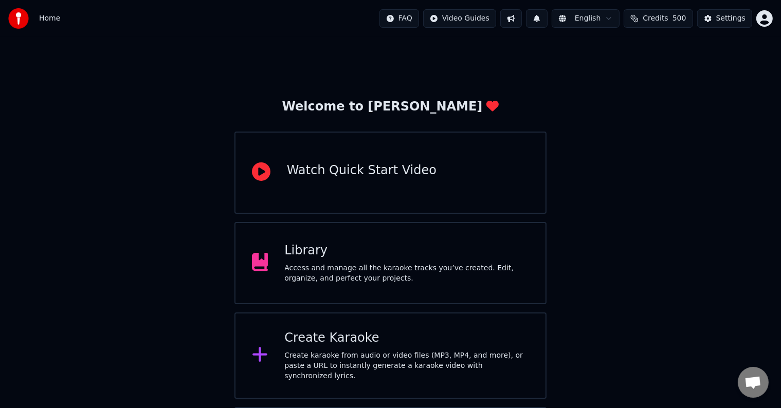
click at [316, 254] on div "Library" at bounding box center [406, 251] width 245 height 16
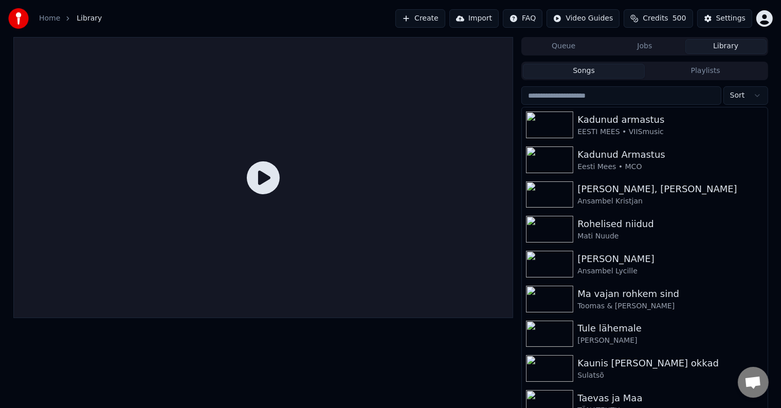
click at [402, 20] on button "Create" at bounding box center [421, 18] width 50 height 19
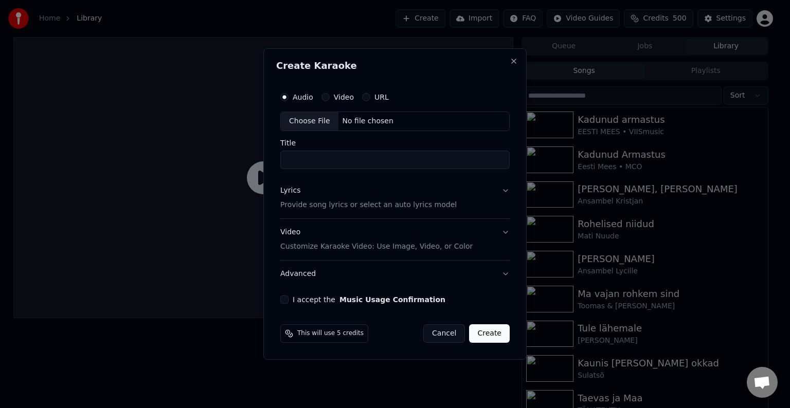
click at [354, 119] on div "No file chosen" at bounding box center [367, 121] width 59 height 10
click at [355, 156] on input "**********" at bounding box center [395, 160] width 234 height 19
click at [285, 159] on input "**********" at bounding box center [395, 160] width 234 height 19
type input "**********"
click at [303, 204] on p "Provide song lyrics or select an auto lyrics model" at bounding box center [366, 205] width 176 height 10
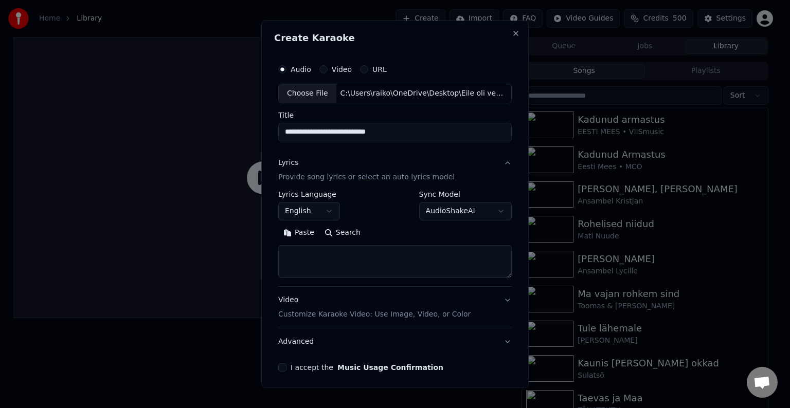
click at [295, 233] on button "Paste" at bounding box center [298, 233] width 41 height 16
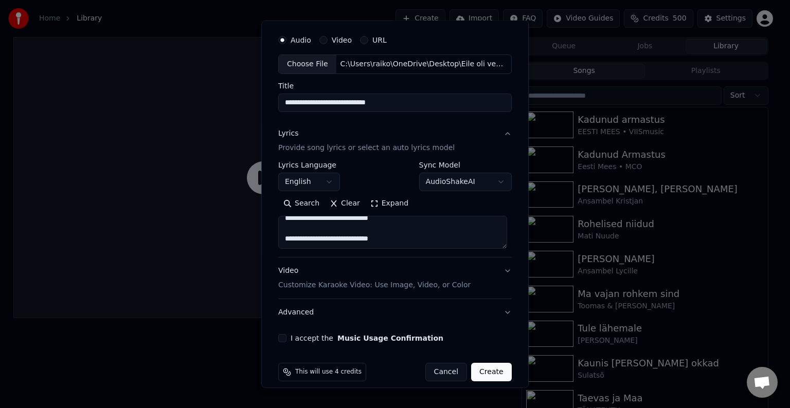
scroll to position [40, 0]
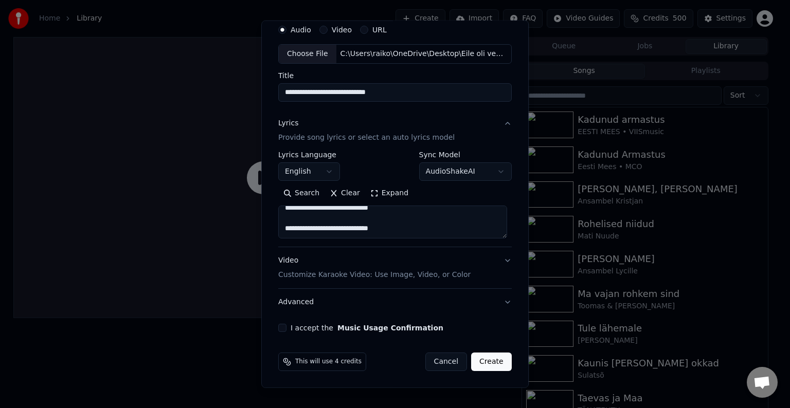
click at [361, 277] on p "Customize Karaoke Video: Use Image, Video, or Color" at bounding box center [374, 275] width 192 height 10
type textarea "**********"
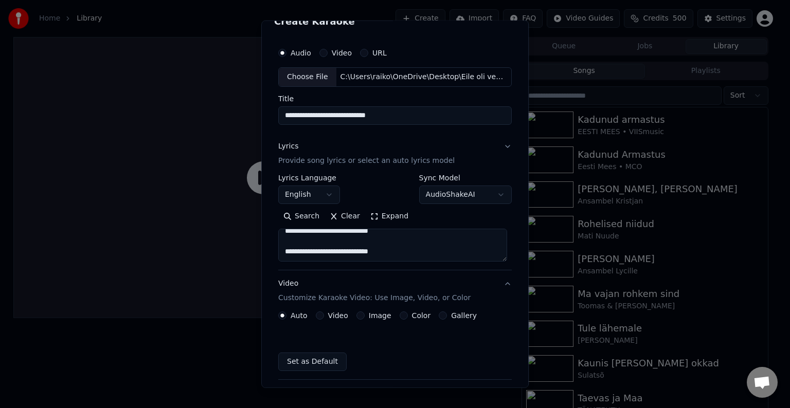
scroll to position [12, 0]
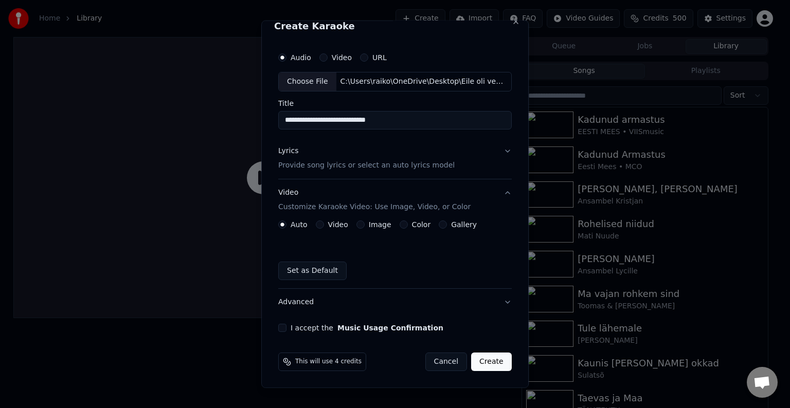
click at [412, 226] on label "Color" at bounding box center [421, 224] width 19 height 7
click at [408, 226] on button "Color" at bounding box center [404, 225] width 8 height 8
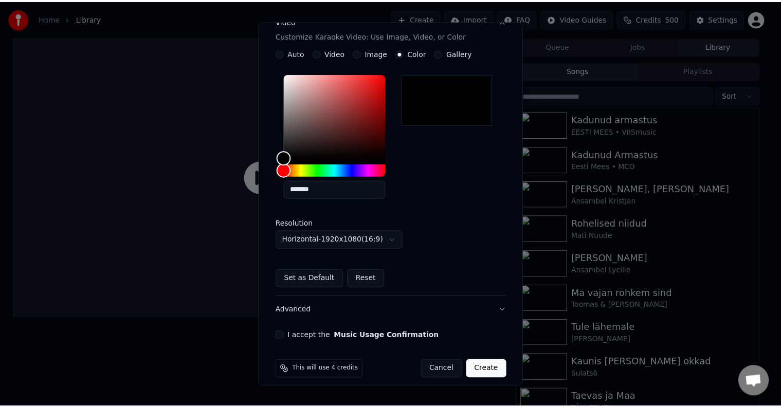
scroll to position [192, 0]
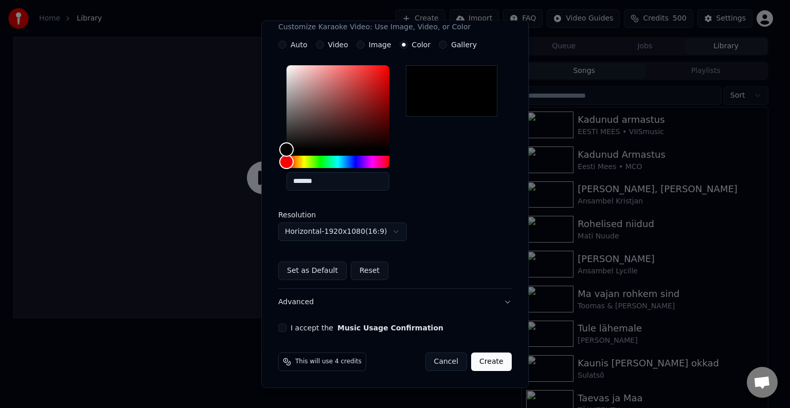
click at [284, 326] on div "I accept the Music Usage Confirmation" at bounding box center [395, 328] width 234 height 8
click at [281, 328] on button "I accept the Music Usage Confirmation" at bounding box center [282, 328] width 8 height 8
click at [489, 362] on button "Create" at bounding box center [491, 362] width 41 height 19
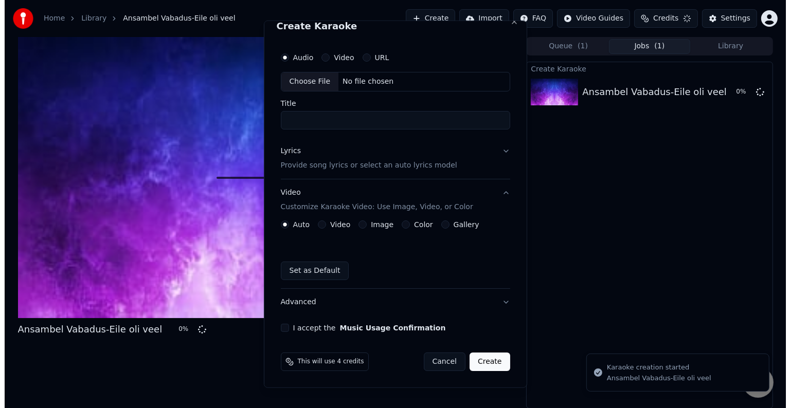
scroll to position [12, 0]
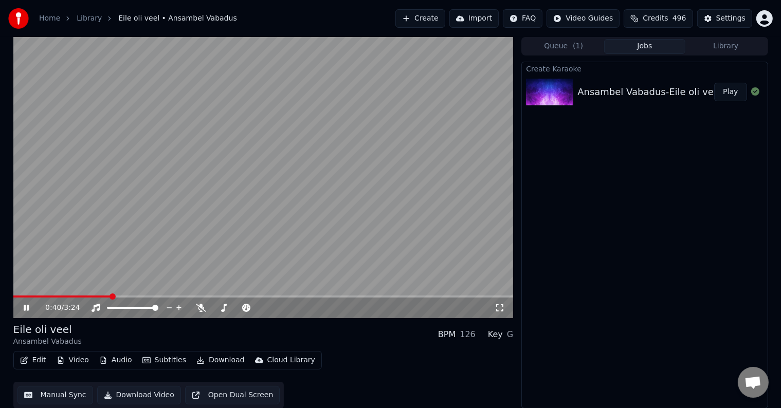
click at [27, 305] on icon at bounding box center [34, 308] width 24 height 8
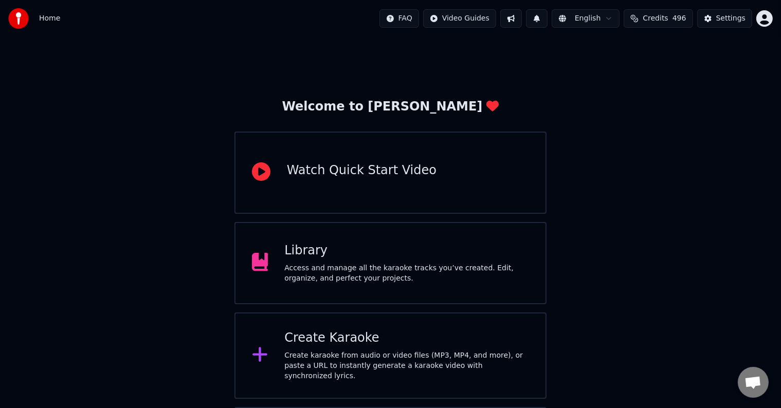
click at [325, 263] on div "Library Access and manage all the karaoke tracks you’ve created. Edit, organize…" at bounding box center [406, 263] width 245 height 41
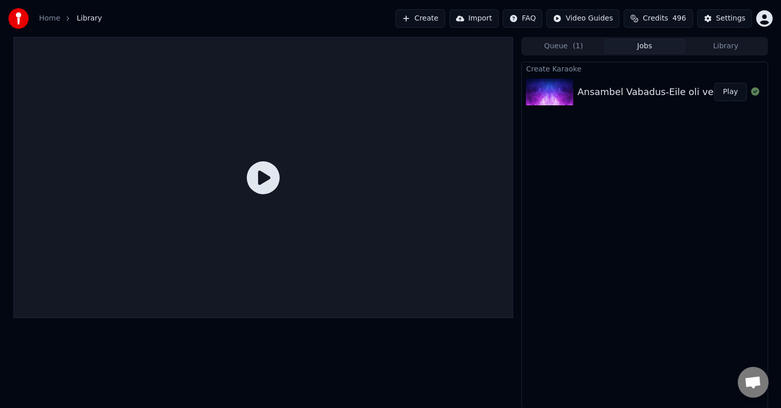
click at [724, 97] on button "Play" at bounding box center [731, 92] width 32 height 19
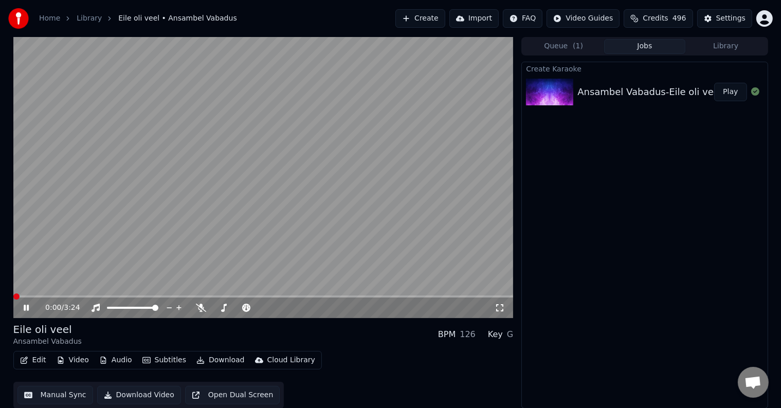
click at [43, 356] on button "Edit" at bounding box center [33, 360] width 34 height 14
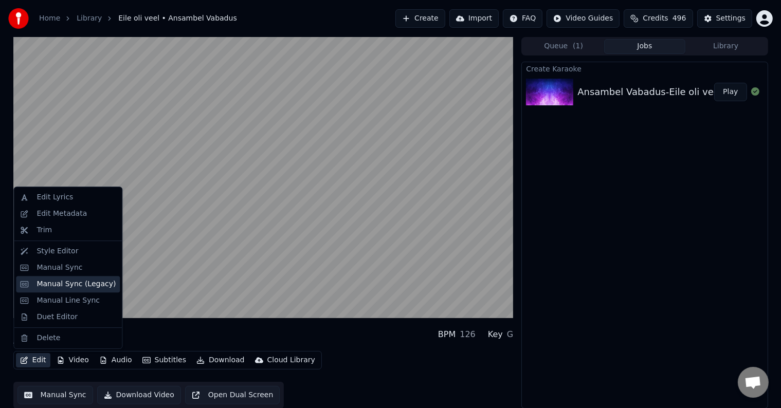
click at [76, 288] on div "Manual Sync (Legacy)" at bounding box center [76, 284] width 79 height 10
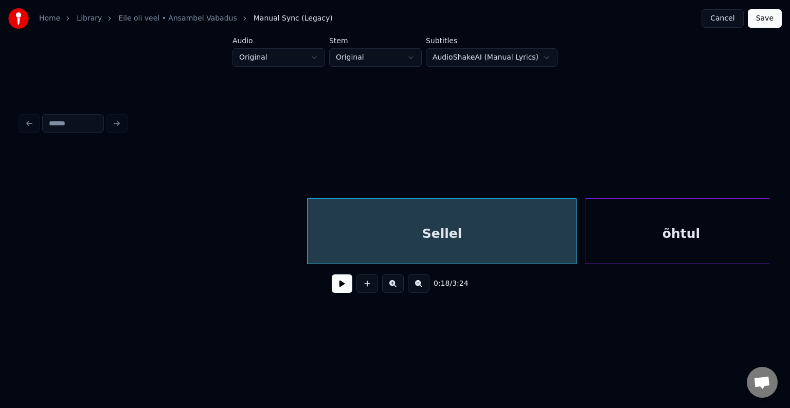
scroll to position [0, 6730]
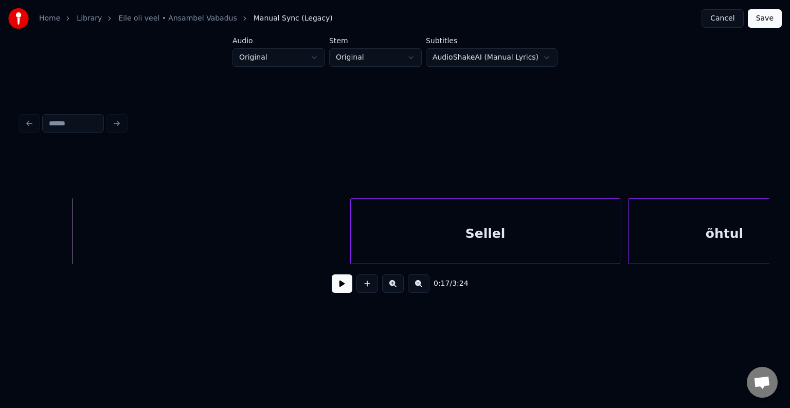
click at [332, 292] on button at bounding box center [342, 284] width 21 height 19
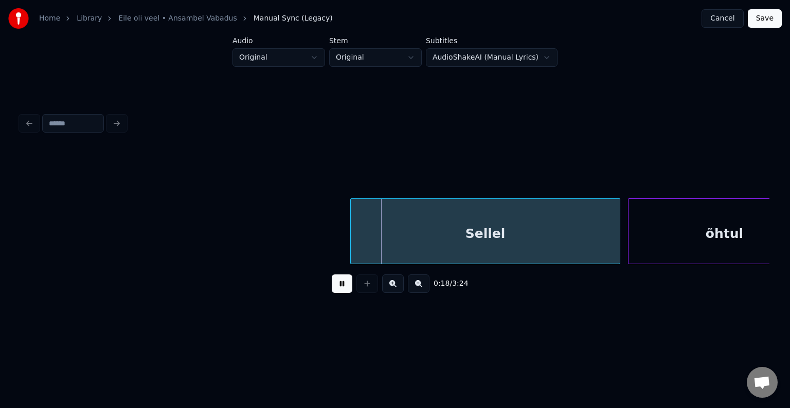
click at [332, 293] on button at bounding box center [342, 284] width 21 height 19
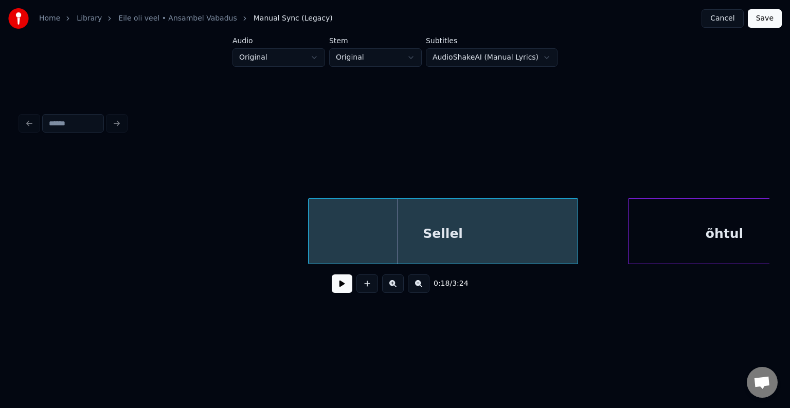
click at [420, 229] on div "Sellel" at bounding box center [443, 234] width 269 height 70
click at [332, 289] on button at bounding box center [342, 284] width 21 height 19
click at [332, 288] on button at bounding box center [342, 284] width 21 height 19
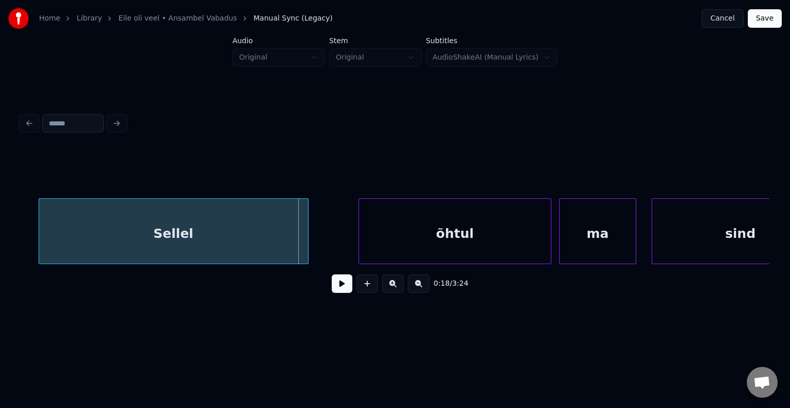
scroll to position [0, 7018]
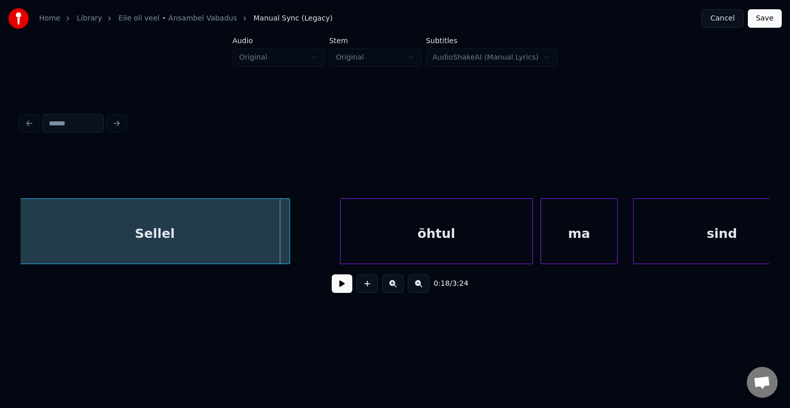
click at [341, 288] on button at bounding box center [342, 284] width 21 height 19
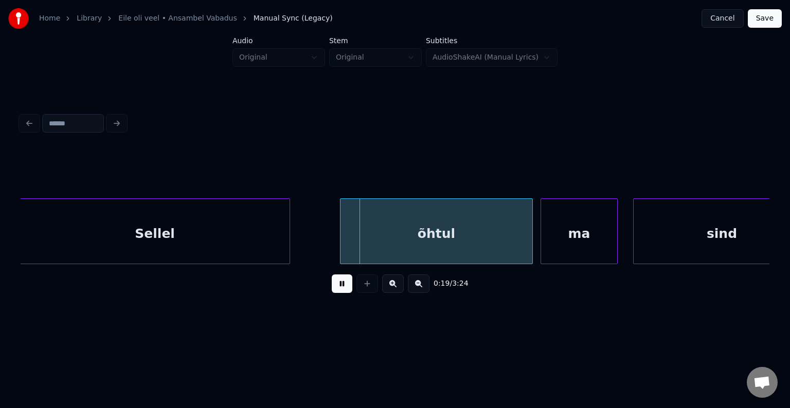
click at [341, 288] on button at bounding box center [342, 284] width 21 height 19
click at [453, 240] on div "õhtul" at bounding box center [437, 234] width 192 height 70
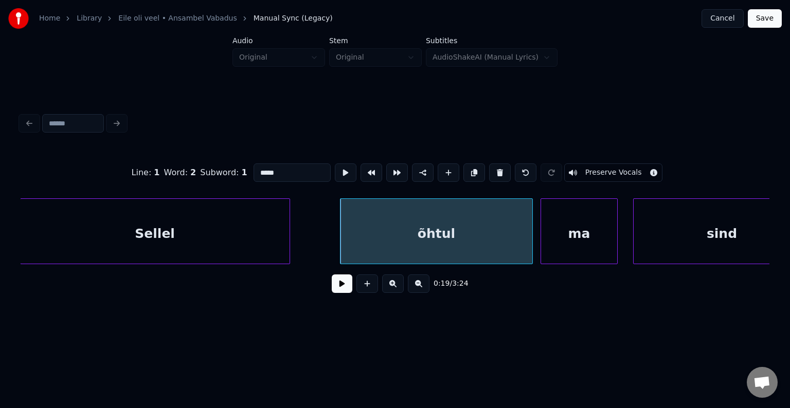
click at [195, 226] on div "Sellel" at bounding box center [155, 234] width 269 height 70
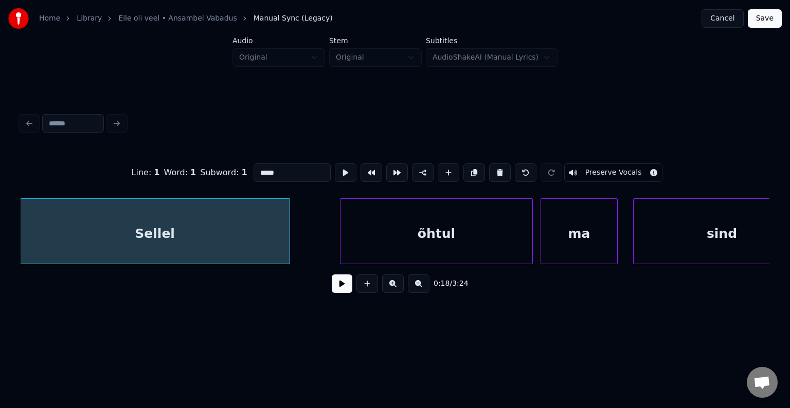
type input "******"
click at [333, 290] on button at bounding box center [342, 284] width 21 height 19
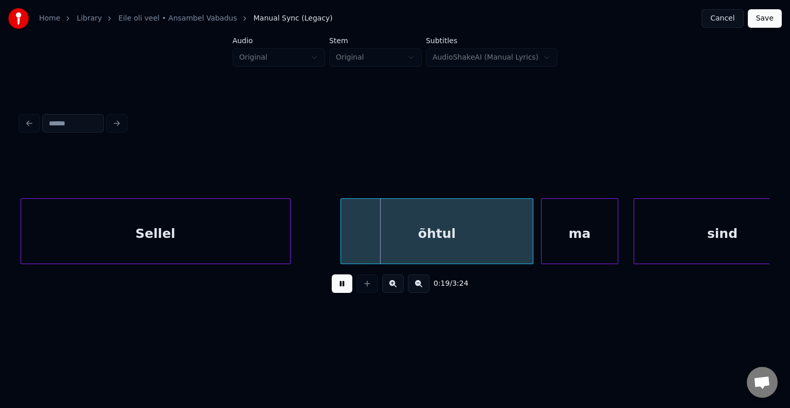
click at [333, 290] on button at bounding box center [342, 284] width 21 height 19
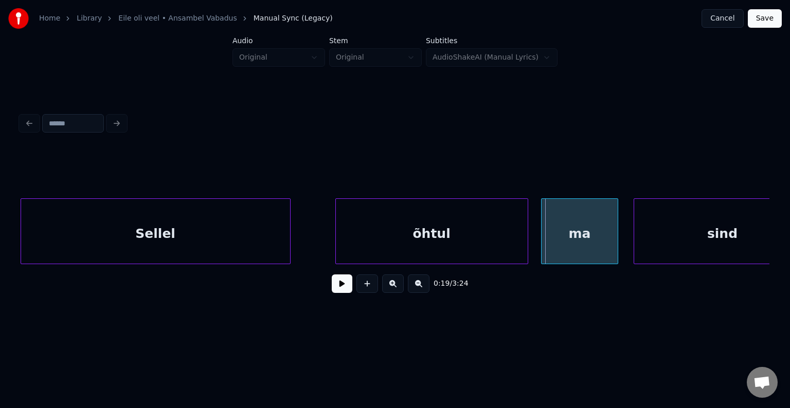
click at [440, 228] on div "õhtul" at bounding box center [432, 234] width 192 height 70
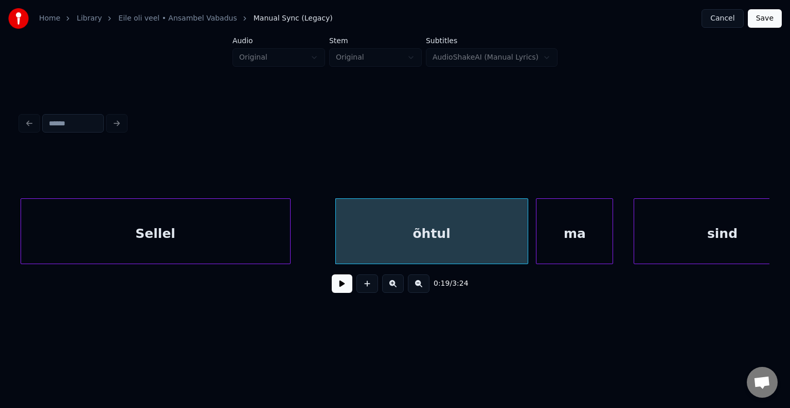
click at [567, 233] on div "ma" at bounding box center [575, 234] width 76 height 70
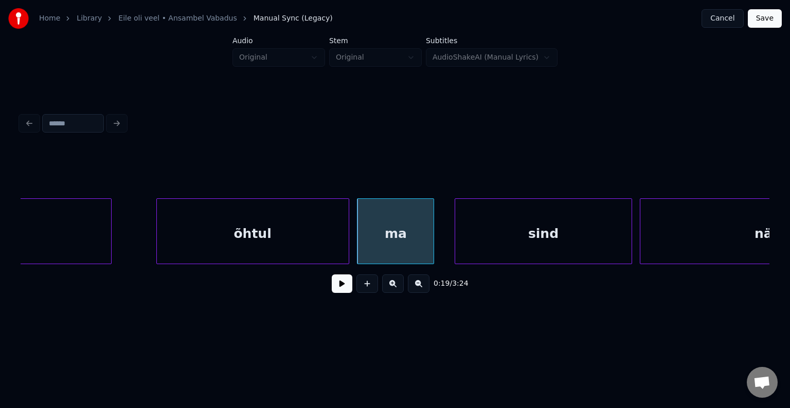
scroll to position [0, 7265]
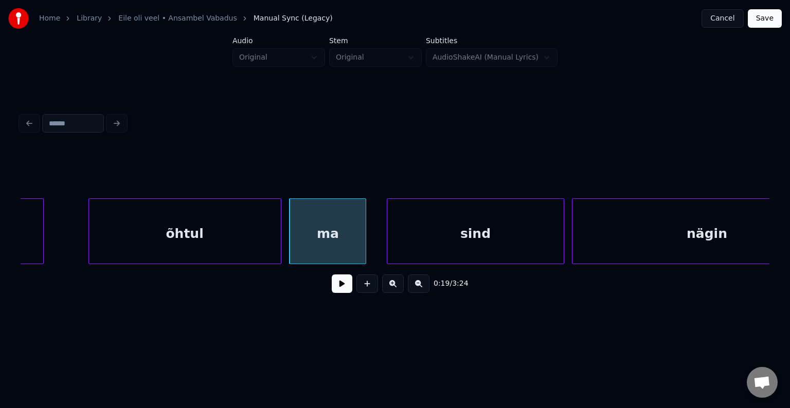
click at [339, 293] on button at bounding box center [342, 284] width 21 height 19
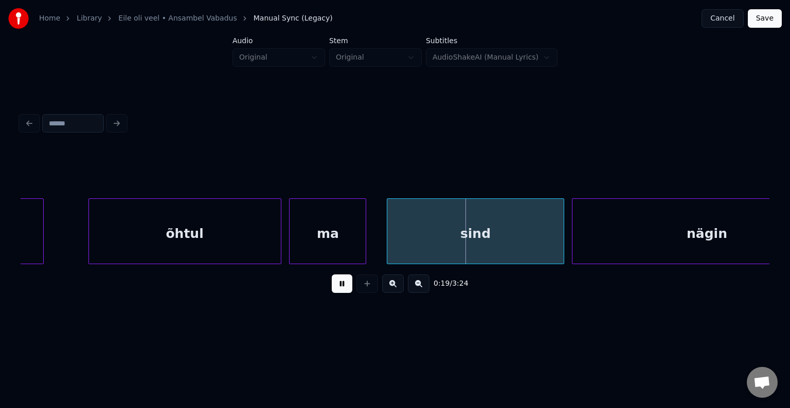
click at [340, 293] on button at bounding box center [342, 284] width 21 height 19
click at [502, 233] on div "sind" at bounding box center [463, 234] width 176 height 70
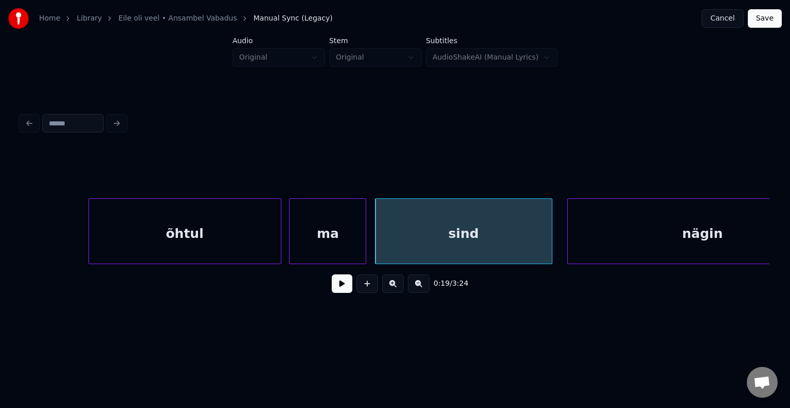
scroll to position [0, 7335]
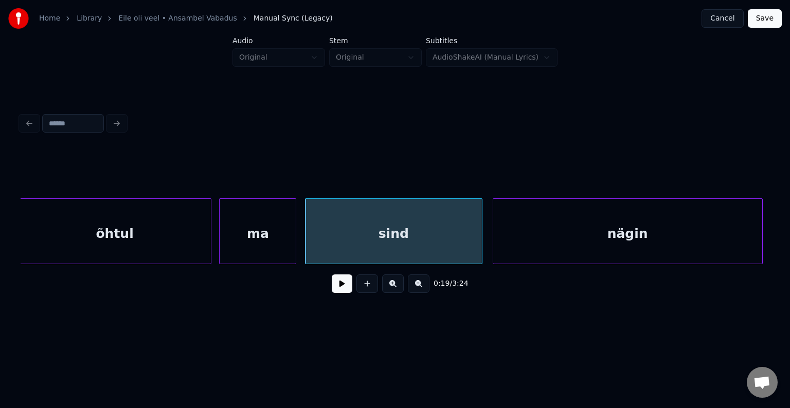
click at [653, 226] on div "nägin" at bounding box center [627, 234] width 269 height 70
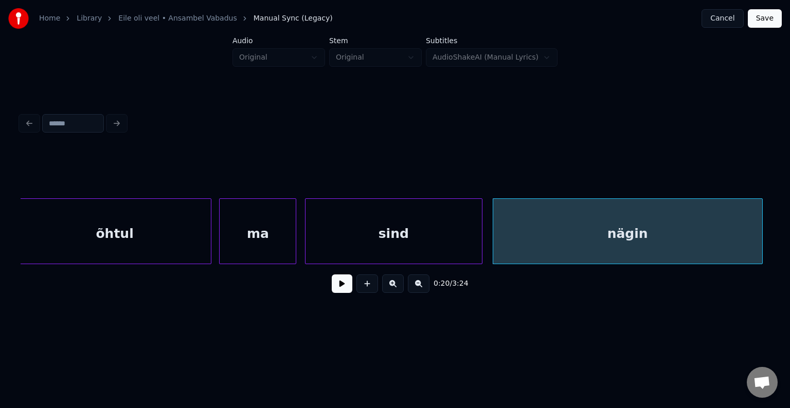
click at [420, 241] on div "sind" at bounding box center [394, 234] width 176 height 70
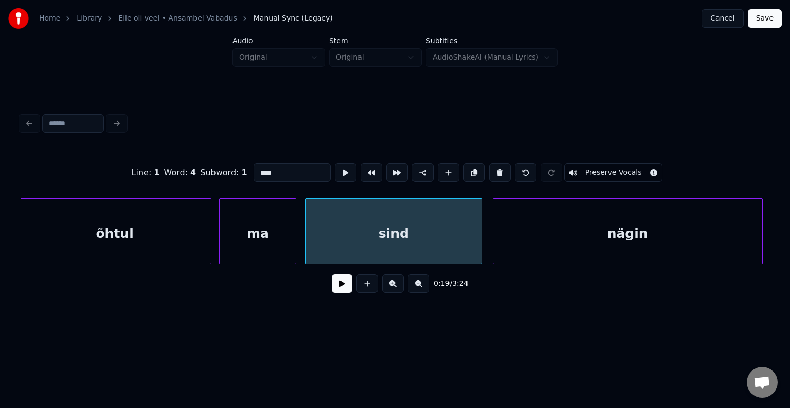
click at [336, 291] on button at bounding box center [342, 284] width 21 height 19
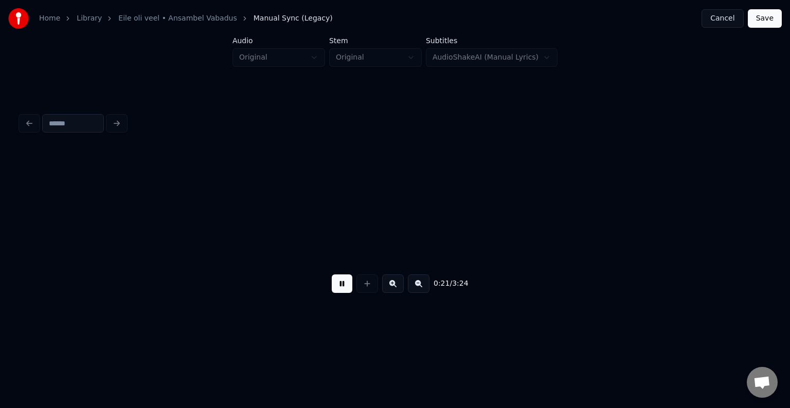
scroll to position [0, 8088]
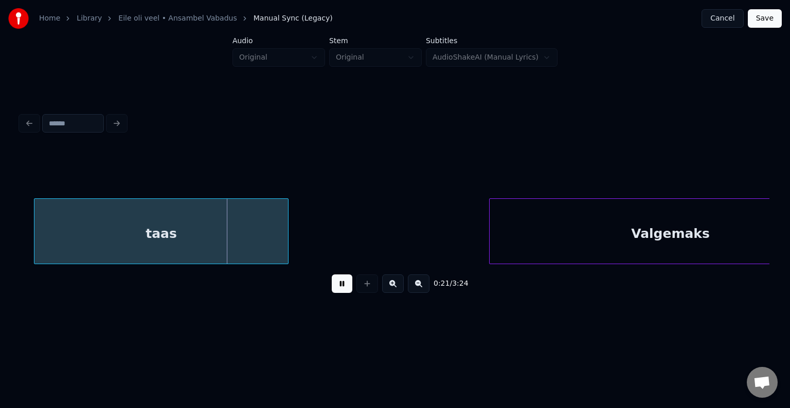
click at [338, 291] on button at bounding box center [342, 284] width 21 height 19
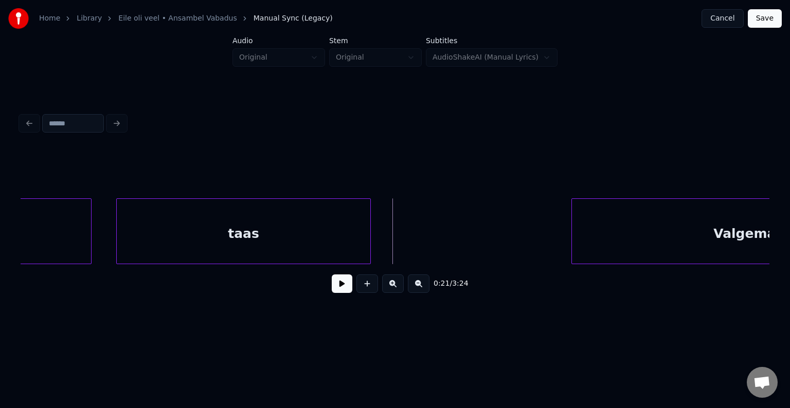
scroll to position [0, 8006]
click at [207, 235] on div "taas" at bounding box center [235, 234] width 254 height 70
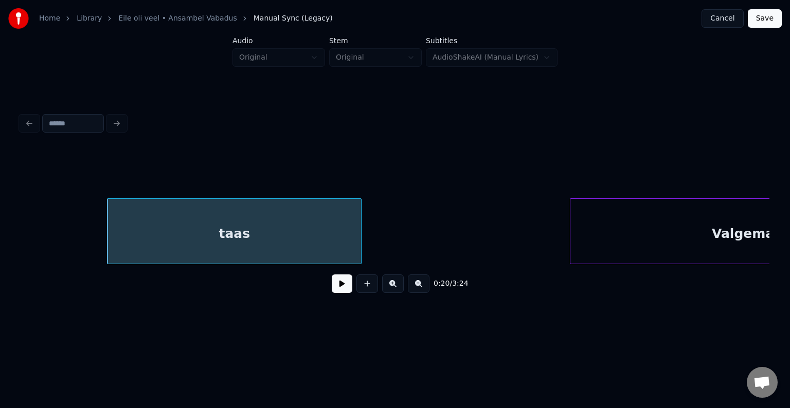
scroll to position [0, 8169]
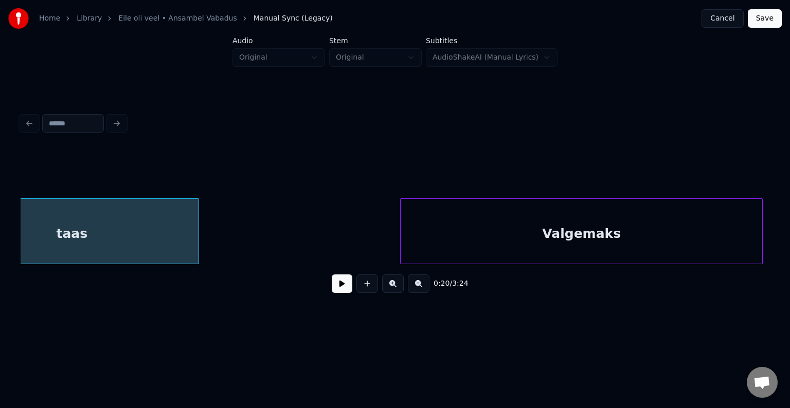
click at [639, 240] on div "Valgemaks" at bounding box center [582, 234] width 362 height 70
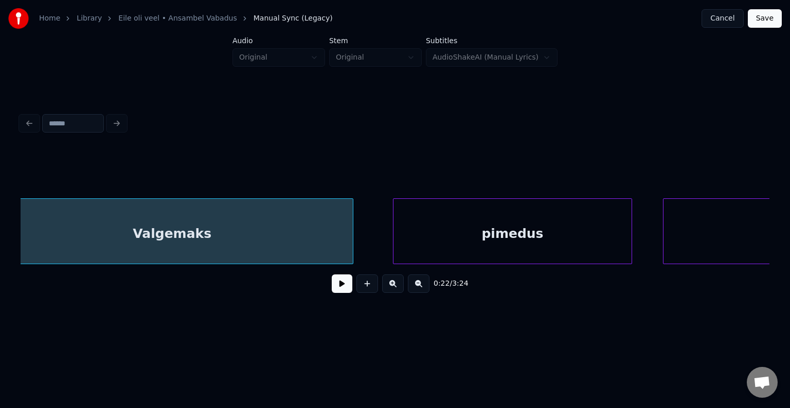
scroll to position [0, 8580]
click at [556, 235] on div "pimedus" at bounding box center [497, 234] width 238 height 70
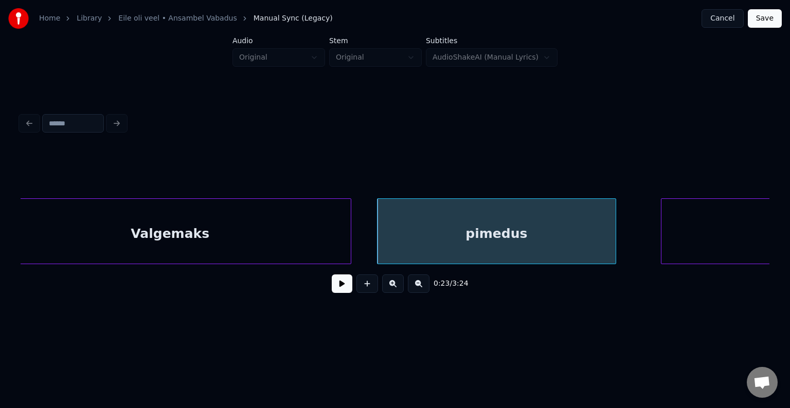
click at [268, 241] on div "Valgemaks" at bounding box center [170, 234] width 362 height 70
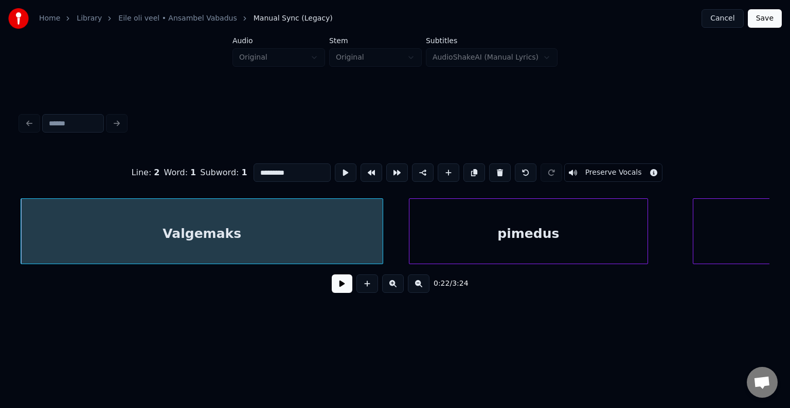
click at [332, 291] on button at bounding box center [342, 284] width 21 height 19
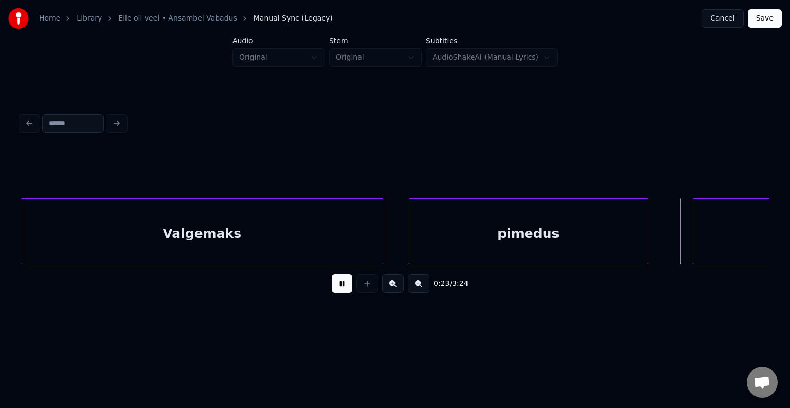
click at [332, 291] on button at bounding box center [342, 284] width 21 height 19
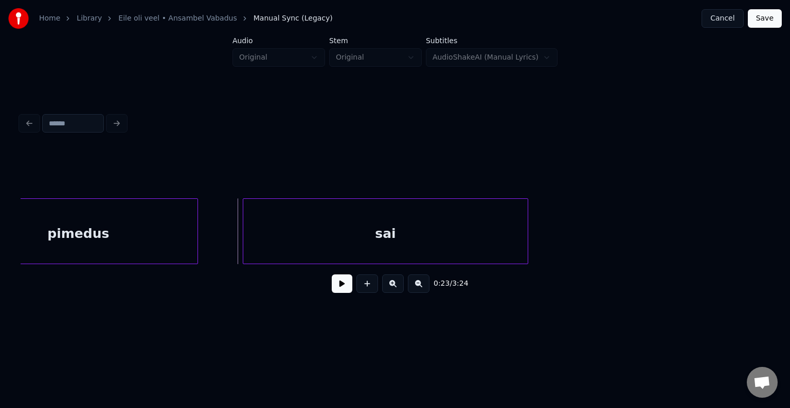
scroll to position [0, 9001]
click at [435, 234] on div "sai" at bounding box center [371, 234] width 284 height 70
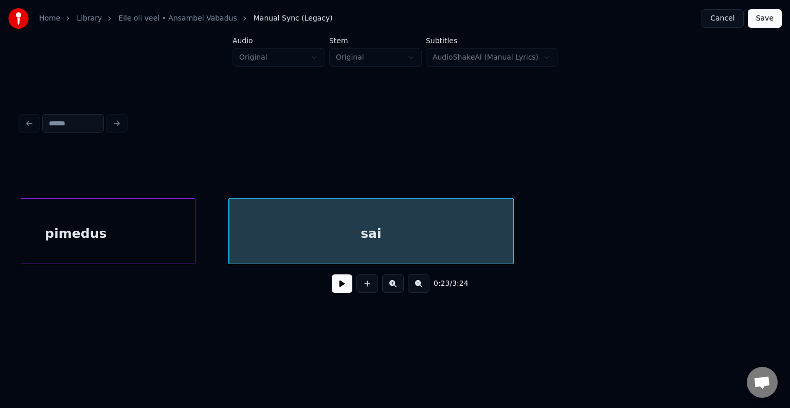
click at [332, 291] on button at bounding box center [342, 284] width 21 height 19
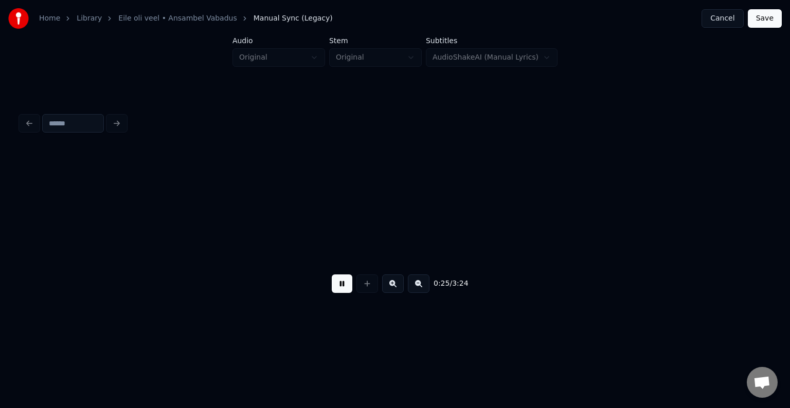
scroll to position [0, 9754]
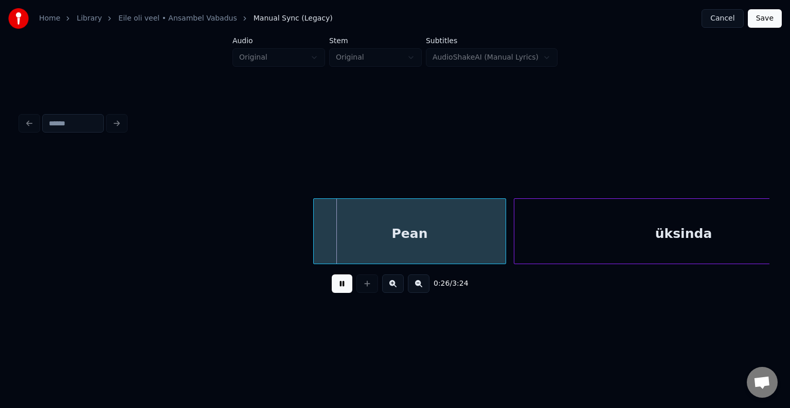
click at [339, 290] on button at bounding box center [342, 284] width 21 height 19
click at [383, 234] on div "Pean" at bounding box center [400, 234] width 192 height 70
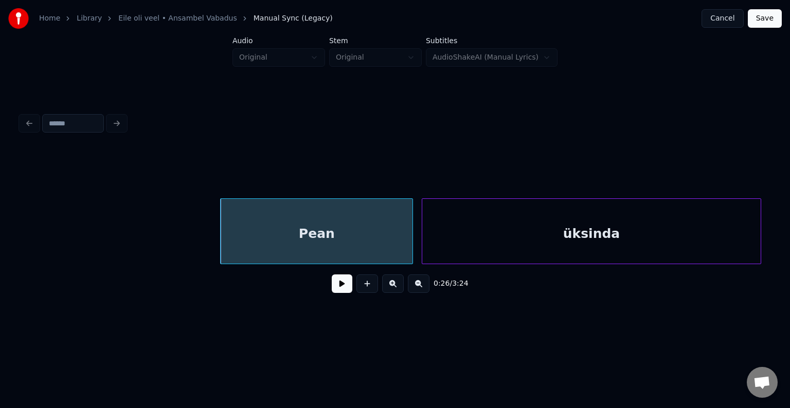
click at [594, 238] on div "üksinda" at bounding box center [591, 234] width 338 height 70
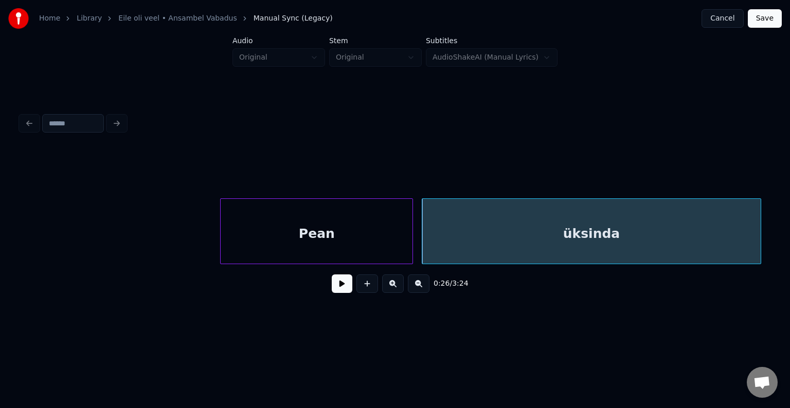
click at [334, 290] on button at bounding box center [342, 284] width 21 height 19
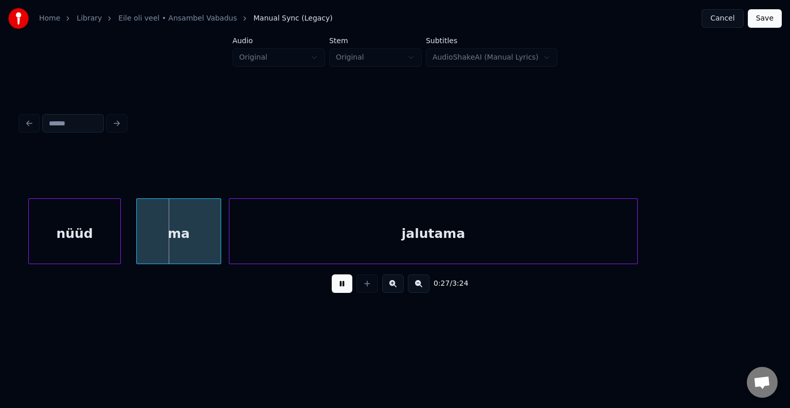
click at [336, 290] on button at bounding box center [342, 284] width 21 height 19
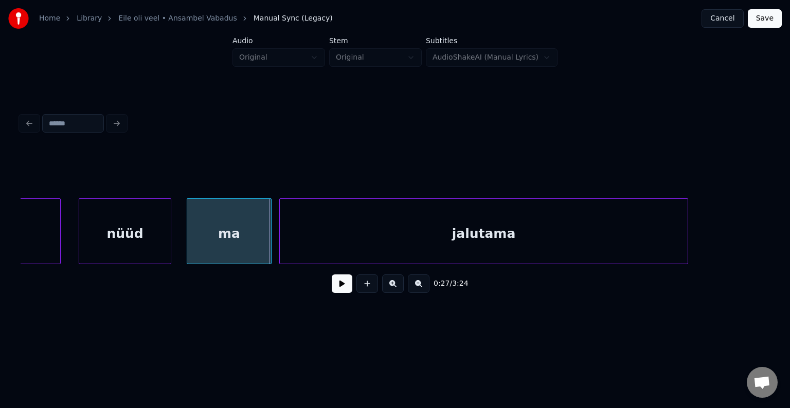
scroll to position [0, 10525]
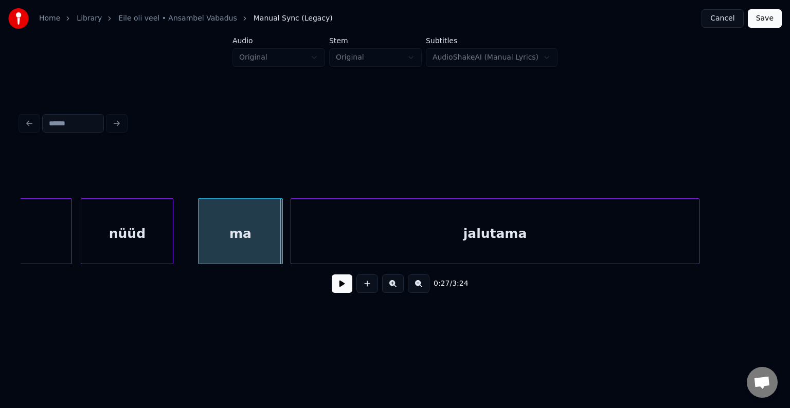
click at [117, 236] on div "nüüd" at bounding box center [127, 234] width 92 height 70
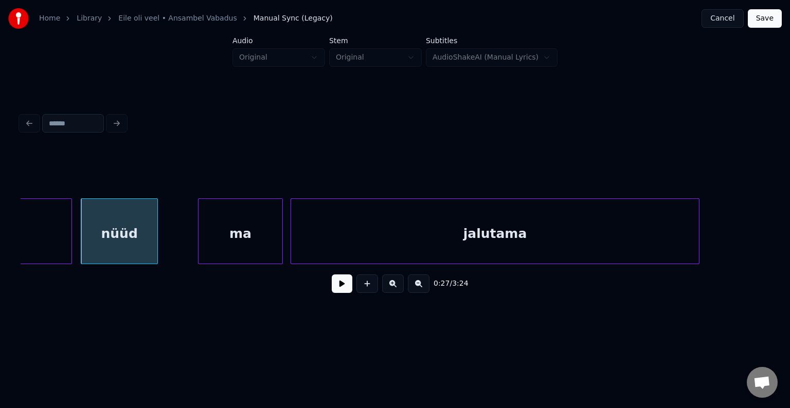
click at [154, 232] on div at bounding box center [155, 231] width 3 height 65
click at [131, 235] on div "nüüd" at bounding box center [117, 234] width 73 height 70
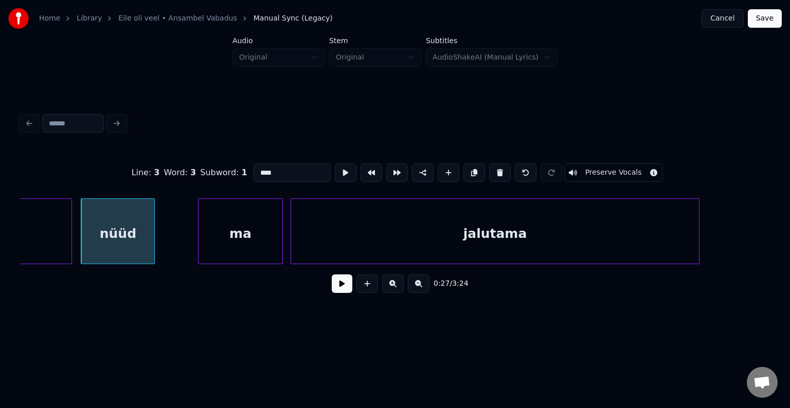
click at [335, 292] on button at bounding box center [342, 284] width 21 height 19
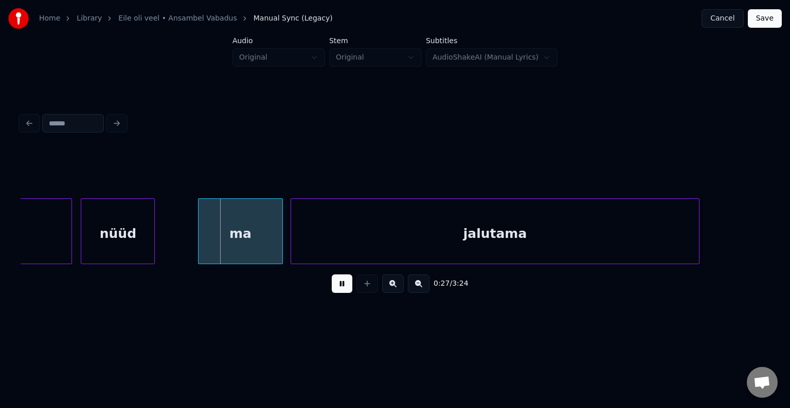
click at [335, 292] on button at bounding box center [342, 284] width 21 height 19
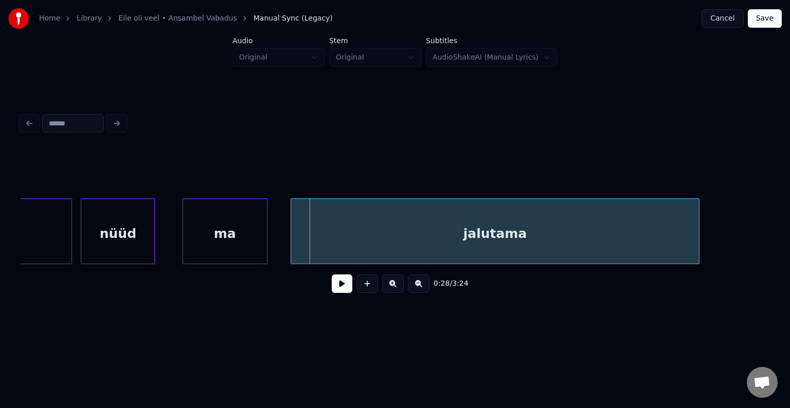
click at [243, 246] on div "ma" at bounding box center [225, 234] width 84 height 70
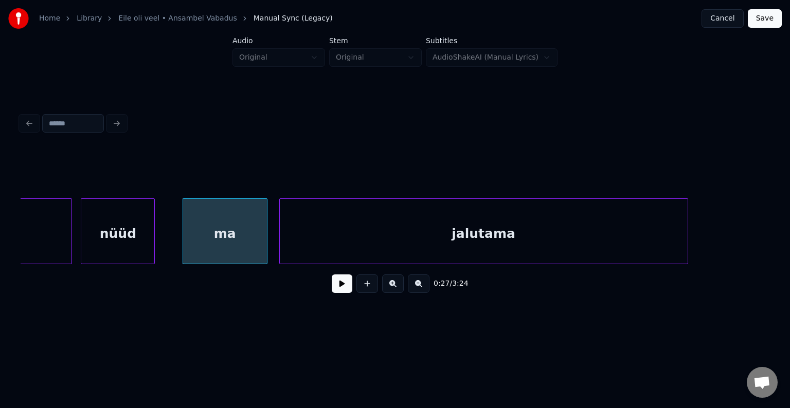
click at [354, 238] on div "jalutama" at bounding box center [484, 234] width 408 height 70
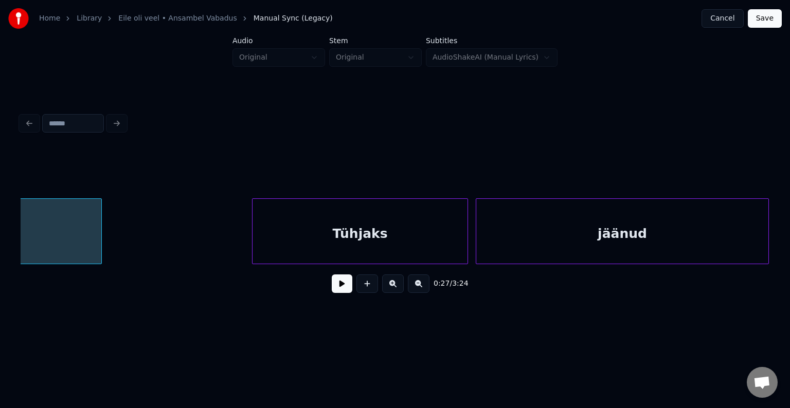
scroll to position [0, 11121]
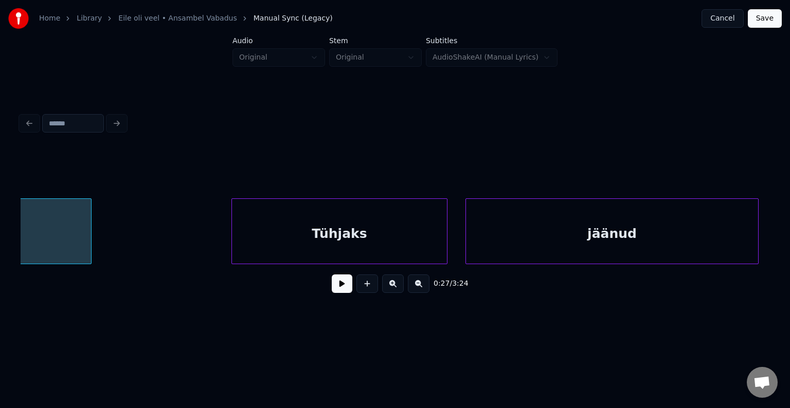
click at [354, 247] on div "Tühjaks" at bounding box center [339, 234] width 215 height 70
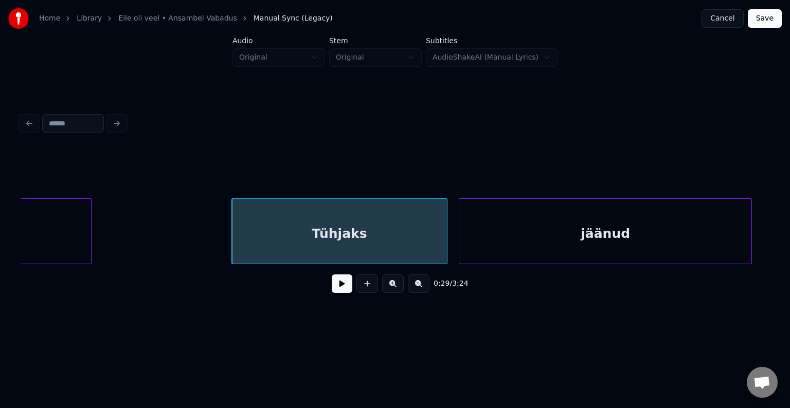
click at [497, 238] on div "jäänud" at bounding box center [605, 234] width 292 height 70
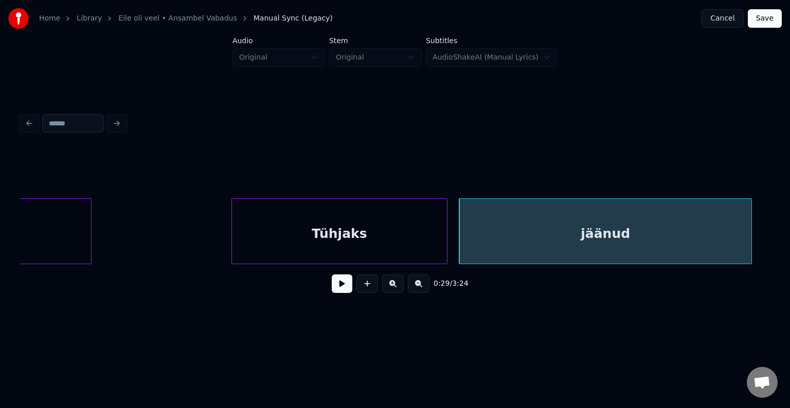
click at [368, 230] on div "Tühjaks" at bounding box center [339, 234] width 215 height 70
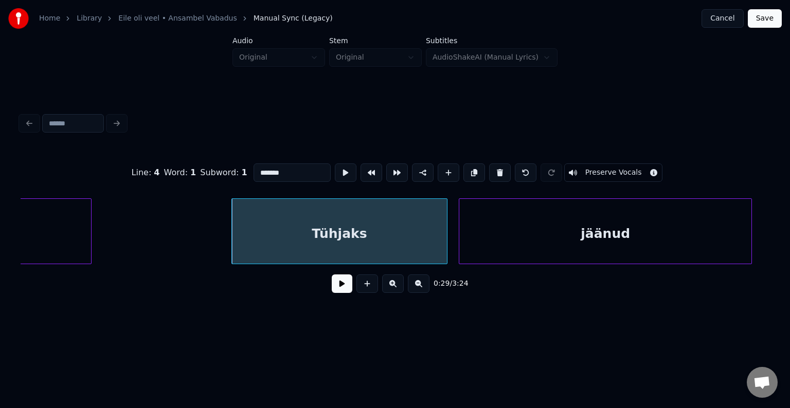
click at [337, 290] on button at bounding box center [342, 284] width 21 height 19
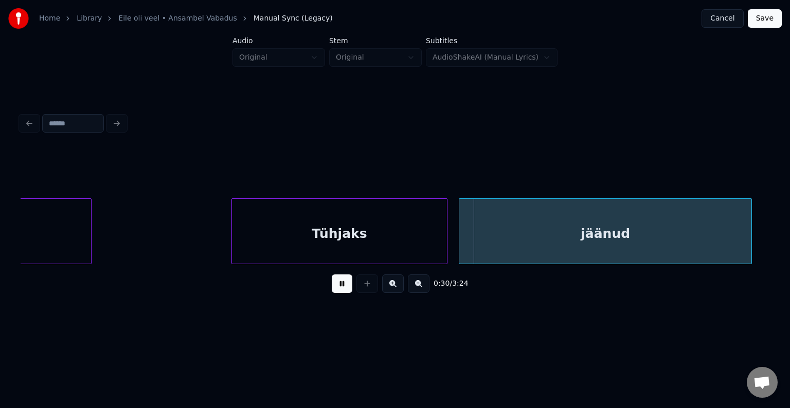
click at [337, 290] on button at bounding box center [342, 284] width 21 height 19
click at [378, 234] on div at bounding box center [378, 231] width 3 height 65
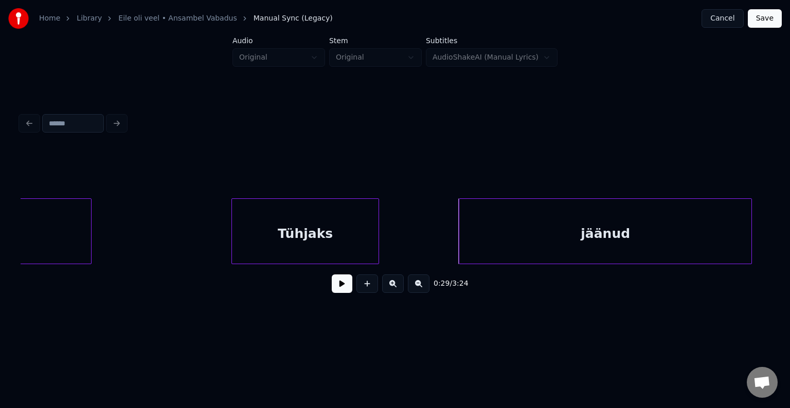
click at [459, 236] on div "jäänud" at bounding box center [605, 232] width 293 height 66
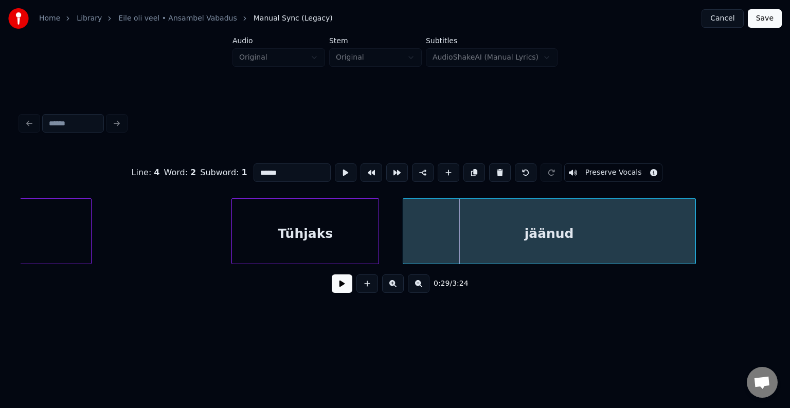
click at [444, 236] on div "jäänud" at bounding box center [549, 234] width 292 height 70
click at [317, 233] on div "Tühjaks" at bounding box center [305, 234] width 147 height 70
type input "*******"
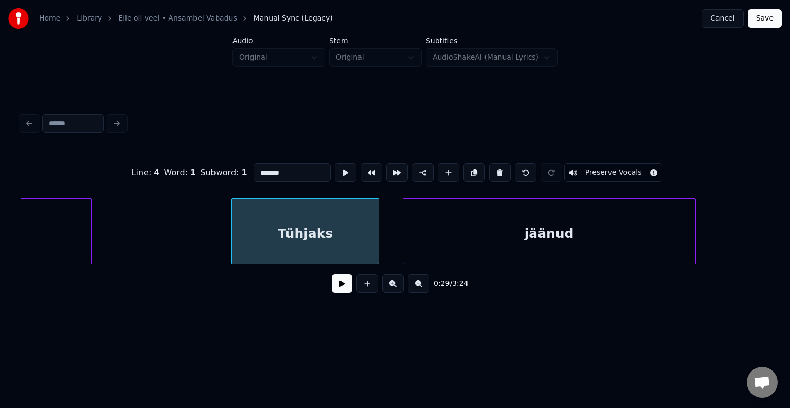
click at [333, 292] on button at bounding box center [342, 284] width 21 height 19
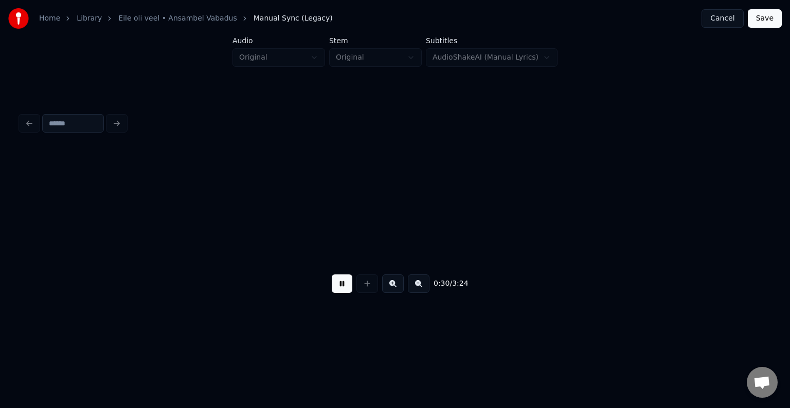
scroll to position [0, 11876]
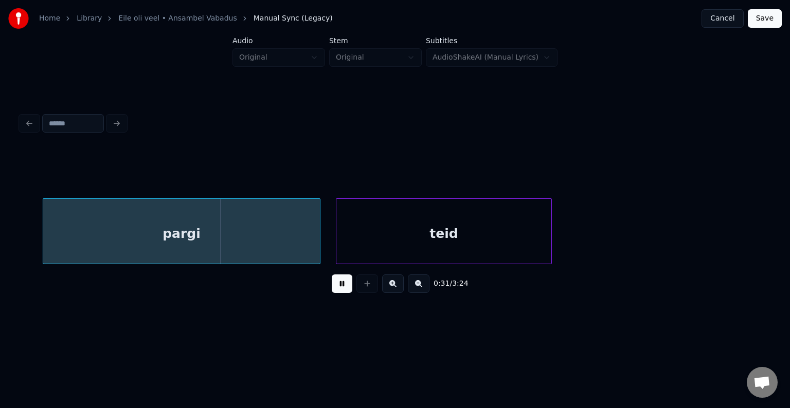
click at [333, 292] on button at bounding box center [342, 284] width 21 height 19
click at [201, 243] on div "pargi" at bounding box center [172, 234] width 277 height 70
click at [395, 253] on div "teid" at bounding box center [435, 234] width 215 height 70
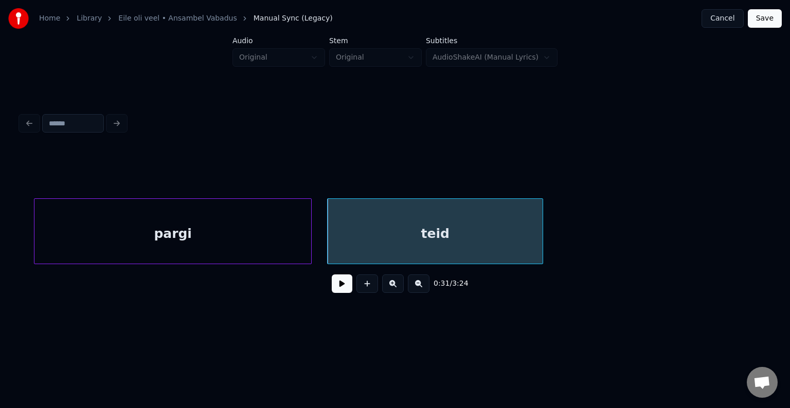
click at [219, 240] on div "pargi" at bounding box center [172, 234] width 277 height 70
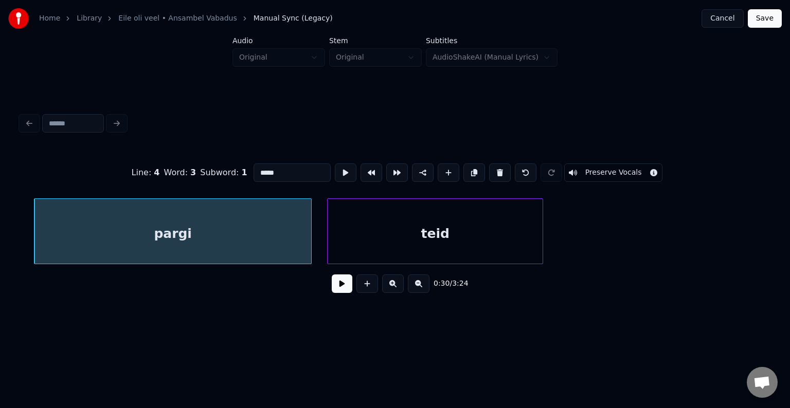
click at [340, 291] on button at bounding box center [342, 284] width 21 height 19
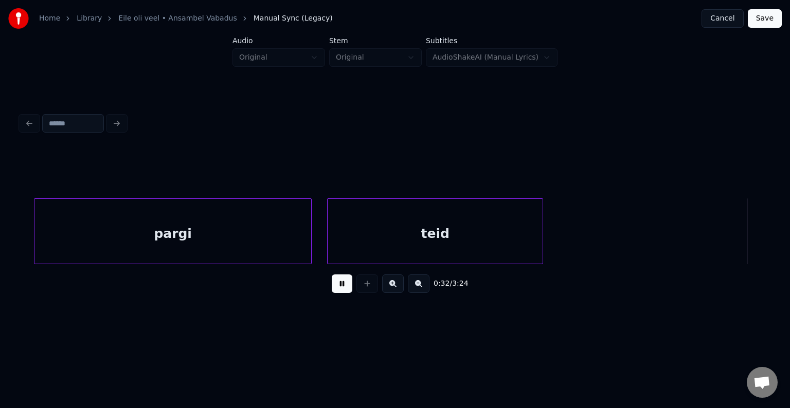
scroll to position [0, 12628]
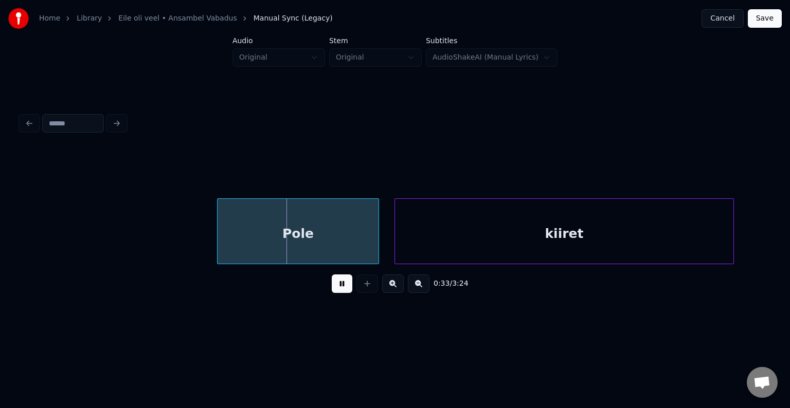
click at [340, 290] on button at bounding box center [342, 284] width 21 height 19
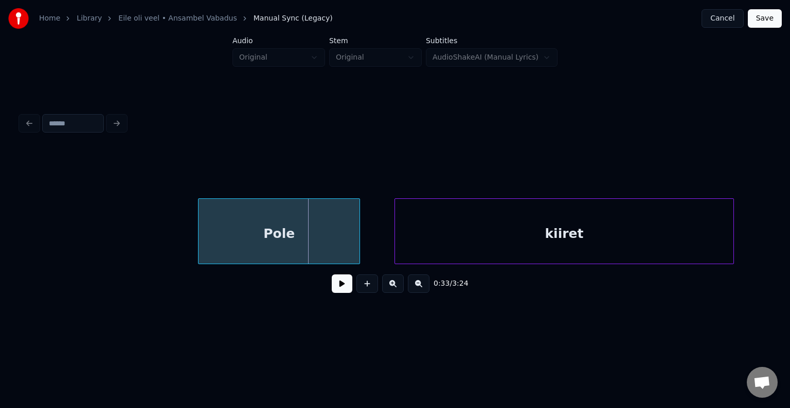
click at [294, 233] on div "Pole" at bounding box center [279, 234] width 161 height 70
click at [485, 240] on div "kiiret" at bounding box center [550, 234] width 338 height 70
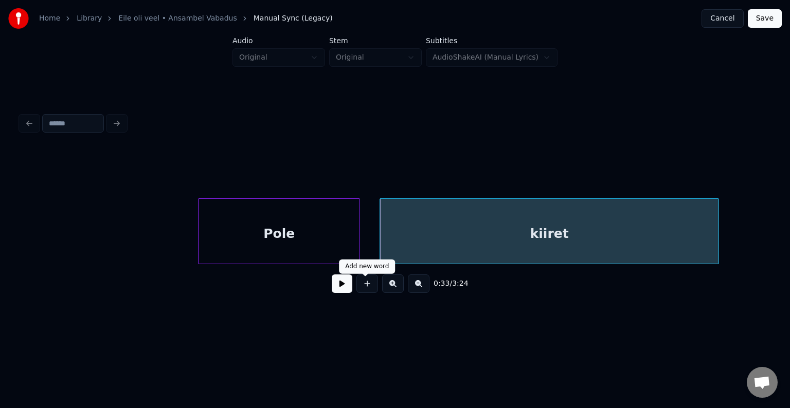
click at [332, 293] on button at bounding box center [342, 284] width 21 height 19
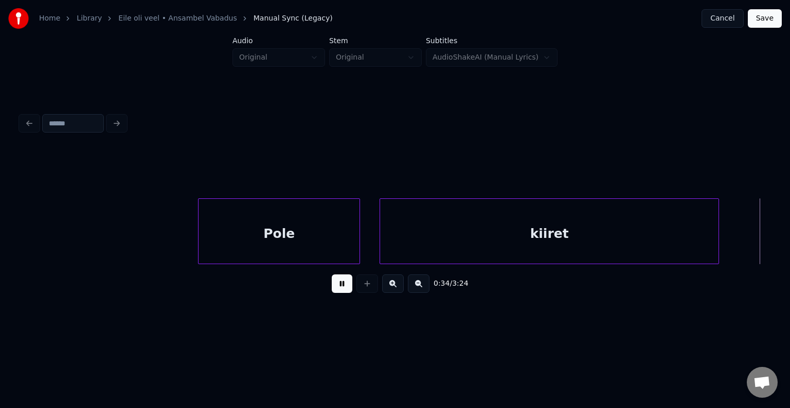
scroll to position [0, 13376]
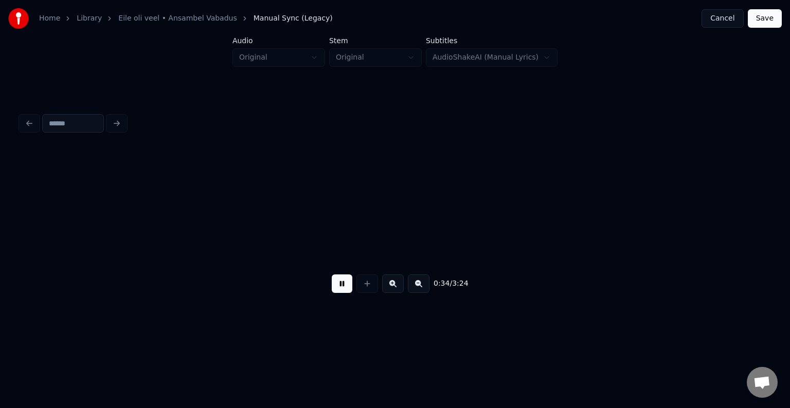
click at [334, 293] on button at bounding box center [342, 284] width 21 height 19
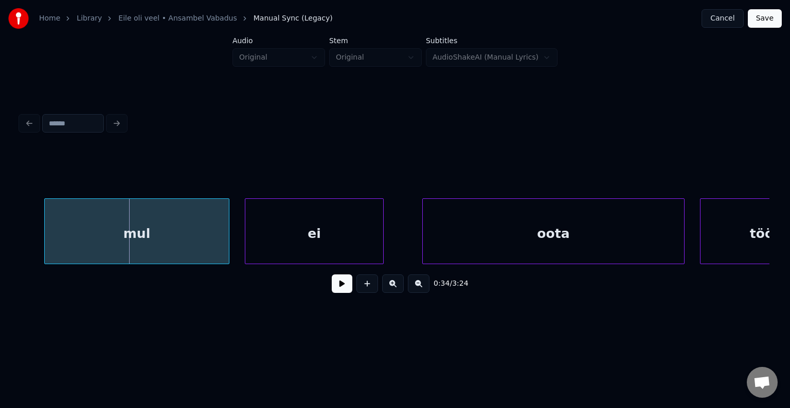
scroll to position [0, 13315]
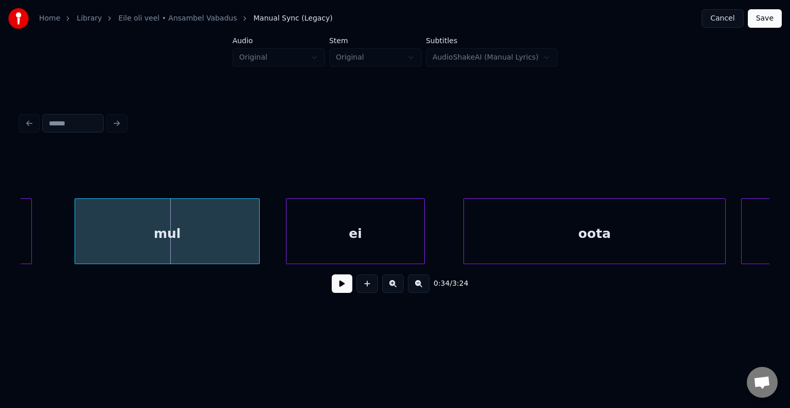
click at [152, 228] on div "mul" at bounding box center [167, 234] width 184 height 70
click at [356, 245] on div "ei" at bounding box center [345, 234] width 138 height 70
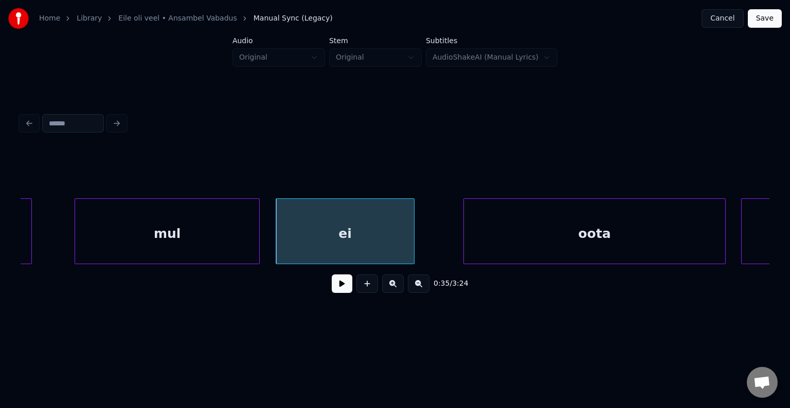
click at [332, 293] on button at bounding box center [342, 284] width 21 height 19
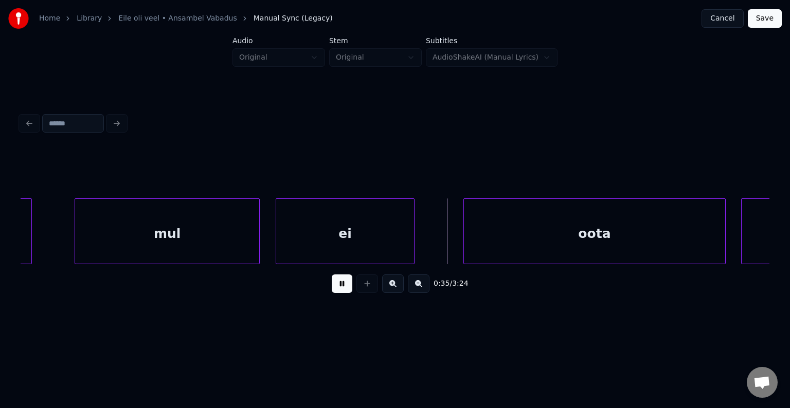
click at [340, 286] on button at bounding box center [342, 284] width 21 height 19
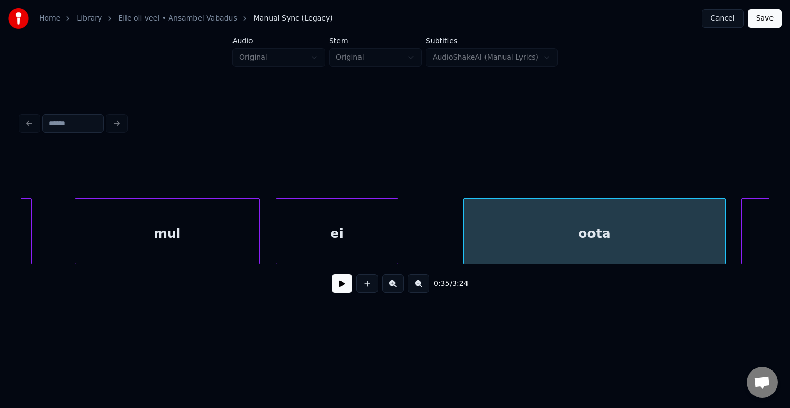
click at [395, 240] on div at bounding box center [396, 231] width 3 height 65
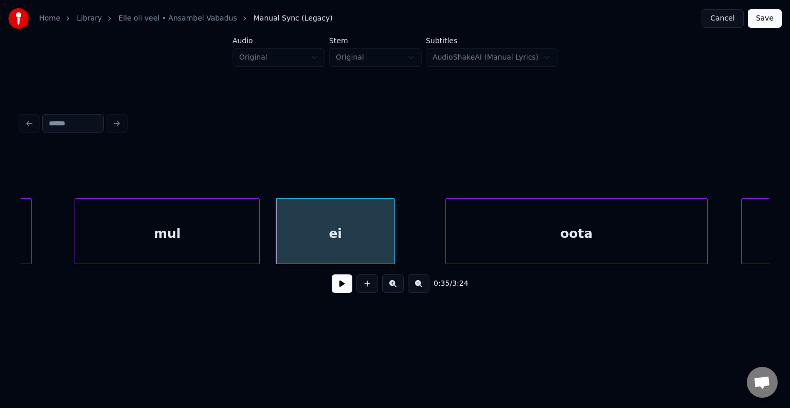
click at [528, 241] on div "oota" at bounding box center [576, 234] width 261 height 70
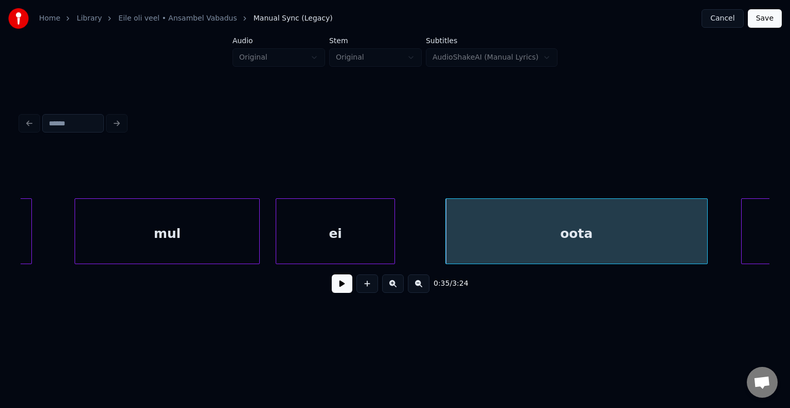
click at [206, 226] on div "mul" at bounding box center [167, 234] width 184 height 70
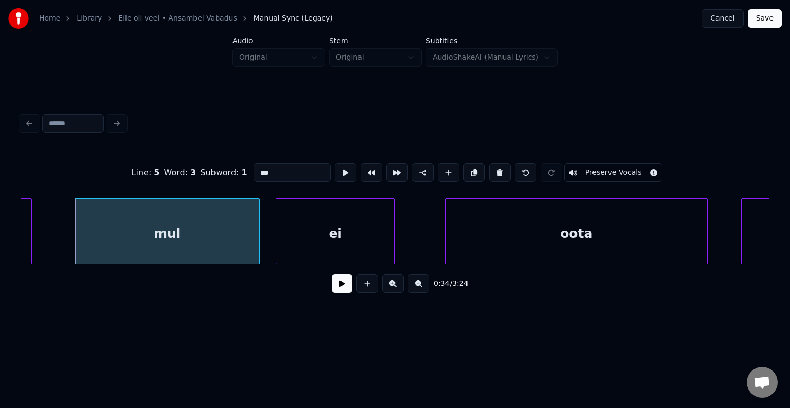
click at [332, 293] on button at bounding box center [342, 284] width 21 height 19
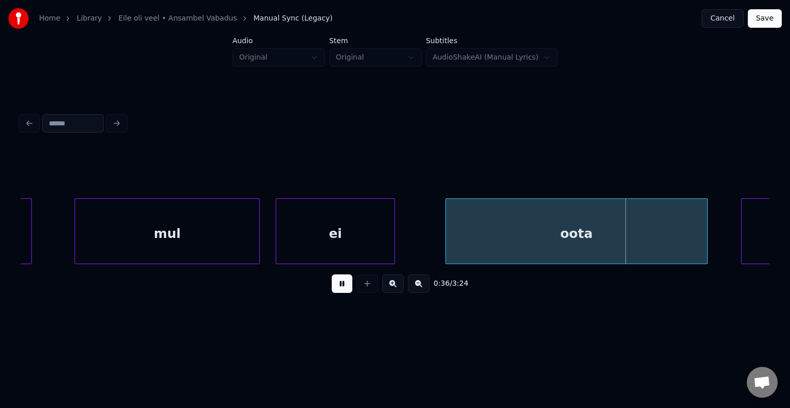
click at [332, 293] on button at bounding box center [342, 284] width 21 height 19
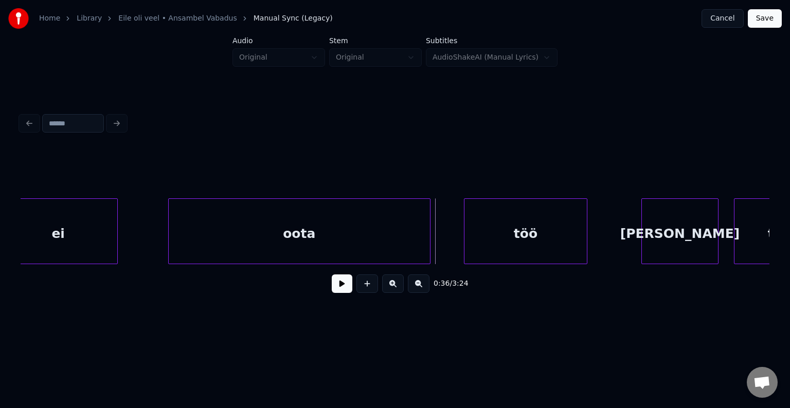
scroll to position [0, 13603]
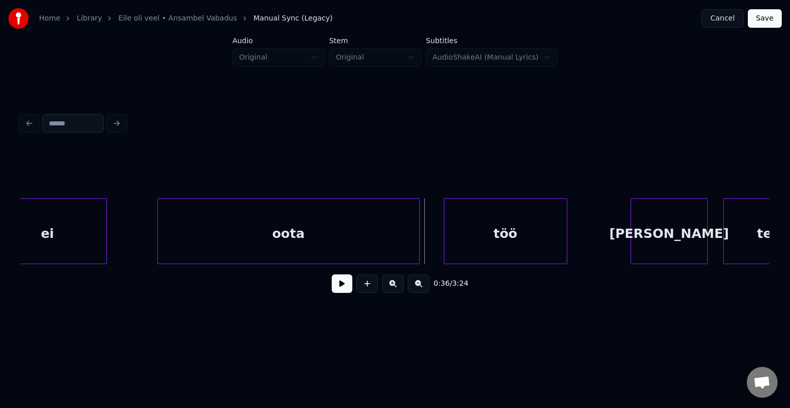
click at [534, 234] on div "töö" at bounding box center [505, 234] width 122 height 70
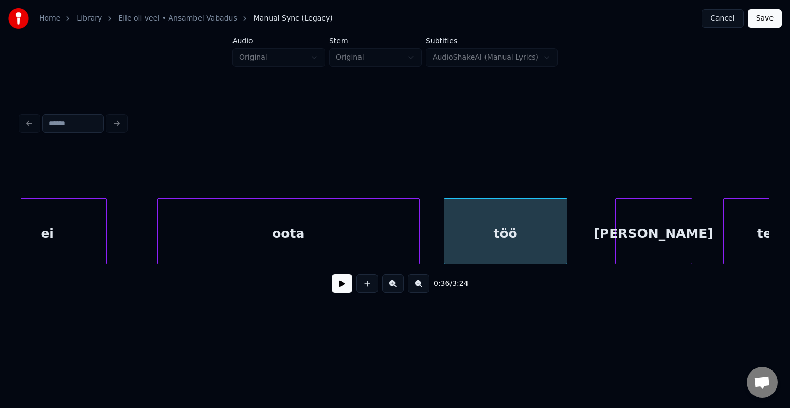
click at [661, 246] on div "[PERSON_NAME]" at bounding box center [654, 234] width 76 height 70
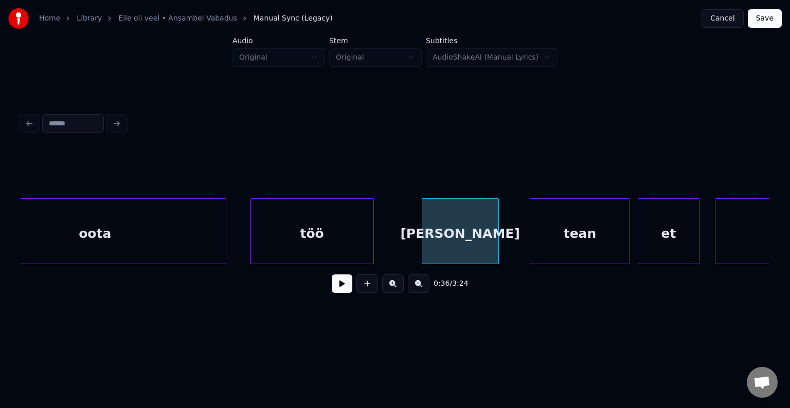
scroll to position [0, 13850]
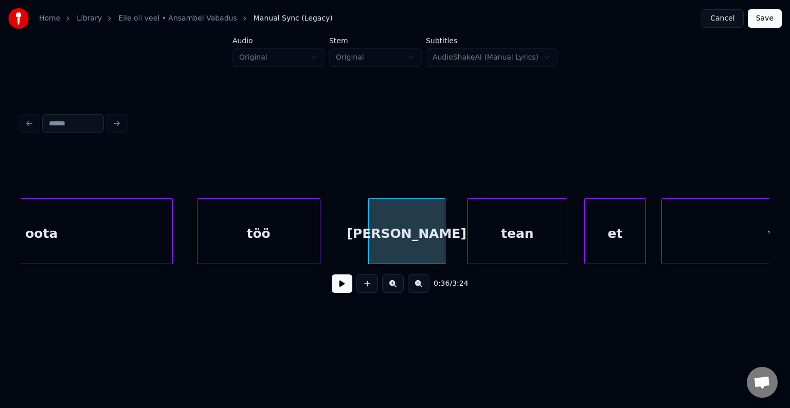
click at [535, 238] on div "tean" at bounding box center [517, 234] width 99 height 70
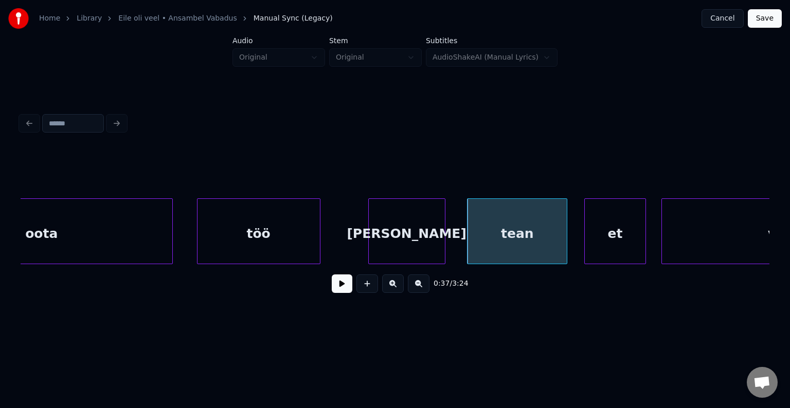
click at [381, 237] on div "[PERSON_NAME]" at bounding box center [407, 234] width 76 height 70
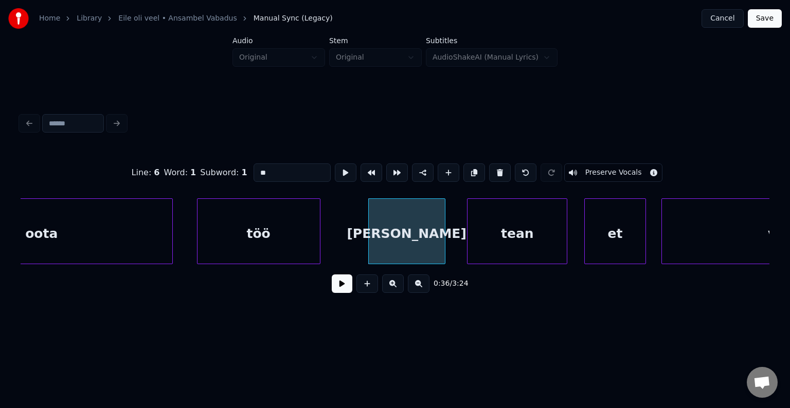
click at [335, 293] on button at bounding box center [342, 284] width 21 height 19
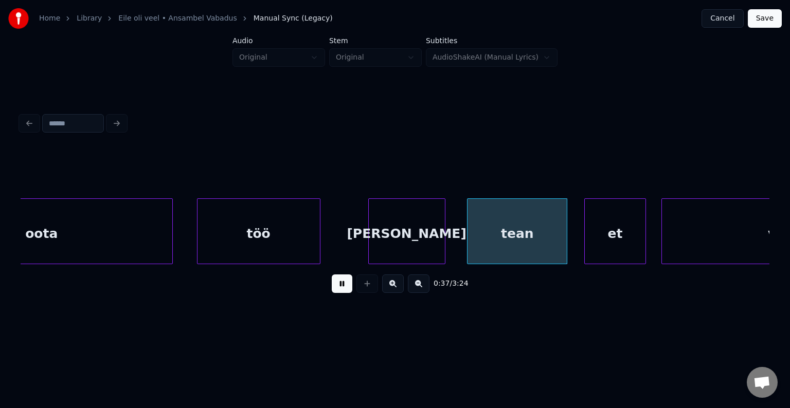
click at [335, 293] on button at bounding box center [342, 284] width 21 height 19
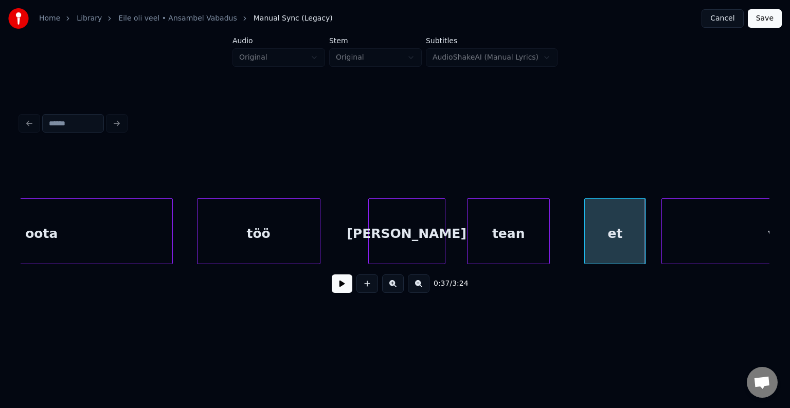
click at [547, 235] on div at bounding box center [547, 231] width 3 height 65
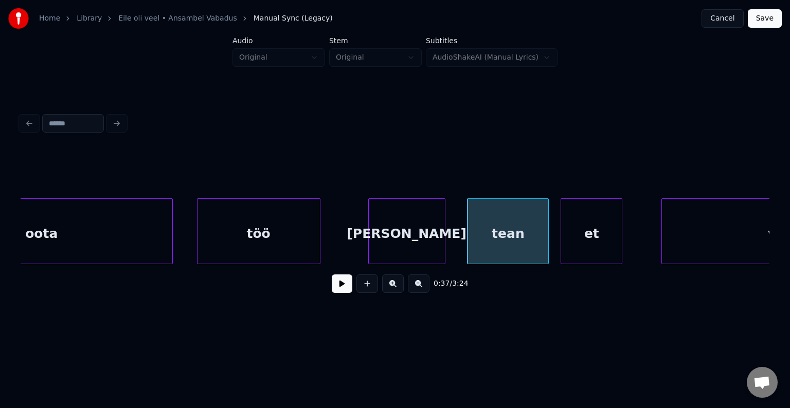
click at [592, 239] on div "et" at bounding box center [591, 234] width 61 height 70
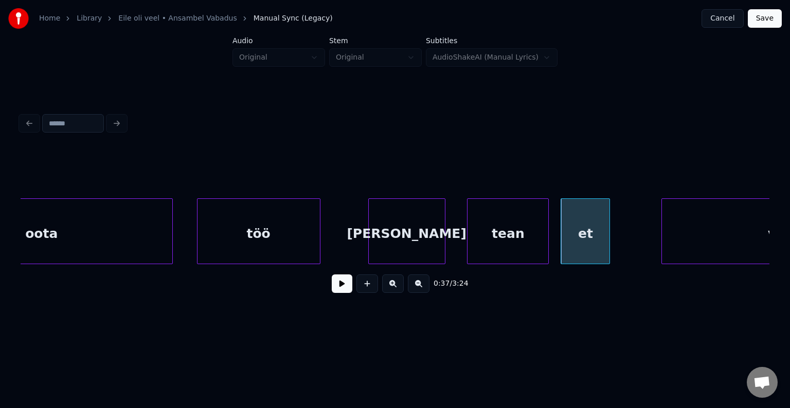
click at [607, 237] on div at bounding box center [607, 231] width 3 height 65
click at [422, 242] on div "[PERSON_NAME]" at bounding box center [407, 234] width 76 height 70
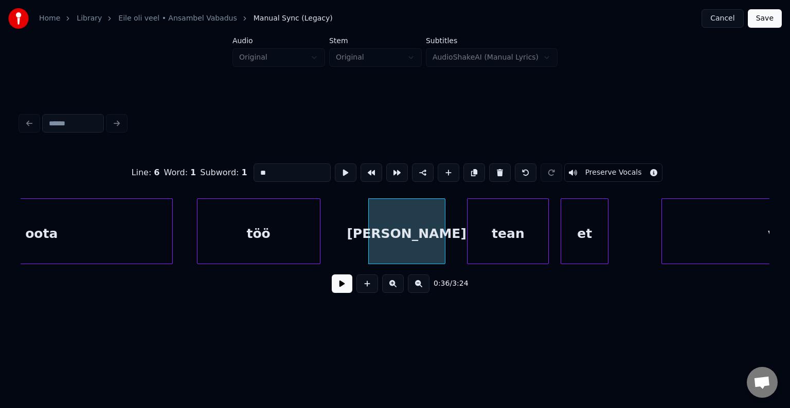
click at [336, 289] on button at bounding box center [342, 284] width 21 height 19
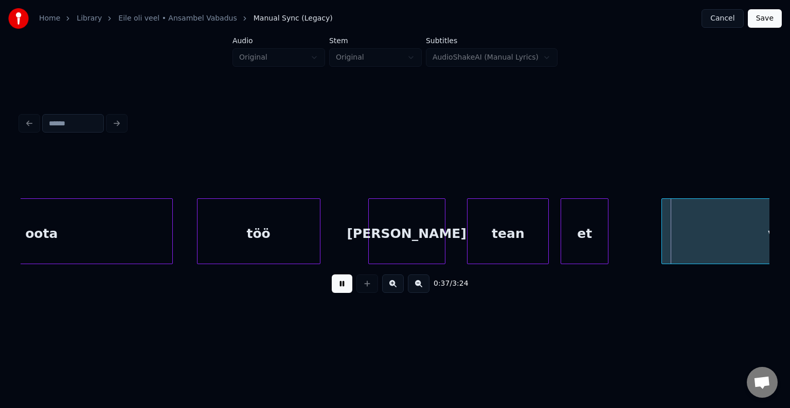
click at [337, 289] on button at bounding box center [342, 284] width 21 height 19
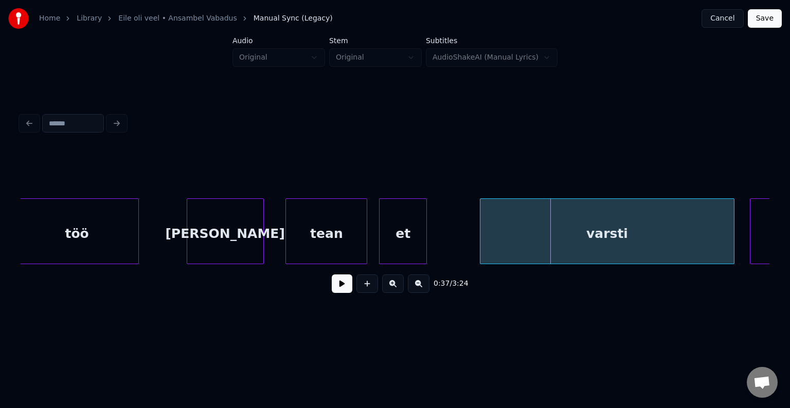
scroll to position [0, 14097]
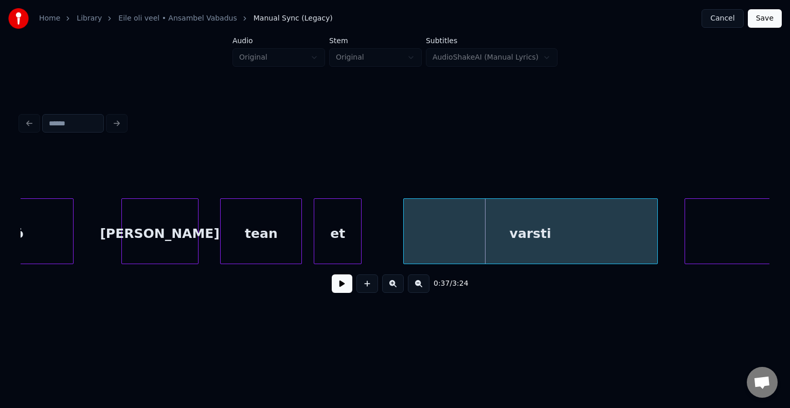
click at [615, 242] on div "varsti" at bounding box center [531, 234] width 254 height 70
click at [344, 285] on button at bounding box center [342, 284] width 21 height 19
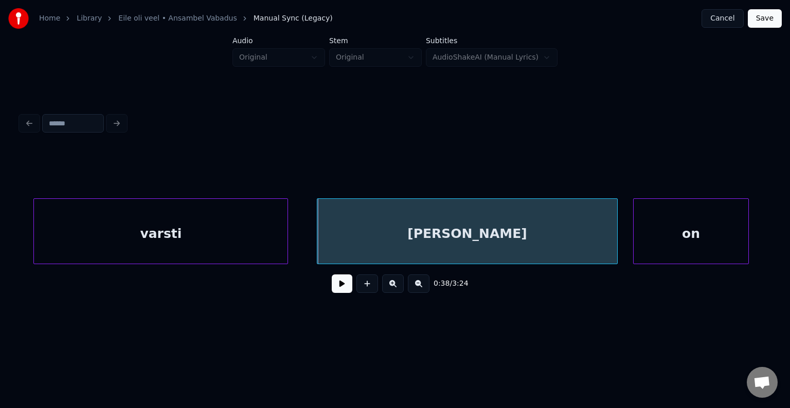
scroll to position [0, 14467]
click at [514, 233] on div "[PERSON_NAME]" at bounding box center [458, 234] width 300 height 70
click at [686, 244] on div "on" at bounding box center [680, 234] width 115 height 70
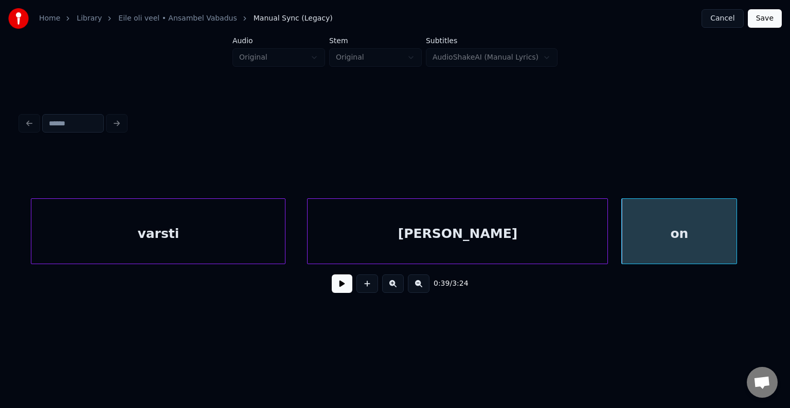
click at [506, 239] on div "[PERSON_NAME]" at bounding box center [458, 234] width 300 height 70
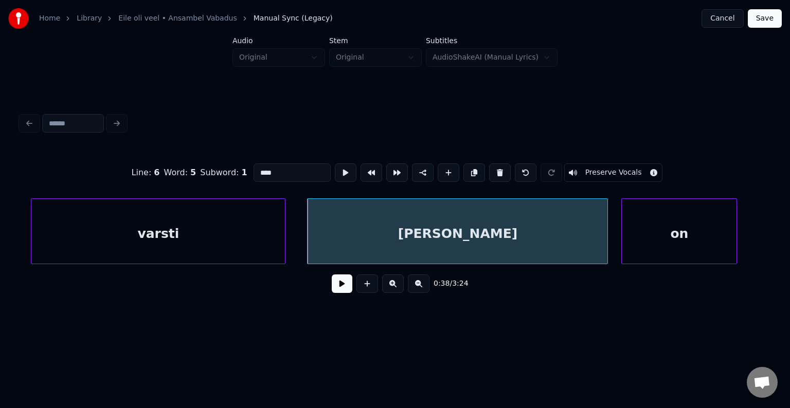
click at [338, 292] on button at bounding box center [342, 284] width 21 height 19
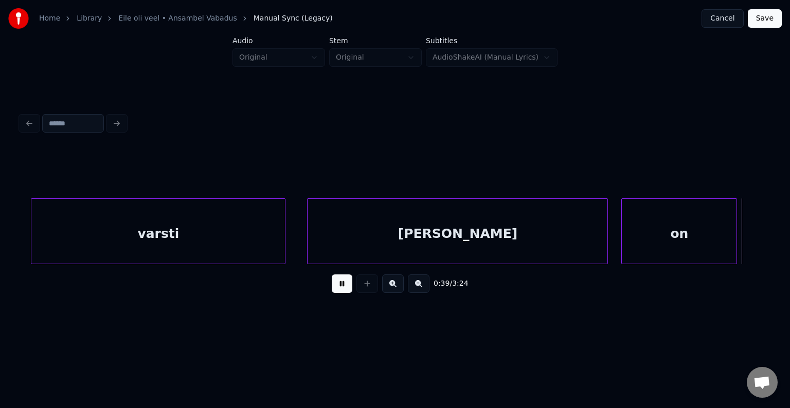
click at [340, 292] on button at bounding box center [342, 284] width 21 height 19
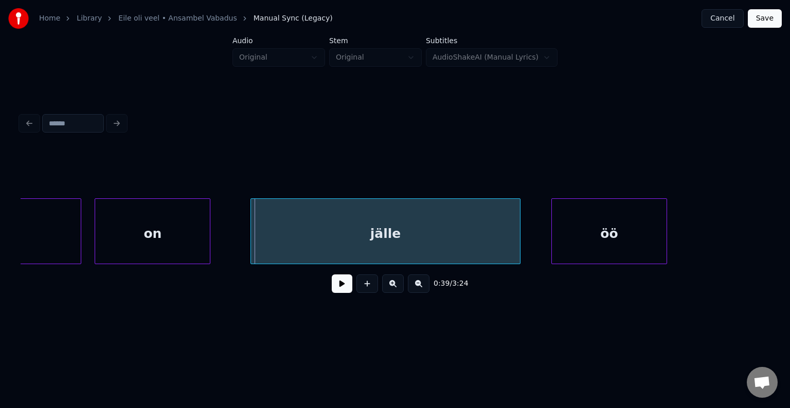
scroll to position [0, 14993]
click at [196, 238] on div at bounding box center [197, 231] width 3 height 65
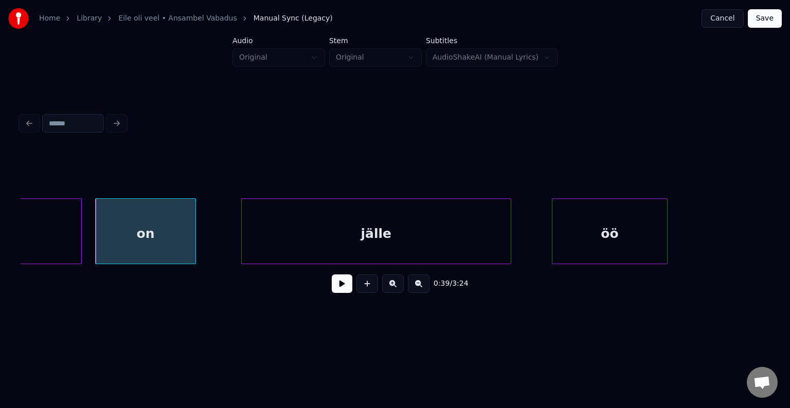
click at [297, 233] on div "jälle" at bounding box center [376, 234] width 269 height 70
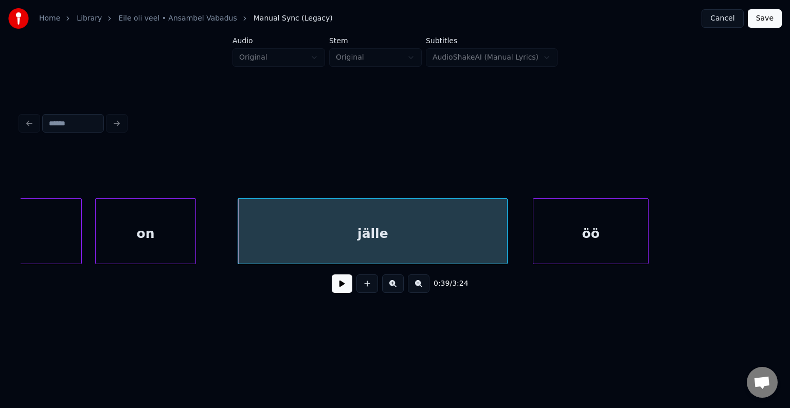
click at [568, 245] on div "öö" at bounding box center [590, 234] width 115 height 70
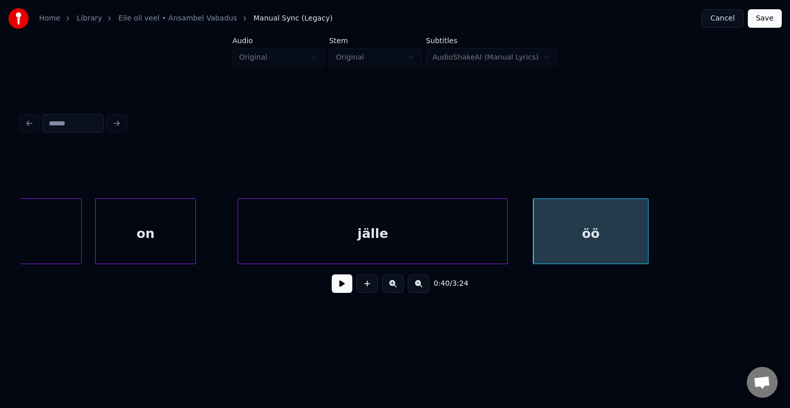
click at [385, 253] on div "jälle" at bounding box center [372, 234] width 269 height 70
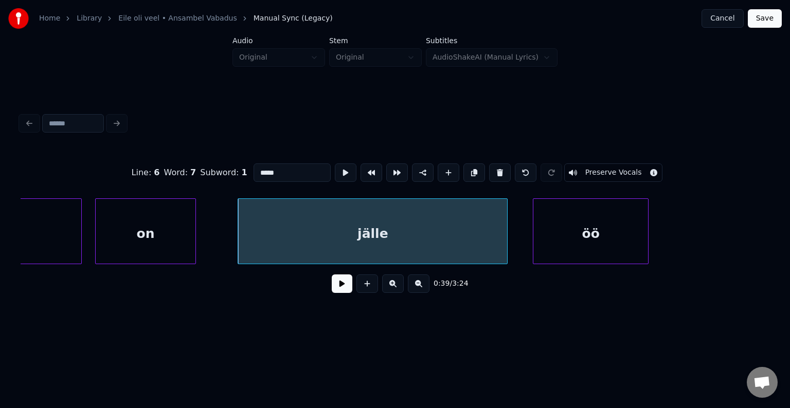
click at [337, 291] on button at bounding box center [342, 284] width 21 height 19
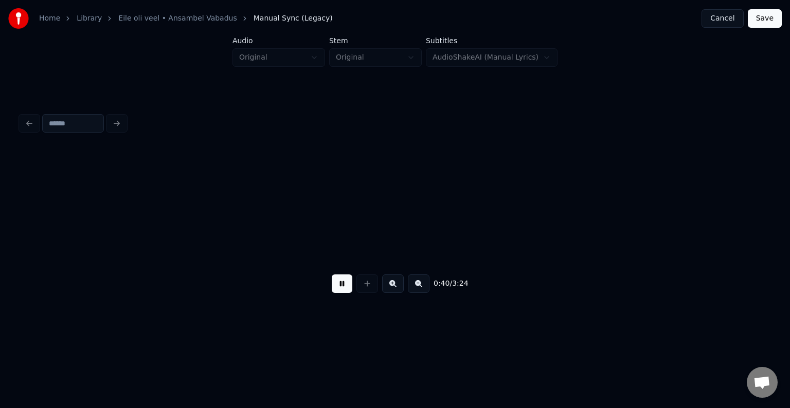
scroll to position [0, 15747]
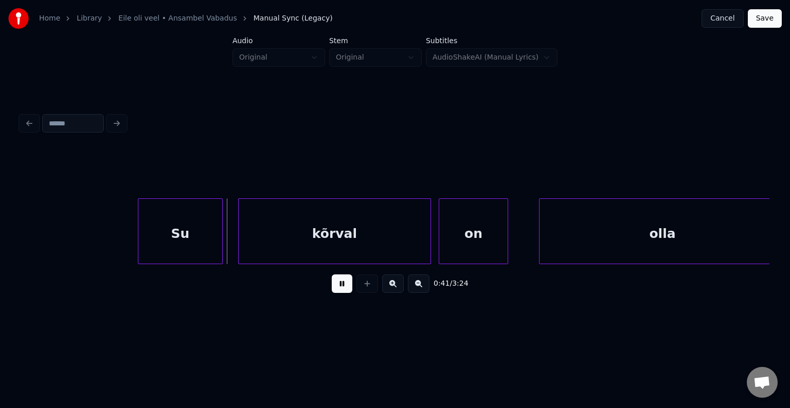
click at [337, 290] on button at bounding box center [342, 284] width 21 height 19
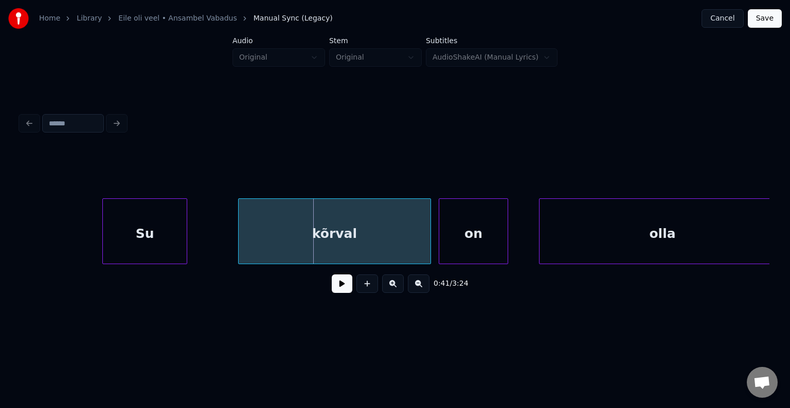
click at [146, 233] on div "Su" at bounding box center [145, 234] width 84 height 70
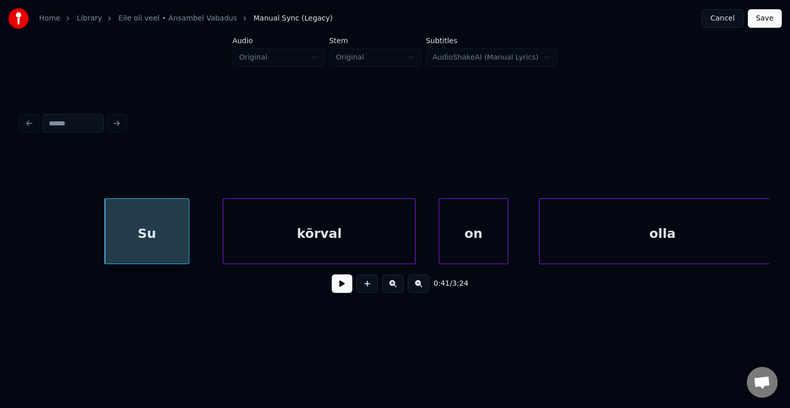
click at [251, 227] on div "kõrval" at bounding box center [319, 234] width 192 height 70
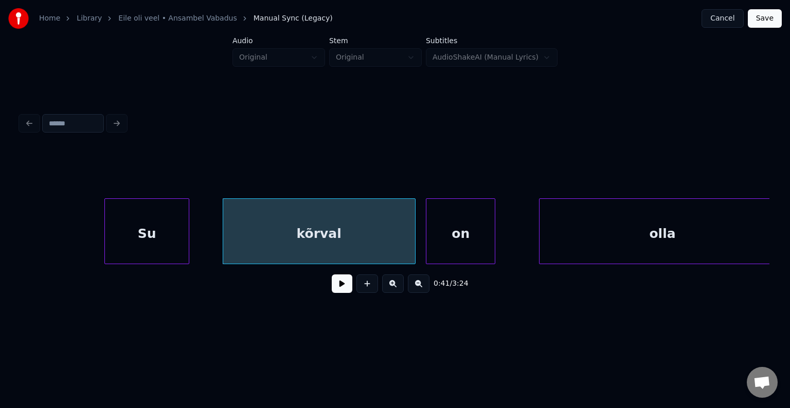
click at [439, 225] on div "on" at bounding box center [460, 234] width 68 height 70
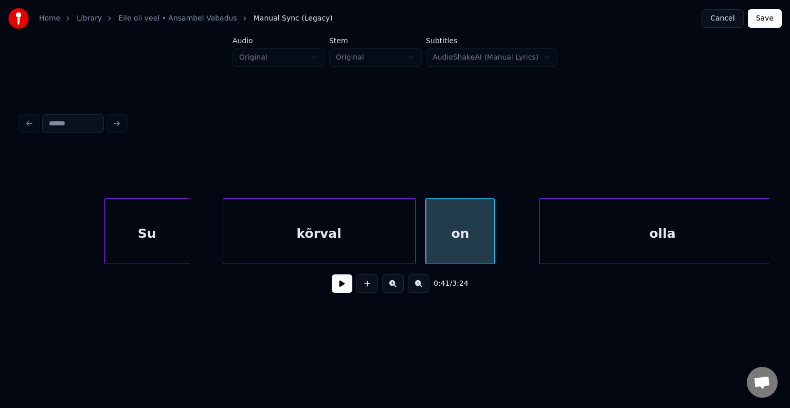
scroll to position [0, 15761]
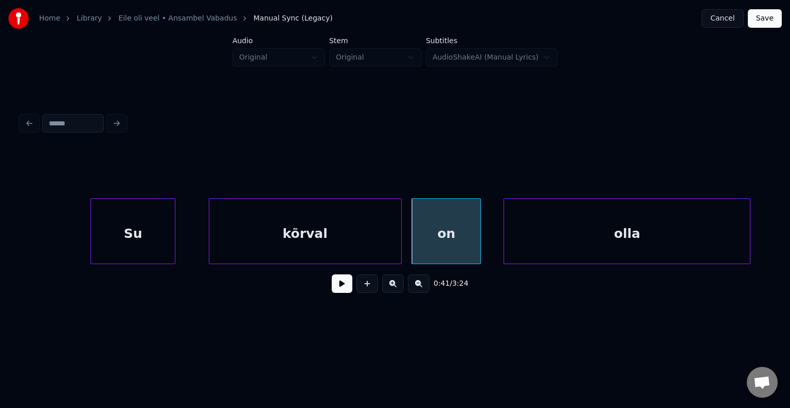
click at [590, 241] on div "olla" at bounding box center [627, 234] width 246 height 70
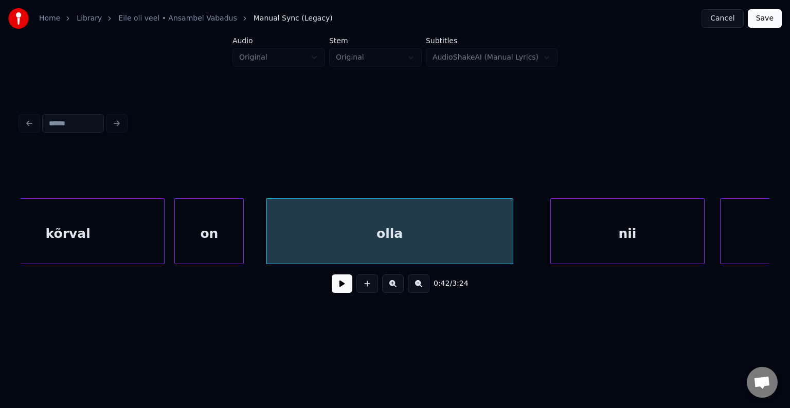
scroll to position [0, 16008]
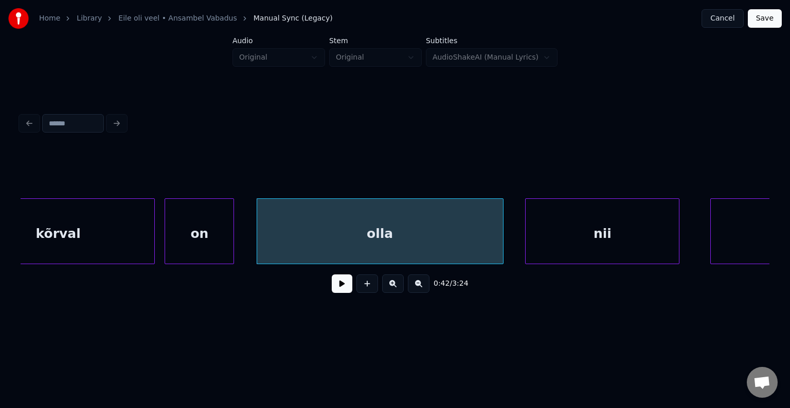
click at [637, 241] on div "nii" at bounding box center [602, 234] width 153 height 70
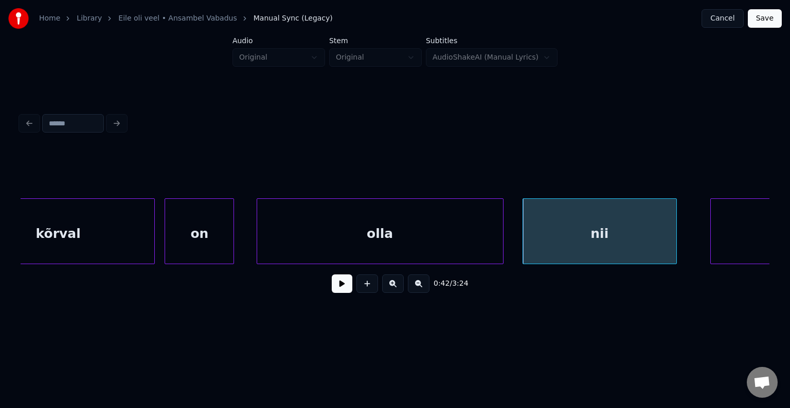
click at [184, 224] on div "on" at bounding box center [199, 234] width 68 height 70
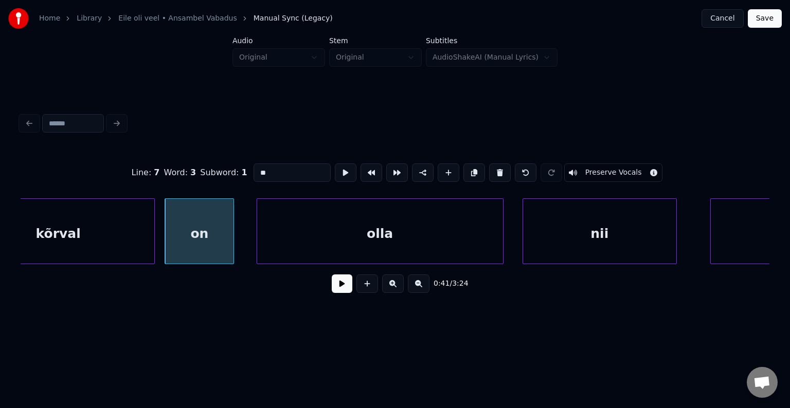
click at [332, 290] on button at bounding box center [342, 284] width 21 height 19
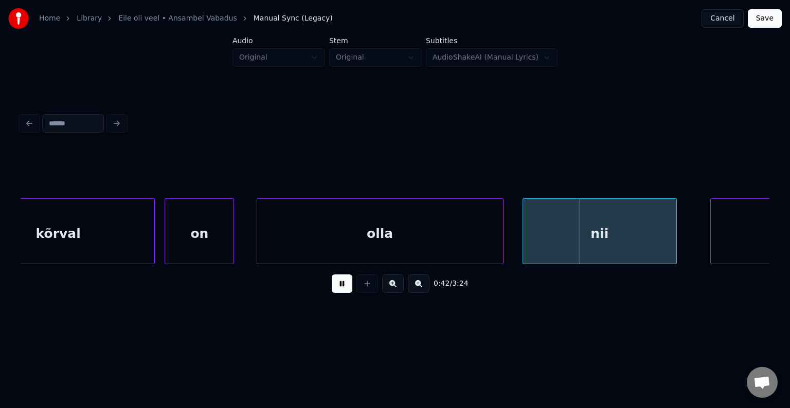
click at [332, 288] on button at bounding box center [342, 284] width 21 height 19
click at [342, 292] on button at bounding box center [342, 284] width 21 height 19
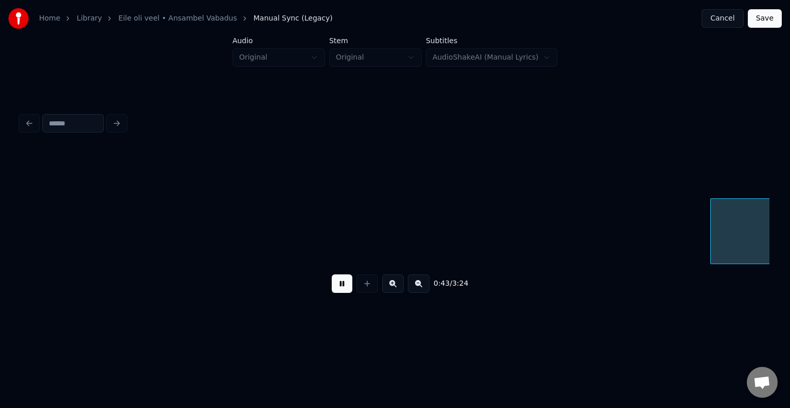
scroll to position [0, 16765]
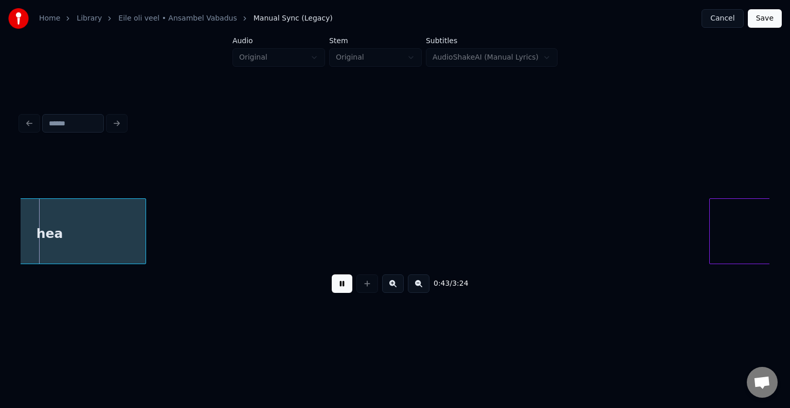
click at [342, 292] on button at bounding box center [342, 284] width 21 height 19
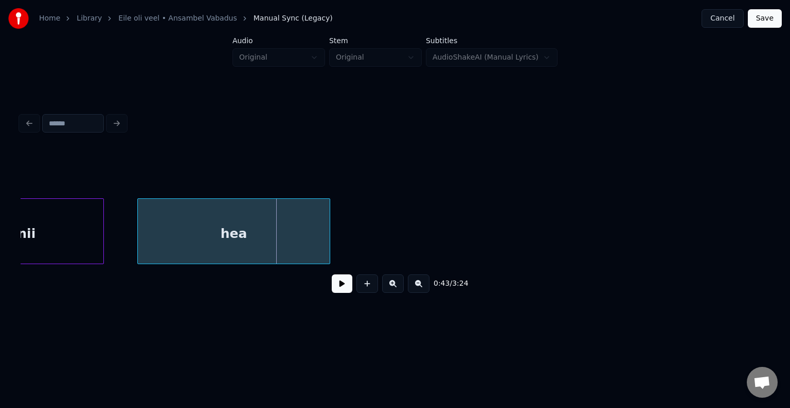
scroll to position [0, 16580]
click at [280, 243] on div "hea" at bounding box center [224, 234] width 192 height 70
click at [334, 284] on button at bounding box center [342, 284] width 21 height 19
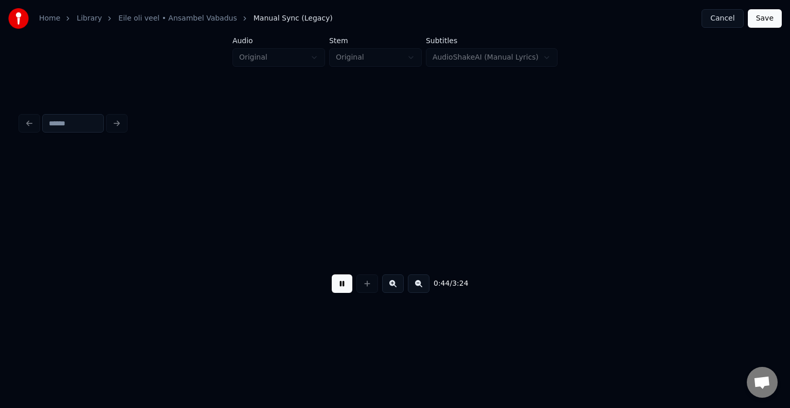
scroll to position [0, 17333]
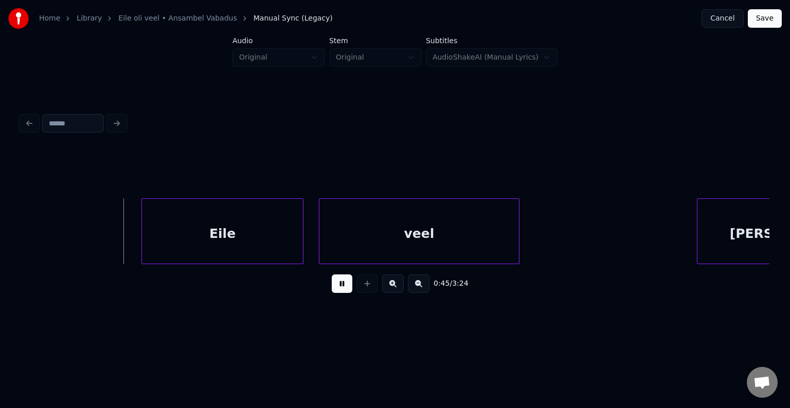
click at [341, 289] on button at bounding box center [342, 284] width 21 height 19
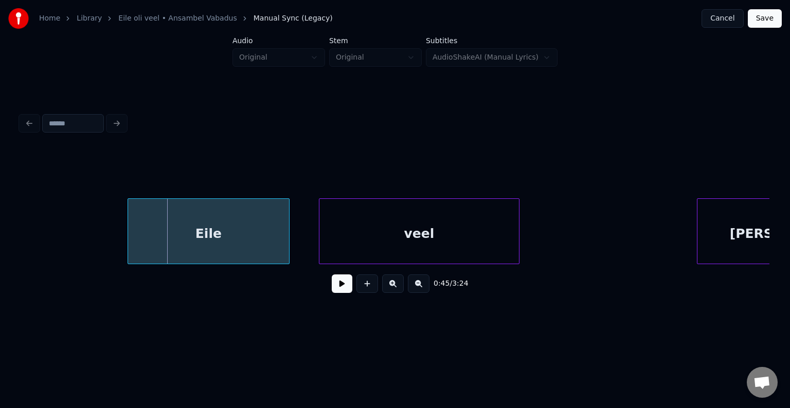
click at [261, 239] on div "Eile" at bounding box center [208, 234] width 161 height 70
click at [380, 241] on div "veel" at bounding box center [406, 234] width 200 height 70
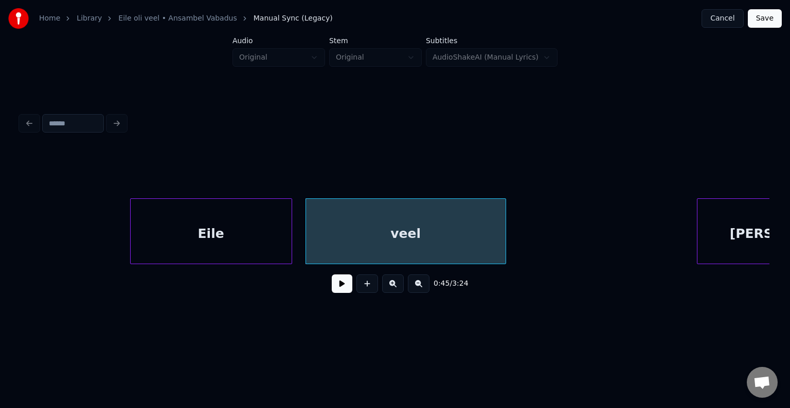
click at [197, 236] on div "Eile" at bounding box center [211, 234] width 161 height 70
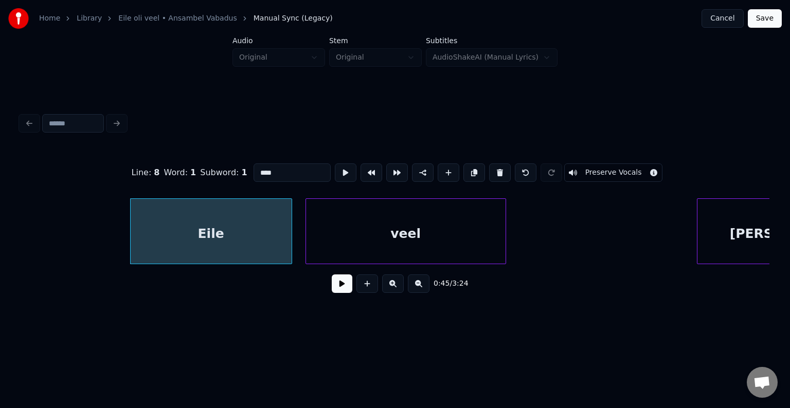
click at [340, 289] on button at bounding box center [342, 284] width 21 height 19
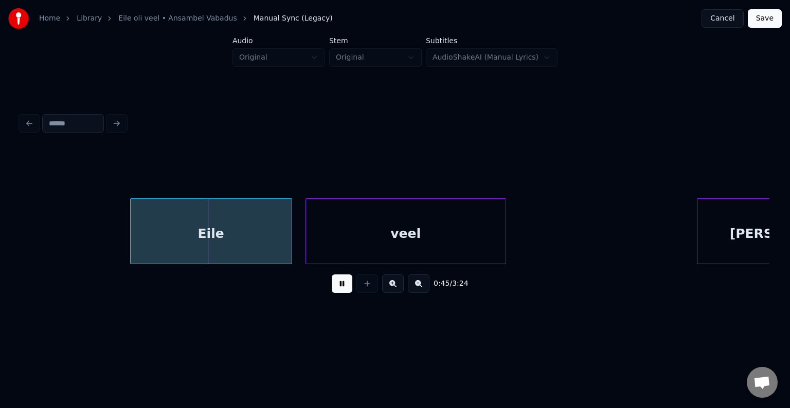
click at [340, 289] on button at bounding box center [342, 284] width 21 height 19
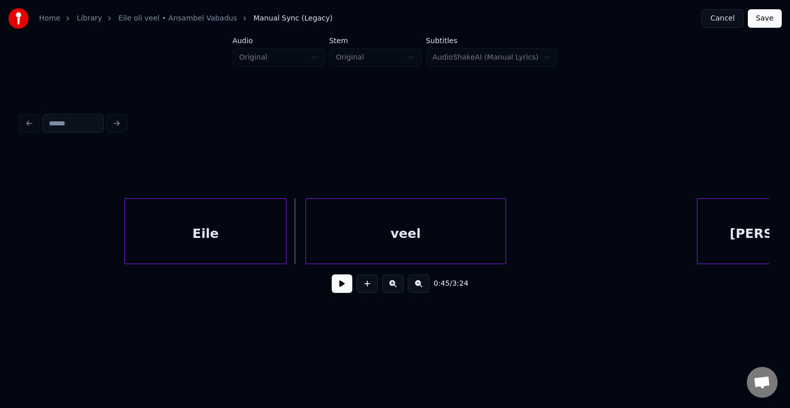
click at [249, 240] on div "Eile" at bounding box center [205, 234] width 161 height 70
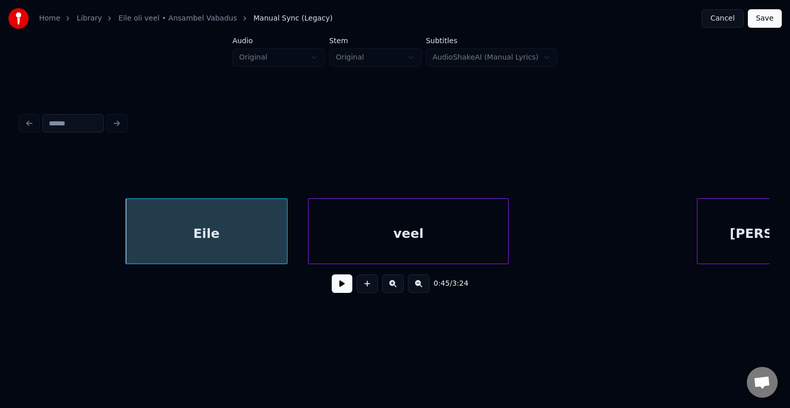
click at [353, 233] on div "veel" at bounding box center [409, 234] width 200 height 70
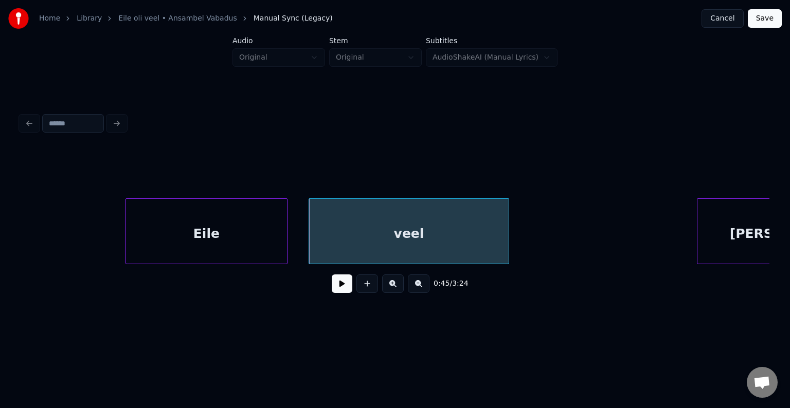
click at [338, 290] on button at bounding box center [342, 284] width 21 height 19
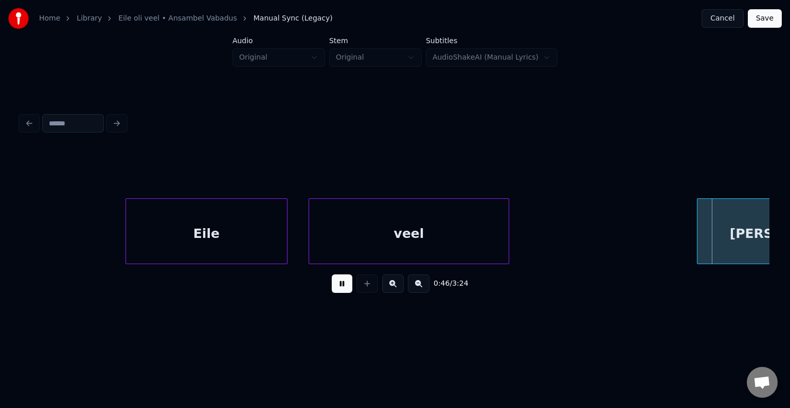
click at [338, 290] on button at bounding box center [342, 284] width 21 height 19
click at [254, 233] on div "Eile" at bounding box center [206, 234] width 161 height 70
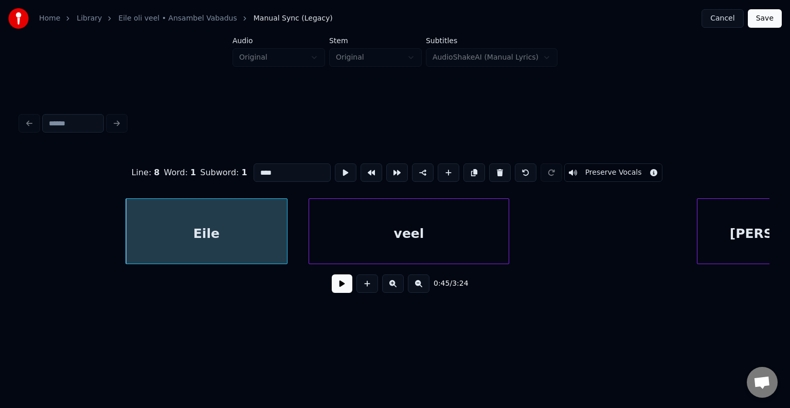
click at [332, 284] on button at bounding box center [342, 284] width 21 height 19
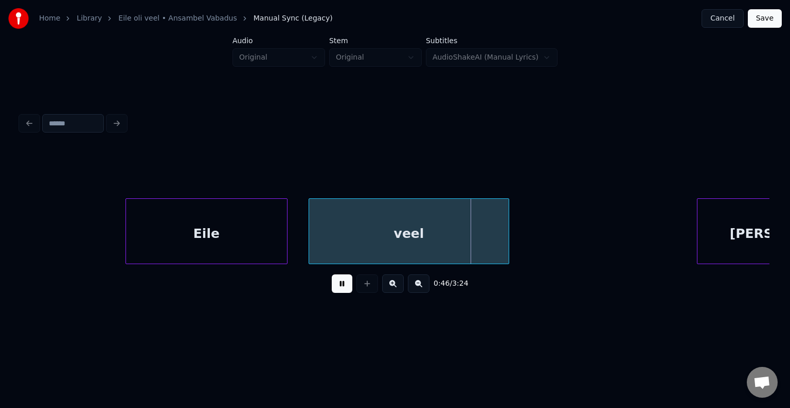
click at [332, 284] on button at bounding box center [342, 284] width 21 height 19
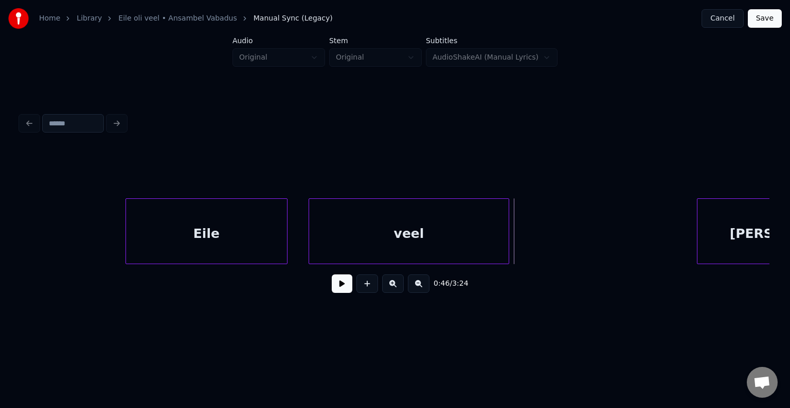
click at [377, 236] on div "veel" at bounding box center [409, 234] width 200 height 70
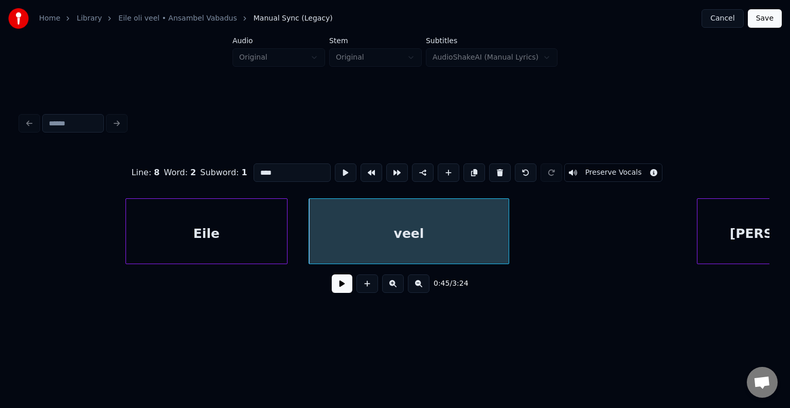
click at [254, 167] on input "****" at bounding box center [292, 173] width 77 height 19
click at [248, 247] on div "Eile" at bounding box center [206, 234] width 161 height 70
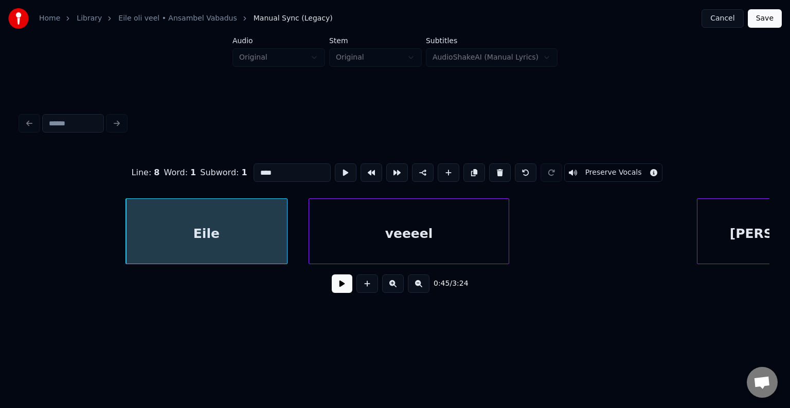
type input "****"
click at [332, 291] on button at bounding box center [342, 284] width 21 height 19
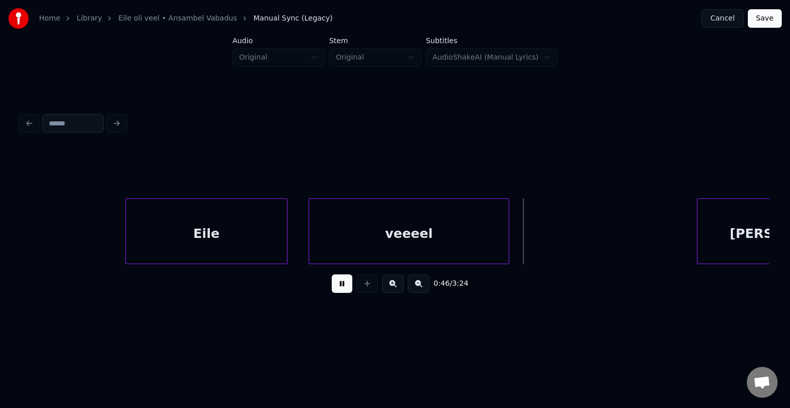
click at [332, 291] on button at bounding box center [342, 284] width 21 height 19
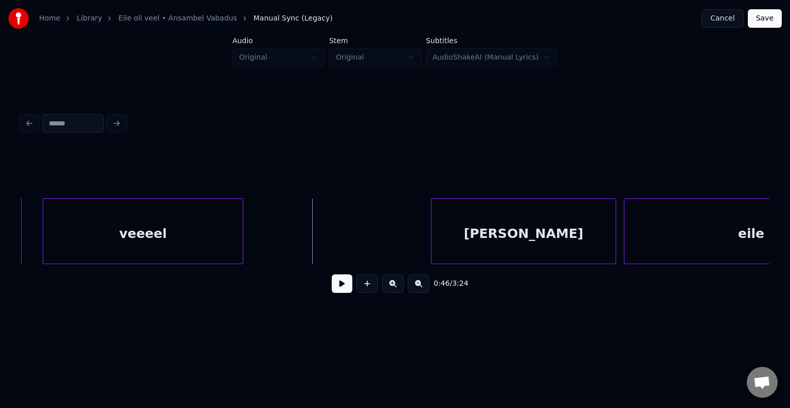
scroll to position [0, 17600]
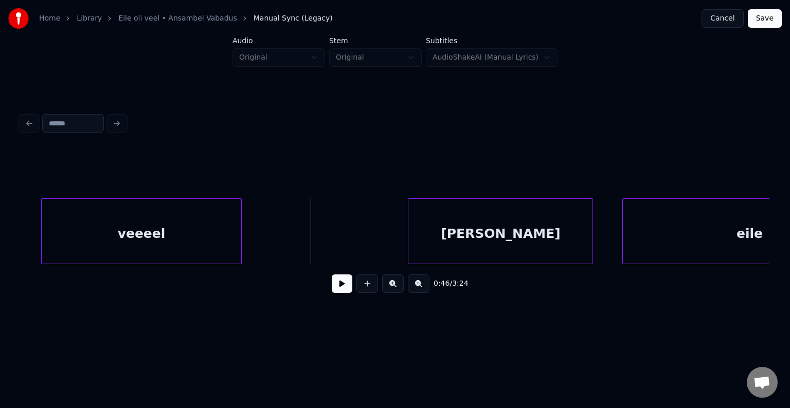
click at [533, 230] on div "[PERSON_NAME]" at bounding box center [500, 234] width 184 height 70
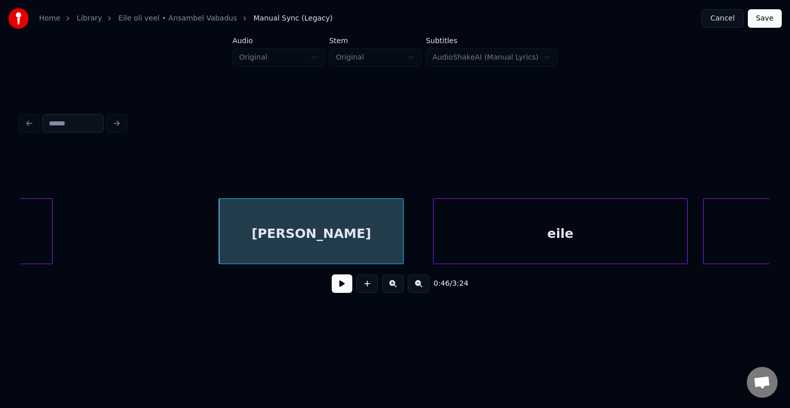
scroll to position [0, 17806]
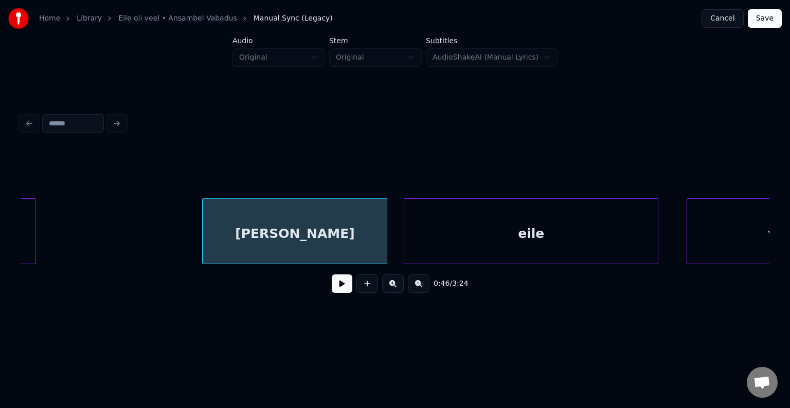
click at [598, 234] on div "eile" at bounding box center [531, 234] width 254 height 70
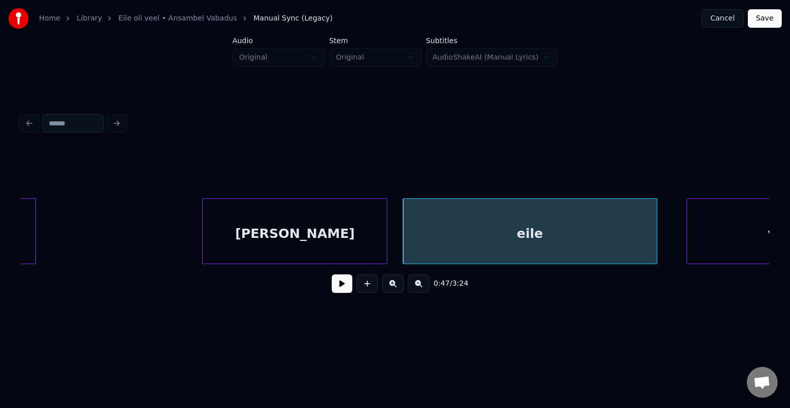
click at [356, 237] on div "[PERSON_NAME]" at bounding box center [295, 234] width 184 height 70
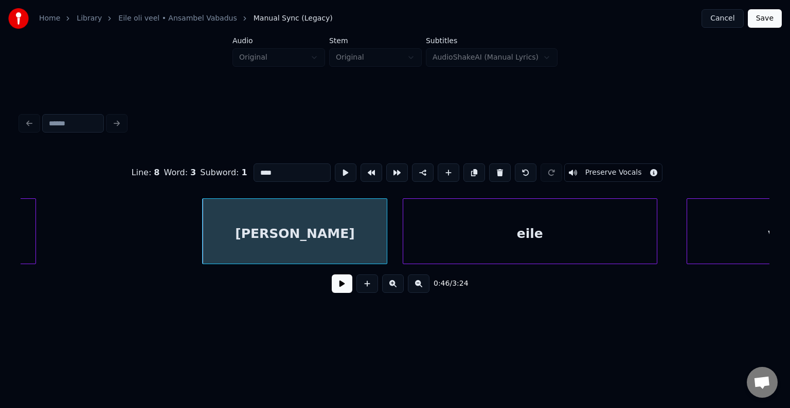
type input "****"
click at [334, 293] on button at bounding box center [342, 284] width 21 height 19
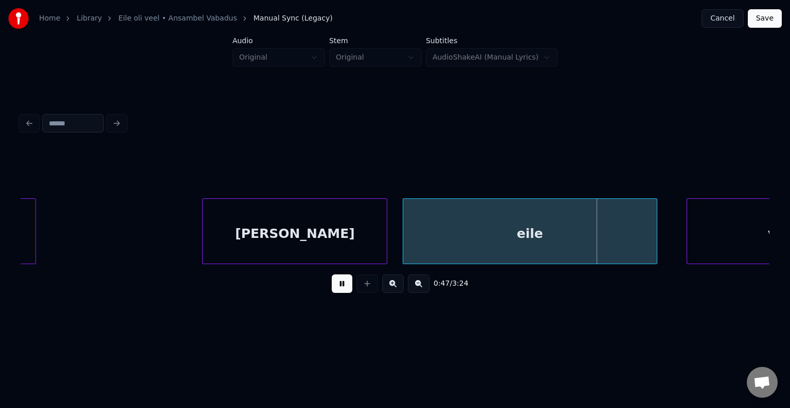
click at [338, 290] on button at bounding box center [342, 284] width 21 height 19
click at [343, 288] on button at bounding box center [342, 284] width 21 height 19
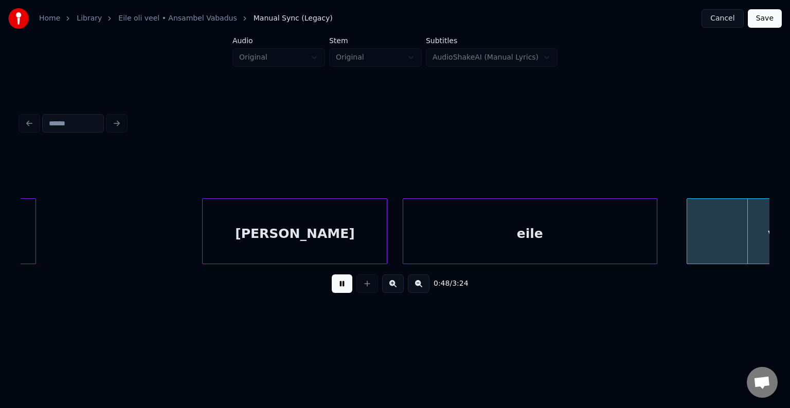
click at [343, 288] on button at bounding box center [342, 284] width 21 height 19
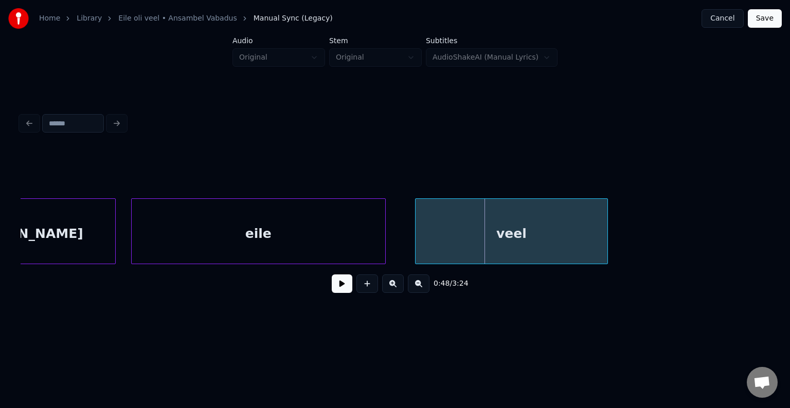
scroll to position [0, 18094]
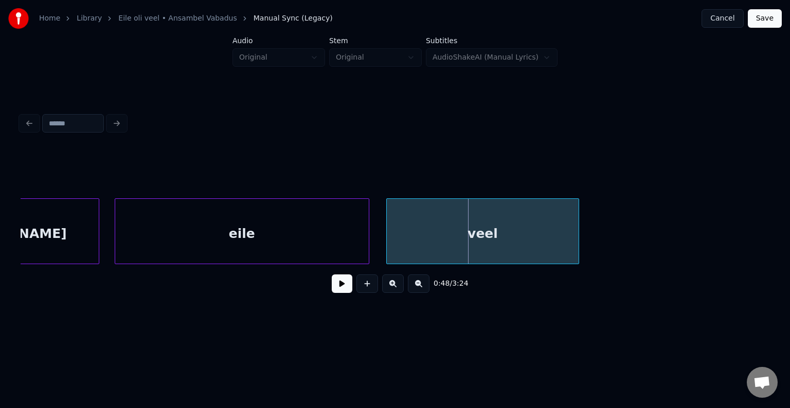
click at [530, 227] on div "veel" at bounding box center [483, 234] width 192 height 70
click at [332, 290] on button at bounding box center [342, 284] width 21 height 19
click at [11, 233] on div "Home Library Eile oli veel • Ansambel Vabadus Manual Sync (Legacy) Cancel Save …" at bounding box center [395, 164] width 790 height 328
click at [43, 234] on div "[PERSON_NAME]" at bounding box center [7, 234] width 184 height 70
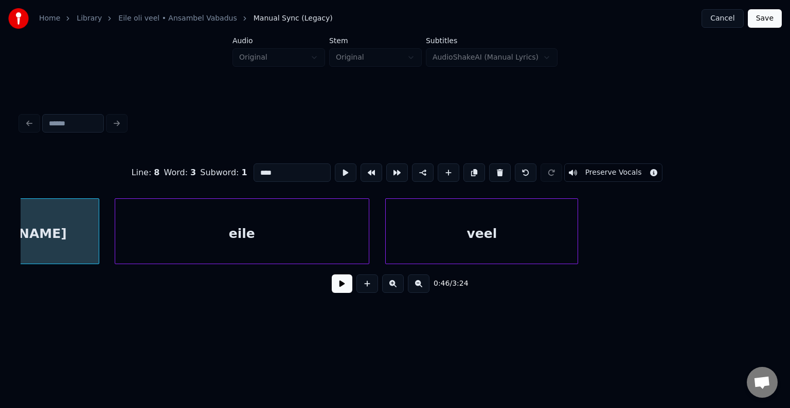
scroll to position [0, 17988]
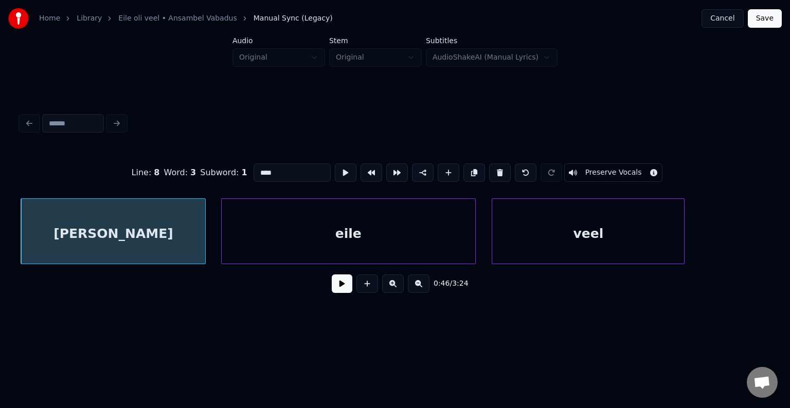
click at [332, 292] on button at bounding box center [342, 284] width 21 height 19
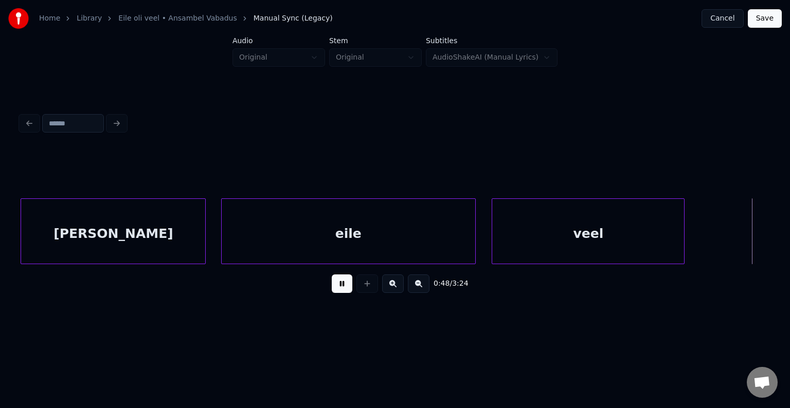
scroll to position [0, 18738]
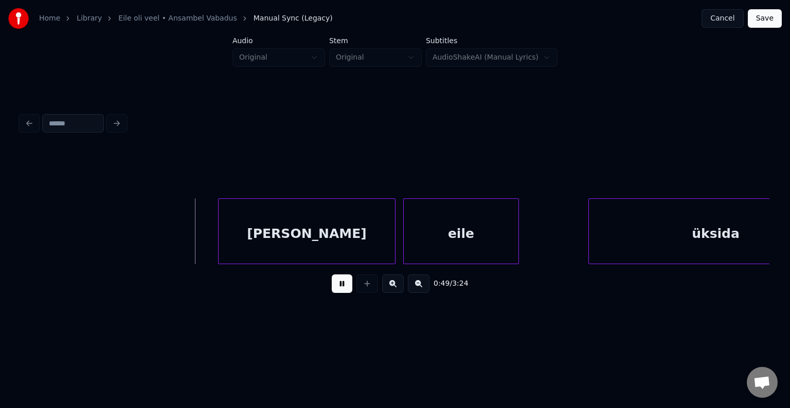
click at [332, 292] on button at bounding box center [342, 284] width 21 height 19
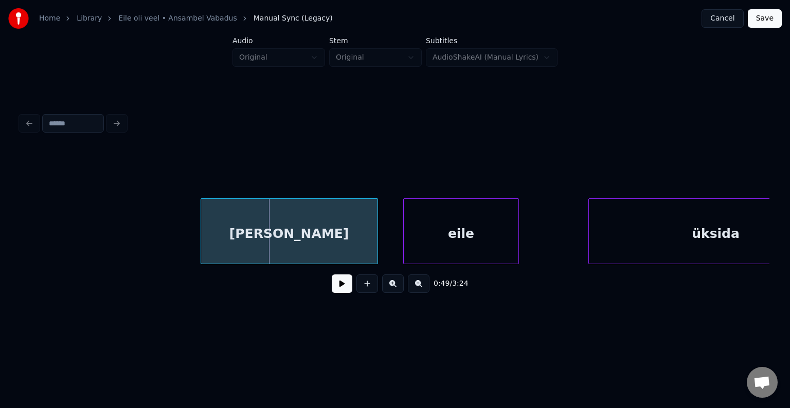
click at [308, 238] on div "[PERSON_NAME]" at bounding box center [289, 234] width 176 height 70
click at [437, 231] on div "eile" at bounding box center [446, 234] width 115 height 70
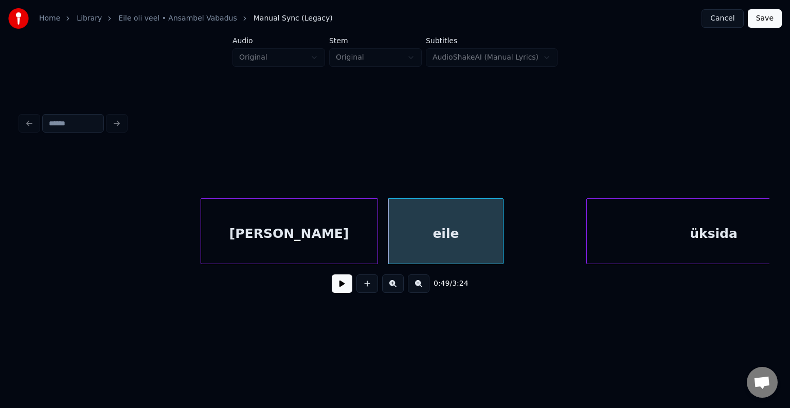
scroll to position [0, 18809]
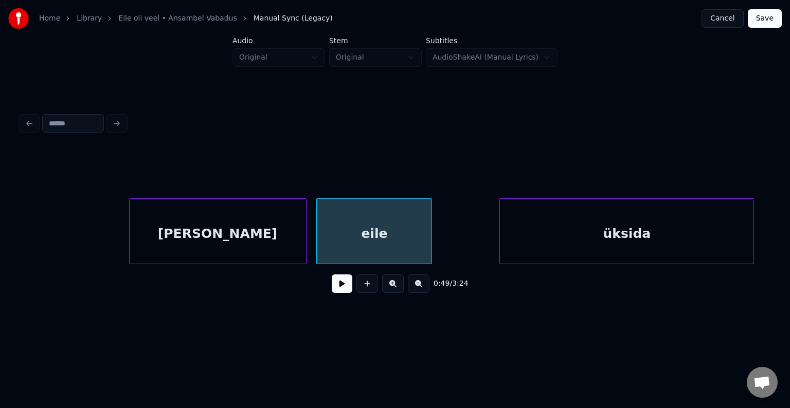
click at [650, 224] on div "üksida" at bounding box center [627, 234] width 254 height 70
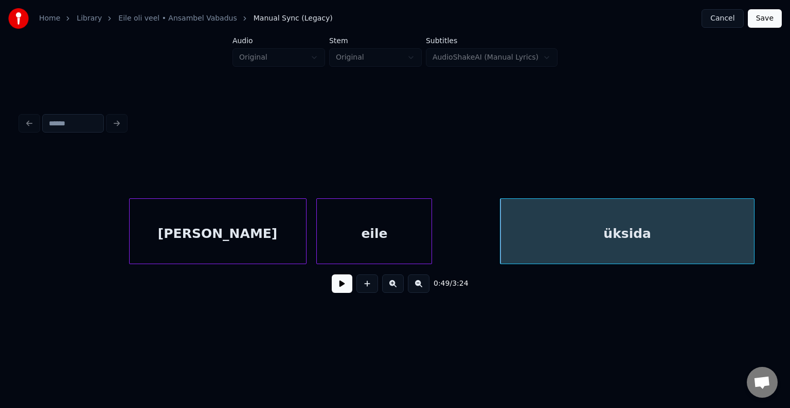
click at [224, 226] on div "[PERSON_NAME]" at bounding box center [218, 234] width 176 height 70
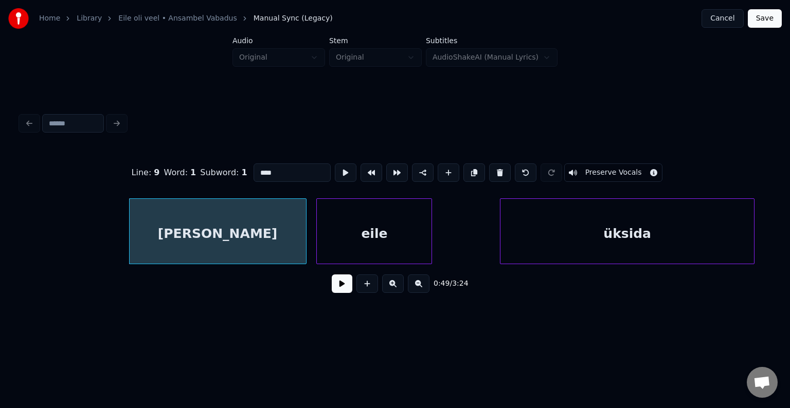
click at [332, 289] on button at bounding box center [342, 284] width 21 height 19
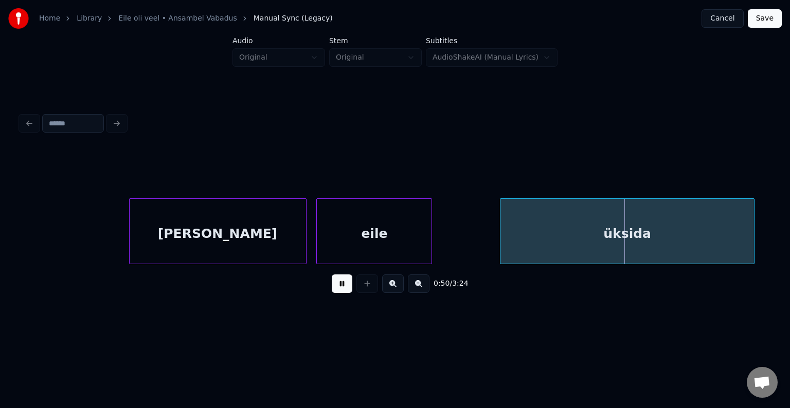
click at [332, 289] on button at bounding box center [342, 284] width 21 height 19
click at [238, 241] on div "[PERSON_NAME]" at bounding box center [218, 234] width 176 height 70
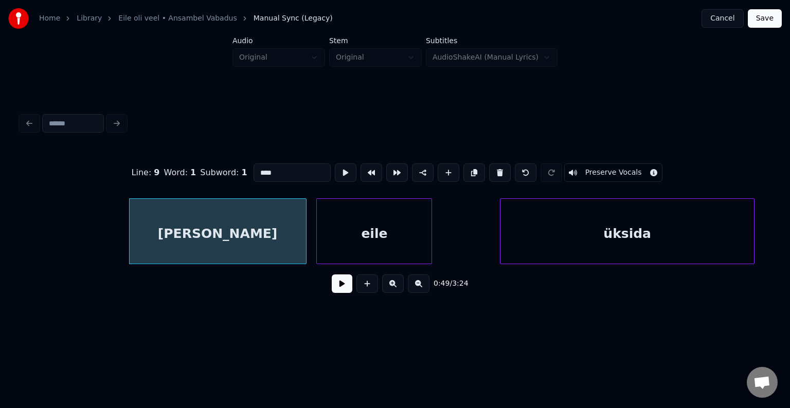
click at [348, 293] on button at bounding box center [342, 284] width 21 height 19
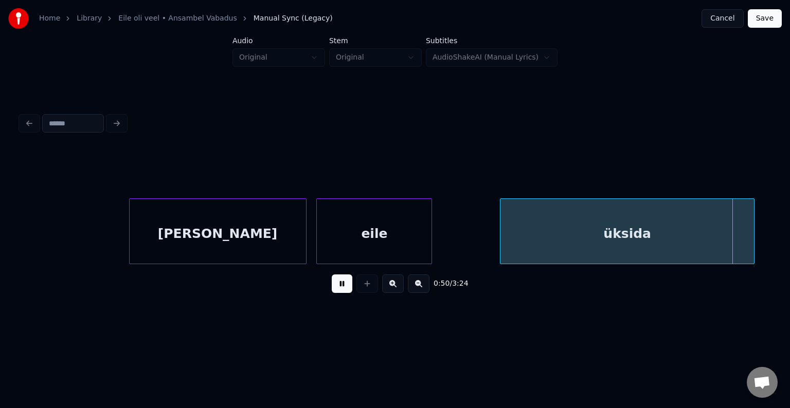
scroll to position [0, 19560]
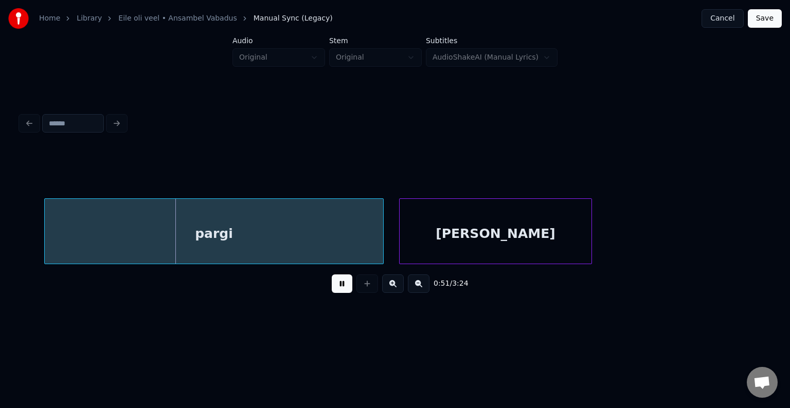
click at [347, 293] on button at bounding box center [342, 284] width 21 height 19
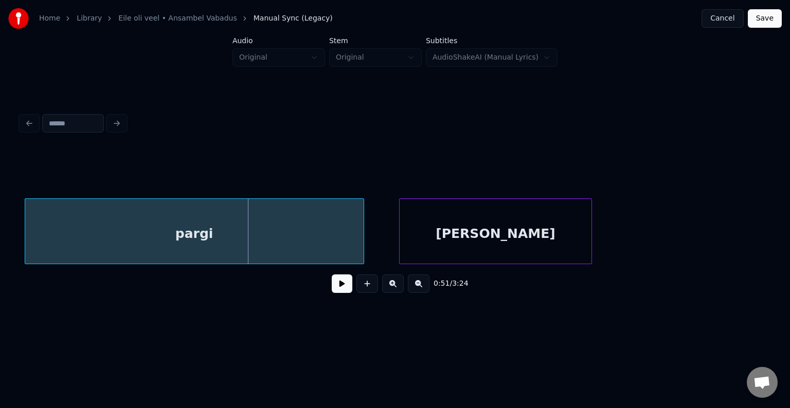
click at [265, 230] on div "pargi" at bounding box center [194, 234] width 338 height 70
click at [528, 244] on div "[PERSON_NAME]" at bounding box center [481, 234] width 192 height 70
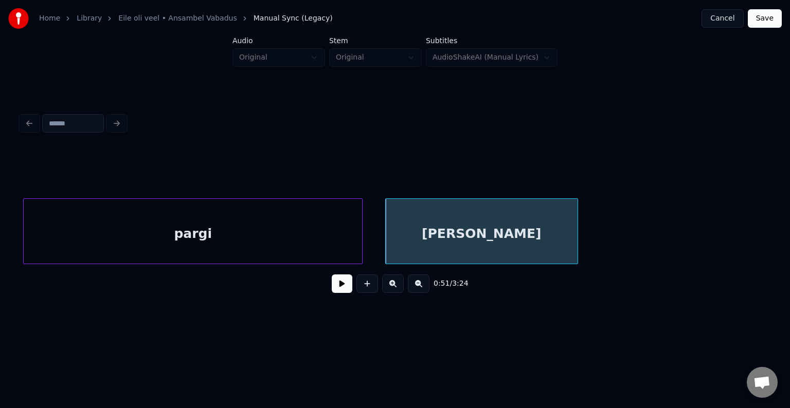
click at [276, 251] on div "pargi" at bounding box center [193, 234] width 338 height 70
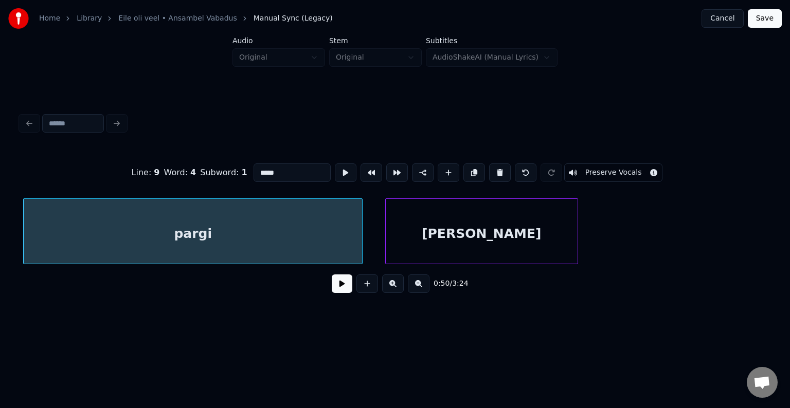
click at [333, 290] on button at bounding box center [342, 284] width 21 height 19
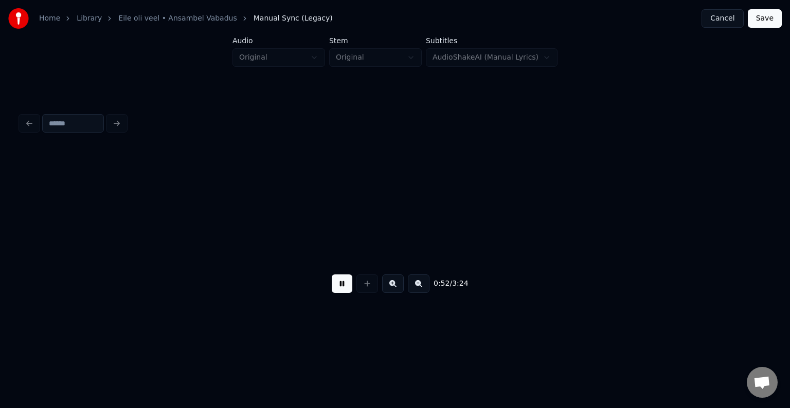
scroll to position [0, 20312]
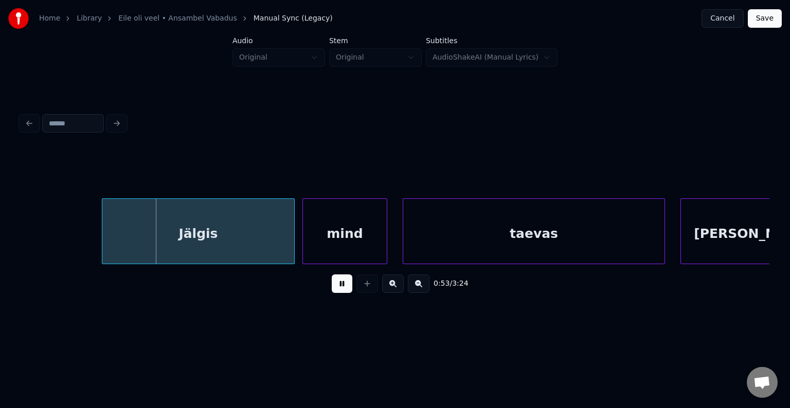
click at [335, 290] on button at bounding box center [342, 284] width 21 height 19
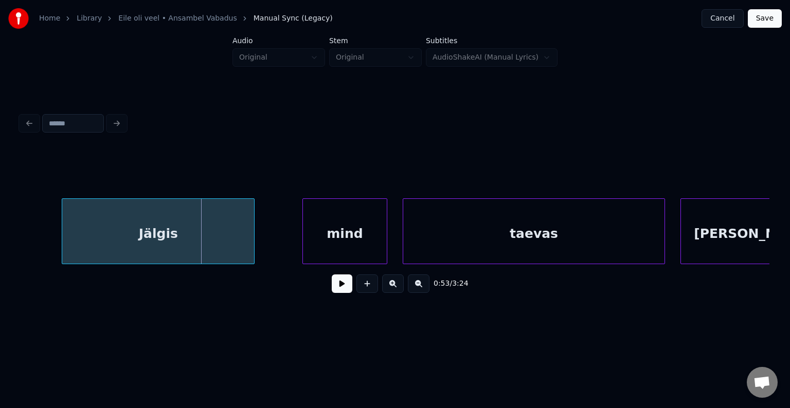
click at [212, 232] on div "Jälgis" at bounding box center [158, 234] width 192 height 70
click at [329, 245] on div "mind" at bounding box center [323, 234] width 84 height 70
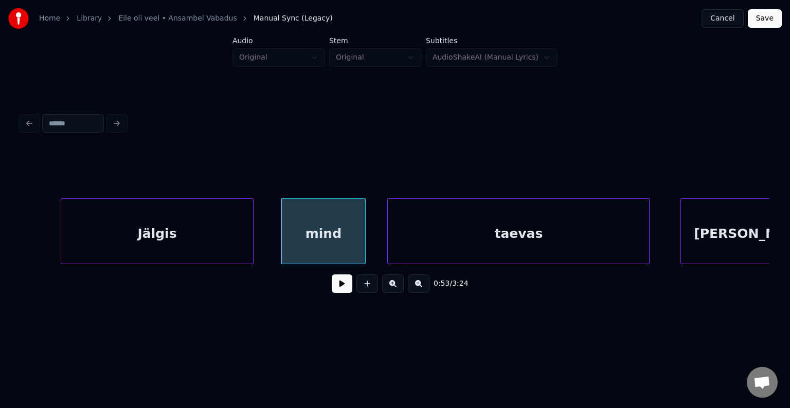
click at [469, 242] on div "taevas" at bounding box center [518, 234] width 261 height 70
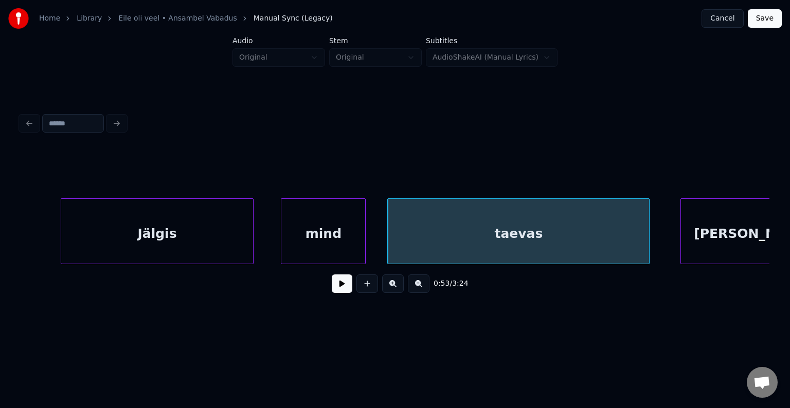
click at [197, 232] on div "Jälgis" at bounding box center [157, 234] width 192 height 70
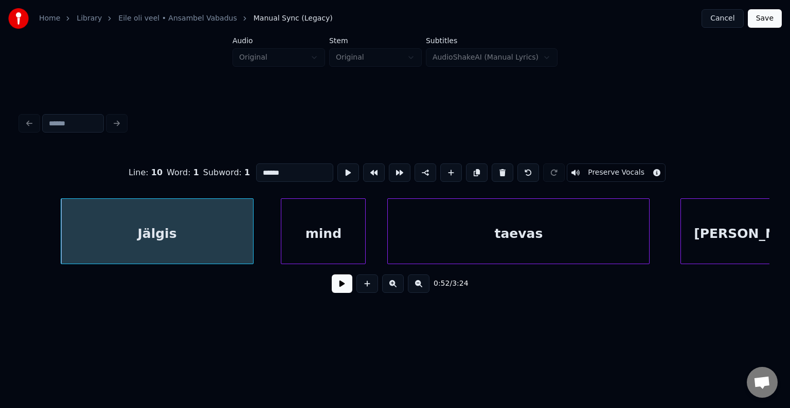
click at [337, 293] on button at bounding box center [342, 284] width 21 height 19
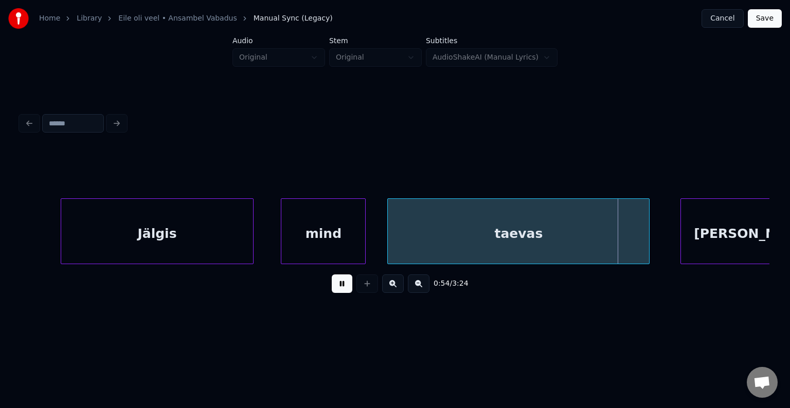
click at [337, 293] on button at bounding box center [342, 284] width 21 height 19
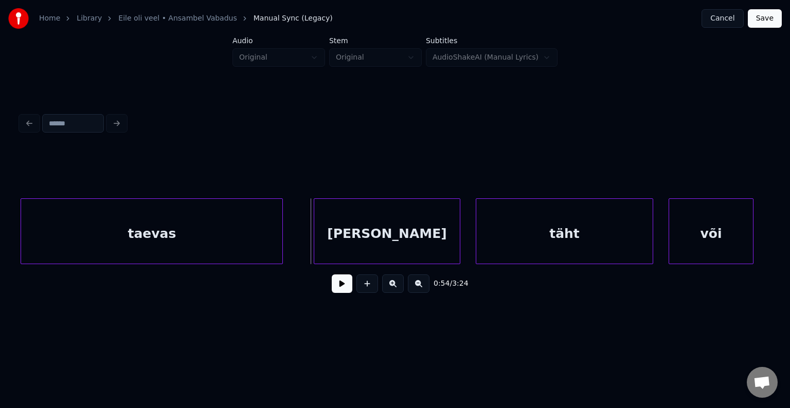
scroll to position [0, 20683]
click at [370, 231] on div "[PERSON_NAME]" at bounding box center [376, 234] width 146 height 70
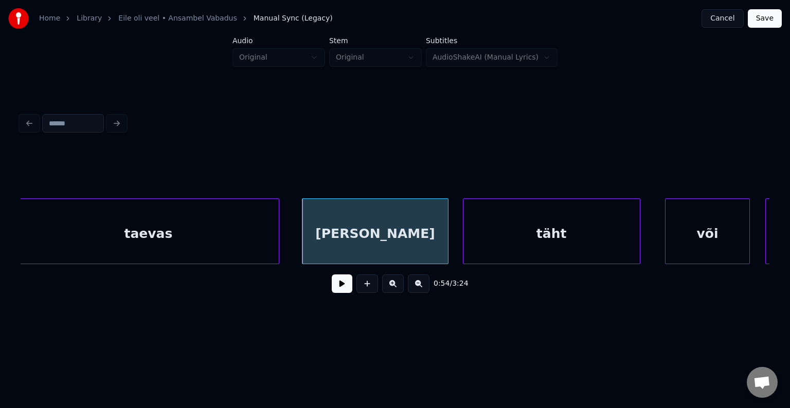
click at [529, 241] on div "täht" at bounding box center [551, 234] width 176 height 70
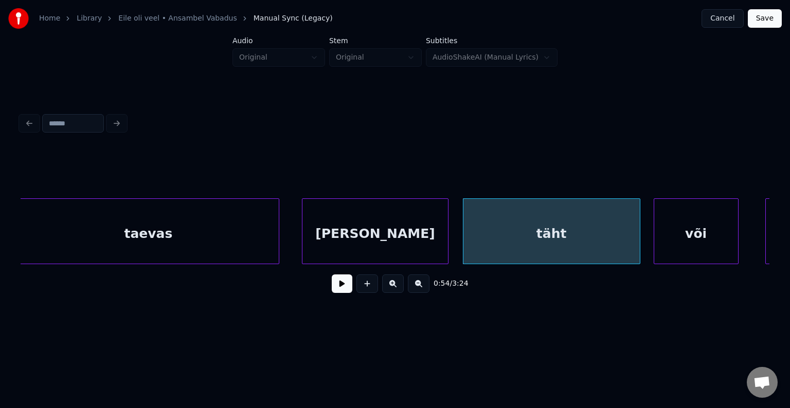
click at [683, 244] on div "või" at bounding box center [696, 234] width 84 height 70
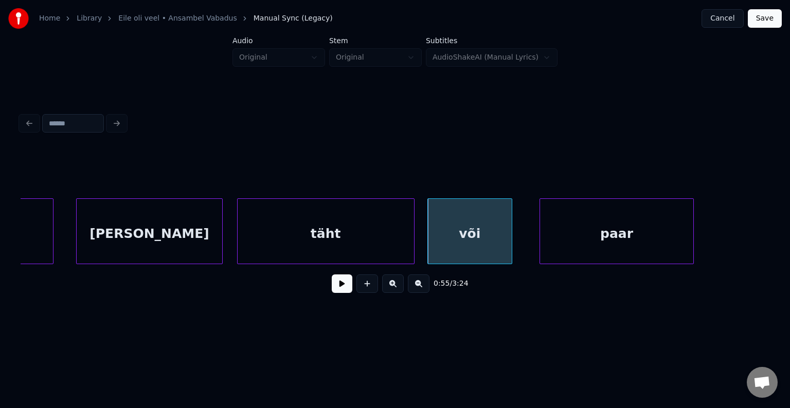
scroll to position [0, 20909]
click at [655, 238] on div "paar" at bounding box center [603, 234] width 153 height 70
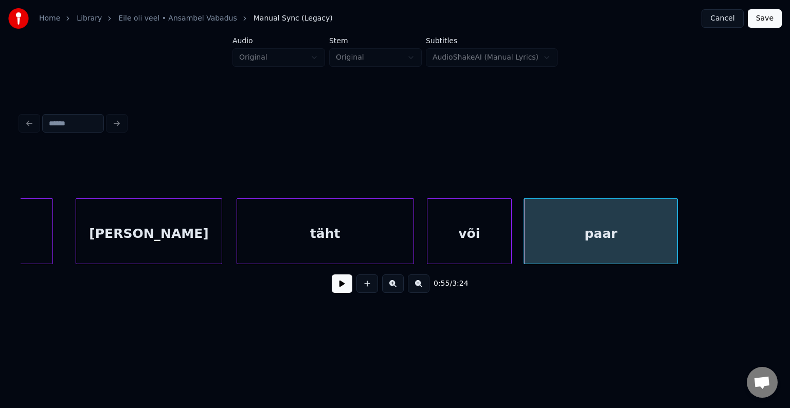
click at [342, 240] on div "täht" at bounding box center [325, 234] width 176 height 70
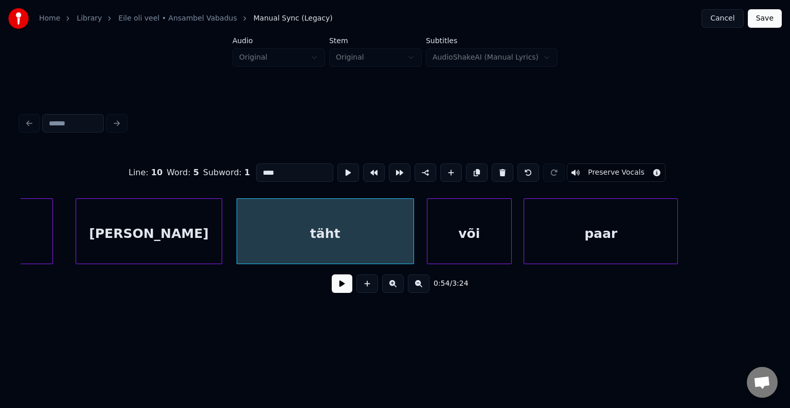
click at [335, 286] on button at bounding box center [342, 284] width 21 height 19
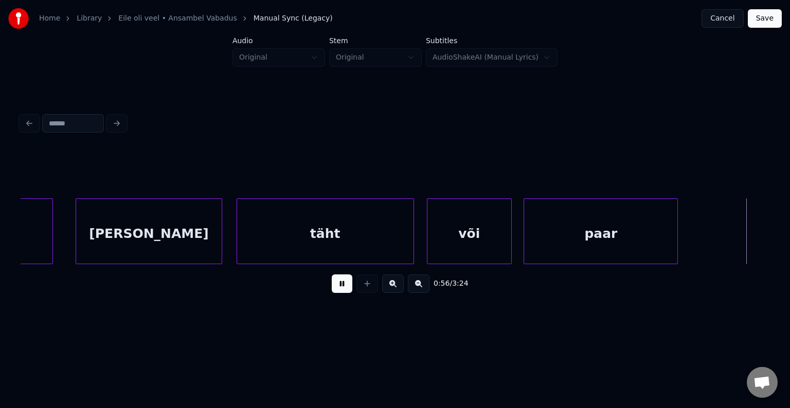
scroll to position [0, 21660]
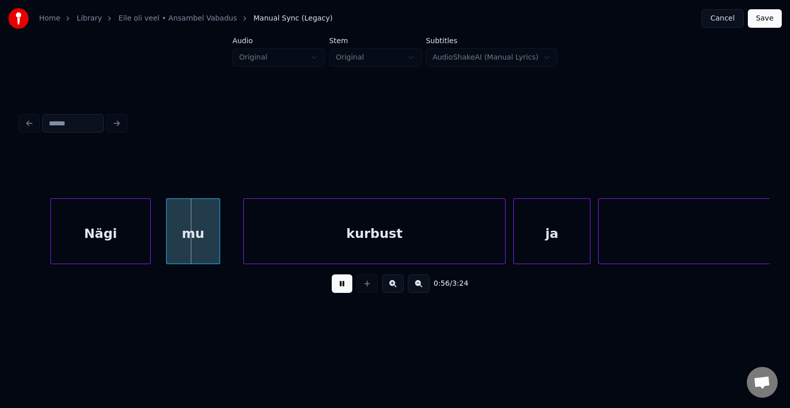
click at [337, 286] on button at bounding box center [342, 284] width 21 height 19
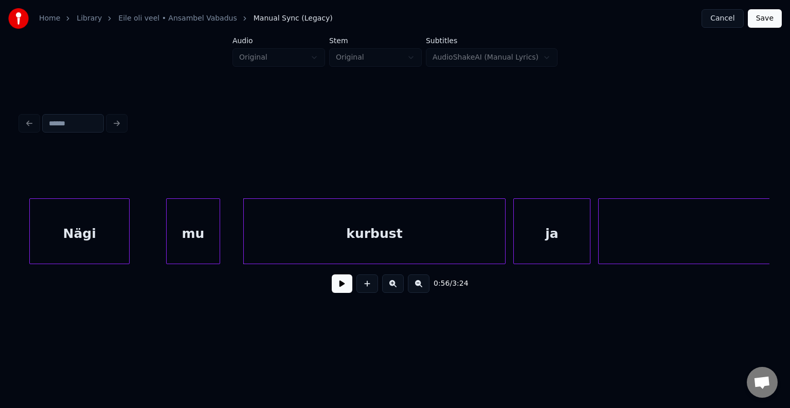
click at [84, 236] on div "Nägi" at bounding box center [79, 234] width 99 height 70
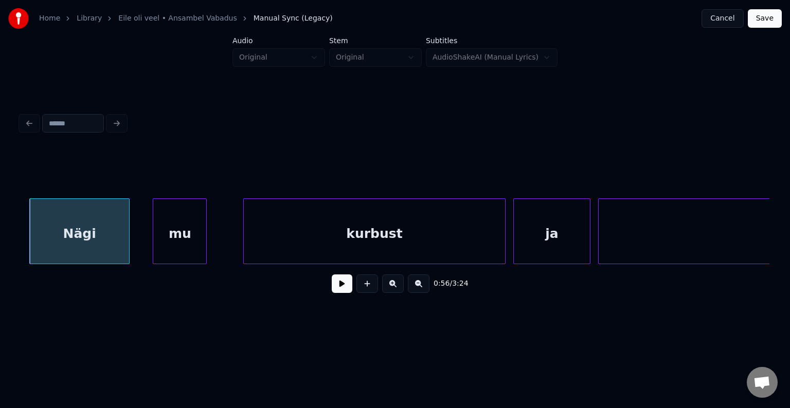
click at [178, 236] on div "mu" at bounding box center [179, 234] width 53 height 70
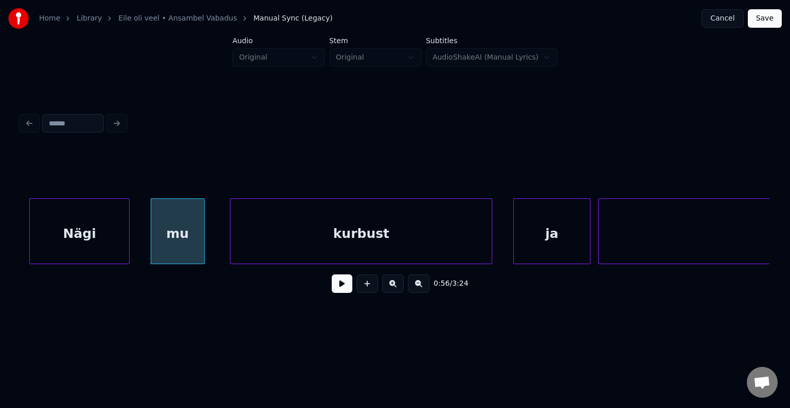
click at [378, 238] on div "kurbust" at bounding box center [360, 234] width 261 height 70
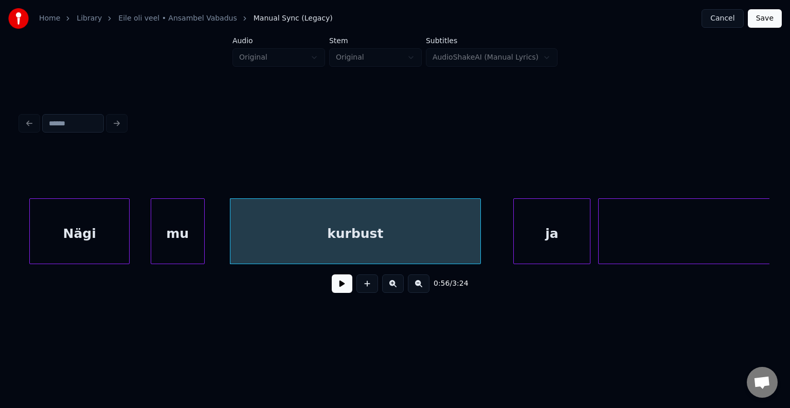
click at [478, 228] on div at bounding box center [478, 231] width 3 height 65
click at [526, 237] on div "ja" at bounding box center [535, 234] width 76 height 70
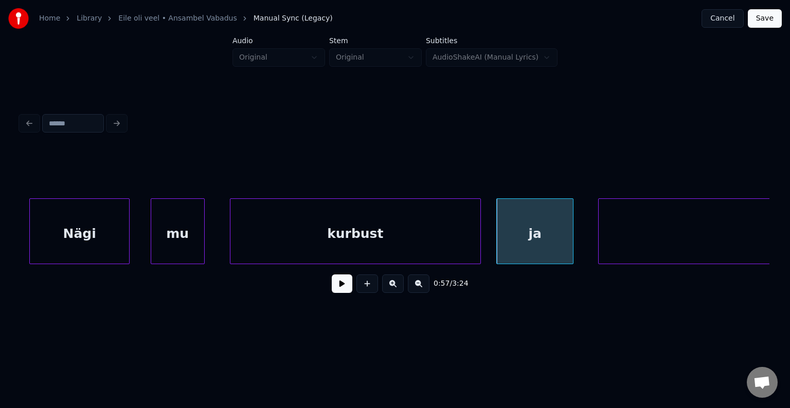
click at [181, 233] on div "mu" at bounding box center [177, 234] width 53 height 70
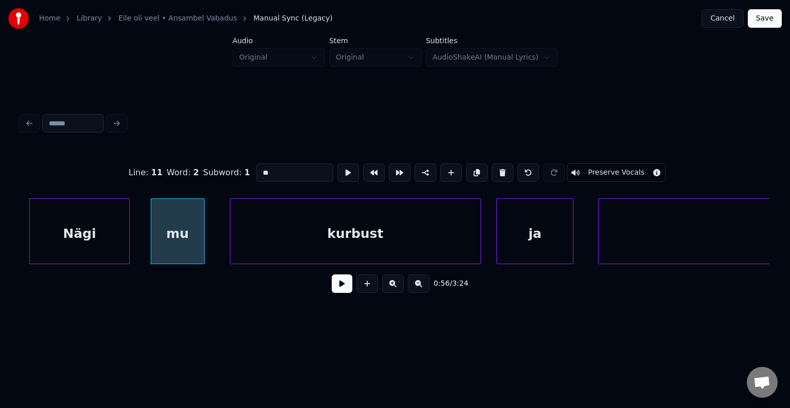
click at [341, 293] on button at bounding box center [342, 284] width 21 height 19
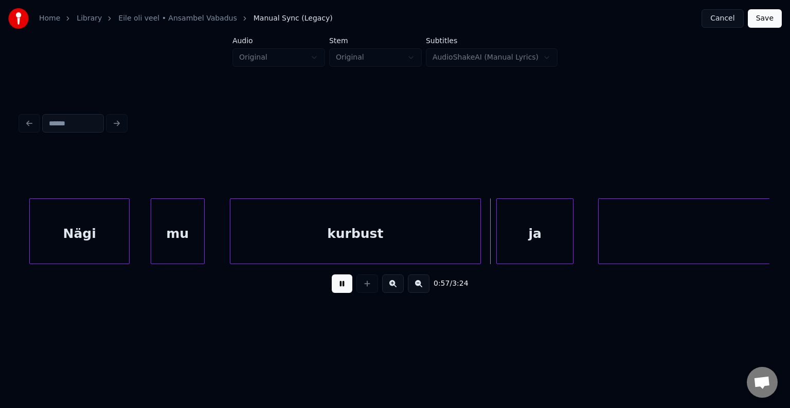
click at [339, 293] on button at bounding box center [342, 284] width 21 height 19
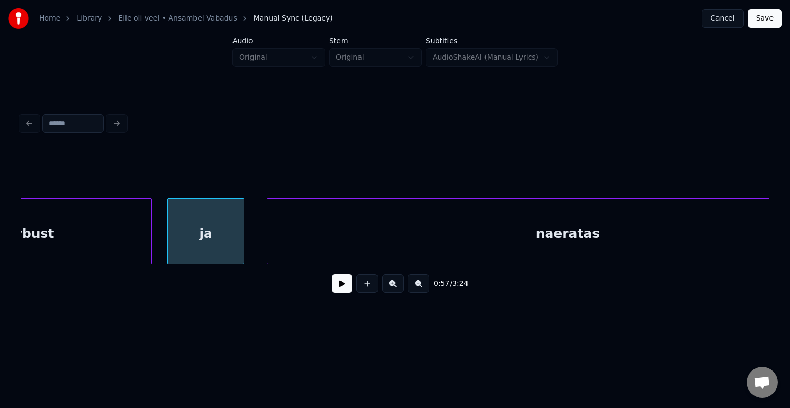
scroll to position [0, 22088]
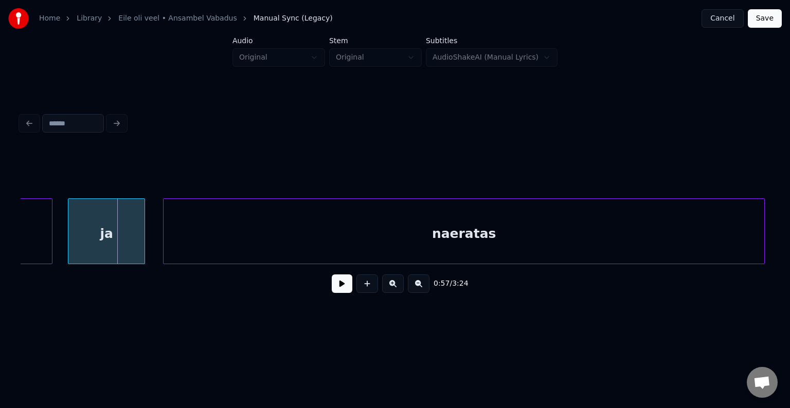
click at [615, 246] on div "naeratas" at bounding box center [464, 234] width 601 height 70
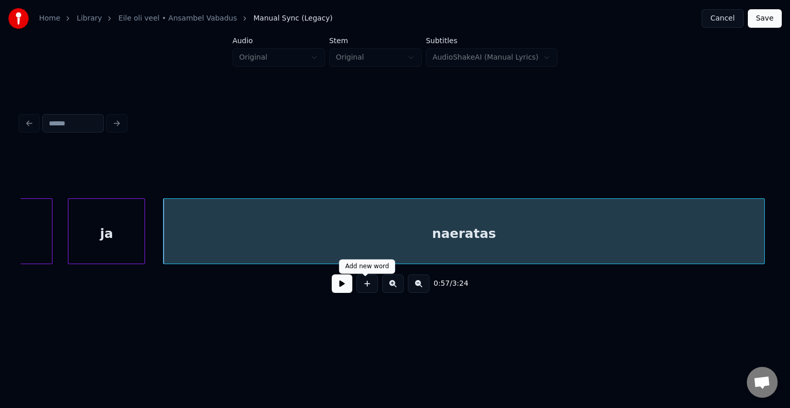
click at [335, 288] on button at bounding box center [342, 284] width 21 height 19
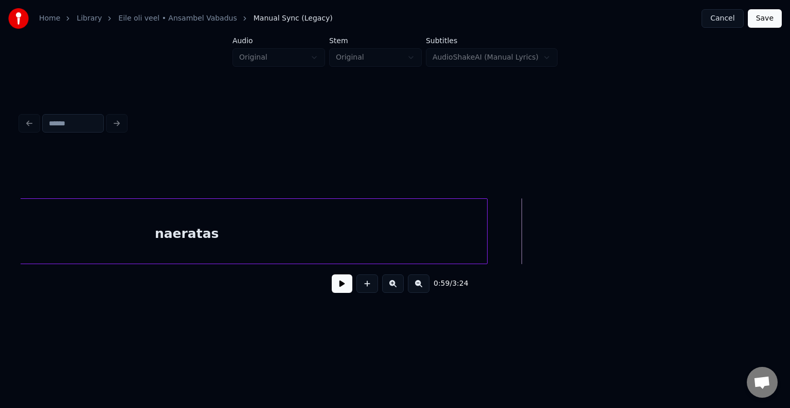
click at [190, 247] on div "naeratas" at bounding box center [186, 234] width 601 height 70
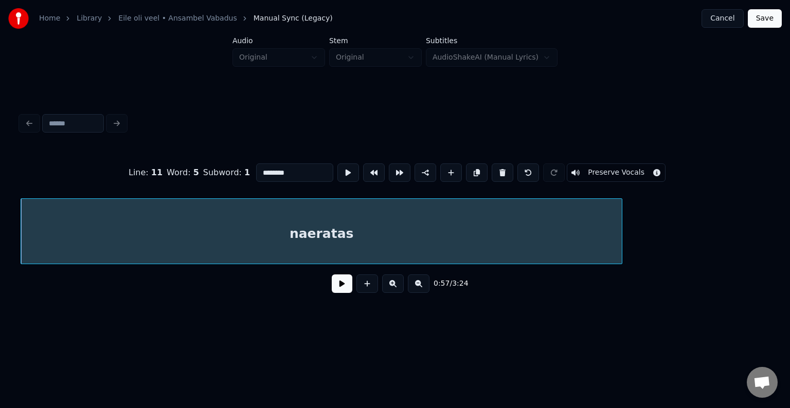
click at [263, 169] on input "********" at bounding box center [294, 173] width 77 height 19
type input "**********"
click at [332, 285] on button at bounding box center [342, 284] width 21 height 19
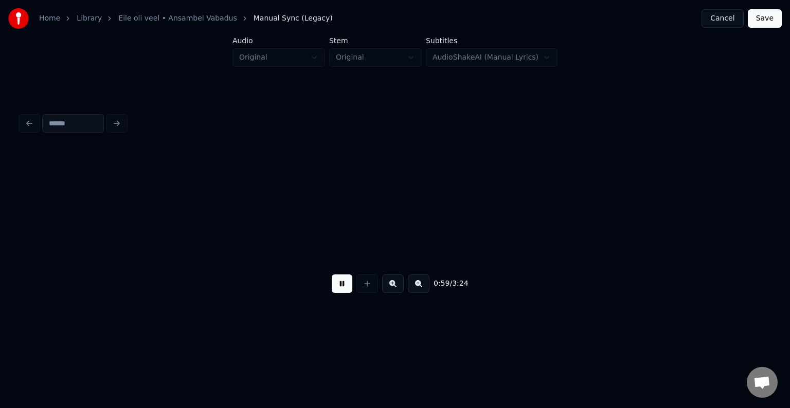
scroll to position [0, 22981]
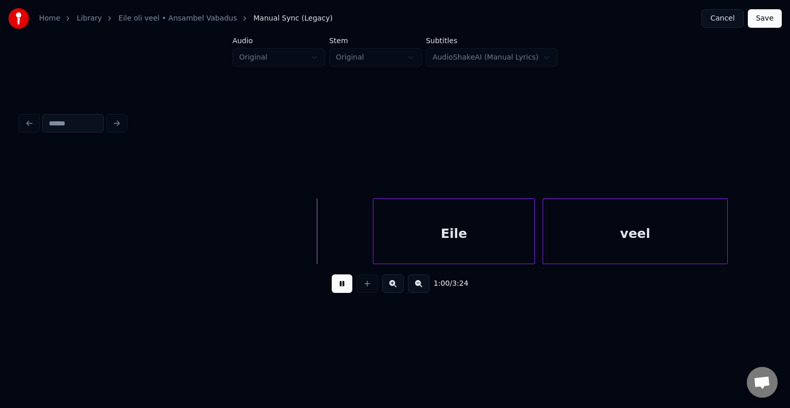
click at [342, 286] on button at bounding box center [342, 284] width 21 height 19
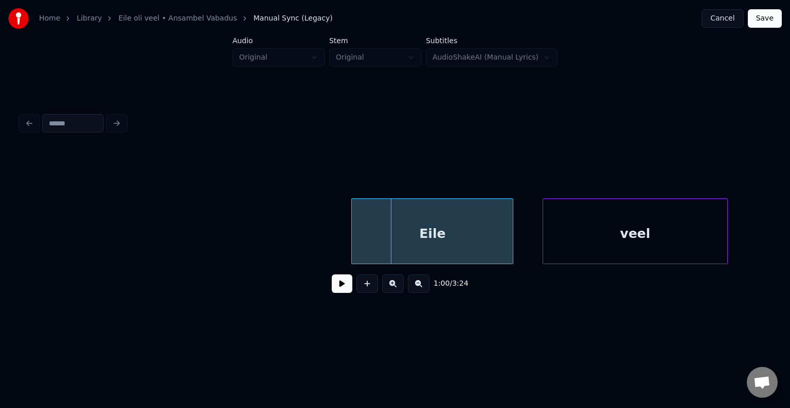
click at [408, 219] on div "Eile" at bounding box center [432, 234] width 161 height 70
click at [574, 228] on div "veel" at bounding box center [625, 234] width 184 height 70
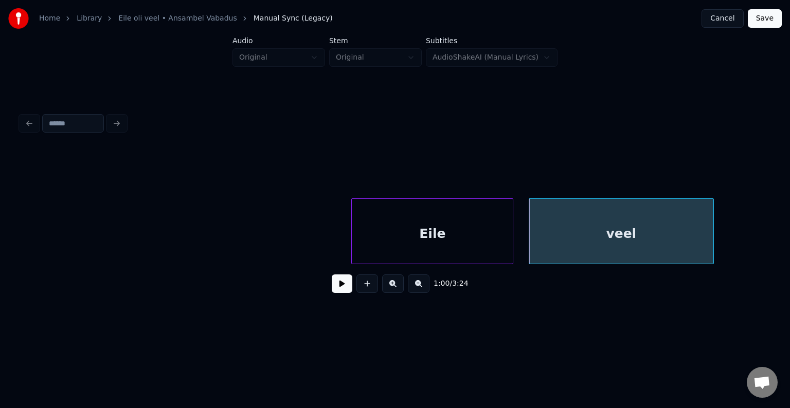
click at [343, 287] on button at bounding box center [342, 284] width 21 height 19
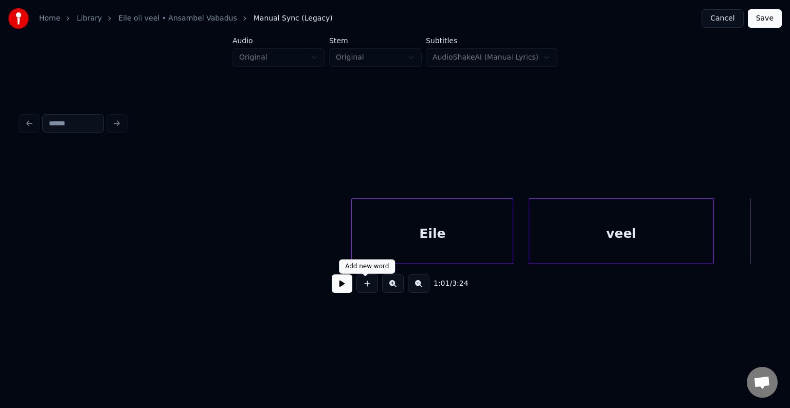
click at [553, 220] on div "veel" at bounding box center [621, 234] width 184 height 70
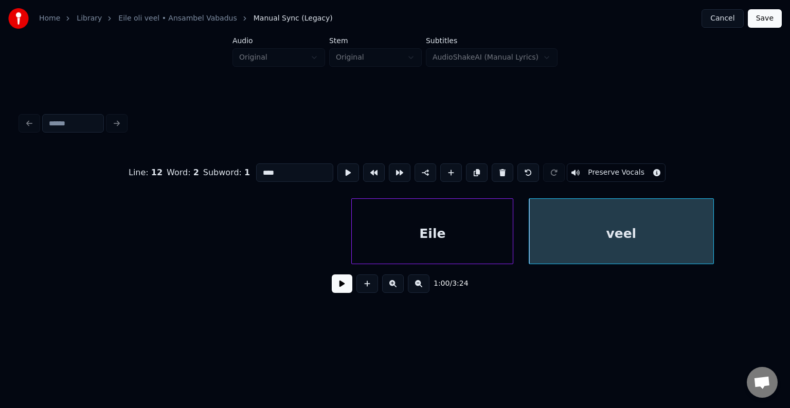
click at [256, 166] on input "****" at bounding box center [294, 173] width 77 height 19
click at [390, 226] on div "Eile" at bounding box center [432, 234] width 161 height 70
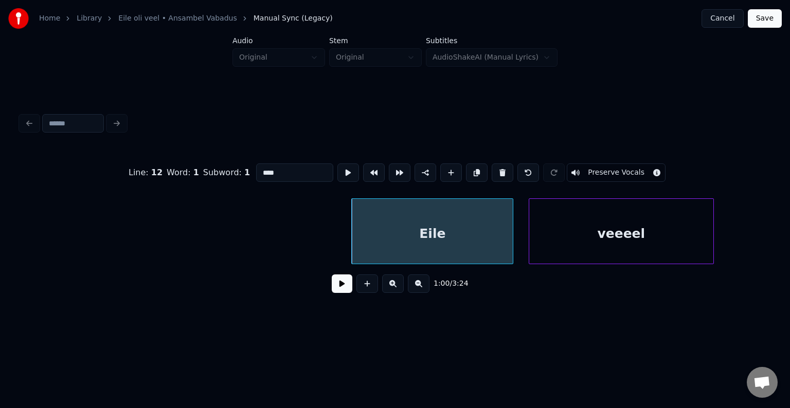
type input "****"
click at [336, 290] on button at bounding box center [342, 284] width 21 height 19
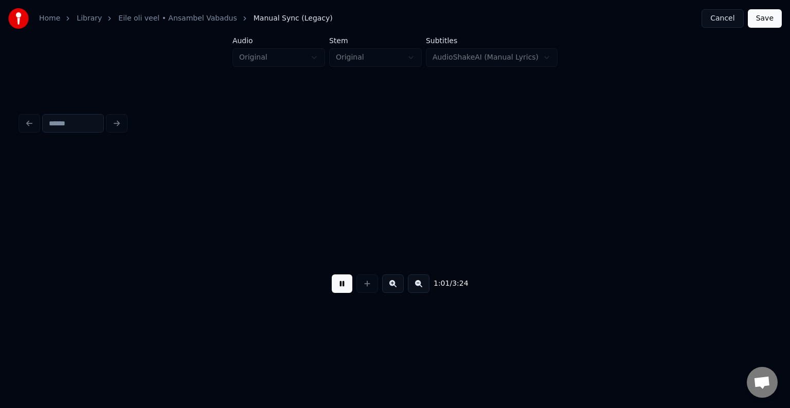
scroll to position [0, 23731]
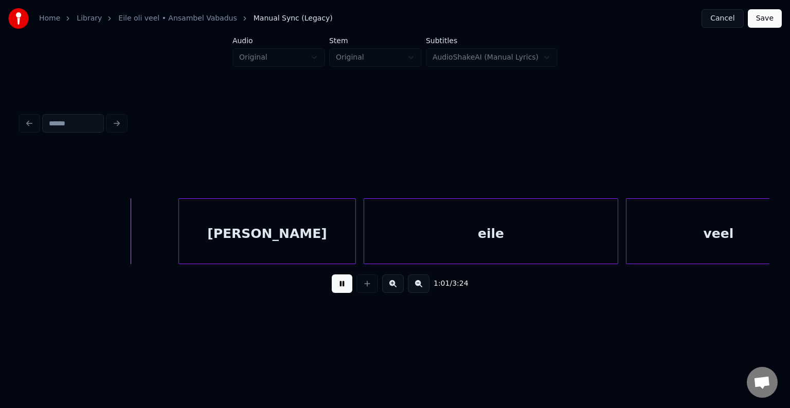
click at [337, 290] on button at bounding box center [342, 284] width 21 height 19
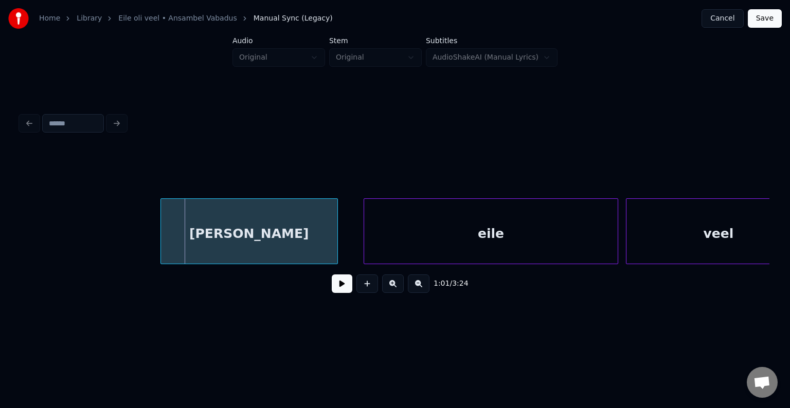
click at [282, 242] on div "[PERSON_NAME]" at bounding box center [249, 234] width 176 height 70
click at [329, 235] on div at bounding box center [328, 231] width 3 height 65
click at [413, 235] on div "eile" at bounding box center [469, 234] width 254 height 70
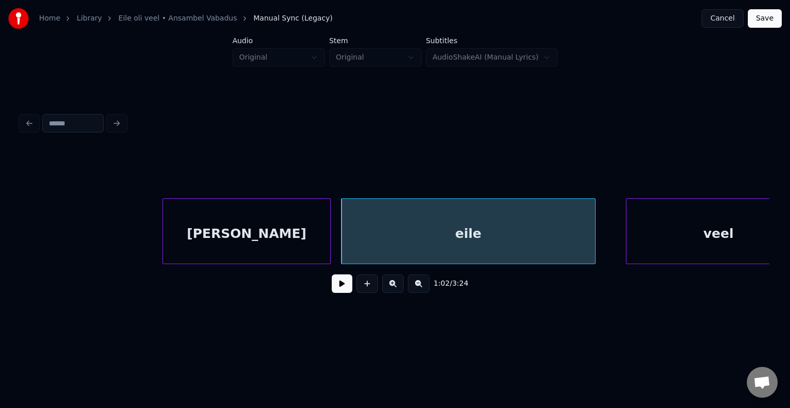
click at [280, 247] on div "[PERSON_NAME]" at bounding box center [246, 234] width 167 height 70
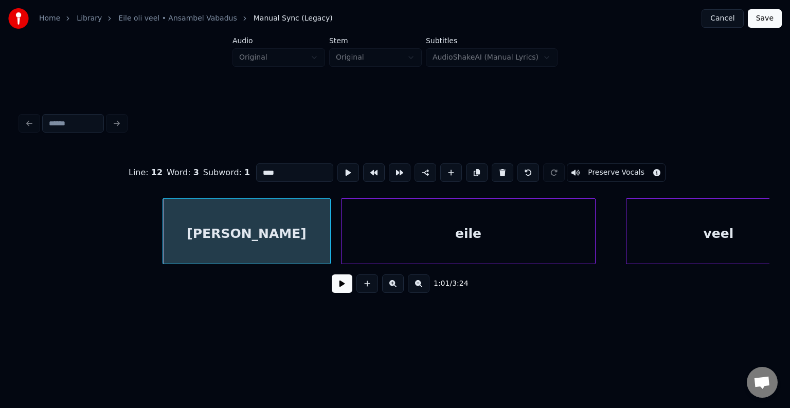
click at [332, 288] on button at bounding box center [342, 284] width 21 height 19
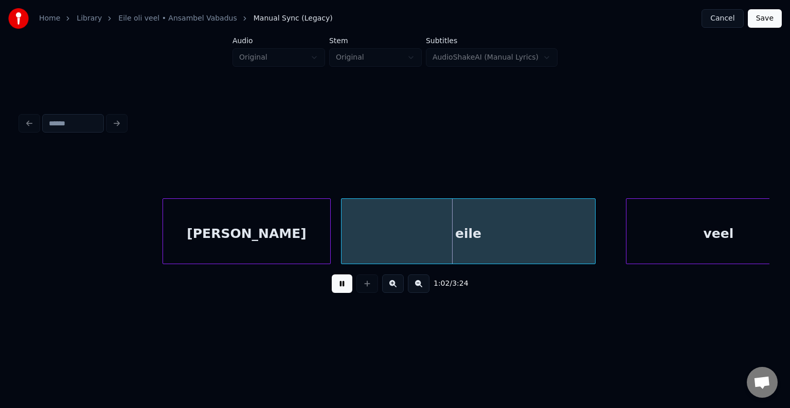
click at [332, 288] on button at bounding box center [342, 284] width 21 height 19
click at [332, 287] on button at bounding box center [342, 284] width 21 height 19
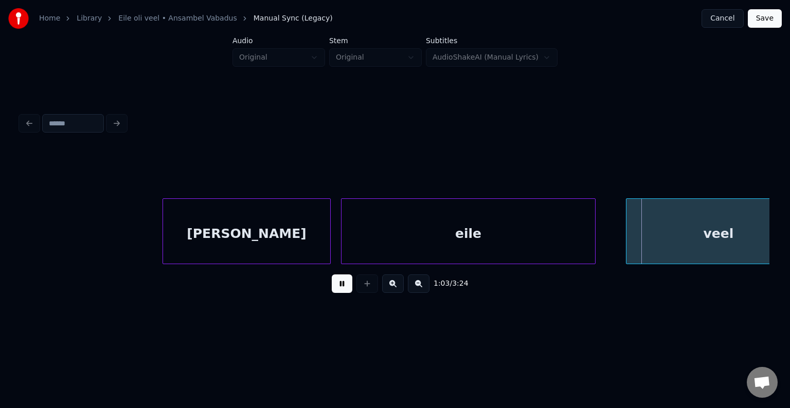
click at [332, 288] on button at bounding box center [342, 284] width 21 height 19
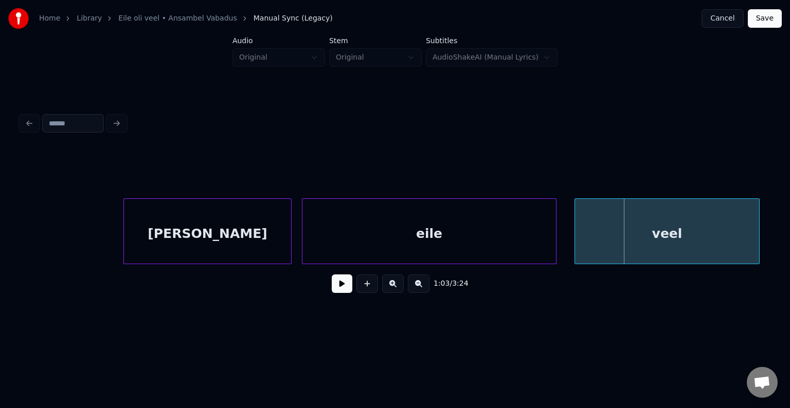
click at [667, 241] on div "veel" at bounding box center [667, 234] width 184 height 70
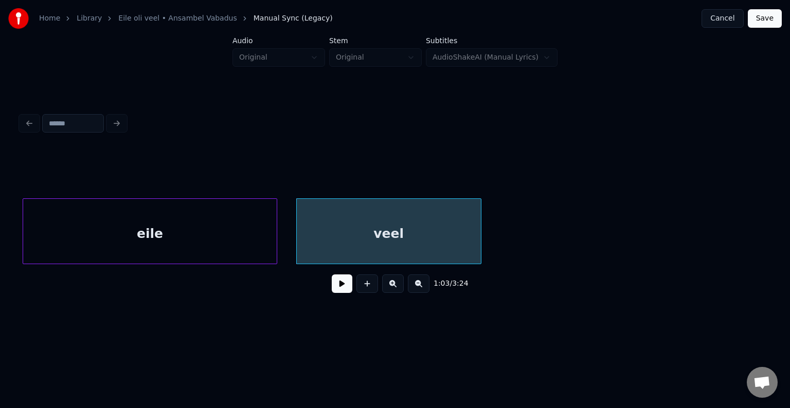
scroll to position [0, 24079]
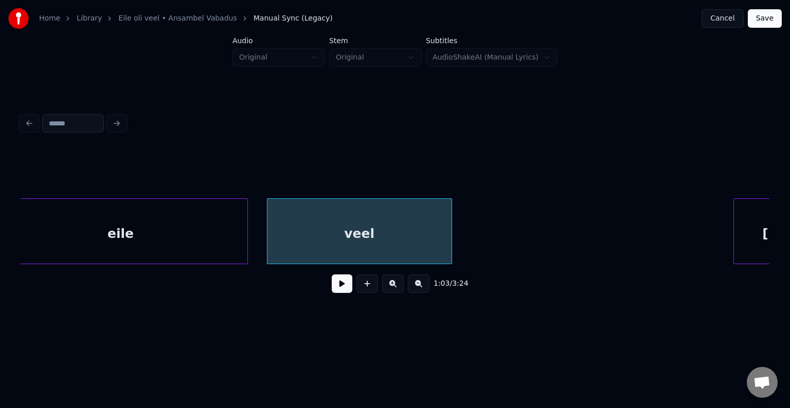
click at [343, 286] on button at bounding box center [342, 284] width 21 height 19
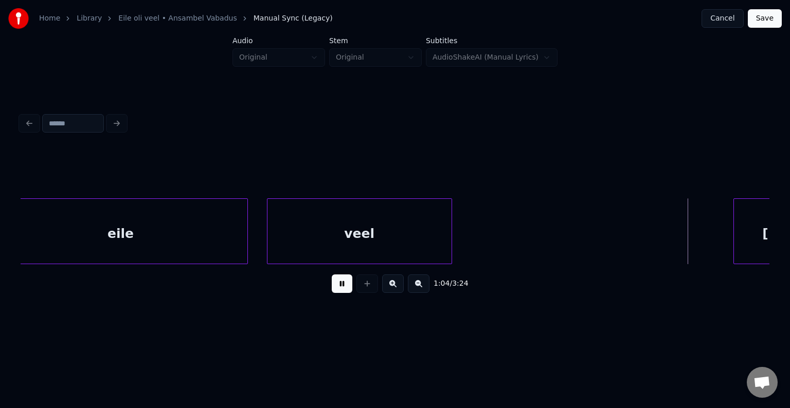
click at [343, 286] on button at bounding box center [342, 284] width 21 height 19
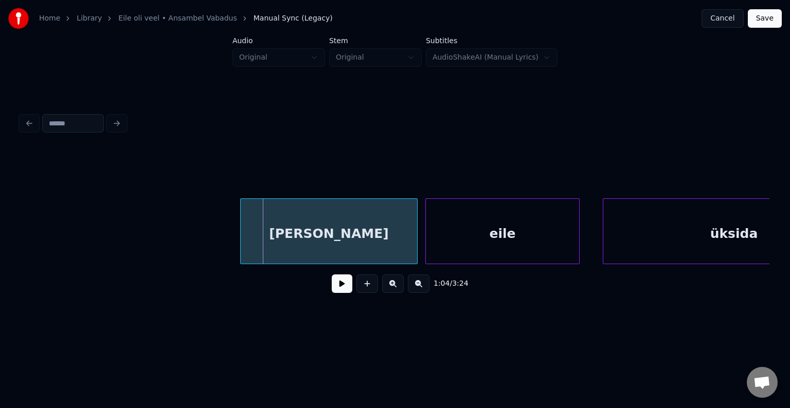
scroll to position [0, 24572]
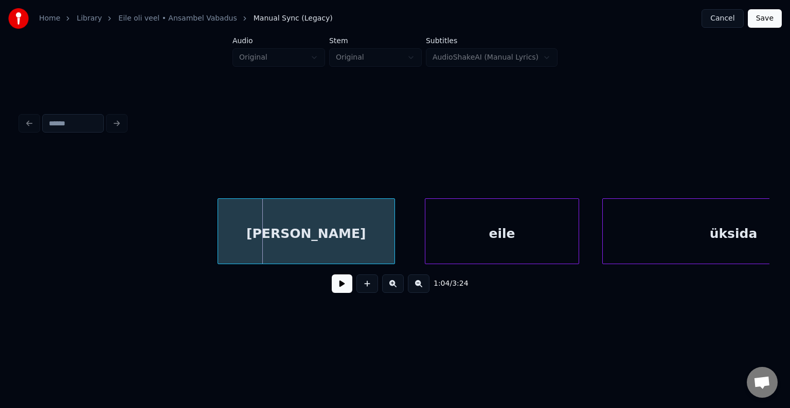
click at [323, 236] on div "[PERSON_NAME]" at bounding box center [306, 234] width 176 height 70
click at [335, 290] on button at bounding box center [342, 284] width 21 height 19
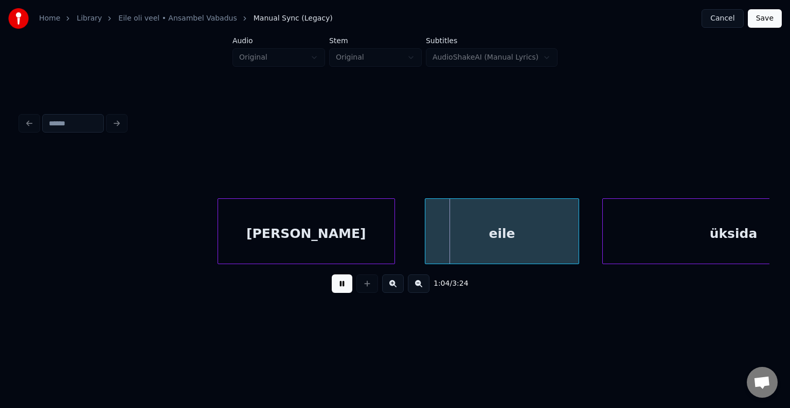
drag, startPoint x: 335, startPoint y: 290, endPoint x: 344, endPoint y: 281, distance: 12.4
click at [336, 290] on button at bounding box center [342, 284] width 21 height 19
click at [517, 231] on div "eile" at bounding box center [488, 234] width 153 height 70
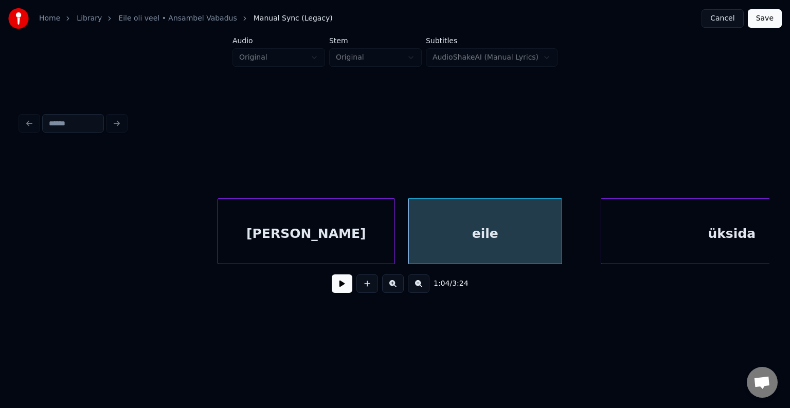
scroll to position [0, 24666]
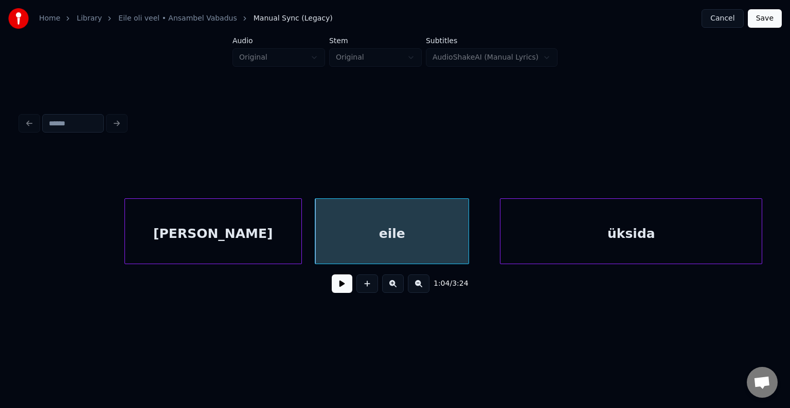
click at [681, 231] on div "üksida" at bounding box center [631, 234] width 261 height 70
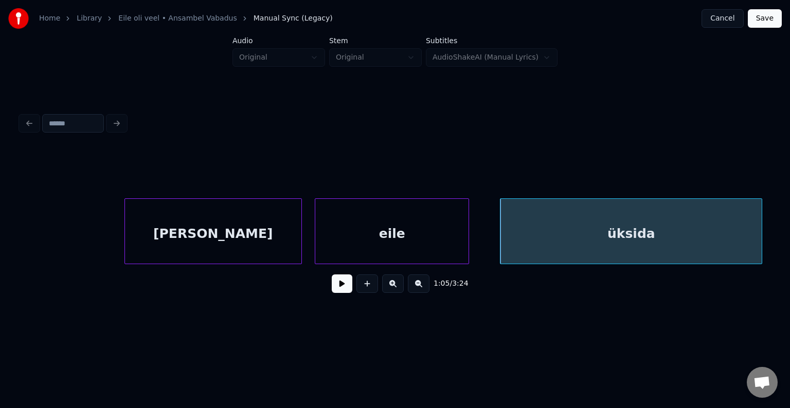
click at [333, 291] on button at bounding box center [342, 284] width 21 height 19
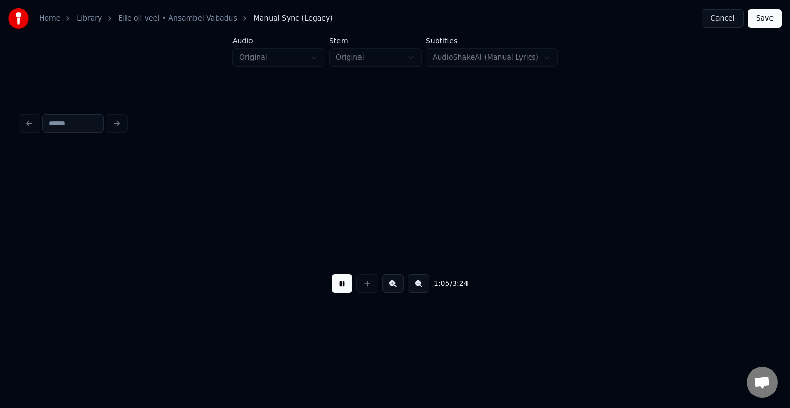
scroll to position [0, 25418]
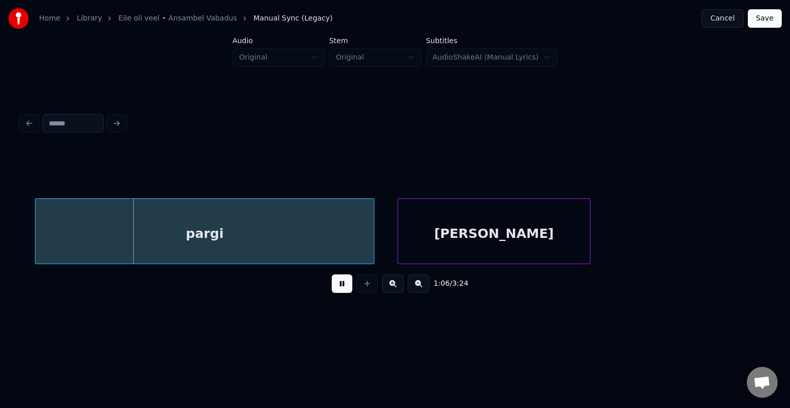
click at [336, 288] on button at bounding box center [342, 284] width 21 height 19
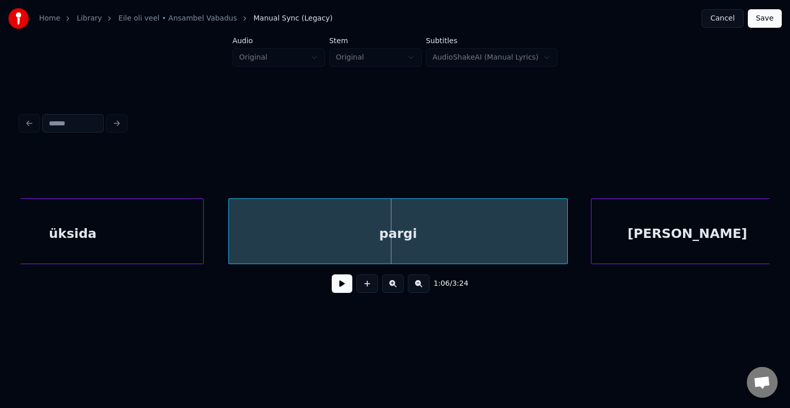
scroll to position [0, 25171]
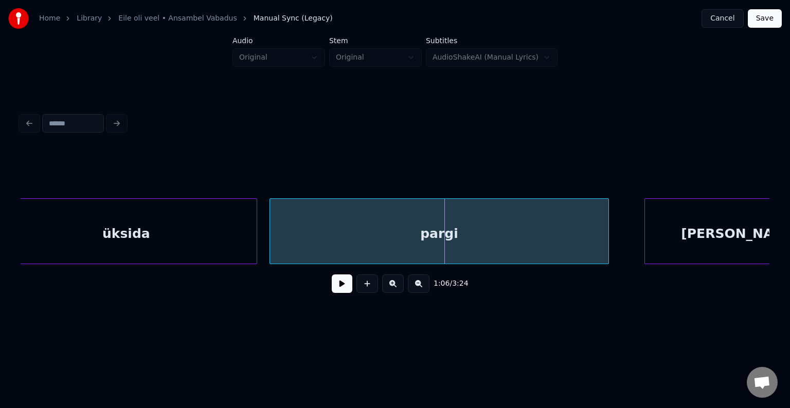
click at [435, 231] on div "pargi" at bounding box center [439, 234] width 338 height 70
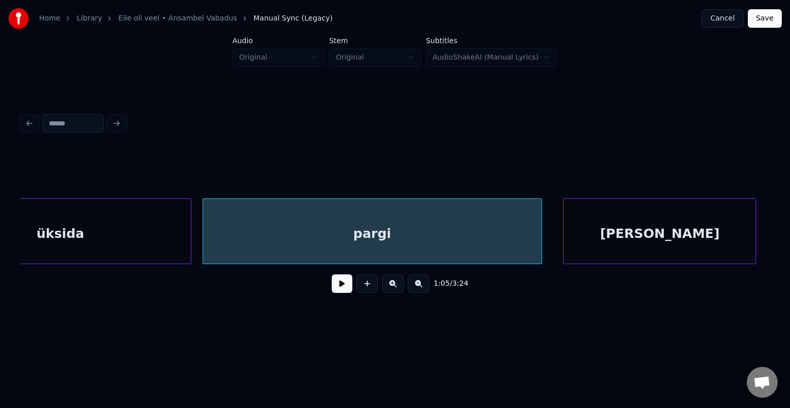
click at [691, 233] on div "[PERSON_NAME]" at bounding box center [660, 234] width 192 height 70
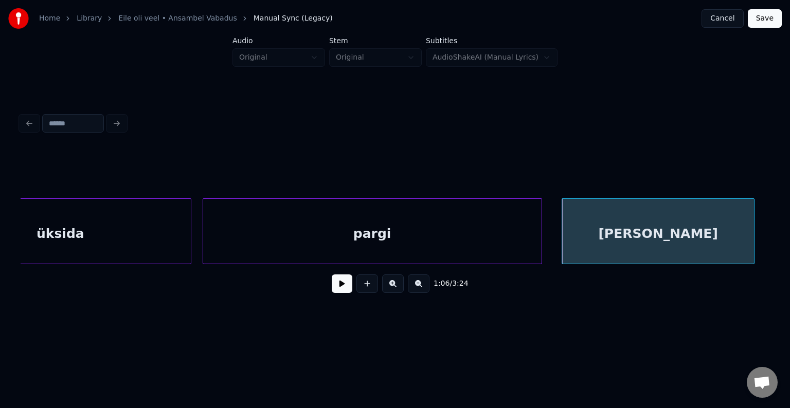
click at [416, 240] on div "pargi" at bounding box center [372, 234] width 338 height 70
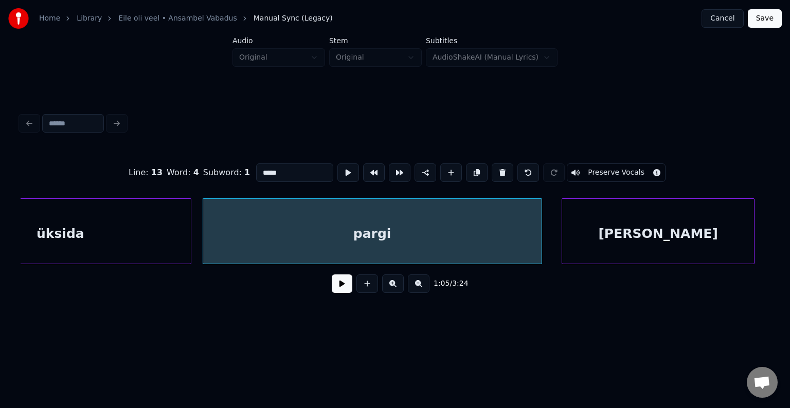
click at [336, 290] on button at bounding box center [342, 284] width 21 height 19
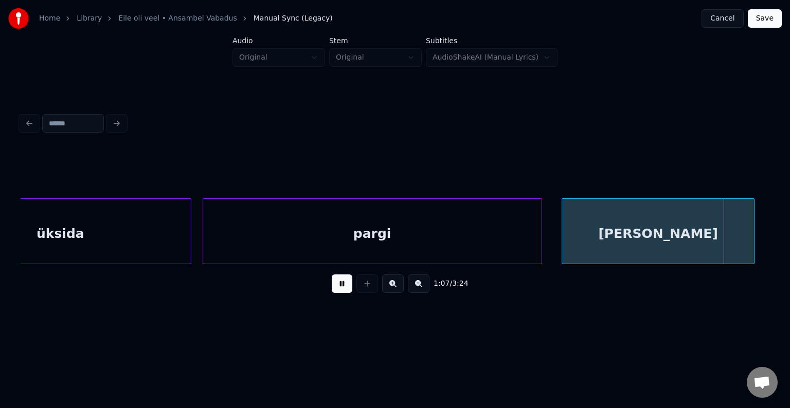
scroll to position [0, 25991]
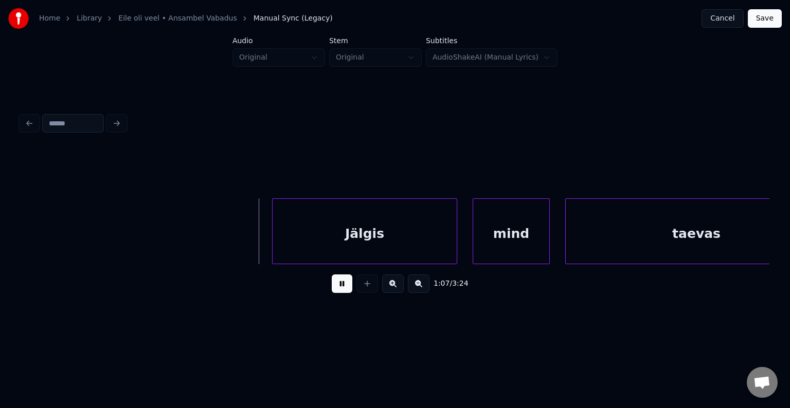
click at [337, 289] on button at bounding box center [342, 284] width 21 height 19
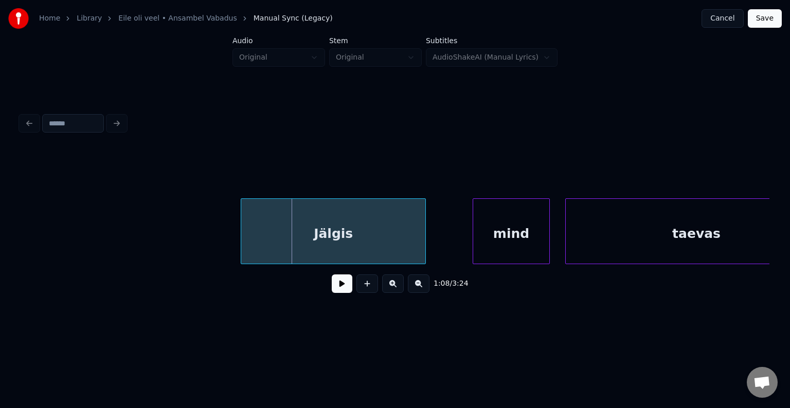
click at [309, 230] on div "Jälgis" at bounding box center [333, 234] width 184 height 70
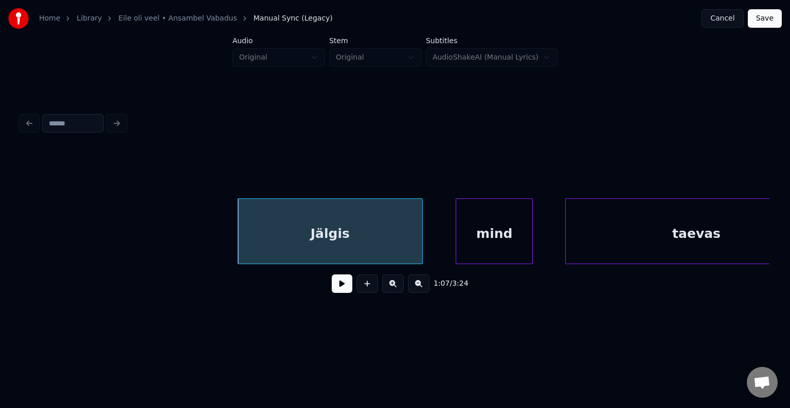
click at [492, 235] on div "mind" at bounding box center [494, 234] width 76 height 70
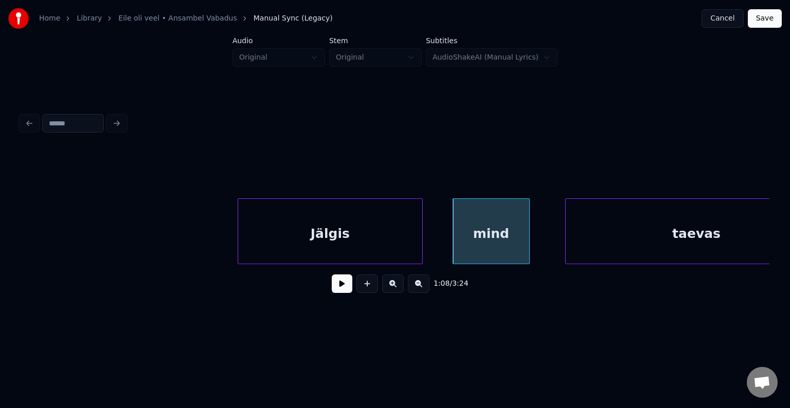
scroll to position [0, 26047]
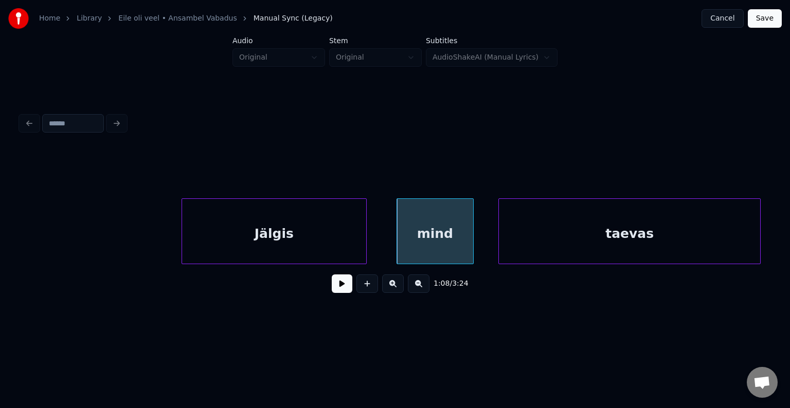
click at [652, 240] on div "taevas" at bounding box center [629, 234] width 261 height 70
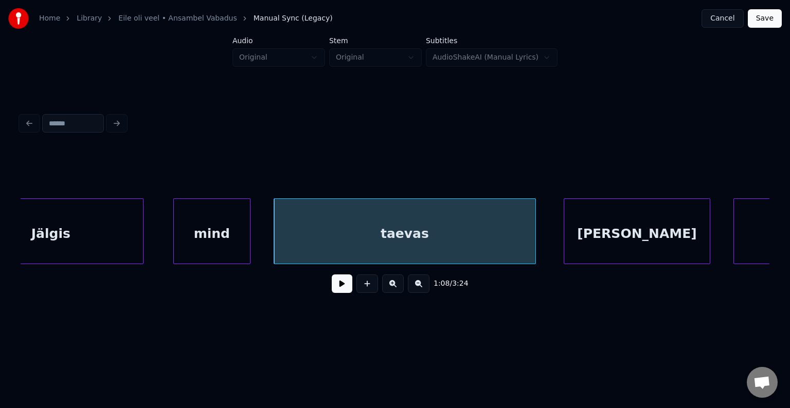
scroll to position [0, 26273]
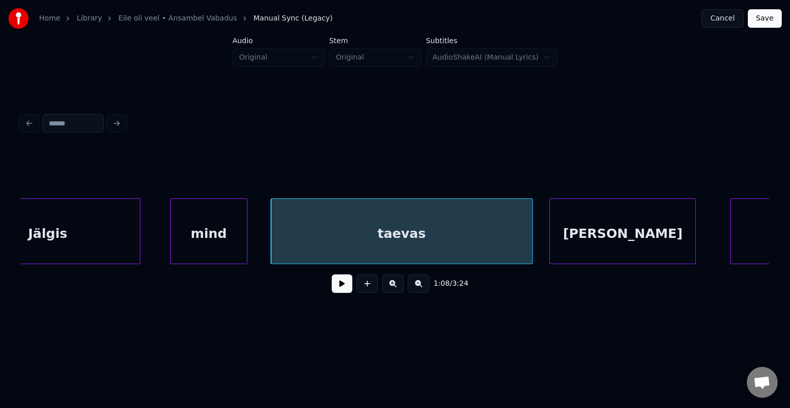
click at [642, 237] on div "[PERSON_NAME]" at bounding box center [623, 234] width 146 height 70
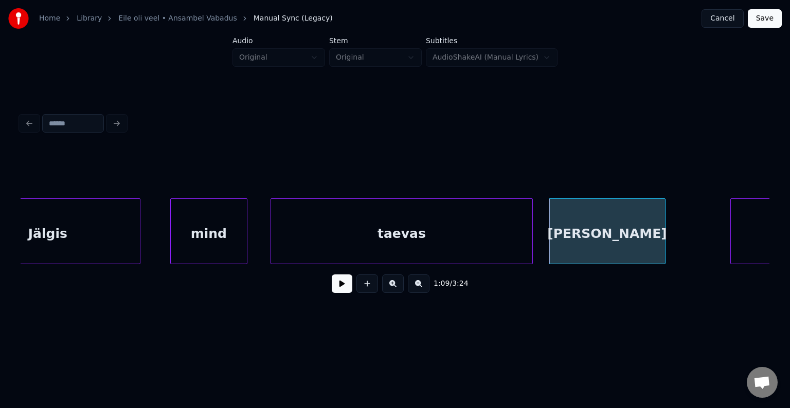
click at [664, 238] on div at bounding box center [663, 231] width 3 height 65
click at [187, 229] on div "mind" at bounding box center [209, 234] width 76 height 70
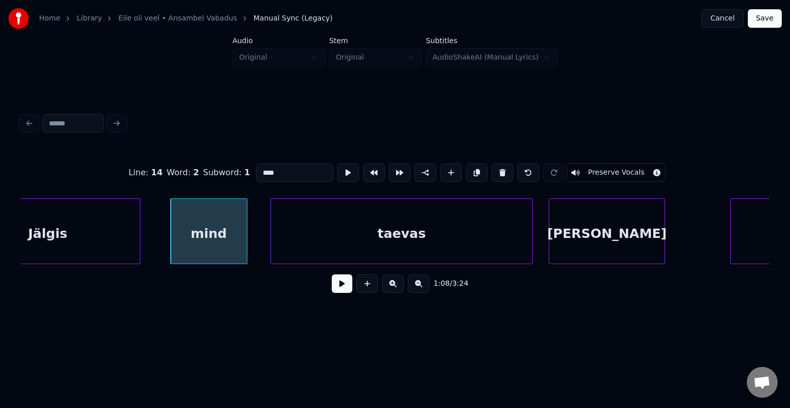
click at [332, 286] on button at bounding box center [342, 284] width 21 height 19
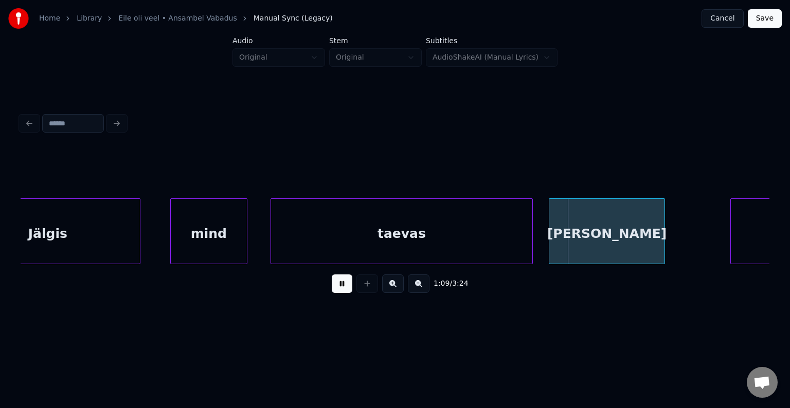
click at [332, 286] on button at bounding box center [342, 284] width 21 height 19
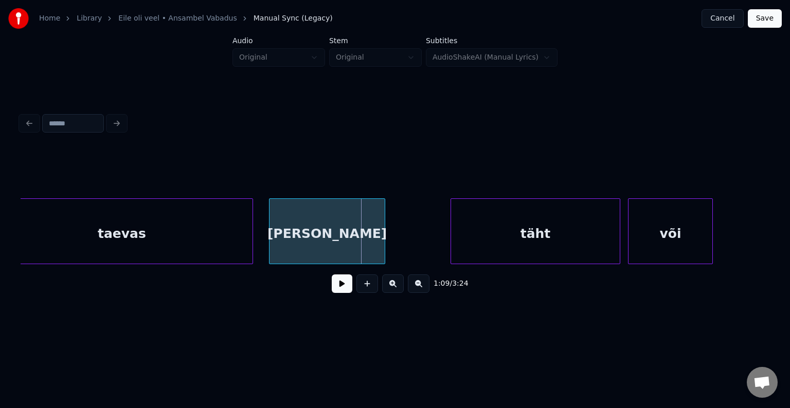
scroll to position [0, 26582]
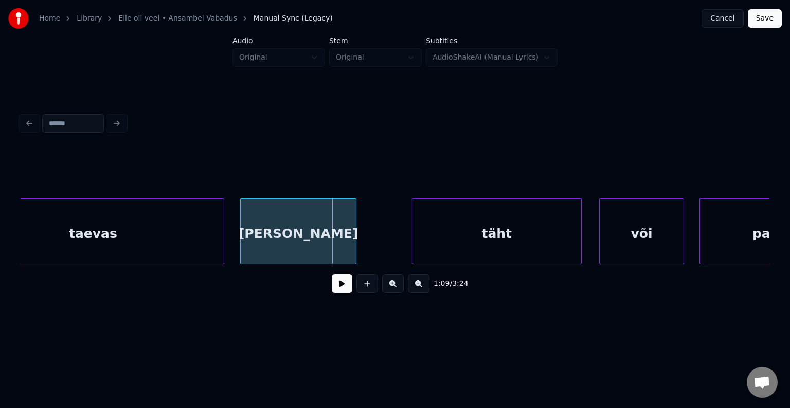
click at [524, 243] on div "täht" at bounding box center [497, 234] width 169 height 70
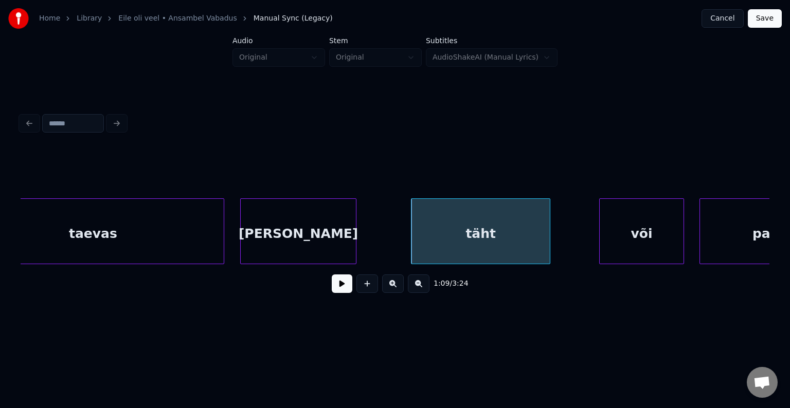
click at [549, 239] on div at bounding box center [548, 231] width 3 height 65
click at [340, 288] on button at bounding box center [342, 284] width 21 height 19
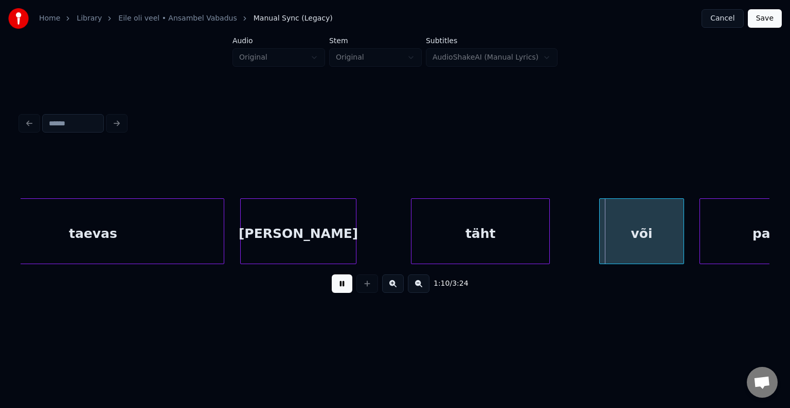
click at [340, 287] on button at bounding box center [342, 284] width 21 height 19
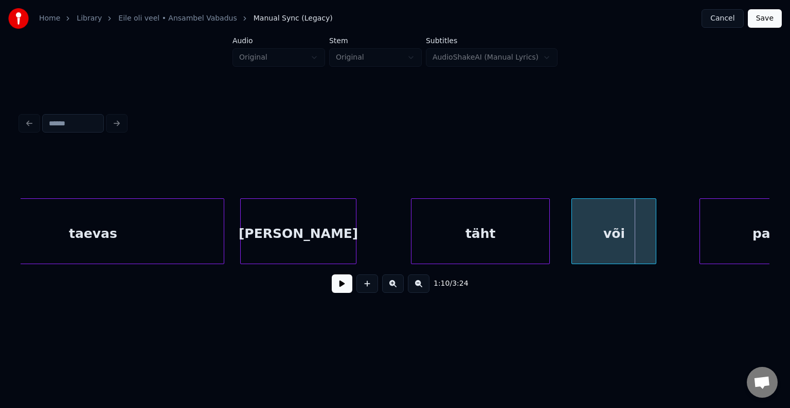
click at [602, 230] on div "või" at bounding box center [614, 234] width 84 height 70
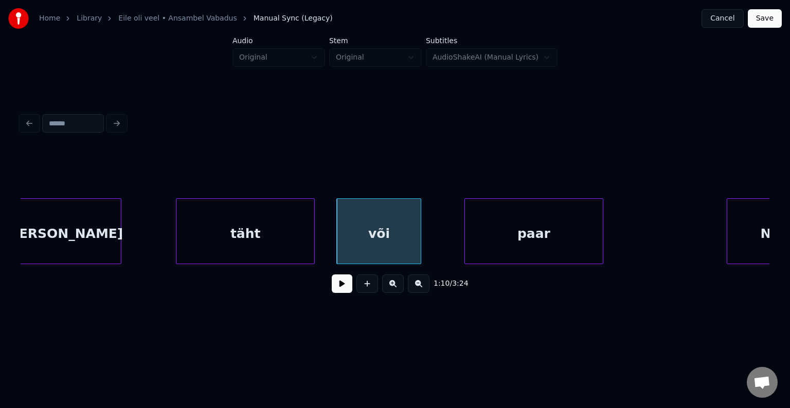
scroll to position [0, 26829]
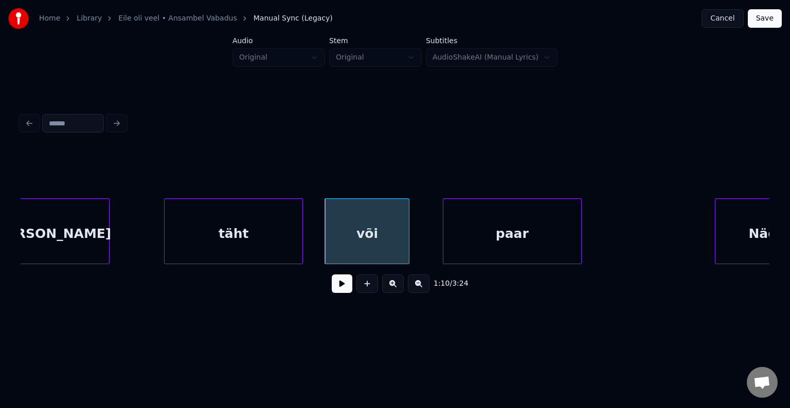
click at [544, 235] on div "paar" at bounding box center [512, 234] width 138 height 70
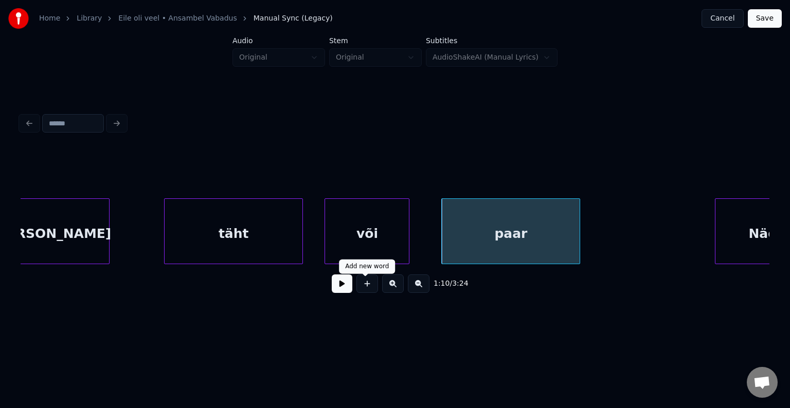
click at [348, 284] on button at bounding box center [342, 284] width 21 height 19
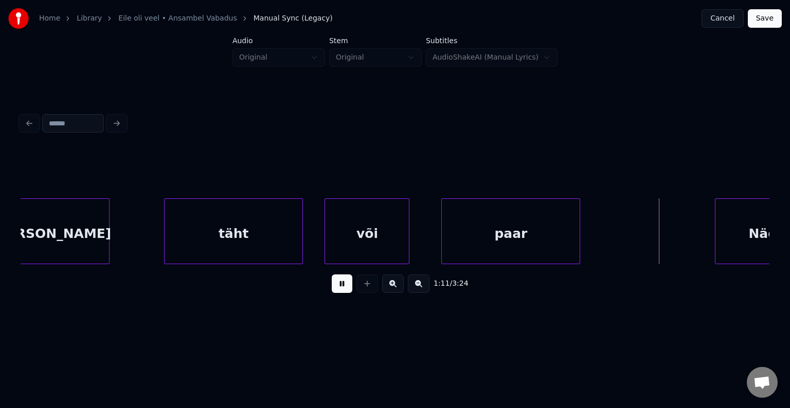
click at [348, 284] on button at bounding box center [342, 284] width 21 height 19
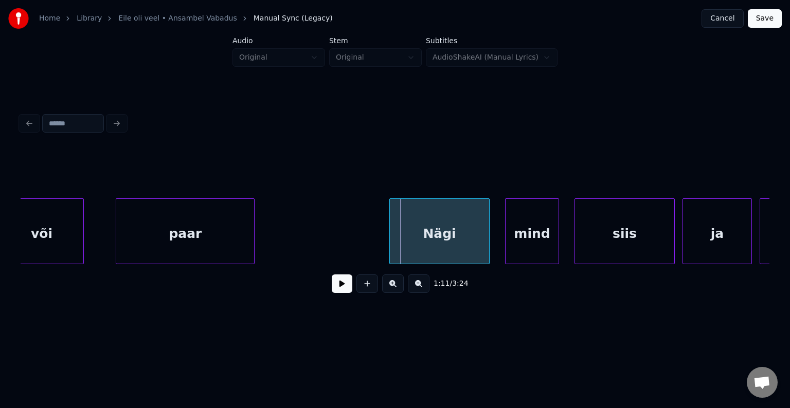
scroll to position [0, 27158]
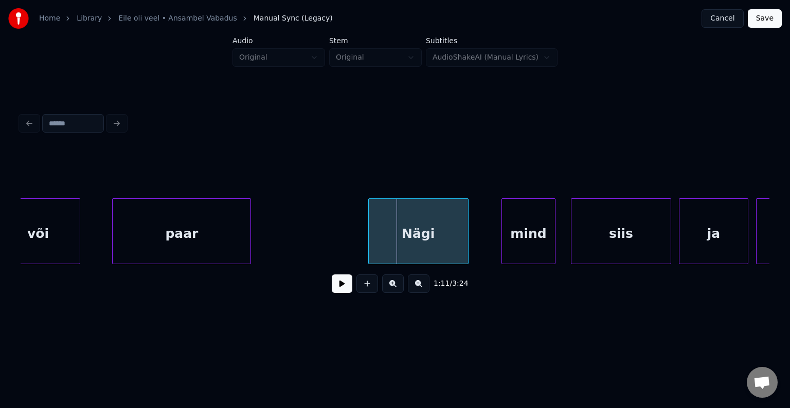
click at [432, 235] on div "Nägi" at bounding box center [418, 234] width 99 height 70
click at [332, 289] on button at bounding box center [342, 284] width 21 height 19
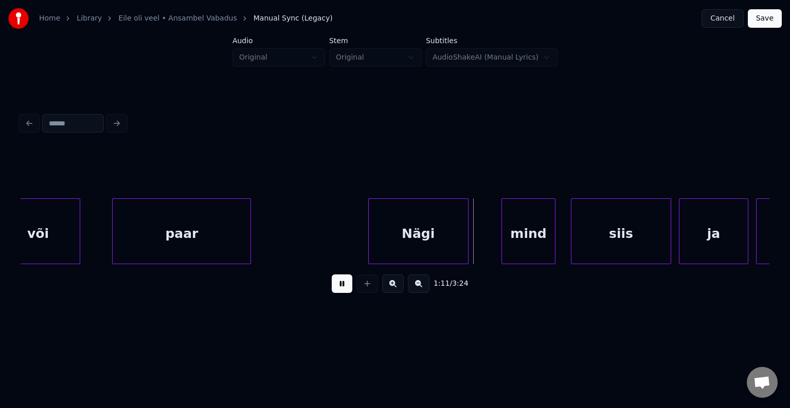
click at [332, 289] on button at bounding box center [342, 284] width 21 height 19
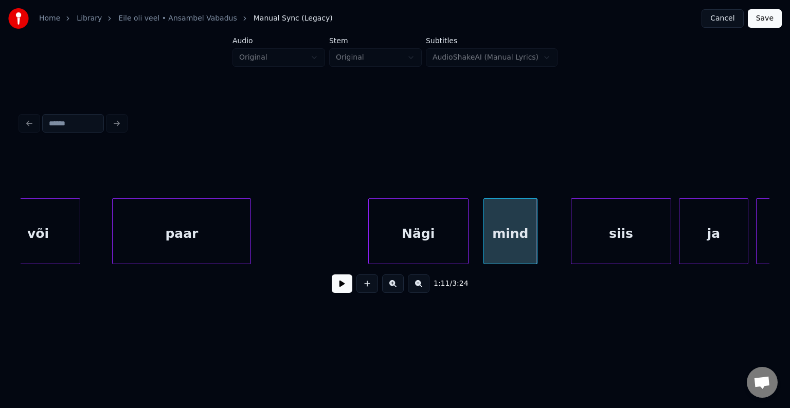
click at [517, 243] on div "mind" at bounding box center [510, 234] width 53 height 70
click at [591, 241] on div "siis" at bounding box center [605, 234] width 99 height 70
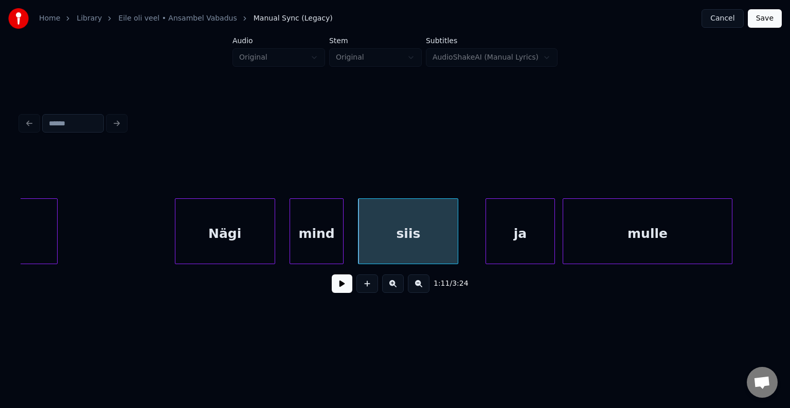
scroll to position [0, 27364]
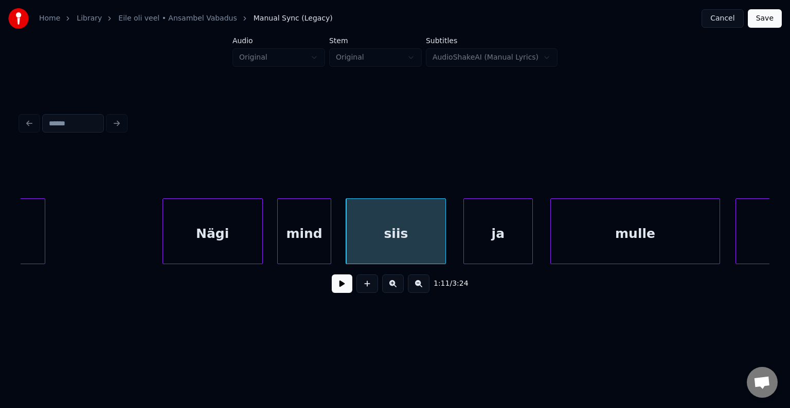
click at [508, 239] on div "ja" at bounding box center [498, 234] width 68 height 70
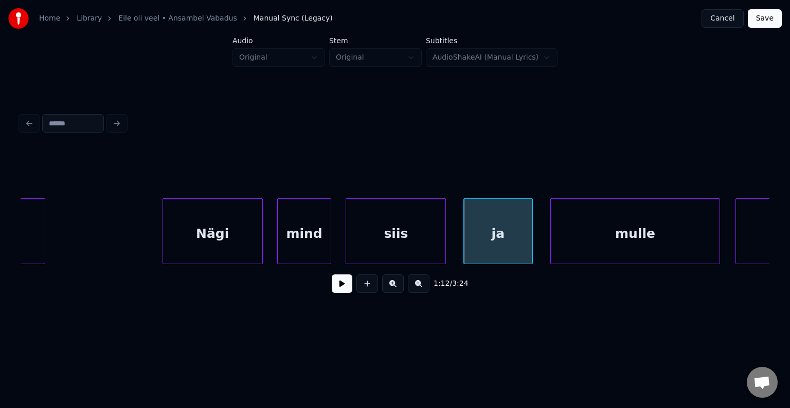
click at [206, 240] on div "Nägi" at bounding box center [212, 234] width 99 height 70
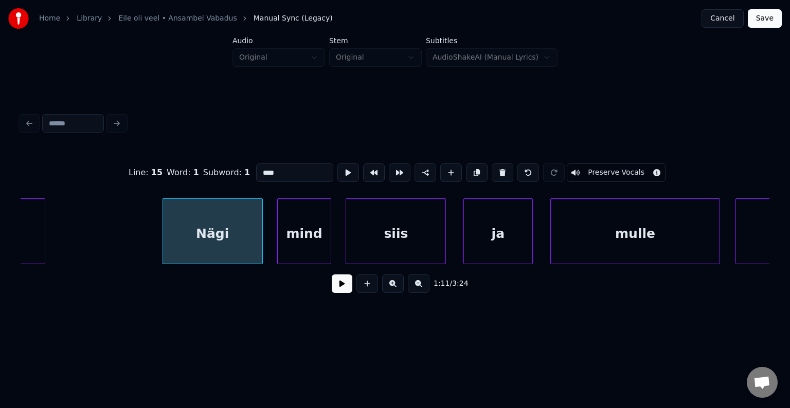
click at [343, 286] on button at bounding box center [342, 284] width 21 height 19
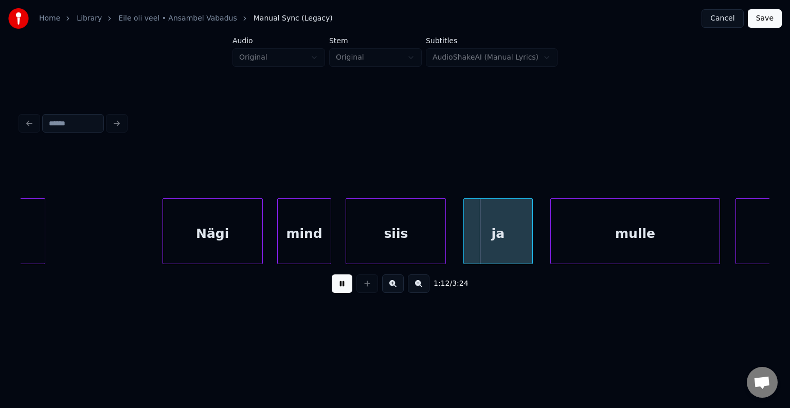
click at [343, 286] on button at bounding box center [342, 284] width 21 height 19
click at [213, 241] on div "Nägi" at bounding box center [212, 234] width 99 height 70
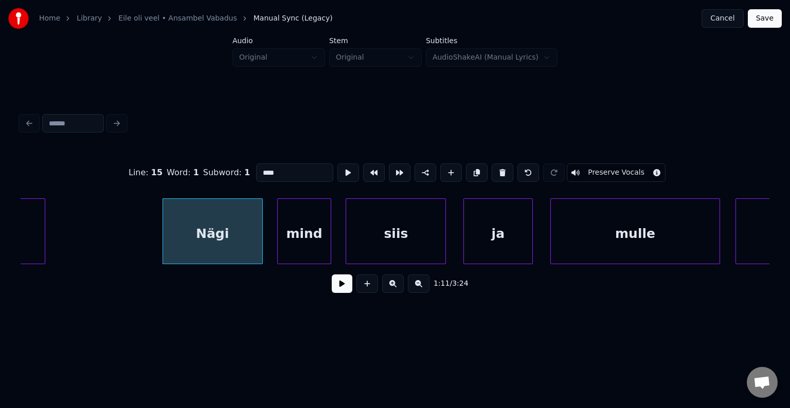
click at [332, 292] on button at bounding box center [342, 284] width 21 height 19
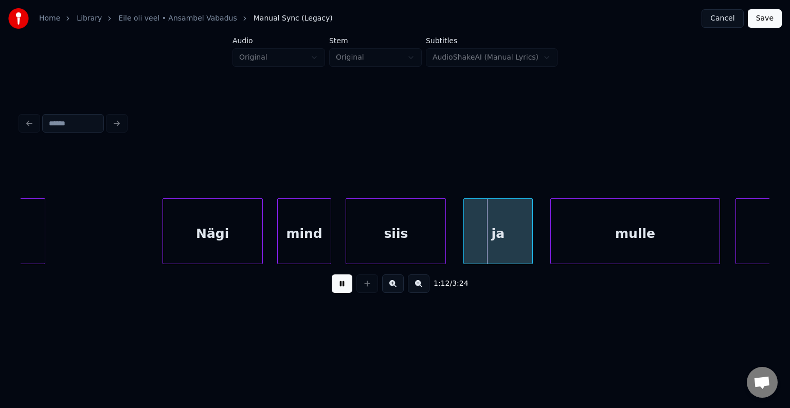
click at [333, 292] on button at bounding box center [342, 284] width 21 height 19
click at [216, 243] on div "Nägi" at bounding box center [212, 234] width 99 height 70
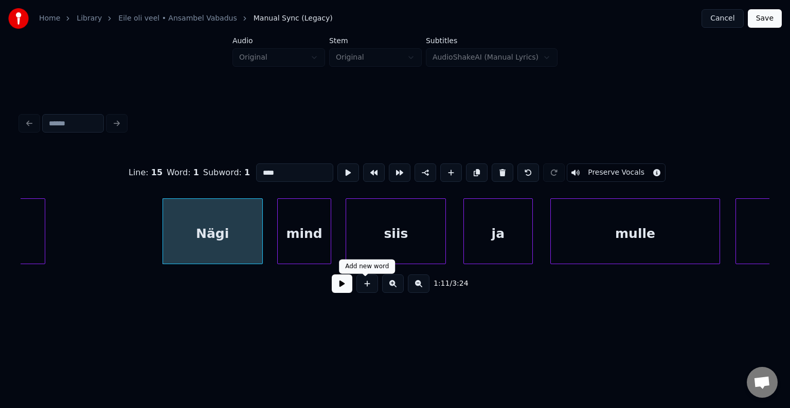
click at [332, 293] on button at bounding box center [342, 284] width 21 height 19
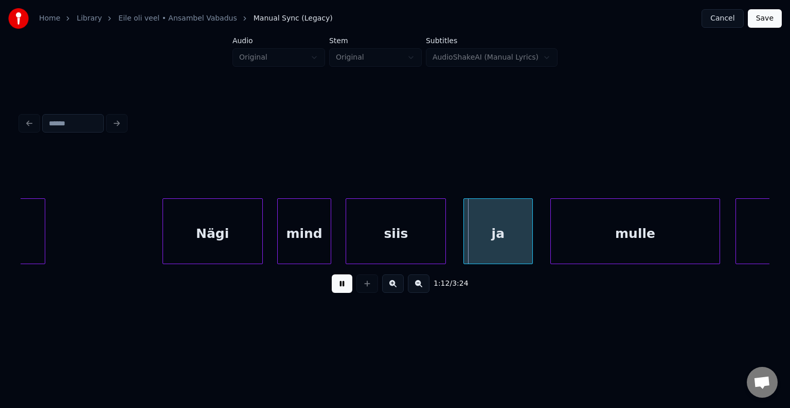
click at [332, 293] on button at bounding box center [342, 284] width 21 height 19
click at [383, 240] on div "siis" at bounding box center [395, 234] width 99 height 70
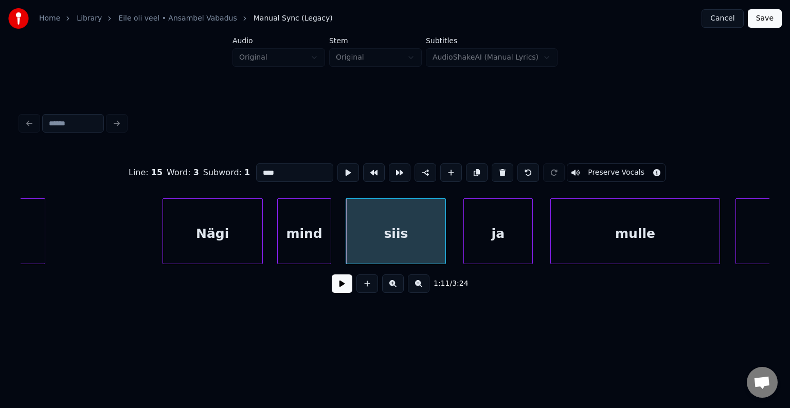
click at [503, 168] on button at bounding box center [503, 173] width 22 height 19
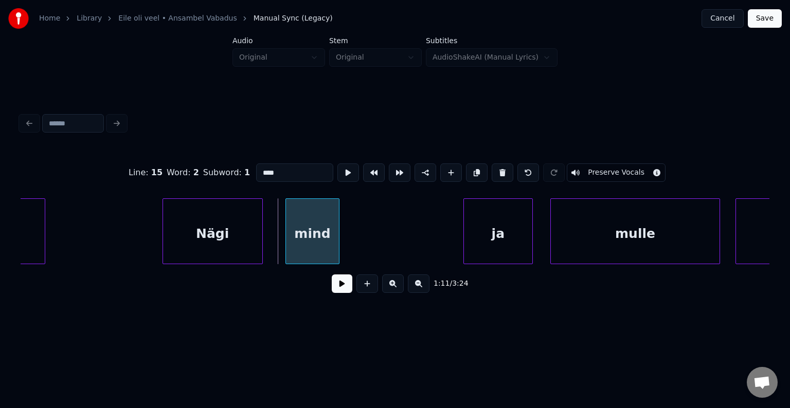
click at [328, 231] on div "mind" at bounding box center [312, 234] width 53 height 70
click at [385, 233] on div at bounding box center [384, 231] width 3 height 65
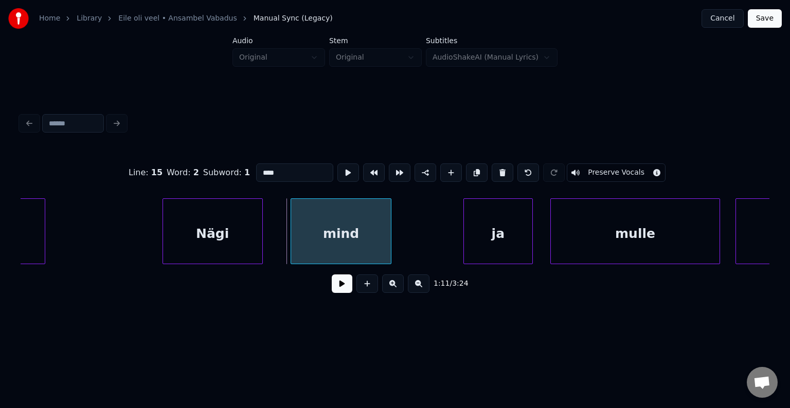
click at [358, 229] on div "mind" at bounding box center [341, 234] width 100 height 70
click at [483, 226] on div "ja" at bounding box center [487, 234] width 68 height 70
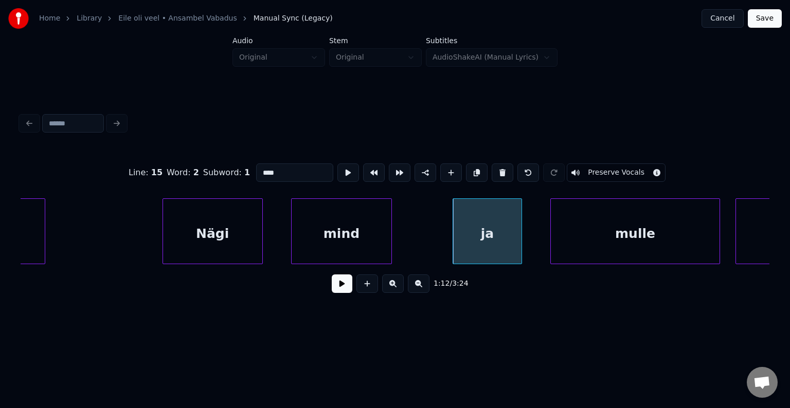
click at [216, 235] on div "Nägi" at bounding box center [212, 234] width 99 height 70
type input "****"
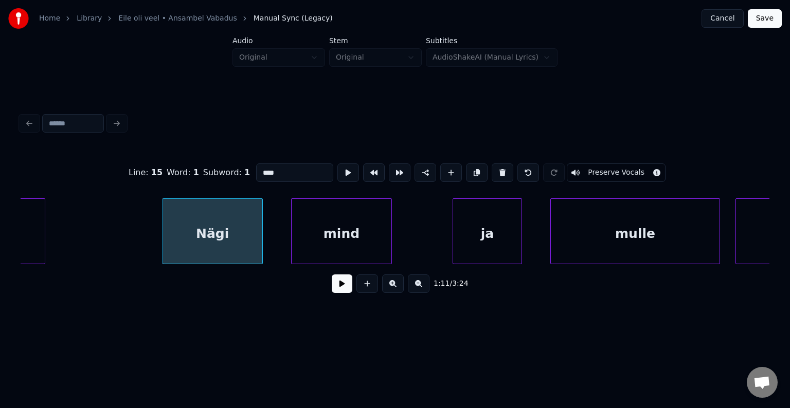
click at [332, 288] on button at bounding box center [342, 284] width 21 height 19
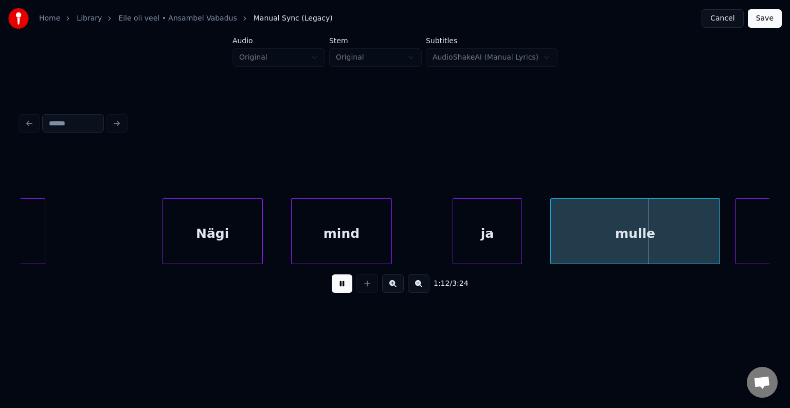
click at [332, 291] on button at bounding box center [342, 284] width 21 height 19
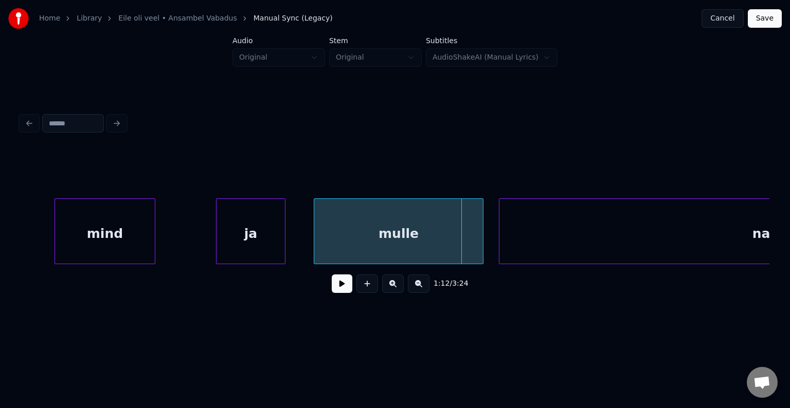
scroll to position [0, 27631]
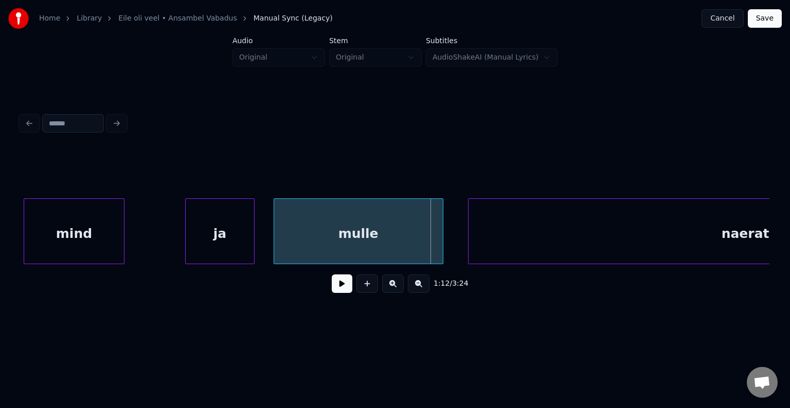
click at [415, 226] on div "mulle" at bounding box center [358, 234] width 169 height 70
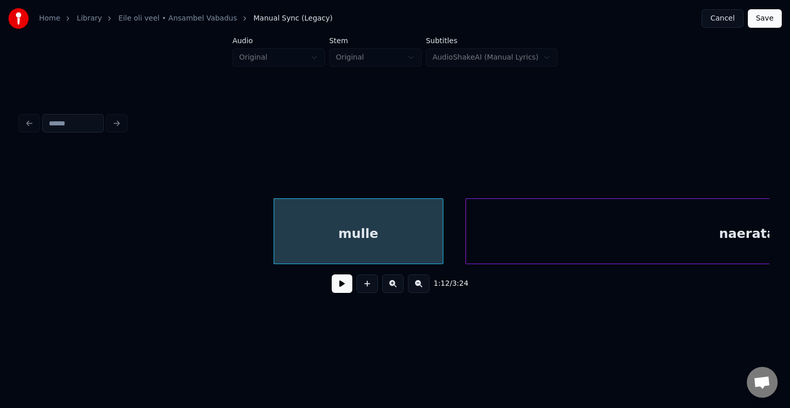
scroll to position [0, 27899]
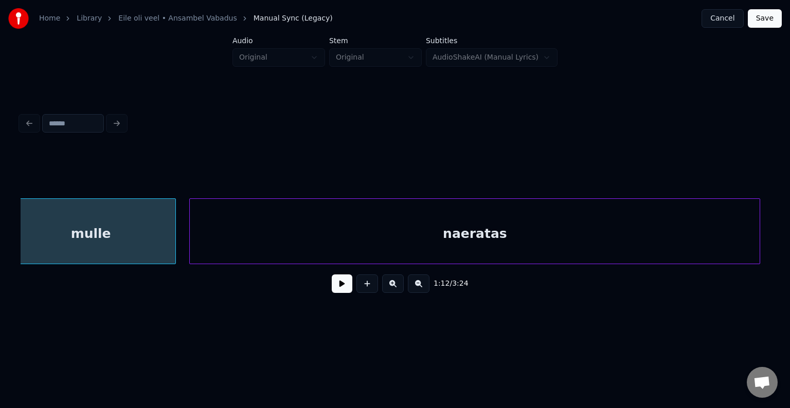
click at [621, 237] on div "naeratas" at bounding box center [475, 234] width 570 height 70
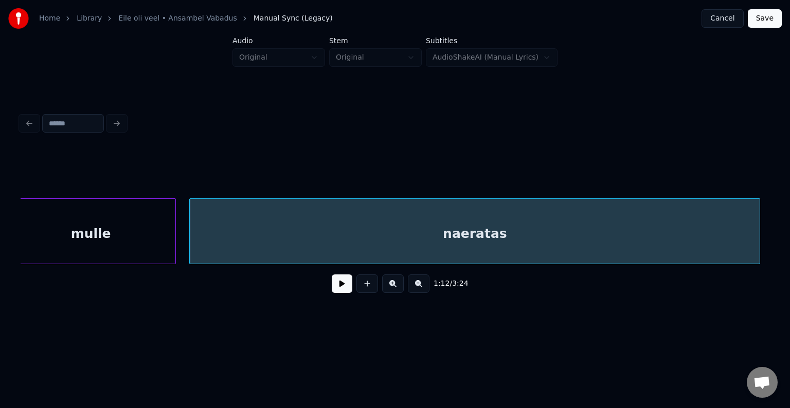
click at [88, 239] on div "mulle" at bounding box center [91, 234] width 169 height 70
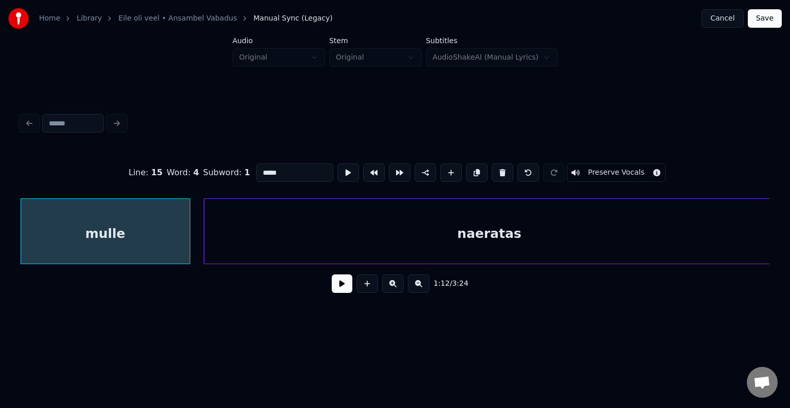
click at [336, 290] on button at bounding box center [342, 284] width 21 height 19
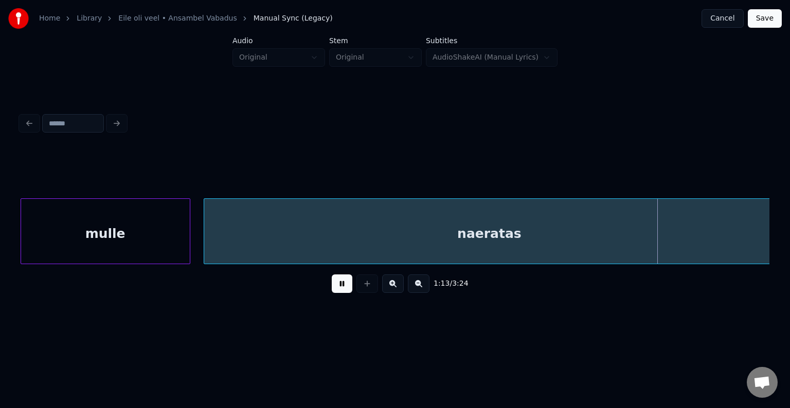
click at [336, 290] on button at bounding box center [342, 284] width 21 height 19
click at [397, 249] on div "naeratas" at bounding box center [489, 234] width 570 height 70
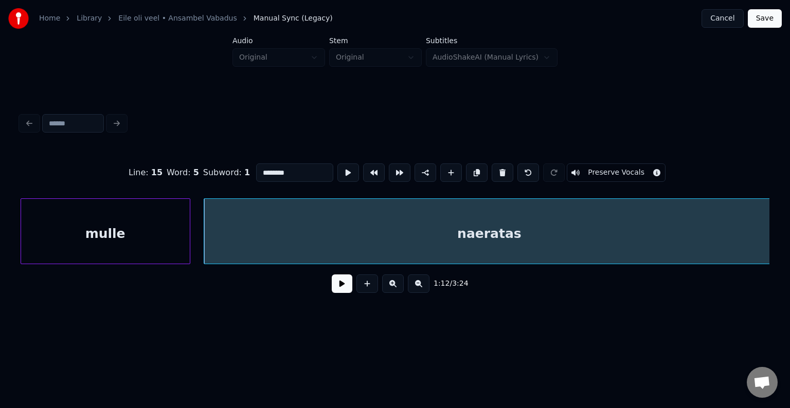
click at [265, 167] on input "********" at bounding box center [294, 173] width 77 height 19
type input "**********"
click at [342, 288] on button at bounding box center [342, 284] width 21 height 19
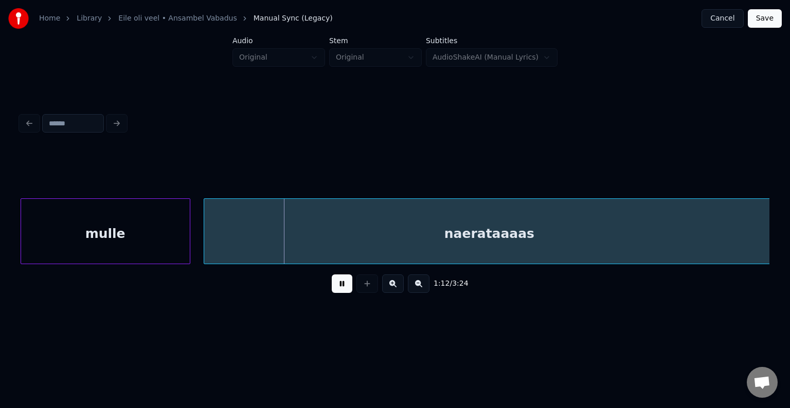
click at [342, 287] on button at bounding box center [342, 284] width 21 height 19
click at [342, 286] on button at bounding box center [342, 284] width 21 height 19
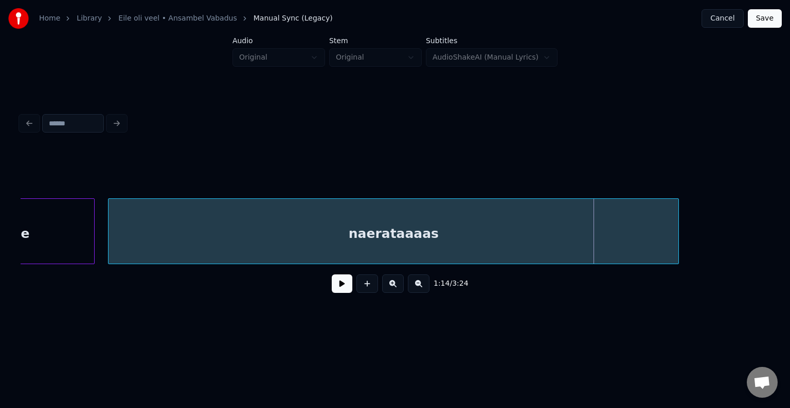
scroll to position [0, 27987]
click at [336, 288] on button at bounding box center [342, 284] width 21 height 19
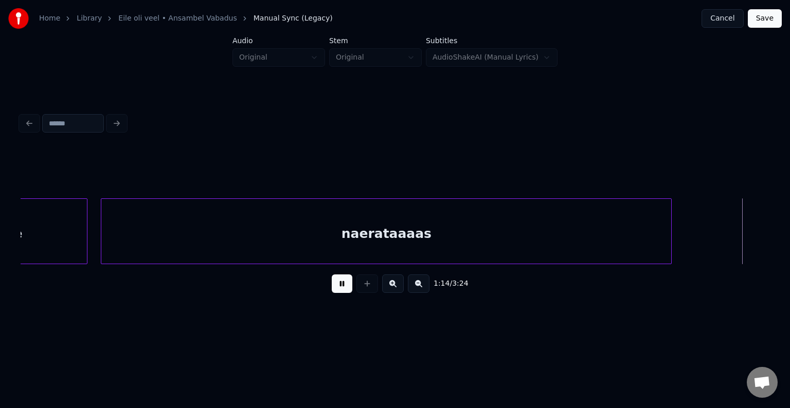
click at [336, 288] on button at bounding box center [342, 284] width 21 height 19
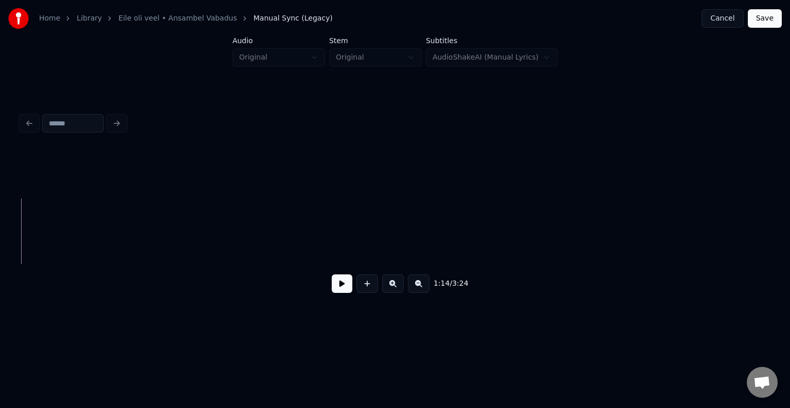
click at [335, 286] on button at bounding box center [342, 284] width 21 height 19
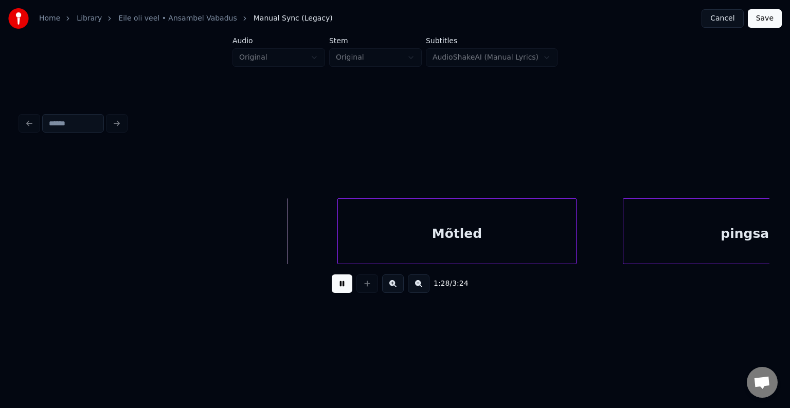
drag, startPoint x: 343, startPoint y: 291, endPoint x: 348, endPoint y: 290, distance: 5.2
click at [344, 291] on button at bounding box center [342, 284] width 21 height 19
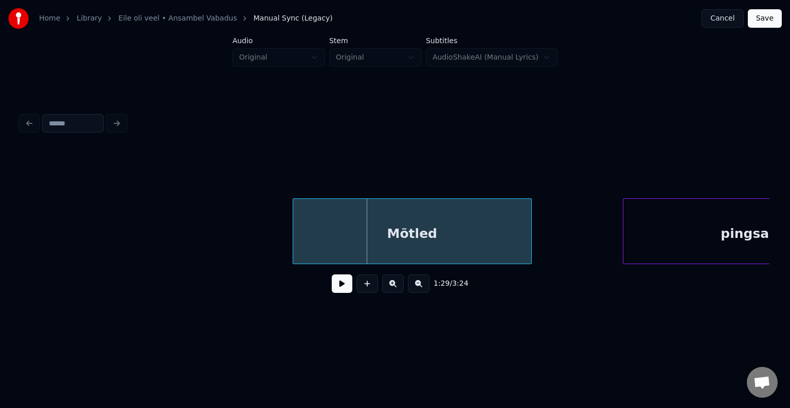
click at [409, 232] on div "Mõtled" at bounding box center [412, 234] width 238 height 70
click at [334, 291] on button at bounding box center [342, 284] width 21 height 19
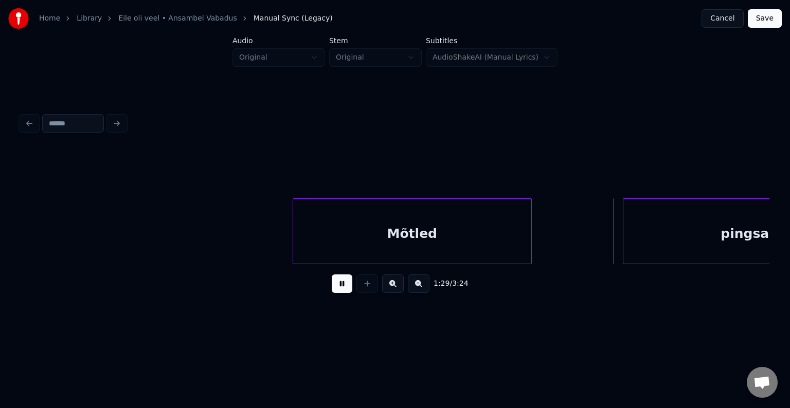
click at [334, 291] on button at bounding box center [342, 284] width 21 height 19
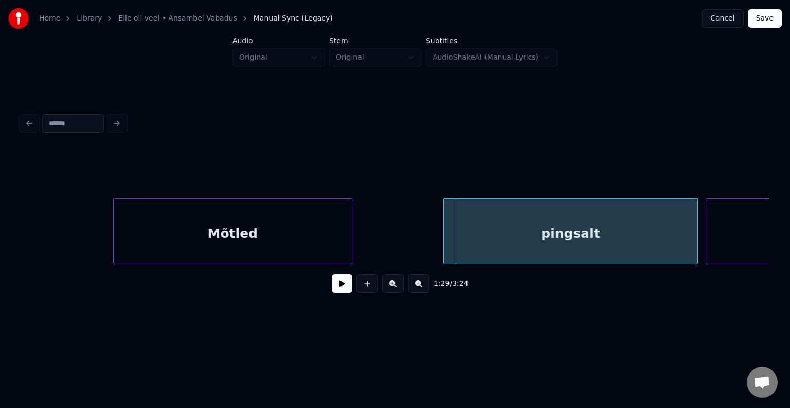
scroll to position [0, 34251]
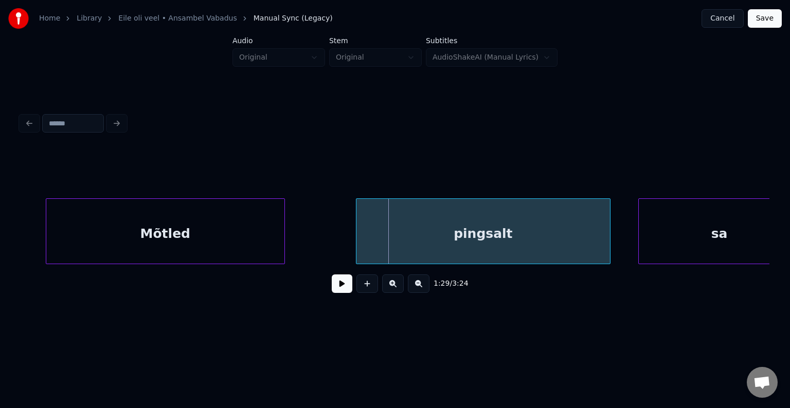
click at [546, 237] on div "pingsalt" at bounding box center [483, 234] width 254 height 70
click at [332, 286] on button at bounding box center [342, 284] width 21 height 19
click at [333, 290] on button at bounding box center [342, 284] width 21 height 19
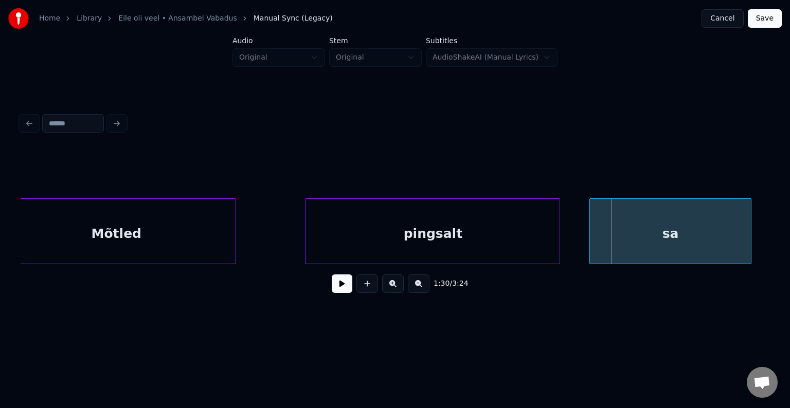
scroll to position [0, 34395]
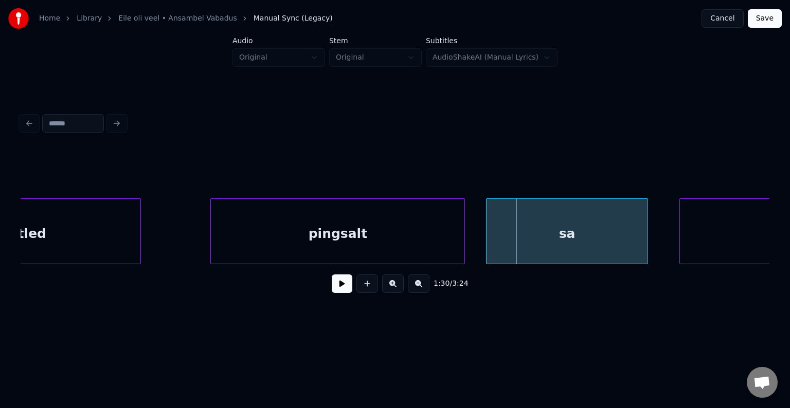
click at [601, 245] on div "sa" at bounding box center [567, 234] width 161 height 70
click at [335, 289] on button at bounding box center [342, 284] width 21 height 19
click at [335, 290] on button at bounding box center [342, 284] width 21 height 19
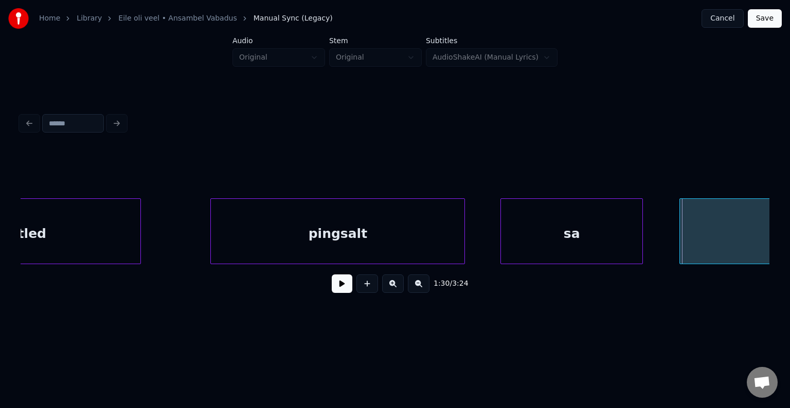
click at [501, 238] on div at bounding box center [502, 231] width 3 height 65
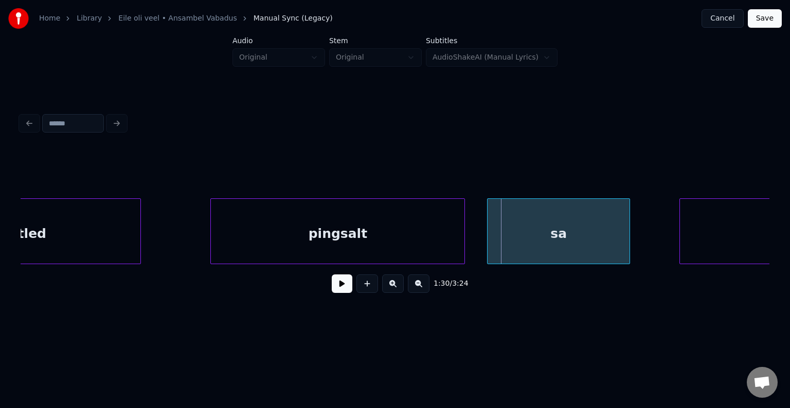
click at [527, 237] on div "sa" at bounding box center [558, 234] width 141 height 70
click at [342, 289] on button at bounding box center [342, 284] width 21 height 19
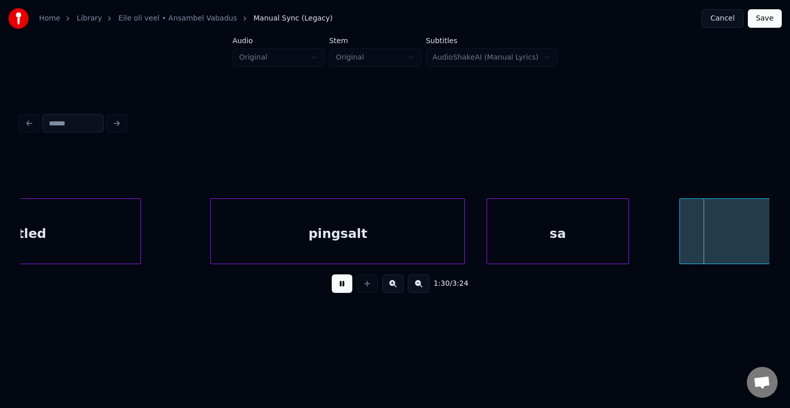
click at [343, 290] on button at bounding box center [342, 284] width 21 height 19
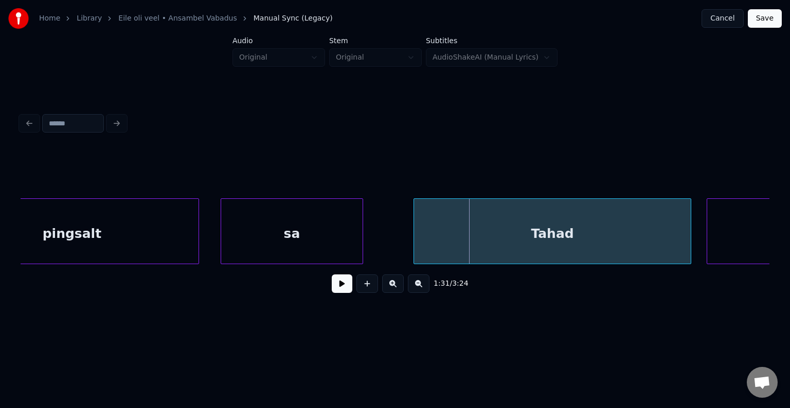
scroll to position [0, 34662]
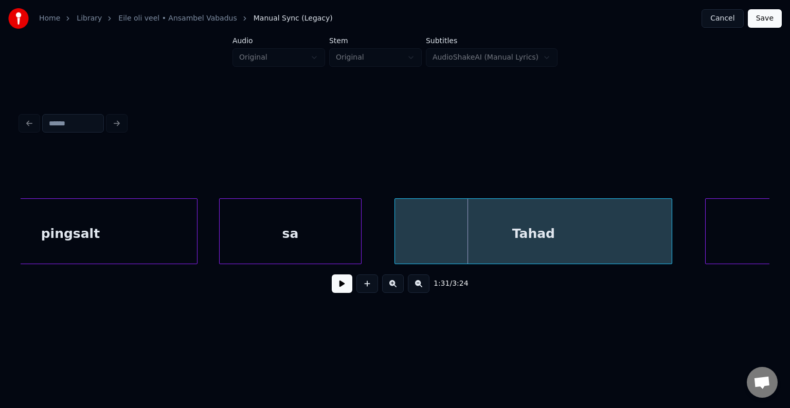
click at [613, 239] on div "Tahad" at bounding box center [533, 234] width 277 height 70
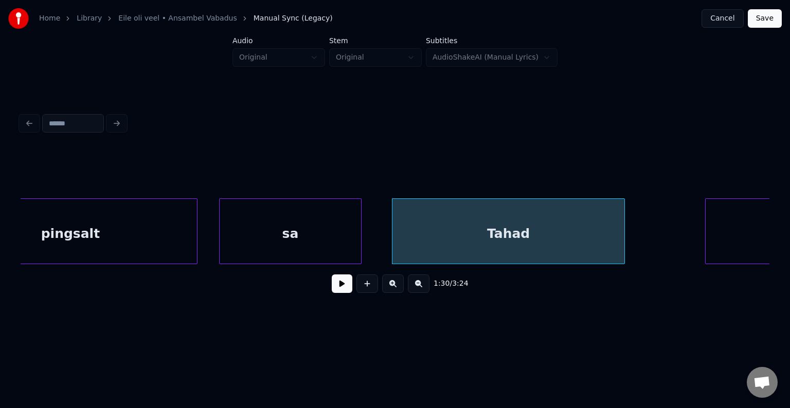
click at [623, 236] on div at bounding box center [622, 231] width 3 height 65
click at [339, 289] on button at bounding box center [342, 284] width 21 height 19
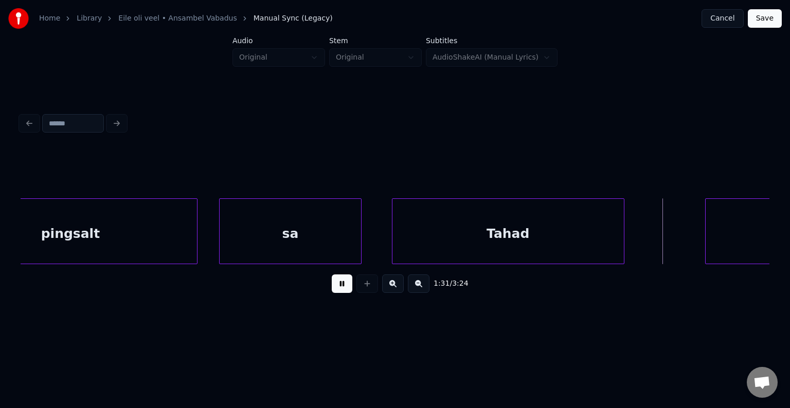
drag, startPoint x: 339, startPoint y: 289, endPoint x: 359, endPoint y: 285, distance: 20.4
click at [340, 289] on button at bounding box center [342, 284] width 21 height 19
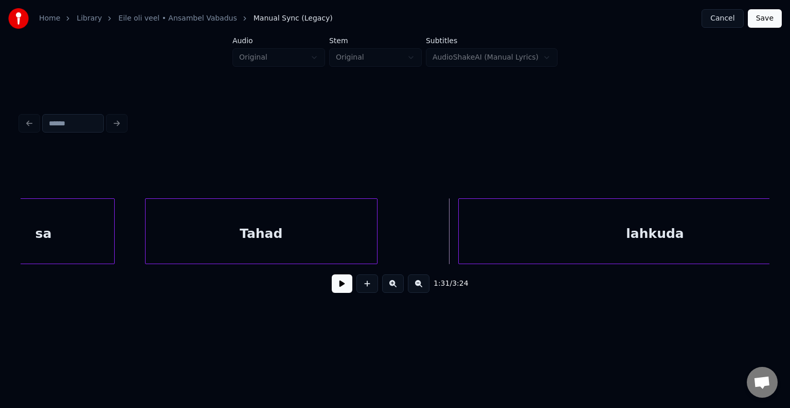
scroll to position [0, 34990]
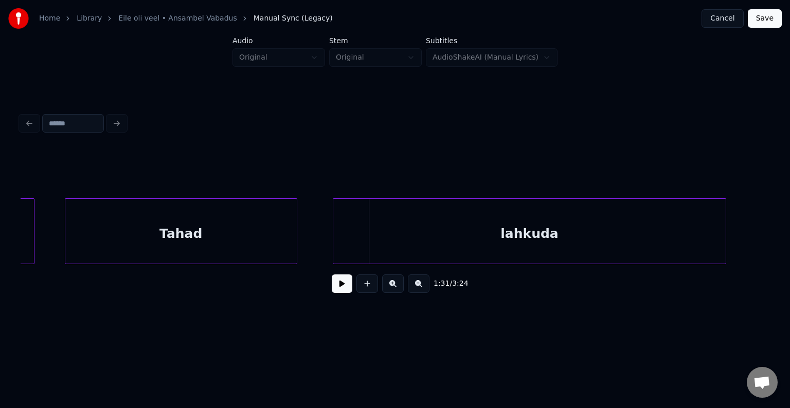
click at [613, 238] on div "lahkuda" at bounding box center [529, 234] width 392 height 70
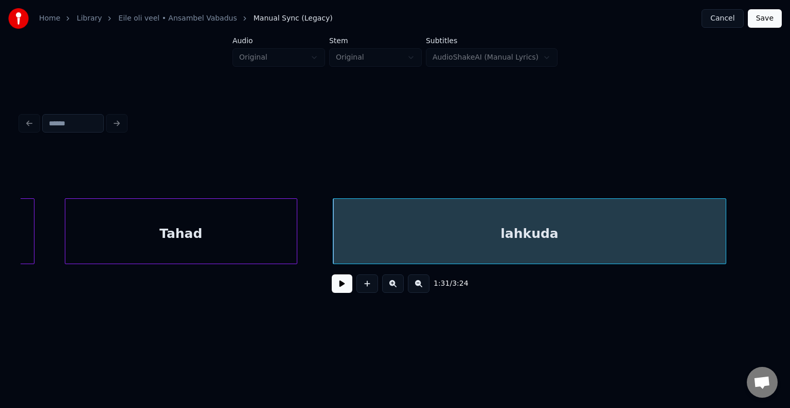
click at [332, 289] on button at bounding box center [342, 284] width 21 height 19
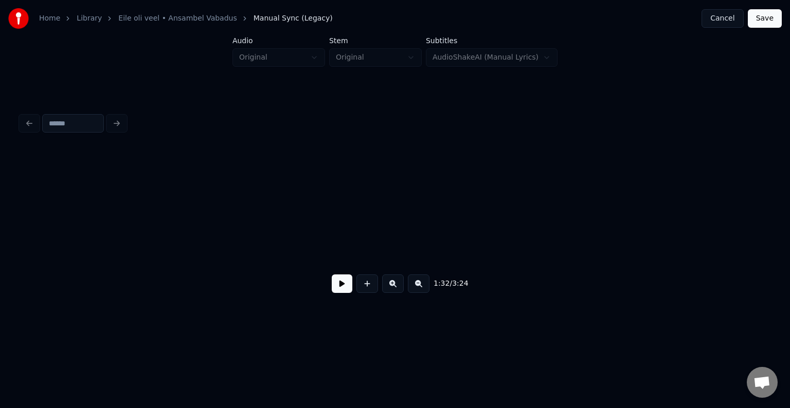
scroll to position [0, 35742]
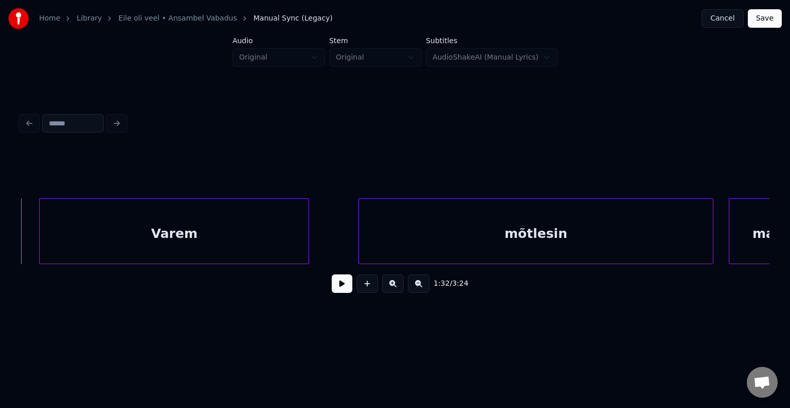
click at [248, 245] on div "Varem" at bounding box center [174, 234] width 269 height 70
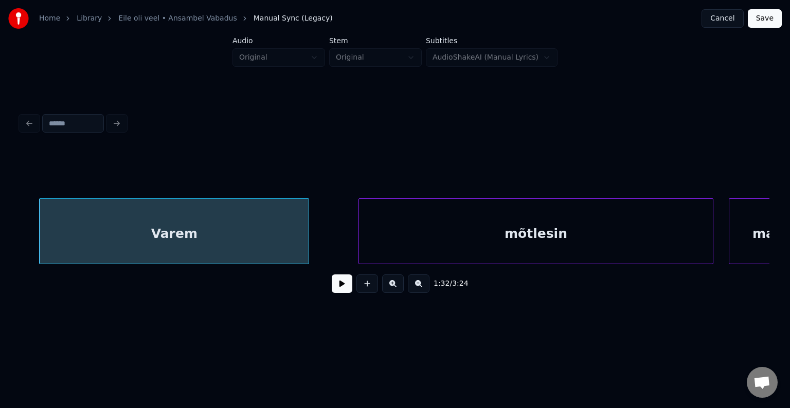
click at [332, 292] on button at bounding box center [342, 284] width 21 height 19
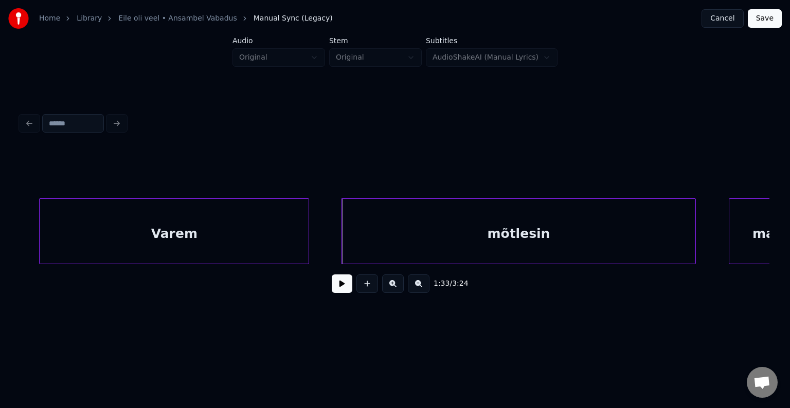
click at [459, 252] on div "mõtlesin" at bounding box center [519, 234] width 354 height 70
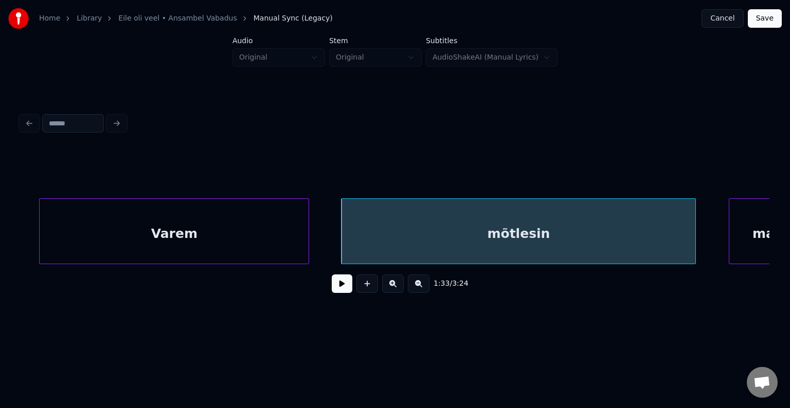
click at [340, 293] on button at bounding box center [342, 284] width 21 height 19
click at [342, 293] on button at bounding box center [342, 284] width 21 height 19
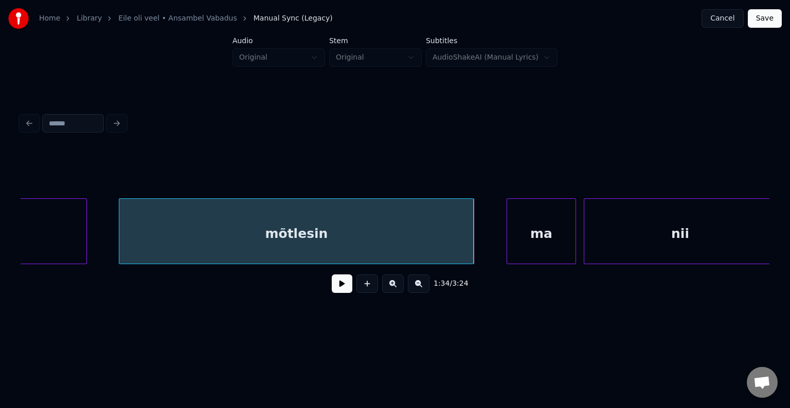
scroll to position [0, 35968]
click at [537, 237] on div "ma" at bounding box center [520, 234] width 68 height 70
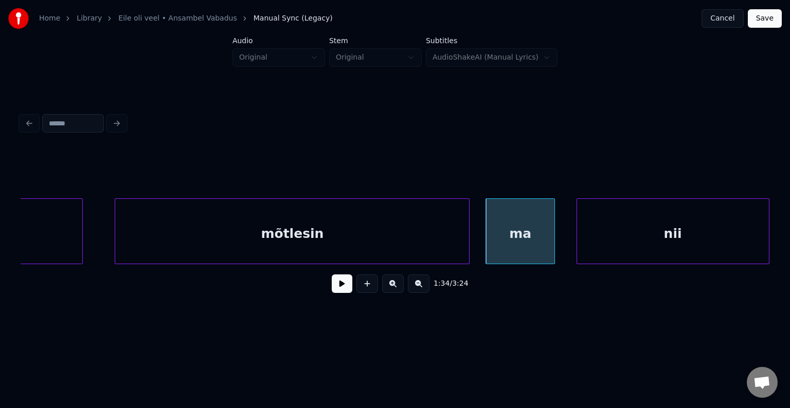
scroll to position [0, 35969]
click at [648, 236] on div "nii" at bounding box center [664, 234] width 192 height 70
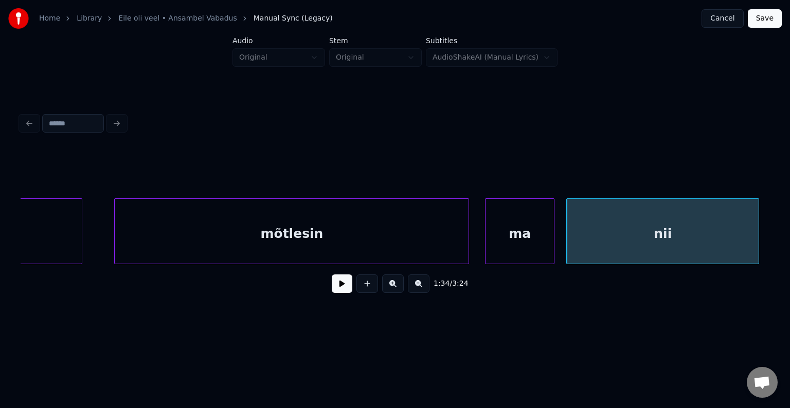
click at [338, 292] on button at bounding box center [342, 284] width 21 height 19
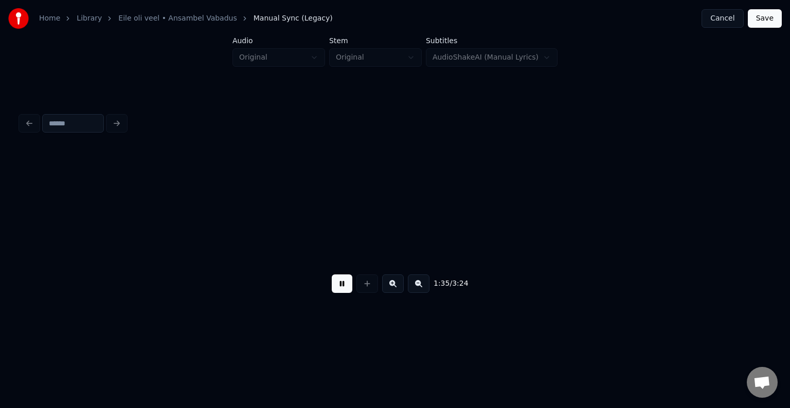
scroll to position [0, 36718]
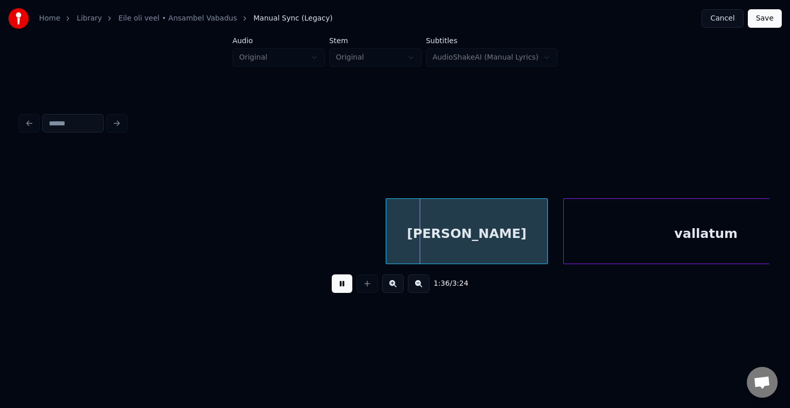
click at [338, 292] on button at bounding box center [342, 284] width 21 height 19
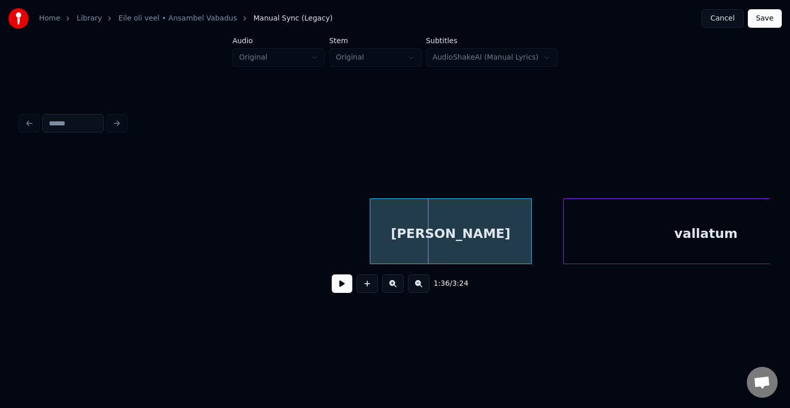
click at [434, 235] on div "[PERSON_NAME]" at bounding box center [450, 234] width 161 height 70
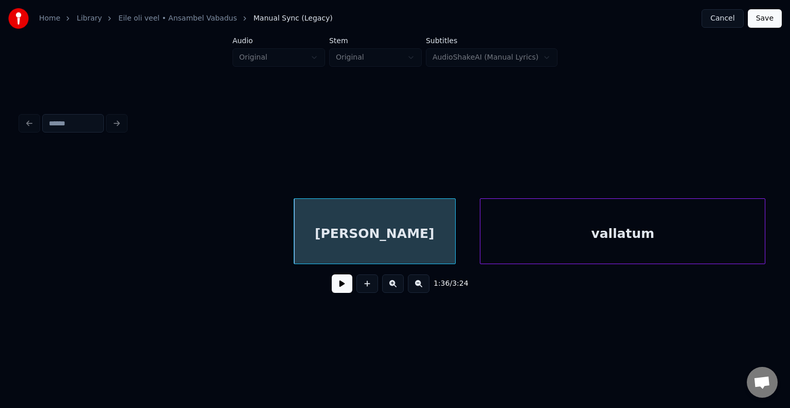
click at [629, 240] on div "vallatum" at bounding box center [622, 234] width 284 height 70
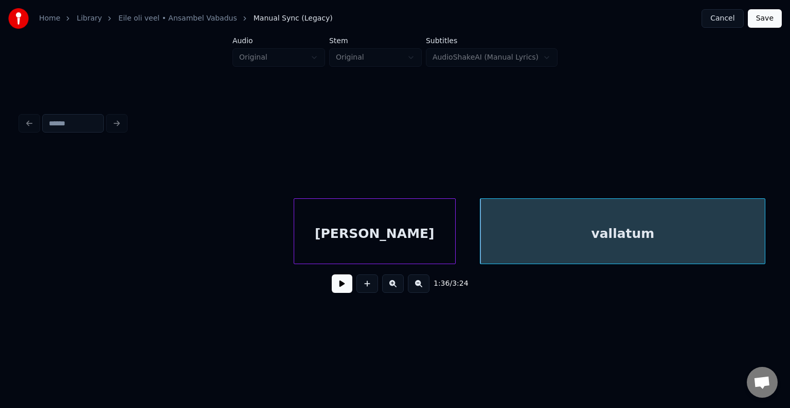
click at [340, 288] on button at bounding box center [342, 284] width 21 height 19
click at [341, 288] on button at bounding box center [342, 284] width 21 height 19
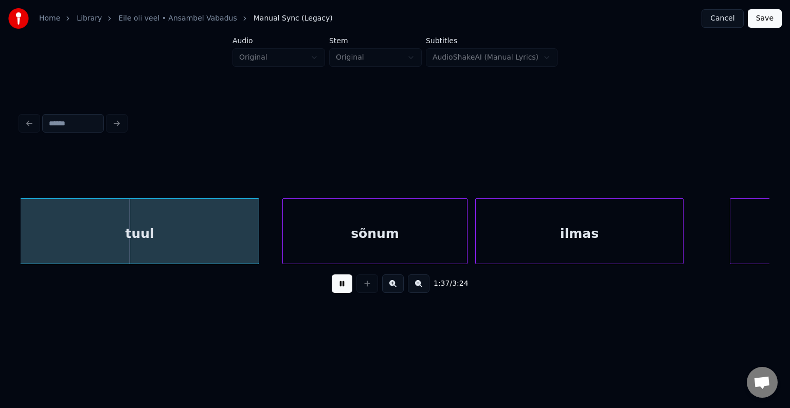
click at [341, 288] on button at bounding box center [342, 284] width 21 height 19
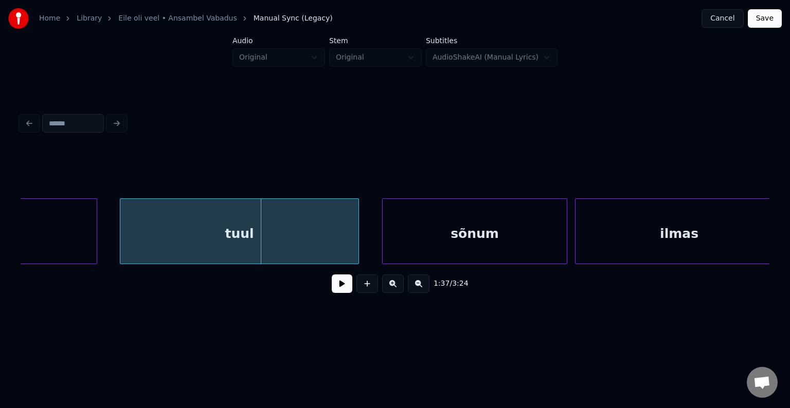
scroll to position [0, 37439]
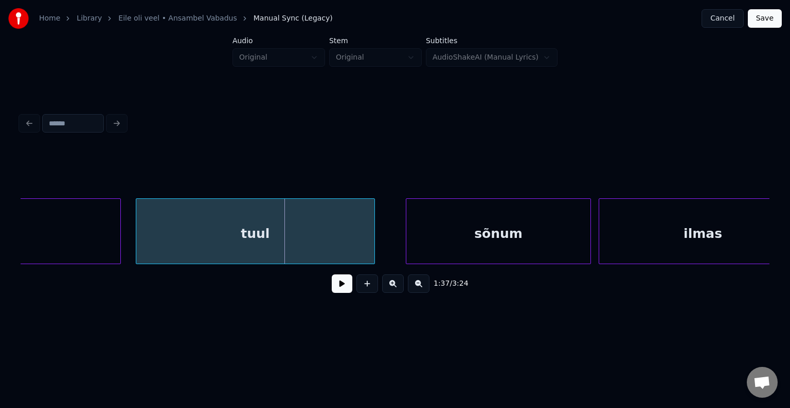
click at [328, 241] on div "tuul" at bounding box center [255, 234] width 238 height 70
click at [332, 291] on button at bounding box center [342, 284] width 21 height 19
click at [332, 289] on button at bounding box center [342, 284] width 21 height 19
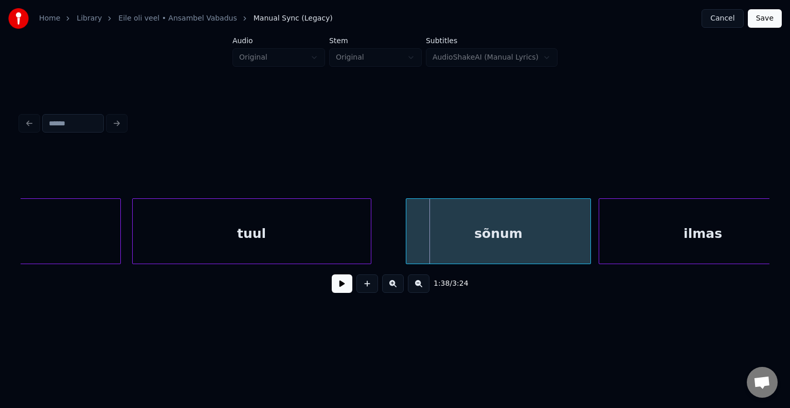
click at [366, 236] on div "tuul" at bounding box center [252, 234] width 238 height 70
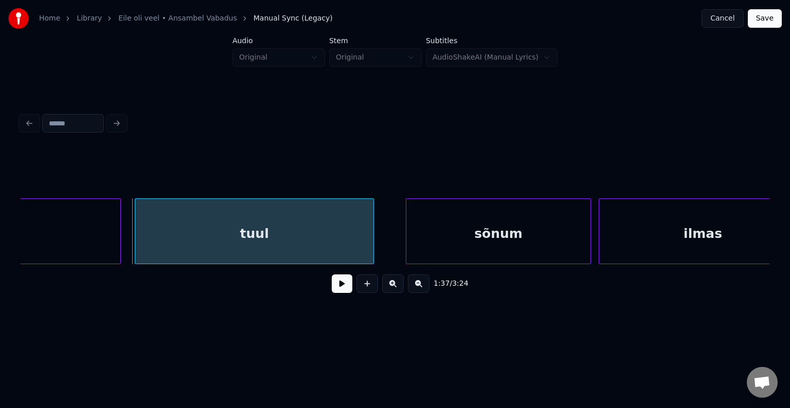
click at [338, 237] on div "tuul" at bounding box center [254, 234] width 238 height 70
click at [363, 239] on div at bounding box center [364, 231] width 3 height 65
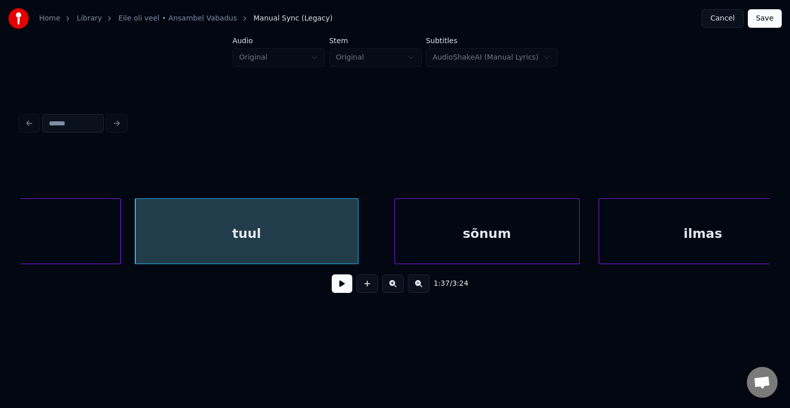
click at [493, 237] on div "sõnum" at bounding box center [487, 234] width 184 height 70
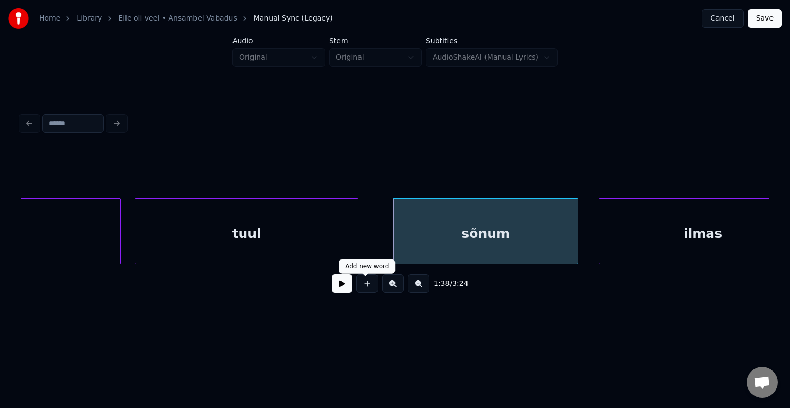
click at [340, 285] on button at bounding box center [342, 284] width 21 height 19
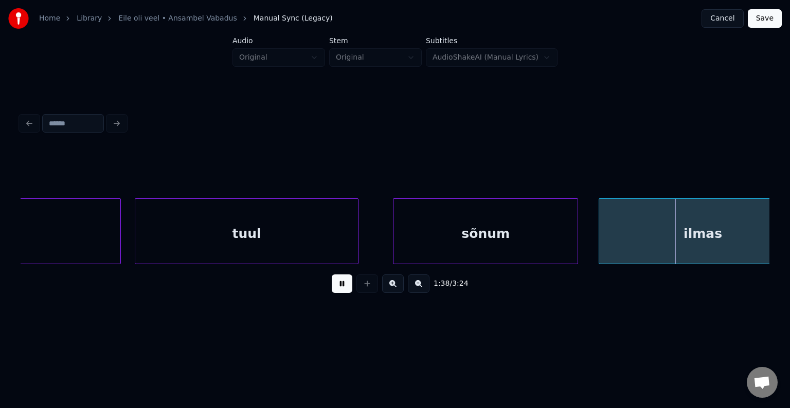
drag, startPoint x: 340, startPoint y: 285, endPoint x: 423, endPoint y: 262, distance: 87.1
click at [341, 286] on button at bounding box center [342, 284] width 21 height 19
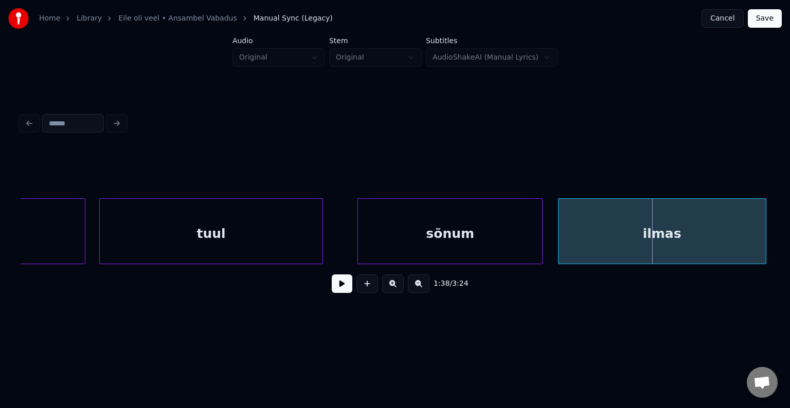
click at [727, 243] on div "ilmas" at bounding box center [662, 234] width 207 height 70
click at [763, 270] on div "1:38 / 3:24" at bounding box center [395, 283] width 749 height 39
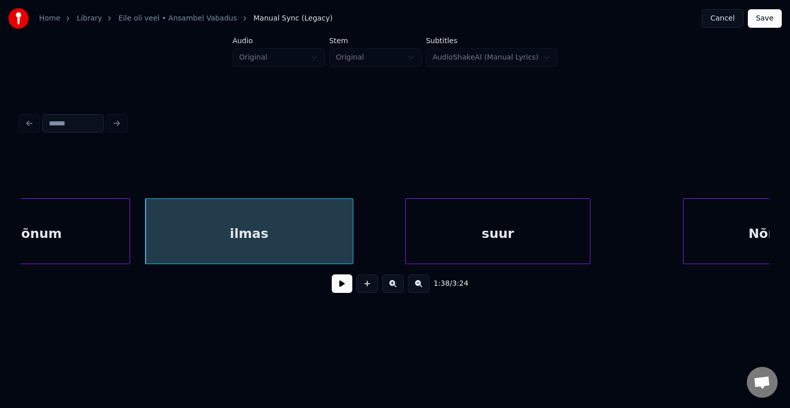
scroll to position [0, 37906]
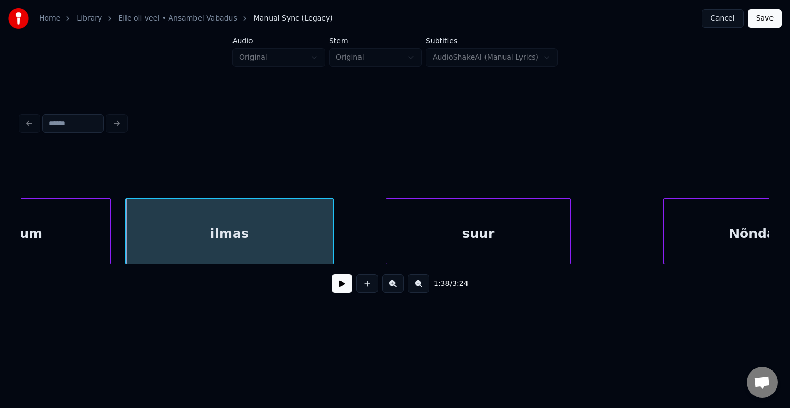
click at [332, 292] on button at bounding box center [342, 284] width 21 height 19
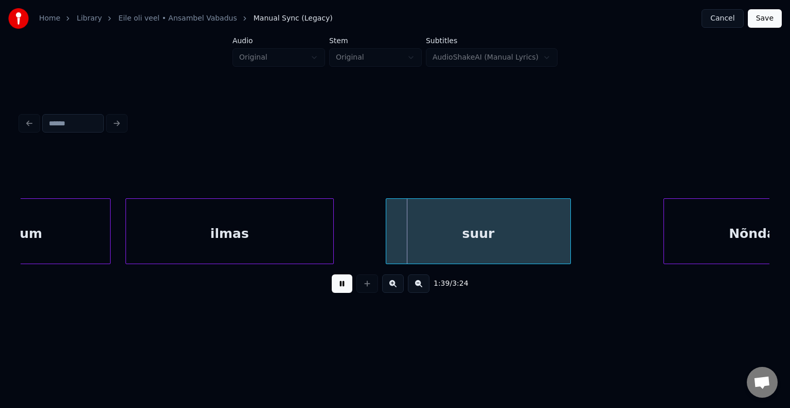
click at [336, 288] on button at bounding box center [342, 284] width 21 height 19
click at [449, 235] on div "suur" at bounding box center [467, 234] width 184 height 70
click at [765, 269] on div "1:39 / 3:24" at bounding box center [395, 283] width 749 height 39
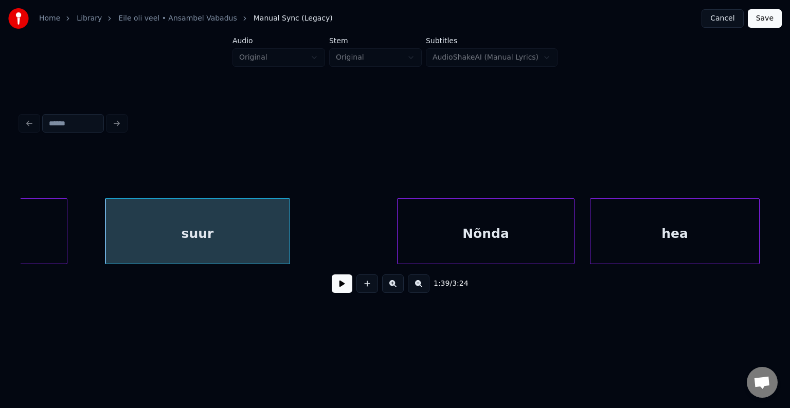
scroll to position [0, 38174]
click at [486, 230] on div "Nõnda" at bounding box center [456, 234] width 176 height 70
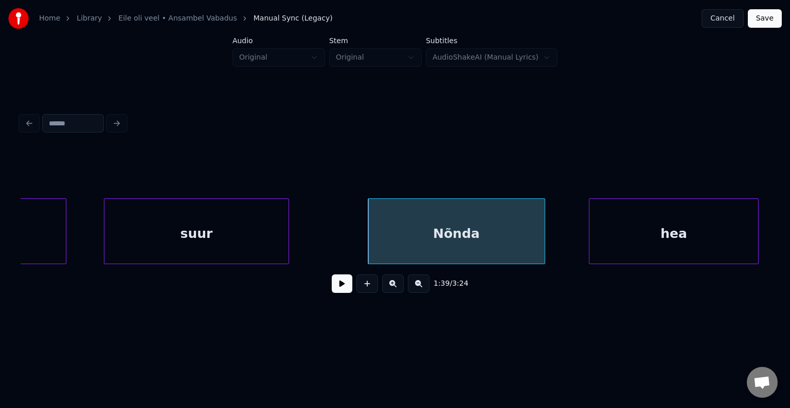
click at [332, 293] on button at bounding box center [342, 284] width 21 height 19
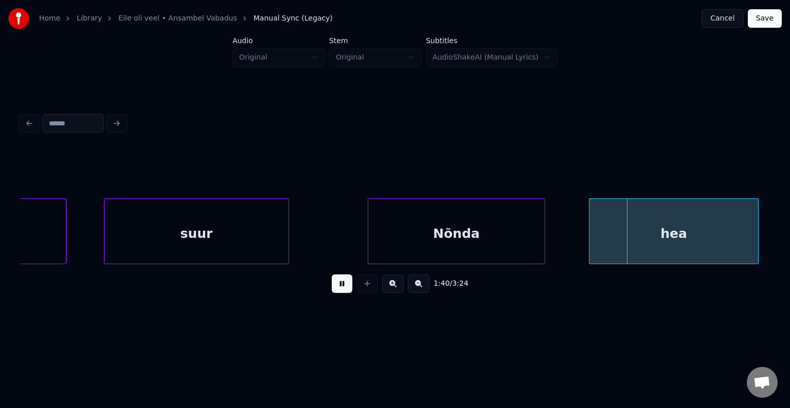
drag, startPoint x: 325, startPoint y: 293, endPoint x: 391, endPoint y: 265, distance: 71.9
click at [332, 293] on button at bounding box center [342, 284] width 21 height 19
click at [671, 238] on div "hea" at bounding box center [660, 234] width 169 height 70
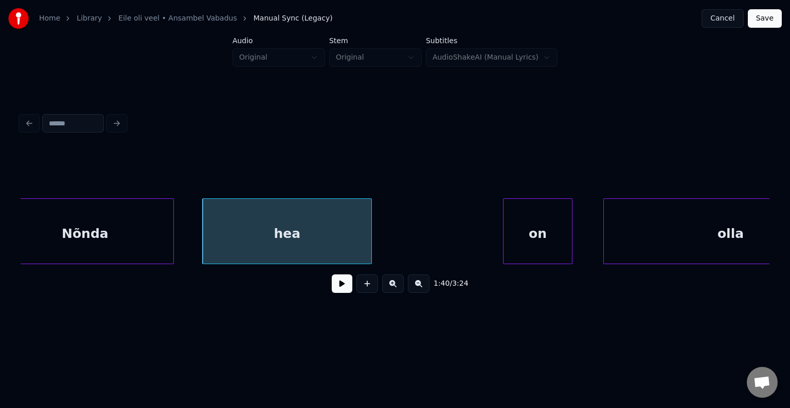
scroll to position [0, 38606]
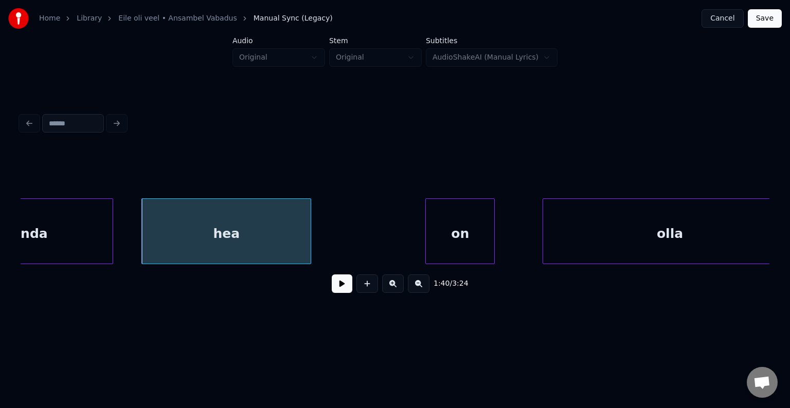
click at [467, 230] on div "on" at bounding box center [460, 234] width 68 height 70
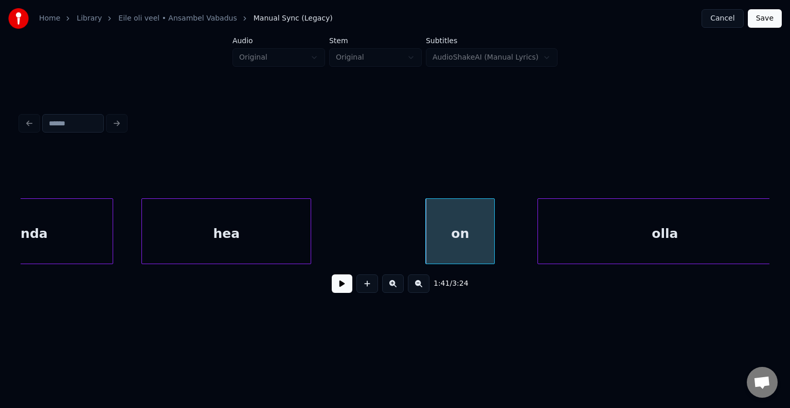
scroll to position [0, 38631]
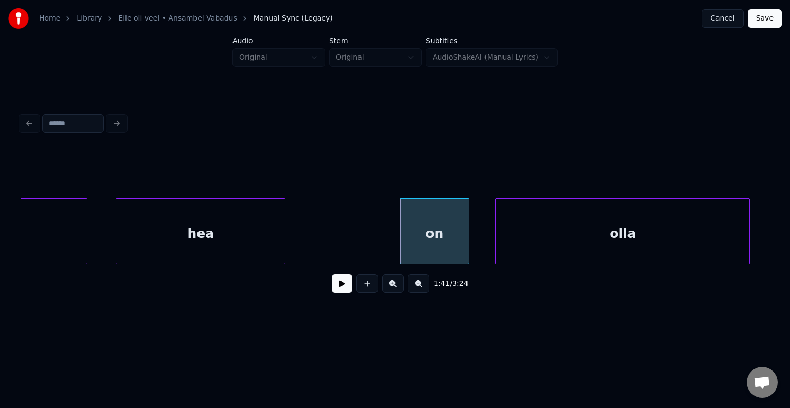
click at [591, 237] on div "olla" at bounding box center [623, 234] width 254 height 70
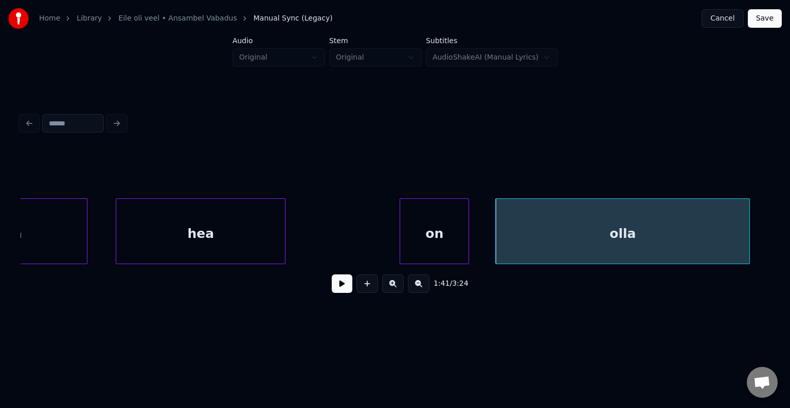
click at [446, 235] on div "on" at bounding box center [434, 234] width 68 height 70
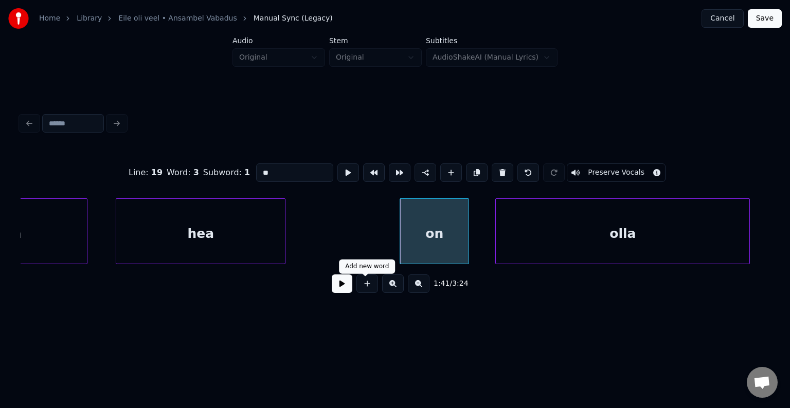
click at [332, 293] on button at bounding box center [342, 284] width 21 height 19
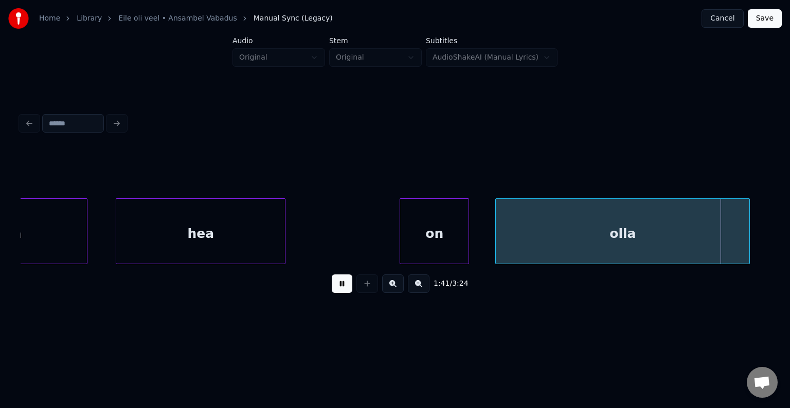
click at [332, 293] on button at bounding box center [342, 284] width 21 height 19
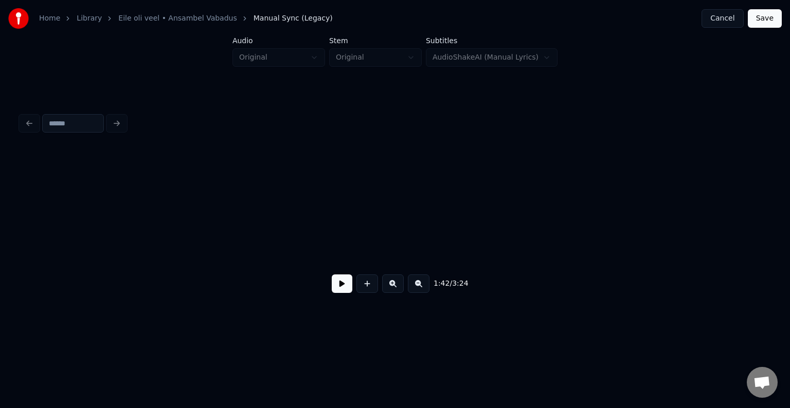
scroll to position [0, 39383]
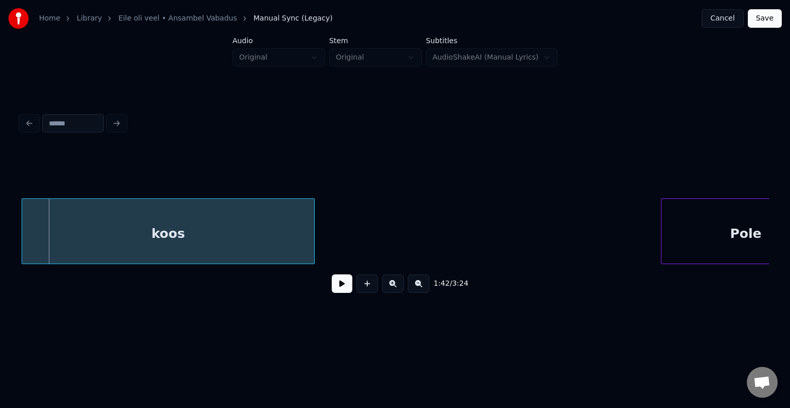
click at [272, 251] on div "koos" at bounding box center [168, 234] width 292 height 70
click at [332, 286] on button at bounding box center [342, 284] width 21 height 19
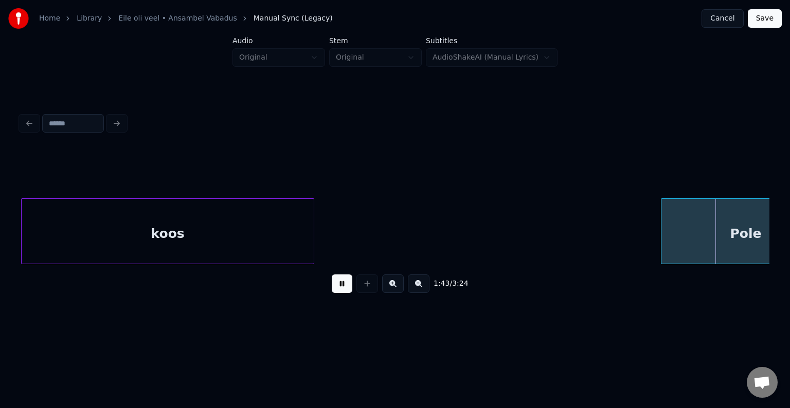
drag, startPoint x: 328, startPoint y: 286, endPoint x: 367, endPoint y: 274, distance: 40.4
click at [332, 286] on button at bounding box center [342, 284] width 21 height 19
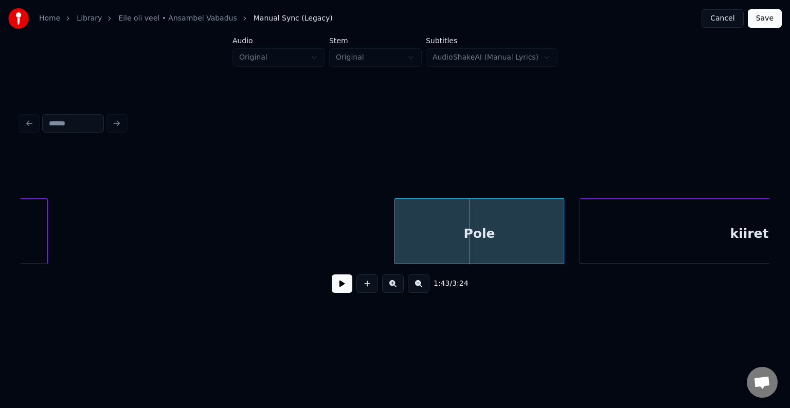
scroll to position [0, 39650]
click at [509, 232] on div "Pole" at bounding box center [462, 234] width 169 height 70
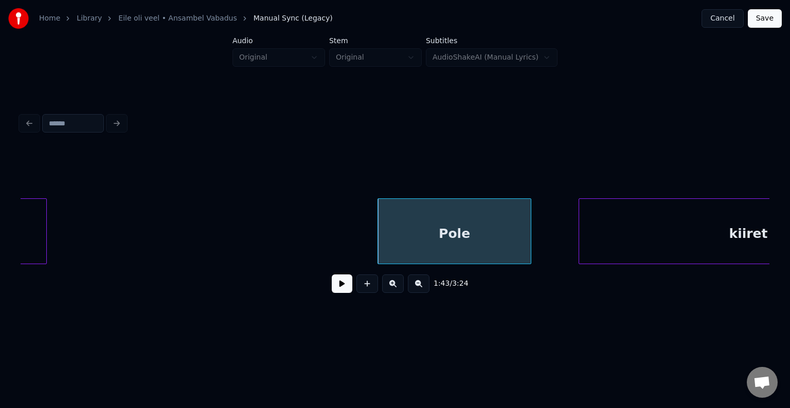
click at [528, 229] on div at bounding box center [529, 231] width 3 height 65
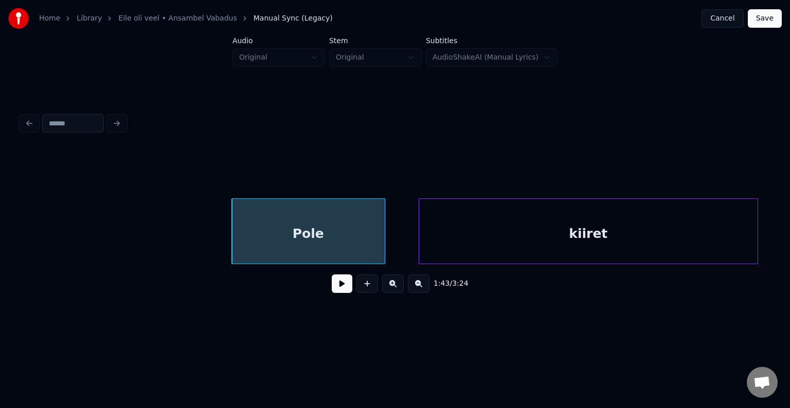
click at [623, 228] on div "kiiret" at bounding box center [588, 234] width 338 height 70
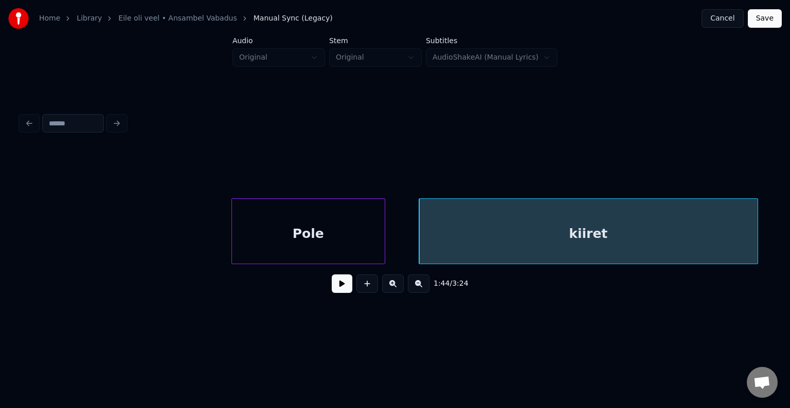
click at [327, 233] on div "Pole" at bounding box center [308, 234] width 153 height 70
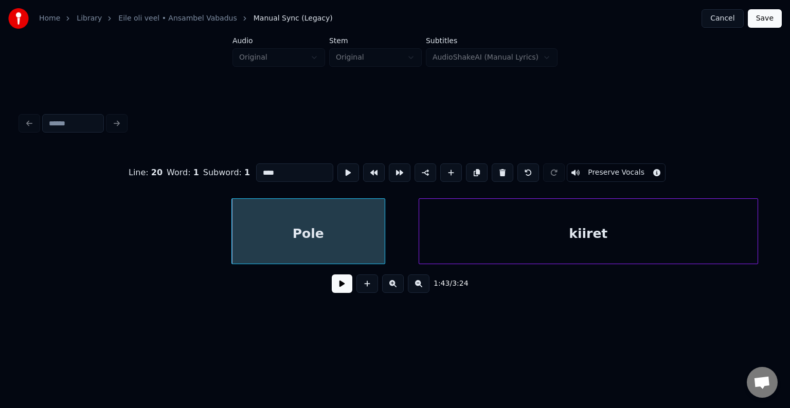
click at [332, 287] on button at bounding box center [342, 284] width 21 height 19
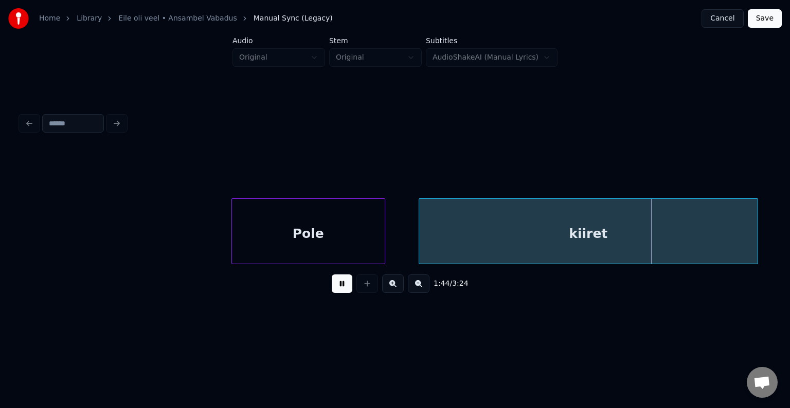
click at [332, 286] on button at bounding box center [342, 284] width 21 height 19
click at [332, 285] on button at bounding box center [342, 284] width 21 height 19
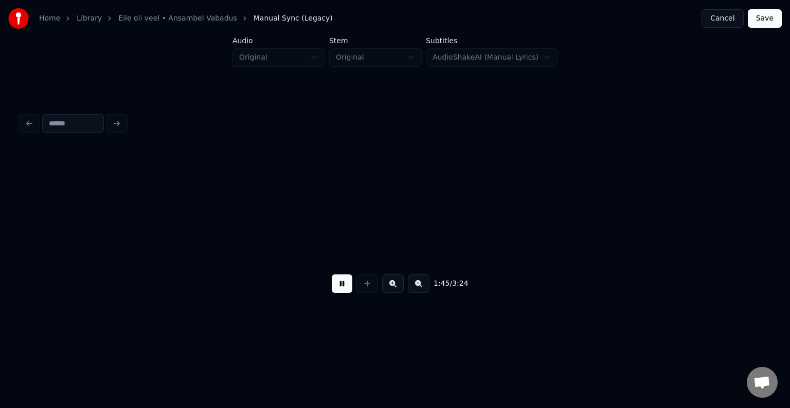
scroll to position [0, 40550]
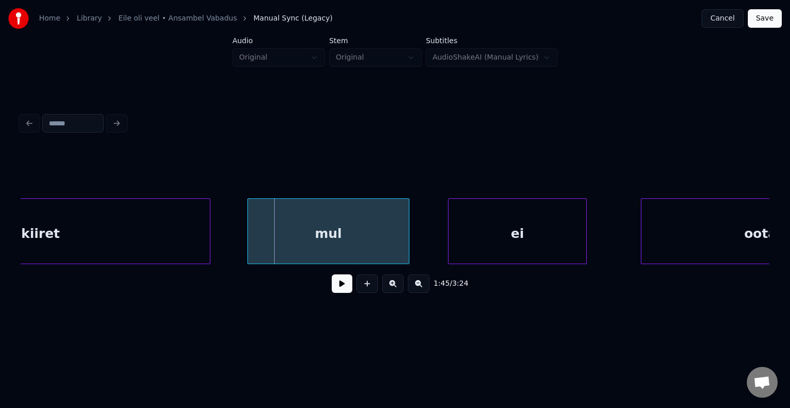
click at [142, 237] on div "kiiret" at bounding box center [40, 234] width 338 height 70
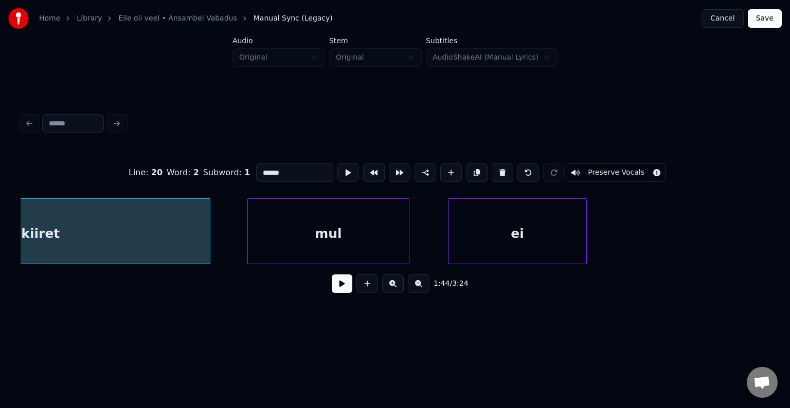
scroll to position [0, 40194]
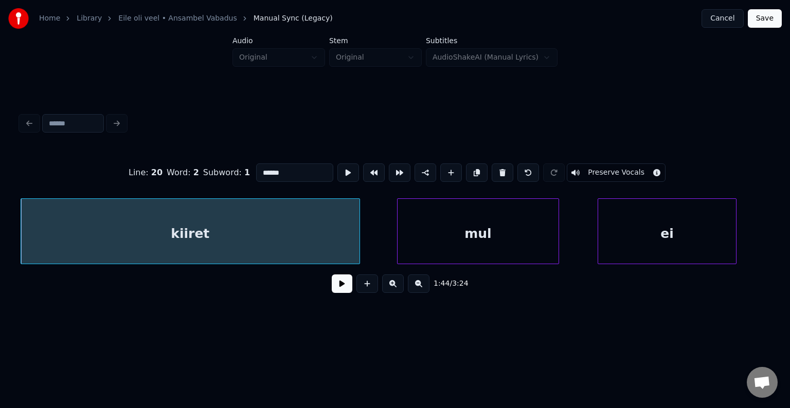
click at [256, 168] on input "******" at bounding box center [294, 173] width 77 height 19
type input "********"
click at [332, 289] on button at bounding box center [342, 284] width 21 height 19
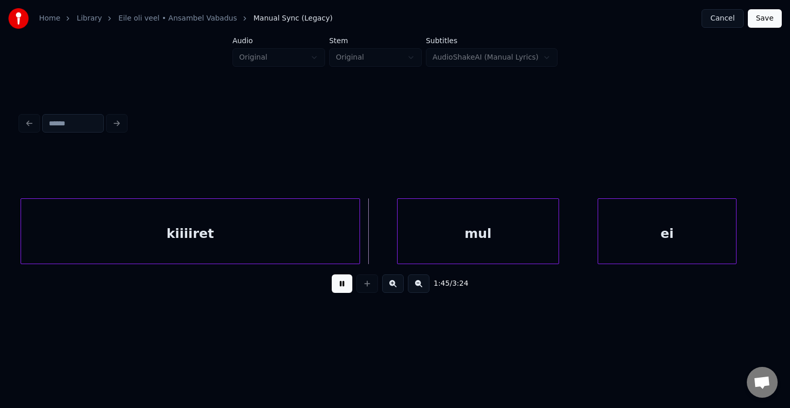
click at [334, 289] on button at bounding box center [342, 284] width 21 height 19
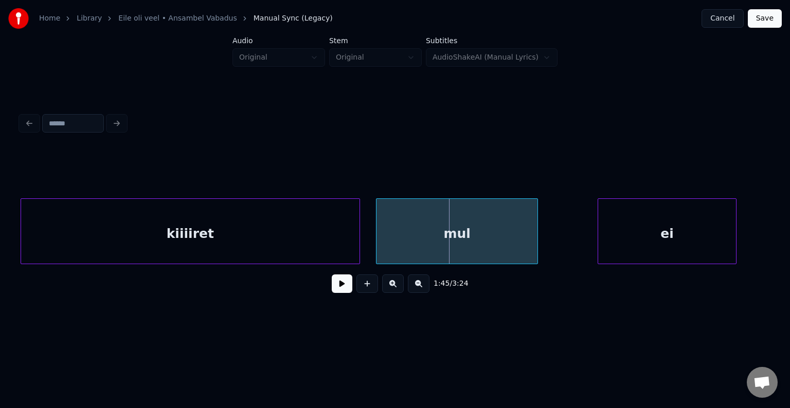
click at [469, 227] on div "mul" at bounding box center [457, 234] width 161 height 70
click at [607, 234] on div "ei" at bounding box center [644, 234] width 138 height 70
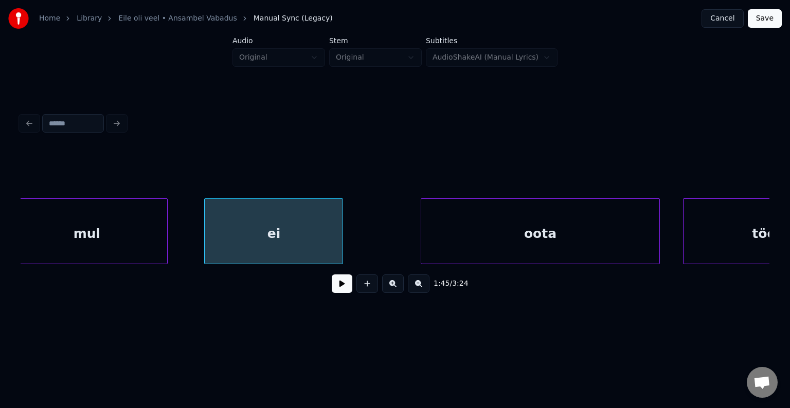
scroll to position [0, 40565]
click at [332, 290] on button at bounding box center [342, 284] width 21 height 19
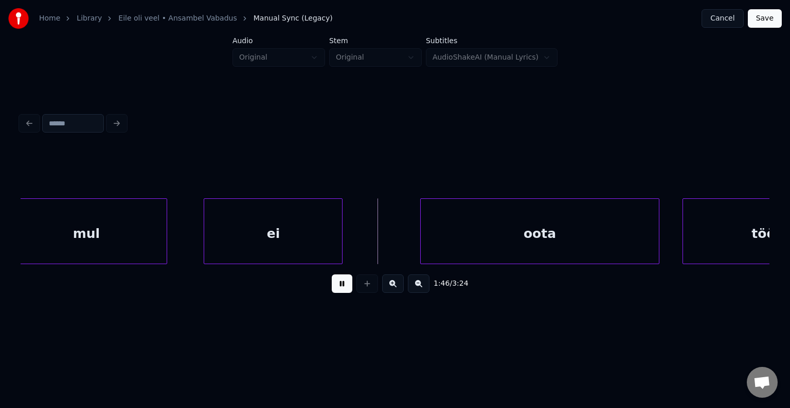
click at [333, 287] on button at bounding box center [342, 284] width 21 height 19
click at [554, 237] on div "oota" at bounding box center [522, 234] width 238 height 70
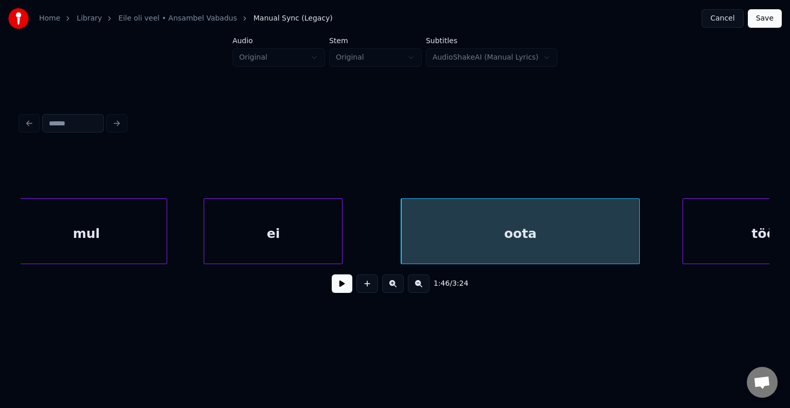
click at [333, 290] on button at bounding box center [342, 284] width 21 height 19
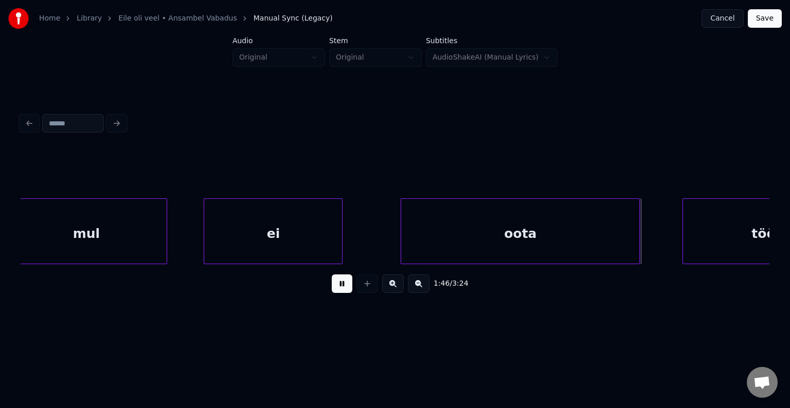
click at [333, 290] on button at bounding box center [342, 284] width 21 height 19
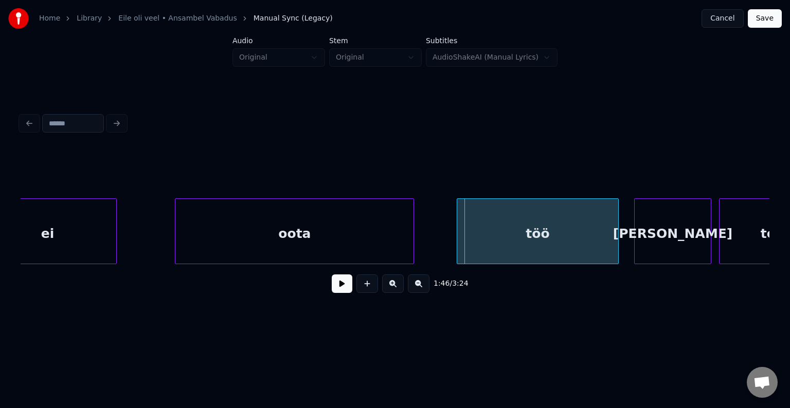
scroll to position [0, 40791]
click at [553, 237] on div "töö" at bounding box center [525, 234] width 161 height 70
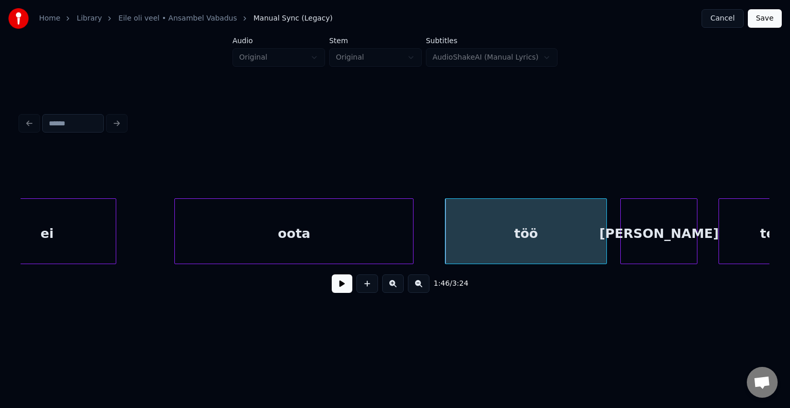
click at [653, 238] on div "[PERSON_NAME]" at bounding box center [659, 234] width 76 height 70
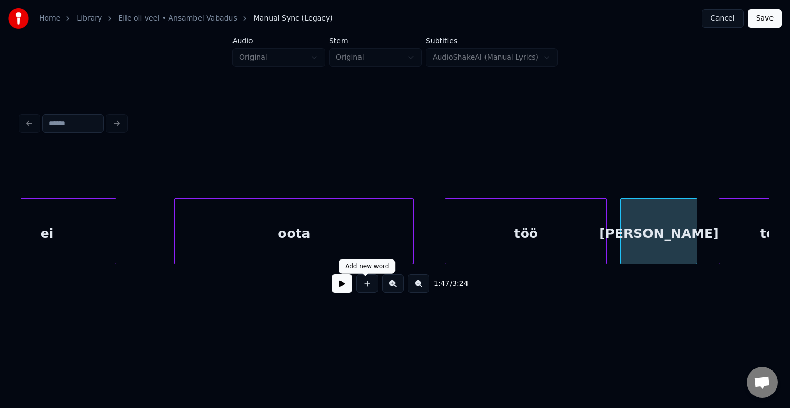
click at [334, 300] on div "1:47 / 3:24" at bounding box center [395, 283] width 749 height 39
click at [338, 293] on button at bounding box center [342, 284] width 21 height 19
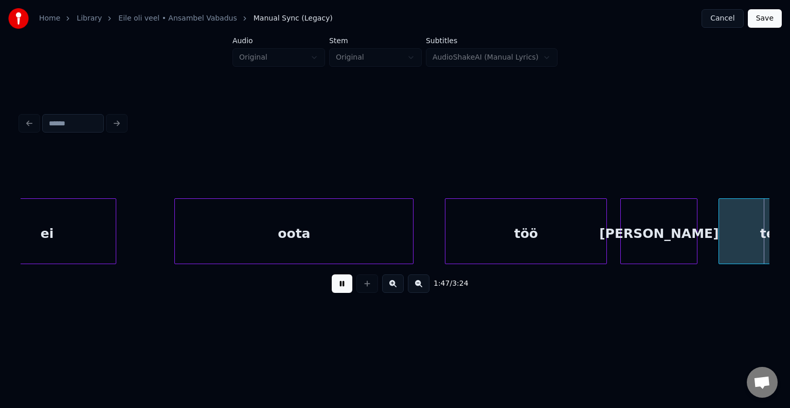
scroll to position [0, 41541]
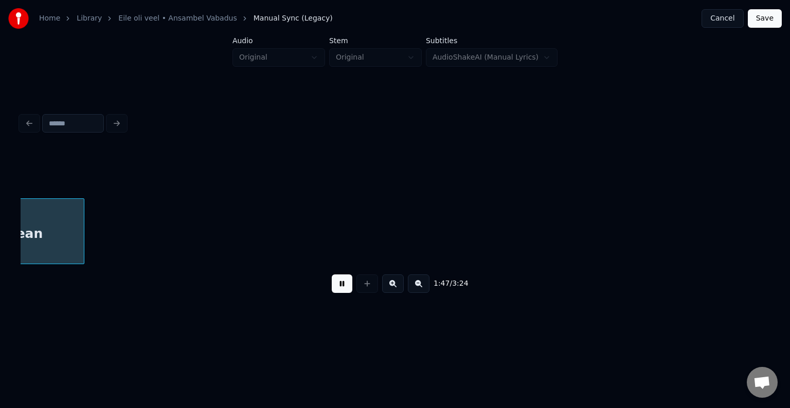
click at [338, 293] on button at bounding box center [342, 284] width 21 height 19
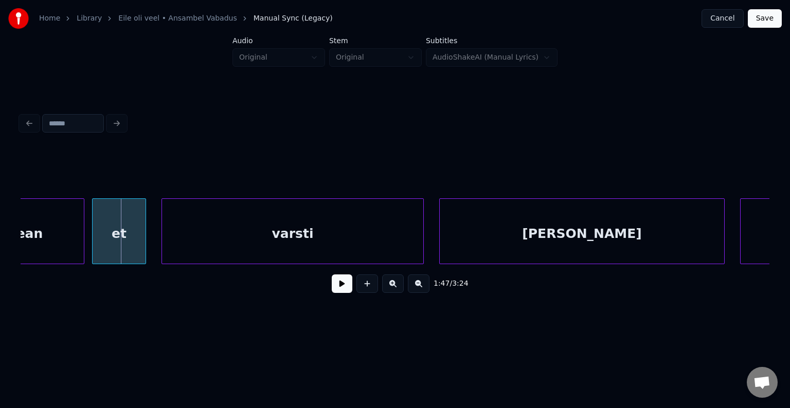
click at [25, 264] on div "tean et varsti [PERSON_NAME] on" at bounding box center [395, 232] width 749 height 66
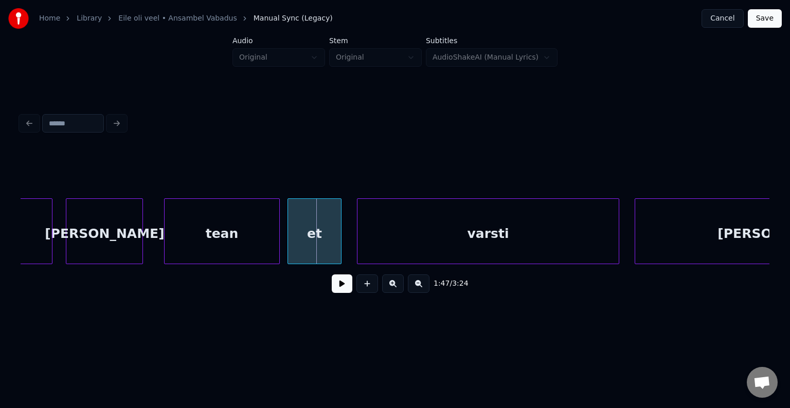
scroll to position [0, 41315]
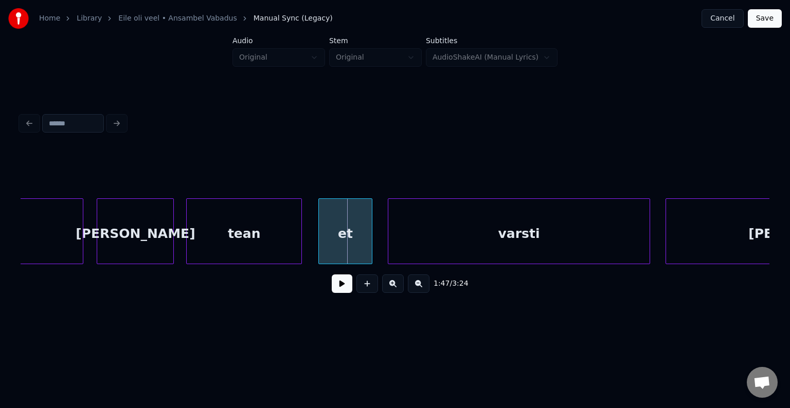
click at [255, 251] on div "tean" at bounding box center [244, 234] width 115 height 70
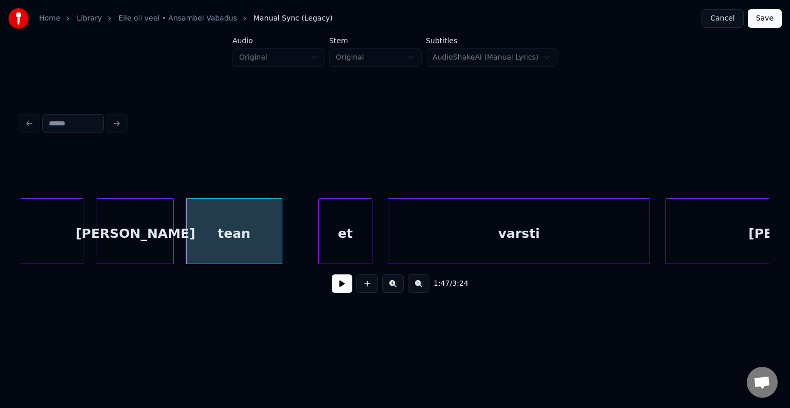
click at [279, 236] on div at bounding box center [280, 231] width 3 height 65
click at [317, 231] on div "et" at bounding box center [316, 234] width 53 height 70
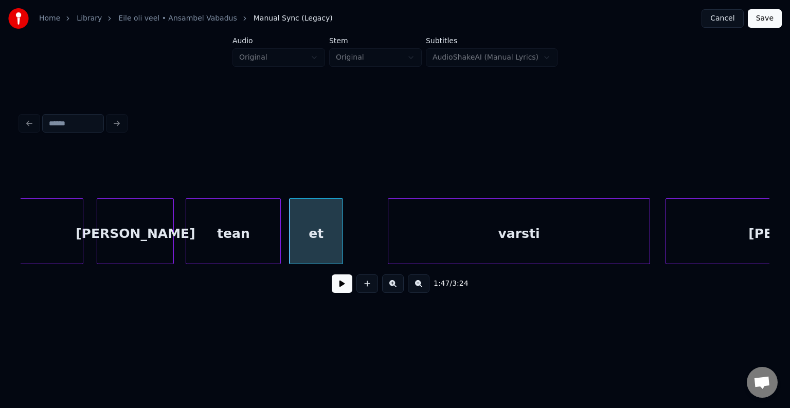
click at [337, 233] on div "et" at bounding box center [316, 234] width 53 height 70
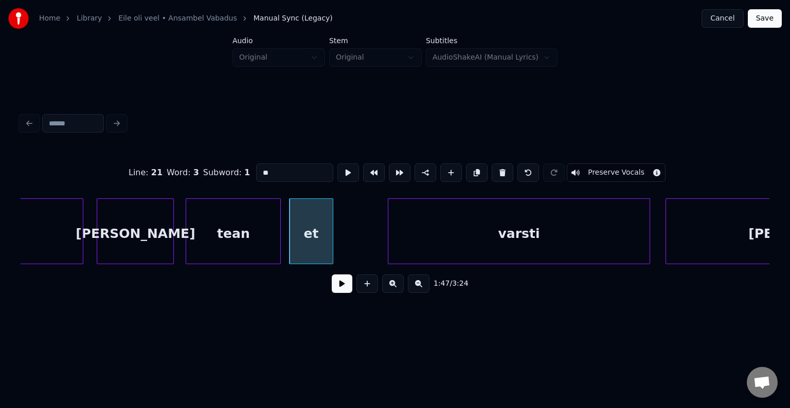
click at [330, 235] on div at bounding box center [331, 231] width 3 height 65
click at [469, 230] on div "varsti" at bounding box center [500, 234] width 261 height 70
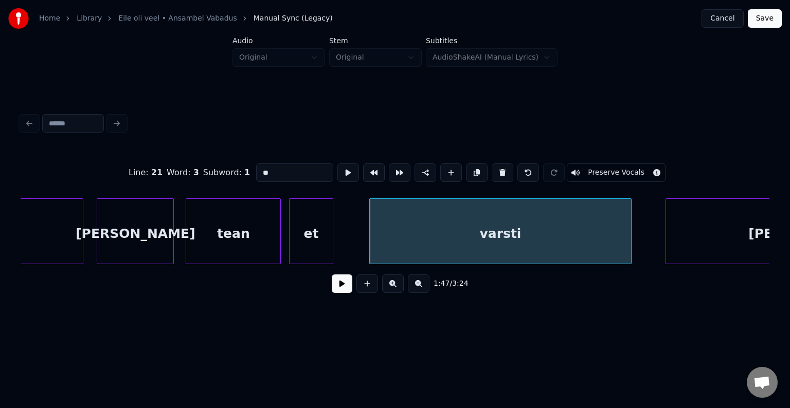
click at [340, 288] on button at bounding box center [342, 284] width 21 height 19
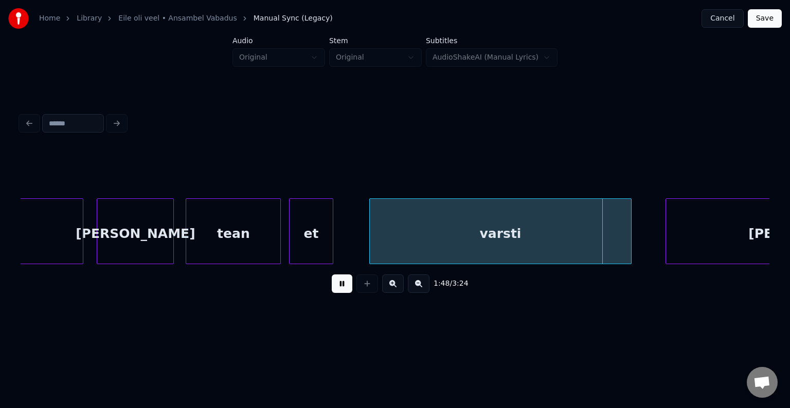
click at [340, 288] on button at bounding box center [342, 284] width 21 height 19
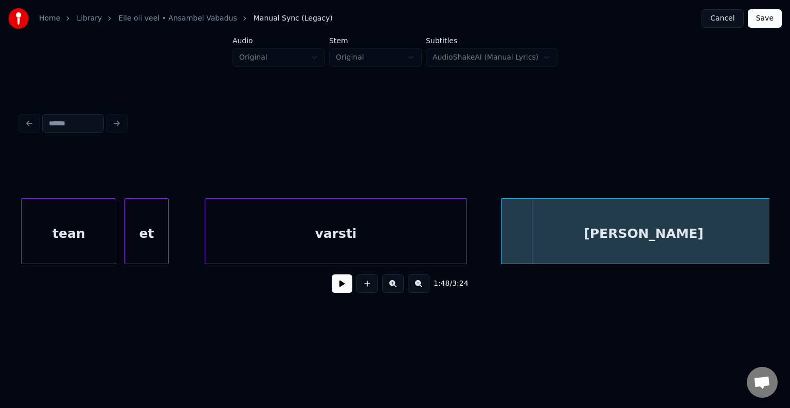
scroll to position [0, 41479]
click at [442, 239] on div at bounding box center [441, 231] width 3 height 65
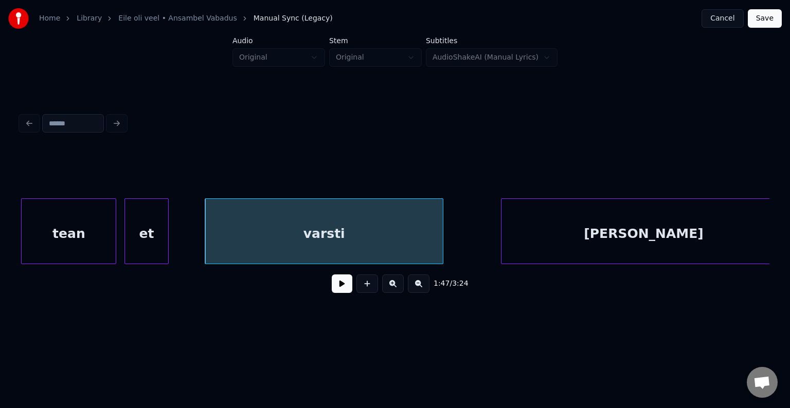
scroll to position [0, 41494]
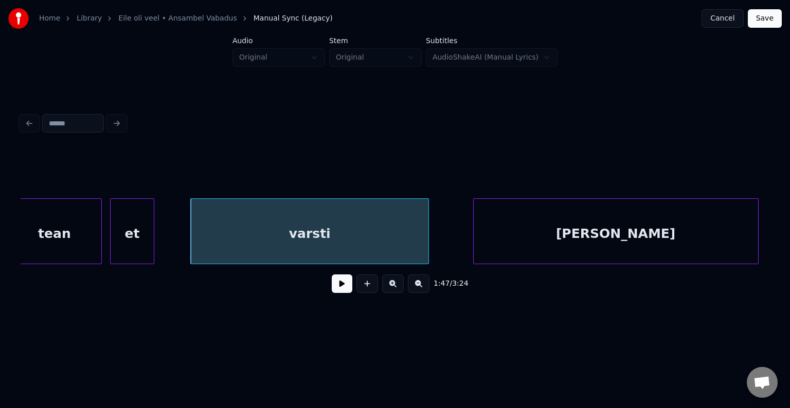
click at [526, 232] on div "[PERSON_NAME]" at bounding box center [616, 234] width 284 height 70
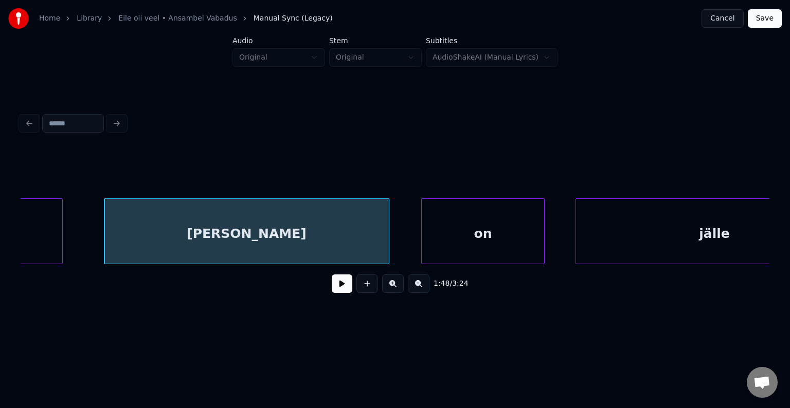
scroll to position [0, 41864]
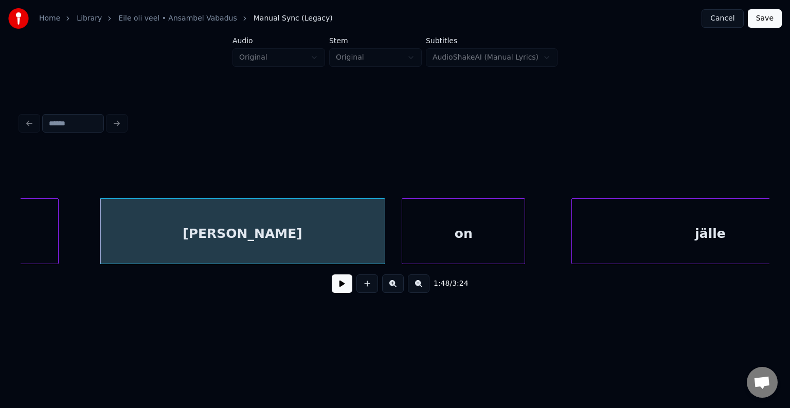
click at [493, 237] on div "on" at bounding box center [463, 234] width 122 height 70
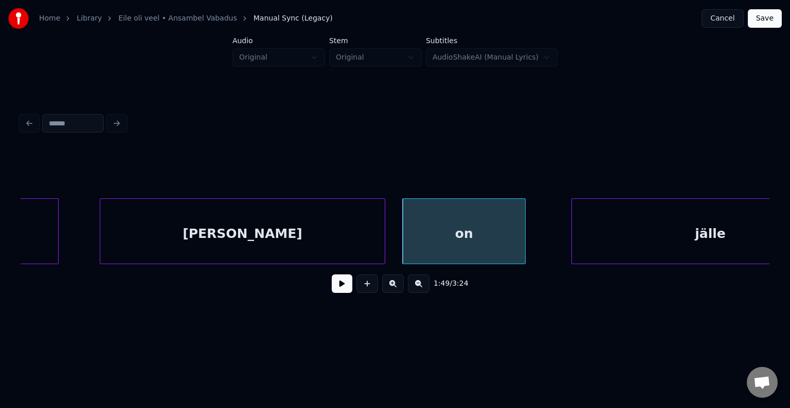
click at [275, 214] on div "[PERSON_NAME]" at bounding box center [242, 234] width 284 height 70
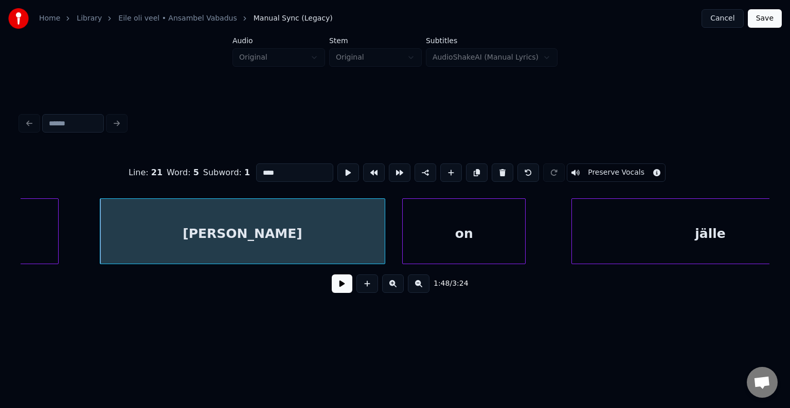
click at [332, 287] on button at bounding box center [342, 284] width 21 height 19
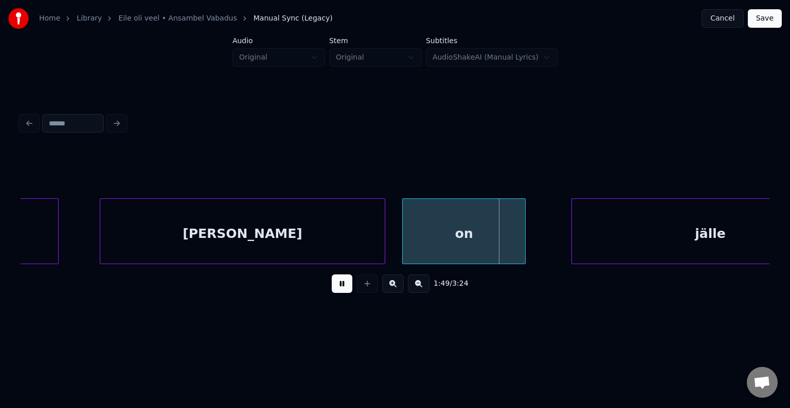
click at [332, 288] on button at bounding box center [342, 284] width 21 height 19
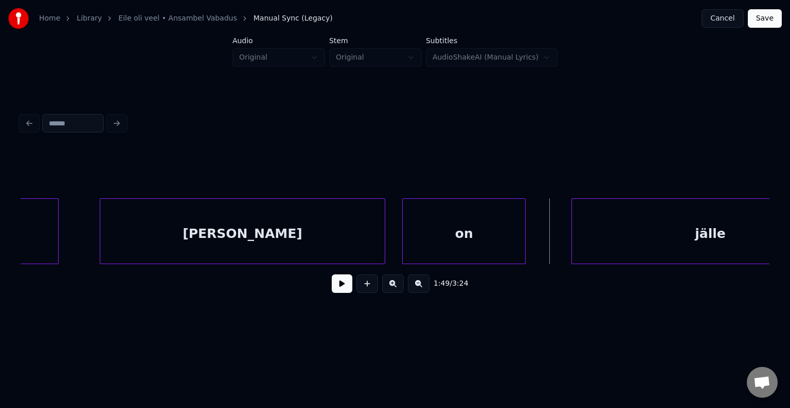
scroll to position [0, 41941]
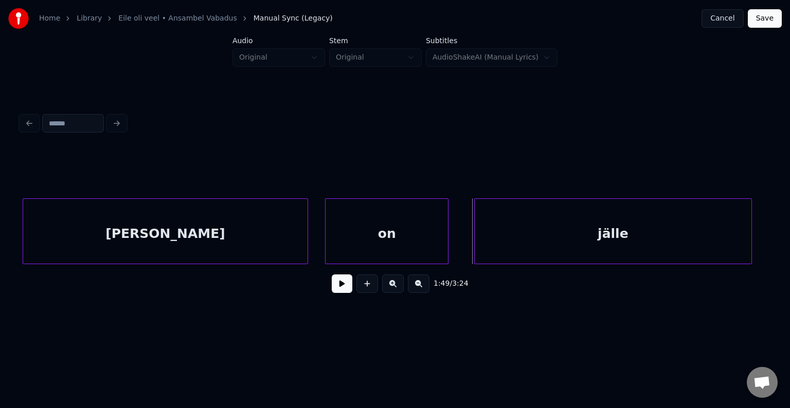
click at [628, 241] on div "jälle" at bounding box center [613, 234] width 277 height 70
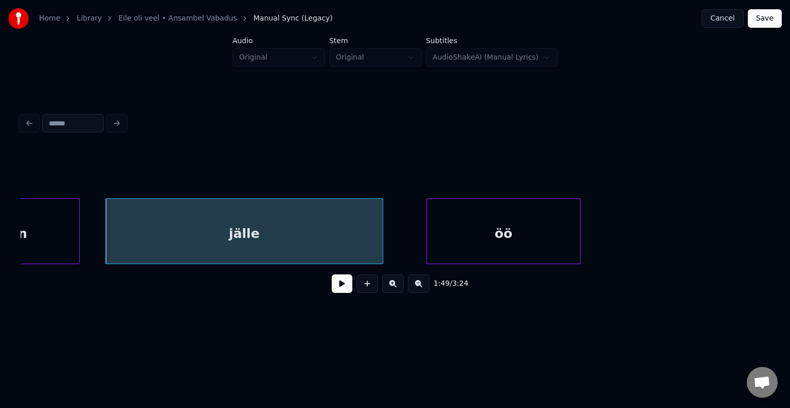
scroll to position [0, 42353]
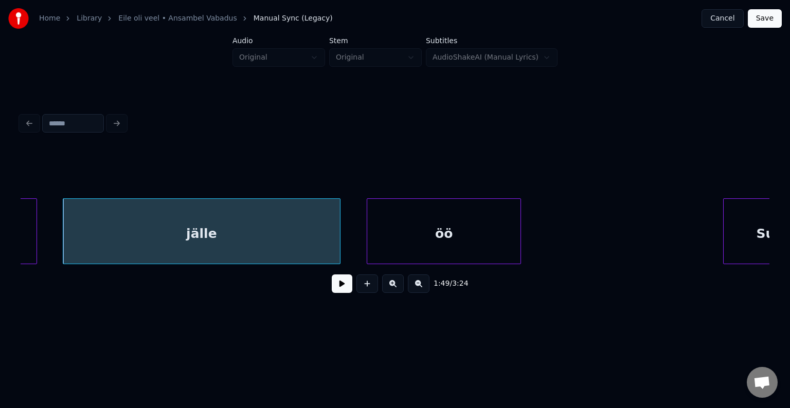
click at [464, 228] on div "öö" at bounding box center [443, 234] width 153 height 70
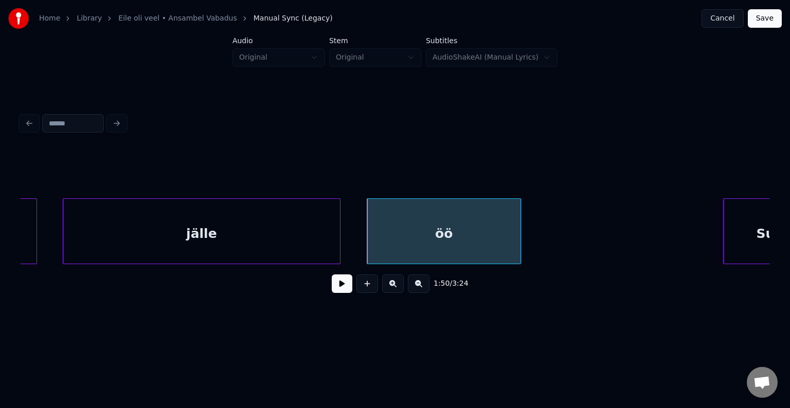
click at [338, 292] on button at bounding box center [342, 284] width 21 height 19
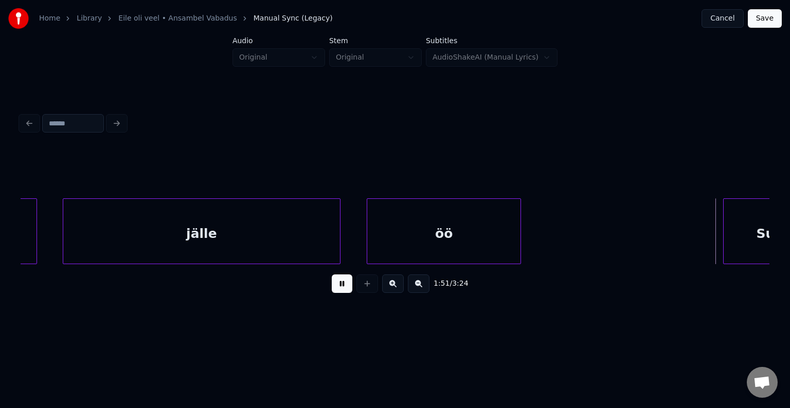
click at [338, 292] on button at bounding box center [342, 284] width 21 height 19
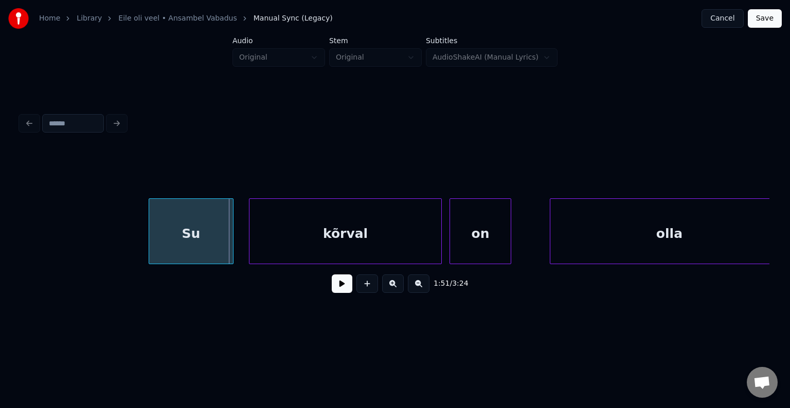
scroll to position [0, 42899]
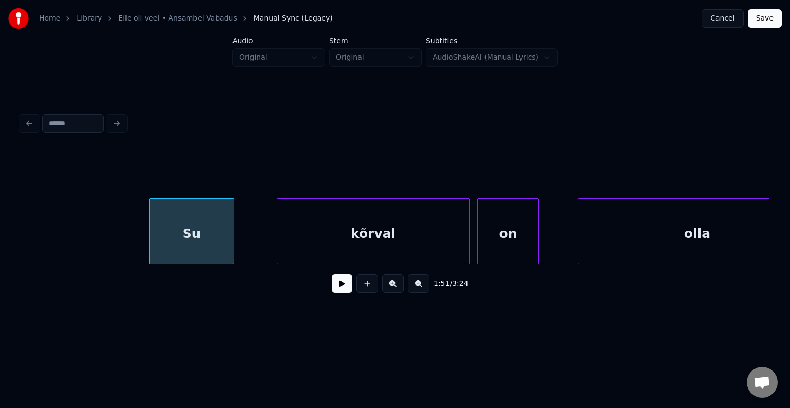
click at [189, 243] on div "Su" at bounding box center [192, 234] width 84 height 70
click at [371, 240] on div "kõrval" at bounding box center [354, 234] width 192 height 70
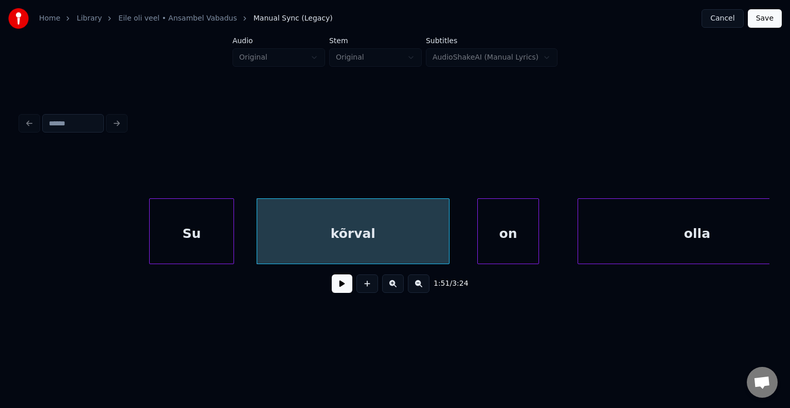
click at [333, 291] on button at bounding box center [342, 284] width 21 height 19
click at [332, 290] on button at bounding box center [342, 284] width 21 height 19
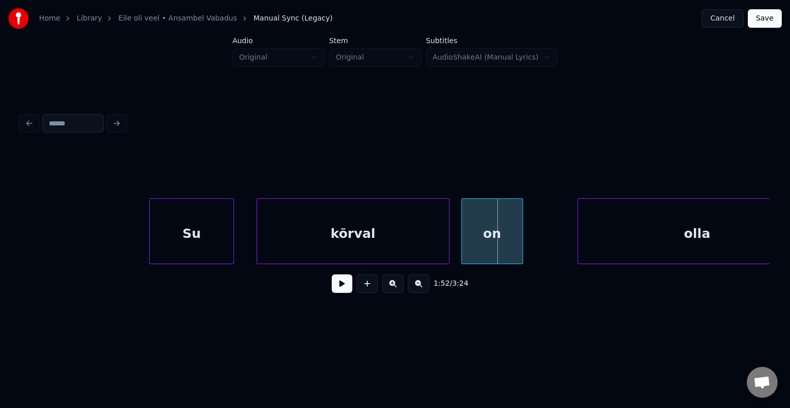
click at [475, 242] on div "on" at bounding box center [492, 234] width 61 height 70
click at [432, 238] on div at bounding box center [433, 231] width 3 height 65
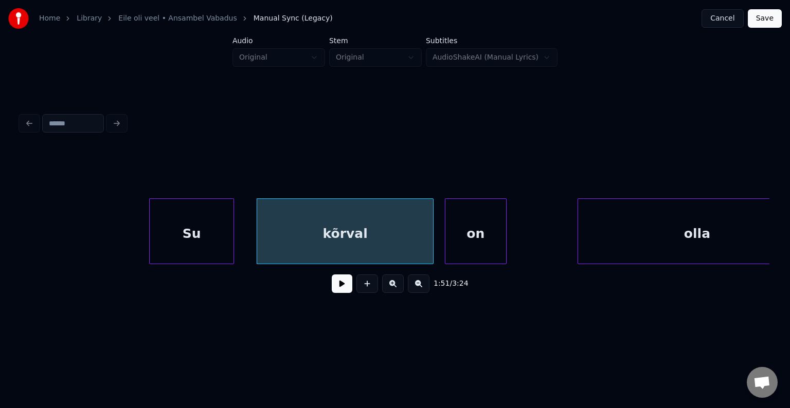
click at [495, 237] on div "on" at bounding box center [475, 234] width 61 height 70
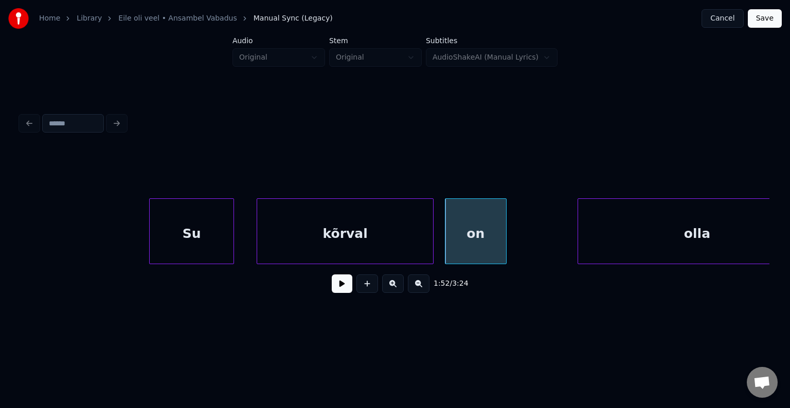
scroll to position [0, 42944]
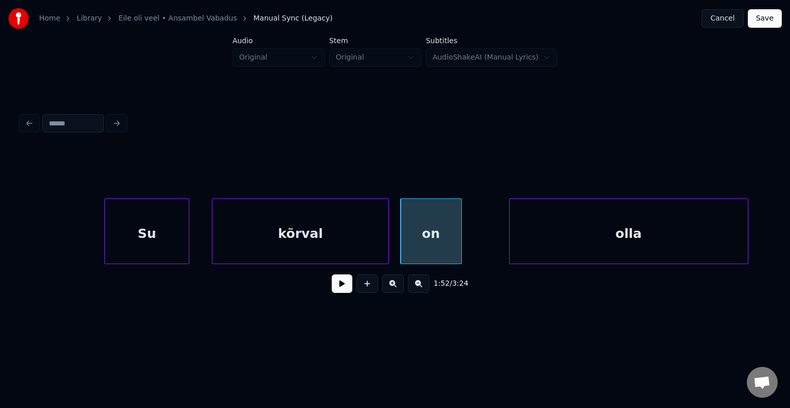
click at [585, 239] on div "olla" at bounding box center [629, 234] width 238 height 70
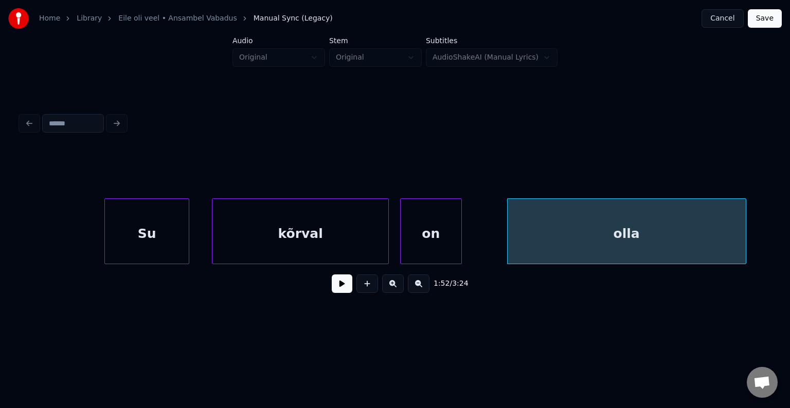
click at [301, 228] on div "kõrval" at bounding box center [300, 234] width 176 height 70
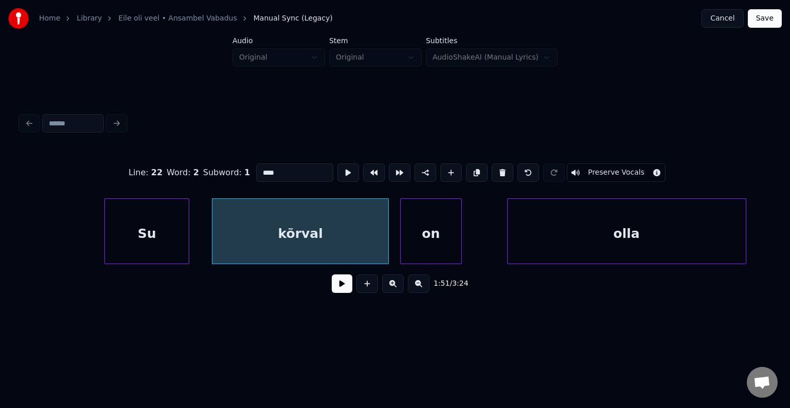
type input "******"
click at [332, 285] on button at bounding box center [342, 284] width 21 height 19
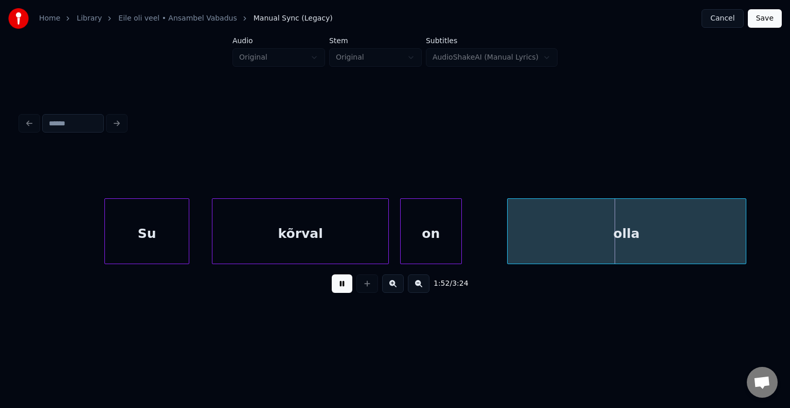
click at [332, 286] on button at bounding box center [342, 284] width 21 height 19
click at [766, 264] on div "[PERSON_NAME] on olla" at bounding box center [395, 232] width 749 height 66
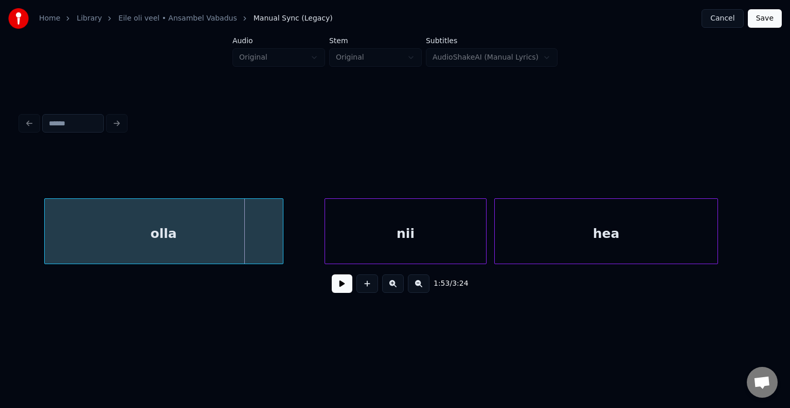
scroll to position [0, 43417]
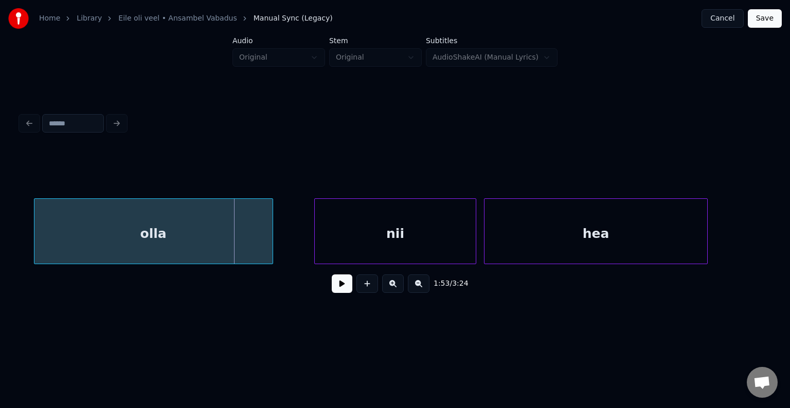
click at [336, 291] on button at bounding box center [342, 284] width 21 height 19
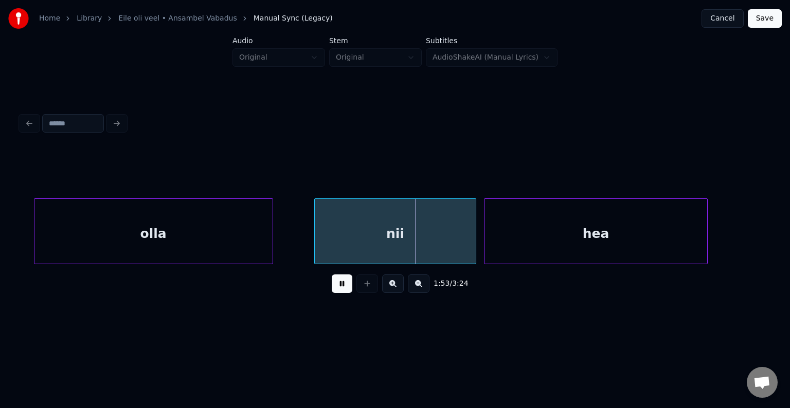
click at [337, 290] on button at bounding box center [342, 284] width 21 height 19
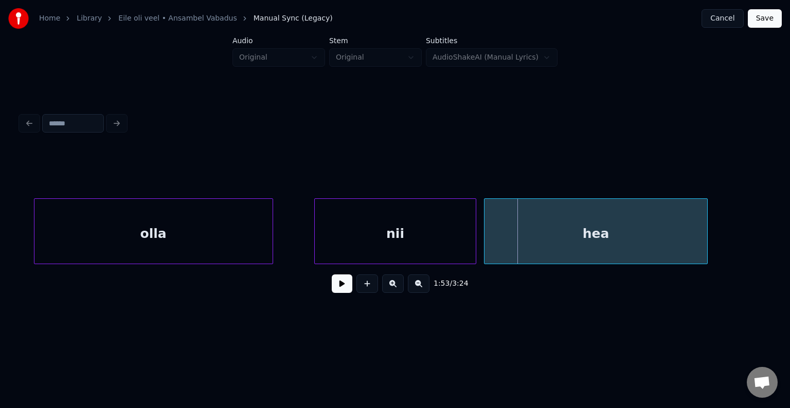
click at [127, 227] on div "olla" at bounding box center [153, 234] width 238 height 70
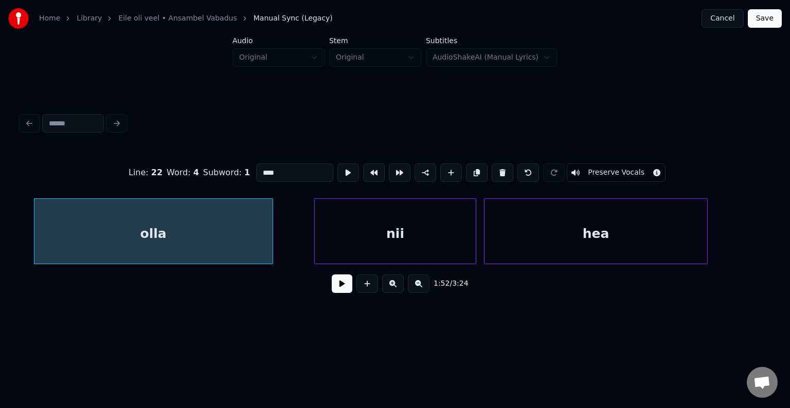
click at [336, 289] on button at bounding box center [342, 284] width 21 height 19
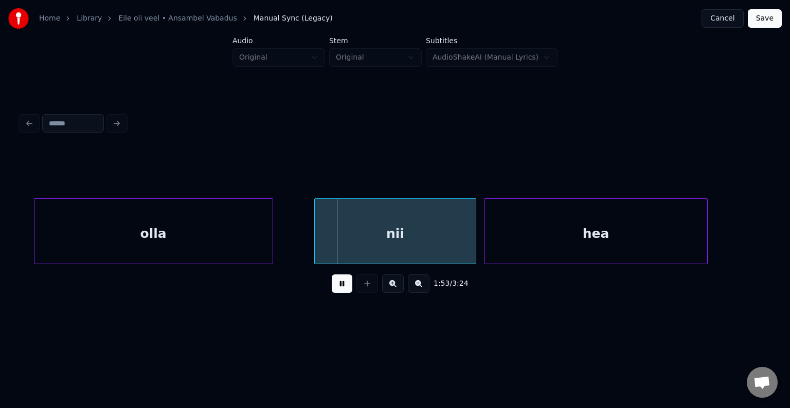
click at [337, 289] on button at bounding box center [342, 284] width 21 height 19
click at [344, 243] on div "nii" at bounding box center [378, 234] width 161 height 70
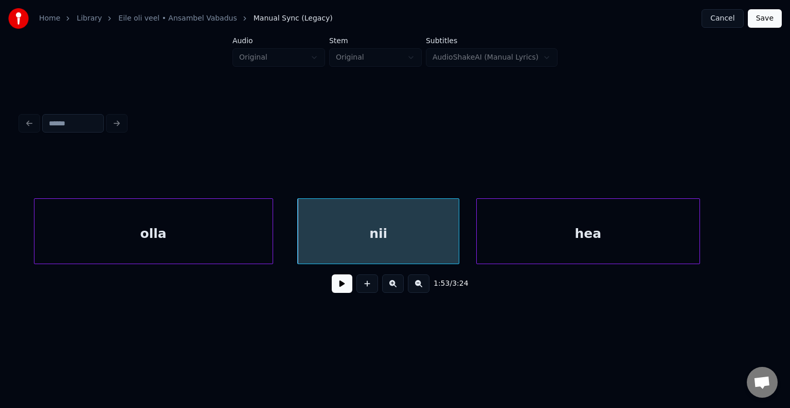
click at [539, 239] on div "hea" at bounding box center [588, 234] width 223 height 70
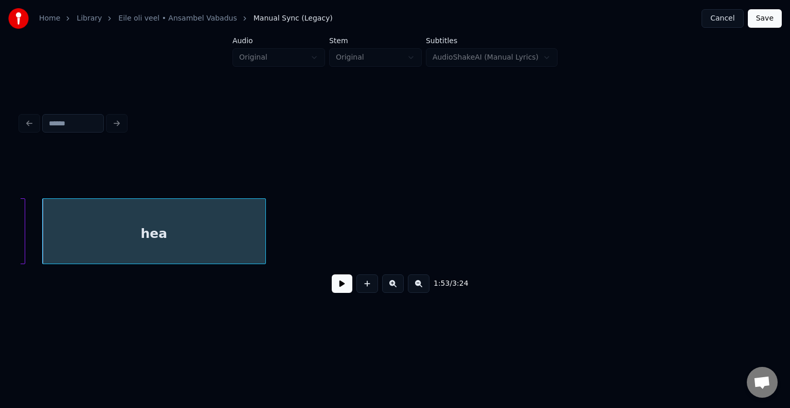
scroll to position [0, 43870]
click at [338, 291] on button at bounding box center [342, 284] width 21 height 19
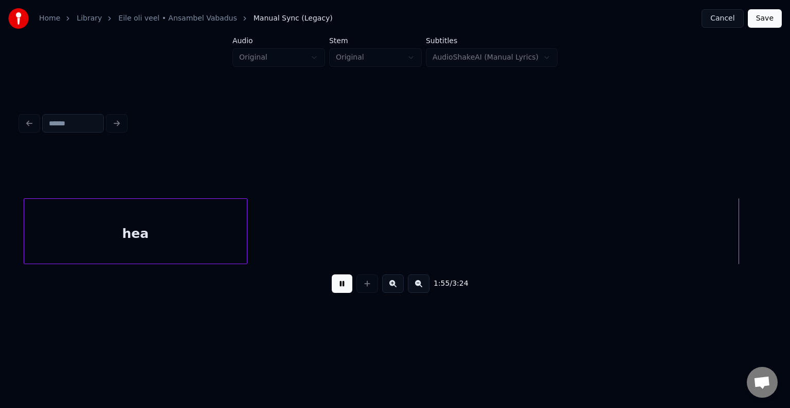
scroll to position [0, 44620]
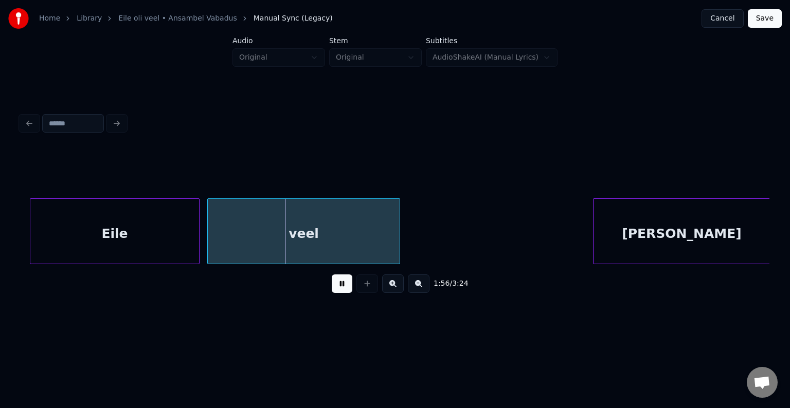
click at [336, 287] on button at bounding box center [342, 284] width 21 height 19
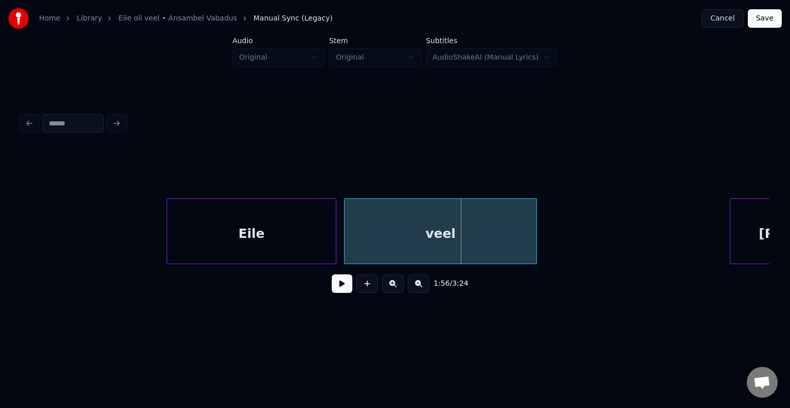
scroll to position [0, 44476]
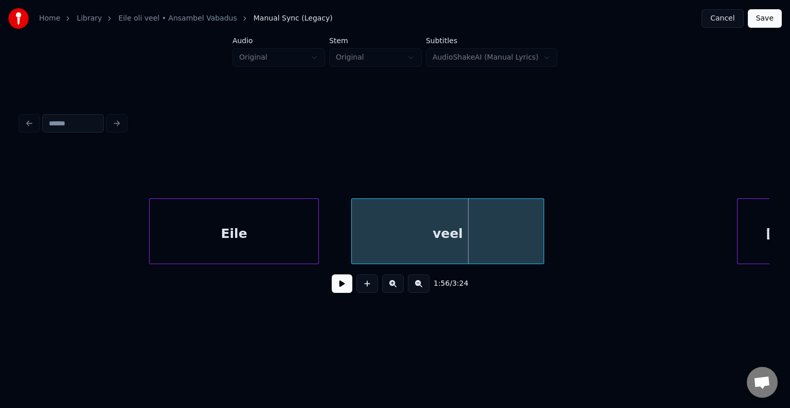
click at [199, 239] on div "Eile" at bounding box center [234, 234] width 169 height 70
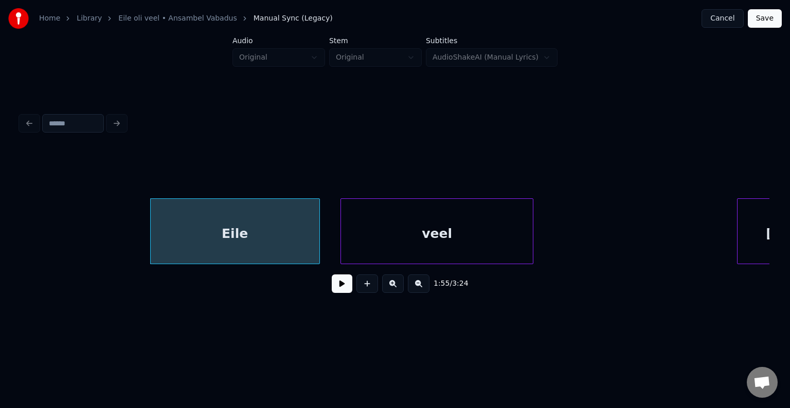
click at [409, 246] on div "veel" at bounding box center [437, 234] width 192 height 70
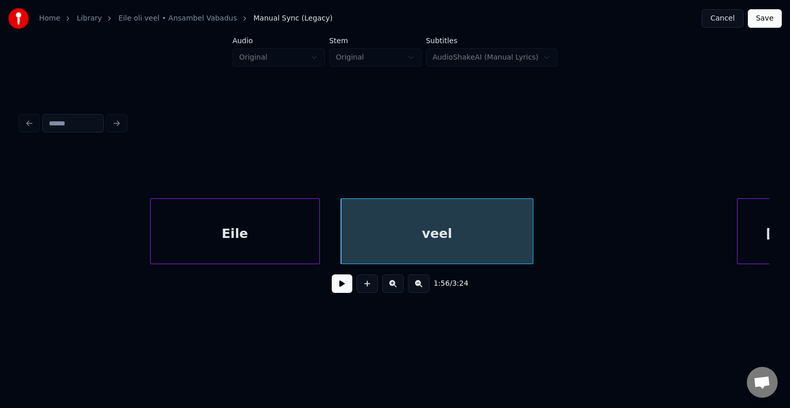
click at [413, 242] on div "veel" at bounding box center [437, 234] width 192 height 70
click at [433, 245] on div "veel" at bounding box center [432, 234] width 192 height 70
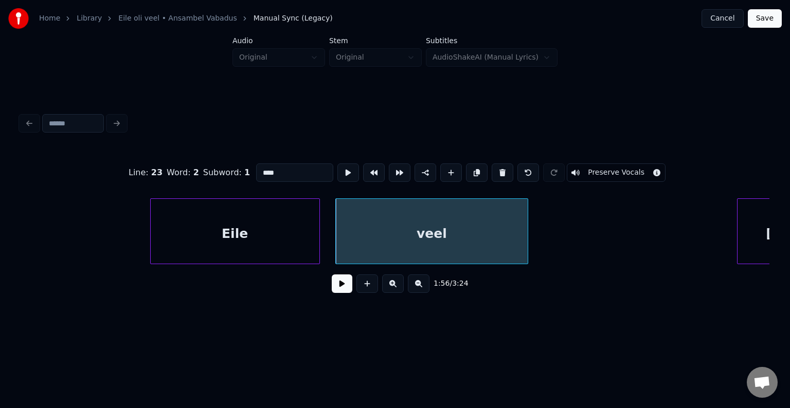
click at [256, 167] on input "****" at bounding box center [294, 173] width 77 height 19
type input "******"
click at [337, 292] on button at bounding box center [342, 284] width 21 height 19
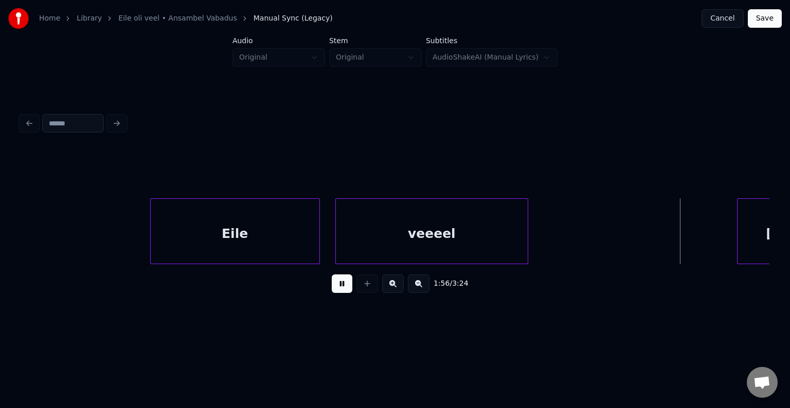
click at [339, 289] on button at bounding box center [342, 284] width 21 height 19
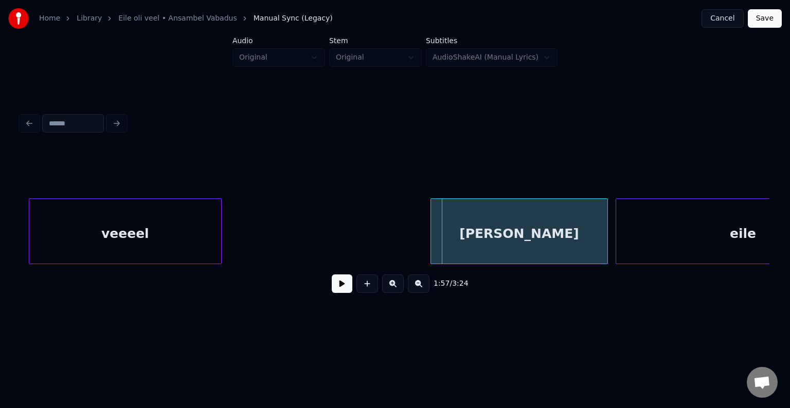
scroll to position [0, 44805]
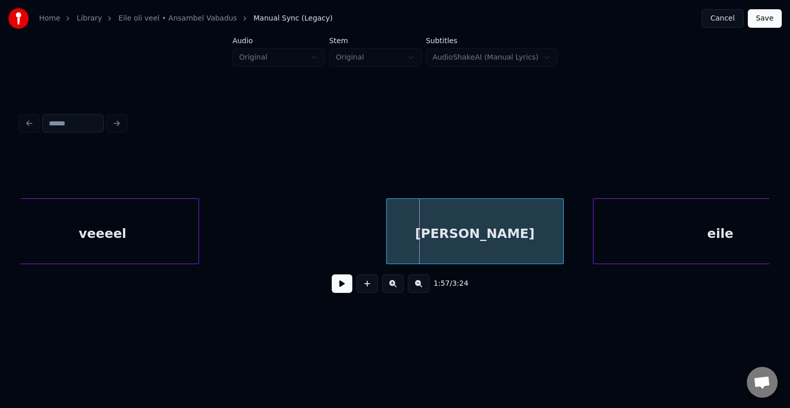
click at [542, 227] on div "[PERSON_NAME]" at bounding box center [475, 234] width 176 height 70
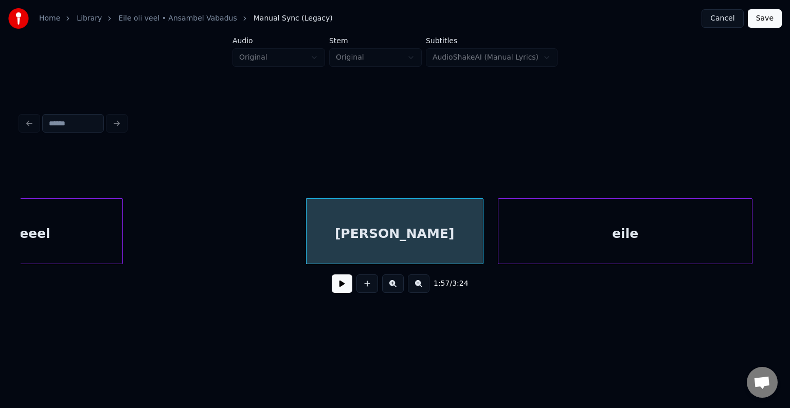
click at [633, 229] on div "eile" at bounding box center [625, 234] width 254 height 70
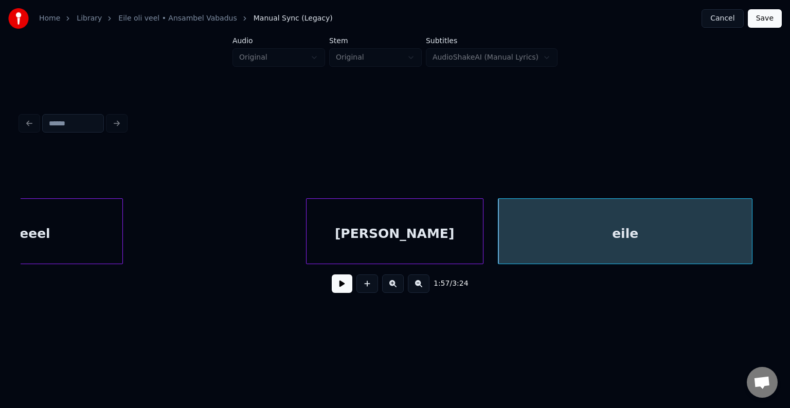
click at [462, 247] on div "[PERSON_NAME]" at bounding box center [395, 234] width 176 height 70
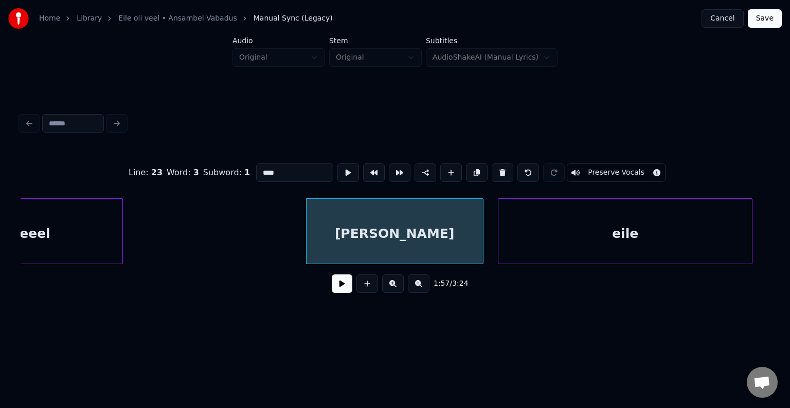
click at [332, 293] on button at bounding box center [342, 284] width 21 height 19
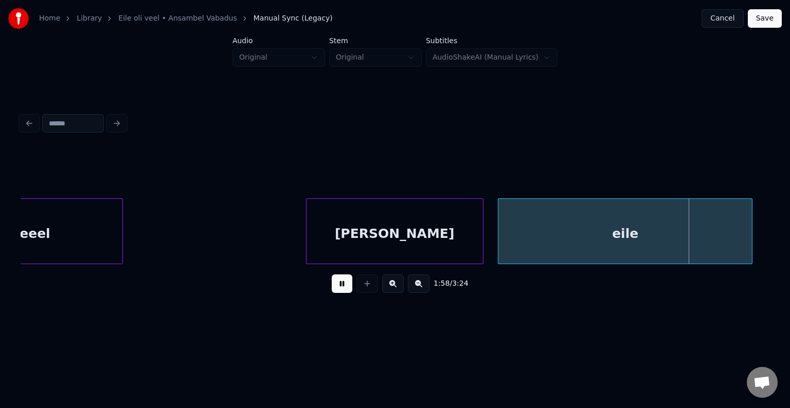
click at [332, 291] on button at bounding box center [342, 284] width 21 height 19
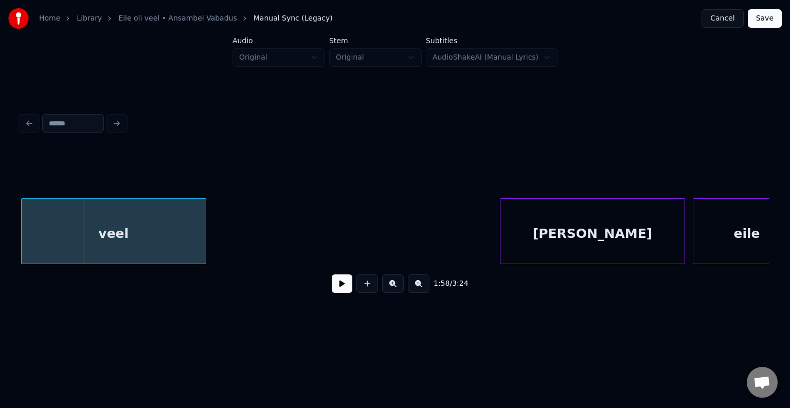
scroll to position [0, 45630]
click at [103, 237] on div "veel" at bounding box center [114, 234] width 184 height 70
click at [340, 291] on button at bounding box center [342, 284] width 21 height 19
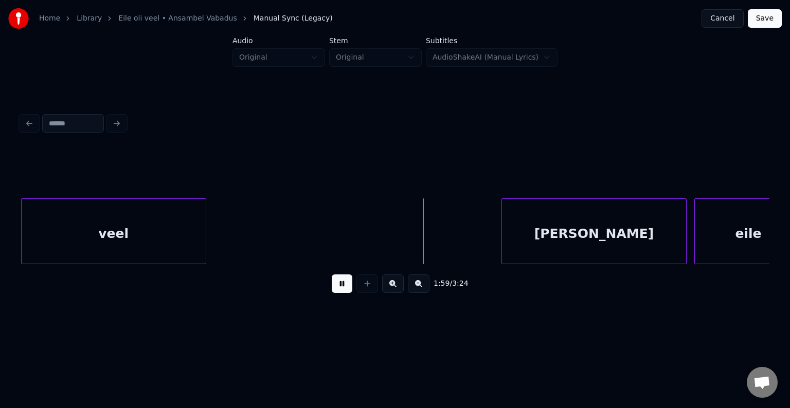
click at [340, 291] on button at bounding box center [342, 284] width 21 height 19
click at [568, 243] on div "[PERSON_NAME]" at bounding box center [577, 234] width 184 height 70
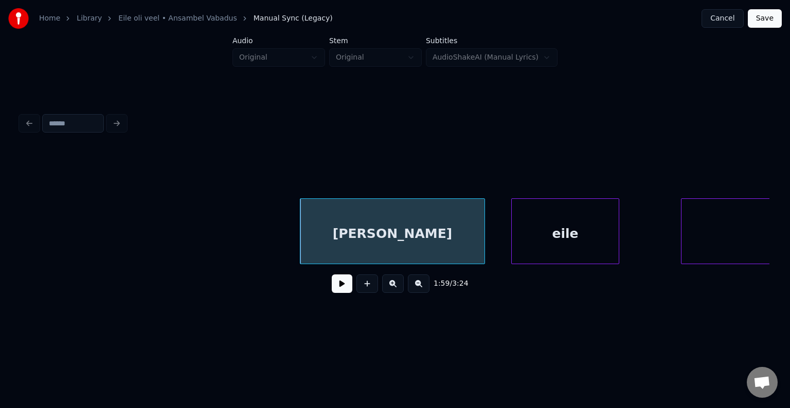
scroll to position [0, 45877]
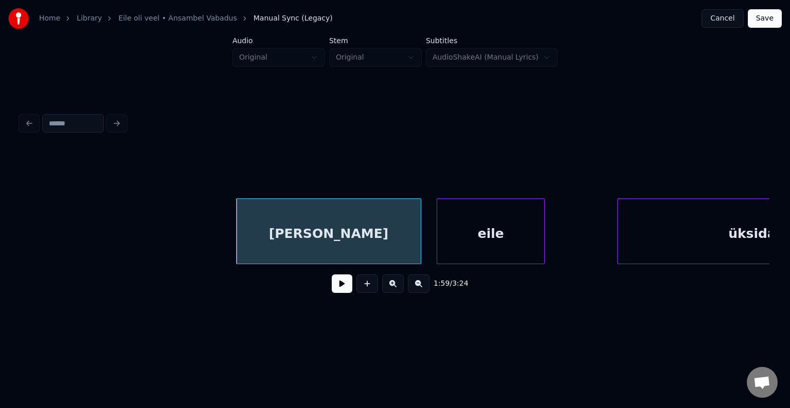
click at [502, 229] on div "eile" at bounding box center [490, 234] width 107 height 70
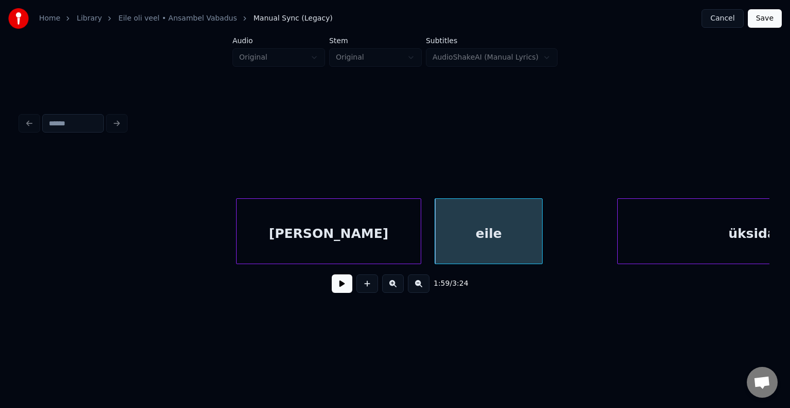
click at [362, 236] on div "[PERSON_NAME]" at bounding box center [329, 234] width 184 height 70
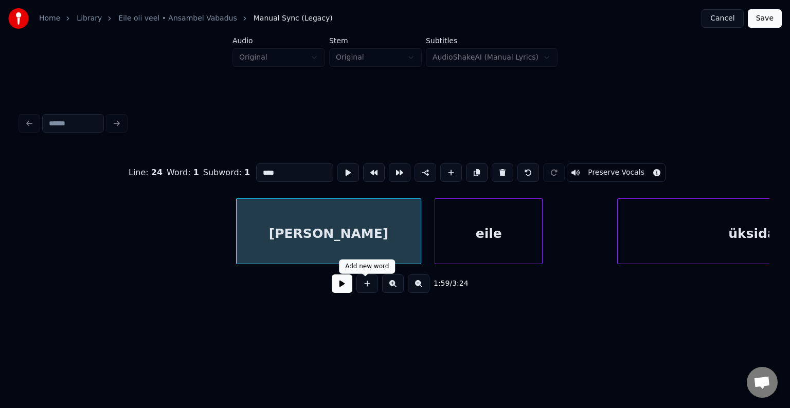
click at [339, 292] on button at bounding box center [342, 284] width 21 height 19
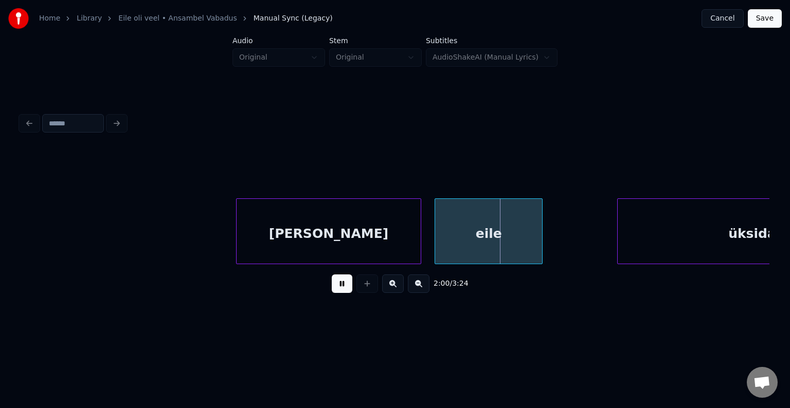
click at [339, 292] on button at bounding box center [342, 284] width 21 height 19
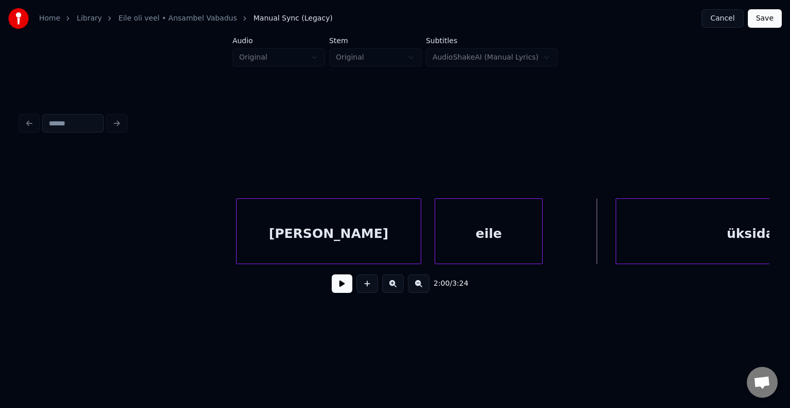
scroll to position [0, 45993]
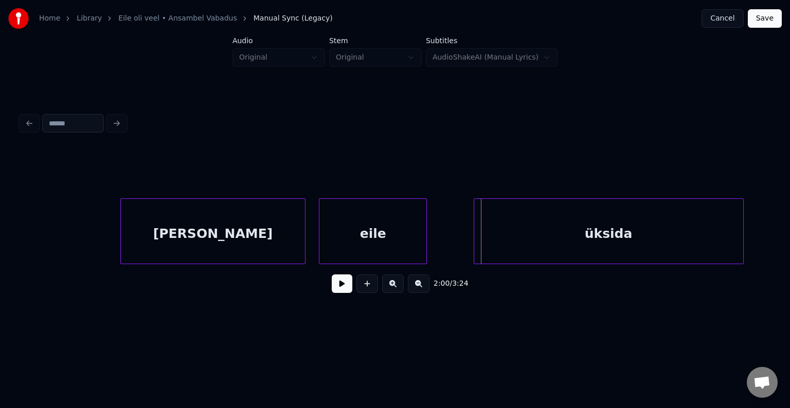
click at [640, 237] on div "üksida" at bounding box center [608, 234] width 269 height 70
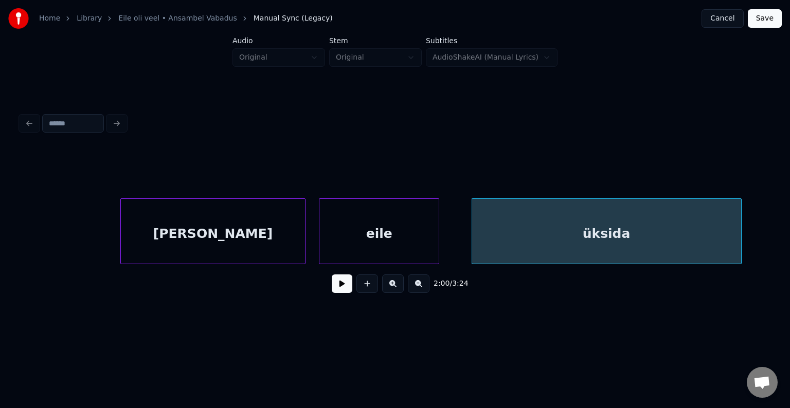
click at [438, 237] on div at bounding box center [437, 231] width 3 height 65
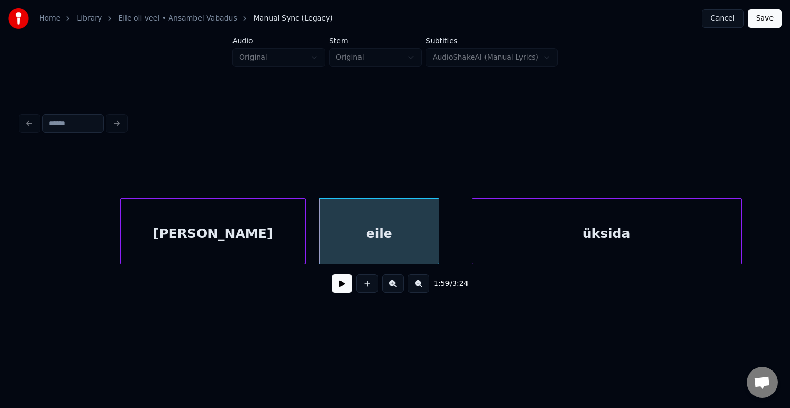
click at [256, 236] on div "[PERSON_NAME]" at bounding box center [213, 234] width 184 height 70
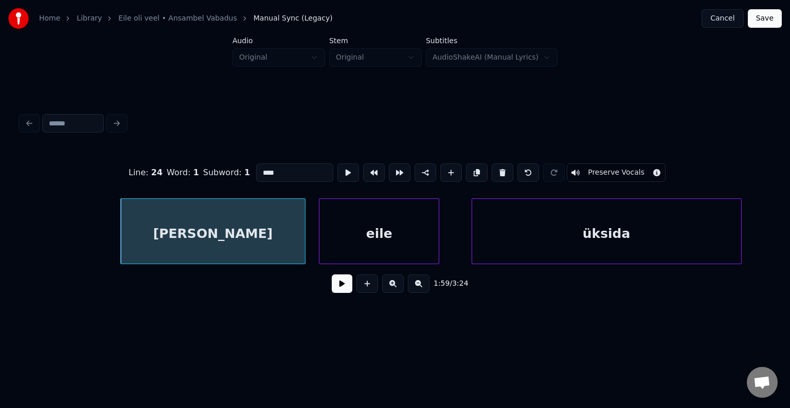
click at [332, 293] on button at bounding box center [342, 284] width 21 height 19
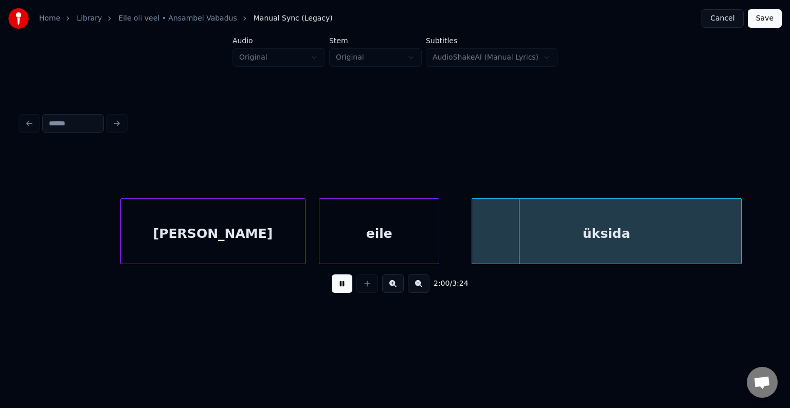
click at [332, 293] on button at bounding box center [342, 284] width 21 height 19
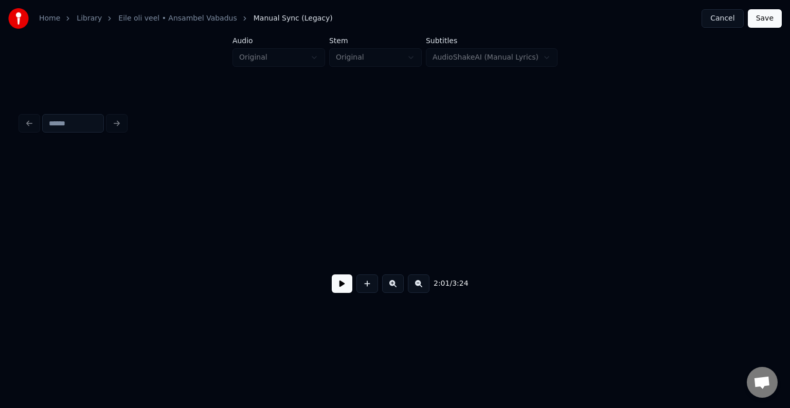
scroll to position [0, 46747]
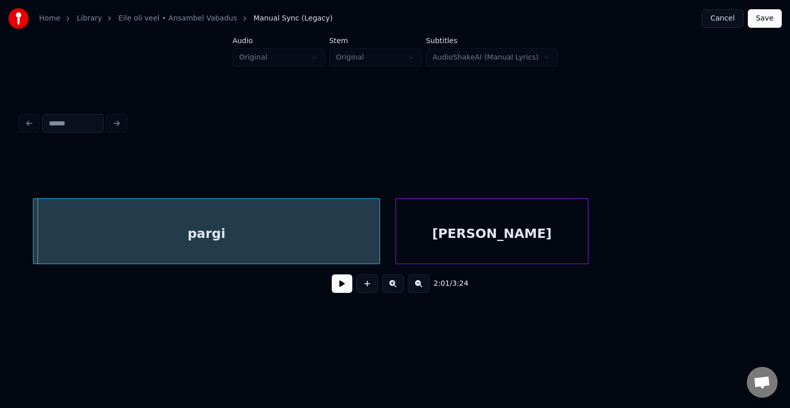
click at [332, 293] on button at bounding box center [342, 284] width 21 height 19
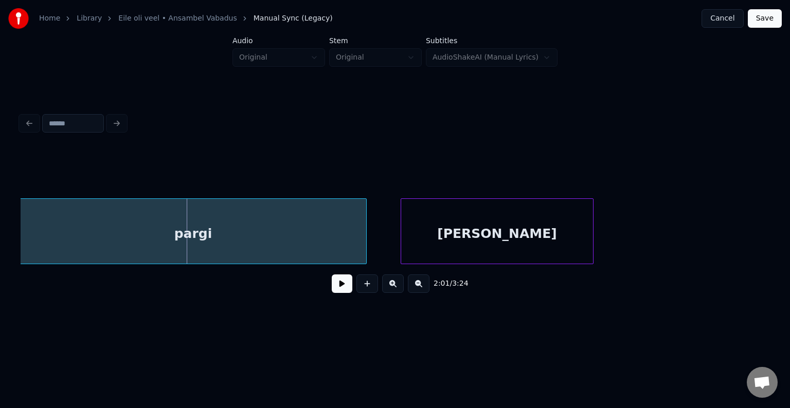
scroll to position [0, 46741]
click at [272, 230] on div "pargi" at bounding box center [197, 234] width 346 height 70
click at [485, 232] on div "[PERSON_NAME]" at bounding box center [489, 234] width 192 height 70
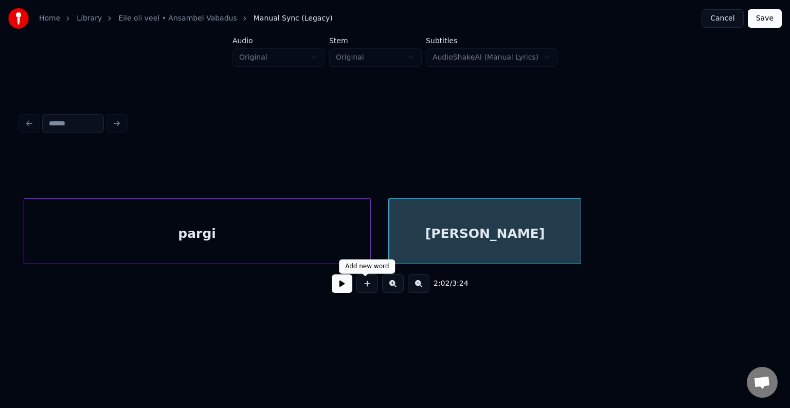
click at [346, 282] on button at bounding box center [342, 284] width 21 height 19
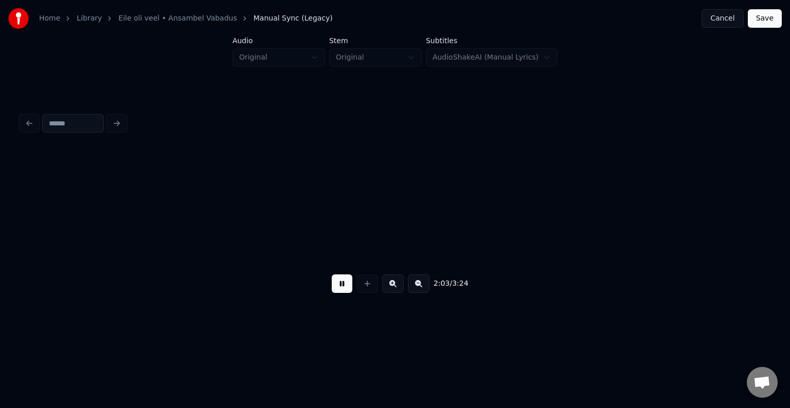
scroll to position [0, 47492]
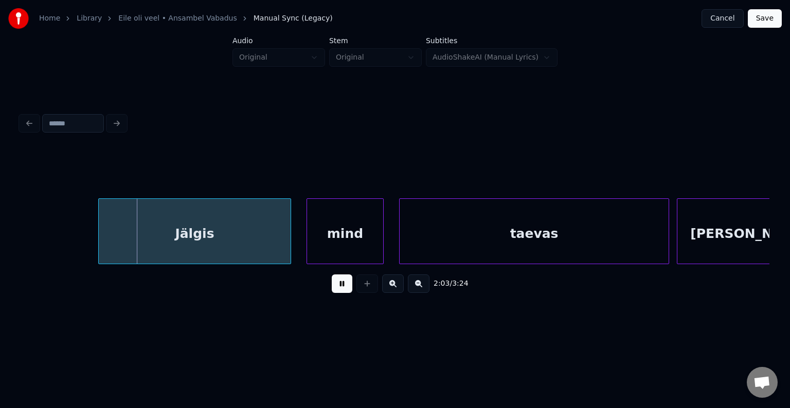
click at [344, 287] on button at bounding box center [342, 284] width 21 height 19
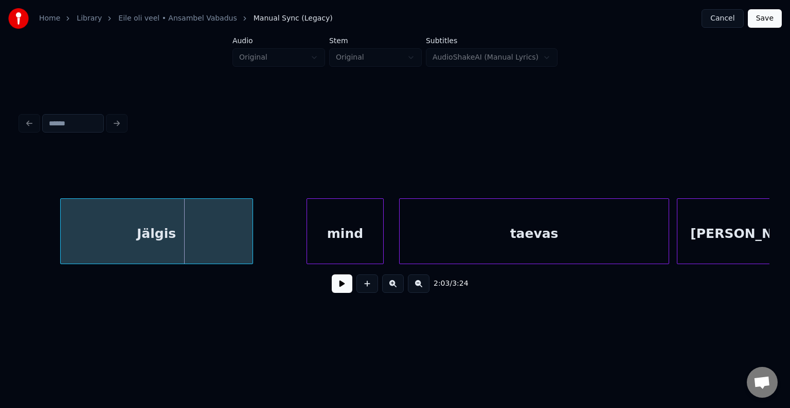
click at [211, 231] on div "Jälgis" at bounding box center [157, 234] width 192 height 70
click at [335, 288] on button at bounding box center [342, 284] width 21 height 19
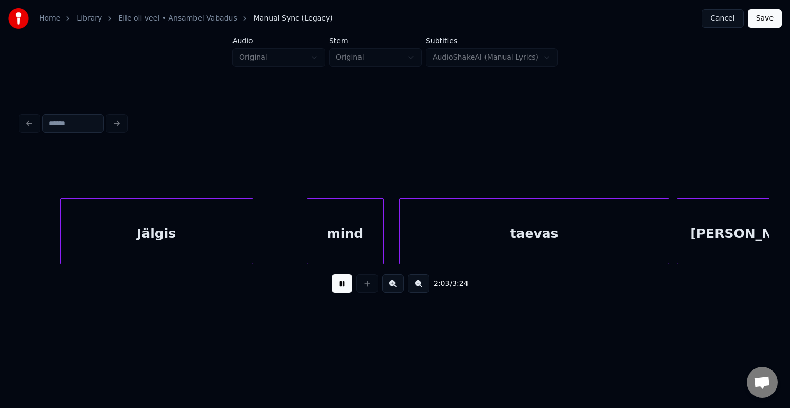
click at [335, 288] on button at bounding box center [342, 284] width 21 height 19
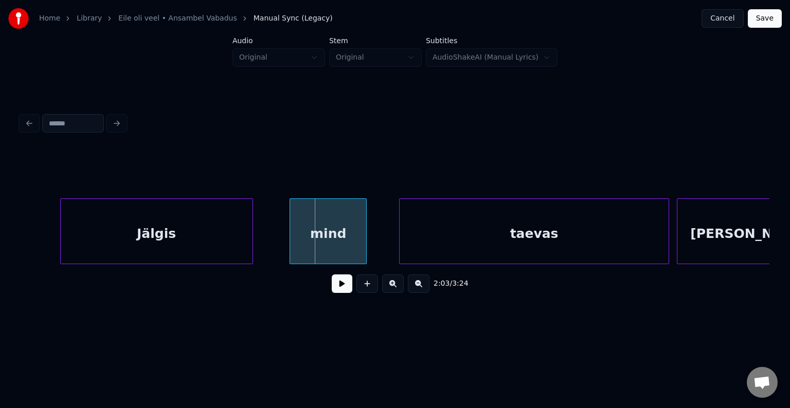
click at [325, 238] on div "mind" at bounding box center [328, 234] width 76 height 70
click at [460, 236] on div "taevas" at bounding box center [520, 234] width 269 height 70
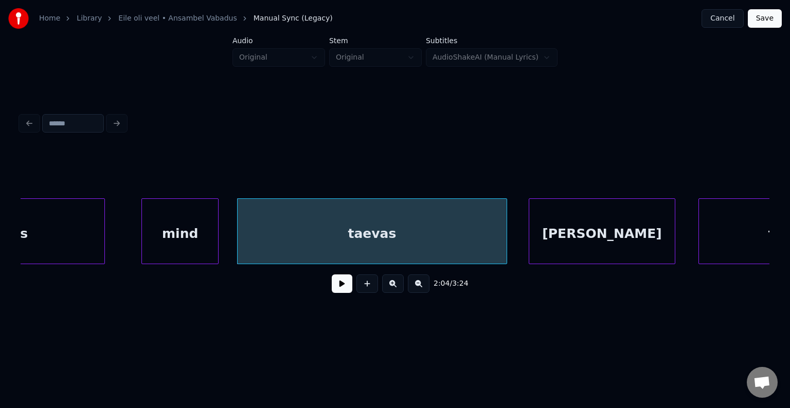
scroll to position [0, 47656]
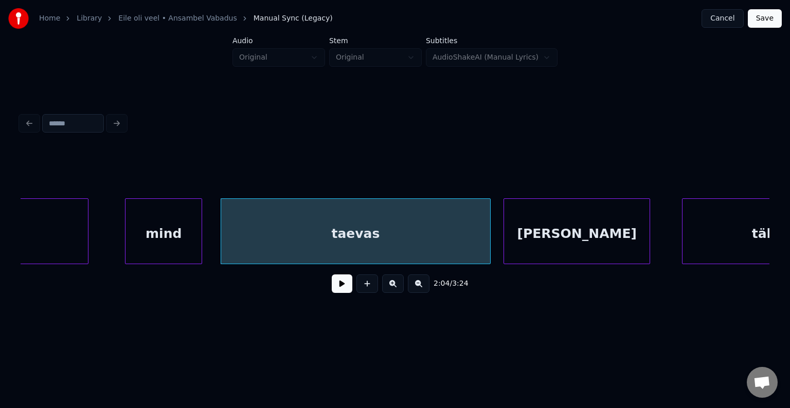
click at [588, 230] on div "[PERSON_NAME]" at bounding box center [577, 234] width 146 height 70
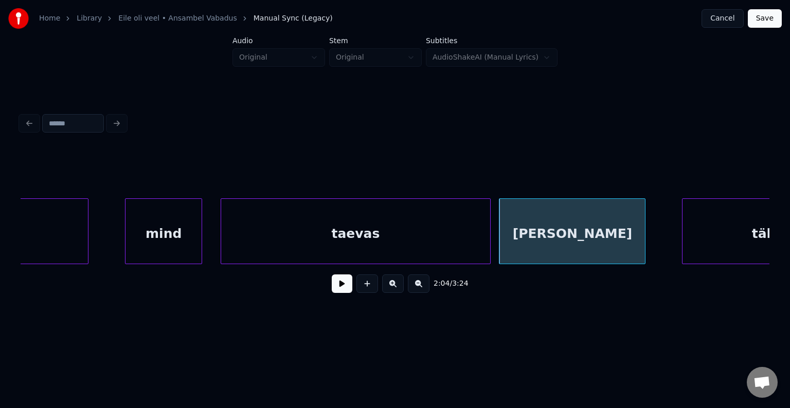
click at [197, 228] on div "mind" at bounding box center [164, 234] width 76 height 70
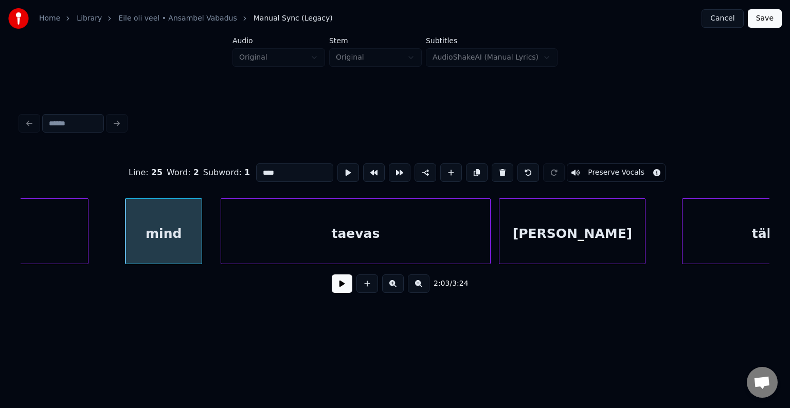
click at [344, 292] on button at bounding box center [342, 284] width 21 height 19
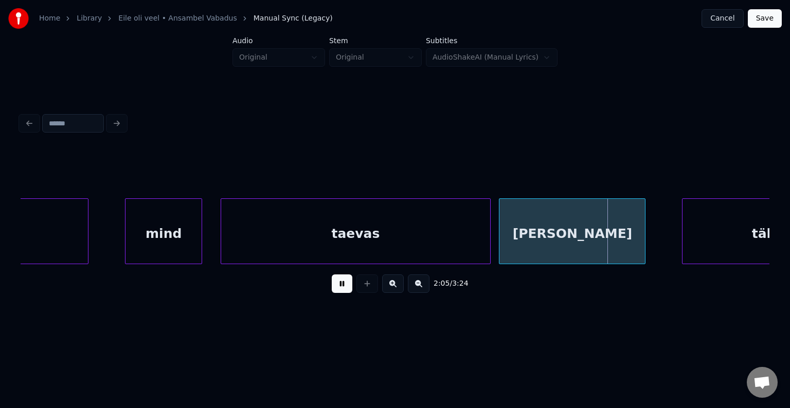
drag, startPoint x: 344, startPoint y: 292, endPoint x: 457, endPoint y: 274, distance: 114.1
click at [345, 292] on button at bounding box center [342, 284] width 21 height 19
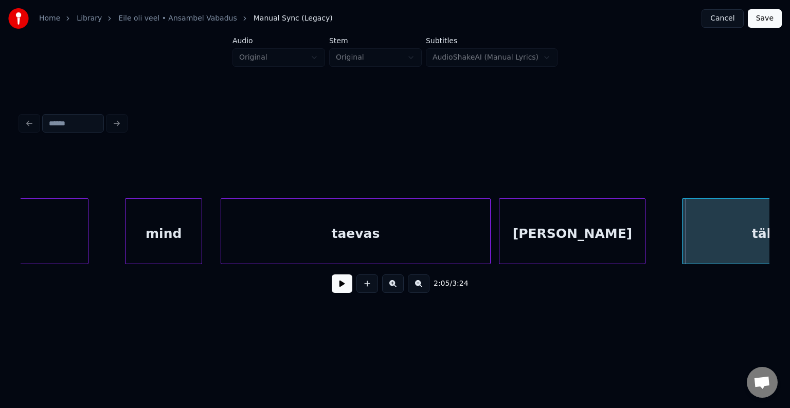
scroll to position [0, 47736]
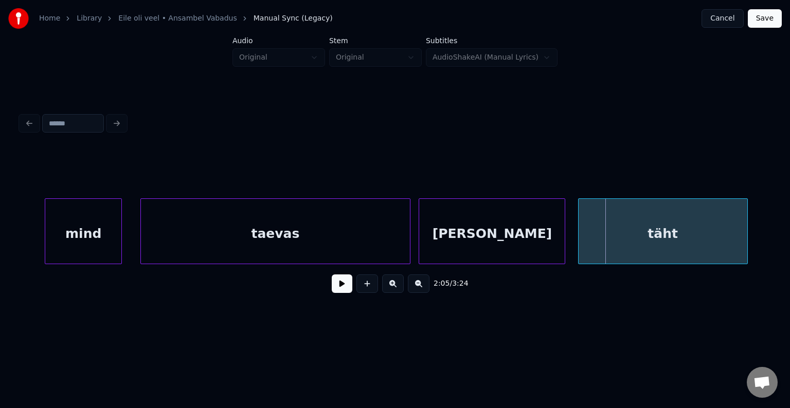
click at [713, 241] on div "täht" at bounding box center [663, 234] width 169 height 70
click at [343, 292] on button at bounding box center [342, 284] width 21 height 19
click at [747, 236] on div "täht" at bounding box center [663, 232] width 170 height 66
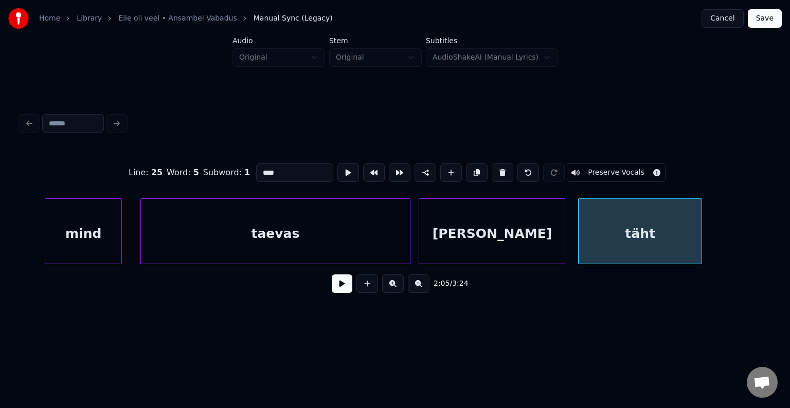
click at [700, 237] on div at bounding box center [700, 231] width 3 height 65
click at [771, 263] on div "Line : 25 Word : 5 Subword : 1 **** Preserve Vocals 2:05 / 3:24" at bounding box center [394, 206] width 757 height 204
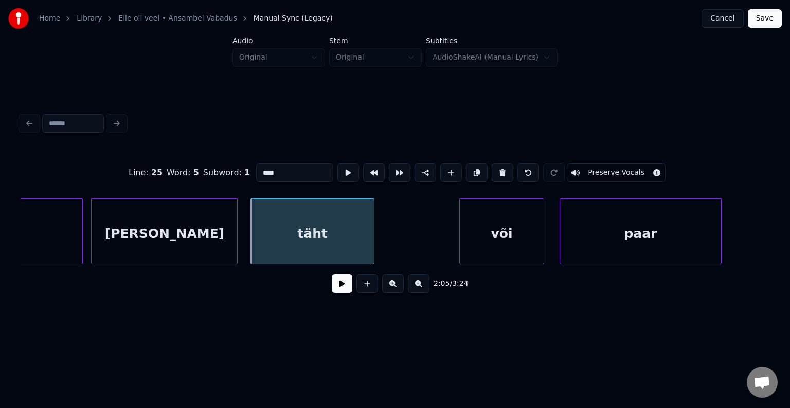
scroll to position [0, 48066]
click at [514, 244] on div "või" at bounding box center [485, 234] width 84 height 70
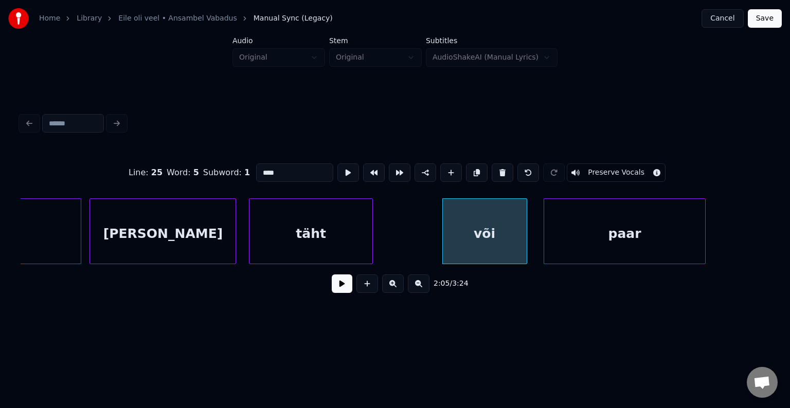
click at [609, 239] on div "paar" at bounding box center [624, 234] width 161 height 70
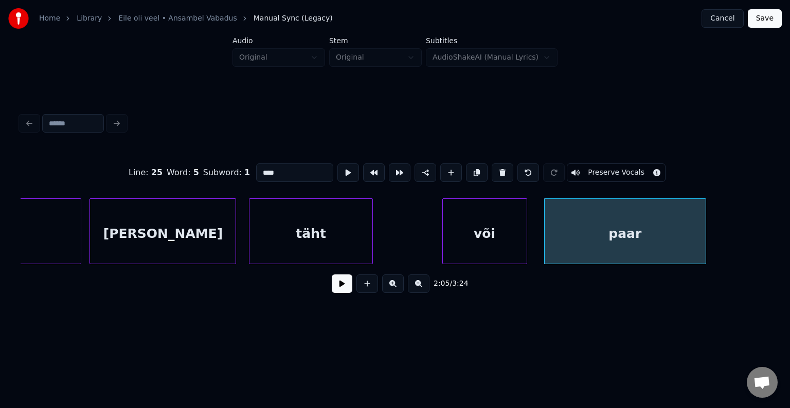
click at [497, 240] on div "või" at bounding box center [485, 234] width 84 height 70
type input "***"
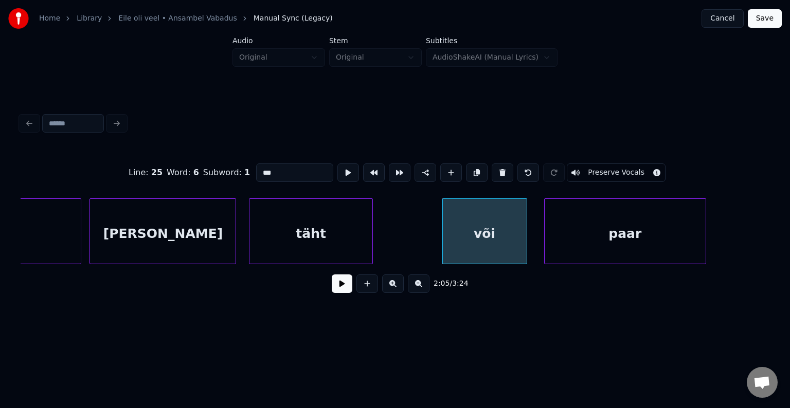
click at [333, 287] on button at bounding box center [342, 284] width 21 height 19
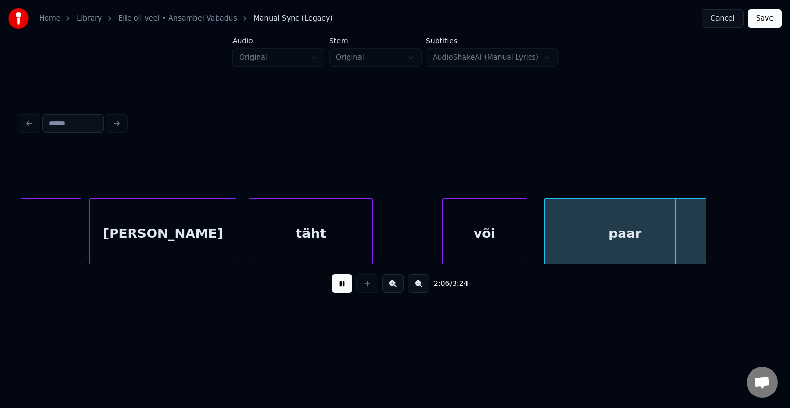
click at [333, 287] on button at bounding box center [342, 284] width 21 height 19
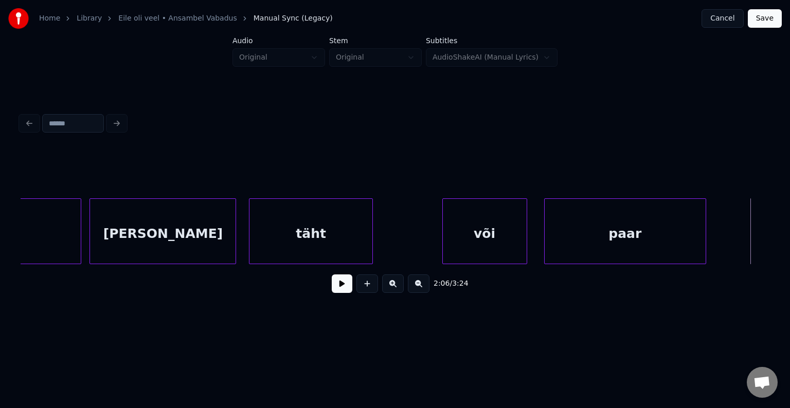
click at [773, 261] on div "2:06 / 3:24" at bounding box center [394, 206] width 757 height 204
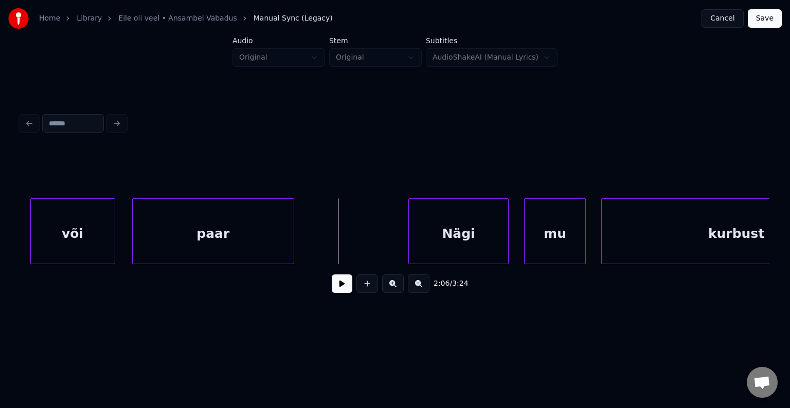
scroll to position [0, 48518]
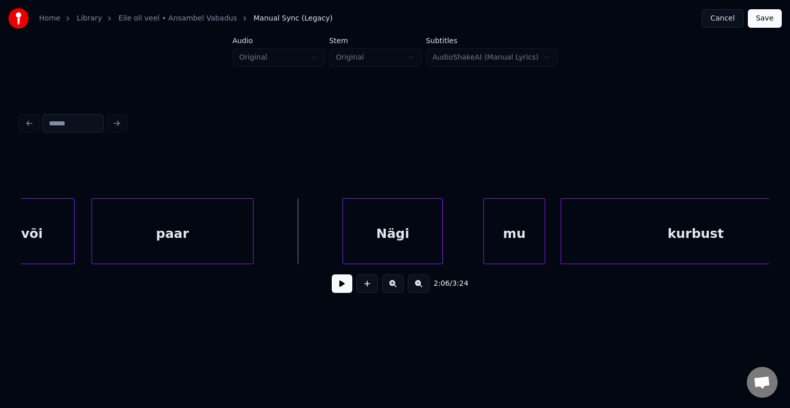
click at [410, 237] on div "Nägi" at bounding box center [392, 234] width 99 height 70
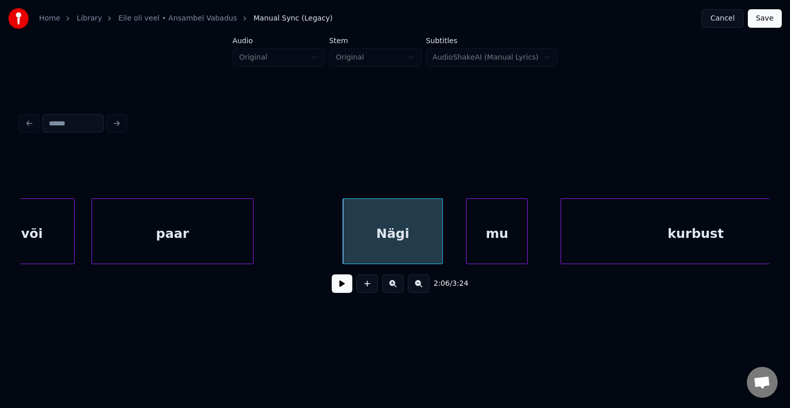
click at [506, 232] on div "mu" at bounding box center [497, 234] width 61 height 70
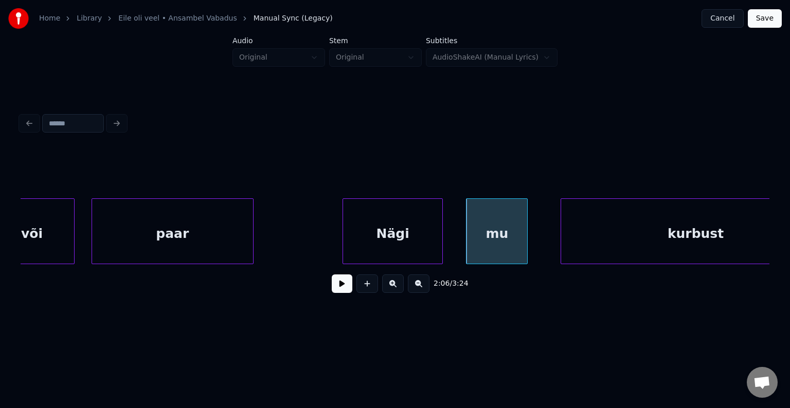
scroll to position [0, 48577]
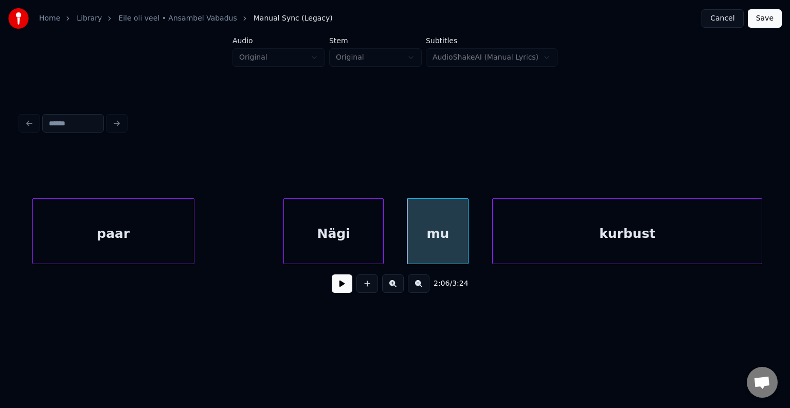
click at [599, 224] on div "kurbust" at bounding box center [627, 234] width 269 height 70
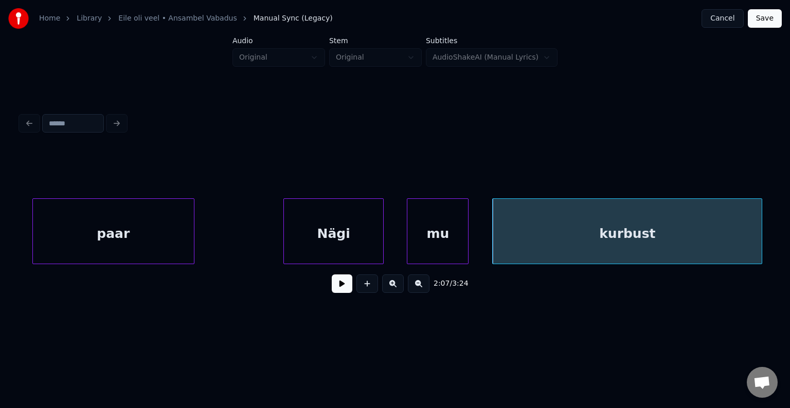
click at [350, 231] on div "Nägi" at bounding box center [333, 234] width 99 height 70
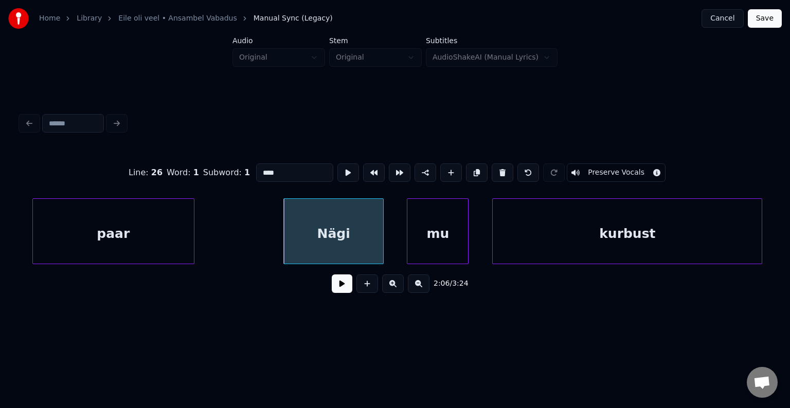
click at [338, 291] on button at bounding box center [342, 284] width 21 height 19
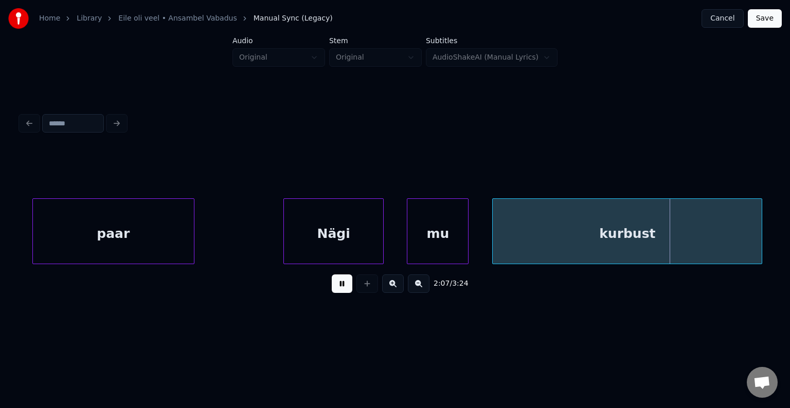
click at [338, 291] on button at bounding box center [342, 284] width 21 height 19
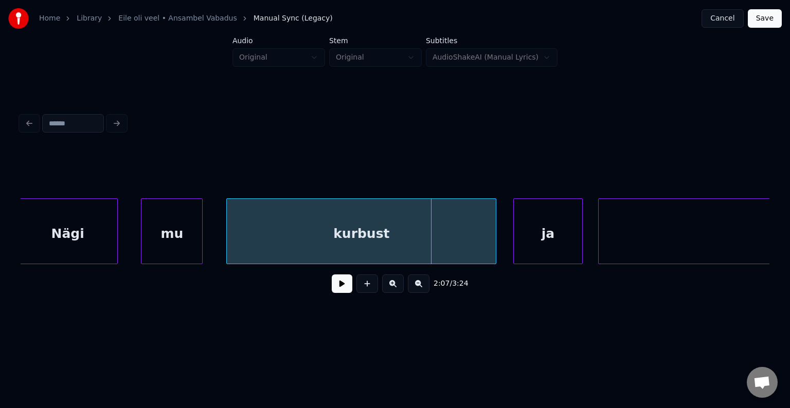
scroll to position [0, 48845]
click at [471, 235] on div at bounding box center [472, 231] width 3 height 65
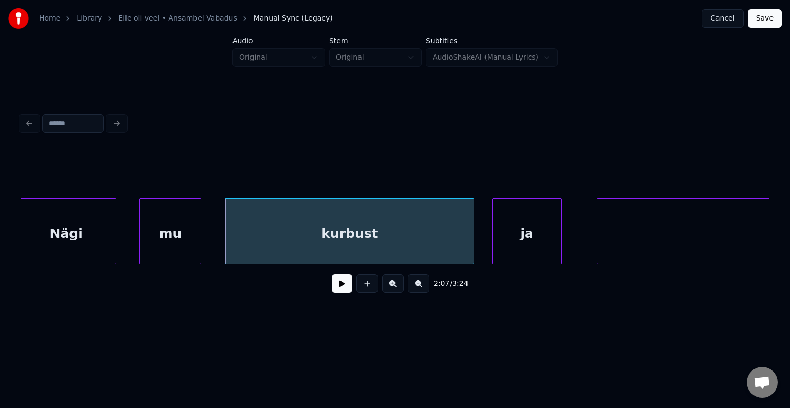
click at [529, 235] on div "ja" at bounding box center [527, 234] width 68 height 70
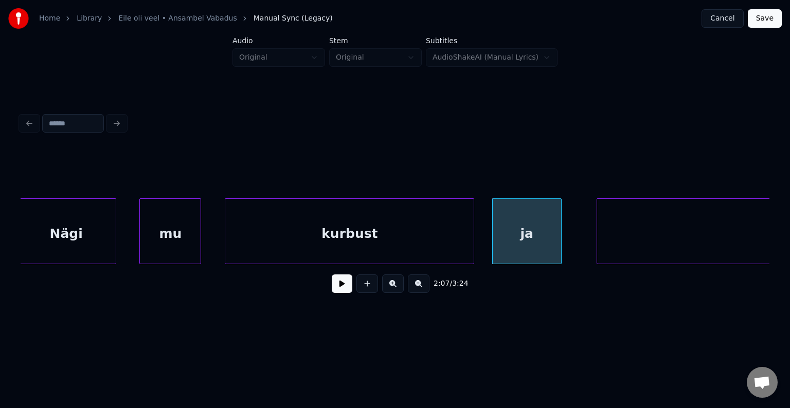
click at [422, 231] on div "kurbust" at bounding box center [349, 234] width 248 height 70
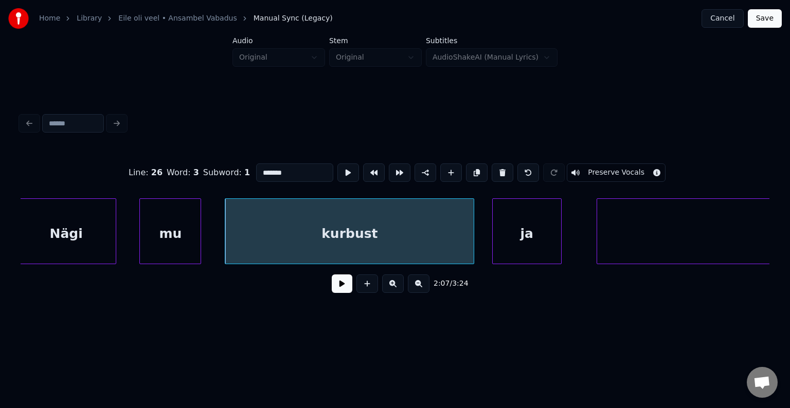
click at [336, 286] on button at bounding box center [342, 284] width 21 height 19
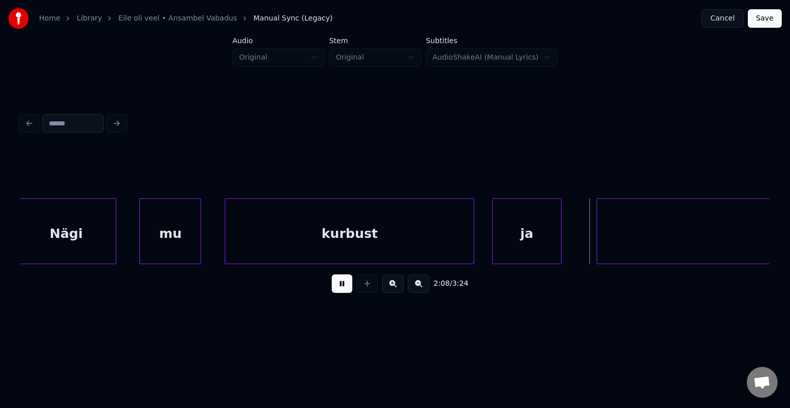
drag, startPoint x: 337, startPoint y: 286, endPoint x: 349, endPoint y: 284, distance: 12.5
click at [337, 286] on button at bounding box center [342, 284] width 21 height 19
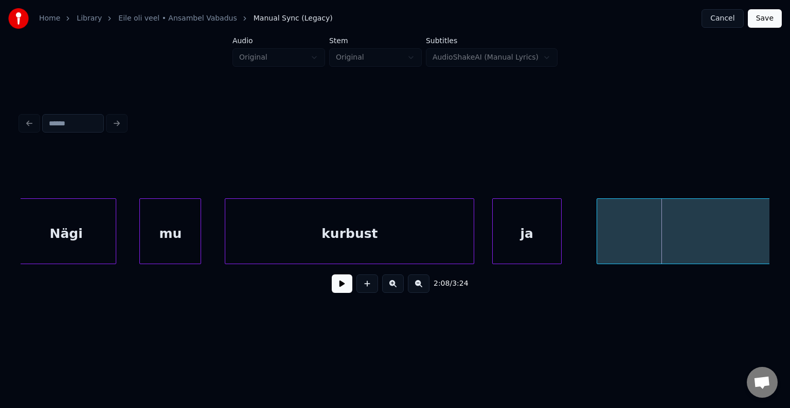
scroll to position [0, 49256]
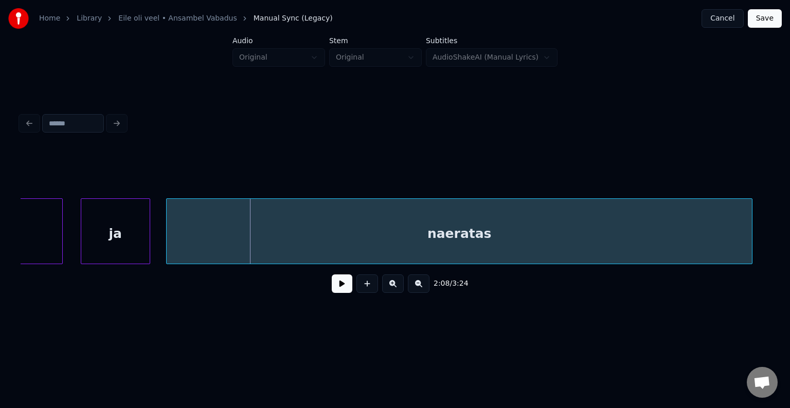
click at [669, 239] on div "naeratas" at bounding box center [459, 234] width 585 height 70
click at [332, 286] on button at bounding box center [342, 284] width 21 height 19
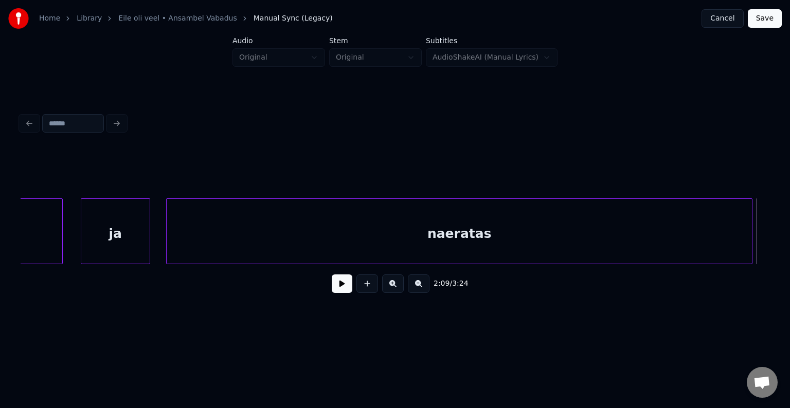
click at [422, 237] on div "naeratas" at bounding box center [459, 234] width 585 height 70
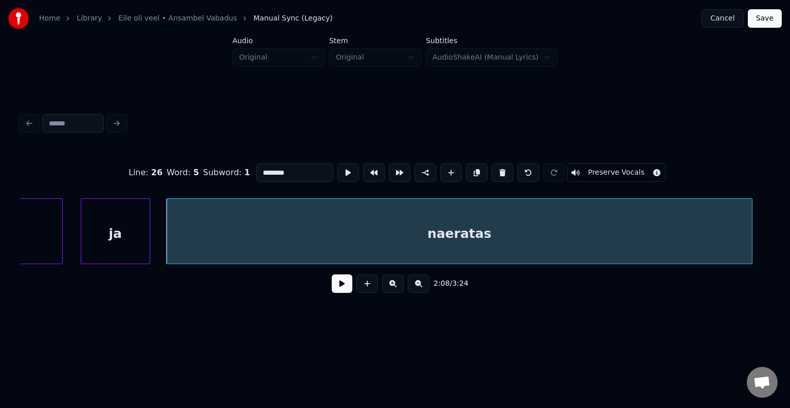
click at [263, 166] on input "********" at bounding box center [294, 173] width 77 height 19
type input "**********"
click at [332, 292] on button at bounding box center [342, 284] width 21 height 19
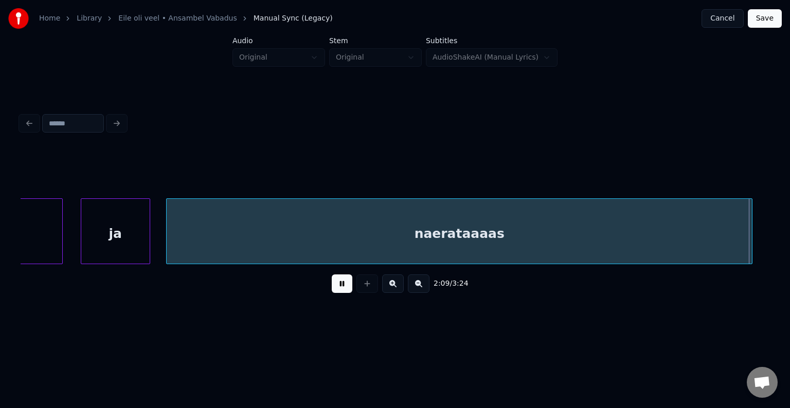
scroll to position [0, 50010]
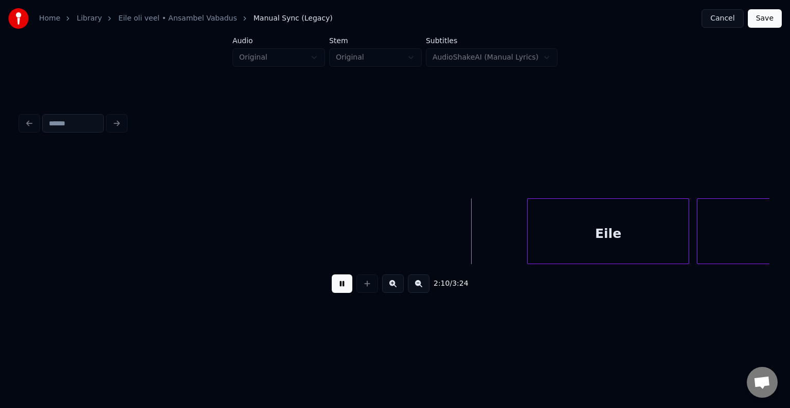
drag, startPoint x: 338, startPoint y: 287, endPoint x: 346, endPoint y: 285, distance: 7.5
click at [340, 286] on button at bounding box center [342, 284] width 21 height 19
click at [576, 240] on div "Eile" at bounding box center [584, 234] width 161 height 70
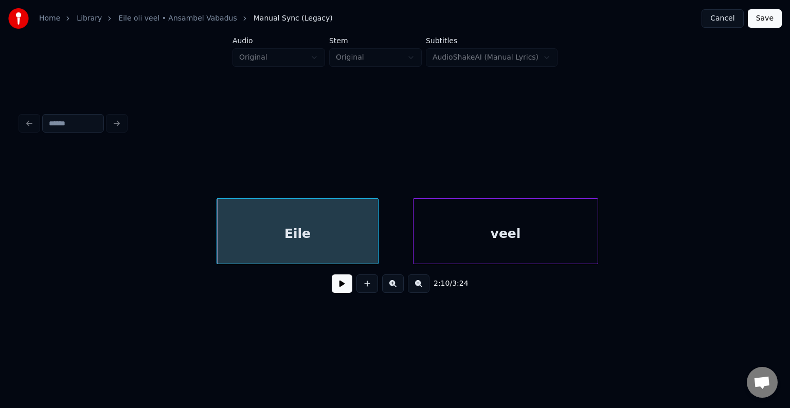
scroll to position [0, 50298]
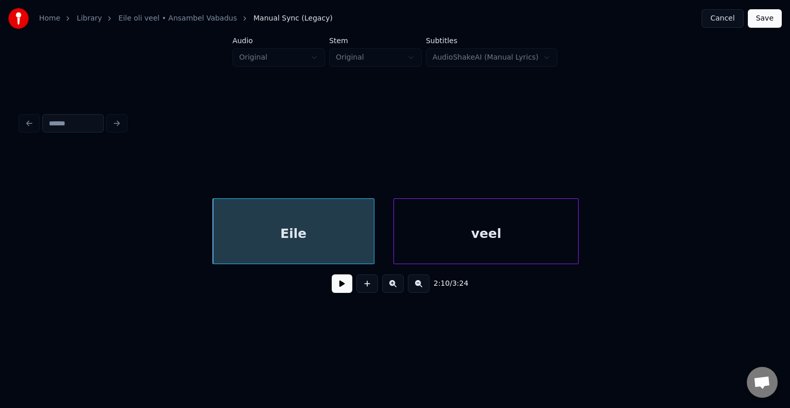
click at [561, 243] on div "veel" at bounding box center [486, 234] width 184 height 70
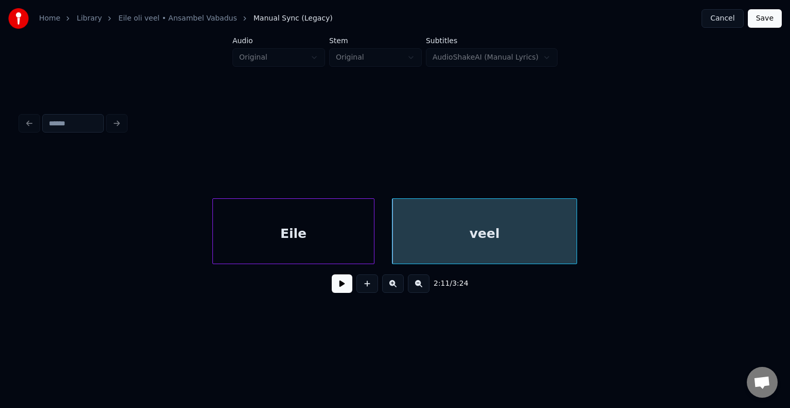
click at [302, 242] on div "Eile" at bounding box center [293, 234] width 161 height 70
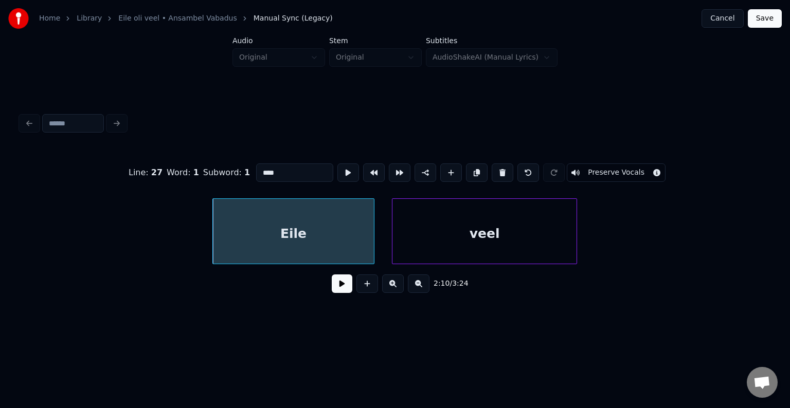
click at [333, 284] on button at bounding box center [342, 284] width 21 height 19
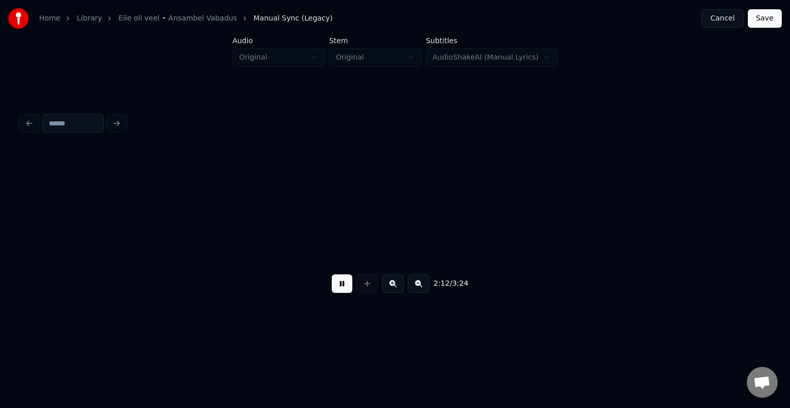
scroll to position [0, 51053]
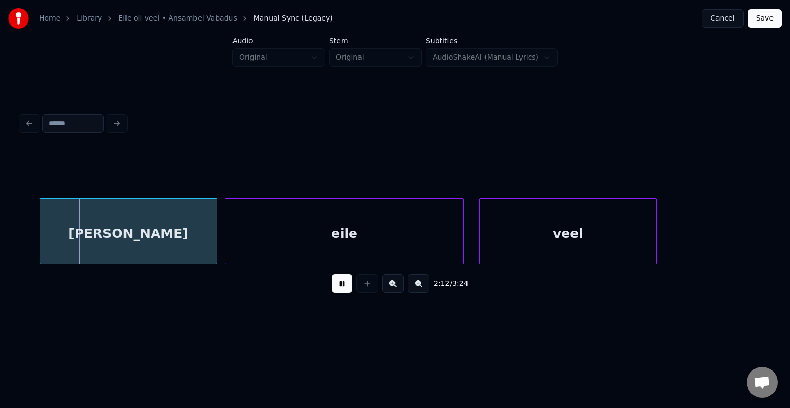
click at [333, 284] on button at bounding box center [342, 284] width 21 height 19
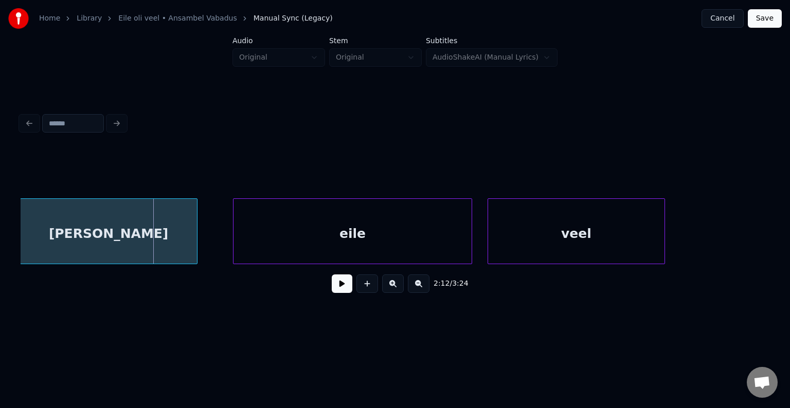
scroll to position [0, 51043]
click at [118, 237] on div "[PERSON_NAME]" at bounding box center [110, 234] width 176 height 70
click at [296, 241] on div "eile" at bounding box center [335, 234] width 238 height 70
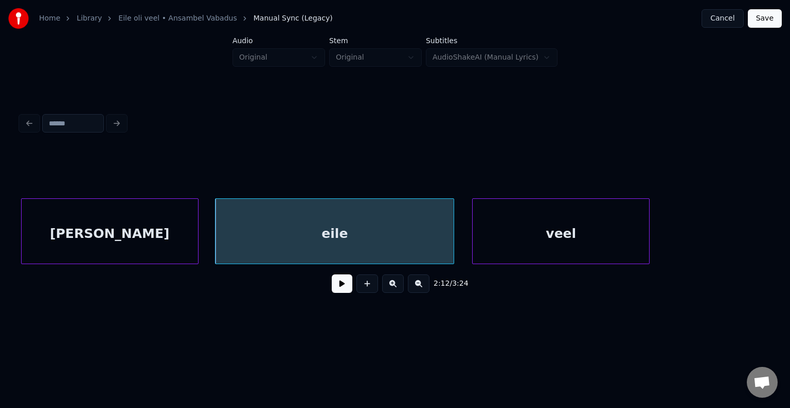
click at [553, 241] on div "veel" at bounding box center [561, 234] width 176 height 70
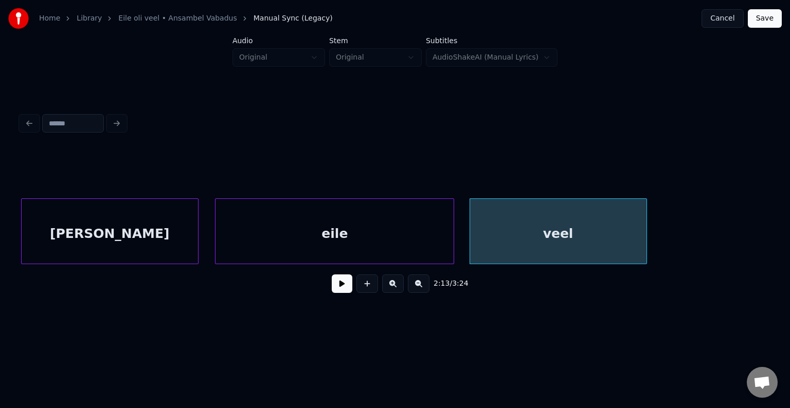
click at [381, 241] on div "eile" at bounding box center [335, 234] width 238 height 70
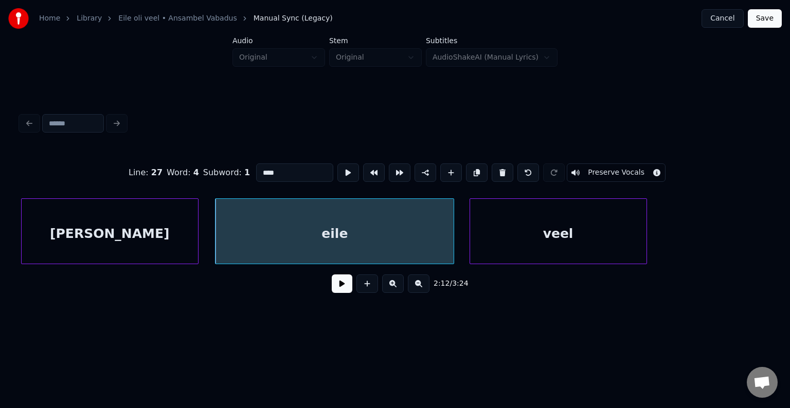
click at [333, 288] on button at bounding box center [342, 284] width 21 height 19
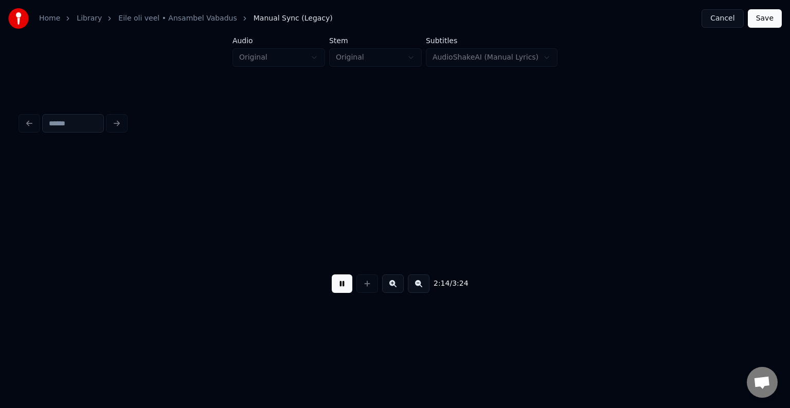
scroll to position [0, 51793]
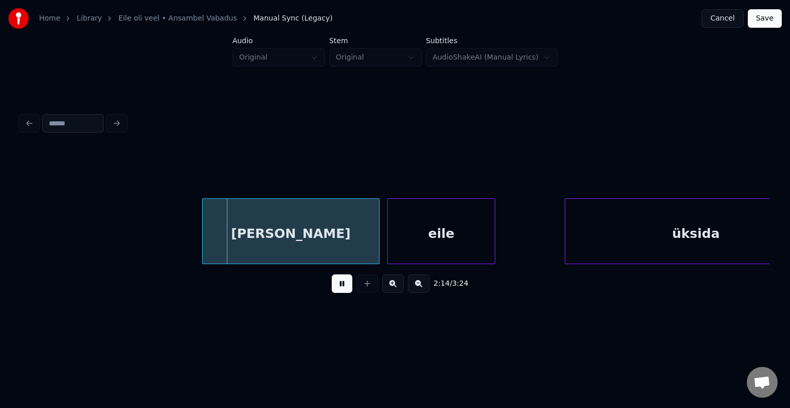
click at [333, 288] on button at bounding box center [342, 284] width 21 height 19
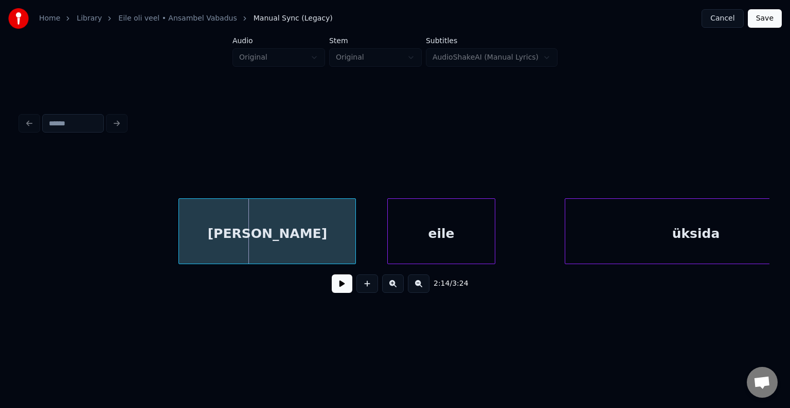
click at [298, 244] on div "[PERSON_NAME]" at bounding box center [267, 234] width 176 height 70
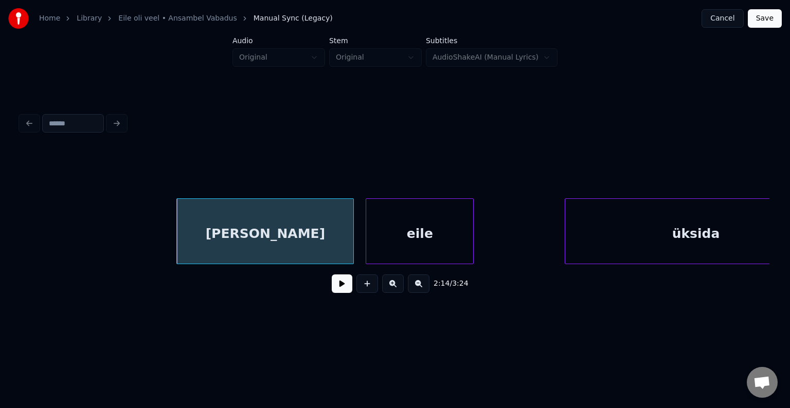
click at [423, 240] on div "eile" at bounding box center [419, 234] width 107 height 70
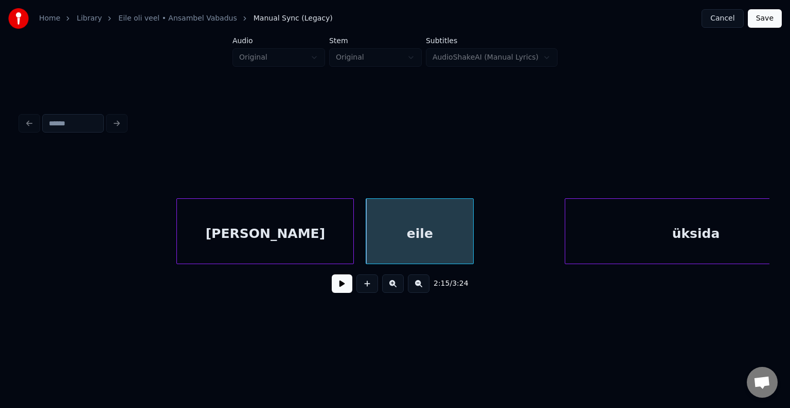
scroll to position [0, 51849]
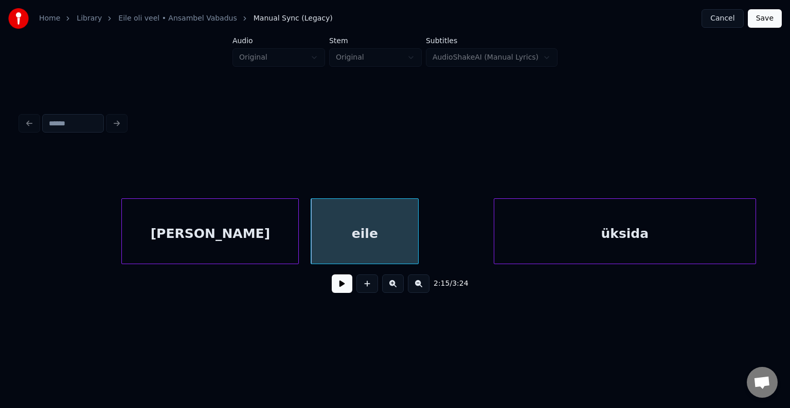
click at [635, 245] on div "üksida" at bounding box center [624, 234] width 261 height 70
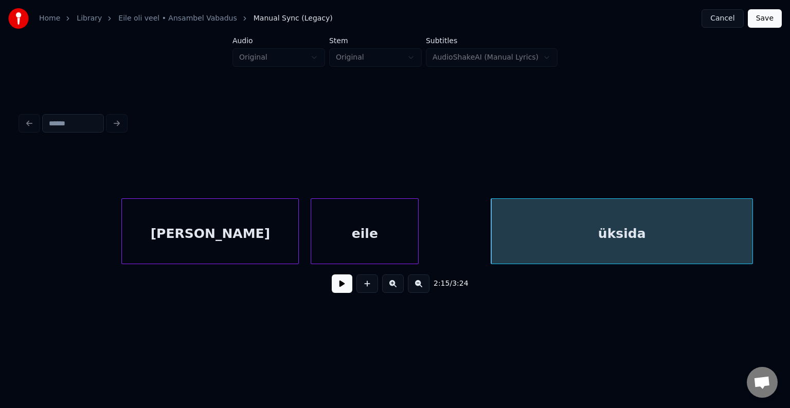
click at [238, 230] on div "[PERSON_NAME]" at bounding box center [210, 234] width 176 height 70
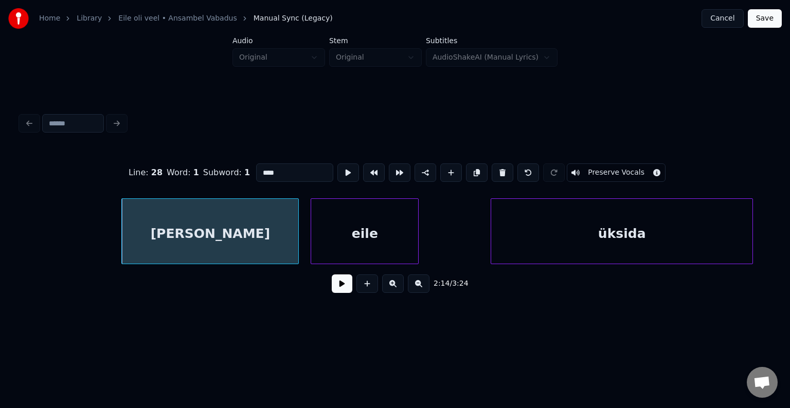
click at [332, 291] on button at bounding box center [342, 284] width 21 height 19
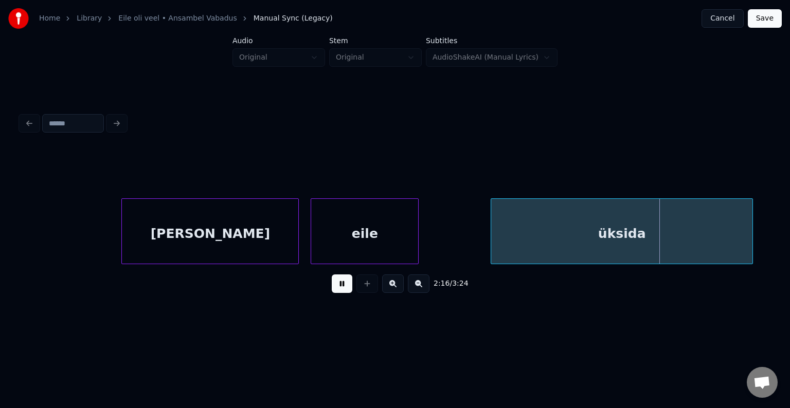
click at [332, 291] on button at bounding box center [342, 284] width 21 height 19
click at [332, 289] on button at bounding box center [342, 284] width 21 height 19
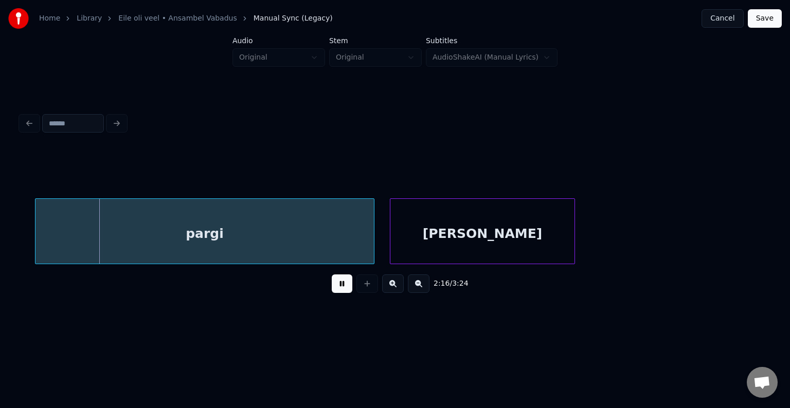
click at [332, 289] on button at bounding box center [342, 284] width 21 height 19
click at [248, 239] on div "pargi" at bounding box center [192, 234] width 338 height 70
click at [333, 290] on button at bounding box center [342, 284] width 21 height 19
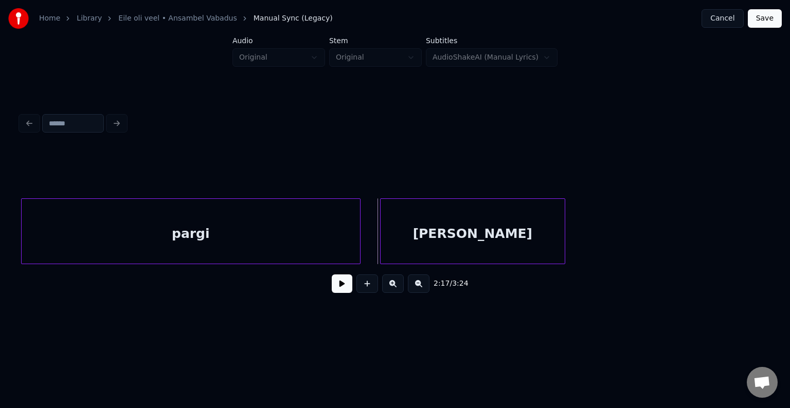
click at [459, 245] on div "[PERSON_NAME]" at bounding box center [473, 234] width 184 height 70
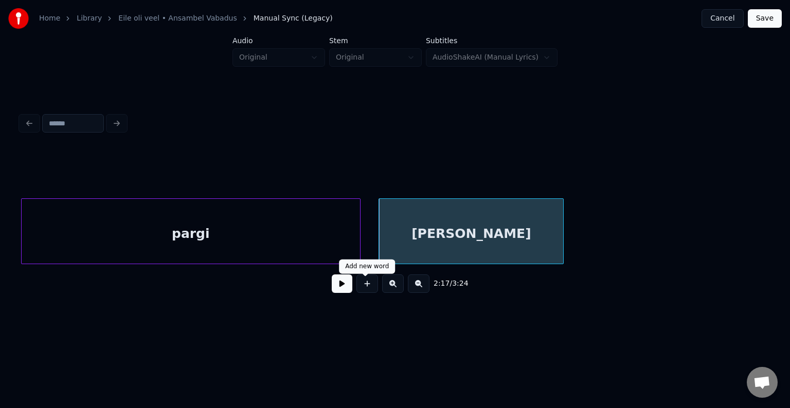
click at [347, 290] on button at bounding box center [342, 284] width 21 height 19
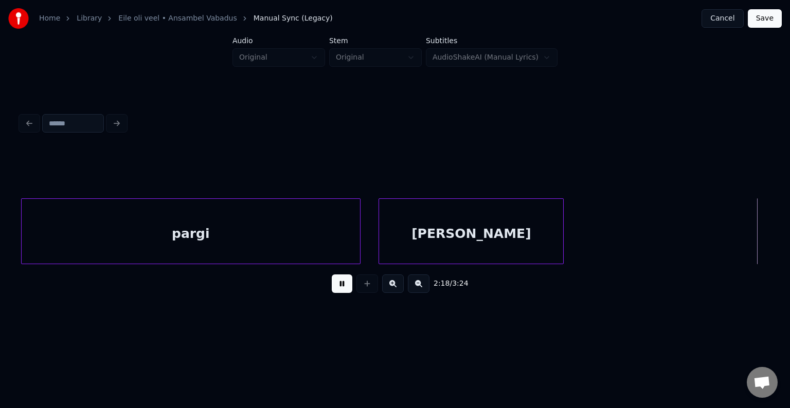
scroll to position [0, 53348]
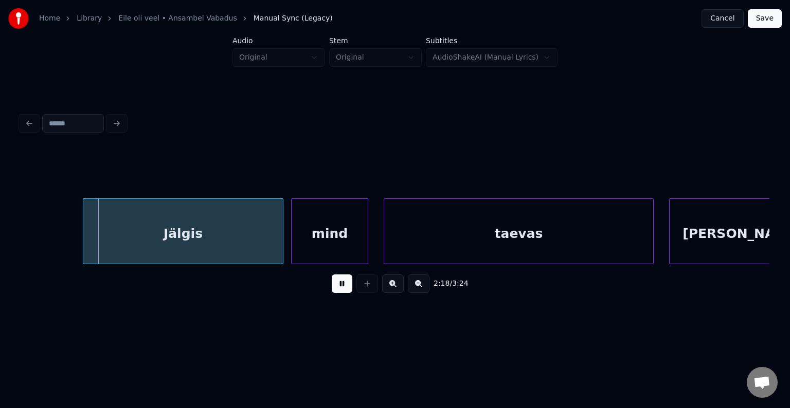
click at [347, 290] on button at bounding box center [342, 284] width 21 height 19
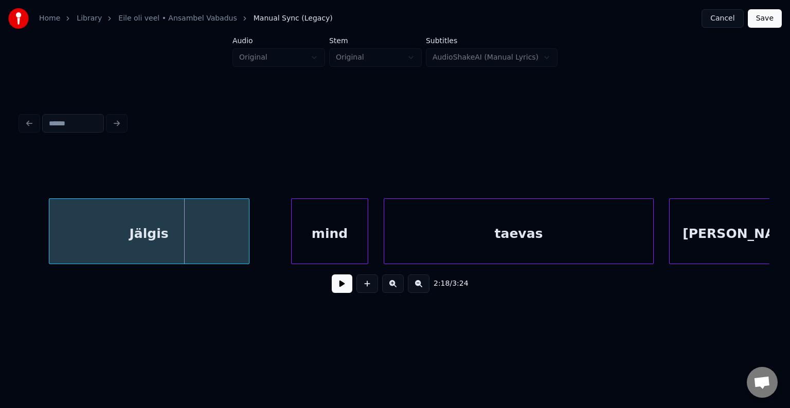
click at [171, 230] on div "Jälgis" at bounding box center [149, 234] width 200 height 70
click at [287, 241] on div "mind" at bounding box center [308, 234] width 76 height 70
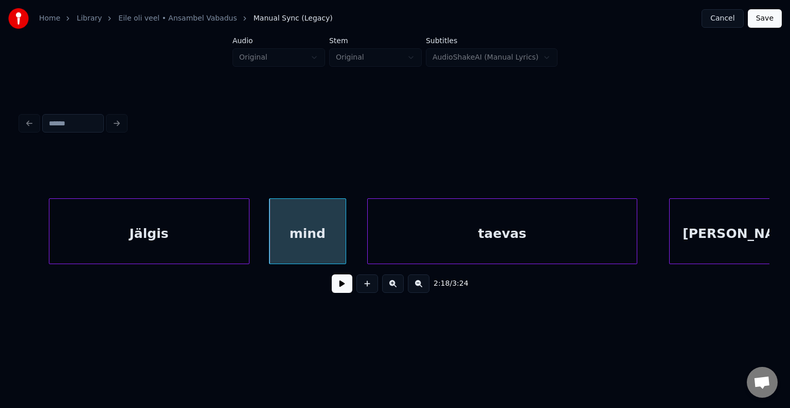
click at [453, 238] on div "taevas" at bounding box center [502, 234] width 269 height 70
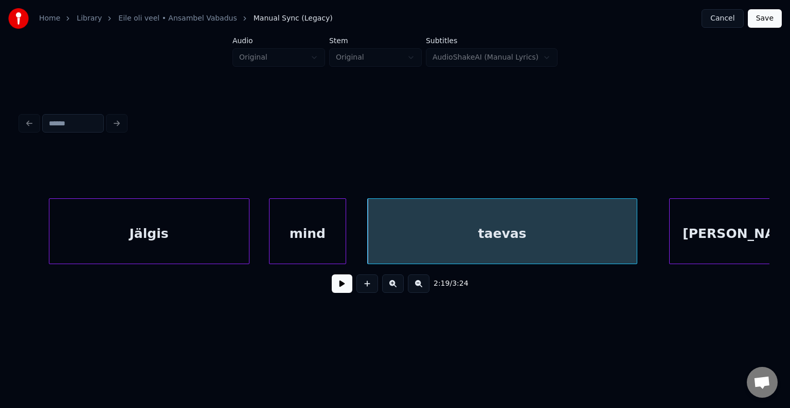
click at [182, 224] on div "Jälgis" at bounding box center [149, 234] width 200 height 70
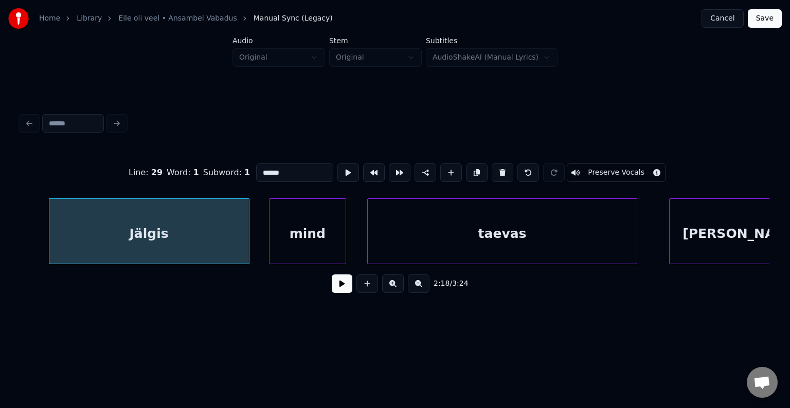
click at [332, 292] on button at bounding box center [342, 284] width 21 height 19
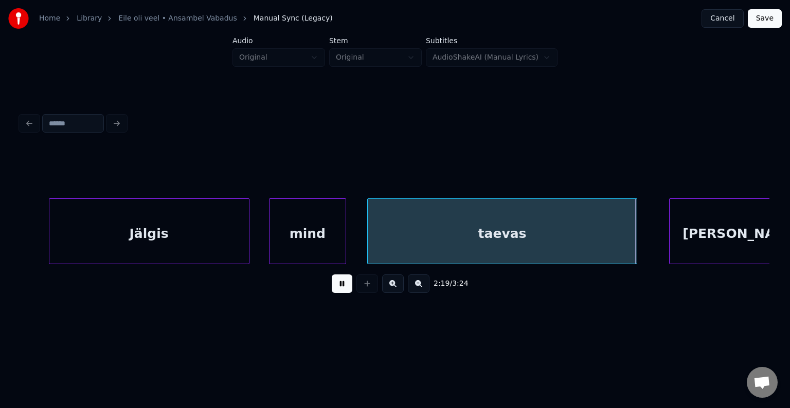
click at [332, 292] on button at bounding box center [342, 284] width 21 height 19
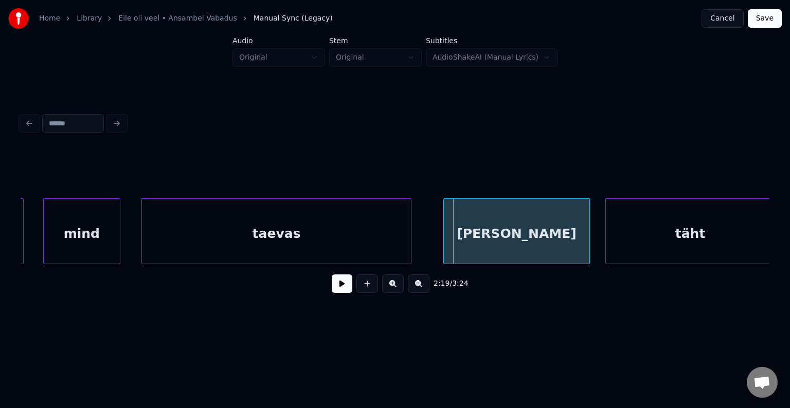
scroll to position [0, 53574]
click at [491, 227] on div "[PERSON_NAME]" at bounding box center [503, 234] width 146 height 70
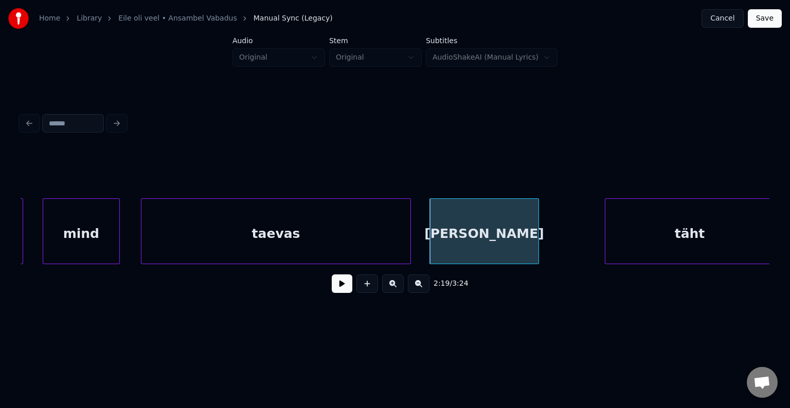
click at [535, 236] on div at bounding box center [536, 231] width 3 height 65
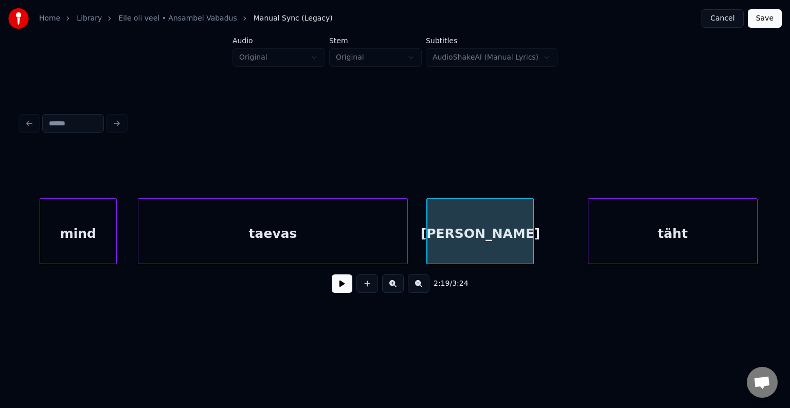
click at [664, 230] on div "täht" at bounding box center [672, 234] width 169 height 70
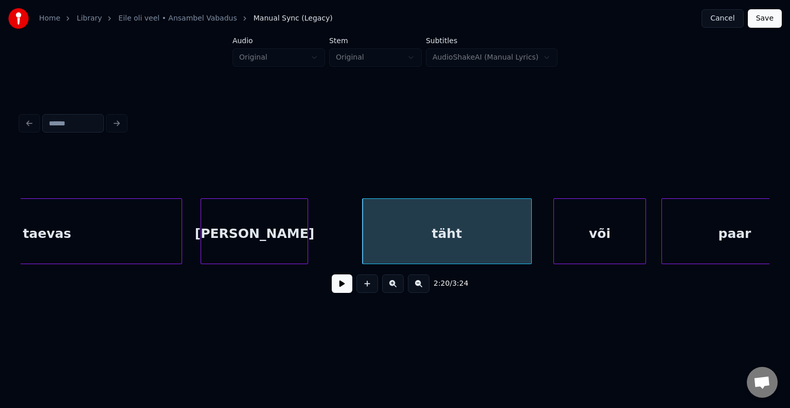
scroll to position [0, 53824]
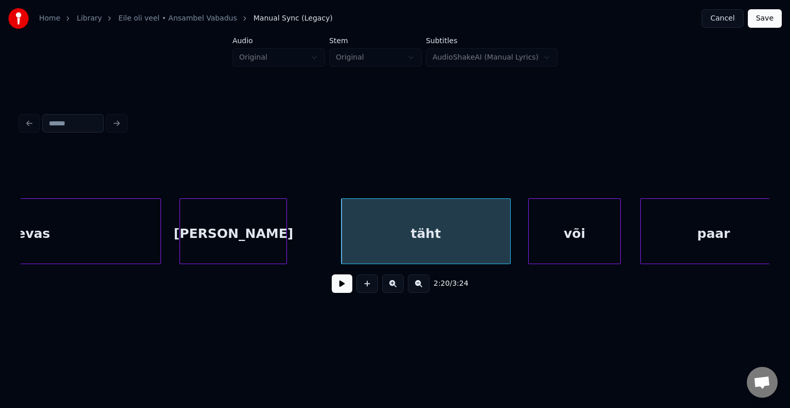
click at [621, 240] on div "või" at bounding box center [574, 232] width 93 height 66
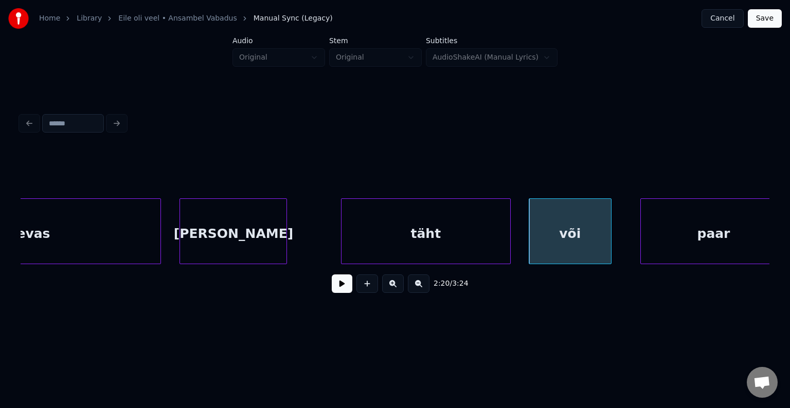
click at [608, 240] on div at bounding box center [609, 231] width 3 height 65
click at [573, 235] on div "või" at bounding box center [570, 234] width 79 height 70
click at [426, 231] on div "täht" at bounding box center [426, 234] width 169 height 70
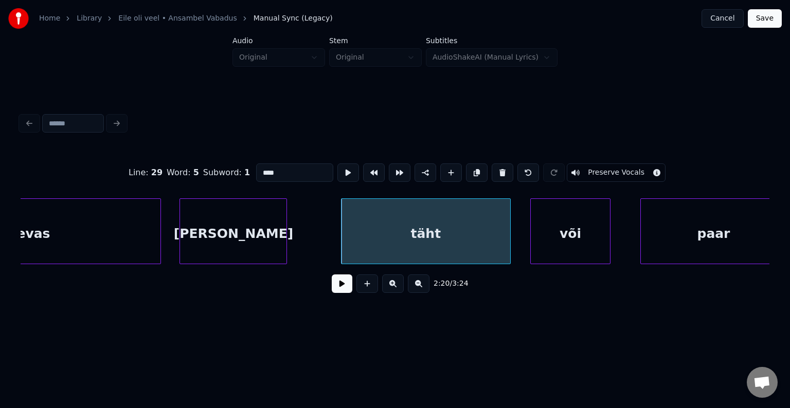
click at [332, 289] on button at bounding box center [342, 284] width 21 height 19
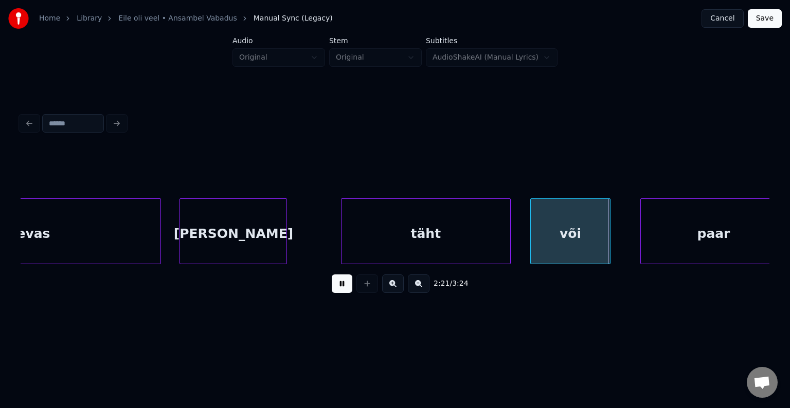
drag, startPoint x: 328, startPoint y: 288, endPoint x: 335, endPoint y: 289, distance: 7.7
click at [332, 288] on button at bounding box center [342, 284] width 21 height 19
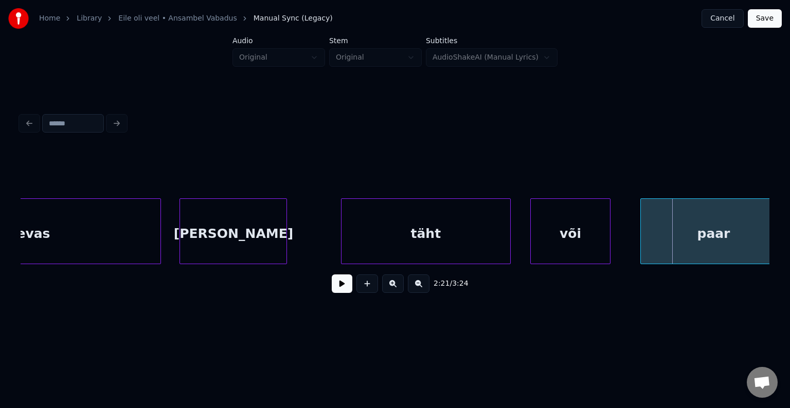
scroll to position [0, 53839]
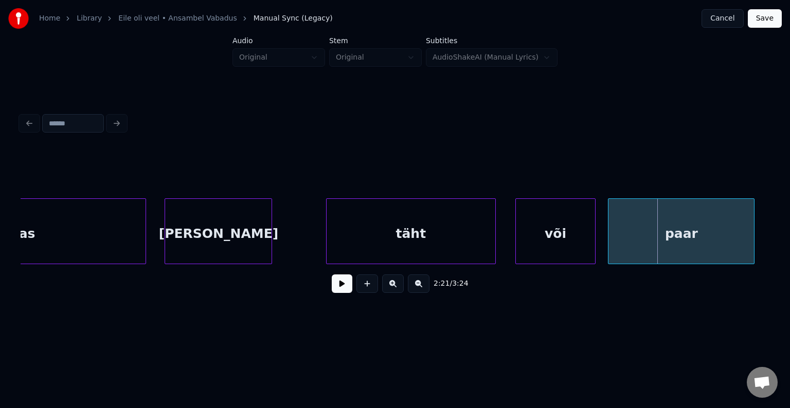
click at [674, 252] on div "paar" at bounding box center [682, 234] width 146 height 70
click at [333, 288] on button at bounding box center [342, 284] width 21 height 19
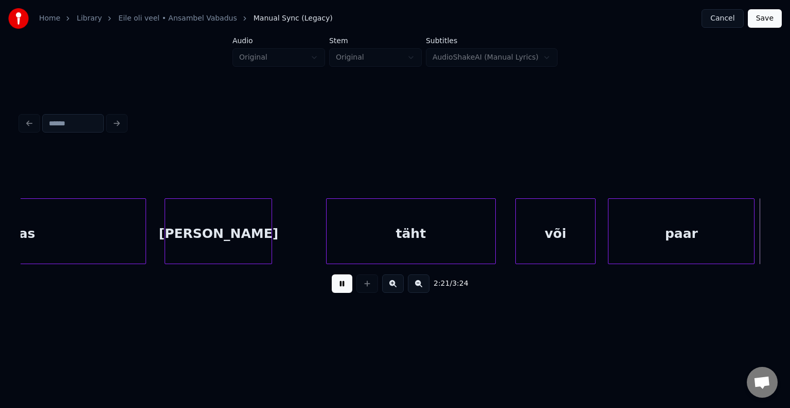
scroll to position [0, 54591]
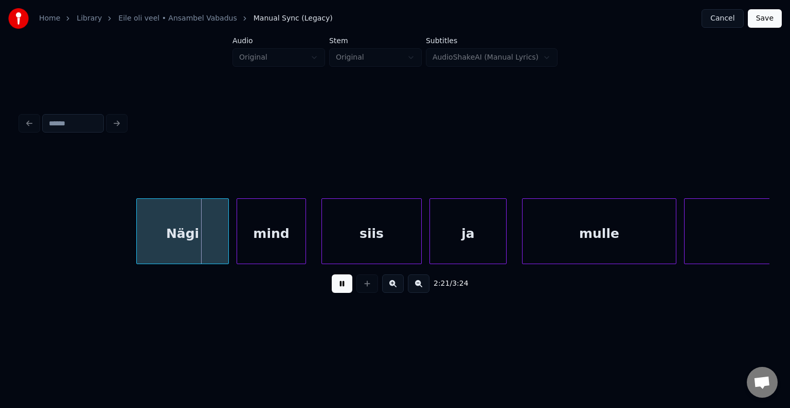
click at [333, 288] on button at bounding box center [342, 284] width 21 height 19
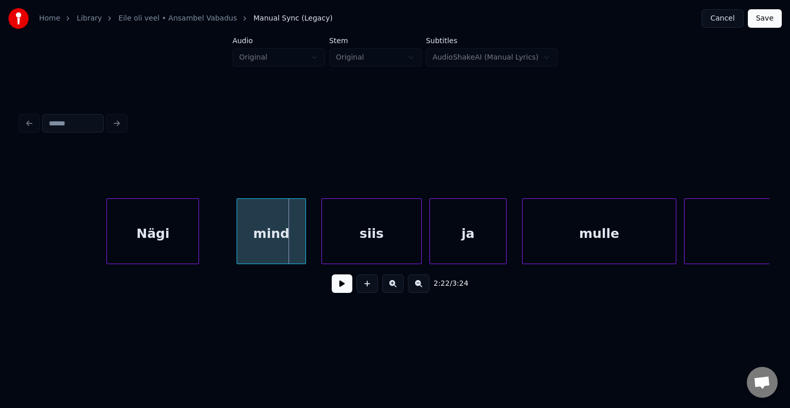
click at [172, 241] on div "Nägi" at bounding box center [153, 234] width 92 height 70
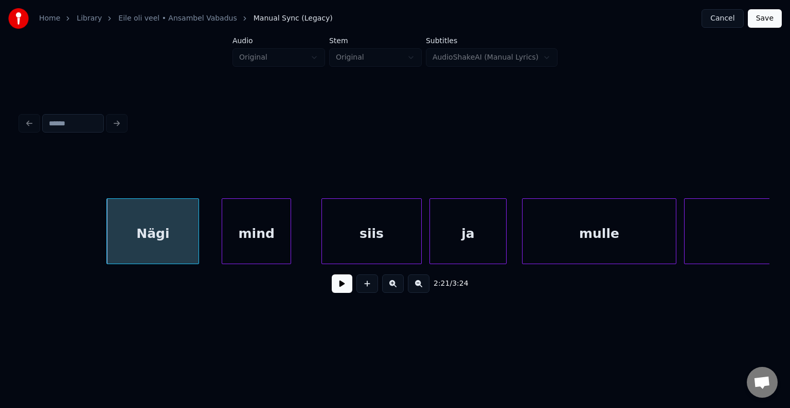
click at [274, 235] on div "mind" at bounding box center [256, 234] width 68 height 70
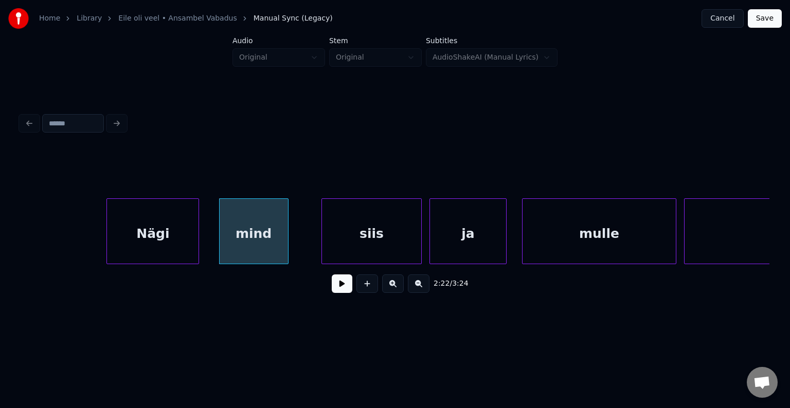
click at [385, 232] on div "siis" at bounding box center [371, 234] width 99 height 70
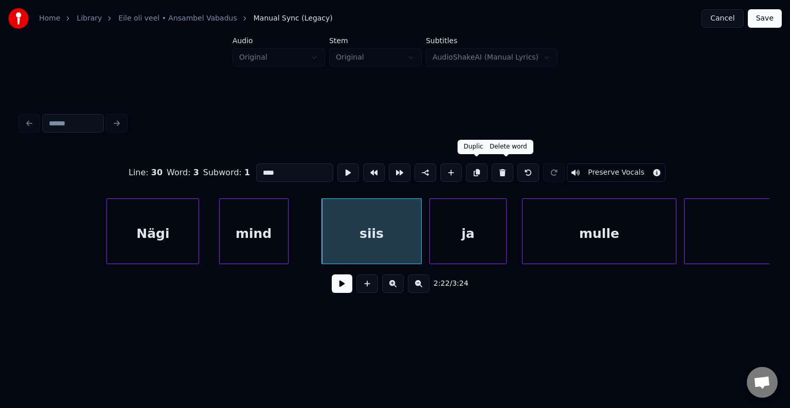
click at [506, 168] on button at bounding box center [503, 173] width 22 height 19
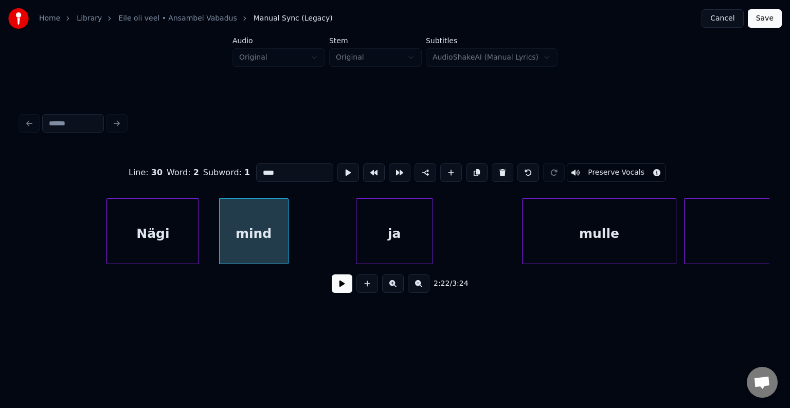
click at [398, 218] on div "ja" at bounding box center [394, 234] width 76 height 70
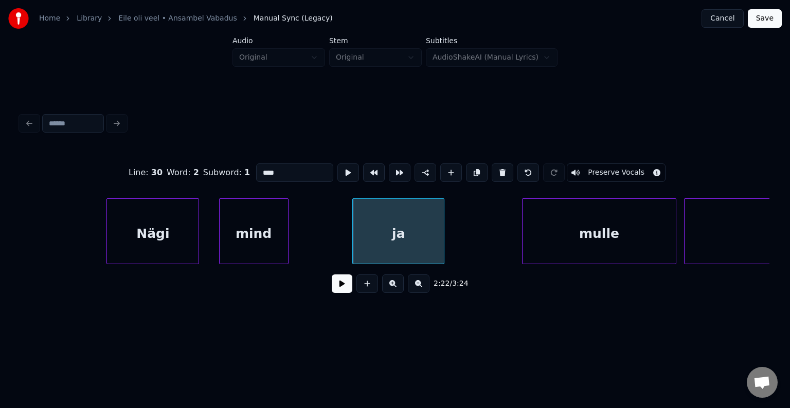
click at [444, 228] on div at bounding box center [442, 231] width 3 height 65
click at [302, 234] on div at bounding box center [300, 231] width 3 height 65
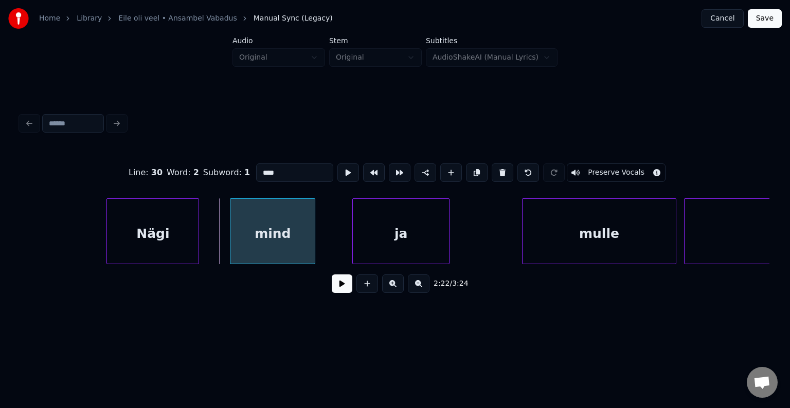
click at [292, 233] on div "mind" at bounding box center [272, 234] width 84 height 70
click at [182, 226] on div "Nägi" at bounding box center [153, 234] width 92 height 70
type input "****"
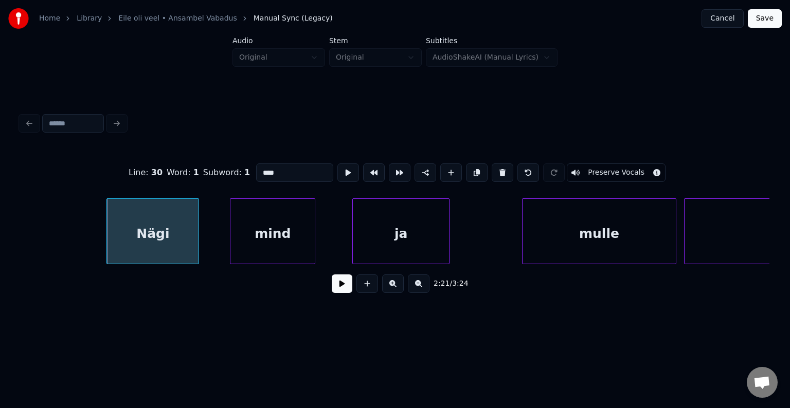
click at [339, 293] on button at bounding box center [342, 284] width 21 height 19
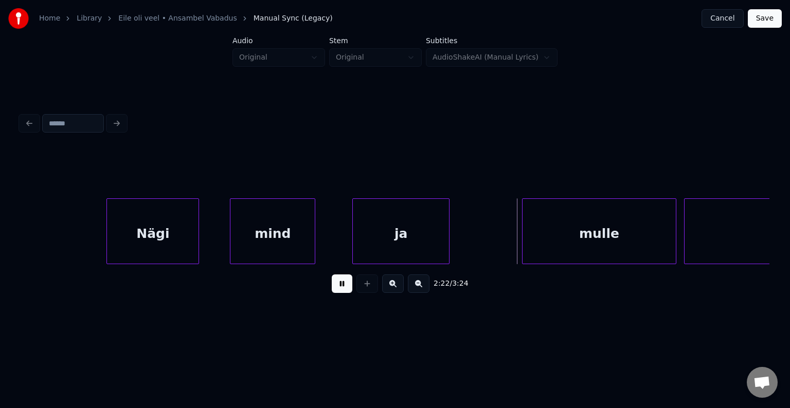
click at [340, 293] on button at bounding box center [342, 284] width 21 height 19
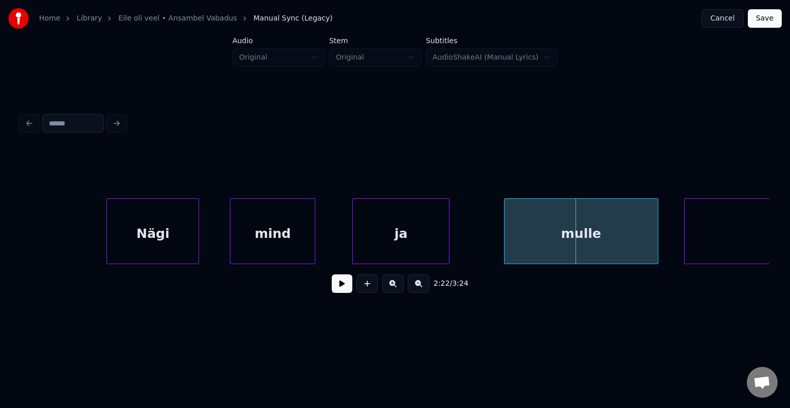
click at [591, 233] on div "mulle" at bounding box center [581, 234] width 153 height 70
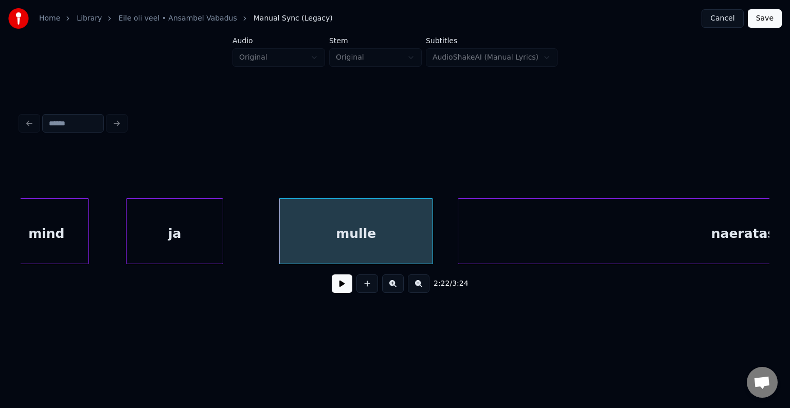
scroll to position [0, 55074]
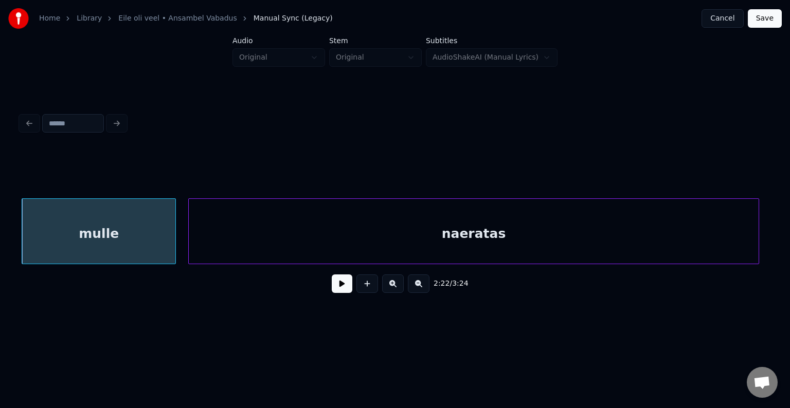
click at [670, 238] on div "naeratas" at bounding box center [474, 234] width 570 height 70
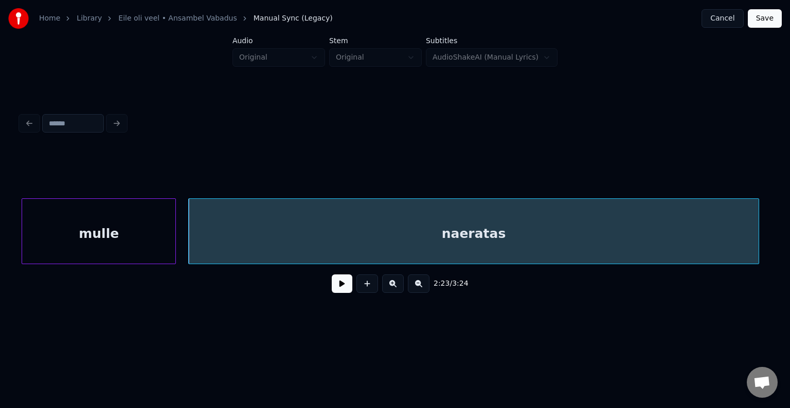
click at [435, 228] on div "naeratas" at bounding box center [474, 234] width 570 height 70
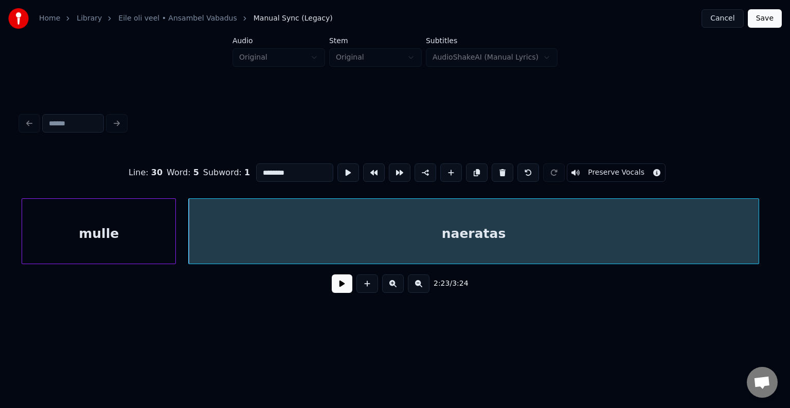
click at [342, 293] on button at bounding box center [342, 284] width 21 height 19
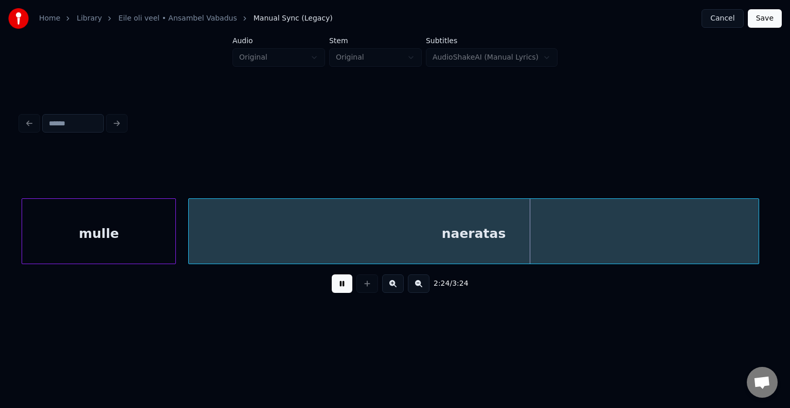
click at [342, 292] on button at bounding box center [342, 284] width 21 height 19
click at [363, 243] on div "naeratas" at bounding box center [474, 234] width 570 height 70
click at [355, 225] on div "naeratas" at bounding box center [473, 234] width 570 height 70
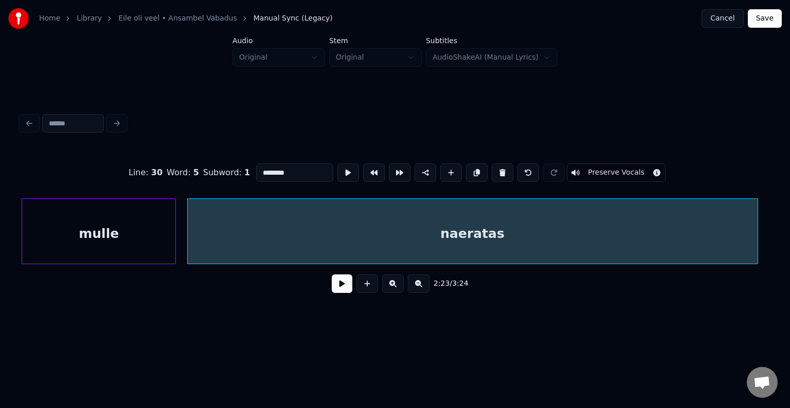
click at [264, 168] on input "********" at bounding box center [294, 173] width 77 height 19
type input "**********"
click at [337, 292] on button at bounding box center [342, 284] width 21 height 19
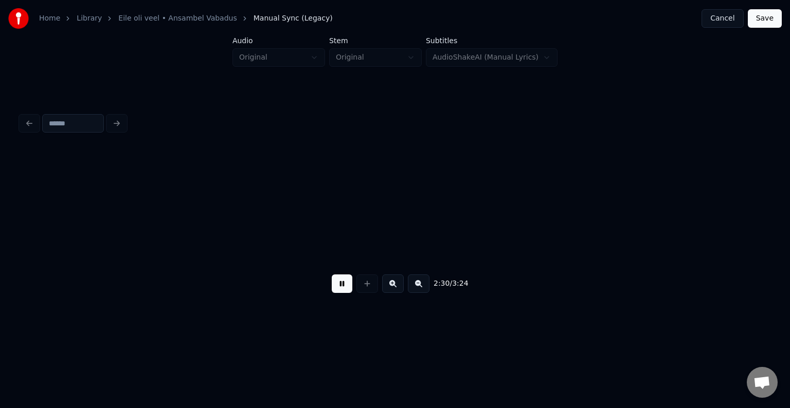
scroll to position [0, 58082]
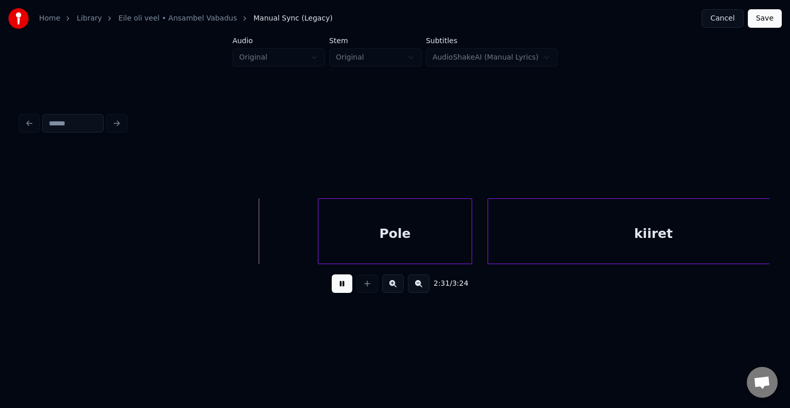
click at [345, 287] on button at bounding box center [342, 284] width 21 height 19
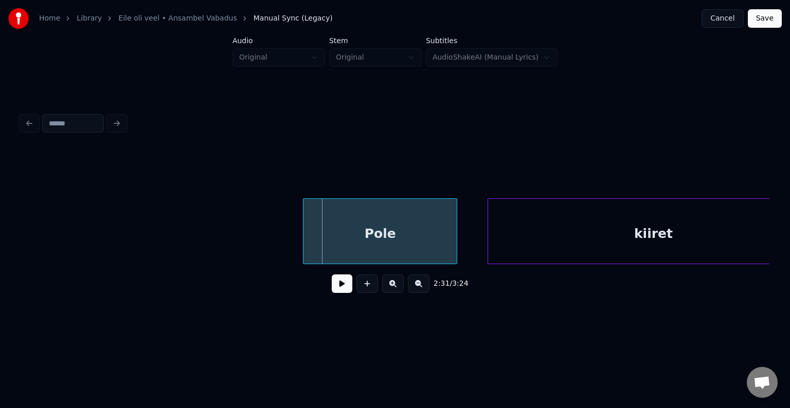
click at [385, 244] on div "Pole" at bounding box center [379, 234] width 153 height 70
click at [437, 237] on div at bounding box center [438, 231] width 3 height 65
click at [382, 236] on div "Pole" at bounding box center [374, 234] width 133 height 70
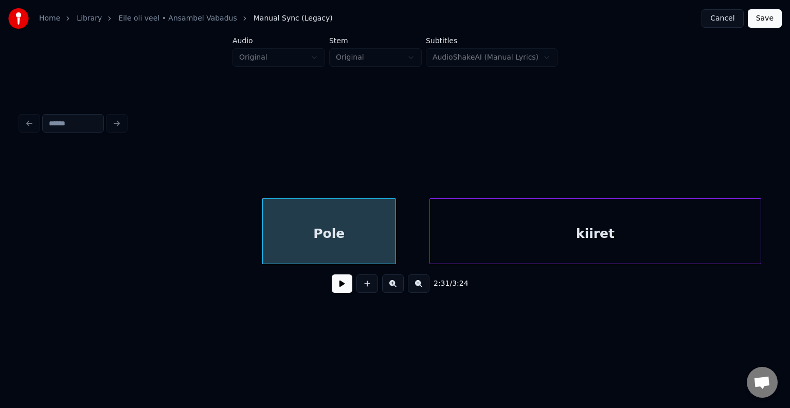
click at [566, 255] on div "kiiret" at bounding box center [595, 234] width 331 height 70
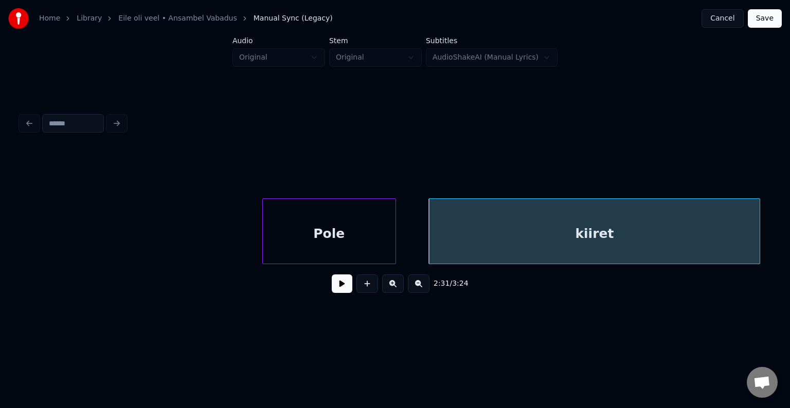
click at [340, 289] on button at bounding box center [342, 284] width 21 height 19
click at [339, 291] on button at bounding box center [342, 284] width 21 height 19
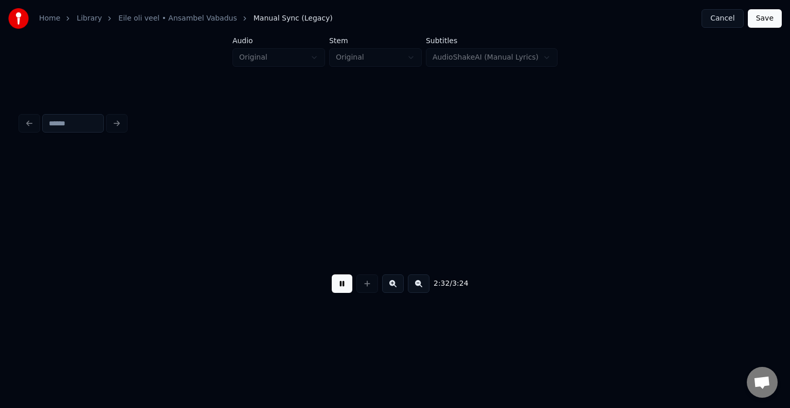
scroll to position [0, 58881]
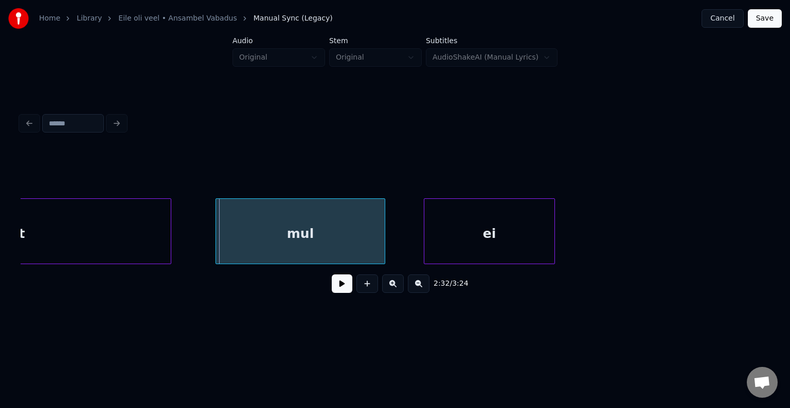
click at [72, 230] on div "kiiret" at bounding box center [5, 234] width 331 height 70
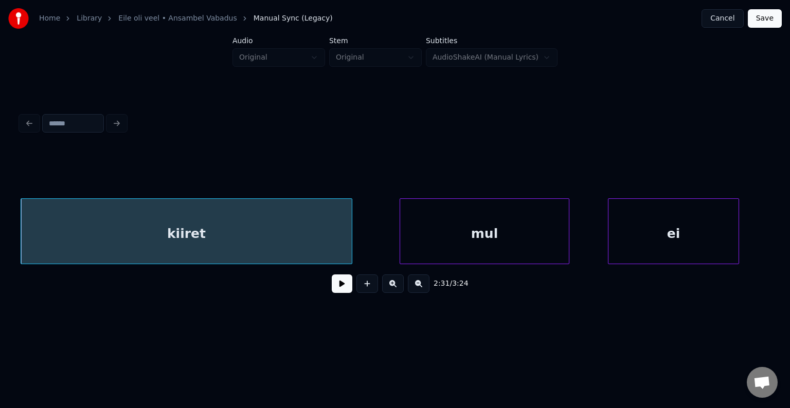
click at [169, 227] on div "kiiret" at bounding box center [186, 234] width 331 height 70
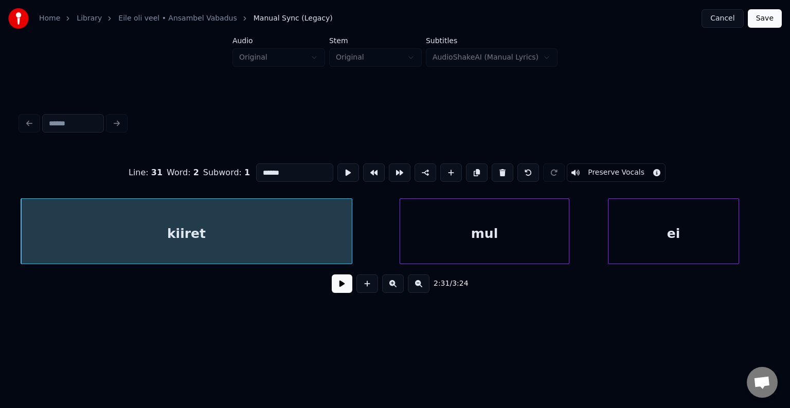
click at [256, 170] on input "******" at bounding box center [294, 173] width 77 height 19
type input "********"
click at [338, 286] on button at bounding box center [342, 284] width 21 height 19
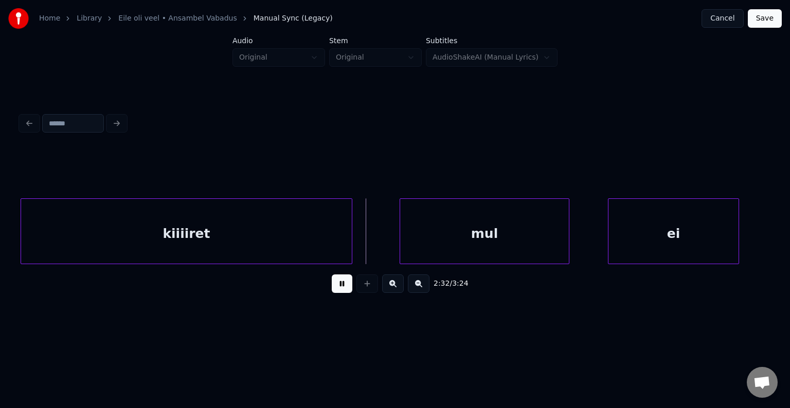
click at [338, 287] on button at bounding box center [342, 284] width 21 height 19
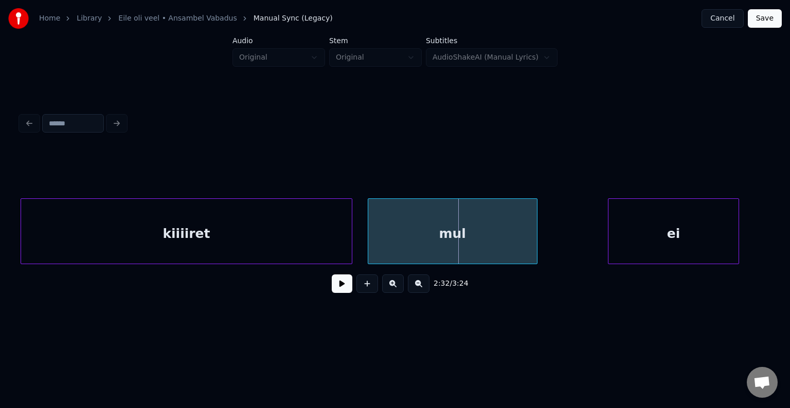
click at [417, 224] on div "mul" at bounding box center [452, 234] width 169 height 70
click at [317, 222] on div at bounding box center [318, 231] width 3 height 65
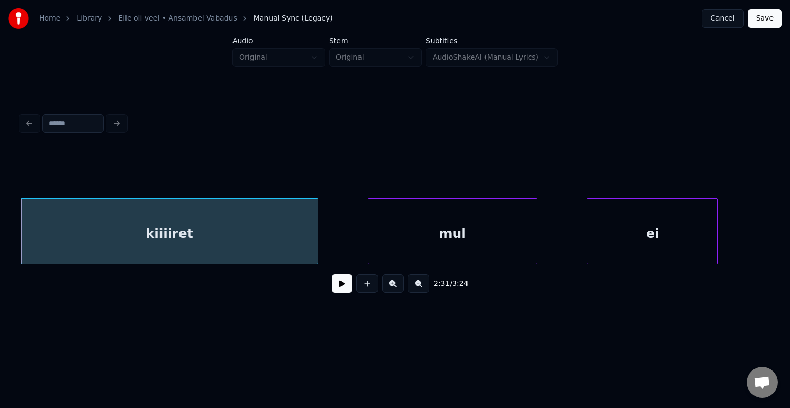
click at [623, 231] on div "ei" at bounding box center [652, 234] width 130 height 70
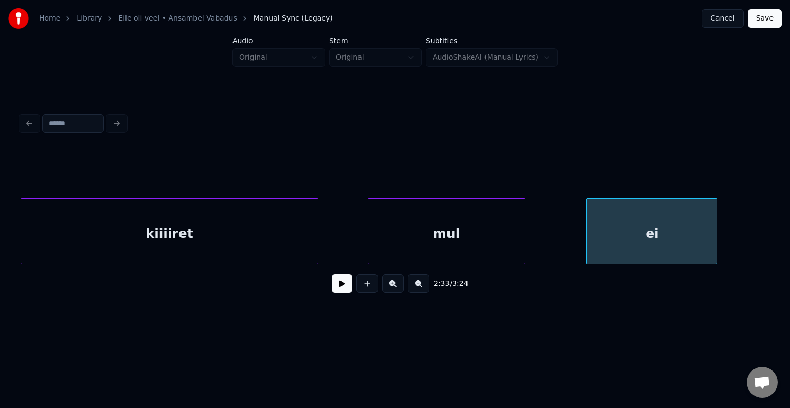
click at [523, 235] on div at bounding box center [523, 231] width 3 height 65
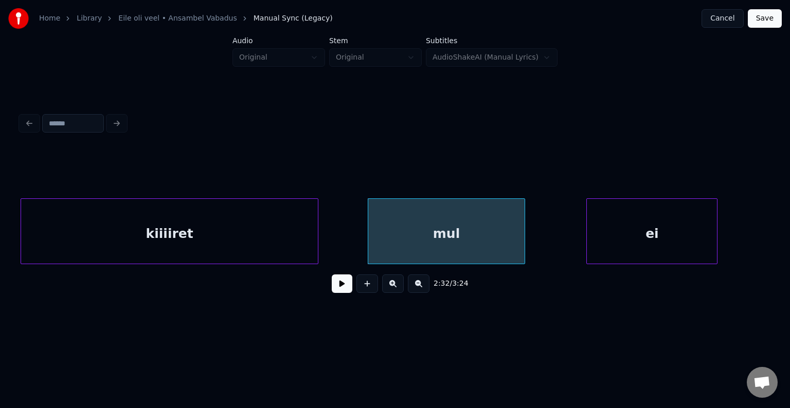
click at [338, 283] on button at bounding box center [342, 284] width 21 height 19
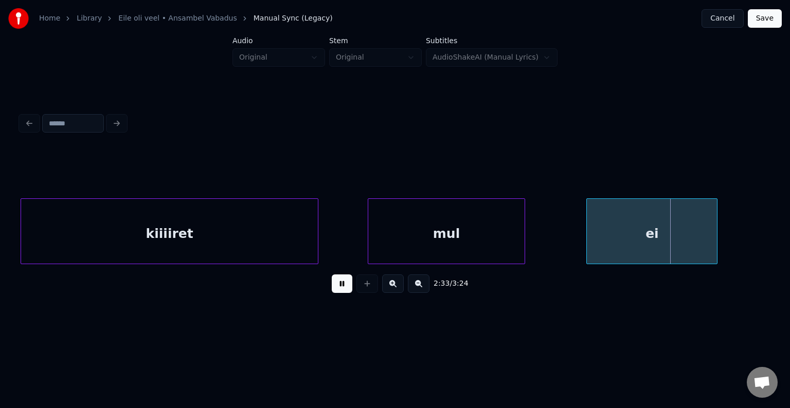
click at [338, 283] on button at bounding box center [342, 284] width 21 height 19
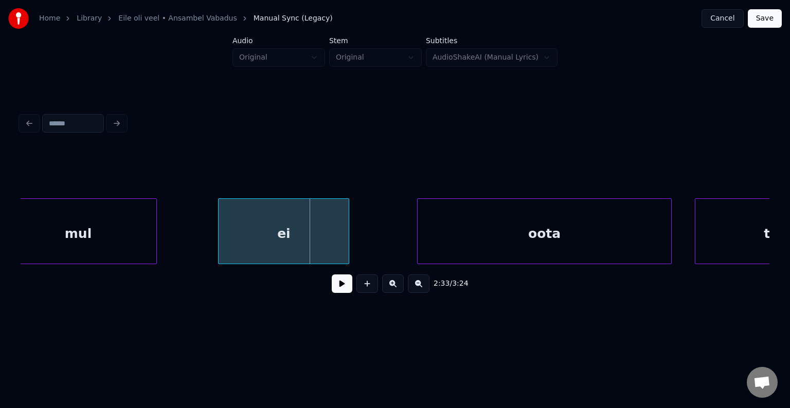
scroll to position [0, 58903]
click at [624, 242] on div "oota" at bounding box center [526, 234] width 254 height 70
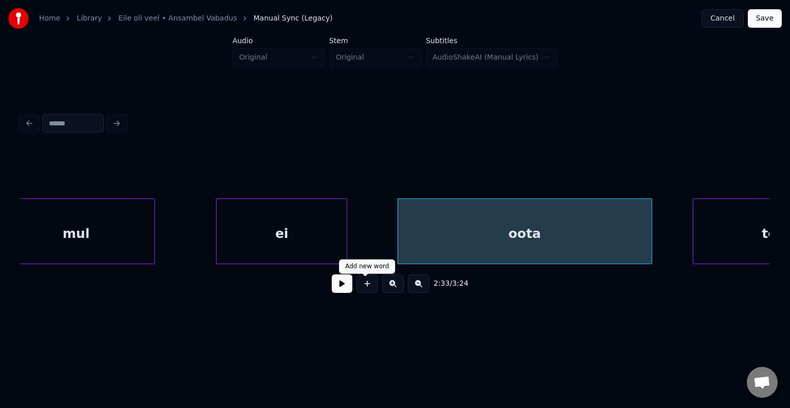
click at [342, 288] on button at bounding box center [342, 284] width 21 height 19
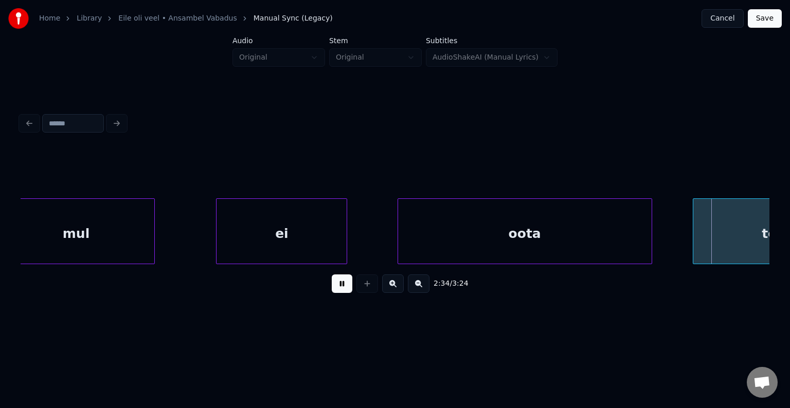
drag, startPoint x: 342, startPoint y: 288, endPoint x: 353, endPoint y: 286, distance: 12.0
click at [344, 289] on button at bounding box center [342, 284] width 21 height 19
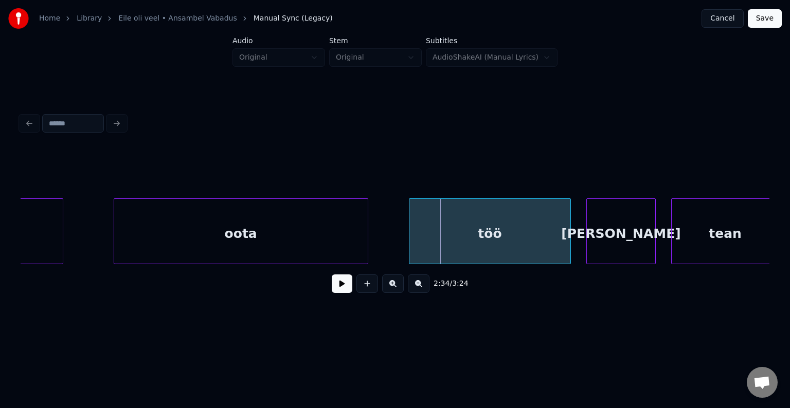
scroll to position [0, 59191]
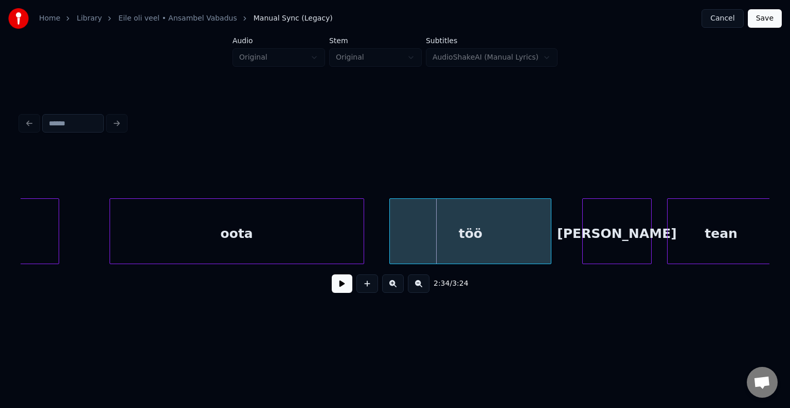
click at [516, 236] on div "töö" at bounding box center [470, 234] width 161 height 70
click at [611, 233] on div "[PERSON_NAME]" at bounding box center [604, 234] width 68 height 70
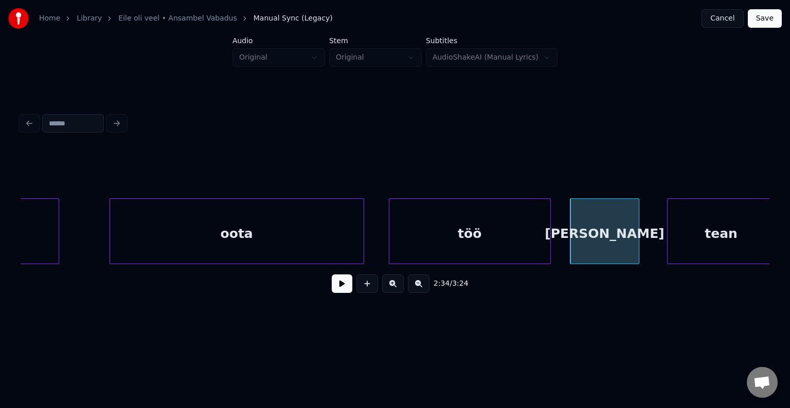
scroll to position [0, 59195]
click at [717, 238] on div "tean" at bounding box center [703, 234] width 107 height 70
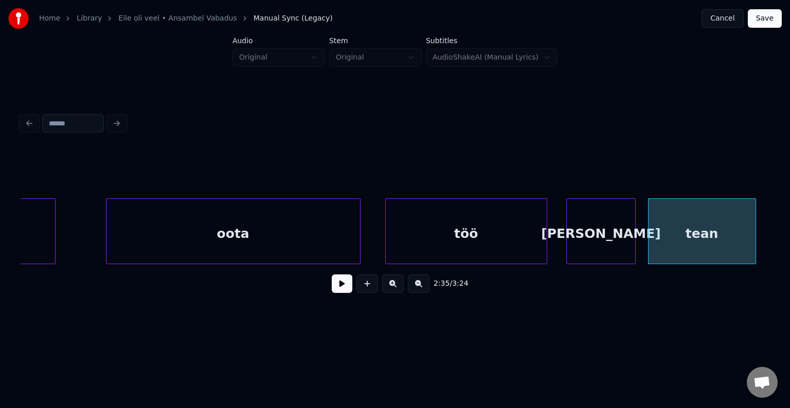
click at [488, 241] on div "töö" at bounding box center [466, 234] width 161 height 70
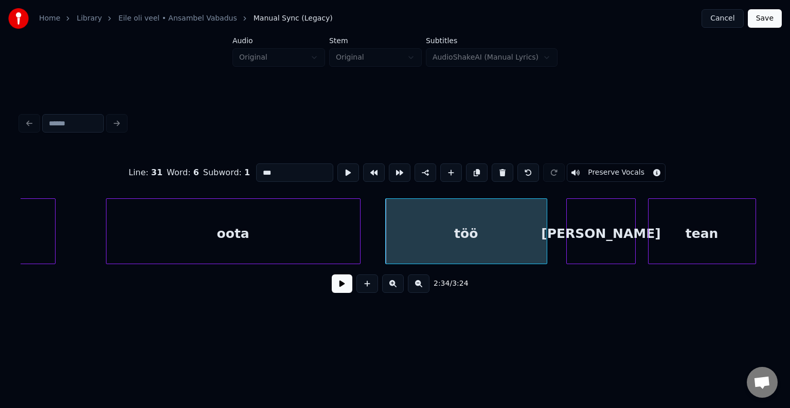
click at [332, 290] on button at bounding box center [342, 284] width 21 height 19
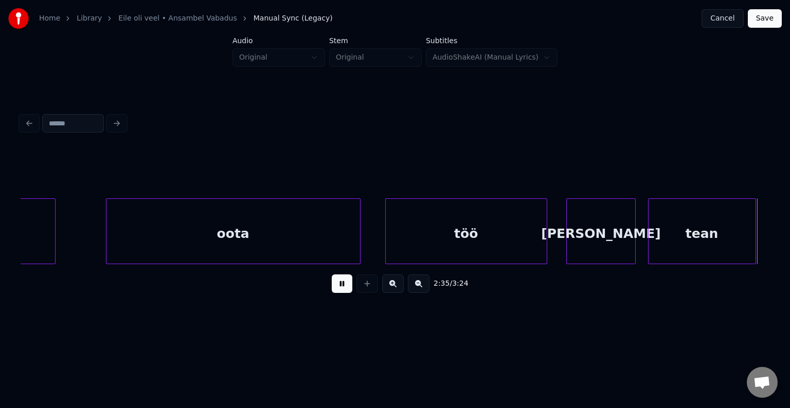
drag, startPoint x: 327, startPoint y: 290, endPoint x: 338, endPoint y: 285, distance: 12.2
click at [332, 290] on button at bounding box center [342, 284] width 21 height 19
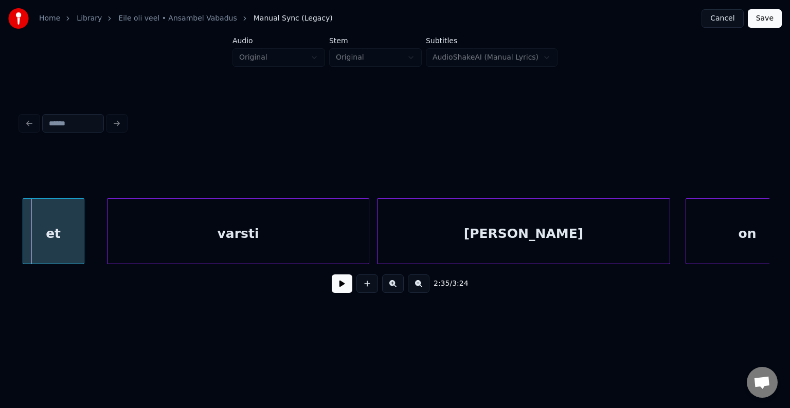
click at [40, 226] on div "et" at bounding box center [53, 234] width 61 height 70
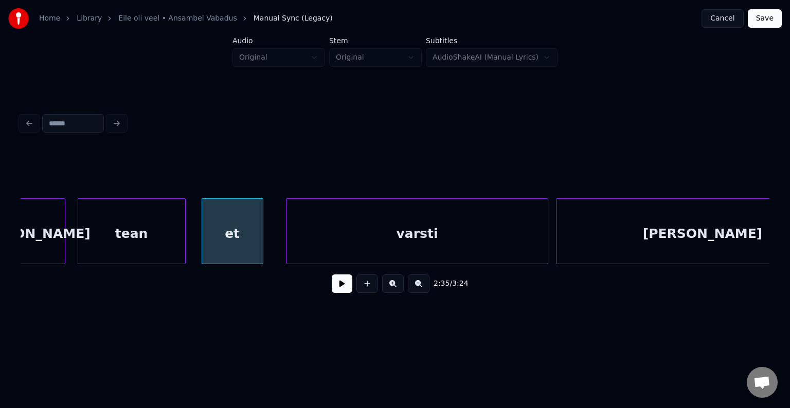
scroll to position [0, 59759]
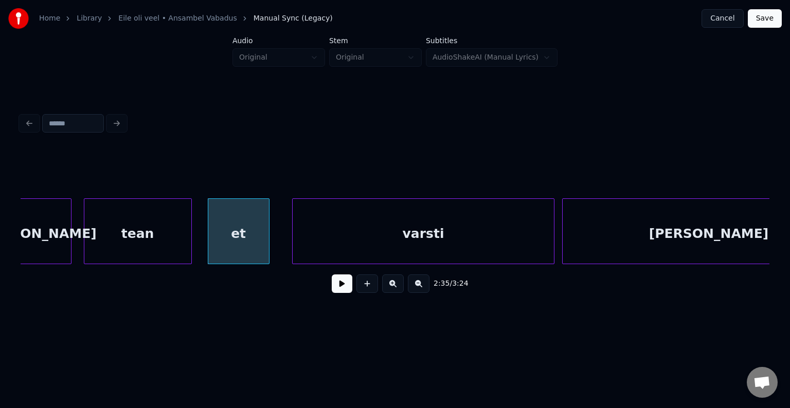
click at [163, 236] on div "tean" at bounding box center [137, 234] width 107 height 70
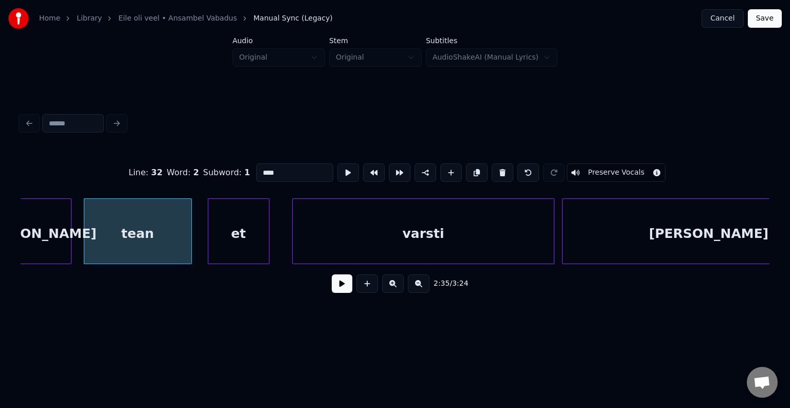
click at [332, 283] on button at bounding box center [342, 284] width 21 height 19
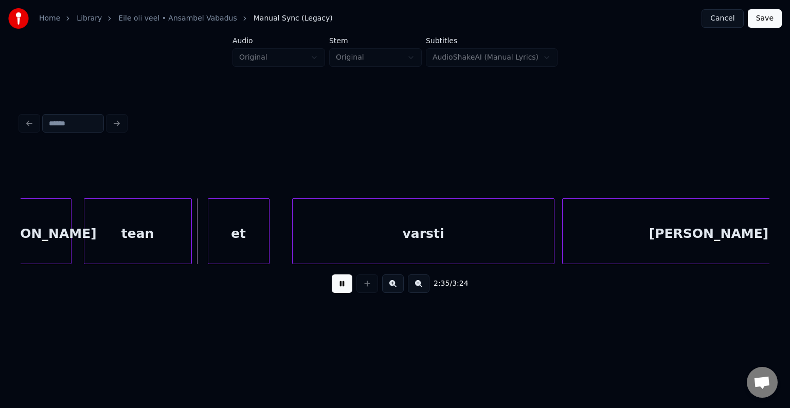
drag, startPoint x: 327, startPoint y: 283, endPoint x: 322, endPoint y: 296, distance: 13.7
click at [332, 290] on button at bounding box center [342, 284] width 21 height 19
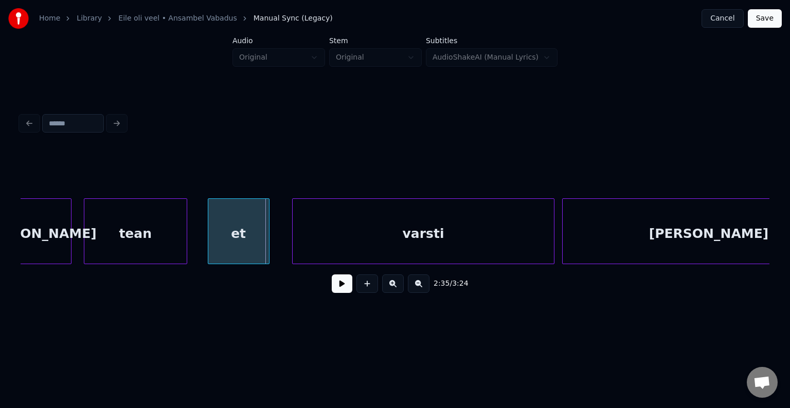
click at [185, 236] on div at bounding box center [185, 231] width 3 height 65
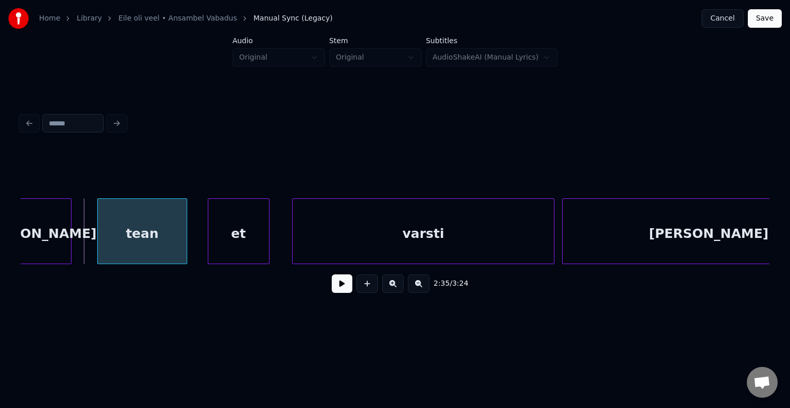
click at [100, 231] on div at bounding box center [99, 231] width 3 height 65
click at [204, 239] on div "et" at bounding box center [223, 234] width 61 height 70
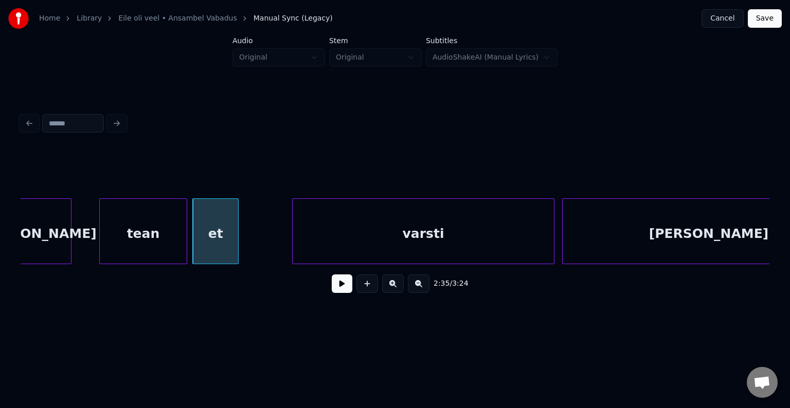
click at [235, 241] on div at bounding box center [236, 231] width 3 height 65
click at [225, 240] on div "et" at bounding box center [217, 234] width 41 height 70
click at [181, 239] on div "tean" at bounding box center [143, 234] width 87 height 70
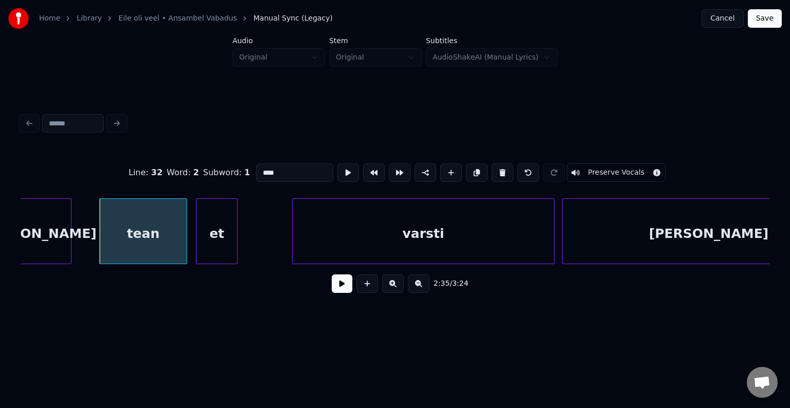
click at [332, 290] on button at bounding box center [342, 284] width 21 height 19
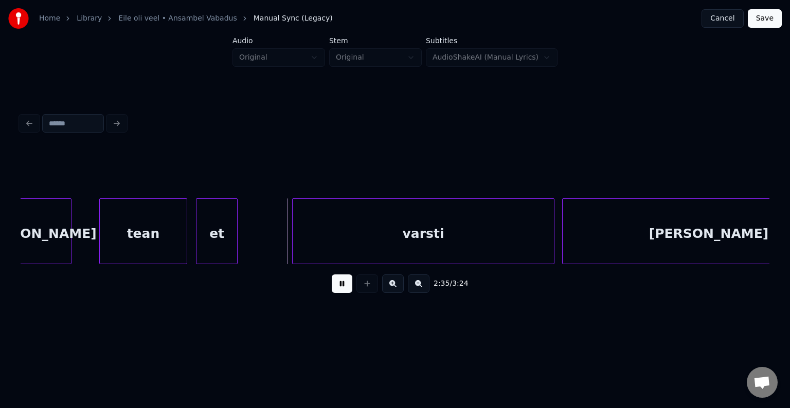
click at [332, 292] on button at bounding box center [342, 284] width 21 height 19
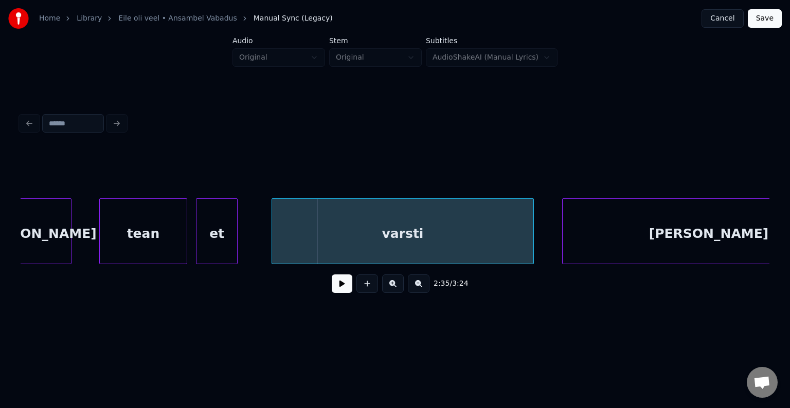
click at [353, 233] on div "varsti" at bounding box center [402, 234] width 261 height 70
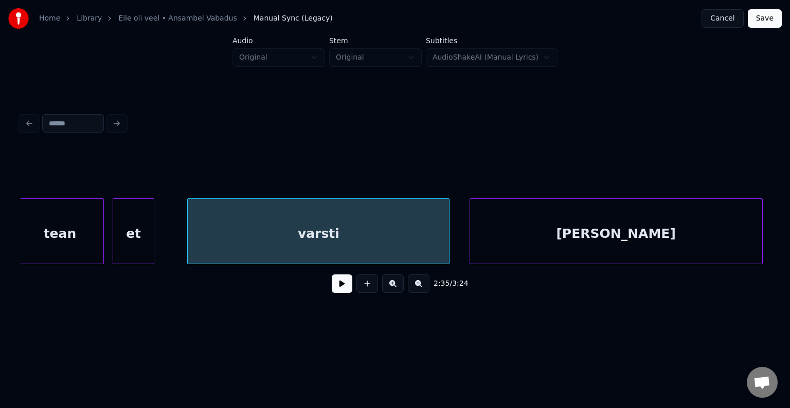
click at [610, 233] on div "[PERSON_NAME]" at bounding box center [616, 234] width 292 height 70
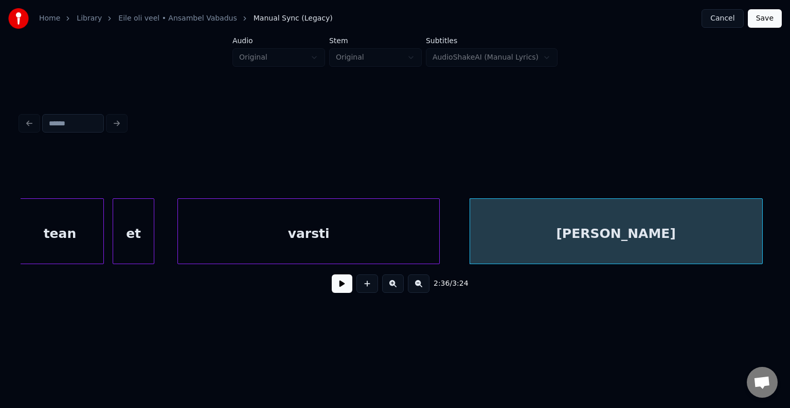
click at [311, 248] on div "varsti" at bounding box center [308, 234] width 261 height 70
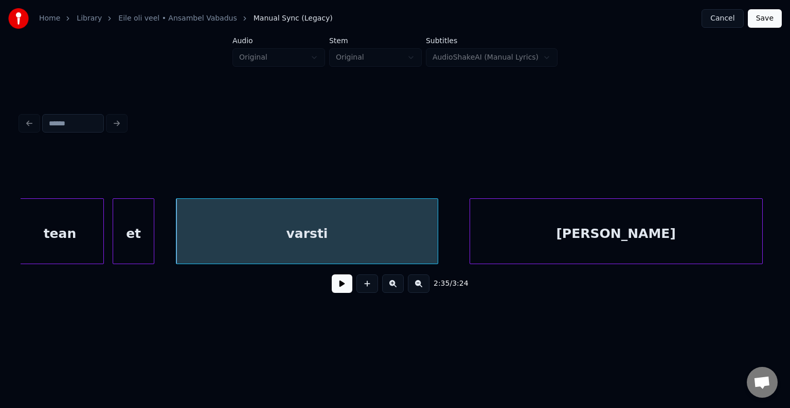
click at [334, 292] on button at bounding box center [342, 284] width 21 height 19
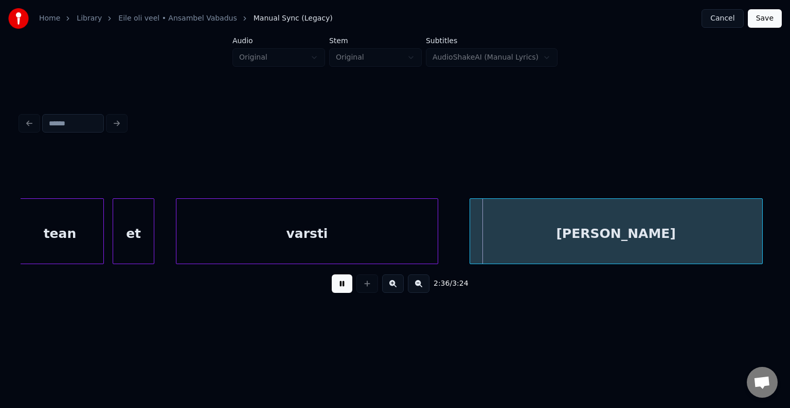
click at [335, 291] on button at bounding box center [342, 284] width 21 height 19
click at [343, 288] on button at bounding box center [342, 284] width 21 height 19
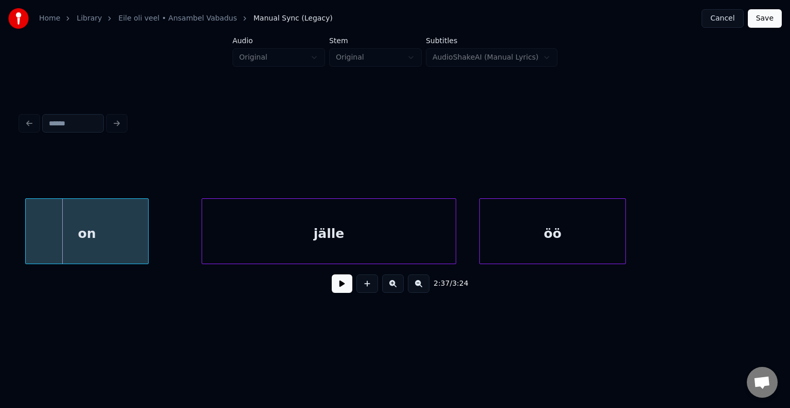
scroll to position [0, 60588]
click at [101, 229] on div "on" at bounding box center [82, 234] width 122 height 70
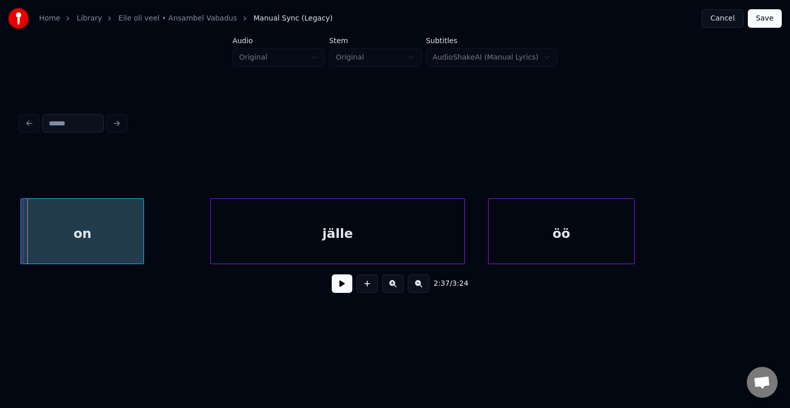
click at [133, 235] on div "on" at bounding box center [82, 234] width 122 height 70
click at [131, 234] on div "on" at bounding box center [96, 234] width 122 height 70
click at [150, 236] on div "on" at bounding box center [89, 232] width 123 height 66
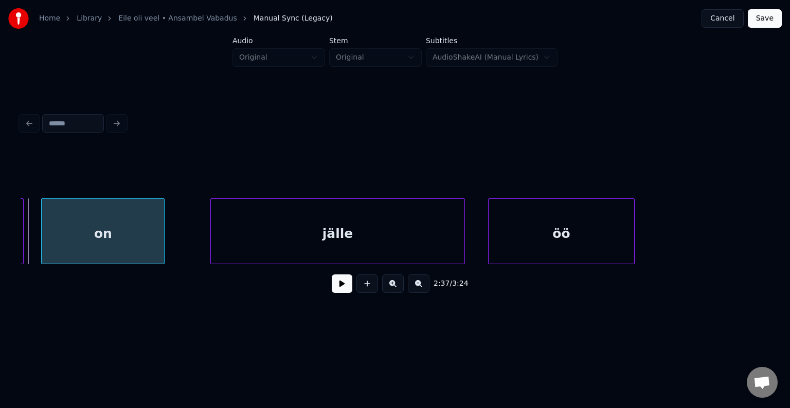
click at [142, 237] on div "on" at bounding box center [103, 234] width 122 height 70
click at [332, 290] on button at bounding box center [342, 284] width 21 height 19
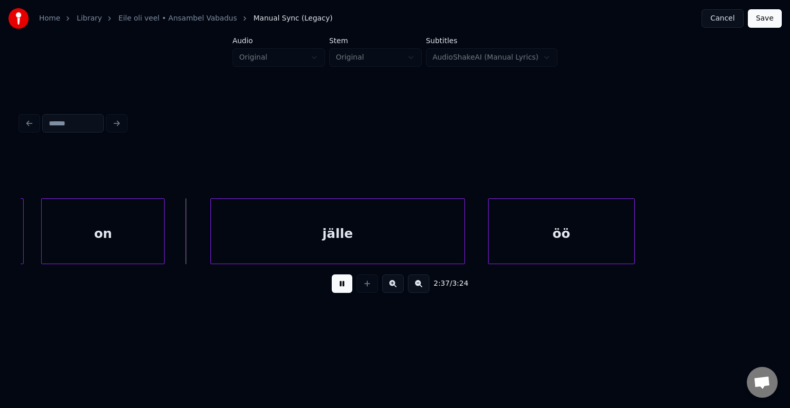
click at [332, 290] on button at bounding box center [342, 284] width 21 height 19
click at [133, 236] on div at bounding box center [134, 231] width 3 height 65
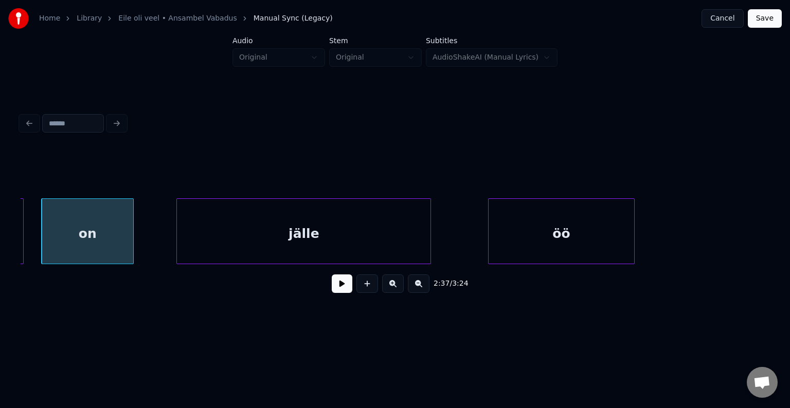
click at [259, 240] on div "jälle" at bounding box center [304, 234] width 254 height 70
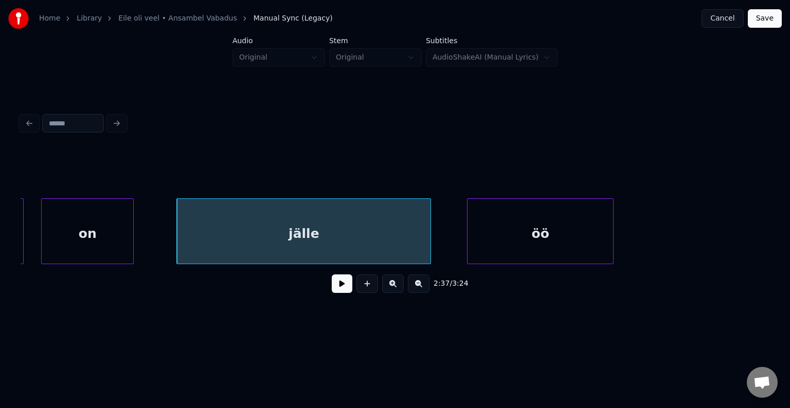
click at [515, 240] on div "öö" at bounding box center [541, 234] width 146 height 70
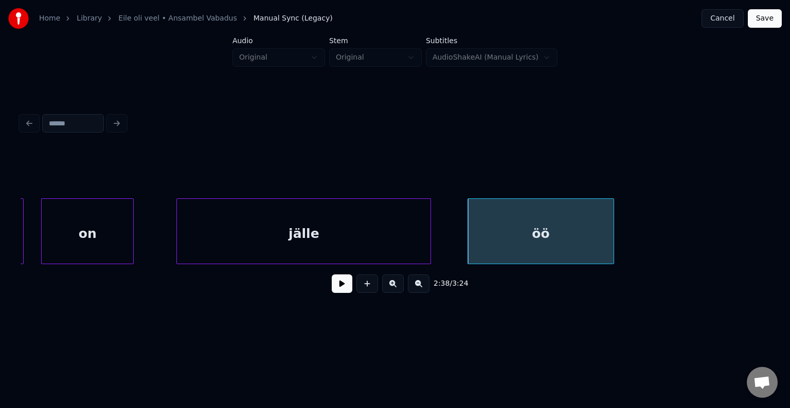
click at [230, 234] on div "jälle" at bounding box center [304, 234] width 254 height 70
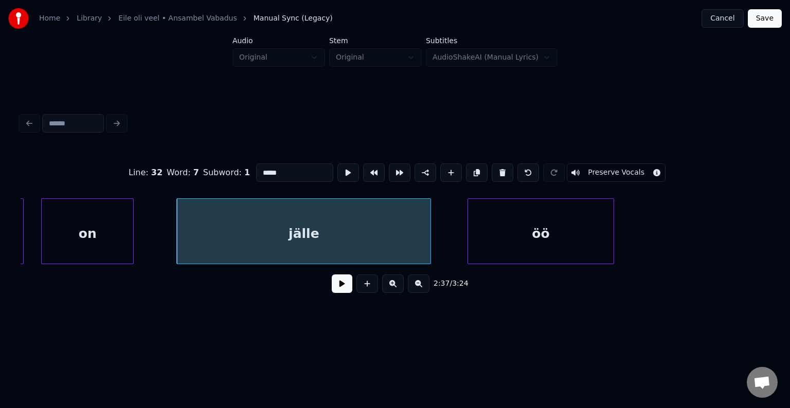
click at [78, 229] on div "on" at bounding box center [88, 234] width 92 height 70
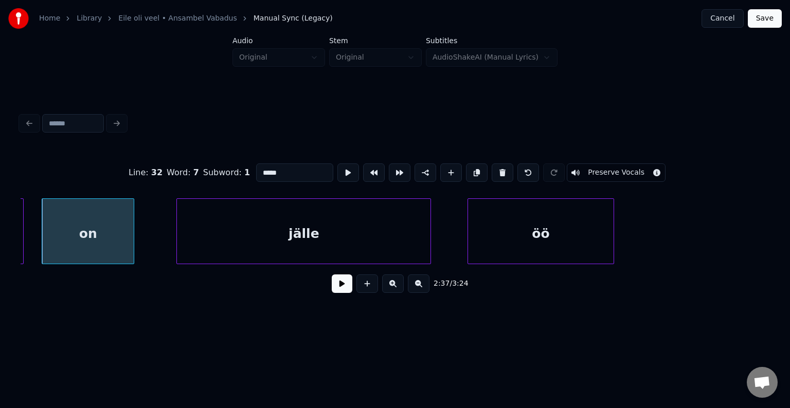
click at [338, 289] on button at bounding box center [342, 284] width 21 height 19
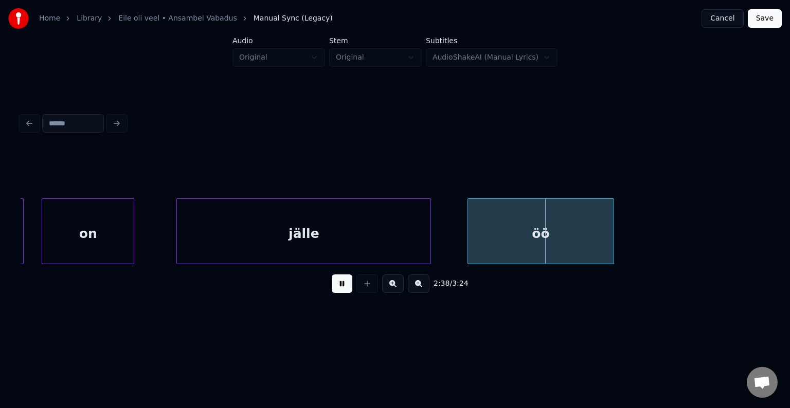
click at [338, 289] on button at bounding box center [342, 284] width 21 height 19
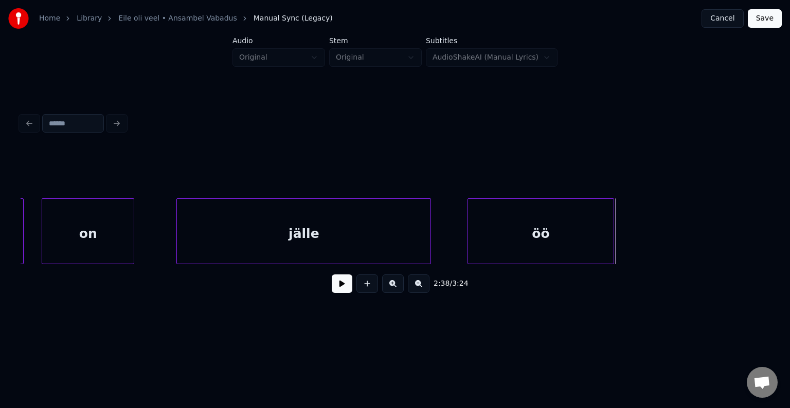
click at [338, 289] on button at bounding box center [342, 284] width 21 height 19
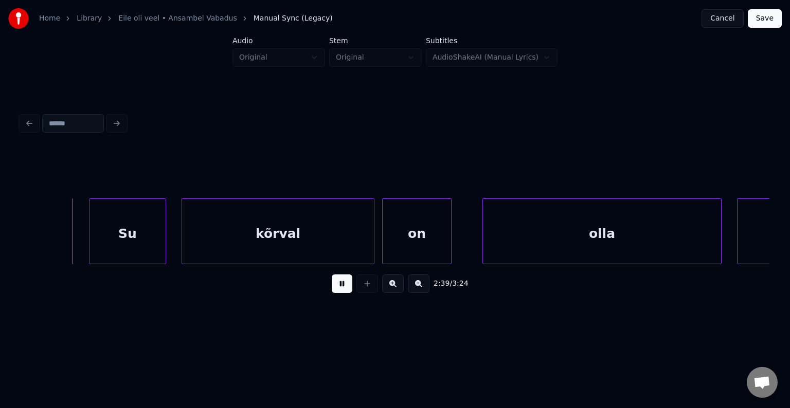
click at [338, 289] on button at bounding box center [342, 284] width 21 height 19
click at [107, 229] on div "Su" at bounding box center [100, 234] width 76 height 70
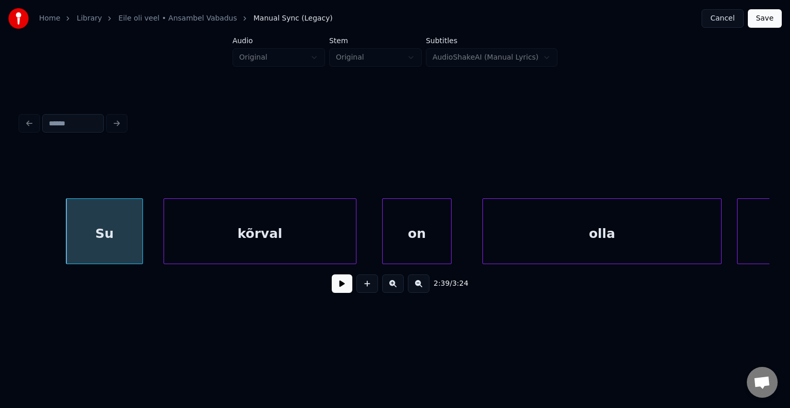
click at [263, 232] on div "kõrval" at bounding box center [260, 234] width 192 height 70
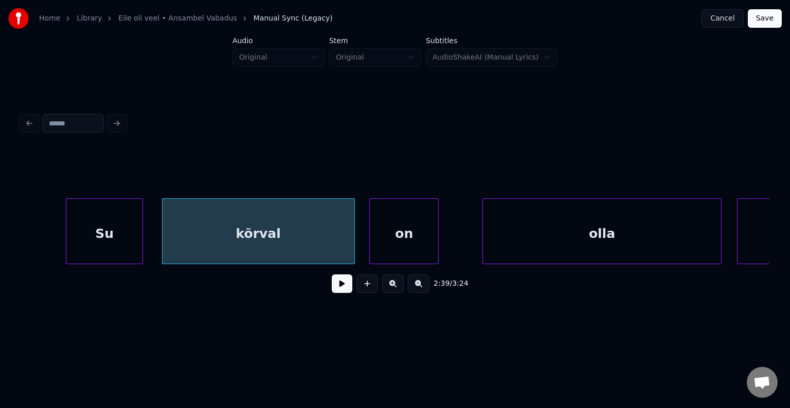
click at [399, 236] on div "on" at bounding box center [404, 234] width 68 height 70
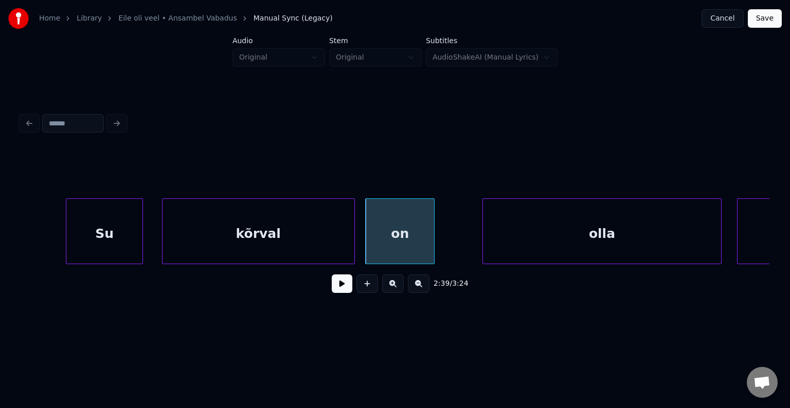
click at [340, 288] on button at bounding box center [342, 284] width 21 height 19
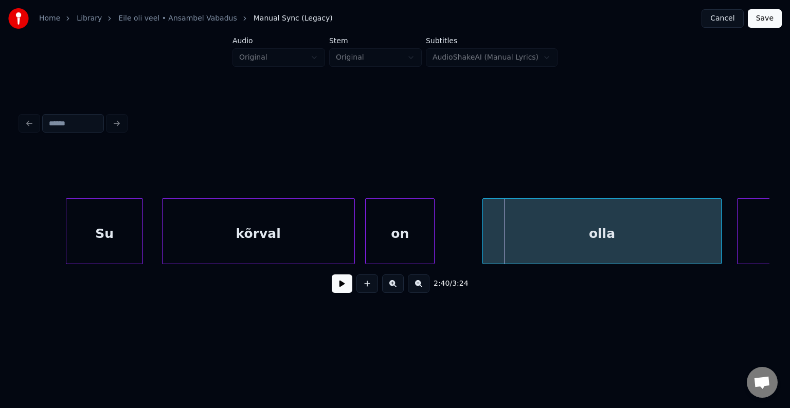
click at [277, 251] on div "kõrval" at bounding box center [259, 234] width 192 height 70
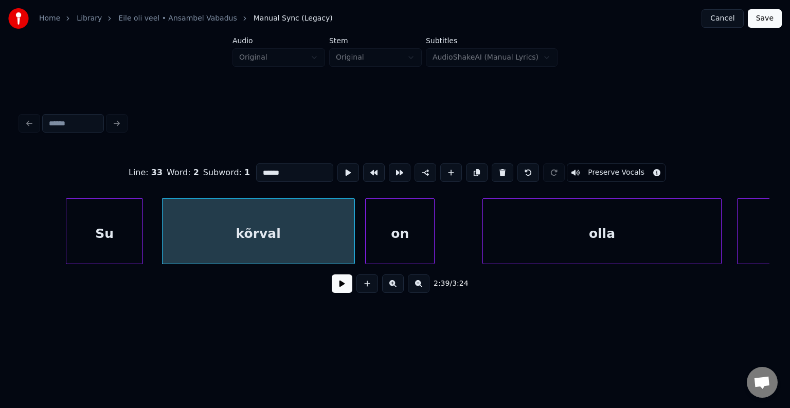
click at [332, 291] on button at bounding box center [342, 284] width 21 height 19
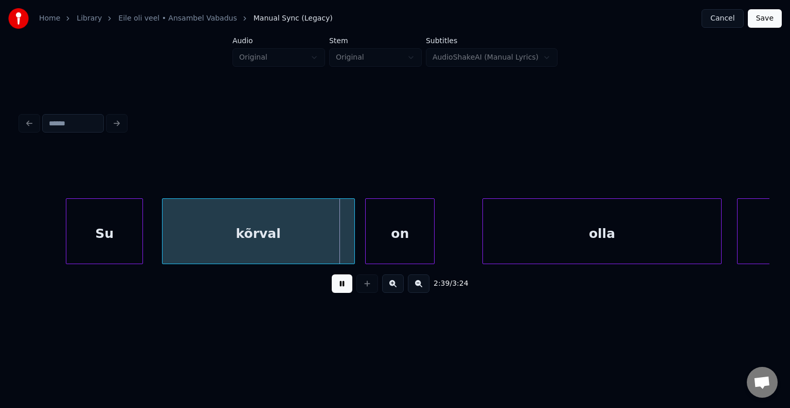
click at [332, 291] on button at bounding box center [342, 284] width 21 height 19
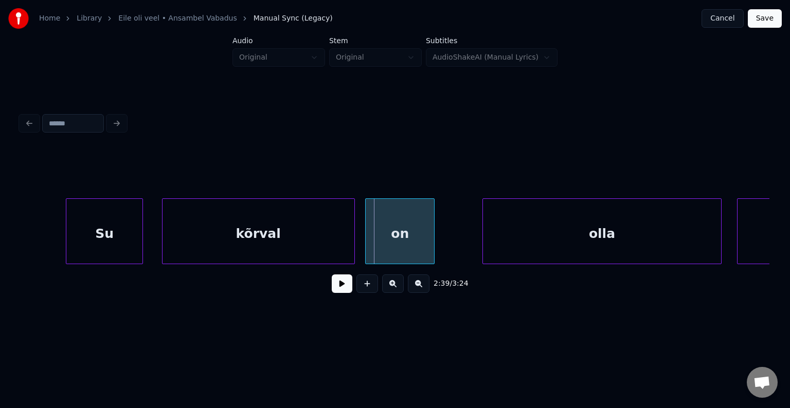
click at [354, 241] on div "kõrval" at bounding box center [258, 232] width 193 height 66
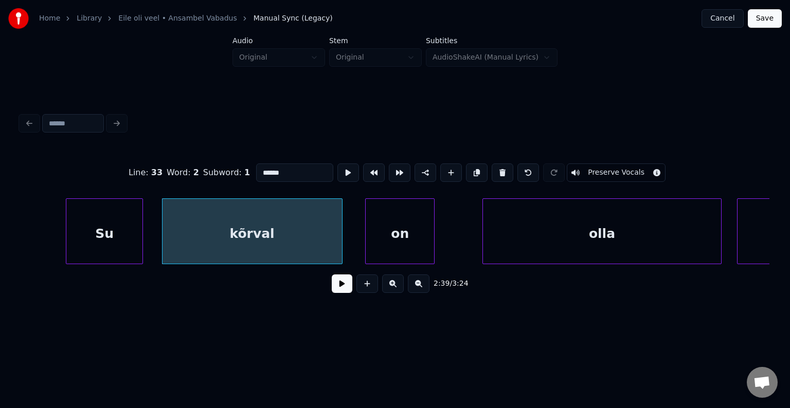
click at [339, 239] on div at bounding box center [340, 231] width 3 height 65
click at [388, 244] on div "on" at bounding box center [388, 234] width 68 height 70
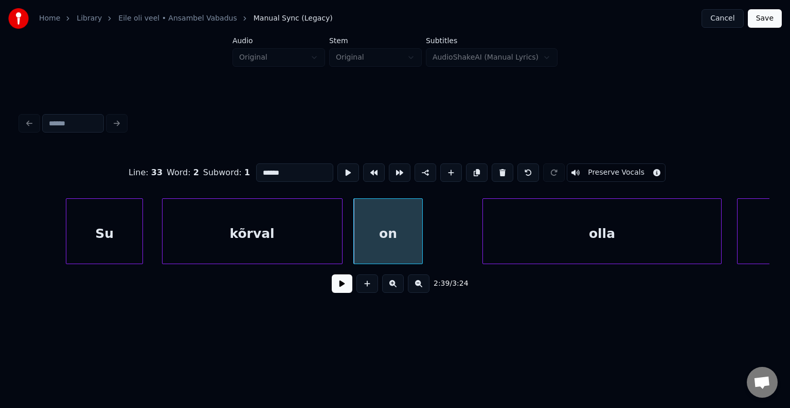
click at [316, 246] on div "kõrval" at bounding box center [253, 234] width 180 height 70
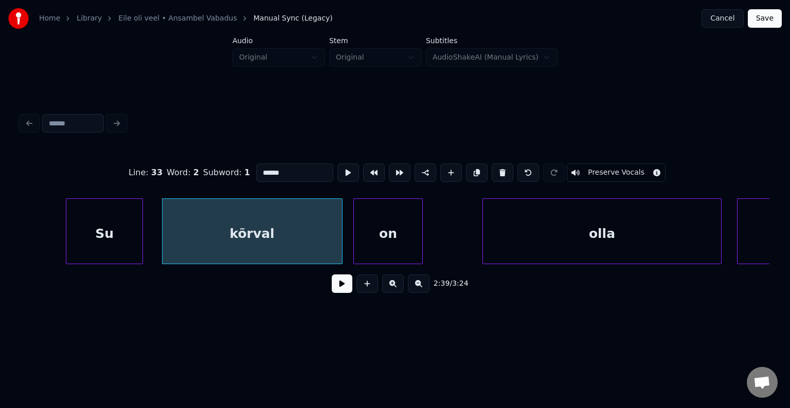
click at [332, 286] on button at bounding box center [342, 284] width 21 height 19
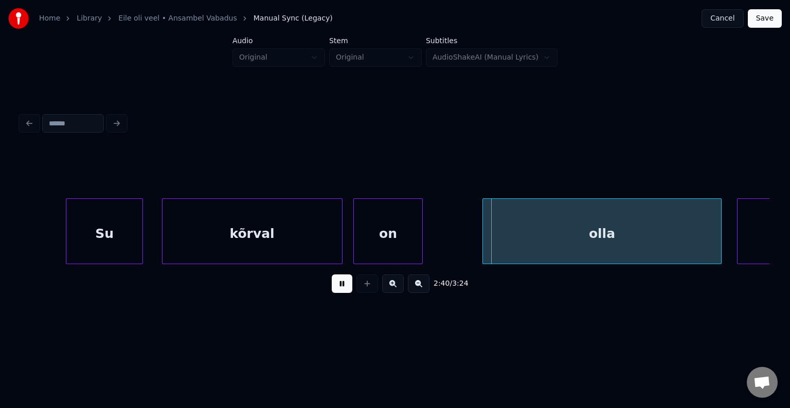
drag, startPoint x: 332, startPoint y: 286, endPoint x: 380, endPoint y: 263, distance: 53.4
click at [332, 286] on button at bounding box center [342, 284] width 21 height 19
click at [600, 233] on div "olla" at bounding box center [582, 234] width 238 height 70
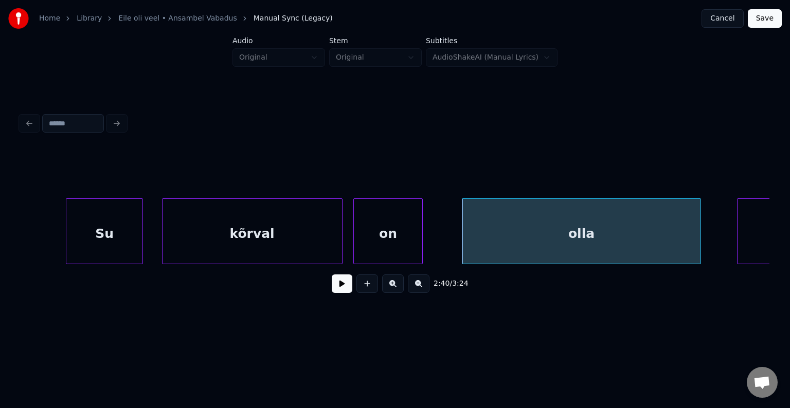
click at [771, 265] on div "2:40 / 3:24" at bounding box center [394, 206] width 757 height 204
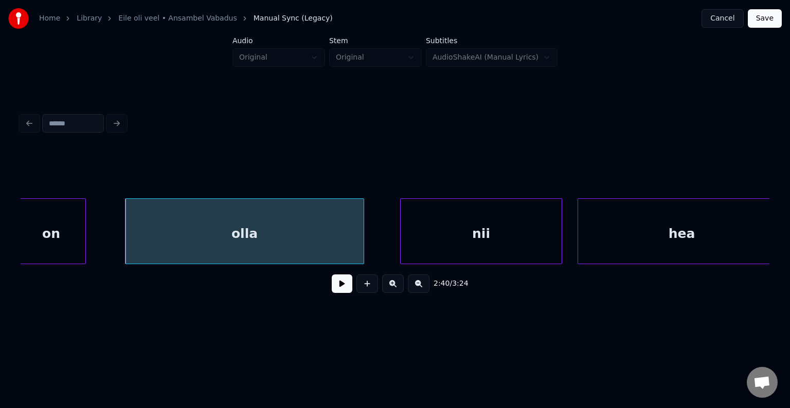
scroll to position [0, 61685]
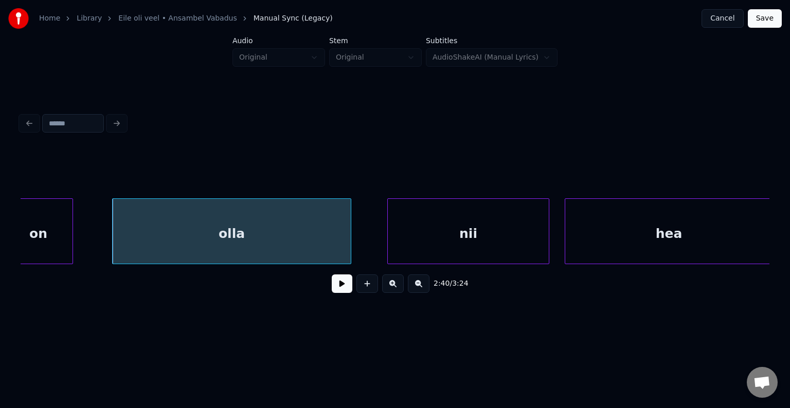
click at [344, 291] on button at bounding box center [342, 284] width 21 height 19
click at [342, 290] on button at bounding box center [342, 284] width 21 height 19
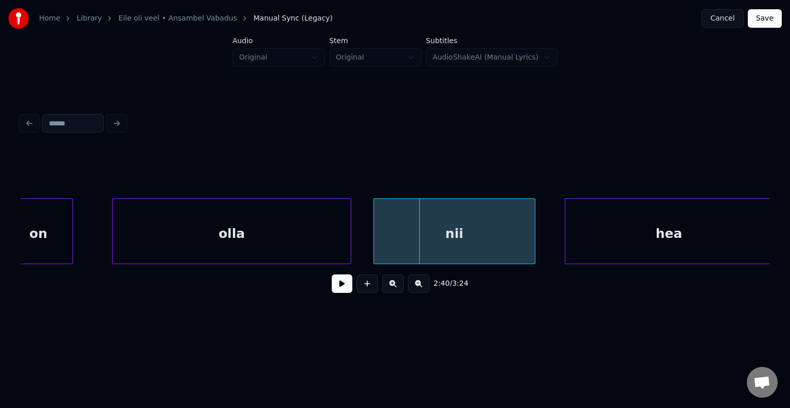
click at [418, 233] on div "nii" at bounding box center [454, 234] width 161 height 70
click at [333, 236] on div at bounding box center [334, 231] width 3 height 65
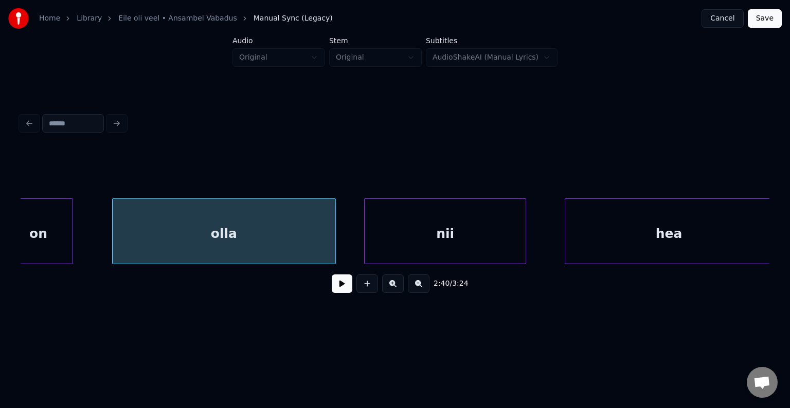
click at [436, 231] on div "nii" at bounding box center [445, 234] width 161 height 70
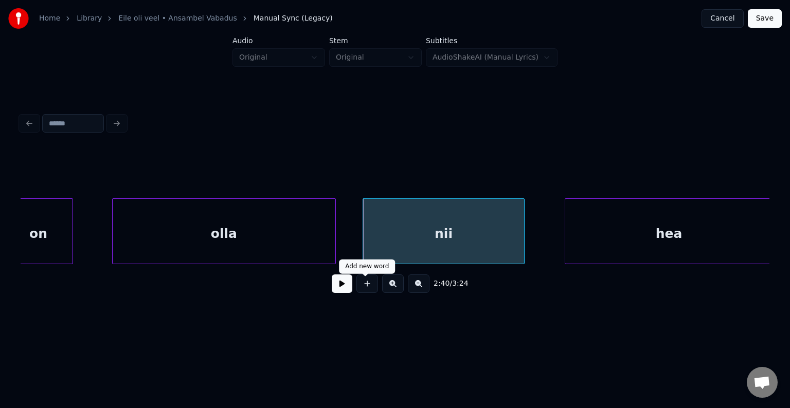
click at [334, 293] on button at bounding box center [342, 284] width 21 height 19
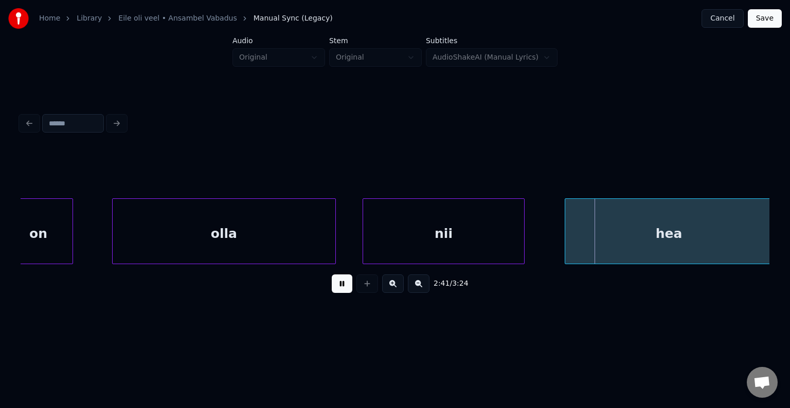
drag, startPoint x: 337, startPoint y: 290, endPoint x: 353, endPoint y: 284, distance: 16.4
click at [338, 290] on button at bounding box center [342, 284] width 21 height 19
click at [641, 237] on div "hea" at bounding box center [651, 234] width 207 height 70
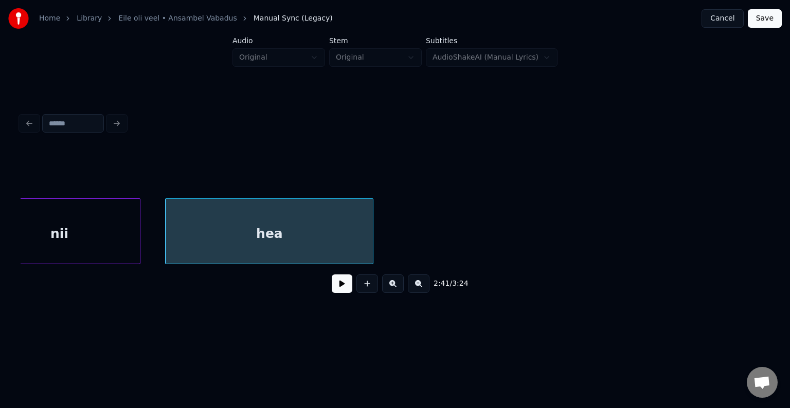
scroll to position [0, 62078]
click at [337, 286] on button at bounding box center [342, 284] width 21 height 19
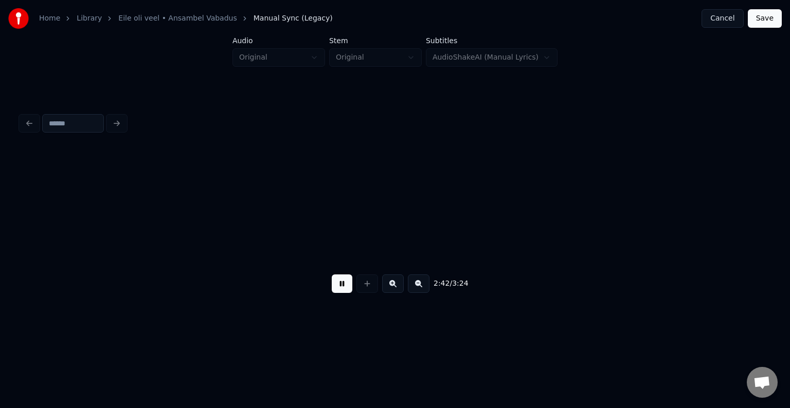
scroll to position [0, 62828]
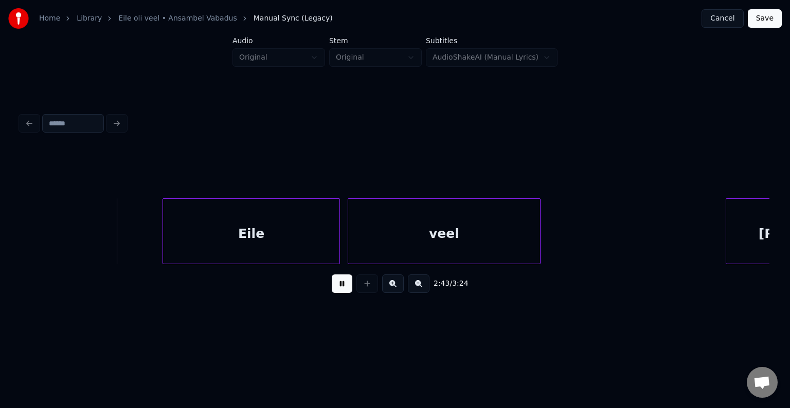
click at [337, 288] on button at bounding box center [342, 284] width 21 height 19
click at [272, 240] on div "Eile" at bounding box center [231, 234] width 176 height 70
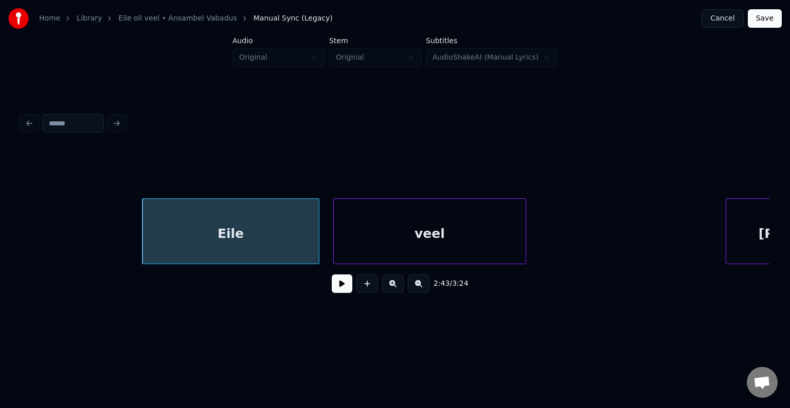
click at [440, 247] on div "veel" at bounding box center [430, 234] width 192 height 70
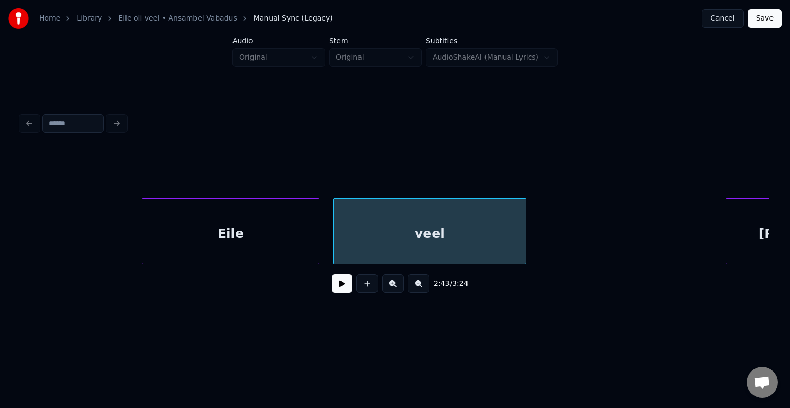
click at [440, 247] on div "veel" at bounding box center [430, 234] width 192 height 70
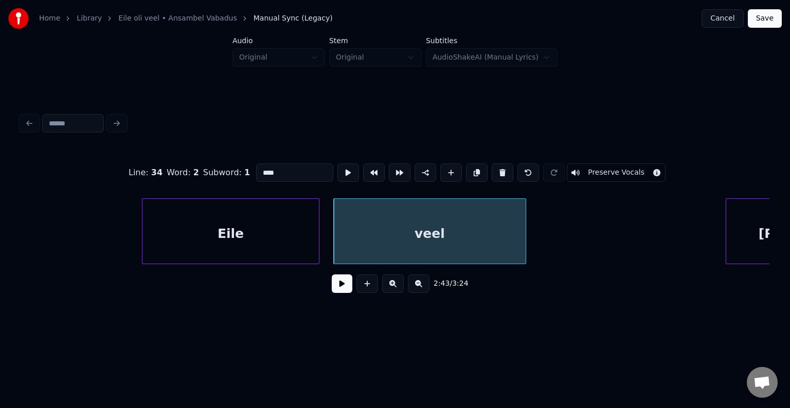
click at [256, 168] on input "****" at bounding box center [294, 173] width 77 height 19
type input "******"
click at [335, 292] on button at bounding box center [342, 284] width 21 height 19
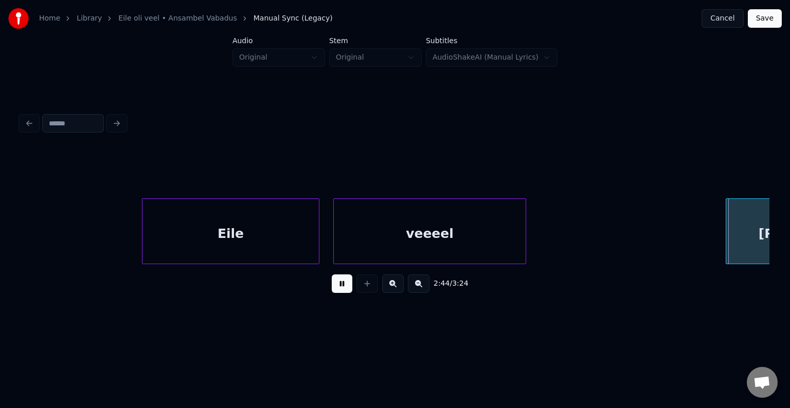
click at [333, 290] on button at bounding box center [342, 284] width 21 height 19
click at [766, 269] on div "2:44 / 3:24" at bounding box center [395, 283] width 749 height 39
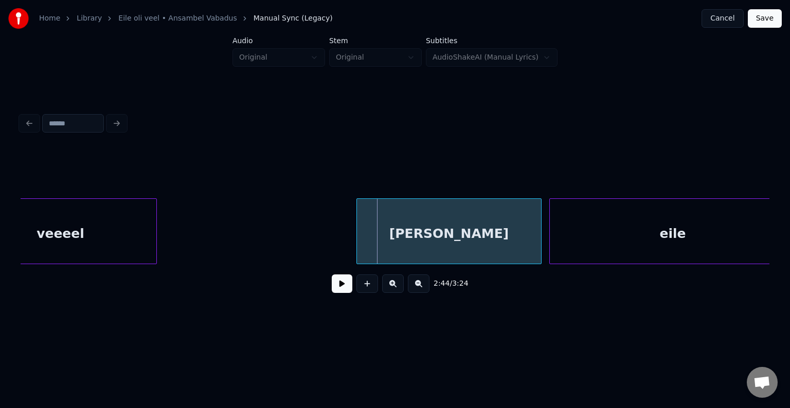
scroll to position [0, 63219]
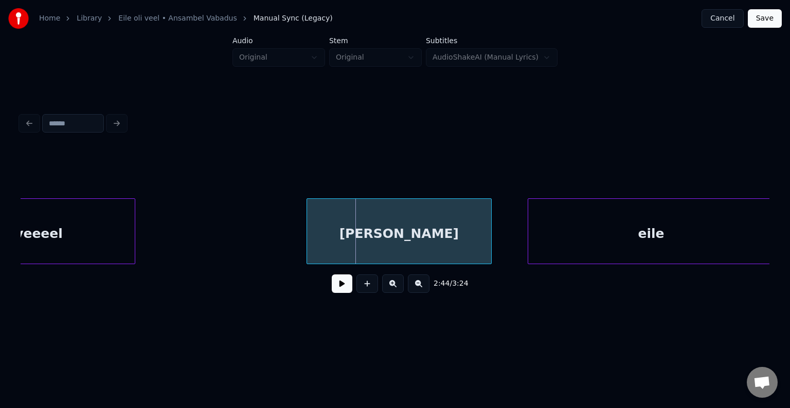
click at [449, 227] on div "[PERSON_NAME]" at bounding box center [399, 234] width 184 height 70
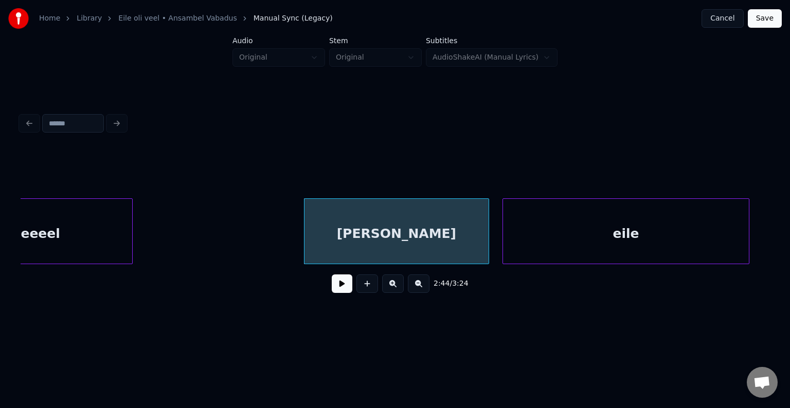
click at [628, 227] on div "eile" at bounding box center [626, 234] width 246 height 70
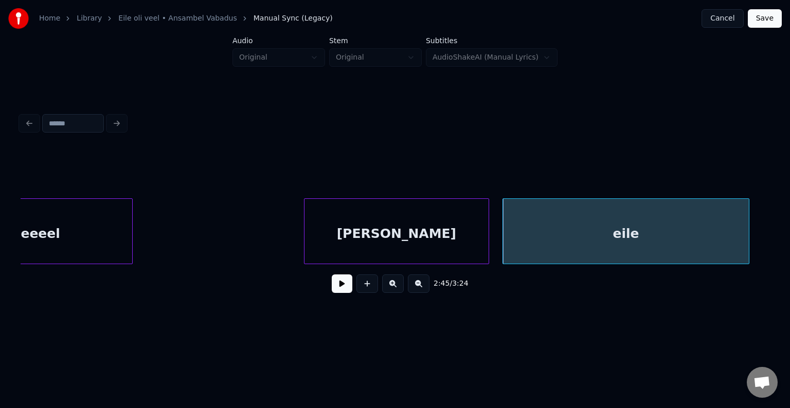
click at [451, 226] on div "[PERSON_NAME]" at bounding box center [397, 234] width 184 height 70
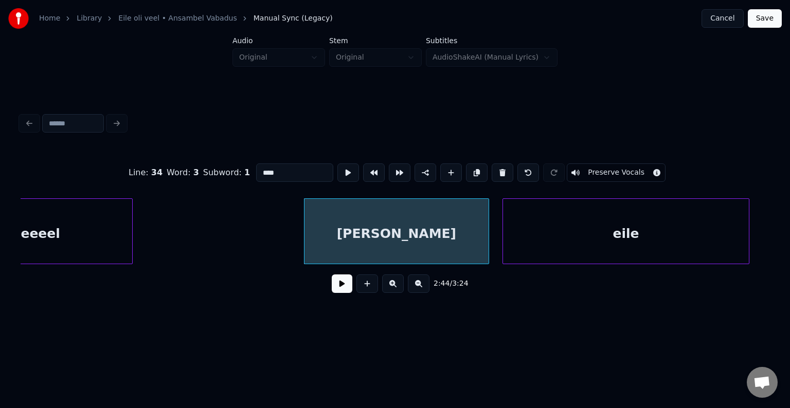
click at [332, 286] on button at bounding box center [342, 284] width 21 height 19
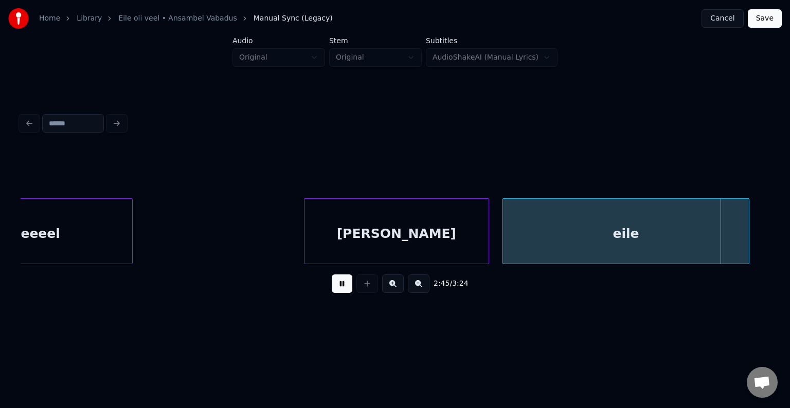
click at [332, 287] on button at bounding box center [342, 284] width 21 height 19
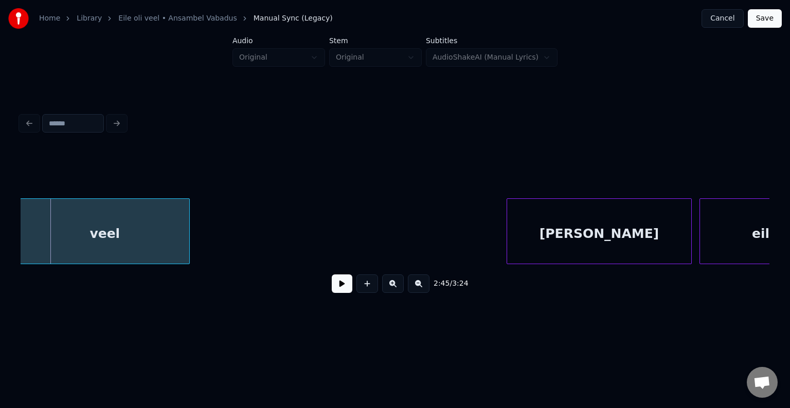
scroll to position [0, 63972]
click at [142, 233] on div "veel" at bounding box center [106, 234] width 169 height 70
click at [636, 243] on div "[PERSON_NAME]" at bounding box center [582, 234] width 184 height 70
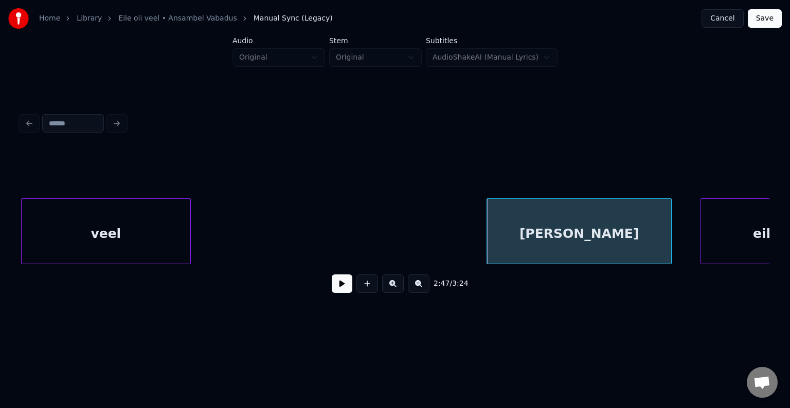
click at [766, 264] on div "veel [PERSON_NAME]" at bounding box center [395, 232] width 749 height 66
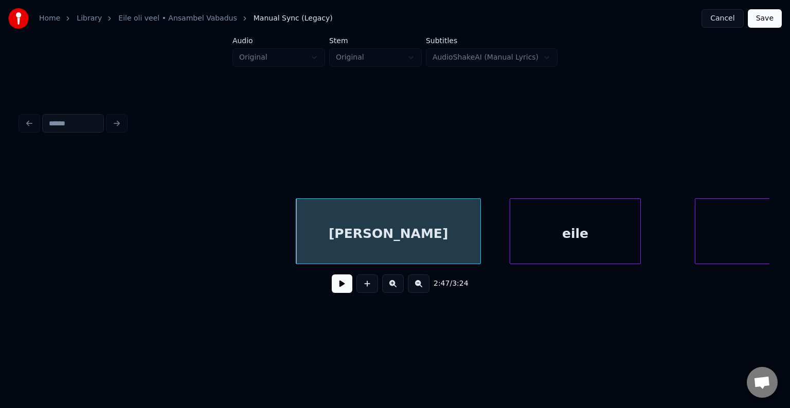
scroll to position [0, 64219]
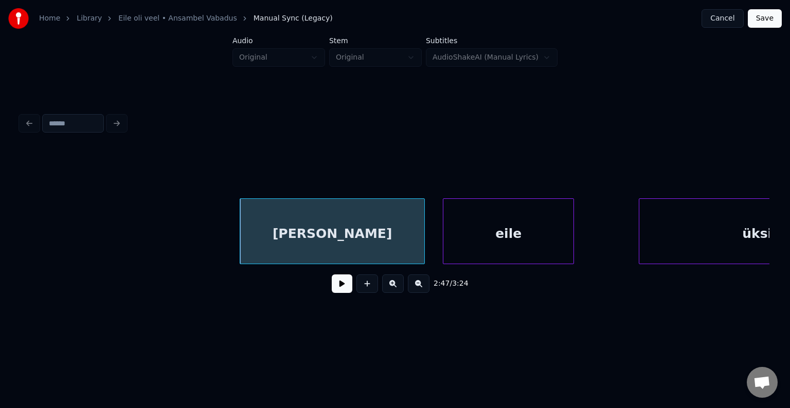
click at [536, 243] on div "eile" at bounding box center [508, 234] width 130 height 70
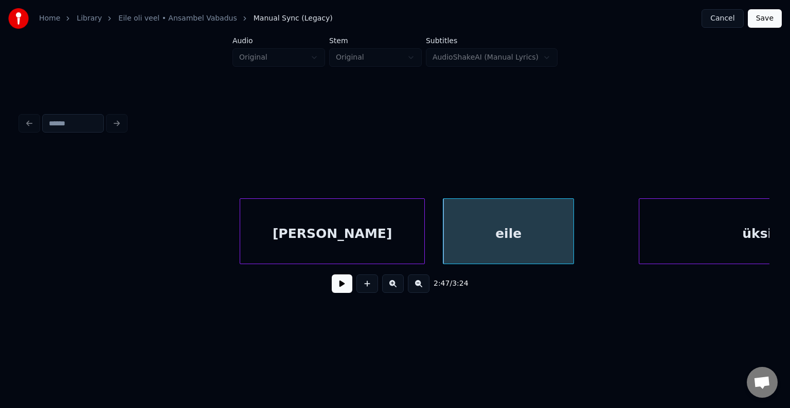
click at [392, 236] on div "[PERSON_NAME]" at bounding box center [332, 234] width 184 height 70
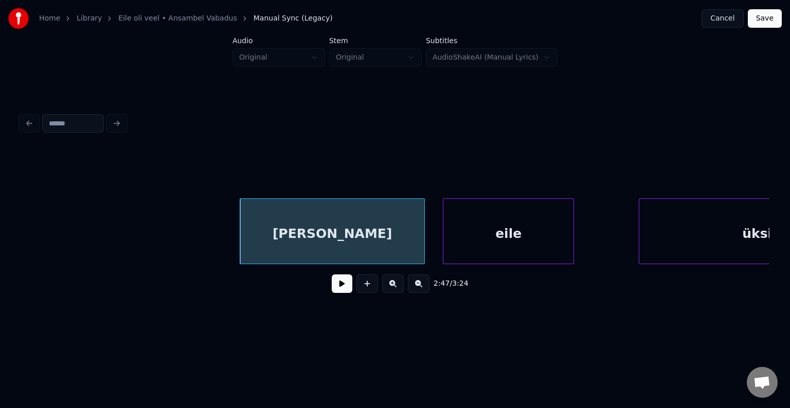
click at [332, 286] on button at bounding box center [342, 284] width 21 height 19
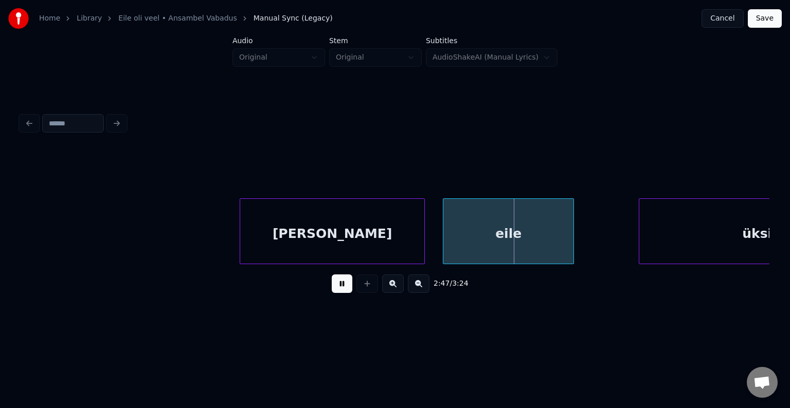
click at [332, 286] on button at bounding box center [342, 284] width 21 height 19
click at [531, 229] on div "eile" at bounding box center [502, 234] width 130 height 70
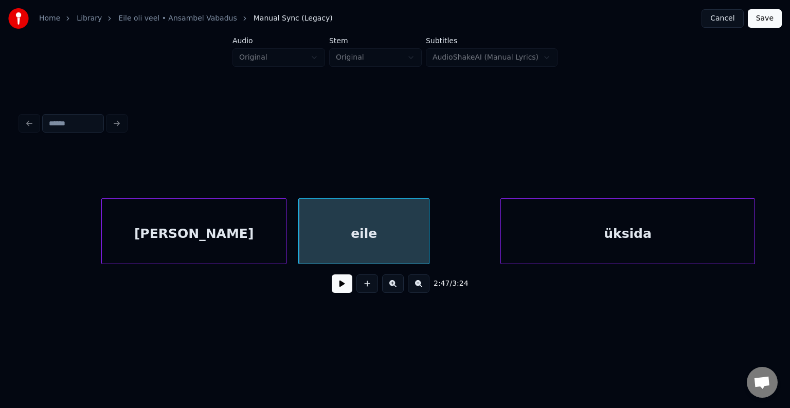
scroll to position [0, 64384]
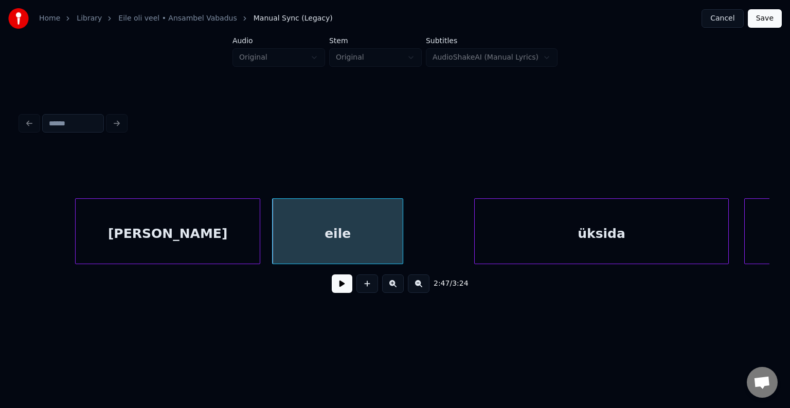
click at [288, 222] on div "eile" at bounding box center [338, 234] width 130 height 70
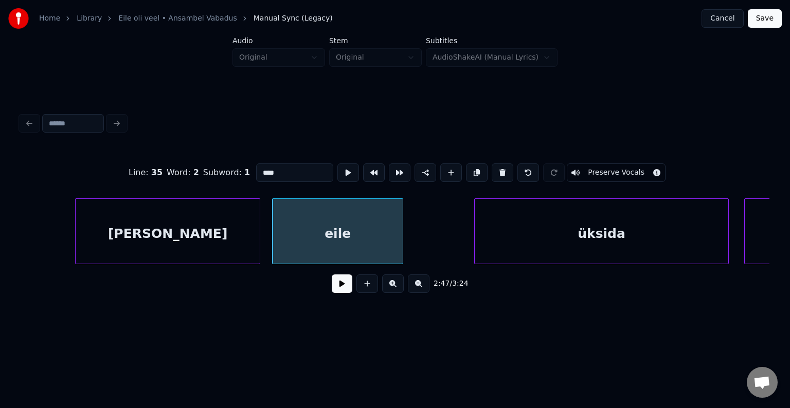
click at [332, 283] on button at bounding box center [342, 284] width 21 height 19
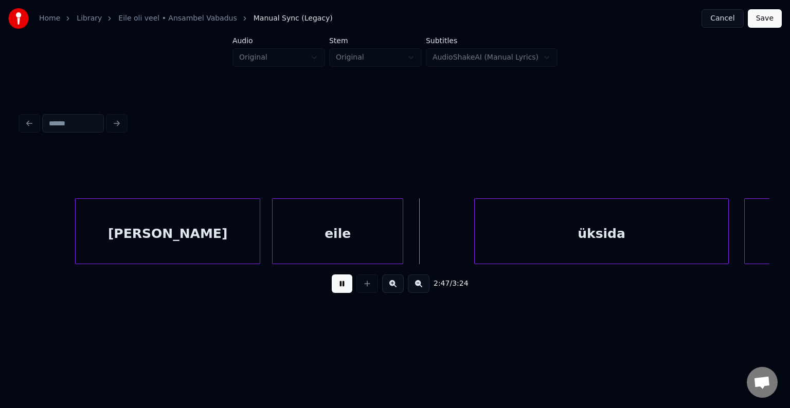
click at [332, 283] on button at bounding box center [342, 284] width 21 height 19
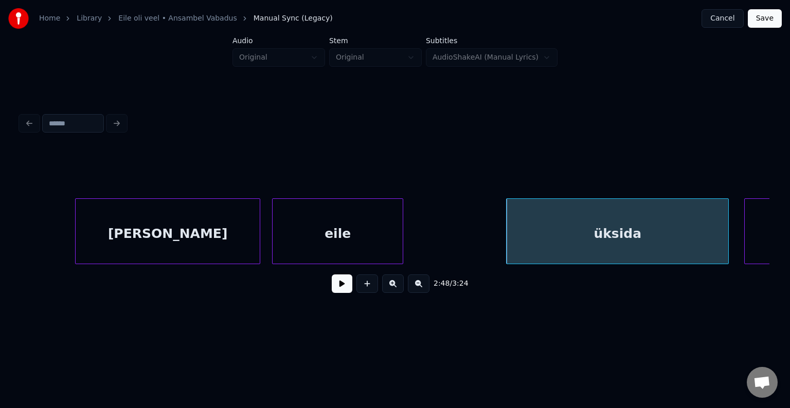
click at [507, 238] on div at bounding box center [508, 231] width 3 height 65
click at [461, 236] on div at bounding box center [460, 231] width 3 height 65
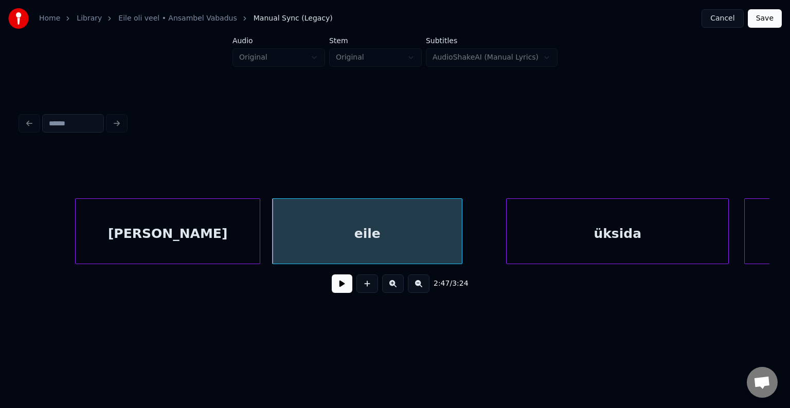
click at [400, 233] on div "eile" at bounding box center [367, 234] width 189 height 70
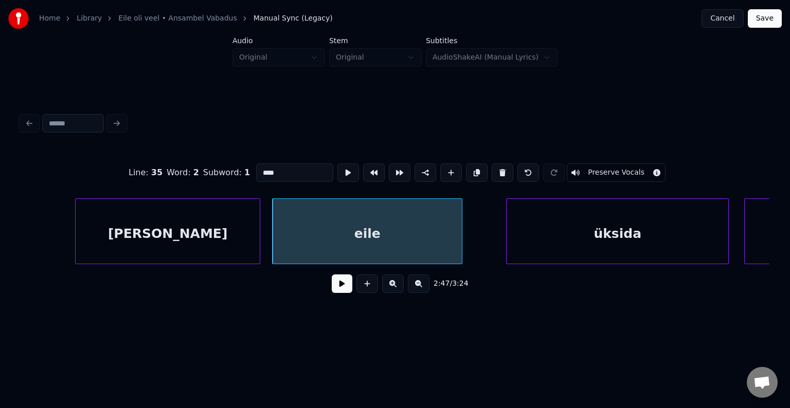
click at [333, 288] on button at bounding box center [342, 284] width 21 height 19
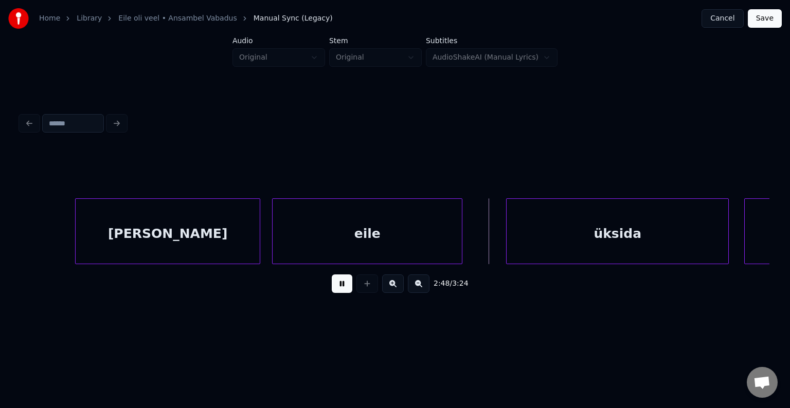
click at [337, 286] on button at bounding box center [342, 284] width 21 height 19
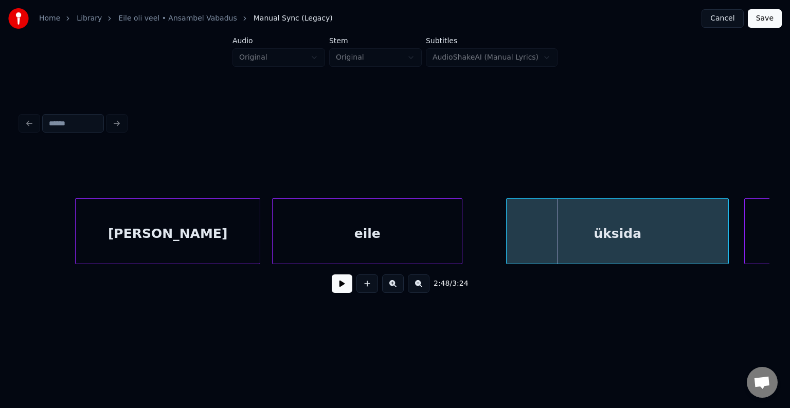
click at [341, 284] on button at bounding box center [342, 284] width 21 height 19
drag, startPoint x: 342, startPoint y: 284, endPoint x: 360, endPoint y: 284, distance: 18.0
click at [348, 283] on button at bounding box center [342, 284] width 21 height 19
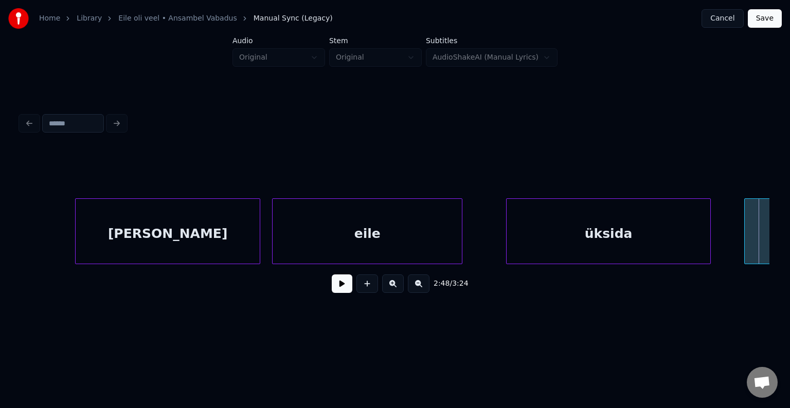
click at [708, 244] on div at bounding box center [708, 231] width 3 height 65
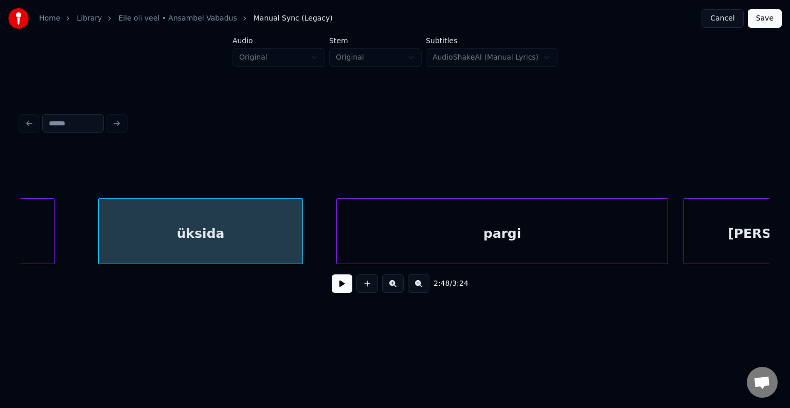
scroll to position [0, 64795]
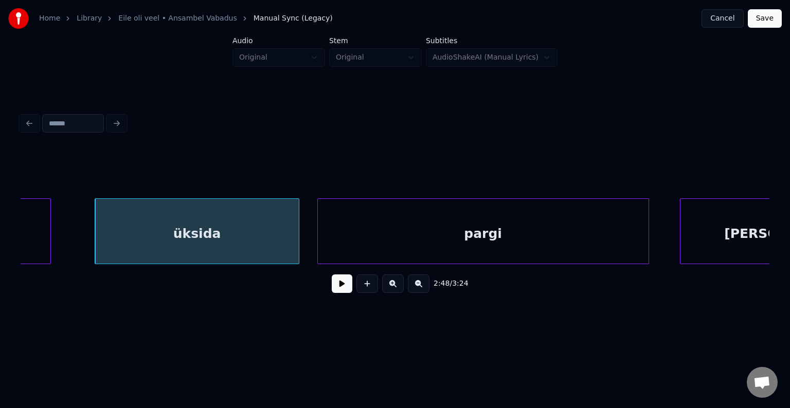
click at [599, 235] on div "pargi" at bounding box center [483, 234] width 331 height 70
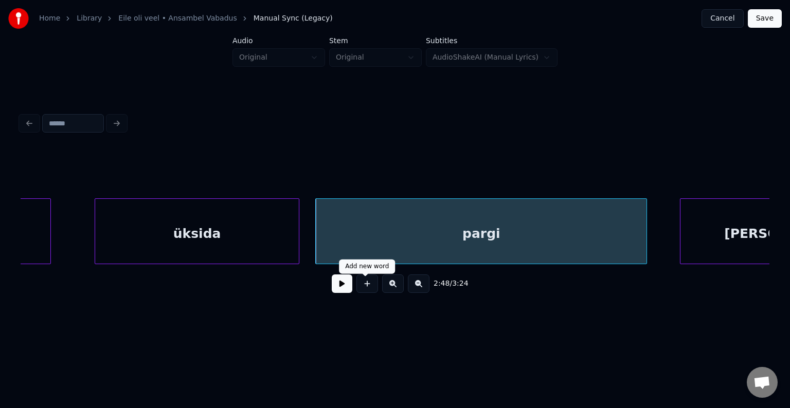
click at [338, 284] on button at bounding box center [342, 284] width 21 height 19
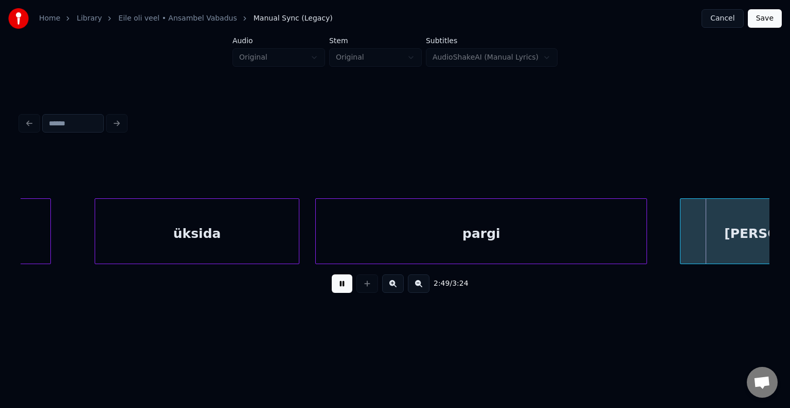
click at [340, 284] on button at bounding box center [342, 284] width 21 height 19
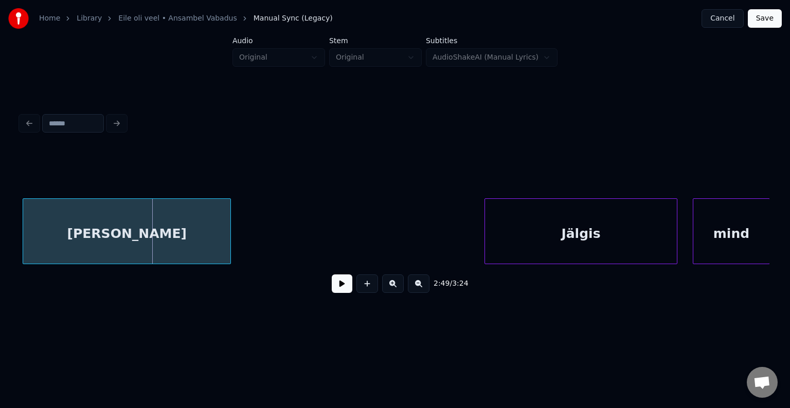
scroll to position [0, 65446]
click at [87, 246] on div "[PERSON_NAME]" at bounding box center [124, 234] width 207 height 70
click at [332, 291] on button at bounding box center [342, 284] width 21 height 19
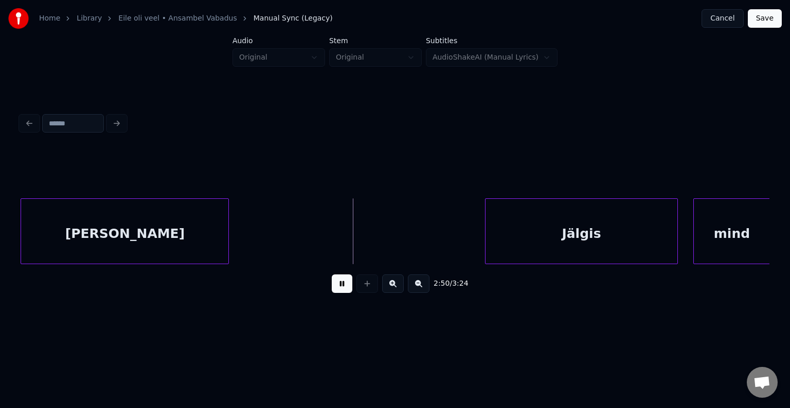
click at [332, 290] on button at bounding box center [342, 284] width 21 height 19
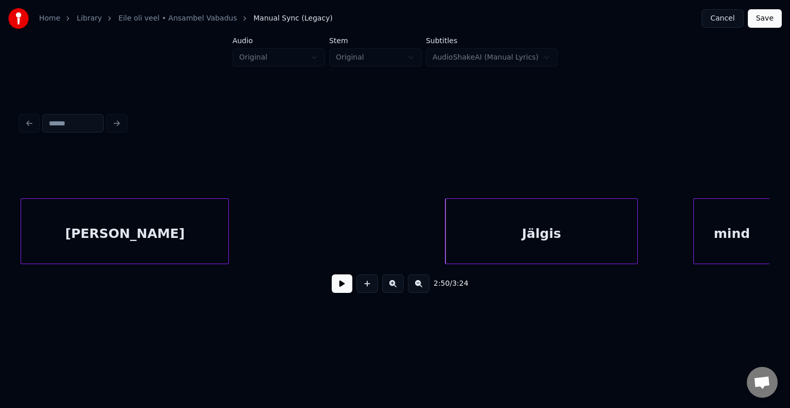
click at [573, 230] on div "Jälgis" at bounding box center [541, 234] width 192 height 70
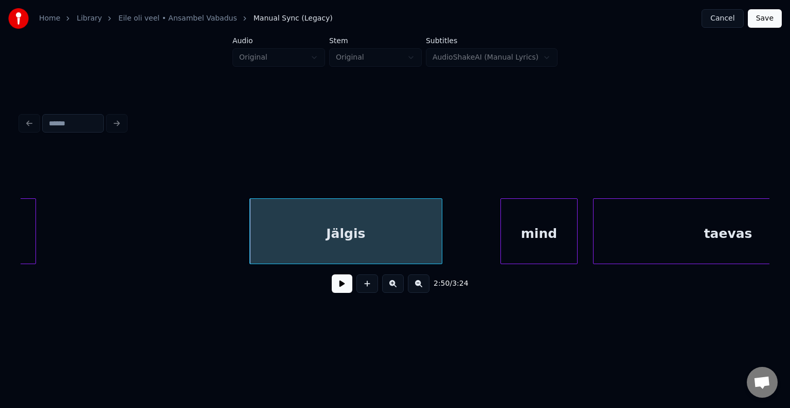
scroll to position [0, 65651]
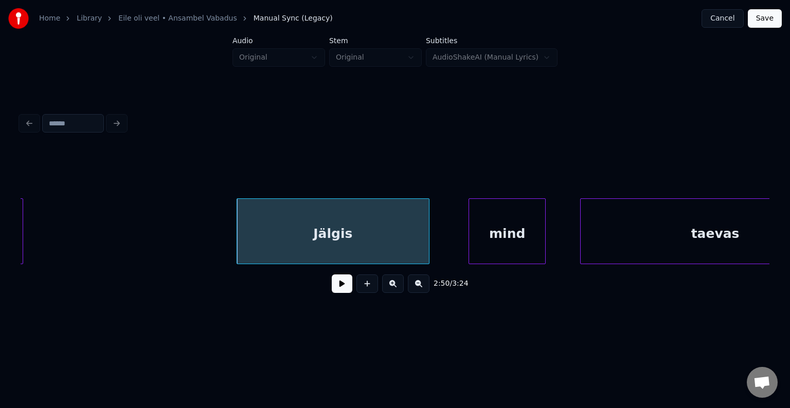
click at [521, 240] on div "mind" at bounding box center [507, 234] width 76 height 70
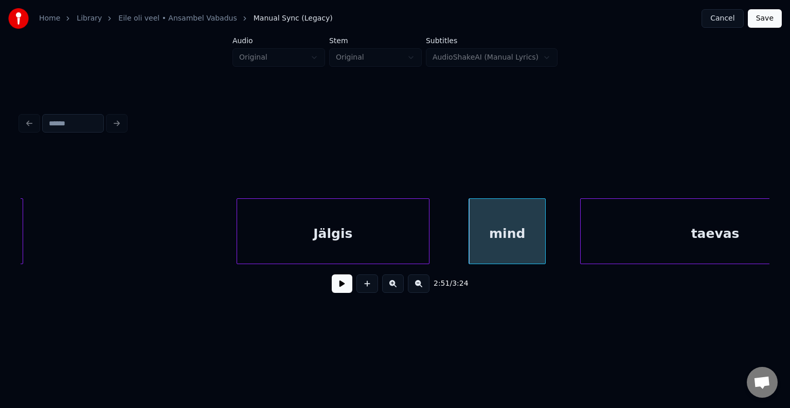
click at [372, 245] on div "Jälgis" at bounding box center [333, 234] width 192 height 70
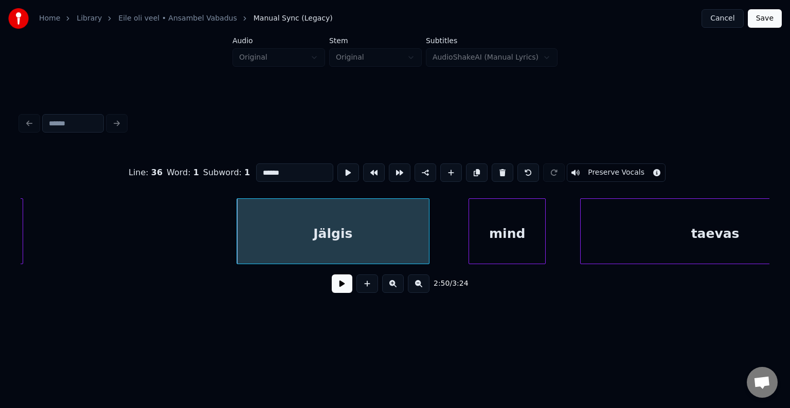
click at [332, 290] on button at bounding box center [342, 284] width 21 height 19
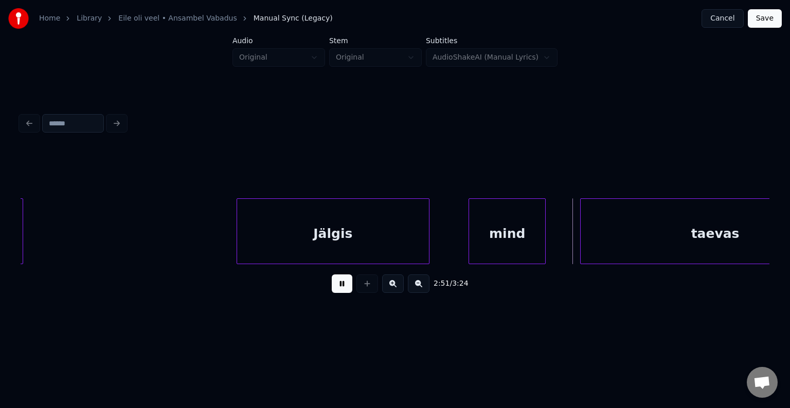
drag, startPoint x: 332, startPoint y: 290, endPoint x: 344, endPoint y: 294, distance: 12.5
click at [335, 291] on button at bounding box center [342, 284] width 21 height 19
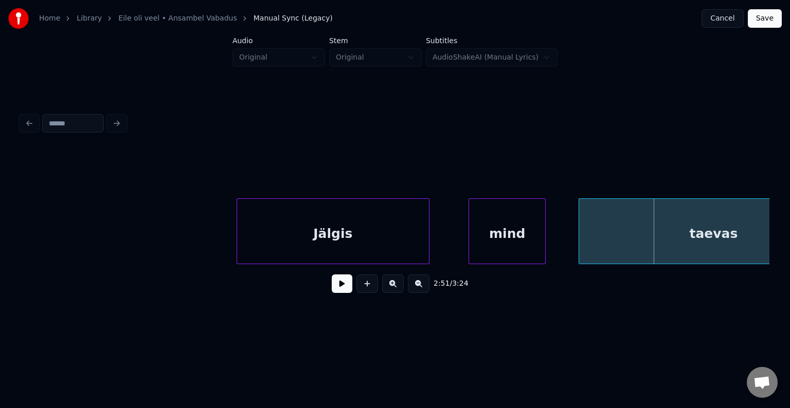
scroll to position [0, 65730]
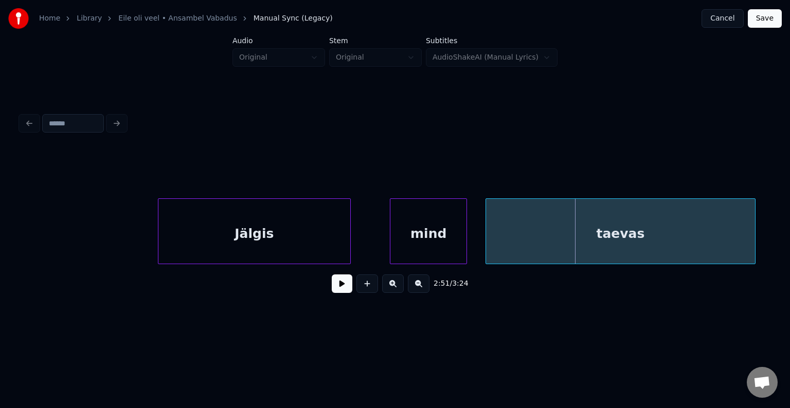
click at [645, 240] on div "taevas" at bounding box center [620, 234] width 269 height 70
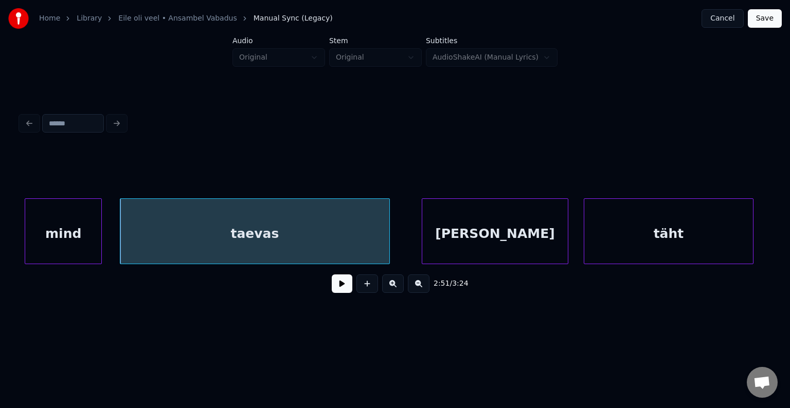
scroll to position [0, 66100]
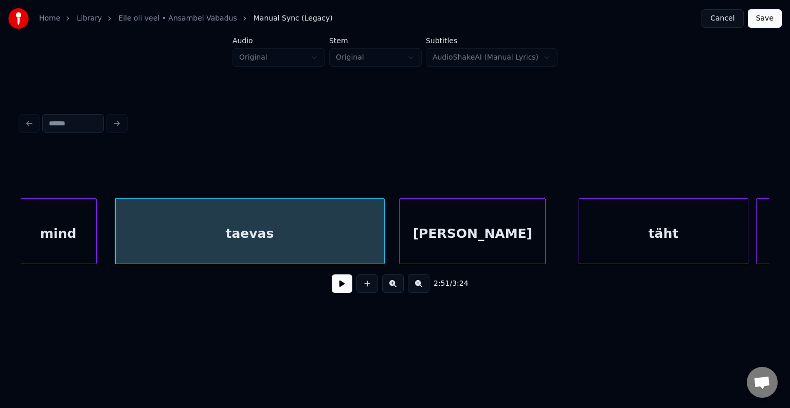
click at [490, 235] on div "[PERSON_NAME]" at bounding box center [473, 234] width 146 height 70
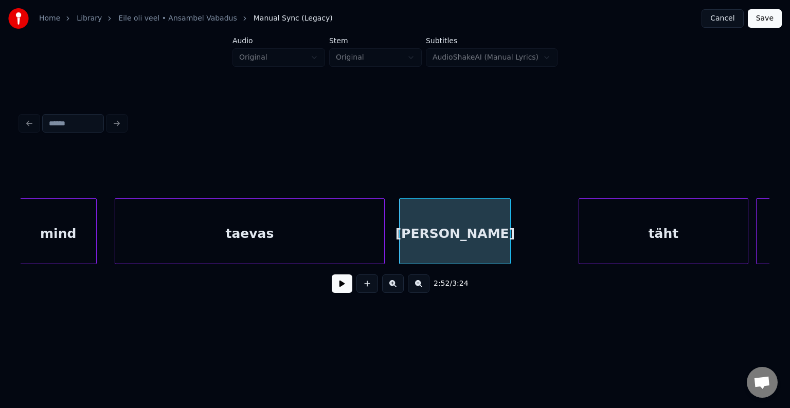
click at [509, 236] on div at bounding box center [508, 231] width 3 height 65
click at [475, 234] on div "[PERSON_NAME]" at bounding box center [461, 234] width 110 height 70
click at [341, 288] on button at bounding box center [342, 284] width 21 height 19
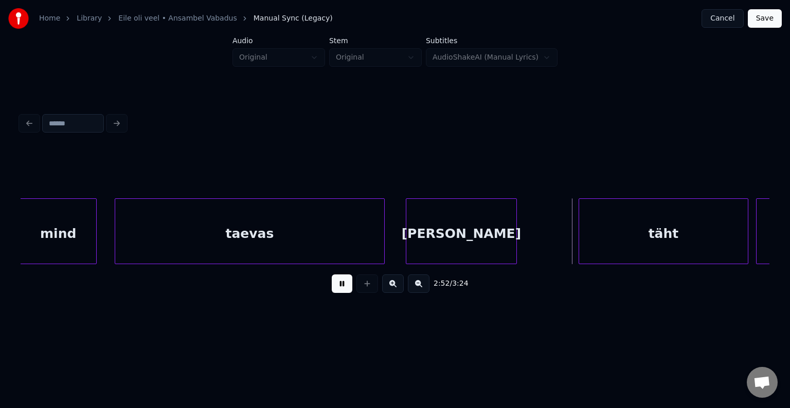
drag, startPoint x: 341, startPoint y: 288, endPoint x: 412, endPoint y: 267, distance: 73.6
click at [342, 288] on button at bounding box center [342, 284] width 21 height 19
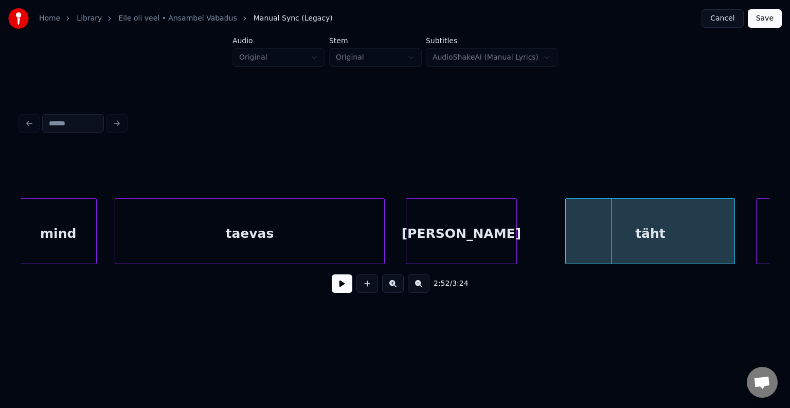
click at [616, 246] on div "täht" at bounding box center [650, 234] width 169 height 70
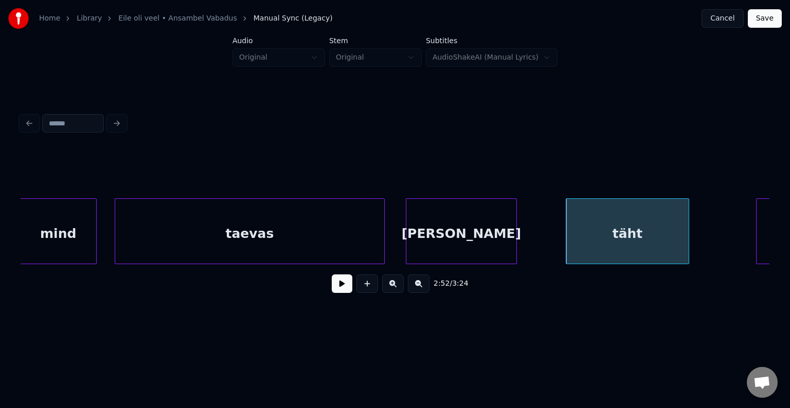
click at [687, 241] on div at bounding box center [687, 231] width 3 height 65
click at [347, 281] on button at bounding box center [342, 284] width 21 height 19
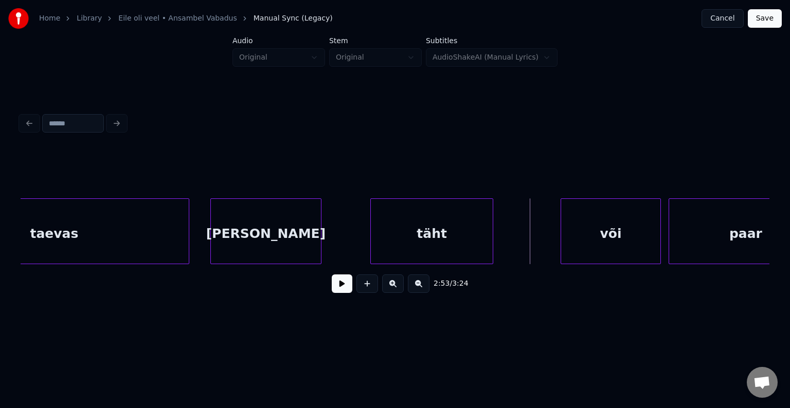
scroll to position [0, 66368]
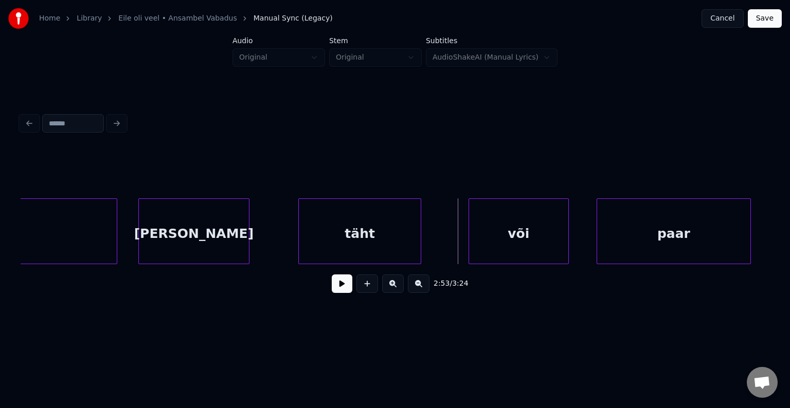
click at [541, 231] on div "või" at bounding box center [518, 234] width 99 height 70
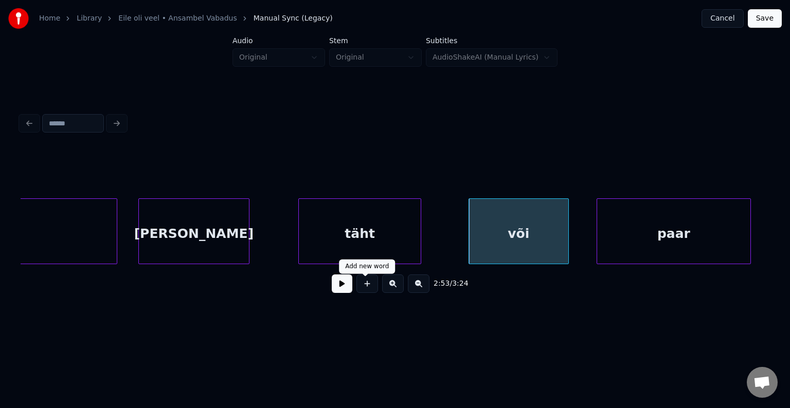
click at [344, 286] on button at bounding box center [342, 284] width 21 height 19
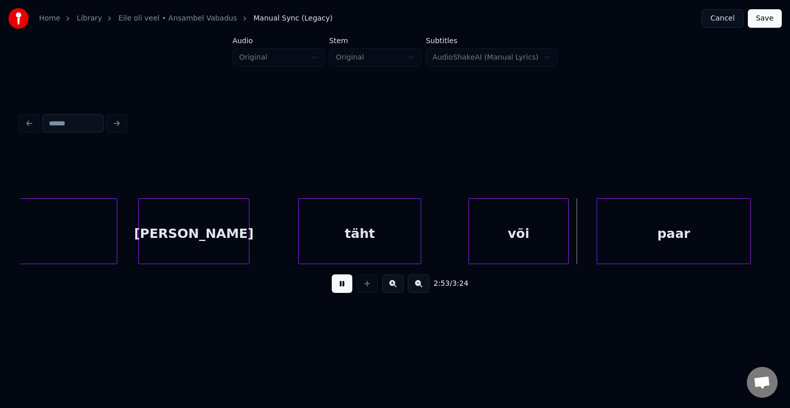
click at [344, 286] on button at bounding box center [342, 284] width 21 height 19
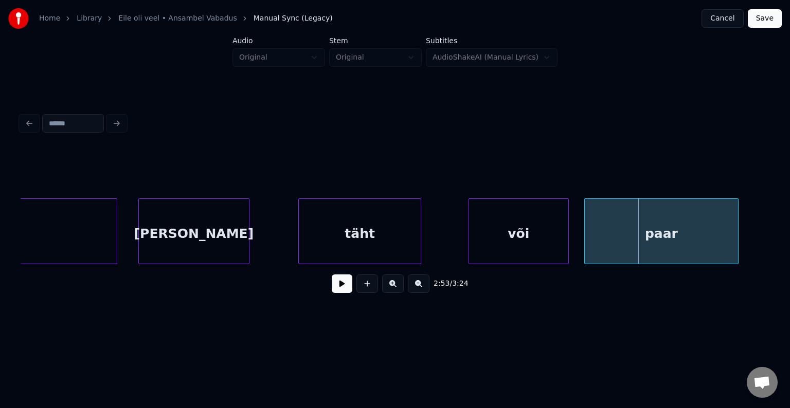
click at [652, 238] on div "paar" at bounding box center [661, 234] width 153 height 70
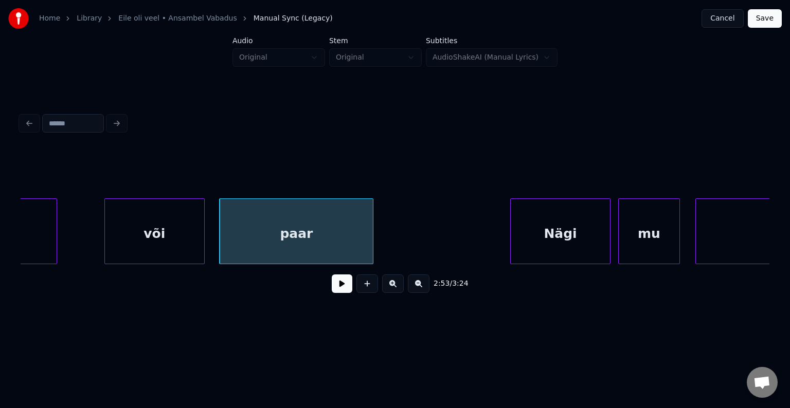
scroll to position [0, 66738]
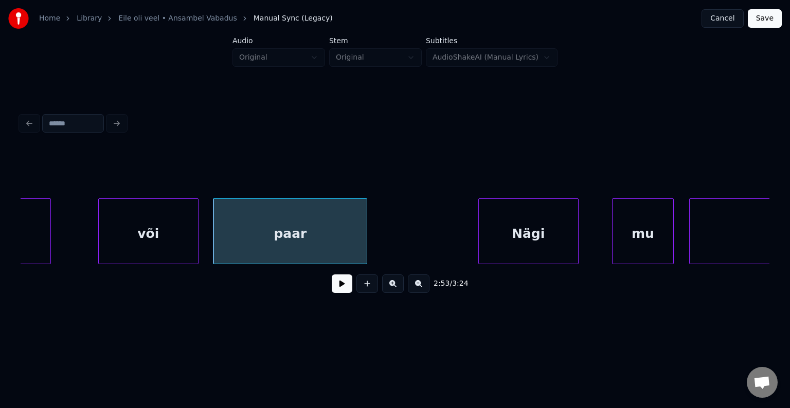
click at [544, 240] on div "Nägi" at bounding box center [528, 234] width 99 height 70
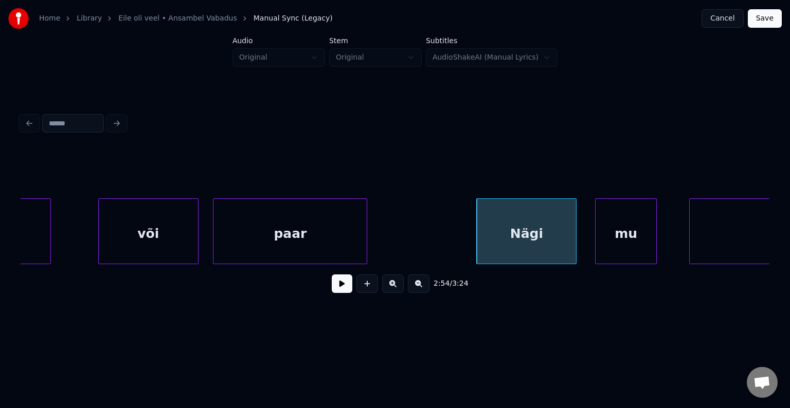
click at [635, 237] on div "mu" at bounding box center [626, 234] width 61 height 70
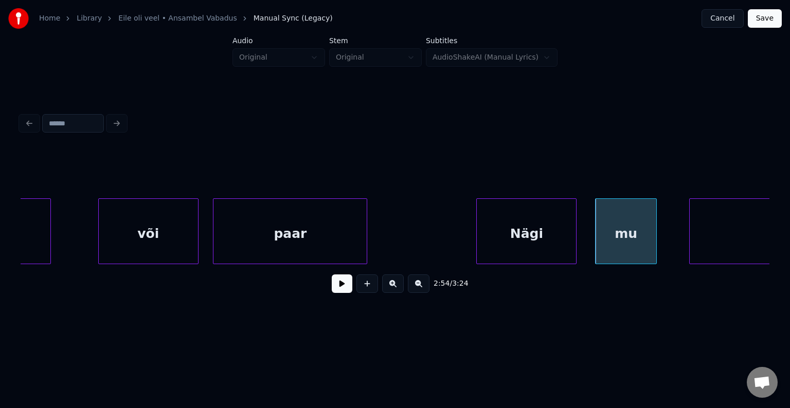
click at [332, 291] on button at bounding box center [342, 284] width 21 height 19
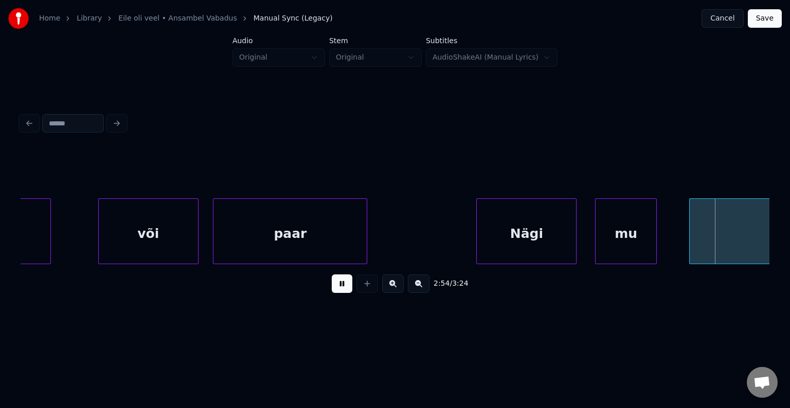
click at [332, 291] on button at bounding box center [342, 284] width 21 height 19
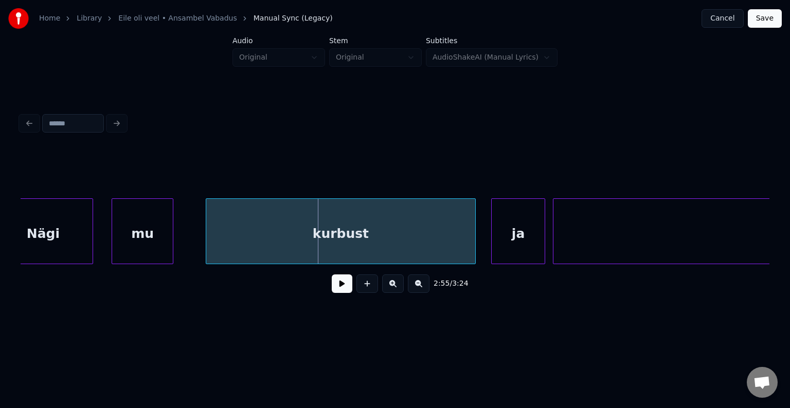
click at [53, 247] on div "Nägi" at bounding box center [42, 234] width 99 height 70
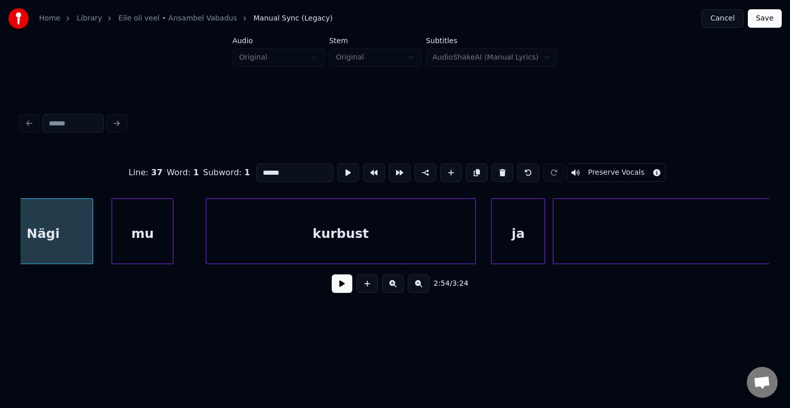
type input "****"
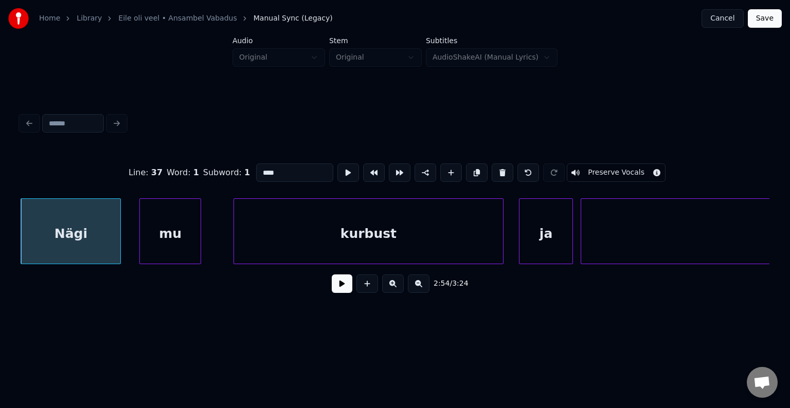
click at [338, 290] on button at bounding box center [342, 284] width 21 height 19
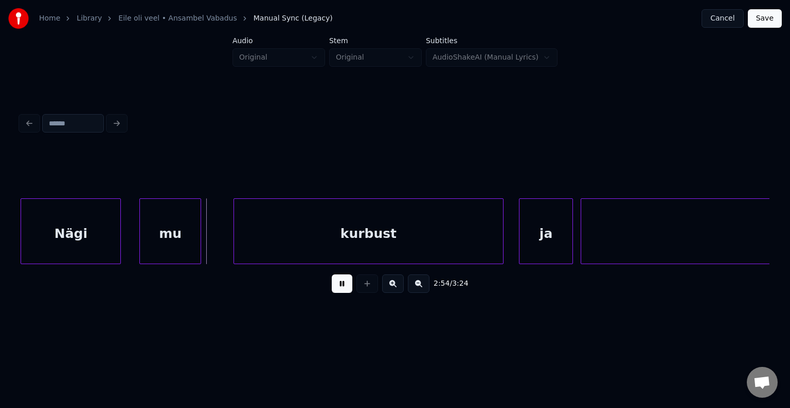
click at [337, 290] on button at bounding box center [342, 284] width 21 height 19
click at [379, 246] on div "kurbust" at bounding box center [357, 234] width 269 height 70
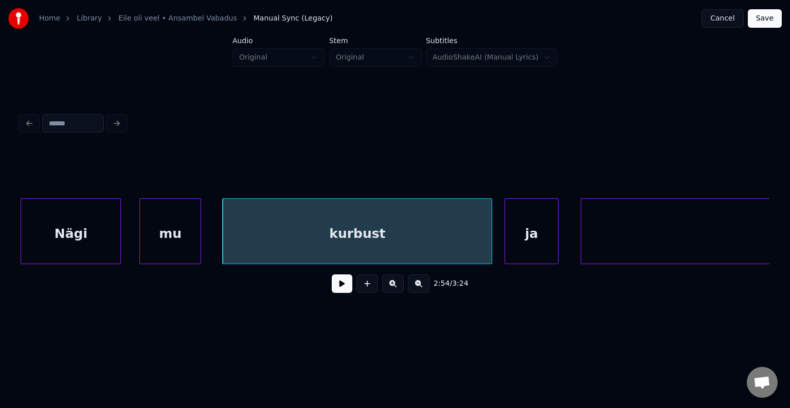
click at [528, 235] on div "ja" at bounding box center [531, 234] width 53 height 70
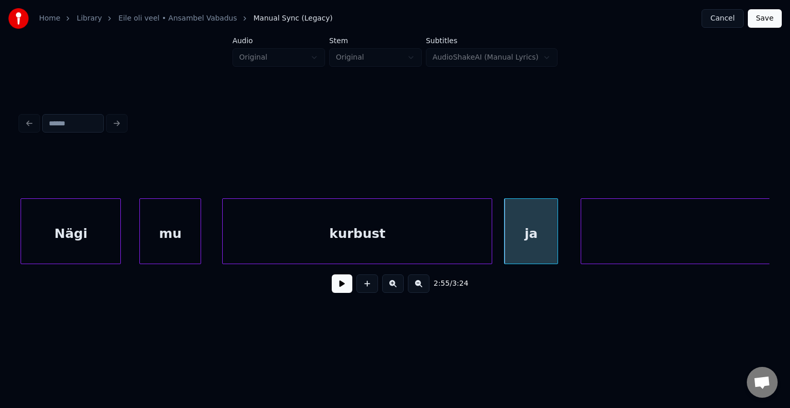
click at [492, 240] on div "kurbust" at bounding box center [357, 232] width 270 height 66
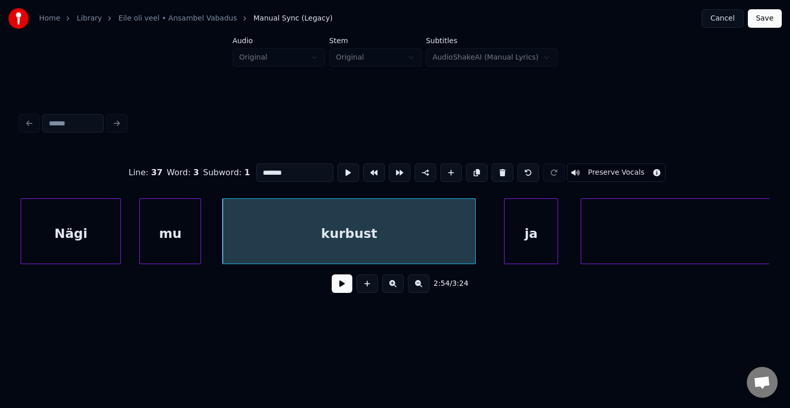
click at [472, 238] on div at bounding box center [473, 231] width 3 height 65
click at [332, 287] on button at bounding box center [342, 284] width 21 height 19
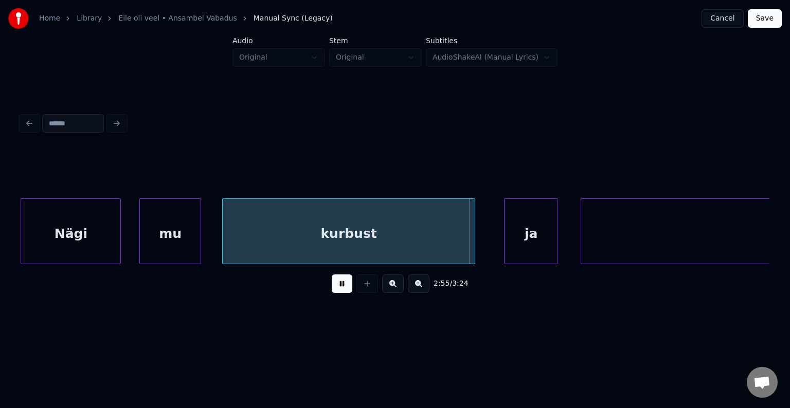
click at [332, 287] on button at bounding box center [342, 284] width 21 height 19
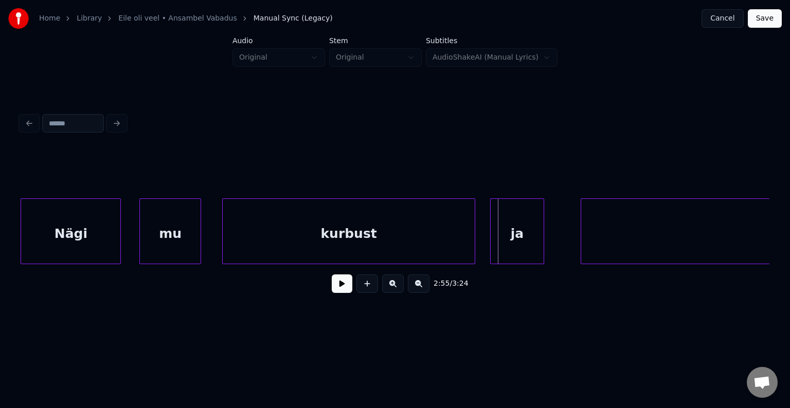
click at [508, 245] on div "ja" at bounding box center [517, 234] width 53 height 70
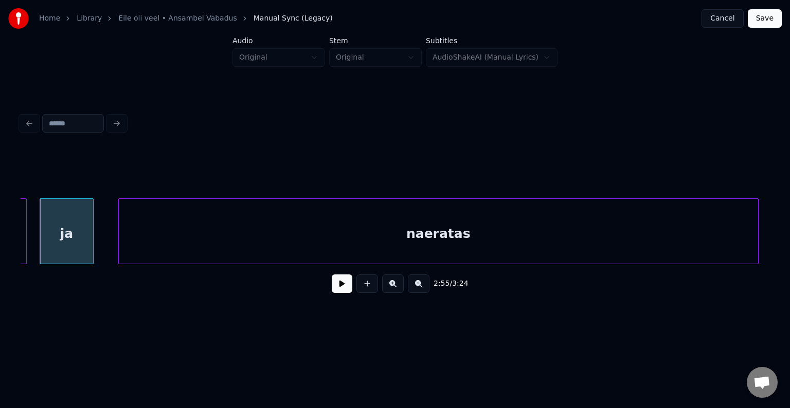
click at [630, 252] on div "naeratas" at bounding box center [438, 234] width 639 height 70
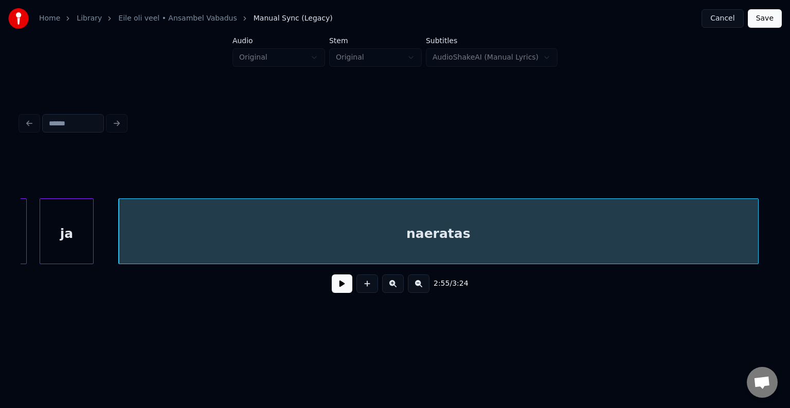
click at [332, 290] on button at bounding box center [342, 284] width 21 height 19
click at [353, 244] on div "naeratas" at bounding box center [438, 234] width 639 height 70
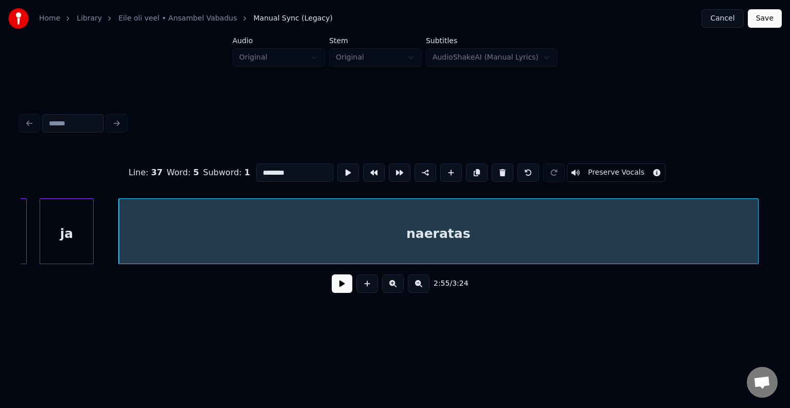
drag, startPoint x: 263, startPoint y: 170, endPoint x: 271, endPoint y: 169, distance: 8.2
click at [263, 170] on input "********" at bounding box center [294, 173] width 77 height 19
type input "**********"
click at [332, 287] on button at bounding box center [342, 284] width 21 height 19
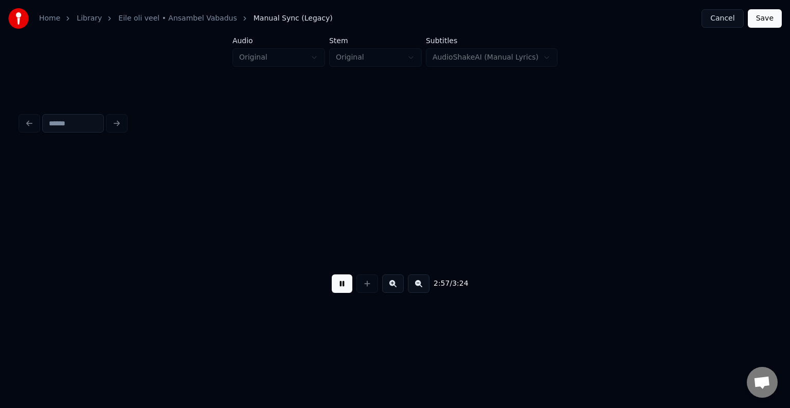
scroll to position [0, 68392]
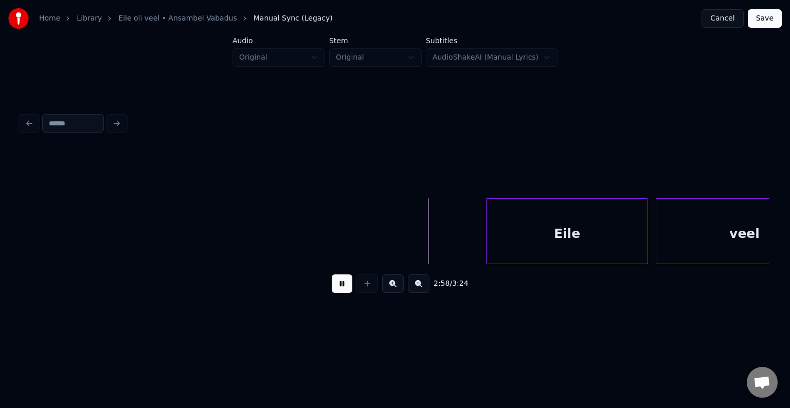
drag, startPoint x: 331, startPoint y: 286, endPoint x: 344, endPoint y: 283, distance: 13.2
click at [334, 285] on button at bounding box center [342, 284] width 21 height 19
click at [570, 247] on div "Eile" at bounding box center [540, 234] width 161 height 70
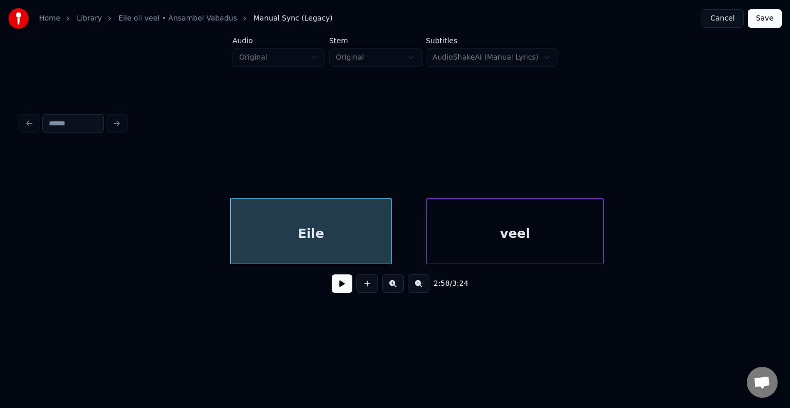
scroll to position [0, 68639]
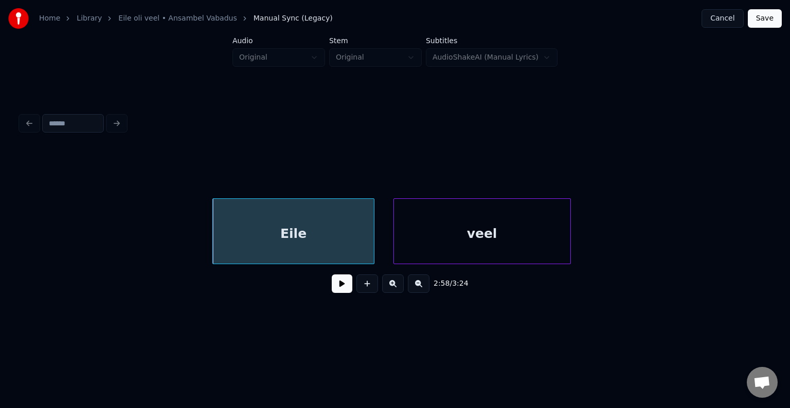
click at [536, 237] on div "veel" at bounding box center [482, 234] width 176 height 70
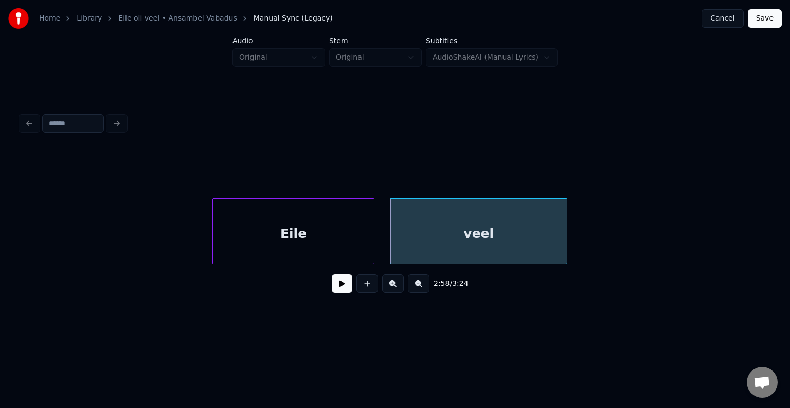
click at [487, 235] on div "veel" at bounding box center [478, 234] width 176 height 70
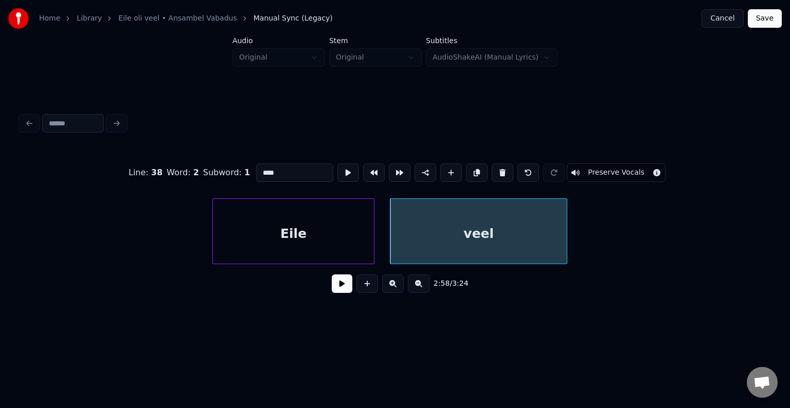
click at [256, 167] on input "****" at bounding box center [294, 173] width 77 height 19
type input "******"
click at [337, 288] on button at bounding box center [342, 284] width 21 height 19
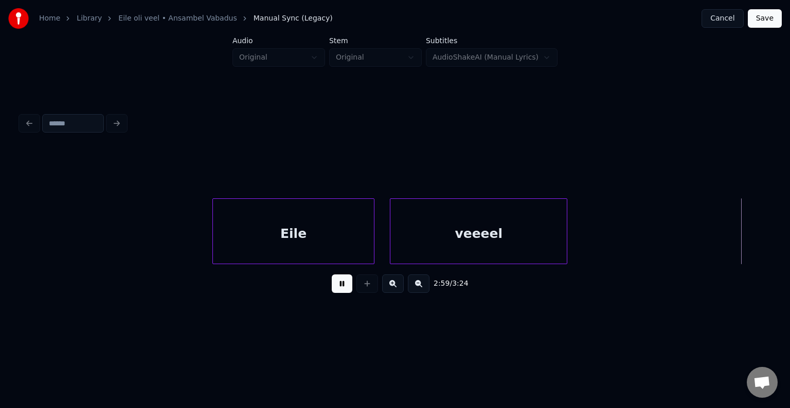
scroll to position [0, 69391]
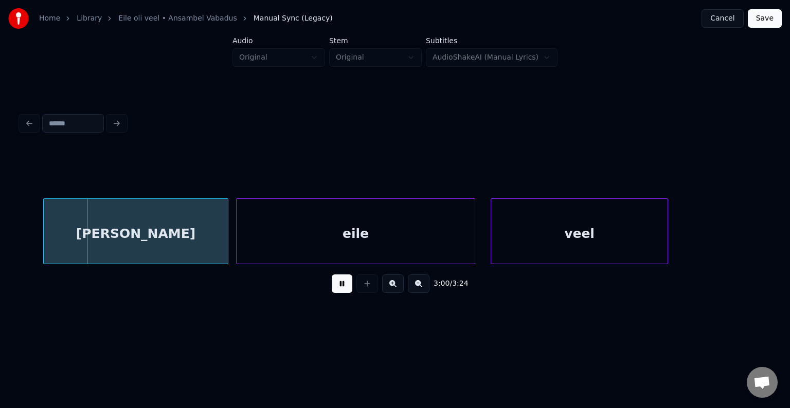
click at [336, 288] on button at bounding box center [342, 284] width 21 height 19
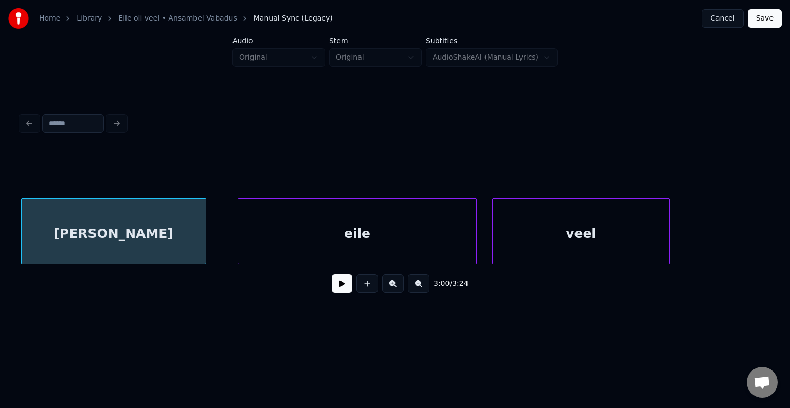
click at [137, 229] on div "[PERSON_NAME]" at bounding box center [114, 234] width 184 height 70
click at [316, 231] on div "eile" at bounding box center [342, 234] width 238 height 70
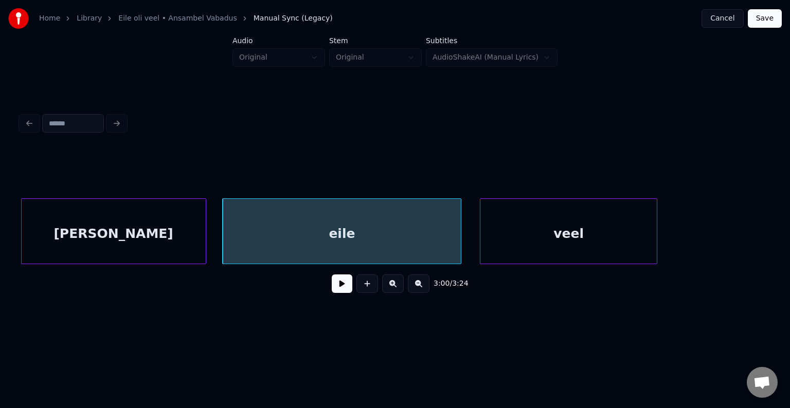
click at [552, 241] on div "veel" at bounding box center [568, 234] width 176 height 70
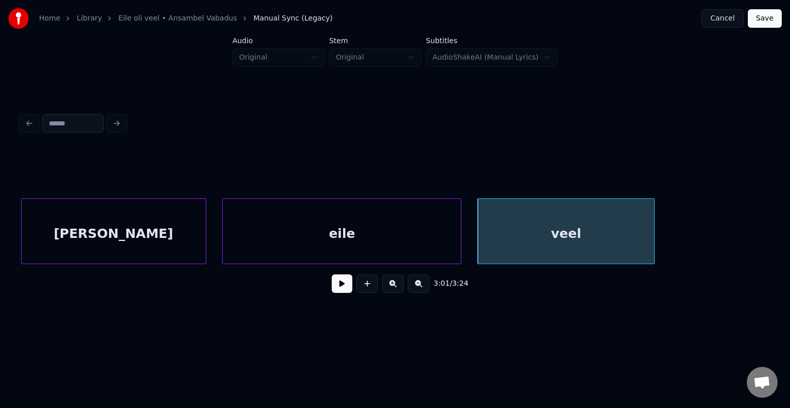
click at [141, 233] on div "[PERSON_NAME]" at bounding box center [114, 234] width 184 height 70
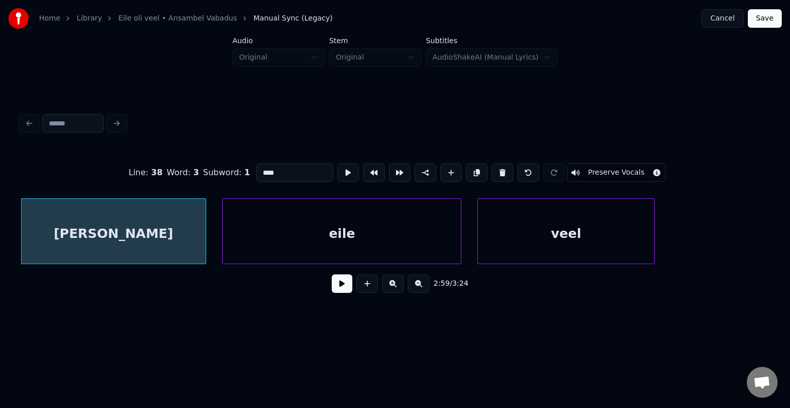
click at [332, 291] on button at bounding box center [342, 284] width 21 height 19
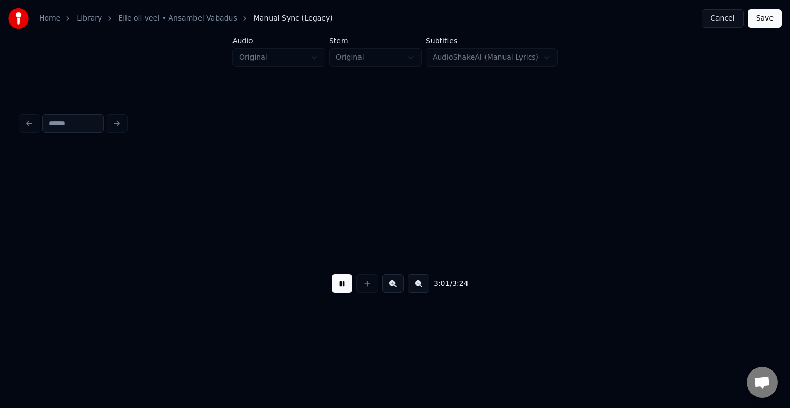
scroll to position [0, 70144]
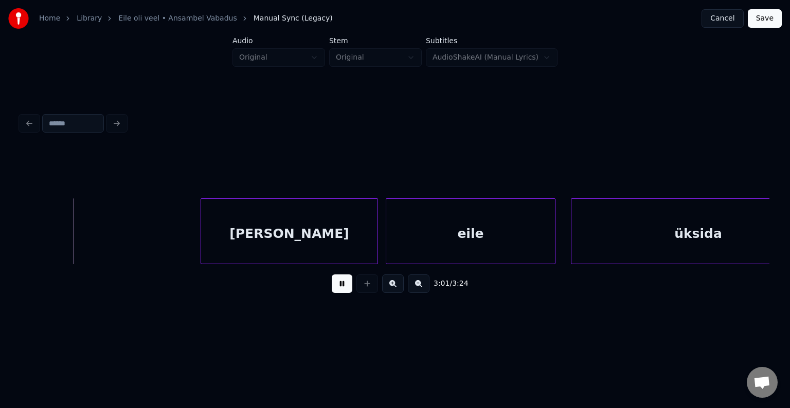
click at [332, 290] on button at bounding box center [342, 284] width 21 height 19
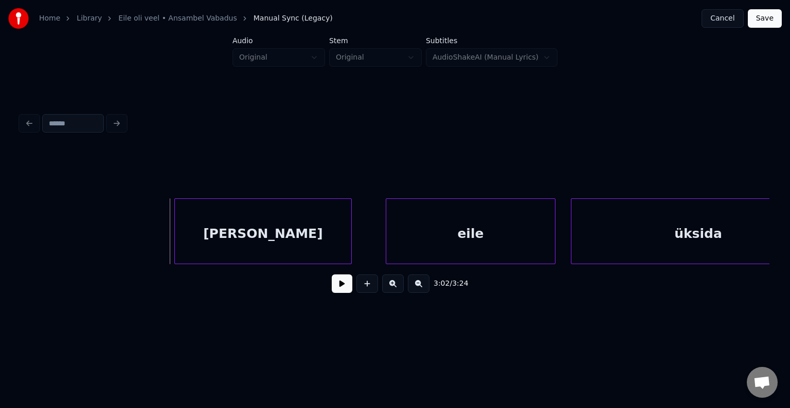
click at [277, 243] on div "[PERSON_NAME]" at bounding box center [263, 234] width 176 height 70
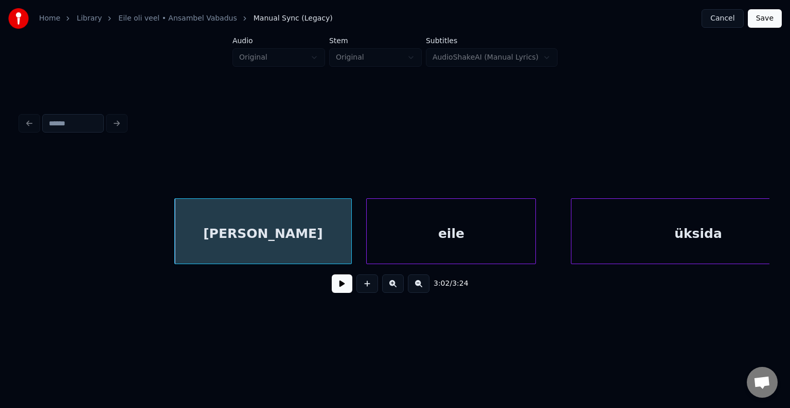
click at [426, 243] on div "eile" at bounding box center [451, 234] width 169 height 70
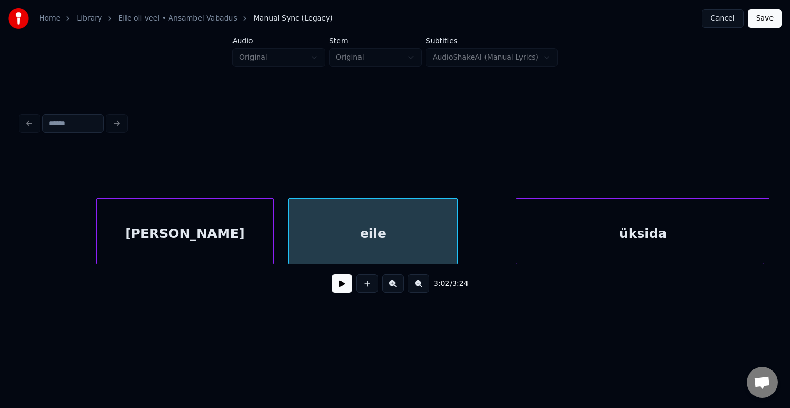
scroll to position [0, 70222]
click at [693, 244] on div "üksida" at bounding box center [643, 234] width 254 height 70
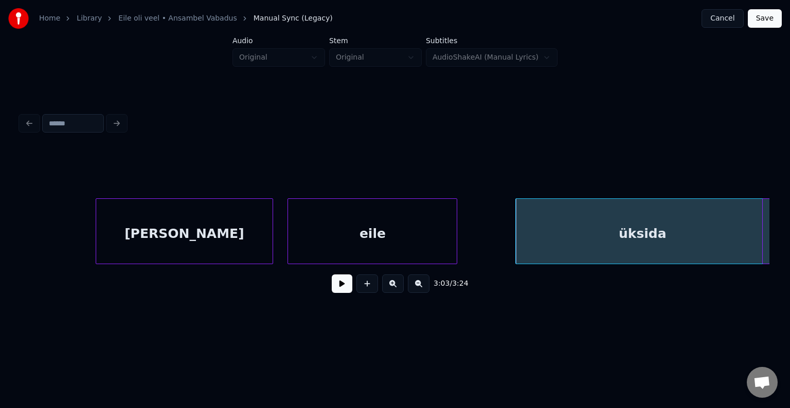
click at [219, 227] on div "[PERSON_NAME]" at bounding box center [184, 234] width 176 height 70
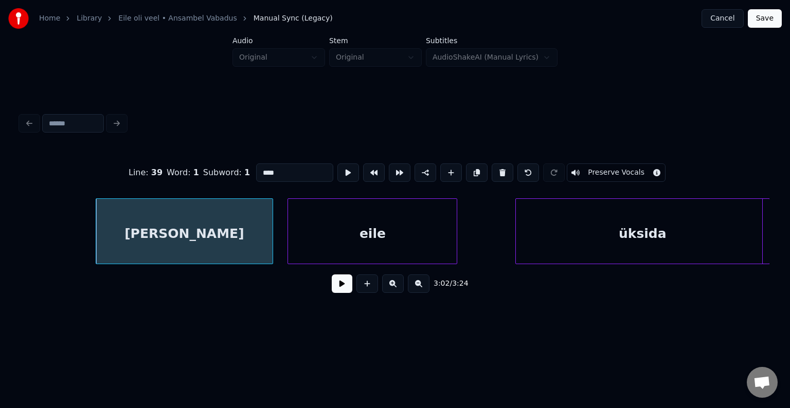
click at [334, 292] on button at bounding box center [342, 284] width 21 height 19
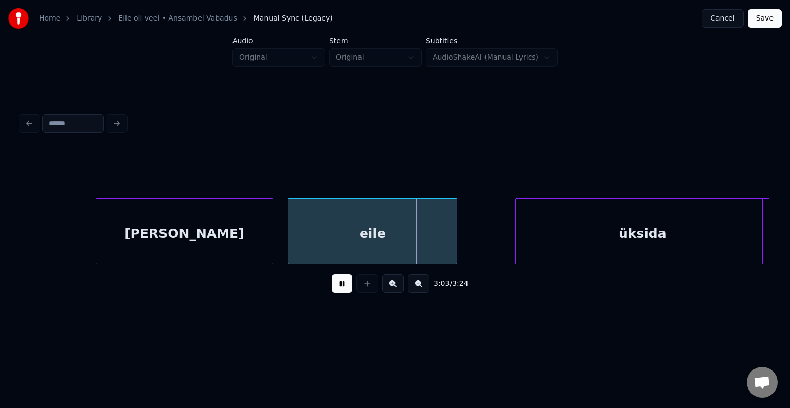
click at [333, 291] on button at bounding box center [342, 284] width 21 height 19
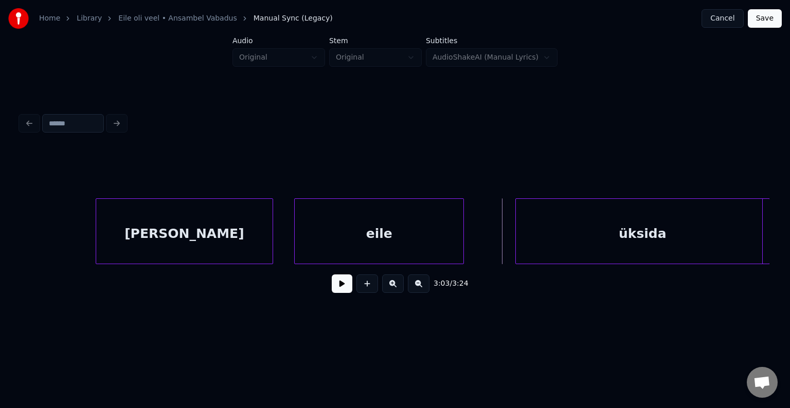
click at [427, 242] on div "eile" at bounding box center [379, 234] width 169 height 70
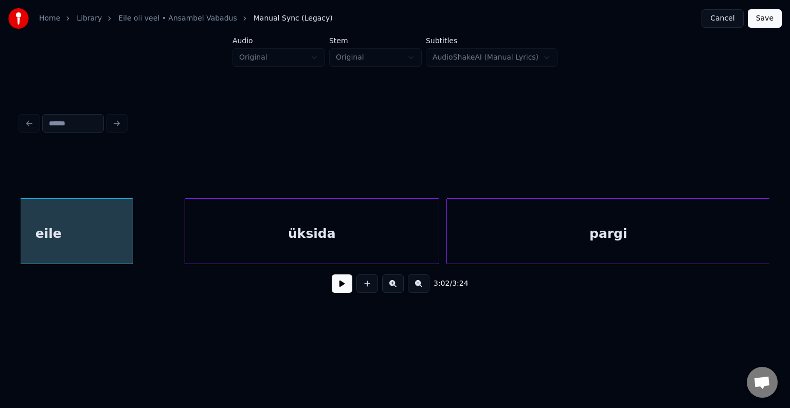
scroll to position [0, 70554]
click at [635, 246] on div "pargi" at bounding box center [607, 234] width 323 height 70
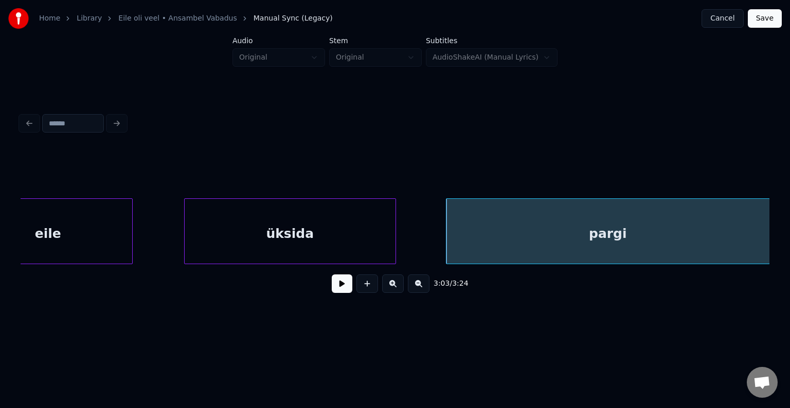
click at [393, 235] on div at bounding box center [393, 231] width 3 height 65
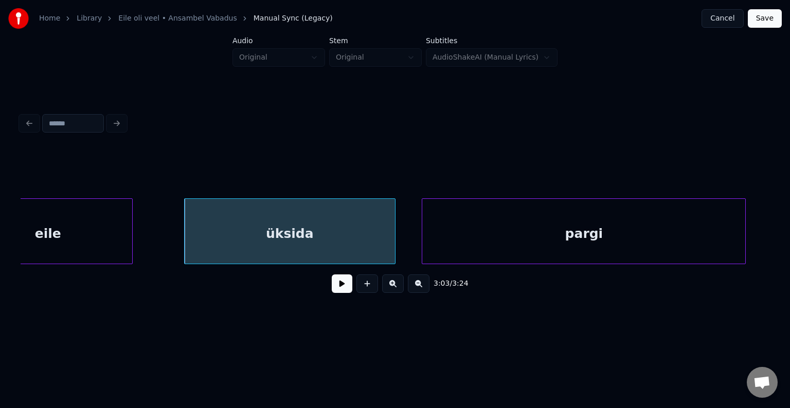
click at [548, 241] on div "pargi" at bounding box center [583, 234] width 323 height 70
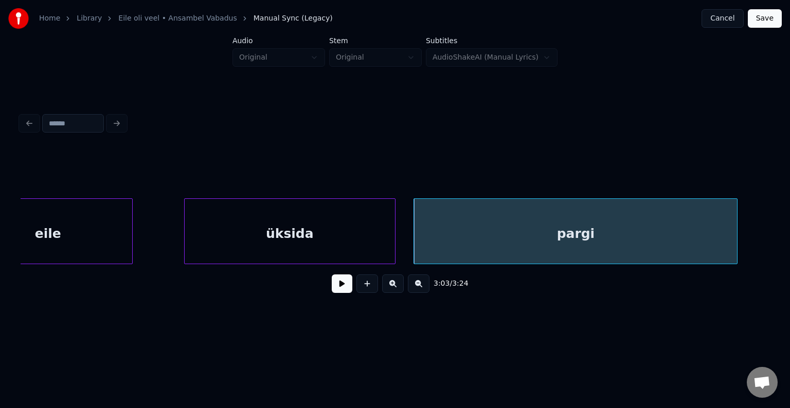
click at [99, 231] on div "eile" at bounding box center [47, 234] width 169 height 70
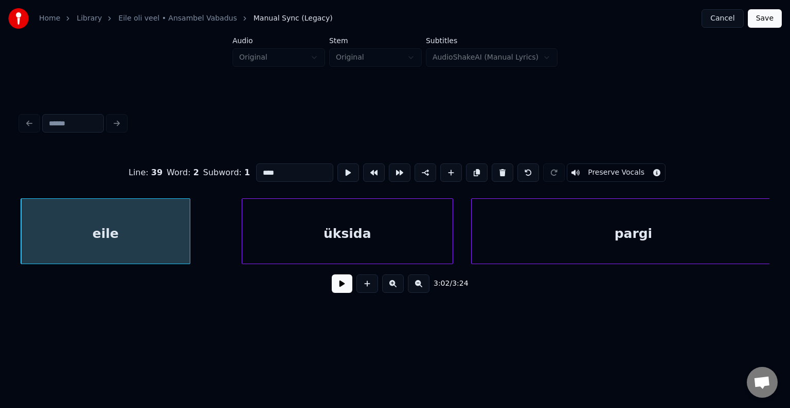
click at [332, 289] on button at bounding box center [342, 284] width 21 height 19
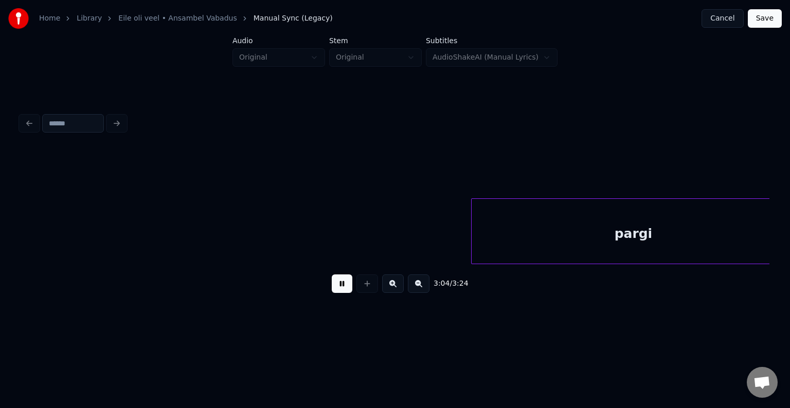
scroll to position [0, 71249]
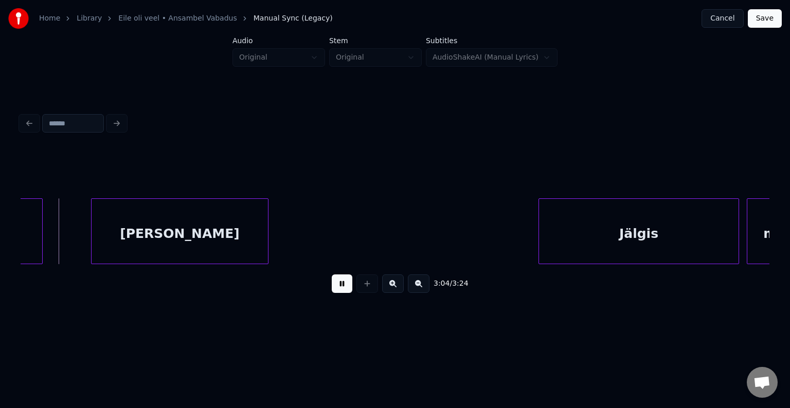
click at [332, 288] on button at bounding box center [342, 284] width 21 height 19
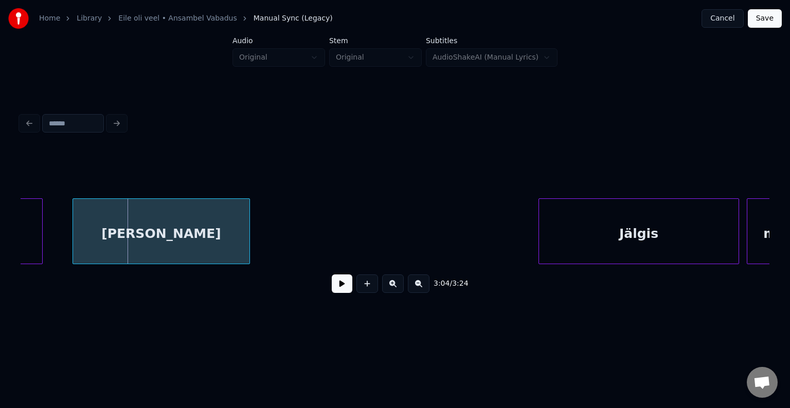
click at [182, 233] on div "[PERSON_NAME]" at bounding box center [161, 234] width 176 height 70
click at [332, 282] on button at bounding box center [342, 284] width 21 height 19
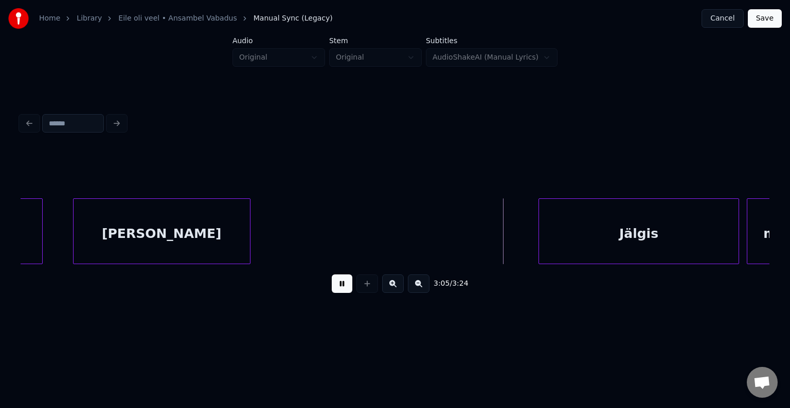
click at [332, 284] on button at bounding box center [342, 284] width 21 height 19
click at [177, 241] on div "[PERSON_NAME]" at bounding box center [162, 234] width 176 height 70
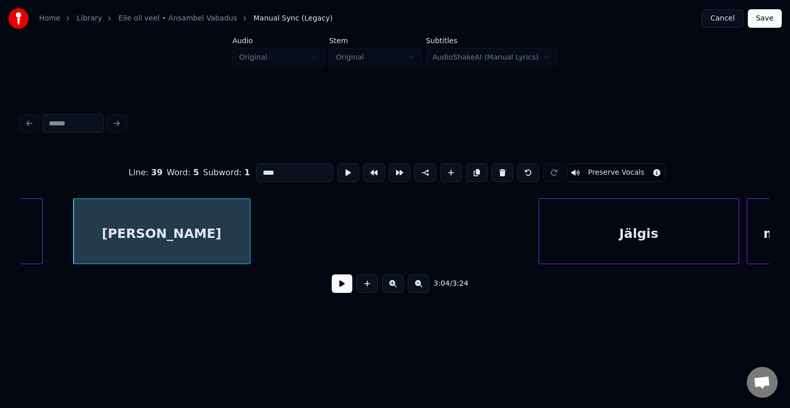
click at [256, 169] on input "****" at bounding box center [294, 173] width 77 height 19
type input "******"
click at [335, 283] on button at bounding box center [342, 284] width 21 height 19
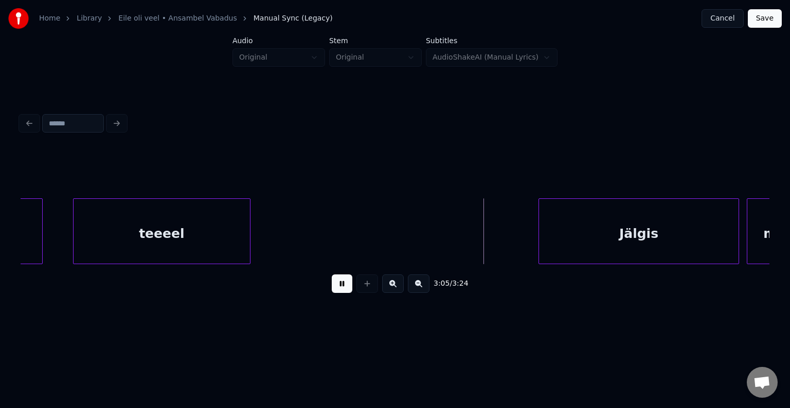
drag, startPoint x: 335, startPoint y: 283, endPoint x: 521, endPoint y: 234, distance: 191.7
click at [336, 283] on button at bounding box center [342, 284] width 21 height 19
click at [564, 220] on div "Jälgis" at bounding box center [600, 234] width 200 height 70
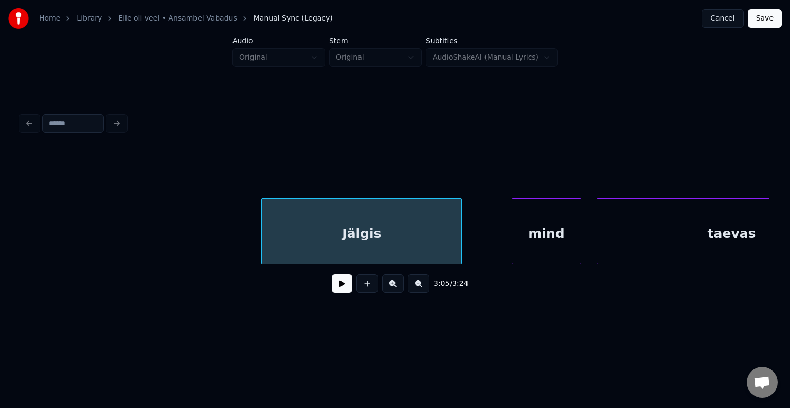
scroll to position [0, 71496]
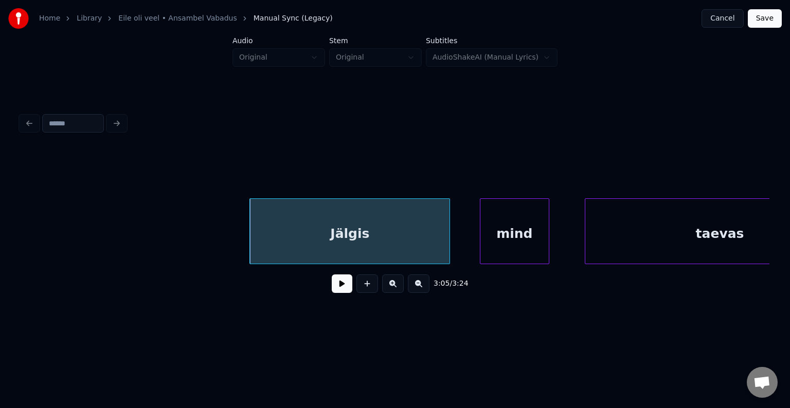
click at [513, 228] on div "mind" at bounding box center [514, 234] width 68 height 70
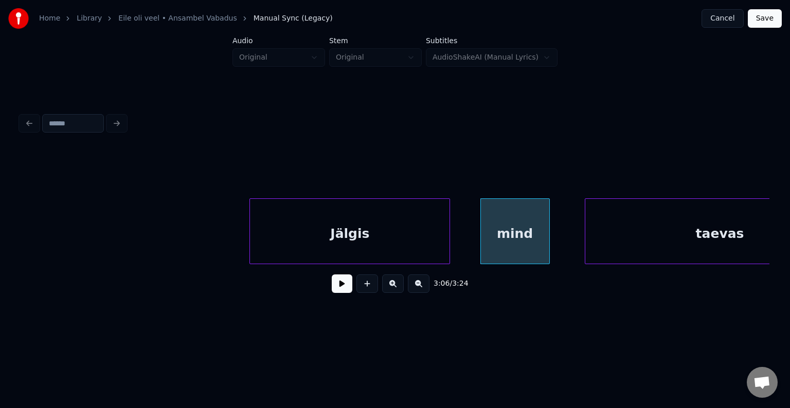
scroll to position [0, 71579]
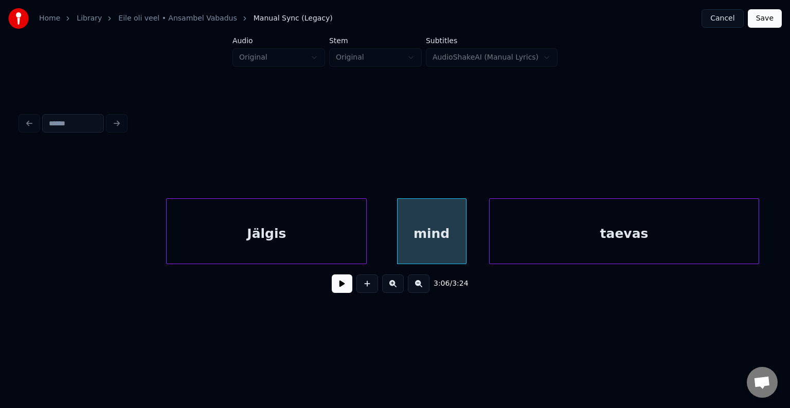
click at [669, 239] on div "taevas" at bounding box center [624, 234] width 269 height 70
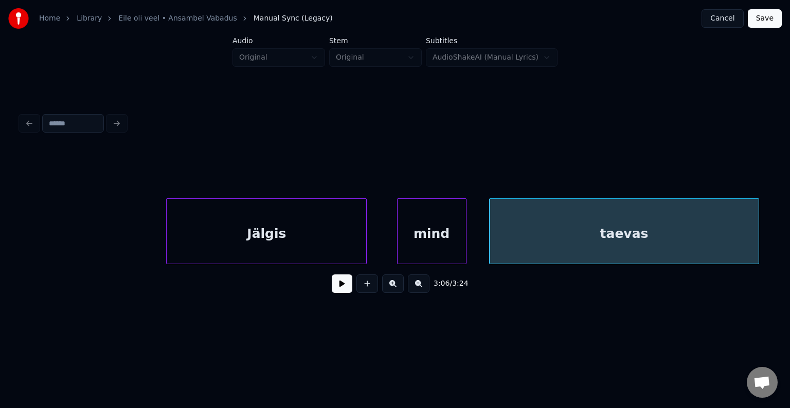
click at [272, 230] on div "Jälgis" at bounding box center [267, 234] width 200 height 70
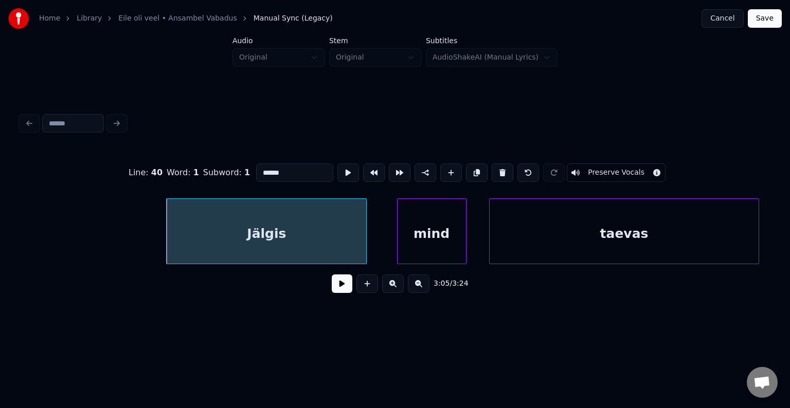
click at [332, 292] on button at bounding box center [342, 284] width 21 height 19
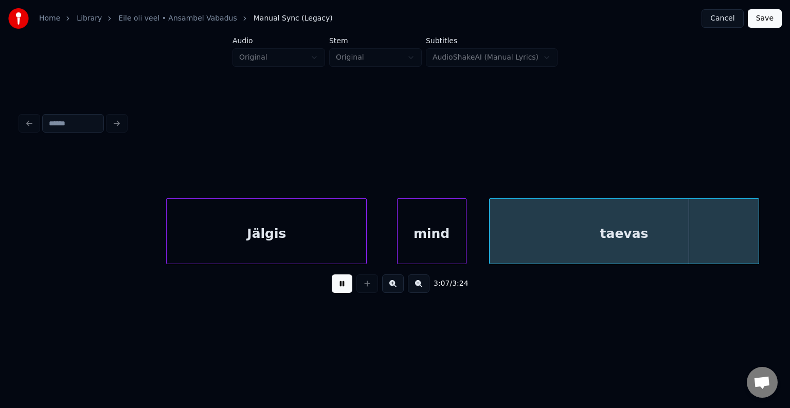
click at [332, 291] on button at bounding box center [342, 284] width 21 height 19
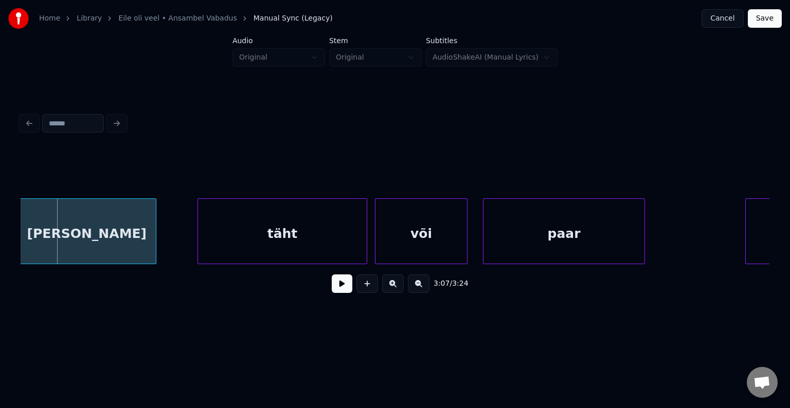
scroll to position [0, 72323]
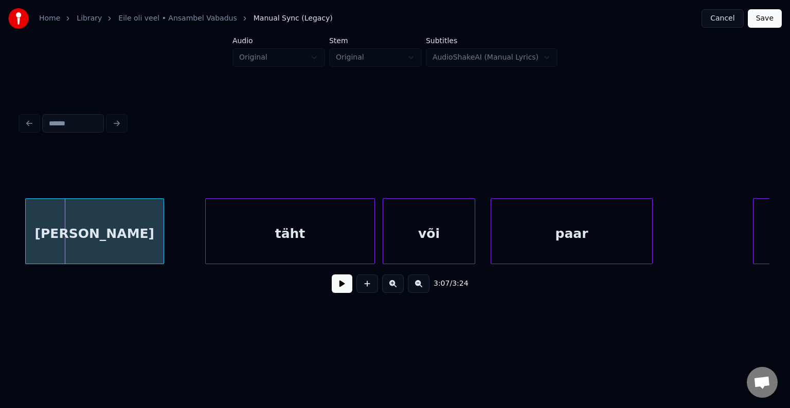
click at [111, 241] on div "[PERSON_NAME]" at bounding box center [95, 234] width 138 height 70
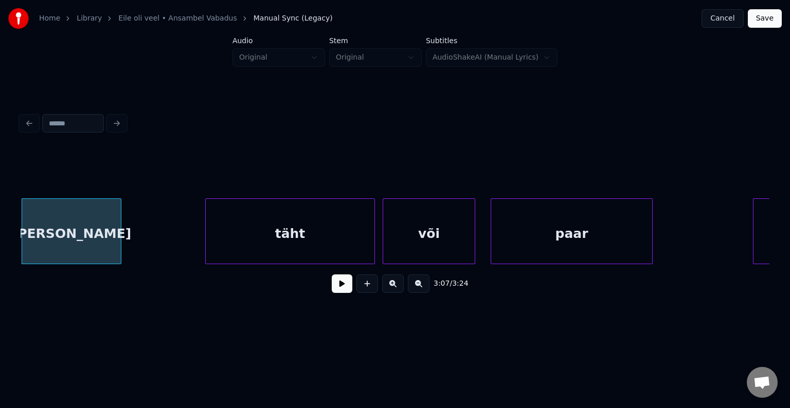
click at [120, 231] on div at bounding box center [119, 231] width 3 height 65
click at [85, 233] on div "[PERSON_NAME]" at bounding box center [79, 234] width 99 height 70
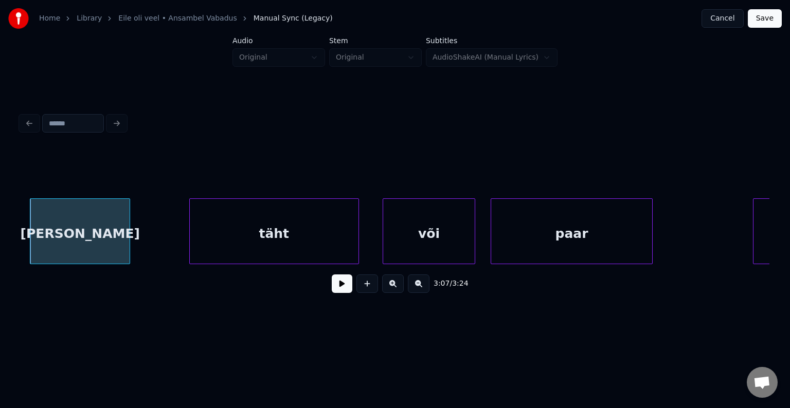
click at [245, 238] on div "täht" at bounding box center [274, 234] width 169 height 70
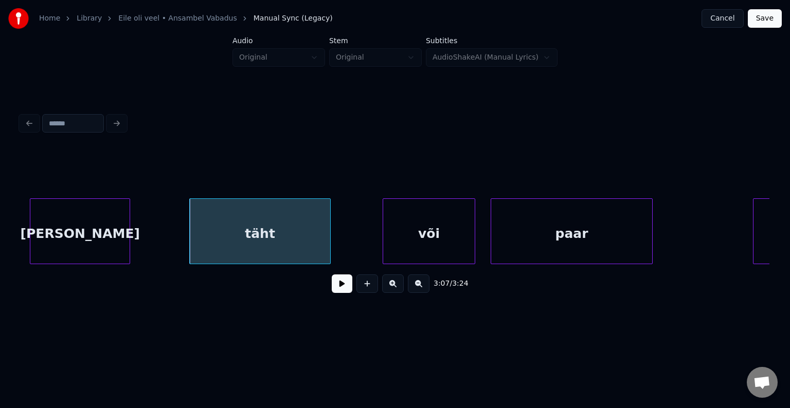
click at [327, 238] on div at bounding box center [328, 231] width 3 height 65
click at [437, 237] on div "või" at bounding box center [417, 234] width 92 height 70
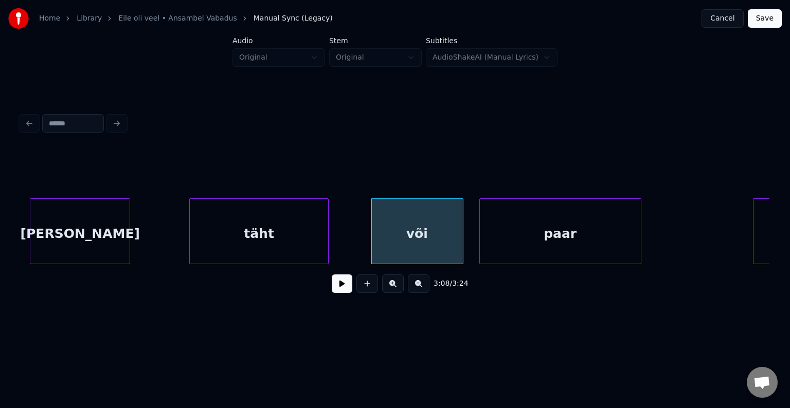
click at [530, 238] on div "paar" at bounding box center [560, 234] width 161 height 70
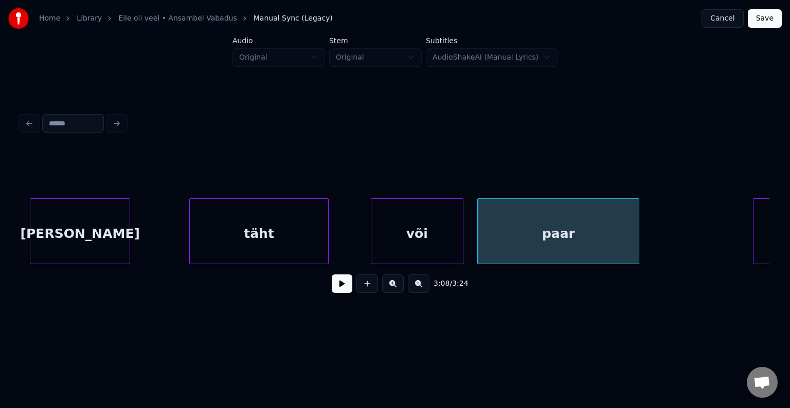
click at [284, 235] on div "täht" at bounding box center [259, 234] width 139 height 70
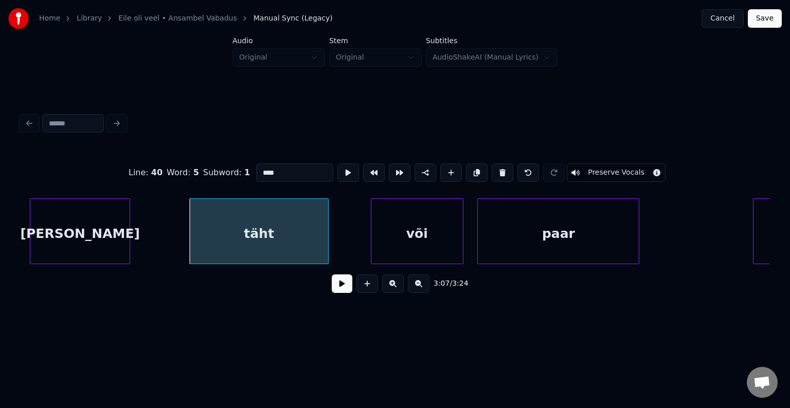
click at [331, 278] on div "3:07 / 3:24" at bounding box center [395, 283] width 749 height 39
click
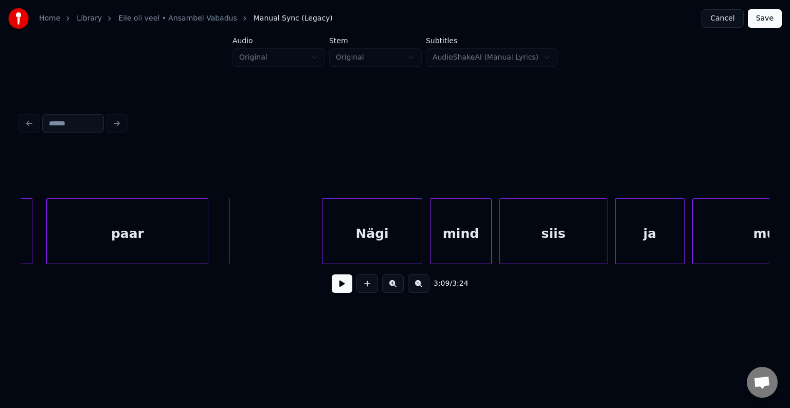
scroll to position [0, 72755]
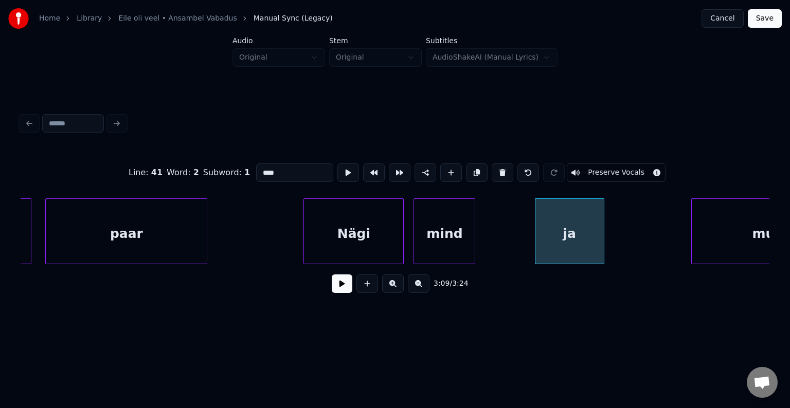
type input "****"
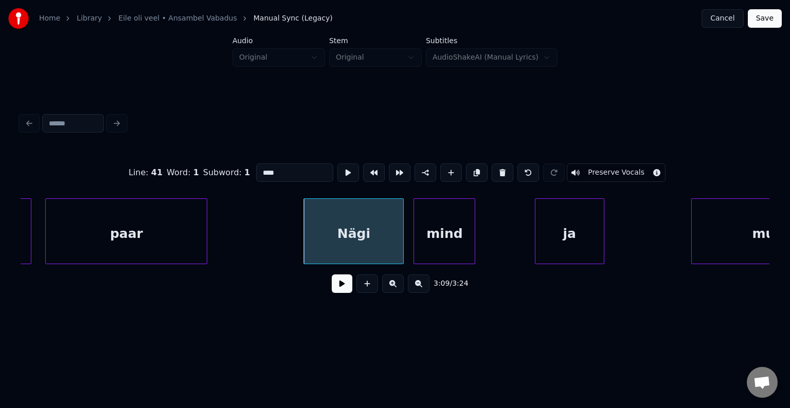
drag, startPoint x: 327, startPoint y: 298, endPoint x: 335, endPoint y: 294, distance: 9.2
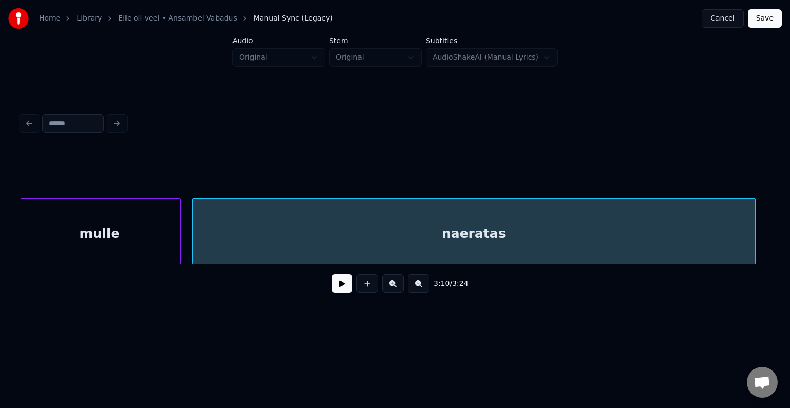
scroll to position [0, 73413]
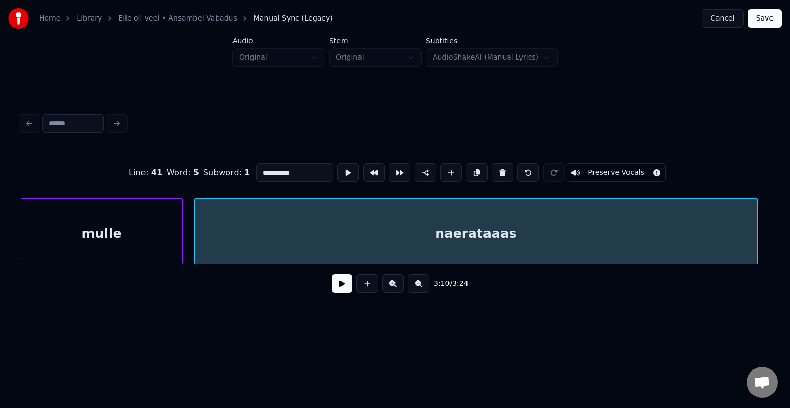
type input "**********"
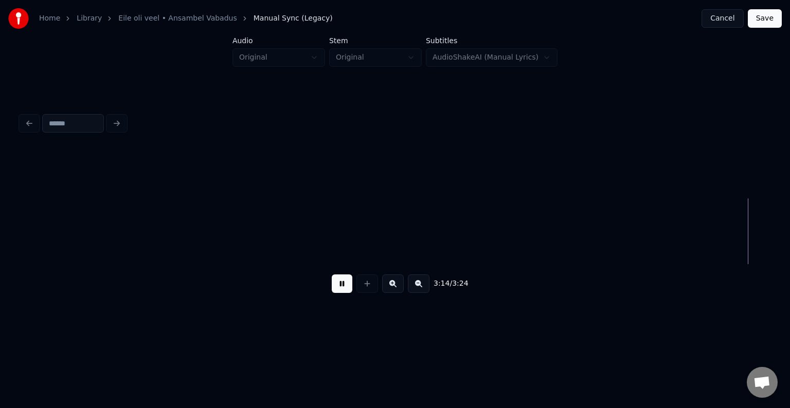
scroll to position [0, 74917]
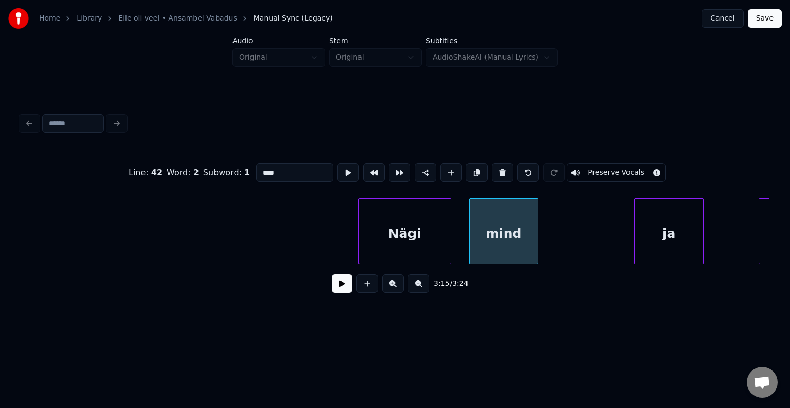
type input "****"
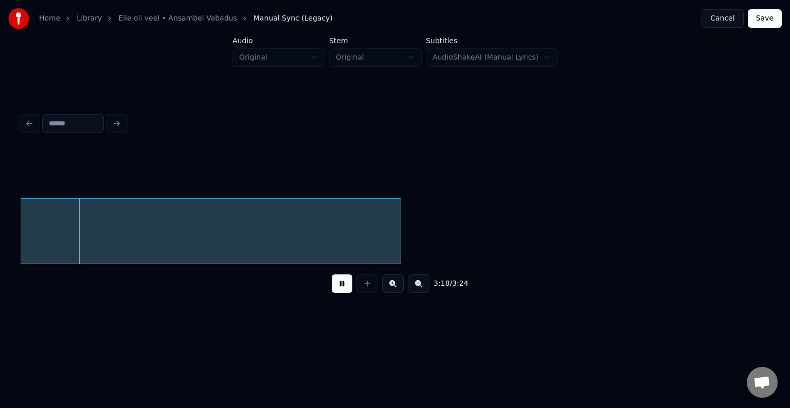
scroll to position [0, 75879]
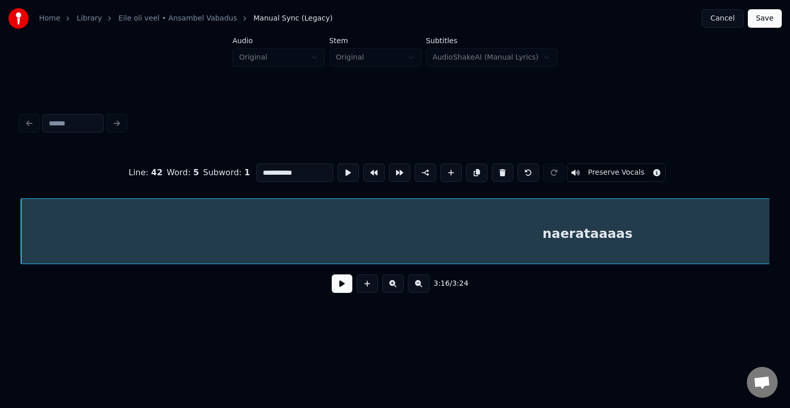
type input "**********"
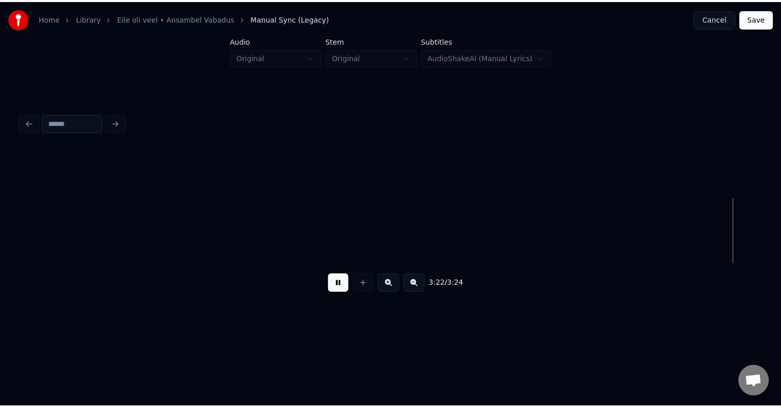
scroll to position [0, 78139]
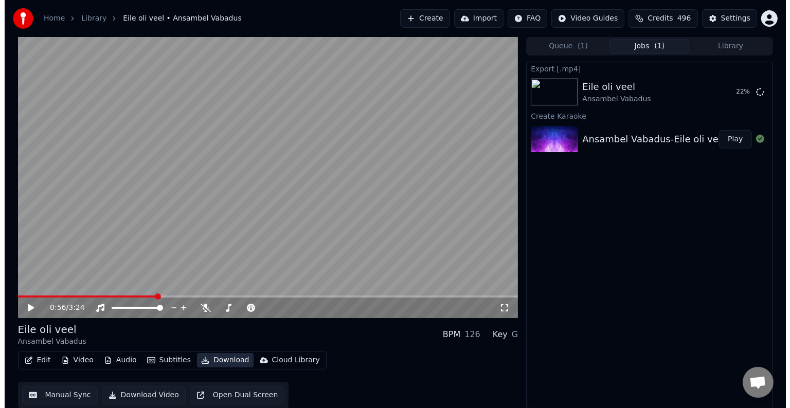
scroll to position [1, 0]
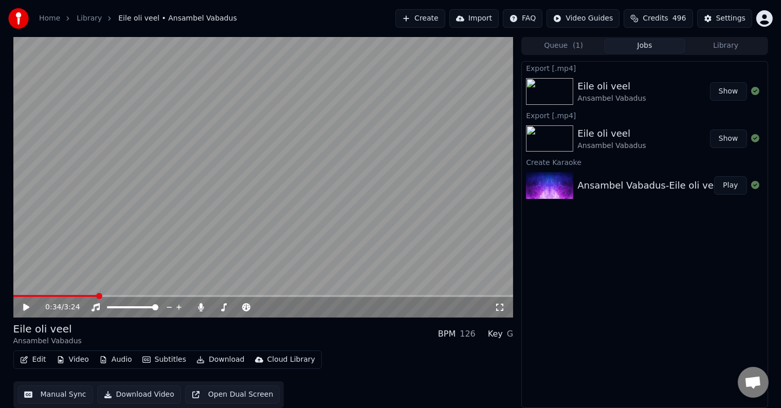
click at [419, 16] on button "Create" at bounding box center [421, 18] width 50 height 19
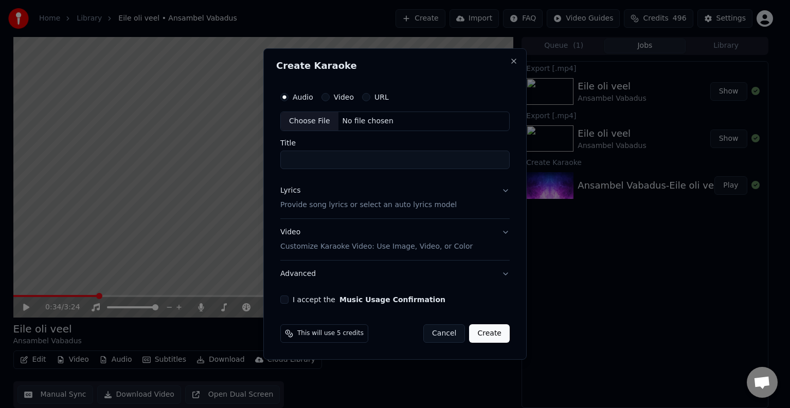
click at [351, 121] on div "No file chosen" at bounding box center [367, 121] width 59 height 10
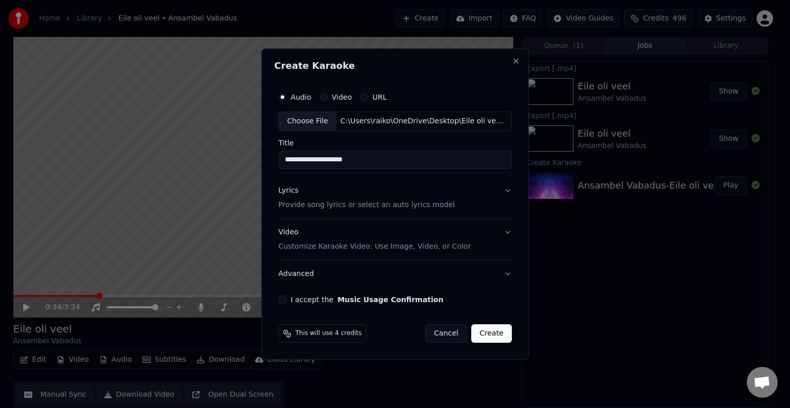
click at [355, 158] on input "**********" at bounding box center [395, 160] width 234 height 19
click at [286, 156] on input "**********" at bounding box center [395, 160] width 234 height 19
click at [377, 154] on input "**********" at bounding box center [395, 160] width 234 height 19
type input "**********"
click at [292, 194] on div "Lyrics" at bounding box center [288, 191] width 20 height 10
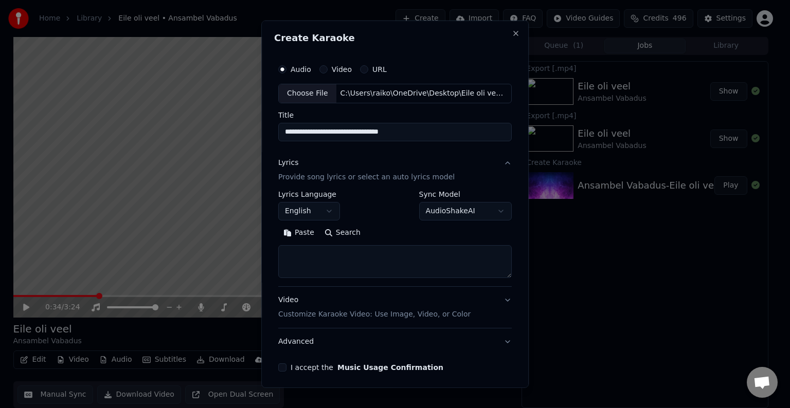
click at [299, 234] on button "Paste" at bounding box center [298, 233] width 41 height 16
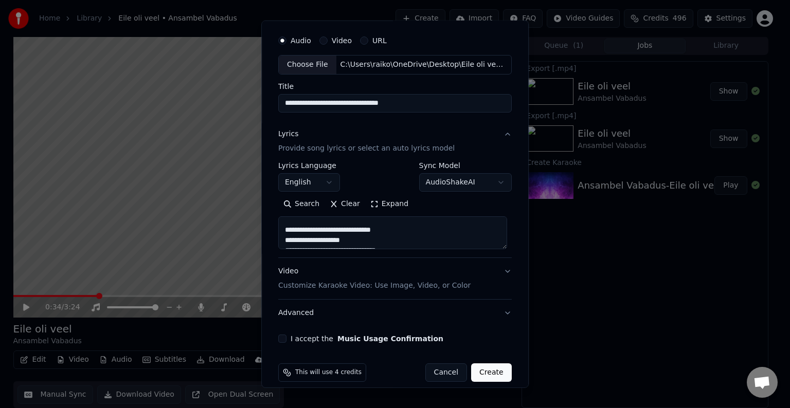
scroll to position [40, 0]
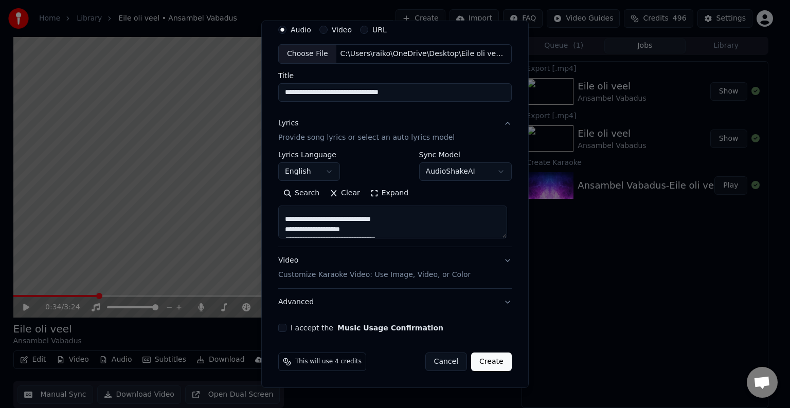
click at [282, 328] on button "I accept the Music Usage Confirmation" at bounding box center [282, 328] width 8 height 8
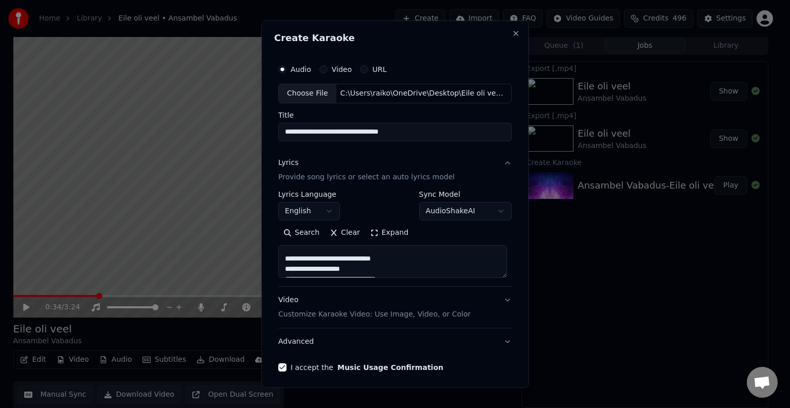
scroll to position [0, 0]
type textarea "**********"
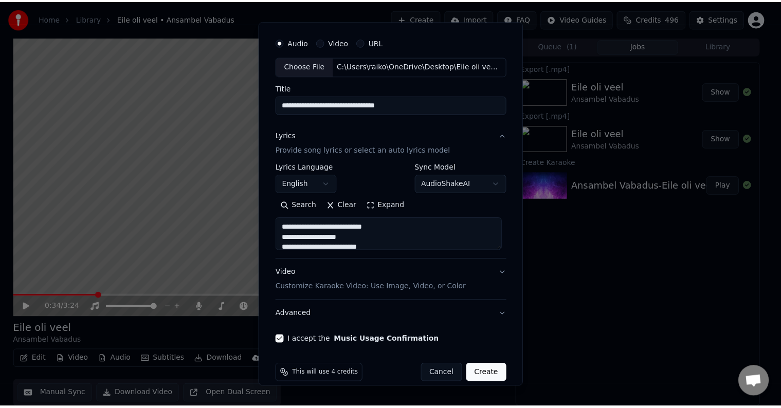
scroll to position [40, 0]
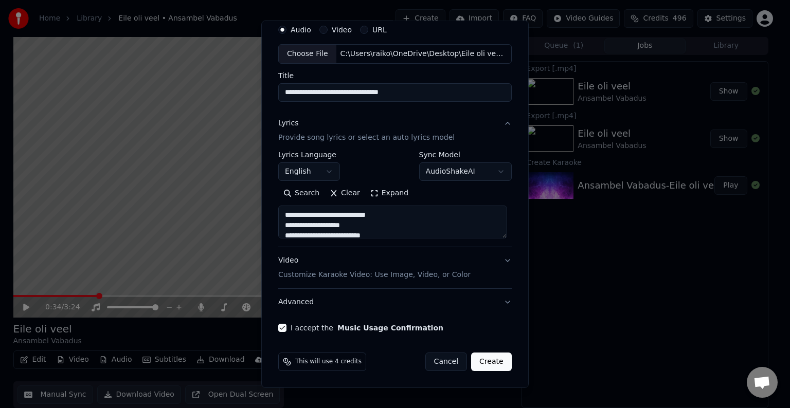
click at [481, 362] on button "Create" at bounding box center [491, 362] width 41 height 19
select select "**"
type textarea "**********"
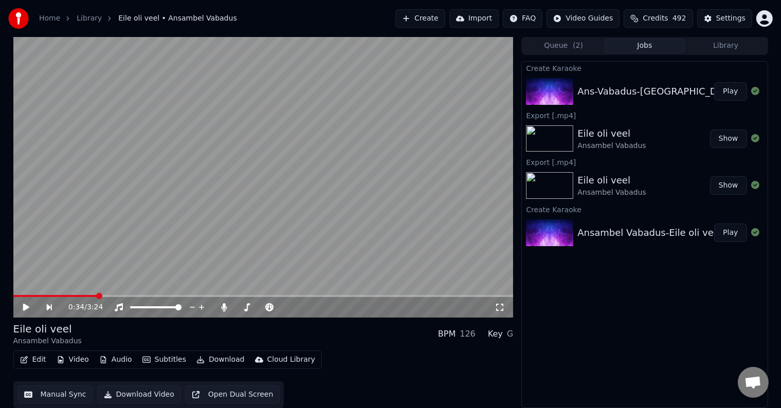
click at [725, 95] on button "Play" at bounding box center [731, 91] width 32 height 19
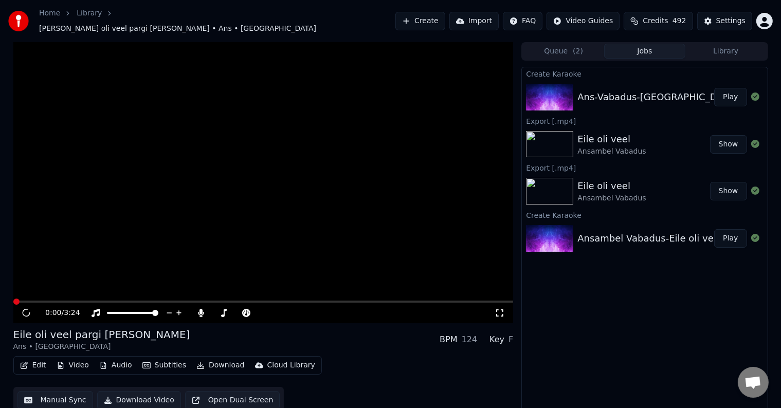
scroll to position [1, 0]
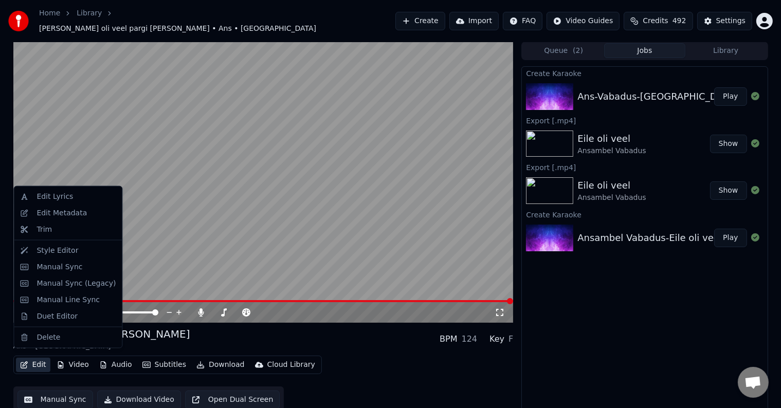
click at [39, 361] on button "Edit" at bounding box center [33, 365] width 34 height 14
click at [78, 284] on div "Manual Sync (Legacy)" at bounding box center [76, 284] width 79 height 10
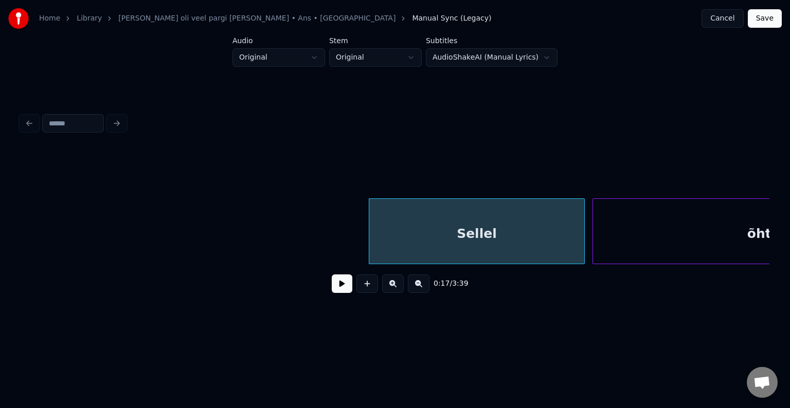
scroll to position [0, 6324]
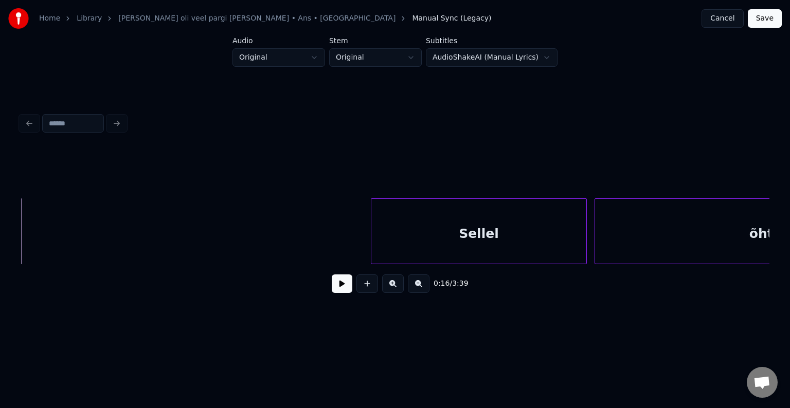
click at [340, 290] on button at bounding box center [342, 284] width 21 height 19
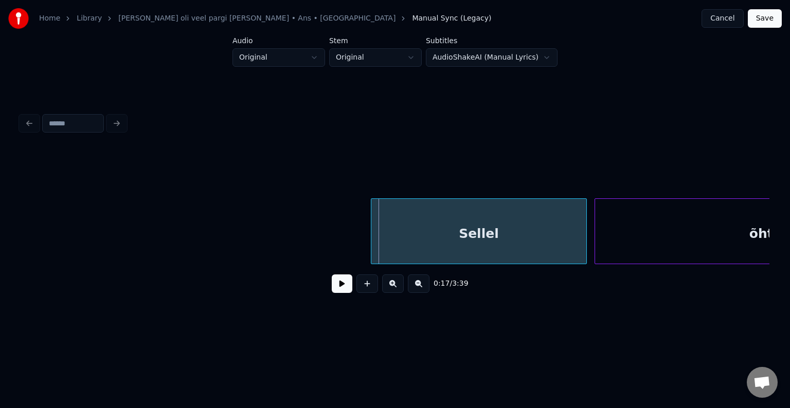
click at [332, 289] on button at bounding box center [342, 284] width 21 height 19
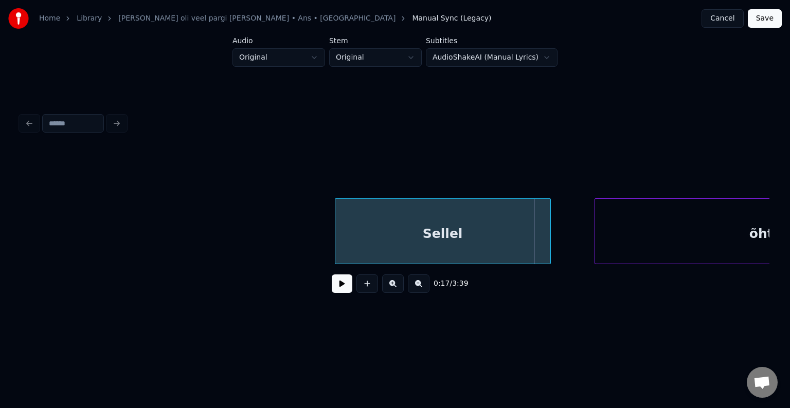
click at [425, 237] on div "Sellel" at bounding box center [442, 234] width 215 height 70
click at [334, 290] on button at bounding box center [342, 284] width 21 height 19
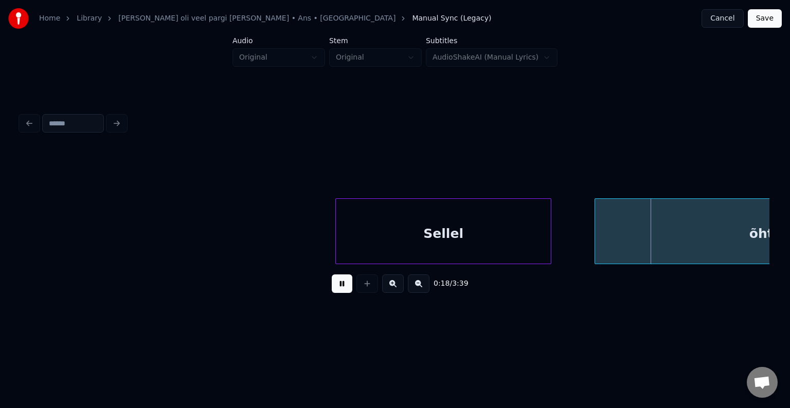
click at [334, 290] on button at bounding box center [342, 284] width 21 height 19
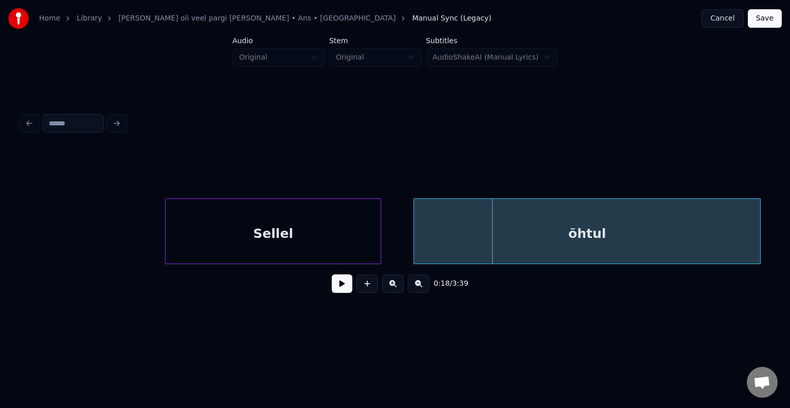
click at [659, 230] on div "õhtul" at bounding box center [587, 234] width 346 height 70
click at [338, 287] on button at bounding box center [342, 284] width 21 height 19
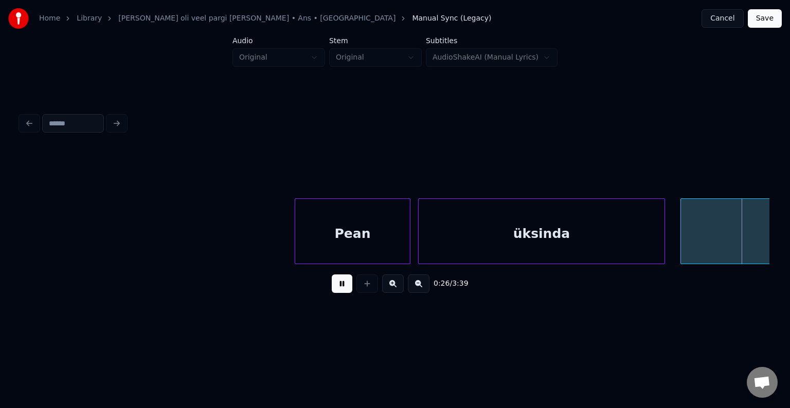
scroll to position [0, 10255]
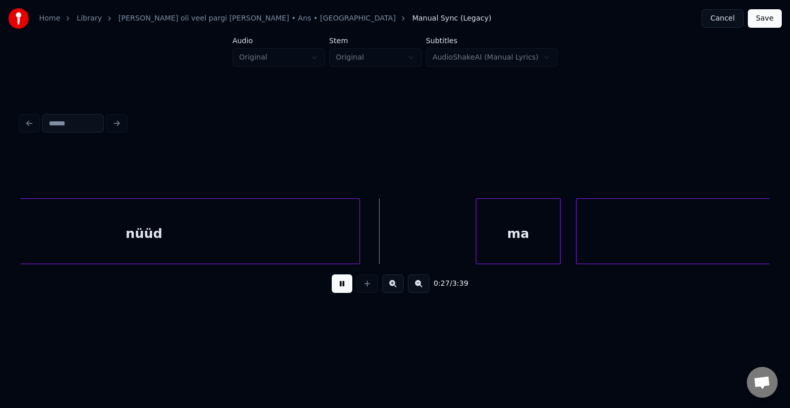
drag, startPoint x: 338, startPoint y: 286, endPoint x: 342, endPoint y: 281, distance: 6.2
click at [338, 285] on button at bounding box center [342, 284] width 21 height 19
click at [142, 235] on div "nüüd" at bounding box center [143, 234] width 431 height 70
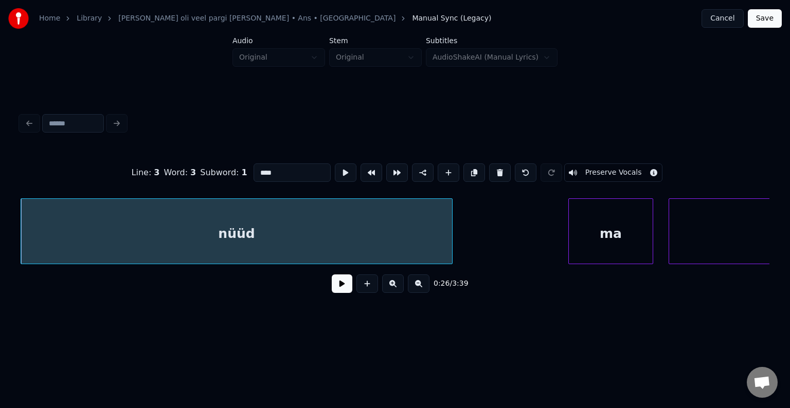
click at [254, 172] on input "****" at bounding box center [292, 173] width 77 height 19
type input "******"
click at [342, 289] on button at bounding box center [342, 284] width 21 height 19
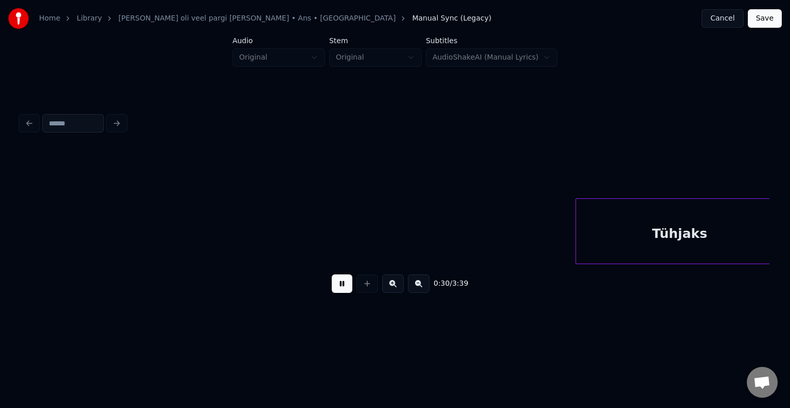
scroll to position [0, 11664]
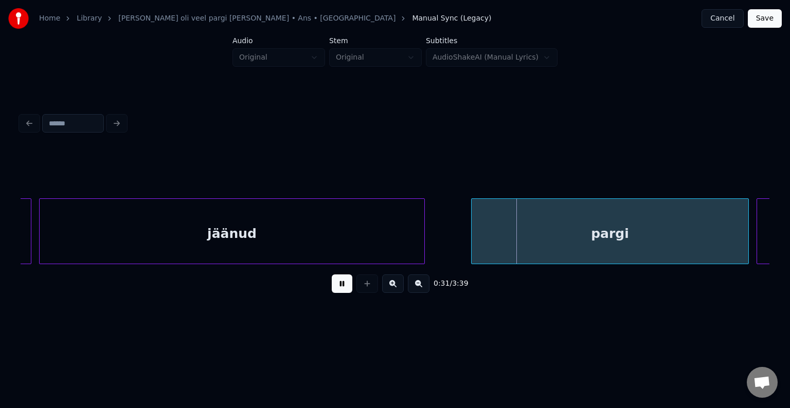
click at [340, 278] on div "0:31 / 3:39" at bounding box center [395, 284] width 733 height 23
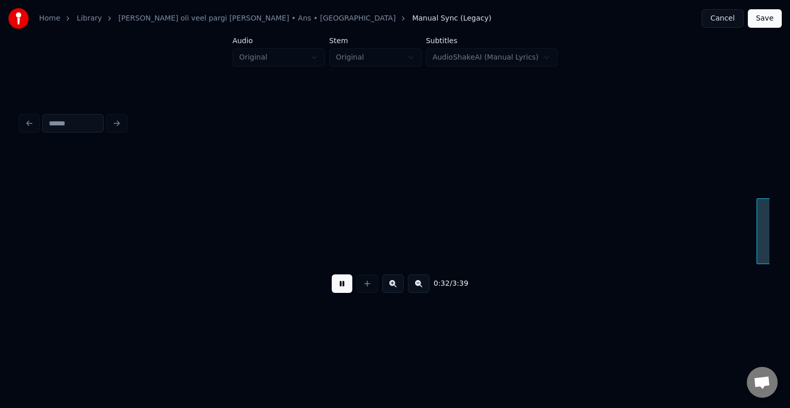
click at [344, 290] on button at bounding box center [342, 284] width 21 height 19
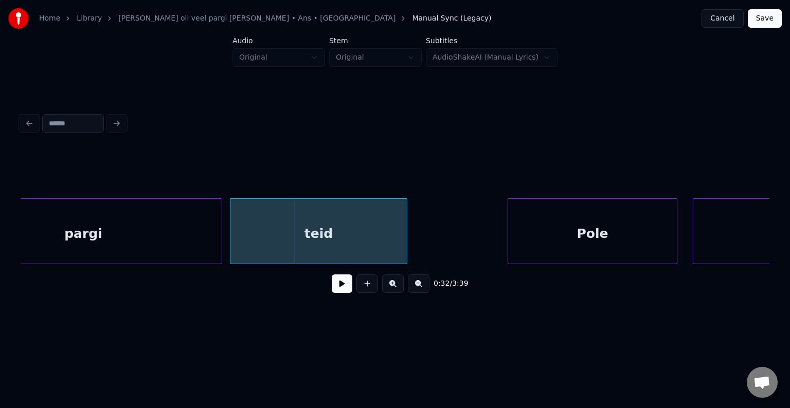
click at [74, 239] on div "pargi" at bounding box center [83, 234] width 277 height 70
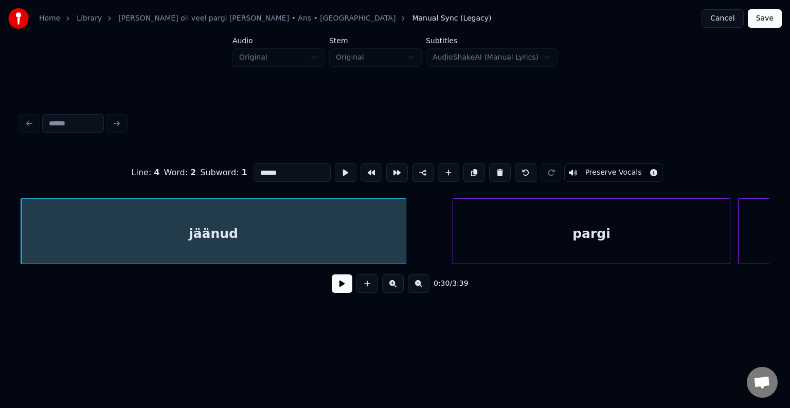
click at [254, 167] on input "******" at bounding box center [292, 173] width 77 height 19
type input "********"
click at [332, 293] on button at bounding box center [342, 284] width 21 height 19
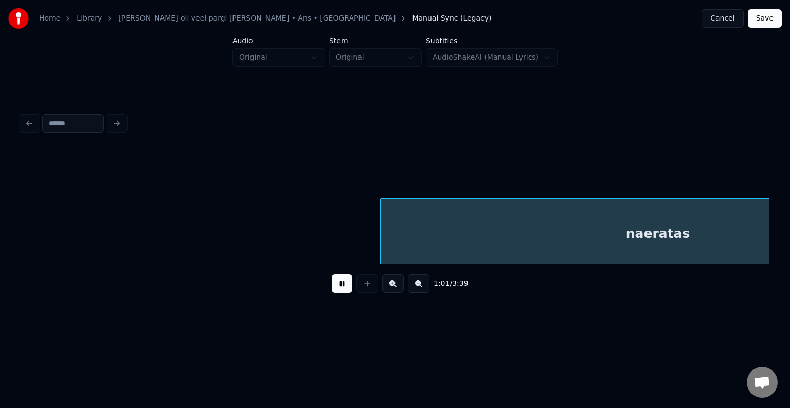
scroll to position [0, 23703]
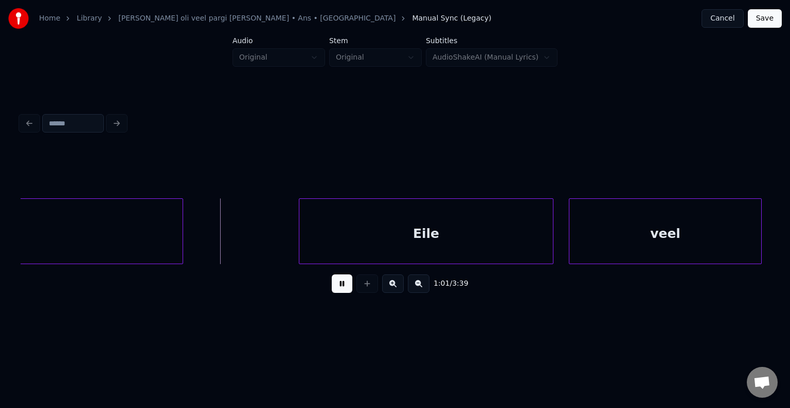
click at [340, 287] on button at bounding box center [342, 284] width 21 height 19
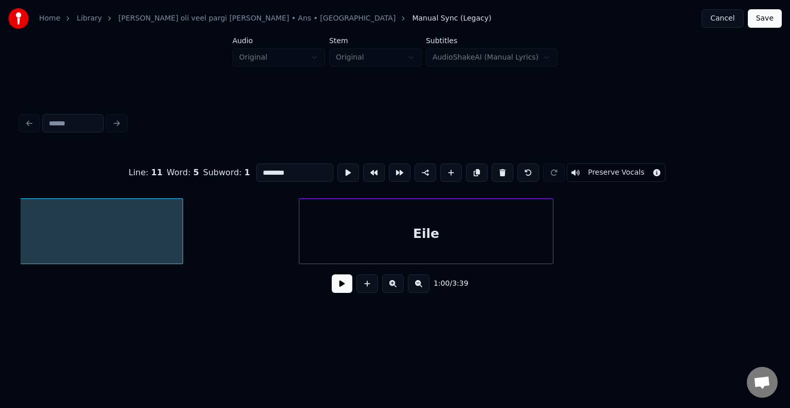
scroll to position [0, 23310]
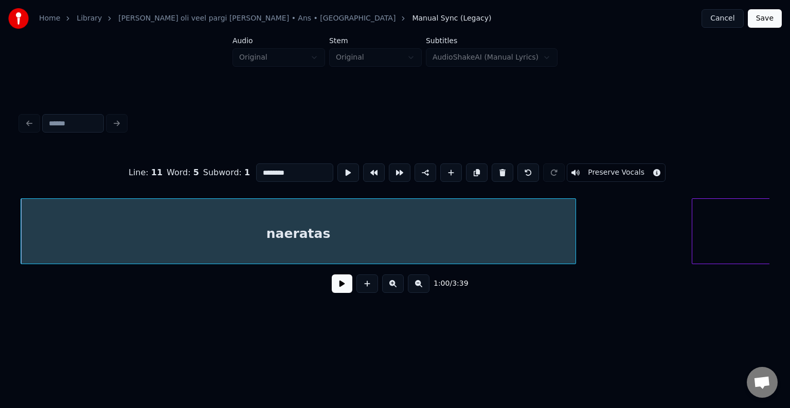
click at [256, 171] on input "********" at bounding box center [294, 173] width 77 height 19
type input "**********"
click at [337, 293] on button at bounding box center [342, 284] width 21 height 19
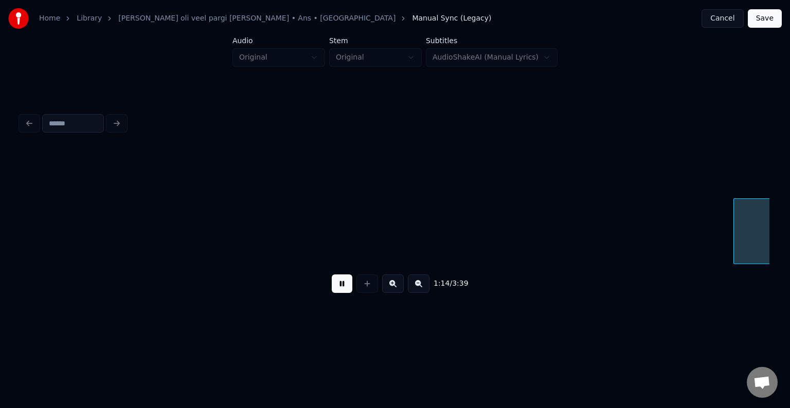
scroll to position [0, 28573]
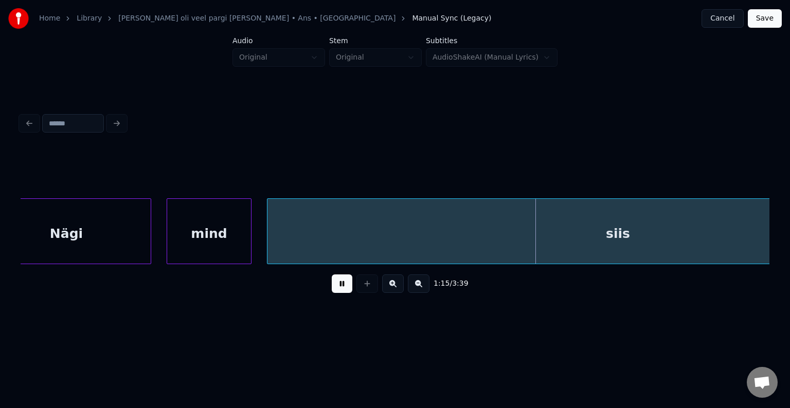
click at [337, 287] on button at bounding box center [342, 284] width 21 height 19
click at [372, 241] on div "siis" at bounding box center [617, 234] width 701 height 70
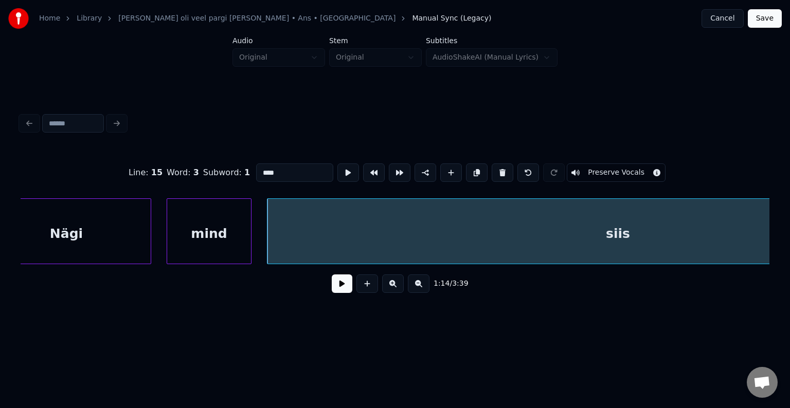
click at [256, 170] on input "****" at bounding box center [294, 173] width 77 height 19
type input "********"
click at [332, 293] on button at bounding box center [342, 284] width 21 height 19
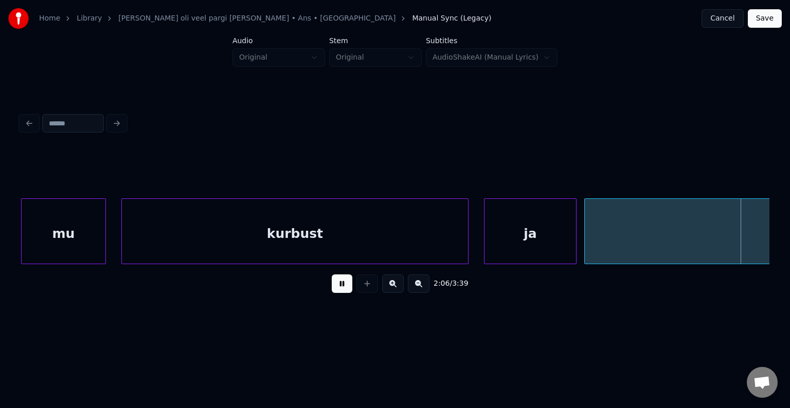
scroll to position [0, 48892]
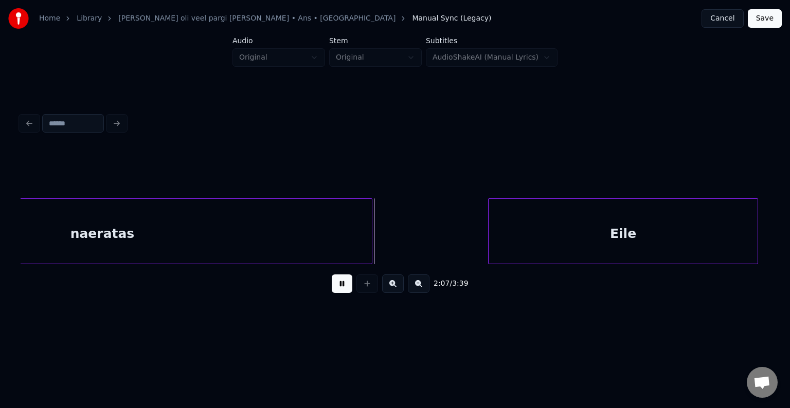
click at [338, 288] on button at bounding box center [342, 284] width 21 height 19
click at [191, 242] on div "naeratas" at bounding box center [102, 234] width 539 height 70
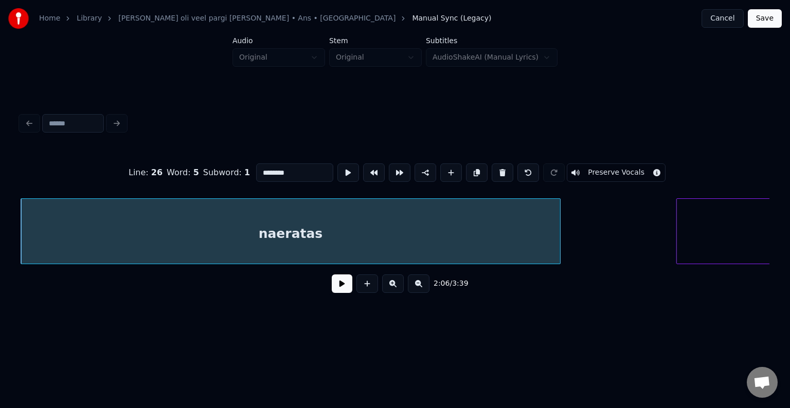
click at [263, 167] on input "********" at bounding box center [294, 173] width 77 height 19
type input "**********"
click at [335, 283] on button at bounding box center [342, 284] width 21 height 19
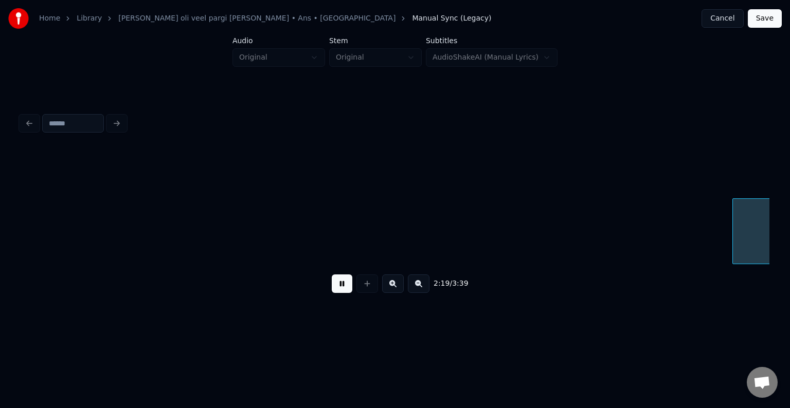
scroll to position [0, 53969]
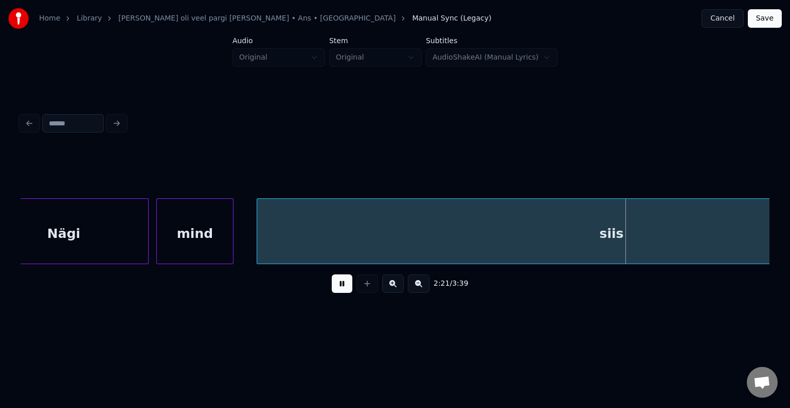
click at [341, 289] on button at bounding box center [342, 284] width 21 height 19
click at [362, 239] on div "siis" at bounding box center [611, 234] width 709 height 70
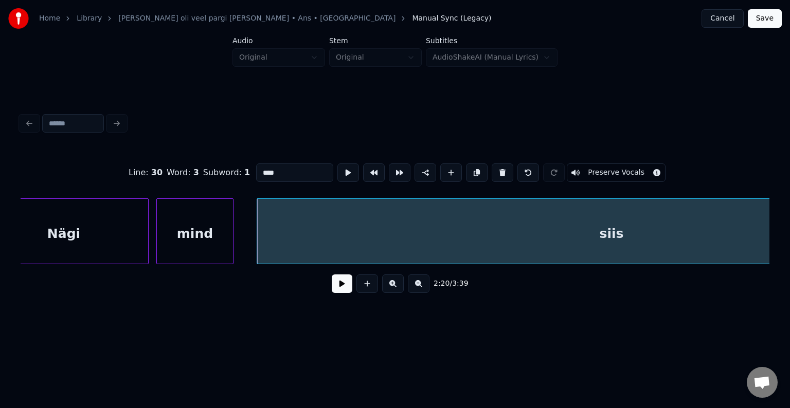
click at [256, 166] on input "****" at bounding box center [294, 173] width 77 height 19
type input "********"
click at [332, 285] on button at bounding box center [342, 284] width 21 height 19
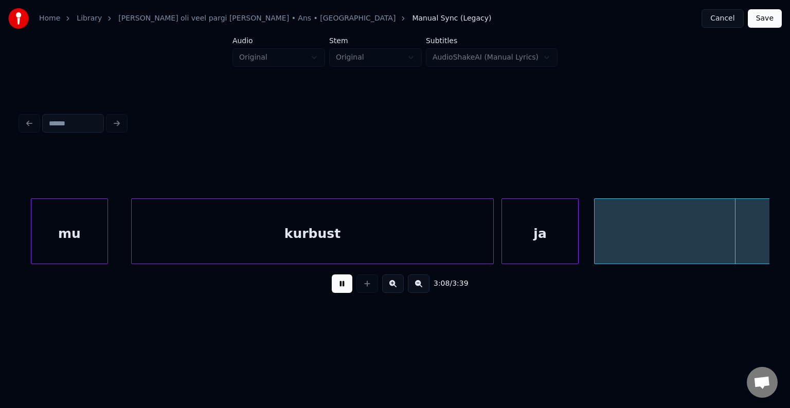
scroll to position [0, 72779]
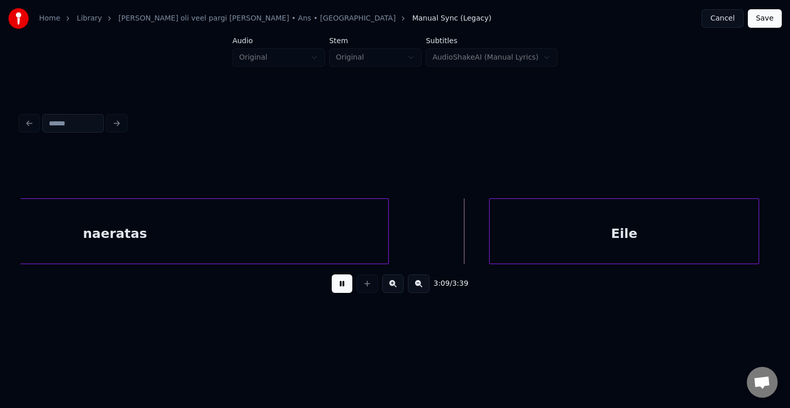
click at [342, 287] on button at bounding box center [342, 284] width 21 height 19
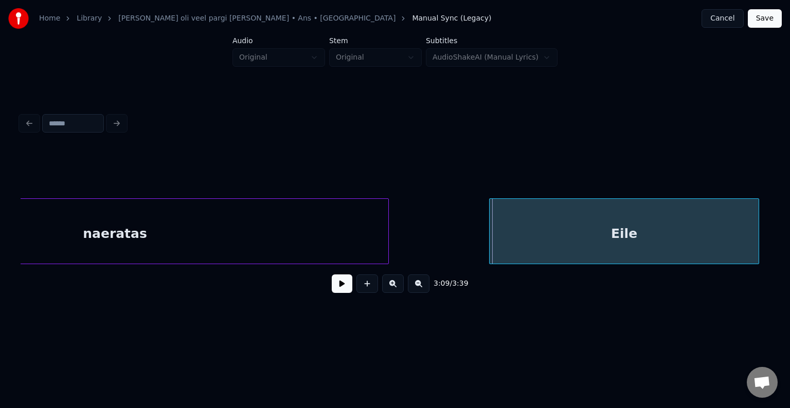
click at [228, 230] on div "naeratas" at bounding box center [115, 234] width 547 height 70
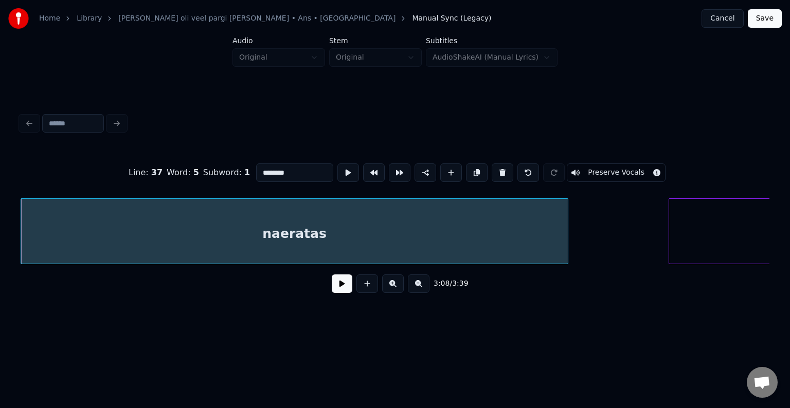
click at [265, 171] on input "********" at bounding box center [294, 173] width 77 height 19
click at [262, 167] on input "********" at bounding box center [294, 173] width 77 height 19
type input "**********"
click at [335, 286] on button at bounding box center [342, 284] width 21 height 19
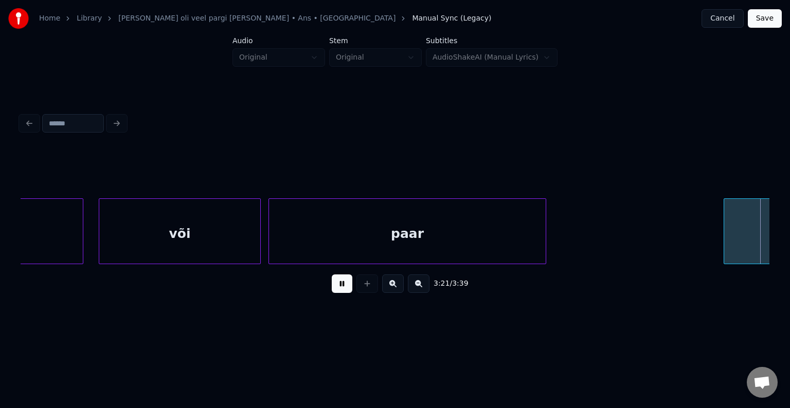
scroll to position [0, 77865]
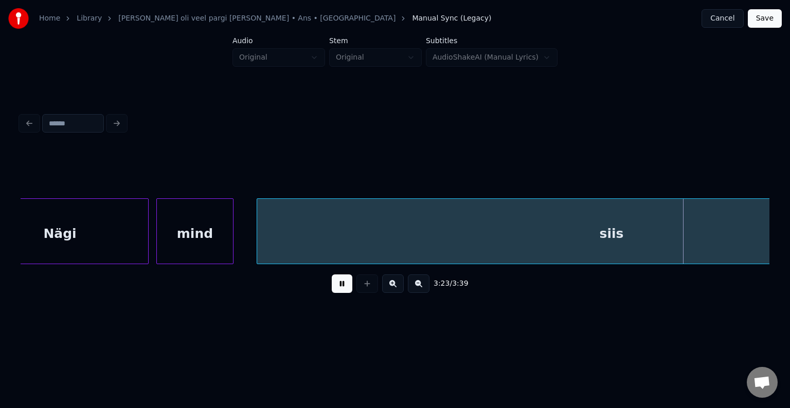
click at [333, 287] on button at bounding box center [342, 284] width 21 height 19
click at [358, 232] on div "siis" at bounding box center [611, 234] width 709 height 70
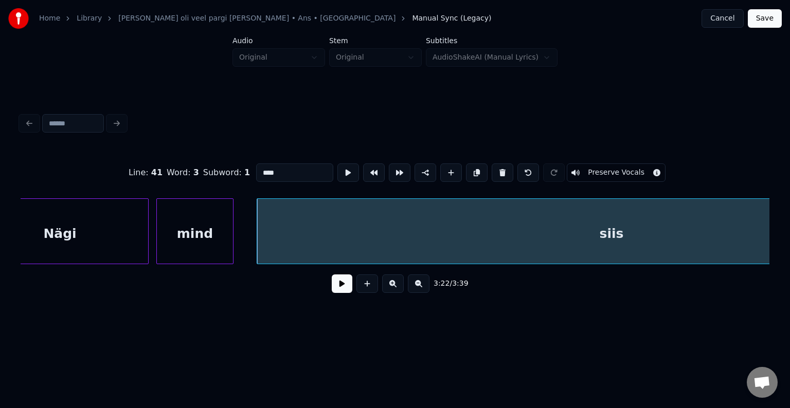
click at [256, 168] on input "****" at bounding box center [294, 173] width 77 height 19
type input "********"
click at [332, 289] on button at bounding box center [342, 284] width 21 height 19
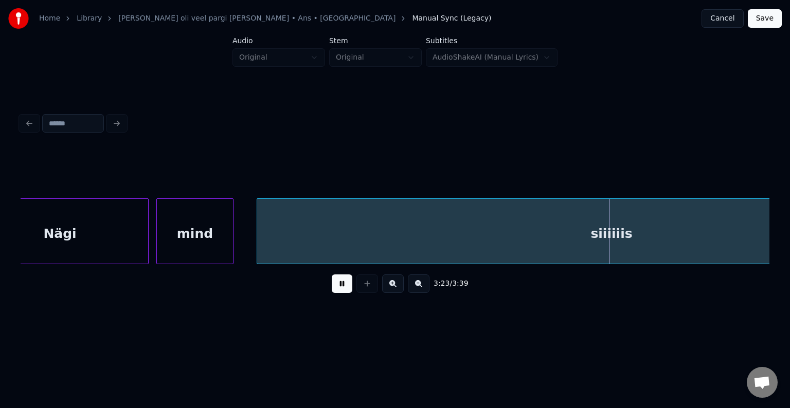
click at [332, 289] on button at bounding box center [342, 284] width 21 height 19
click at [336, 288] on button at bounding box center [342, 284] width 21 height 19
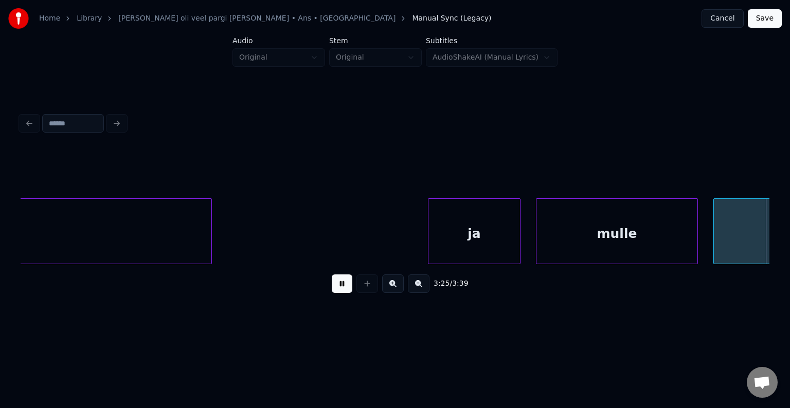
scroll to position [0, 79370]
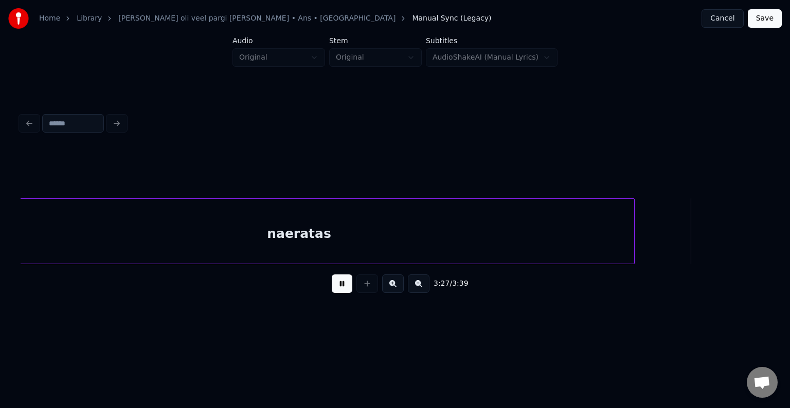
click at [336, 288] on button at bounding box center [342, 284] width 21 height 19
click at [341, 286] on button at bounding box center [342, 284] width 21 height 19
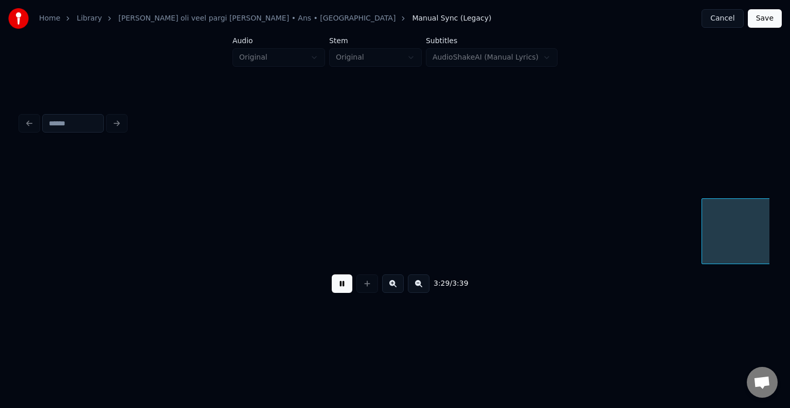
scroll to position [0, 80874]
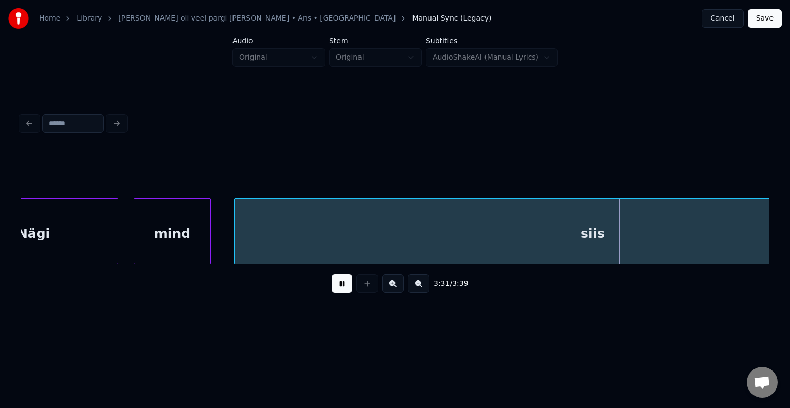
click at [341, 286] on button at bounding box center [342, 284] width 21 height 19
click at [349, 228] on div "siis" at bounding box center [593, 234] width 717 height 70
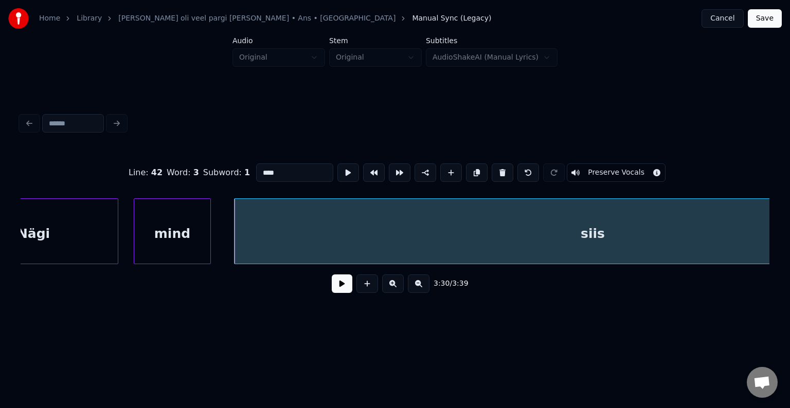
click at [256, 170] on input "****" at bounding box center [294, 173] width 77 height 19
type input "*******"
click at [334, 293] on button at bounding box center [342, 284] width 21 height 19
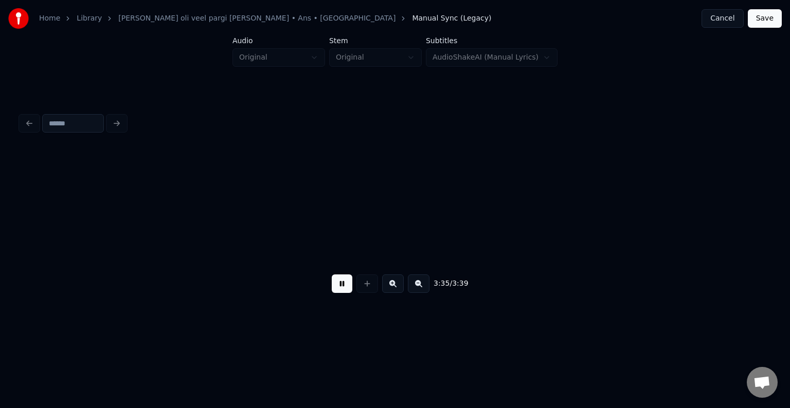
scroll to position [0, 83129]
click at [771, 21] on button "Save" at bounding box center [765, 18] width 34 height 19
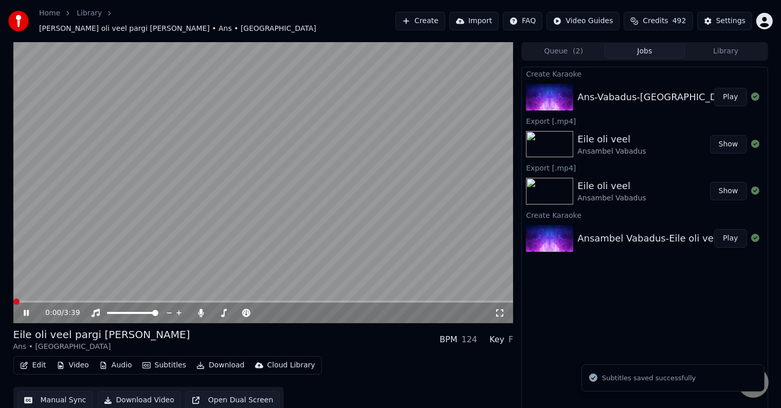
click at [215, 360] on button "Download" at bounding box center [220, 366] width 57 height 14
click at [28, 310] on icon at bounding box center [26, 313] width 5 height 6
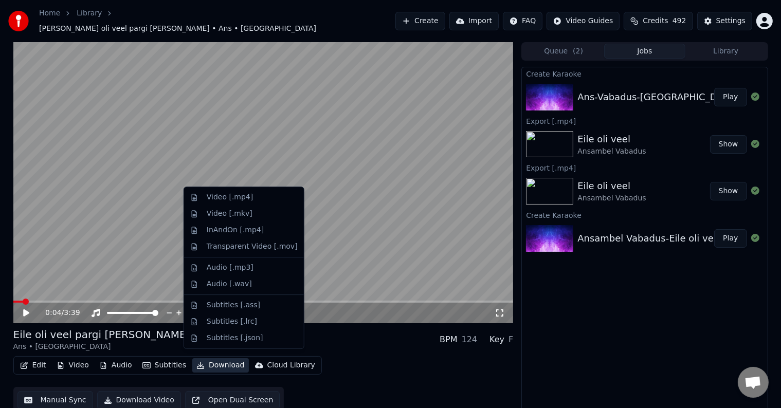
click at [217, 360] on button "Download" at bounding box center [220, 366] width 57 height 14
click at [229, 195] on div "Video [.mp4]" at bounding box center [230, 197] width 46 height 10
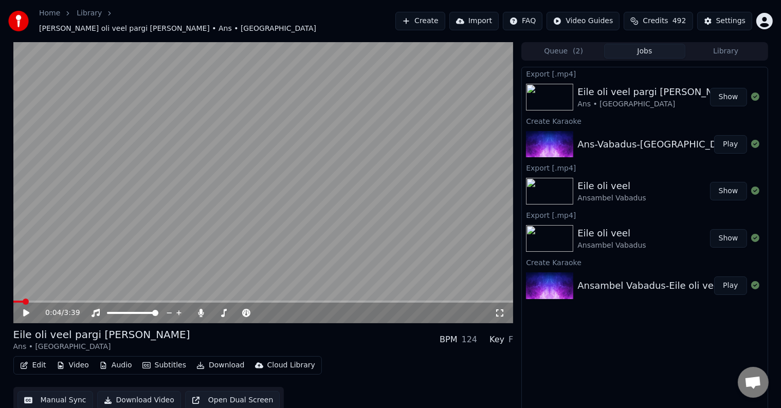
click at [735, 95] on button "Show" at bounding box center [728, 97] width 37 height 19
click at [212, 310] on span at bounding box center [215, 313] width 6 height 6
click at [13, 299] on span at bounding box center [16, 302] width 6 height 6
click at [25, 309] on icon at bounding box center [34, 313] width 24 height 8
click at [50, 295] on video at bounding box center [263, 182] width 501 height 281
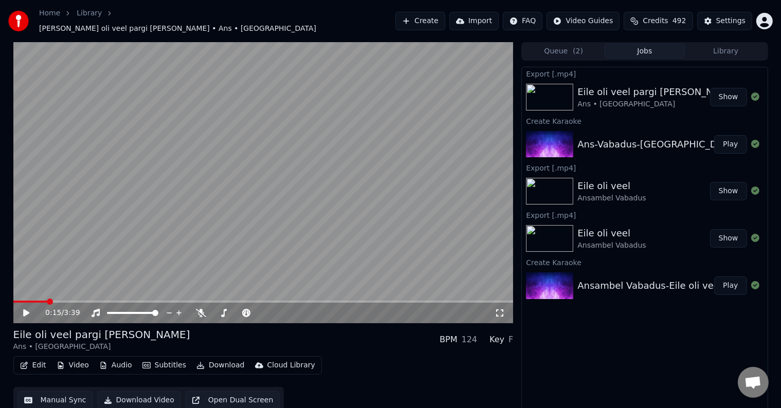
click at [47, 299] on span at bounding box center [50, 302] width 6 height 6
click at [22, 309] on icon at bounding box center [34, 313] width 24 height 8
click at [212, 310] on span at bounding box center [215, 313] width 6 height 6
click at [26, 309] on icon at bounding box center [34, 313] width 24 height 8
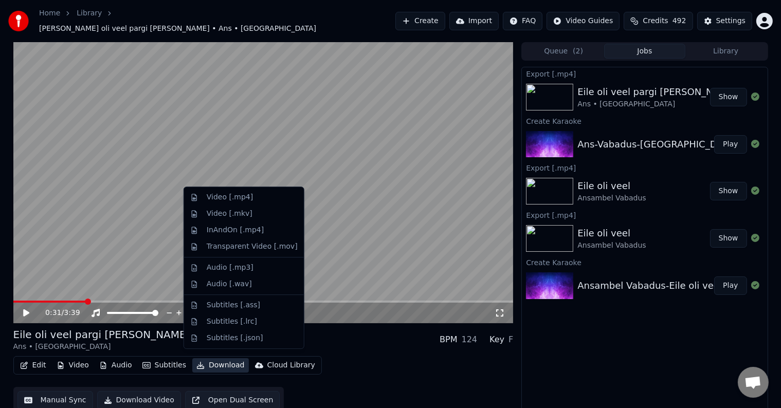
click at [212, 362] on button "Download" at bounding box center [220, 366] width 57 height 14
click at [230, 196] on div "Video [.mp4]" at bounding box center [230, 197] width 46 height 10
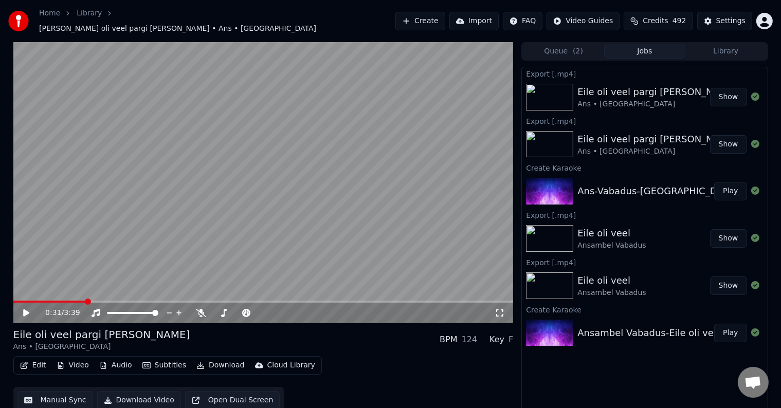
click at [729, 90] on button "Show" at bounding box center [728, 97] width 37 height 19
click at [421, 21] on button "Create" at bounding box center [421, 21] width 50 height 19
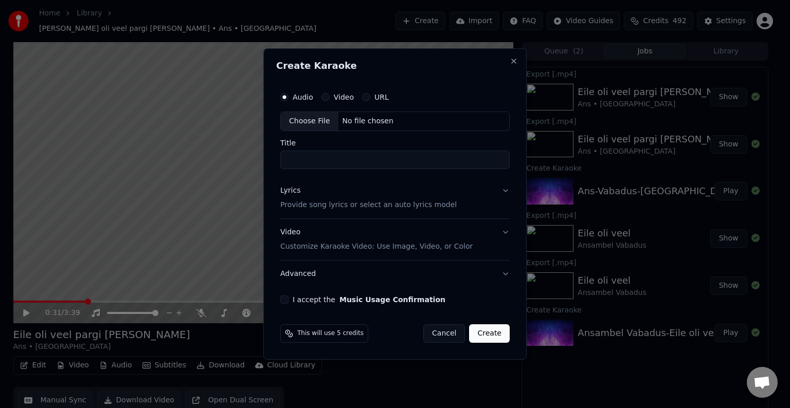
click at [363, 120] on div "No file chosen" at bounding box center [367, 121] width 59 height 10
type input "**********"
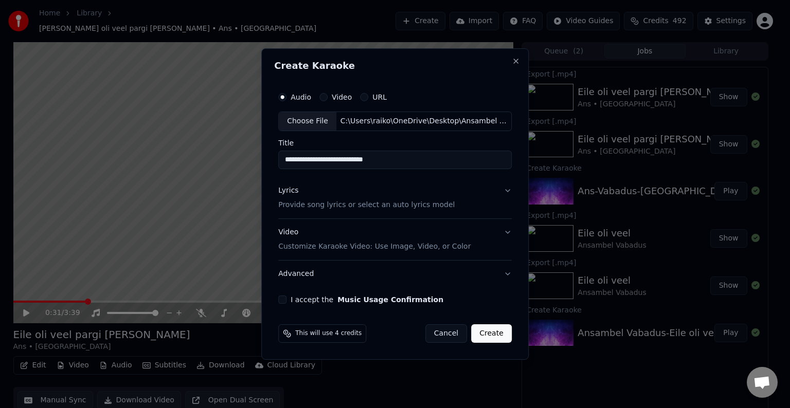
click at [409, 202] on p "Provide song lyrics or select an auto lyrics model" at bounding box center [366, 205] width 176 height 10
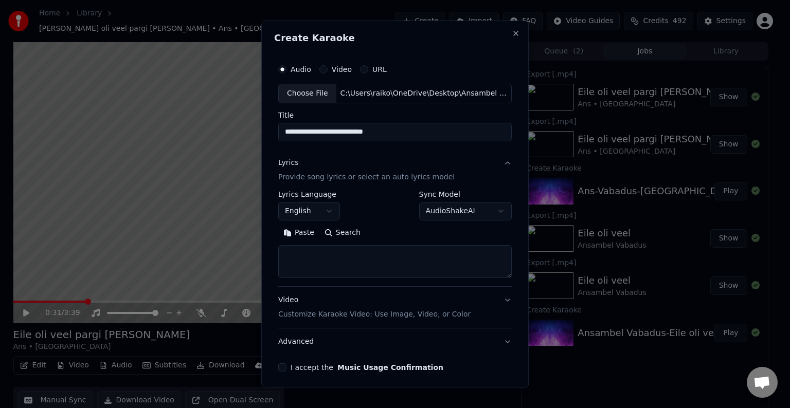
click at [296, 235] on button "Paste" at bounding box center [298, 233] width 41 height 16
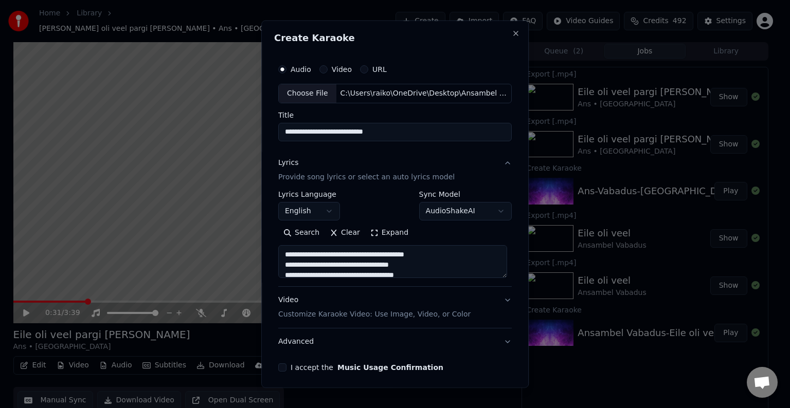
click at [329, 212] on button "English" at bounding box center [309, 211] width 62 height 19
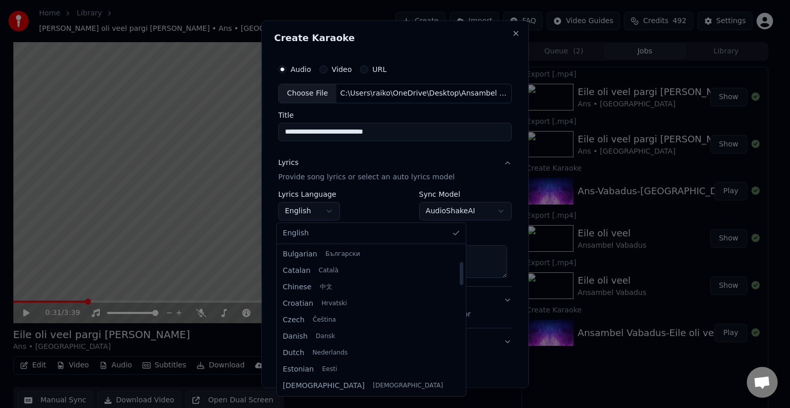
type textarea "**********"
select select "**"
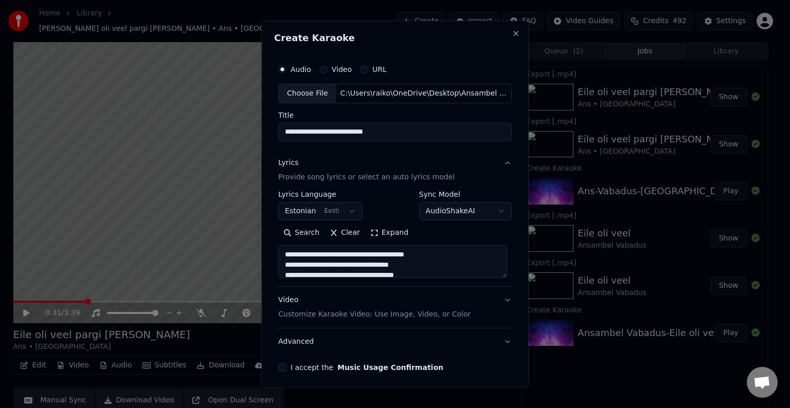
click at [328, 316] on p "Customize Karaoke Video: Use Image, Video, or Color" at bounding box center [374, 315] width 192 height 10
type textarea "**********"
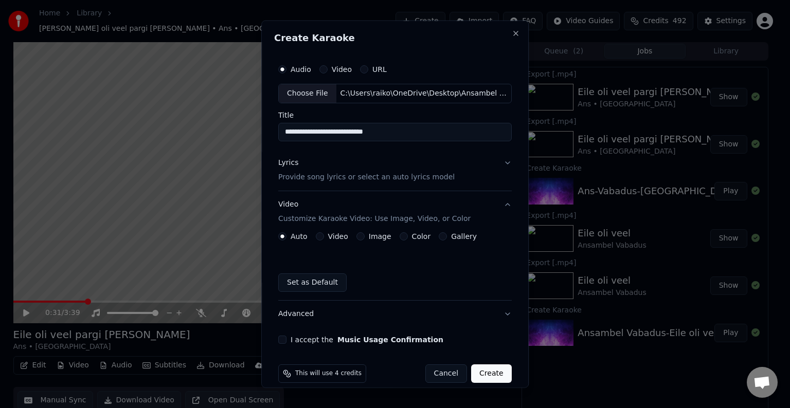
click at [412, 237] on label "Color" at bounding box center [421, 236] width 19 height 7
click at [408, 237] on button "Color" at bounding box center [404, 237] width 8 height 8
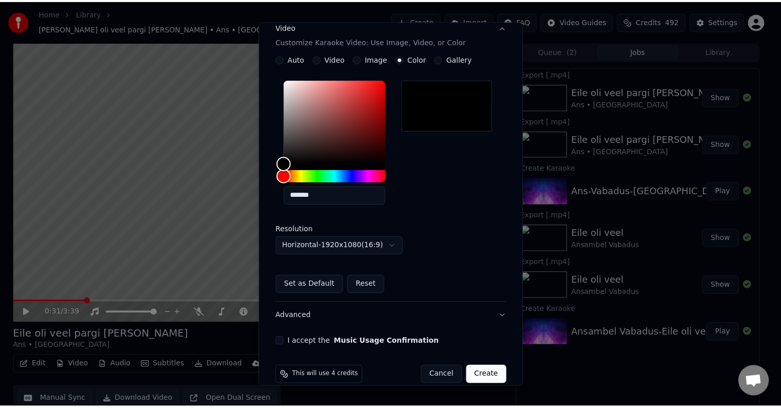
scroll to position [192, 0]
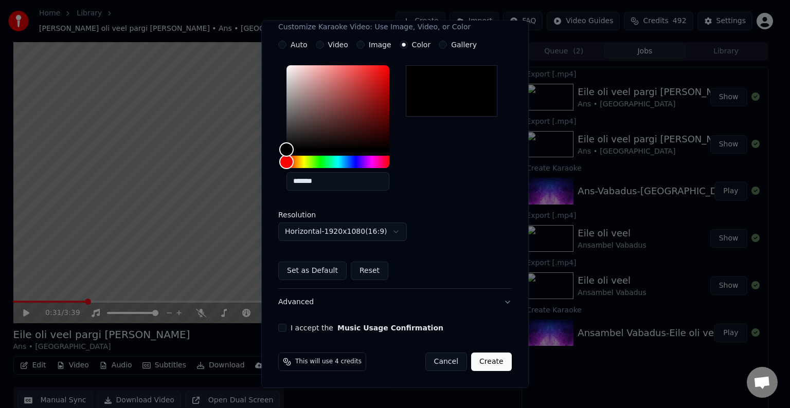
click at [285, 329] on div "I accept the Music Usage Confirmation" at bounding box center [395, 328] width 234 height 8
click at [280, 327] on button "I accept the Music Usage Confirmation" at bounding box center [282, 328] width 8 height 8
click at [481, 366] on button "Create" at bounding box center [491, 362] width 41 height 19
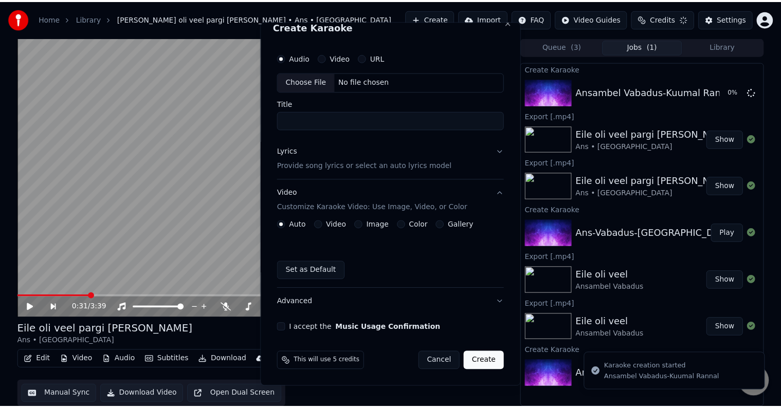
scroll to position [12, 0]
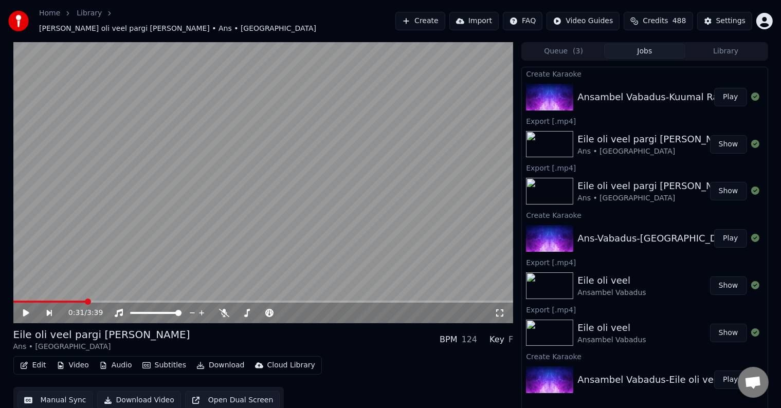
click at [420, 19] on button "Create" at bounding box center [421, 21] width 50 height 19
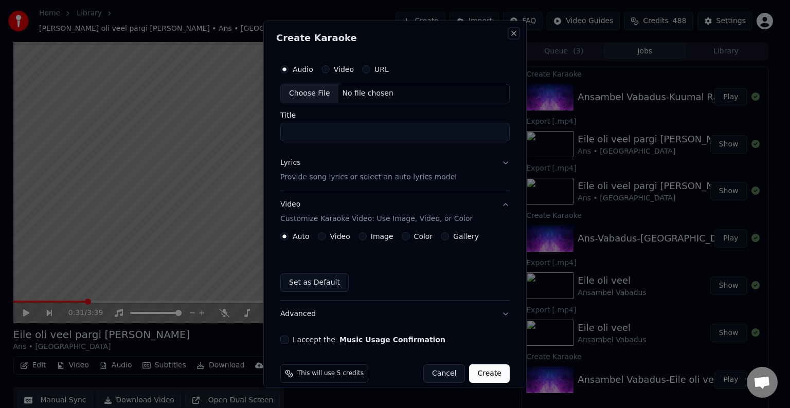
click at [510, 31] on button "Close" at bounding box center [514, 33] width 8 height 8
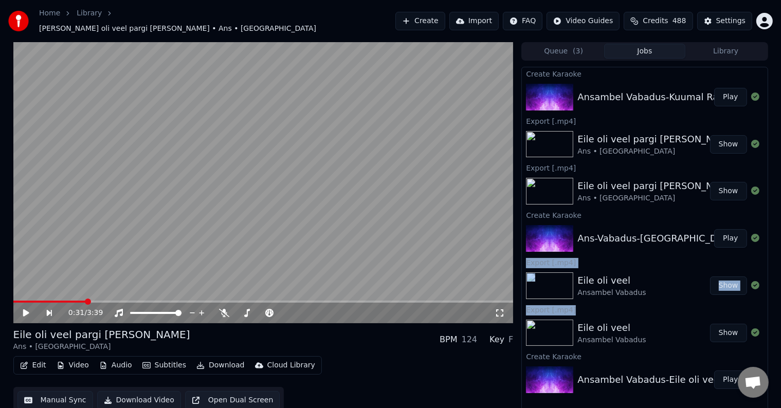
drag, startPoint x: 770, startPoint y: 307, endPoint x: 761, endPoint y: 211, distance: 96.0
click at [761, 211] on div "0:31 / 3:39 Eile oli veel pargi [PERSON_NAME] Ans • Vabadus BPM 124 Key F Edit …" at bounding box center [391, 228] width 772 height 372
click at [472, 16] on button "Import" at bounding box center [474, 21] width 49 height 19
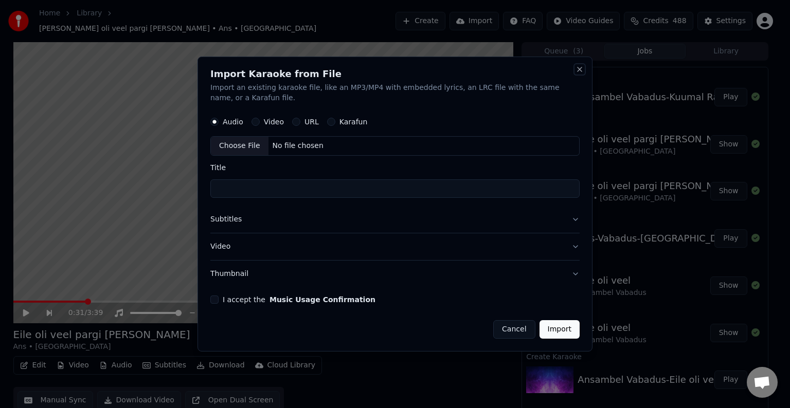
click at [576, 71] on button "Close" at bounding box center [580, 69] width 8 height 8
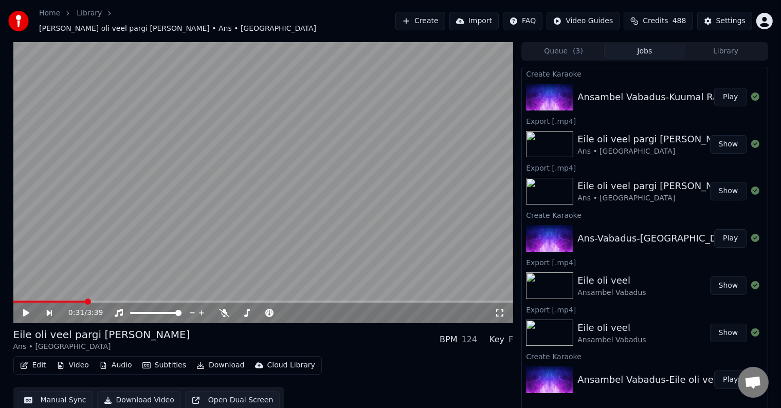
click at [730, 90] on button "Play" at bounding box center [731, 97] width 32 height 19
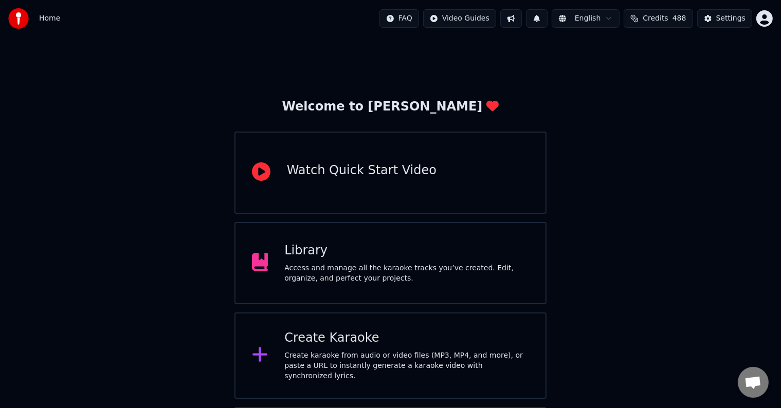
click at [316, 346] on div "Create Karaoke" at bounding box center [406, 338] width 245 height 16
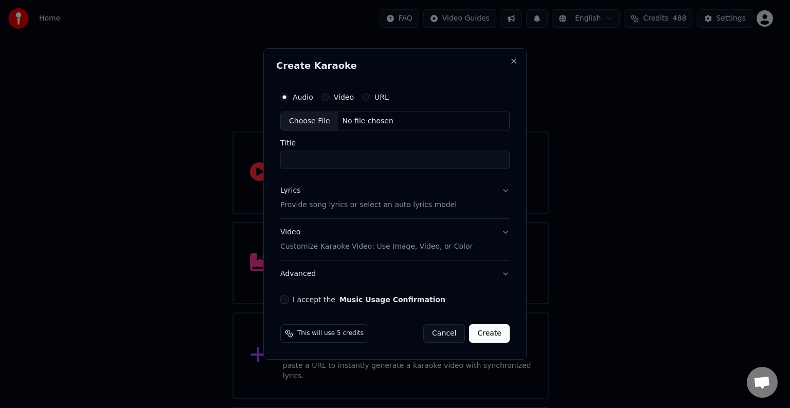
click at [364, 122] on div "No file chosen" at bounding box center [367, 121] width 59 height 10
type input "**********"
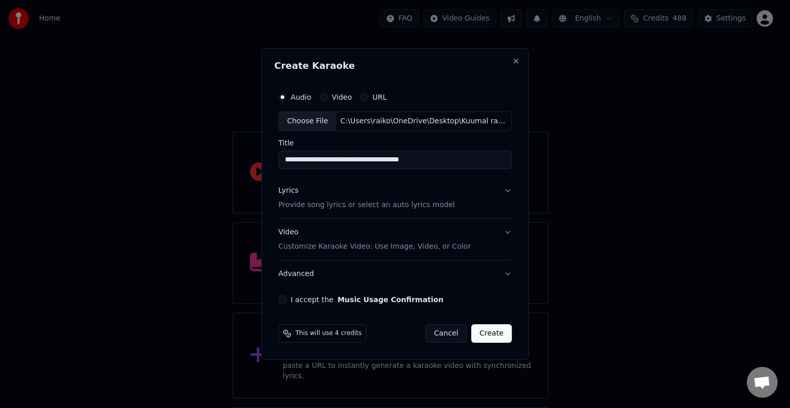
click at [330, 206] on p "Provide song lyrics or select an auto lyrics model" at bounding box center [366, 205] width 176 height 10
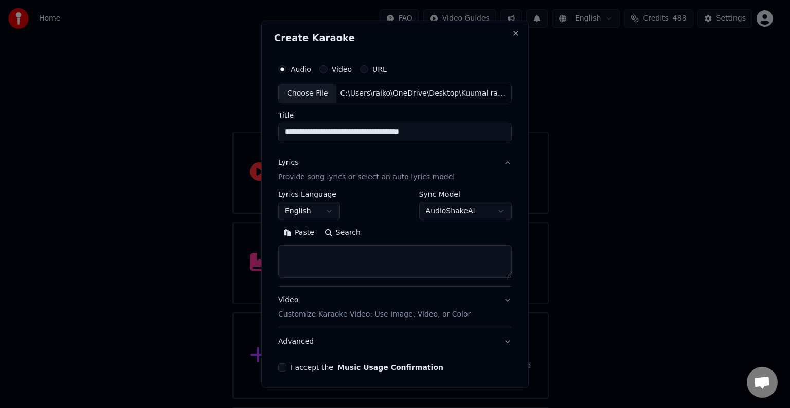
click at [291, 234] on button "Paste" at bounding box center [298, 233] width 41 height 16
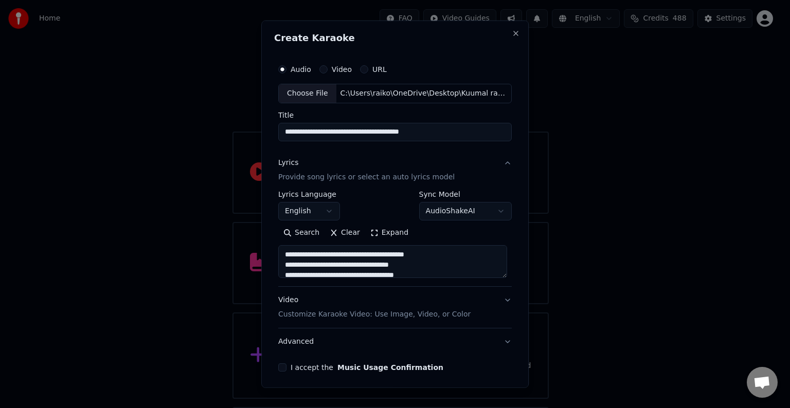
click at [329, 213] on button "English" at bounding box center [309, 211] width 62 height 19
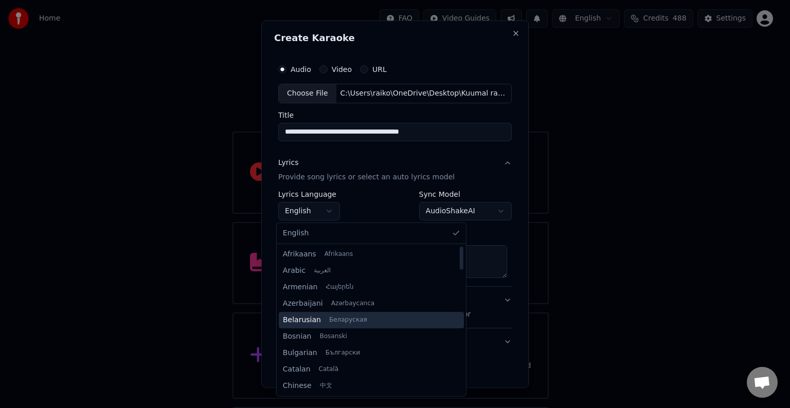
type textarea "**********"
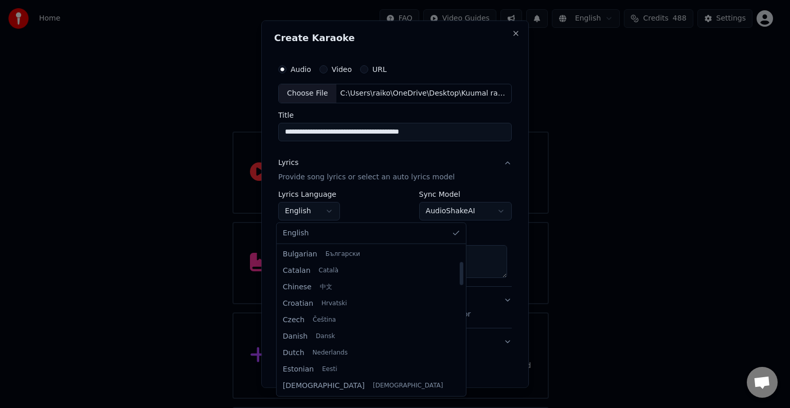
scroll to position [115, 0]
select select "**"
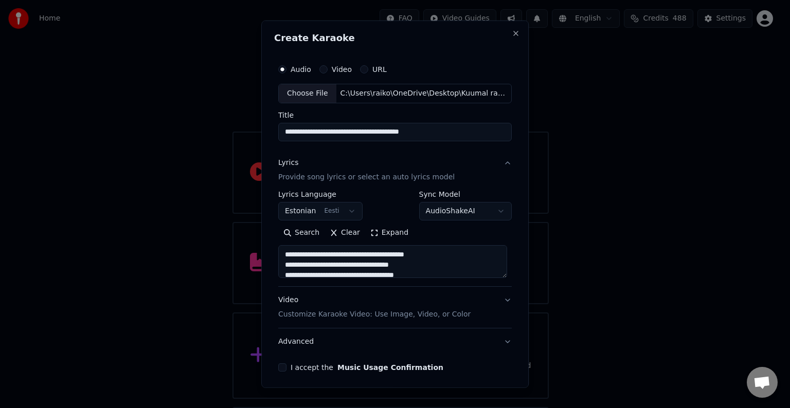
click at [400, 317] on p "Customize Karaoke Video: Use Image, Video, or Color" at bounding box center [374, 315] width 192 height 10
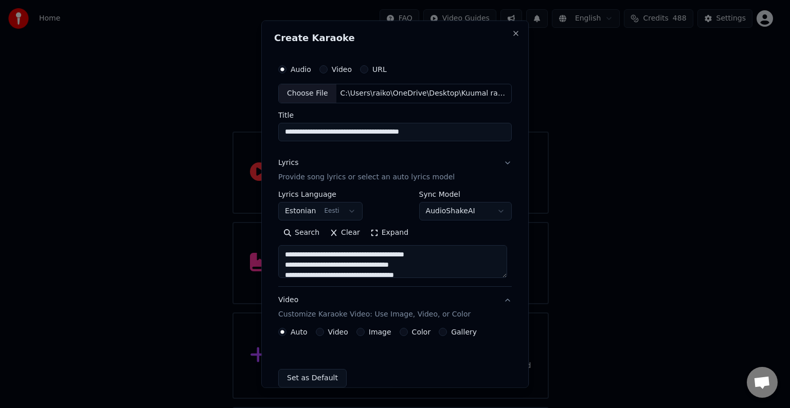
type textarea "**********"
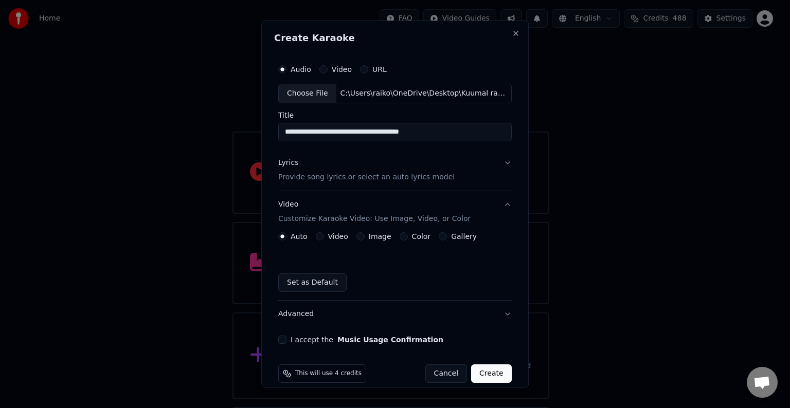
click at [405, 241] on div "Auto Video Image Color Gallery Set as Default" at bounding box center [395, 263] width 234 height 60
click at [403, 237] on div "Color" at bounding box center [415, 237] width 31 height 8
click at [400, 236] on button "Color" at bounding box center [404, 237] width 8 height 8
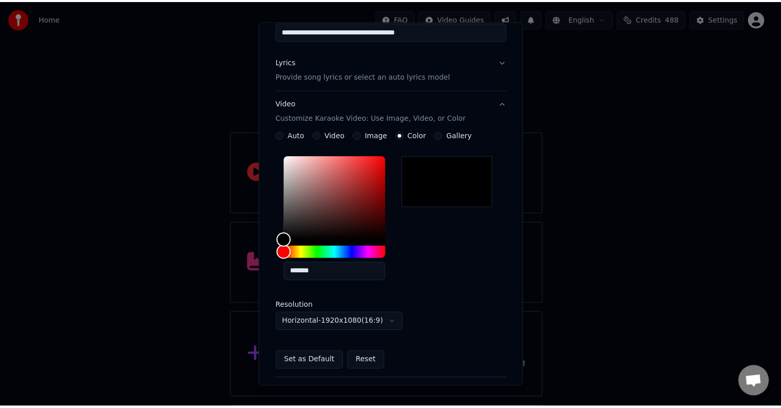
scroll to position [185, 0]
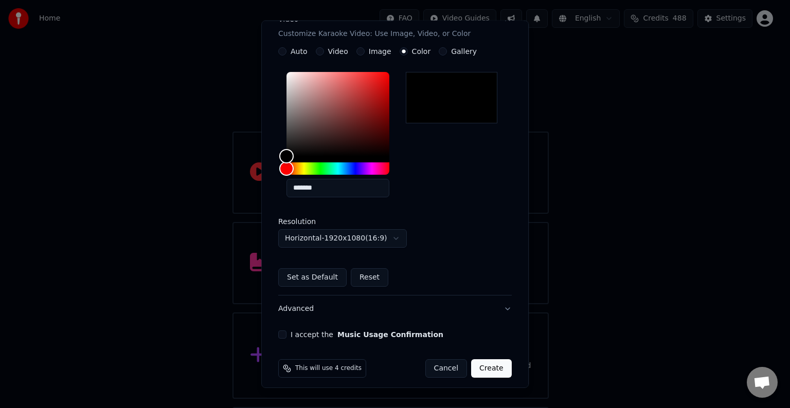
click at [281, 334] on button "I accept the Music Usage Confirmation" at bounding box center [282, 335] width 8 height 8
click at [487, 366] on button "Create" at bounding box center [491, 369] width 41 height 19
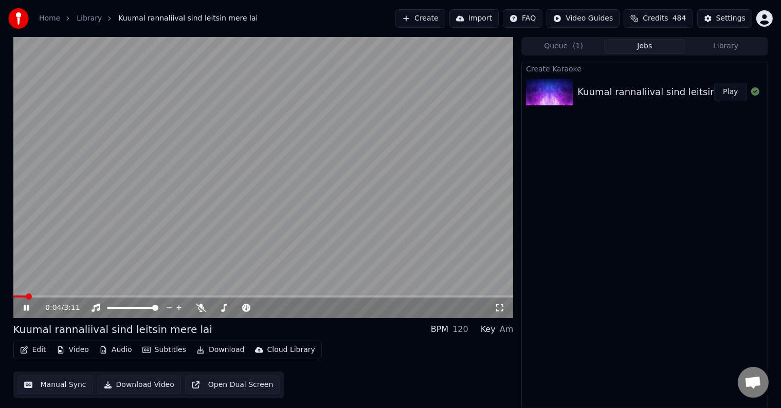
click at [24, 309] on icon at bounding box center [26, 308] width 5 height 6
